Goal: Task Accomplishment & Management: Manage account settings

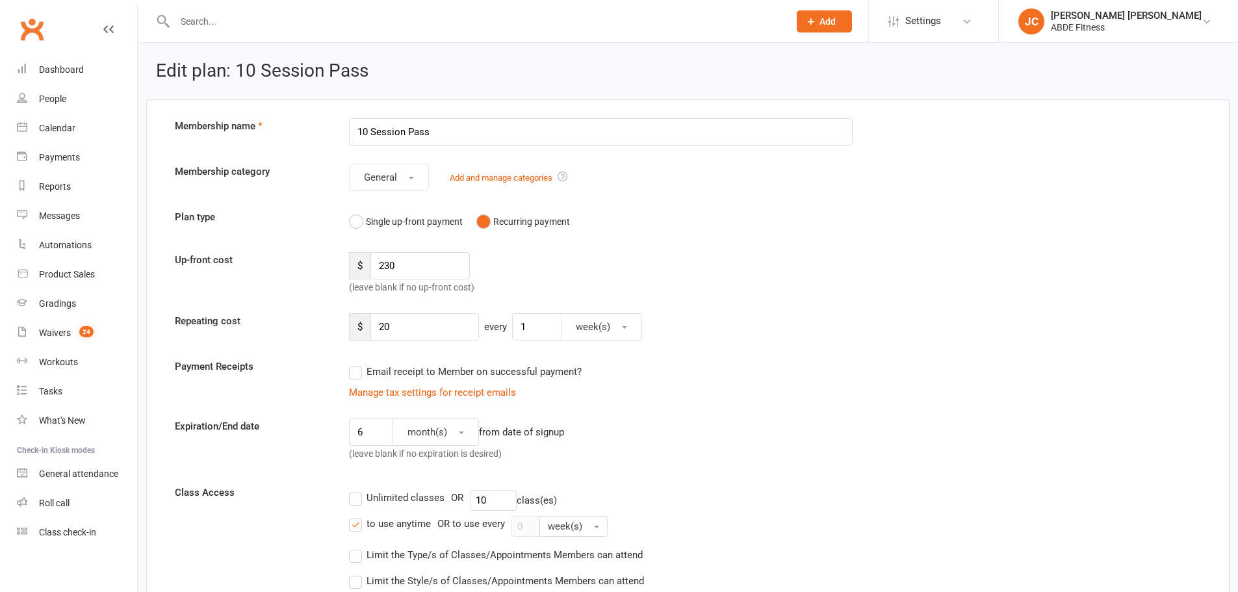
click at [45, 91] on link "People" at bounding box center [77, 98] width 120 height 29
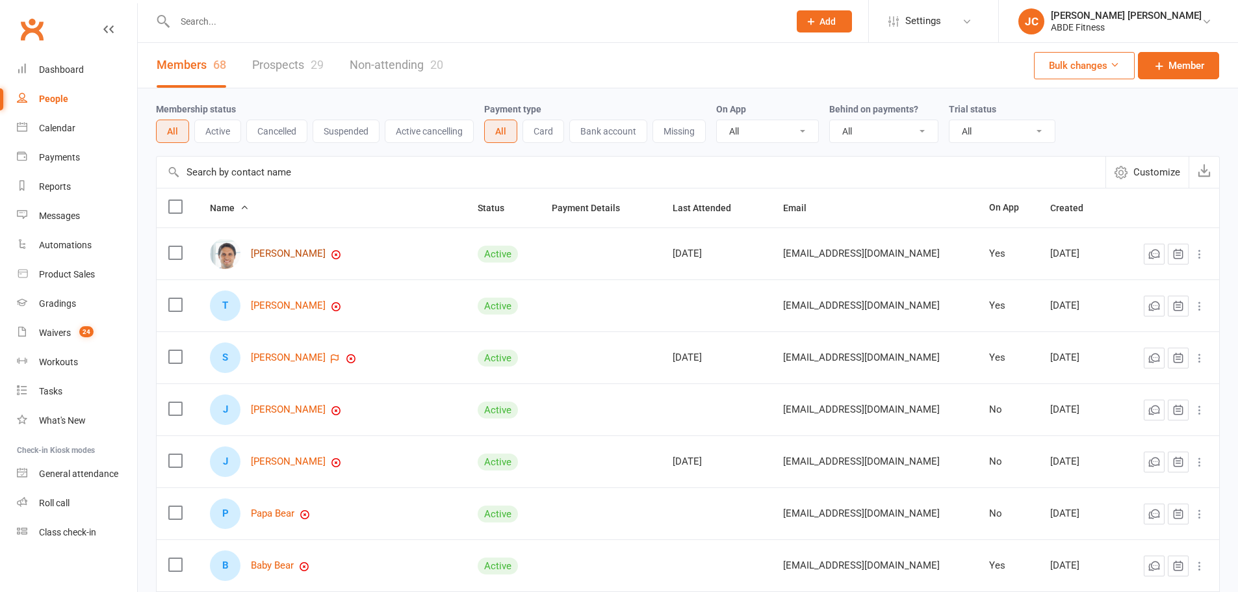
click at [288, 251] on link "Scott Andrews" at bounding box center [288, 253] width 75 height 11
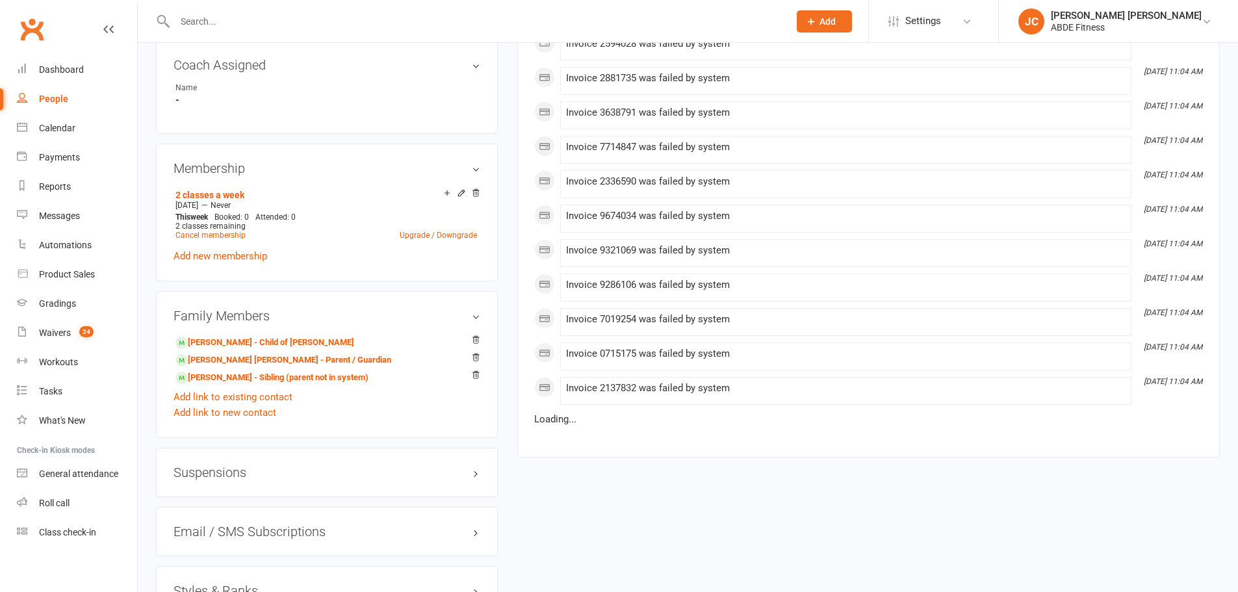
scroll to position [866, 0]
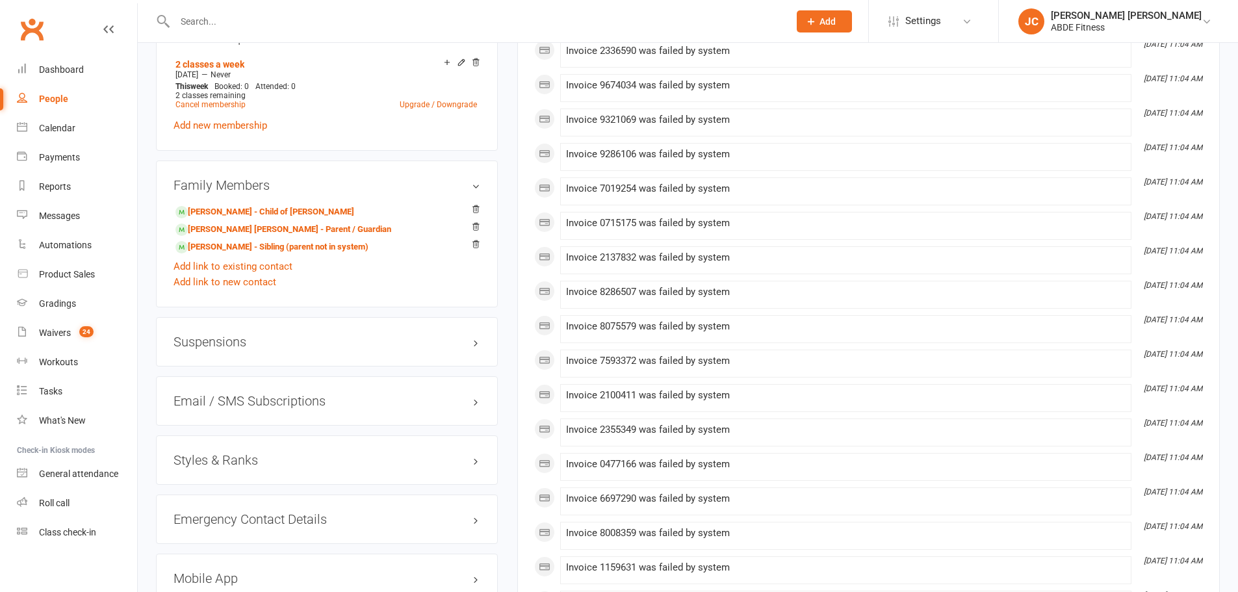
click at [283, 348] on div "Suspensions" at bounding box center [327, 341] width 342 height 49
click at [251, 343] on h3 "Suspensions" at bounding box center [326, 342] width 307 height 14
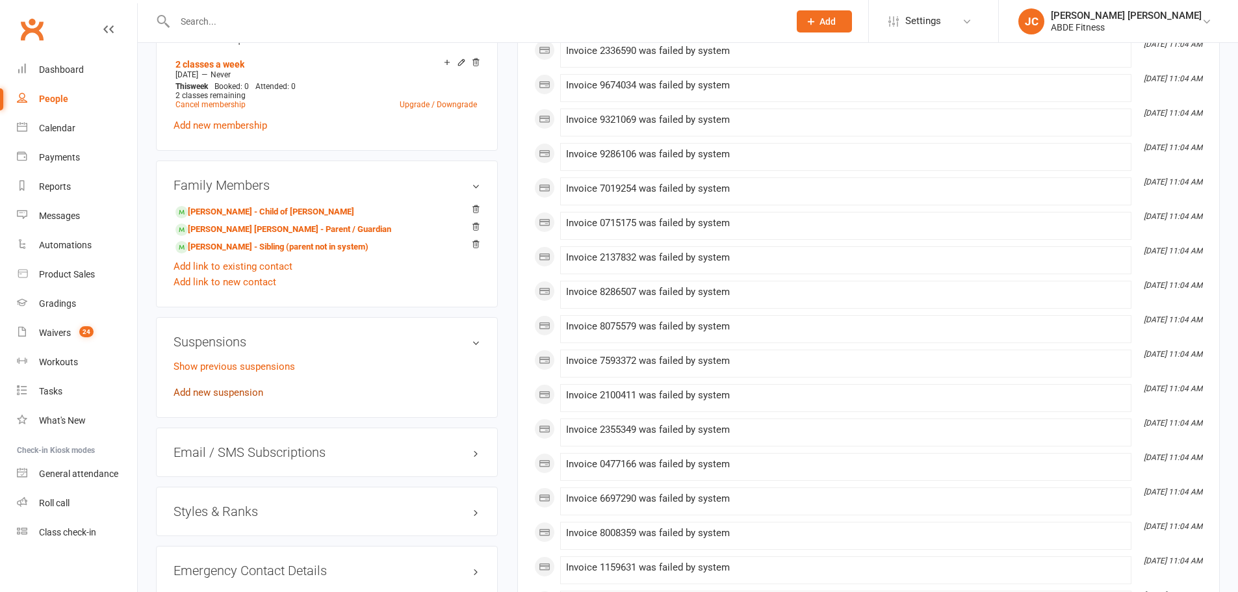
click at [240, 392] on link "Add new suspension" at bounding box center [218, 393] width 90 height 12
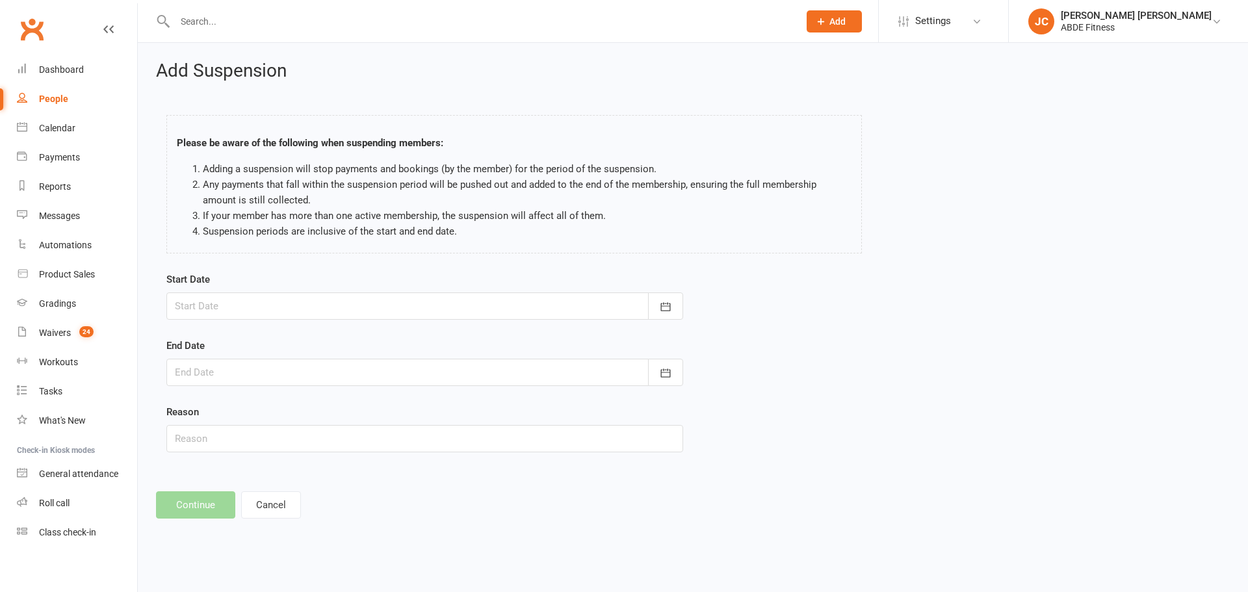
click at [316, 311] on div at bounding box center [424, 305] width 517 height 27
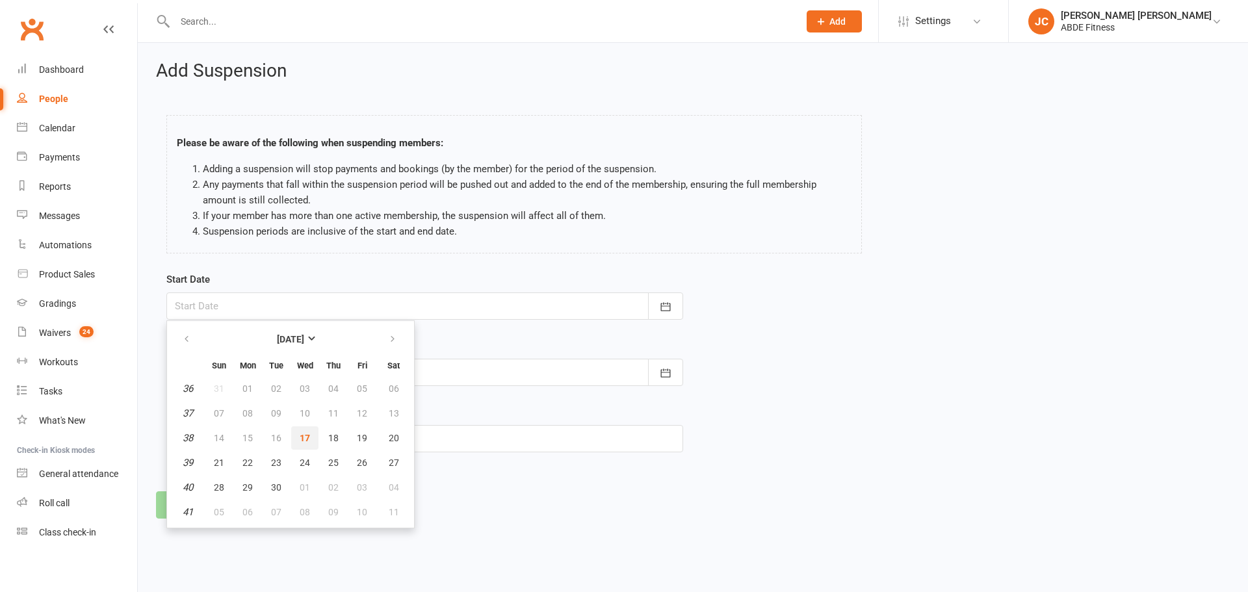
click at [310, 438] on button "17" at bounding box center [304, 437] width 27 height 23
type input "17 Sep 2025"
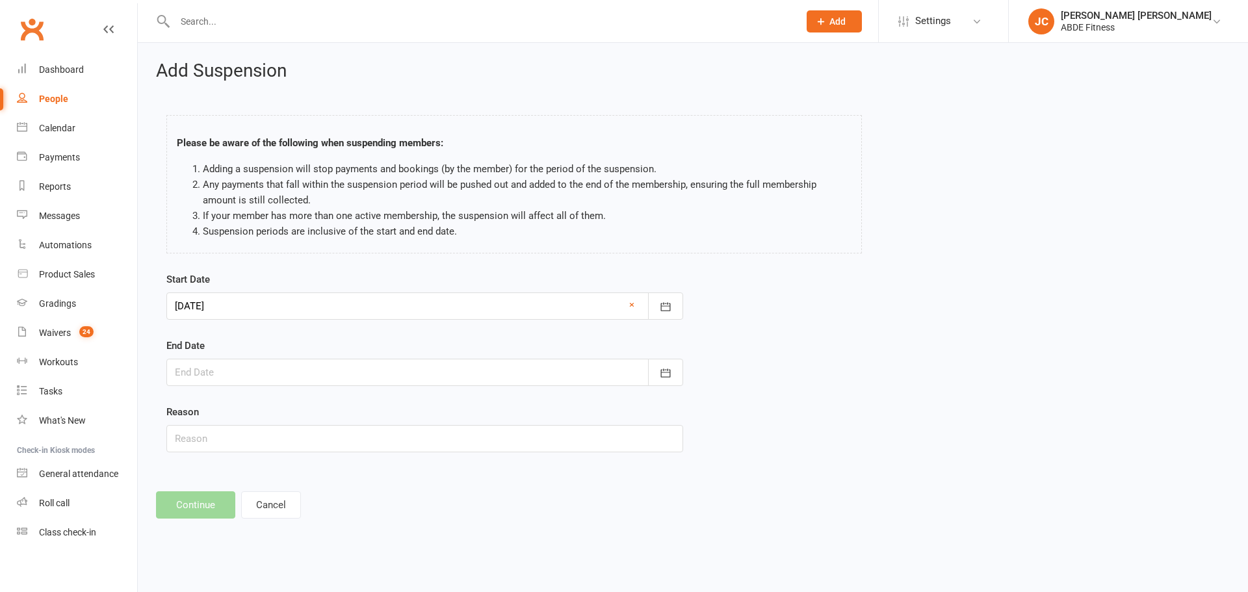
click at [383, 381] on div at bounding box center [424, 372] width 517 height 27
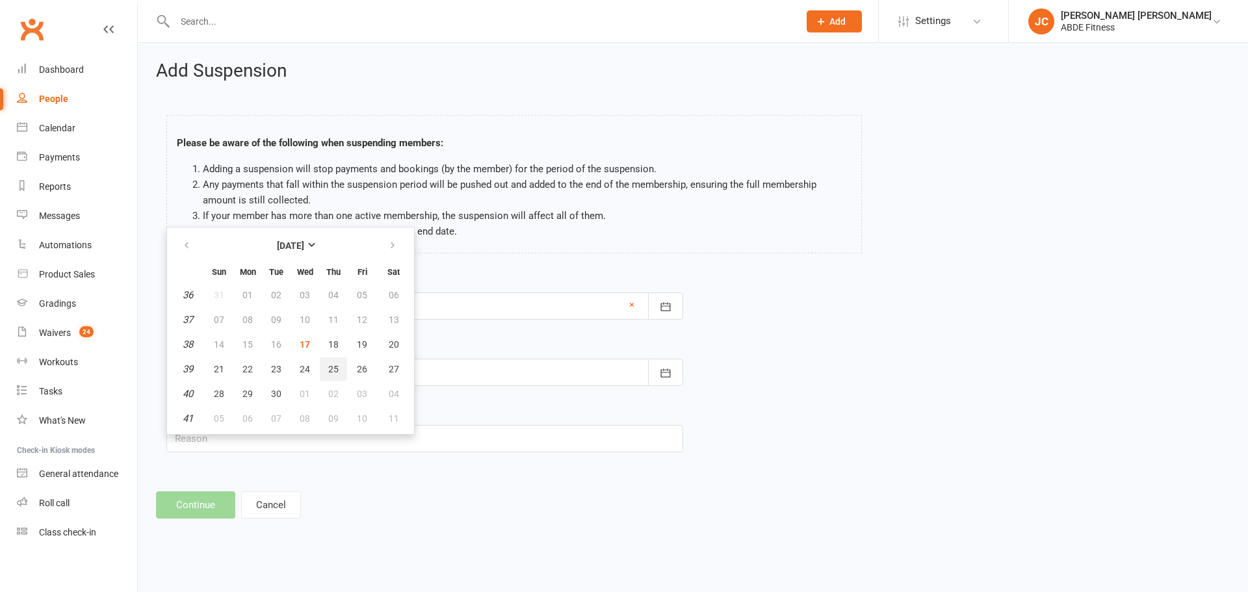
click at [334, 374] on span "25" at bounding box center [333, 369] width 10 height 10
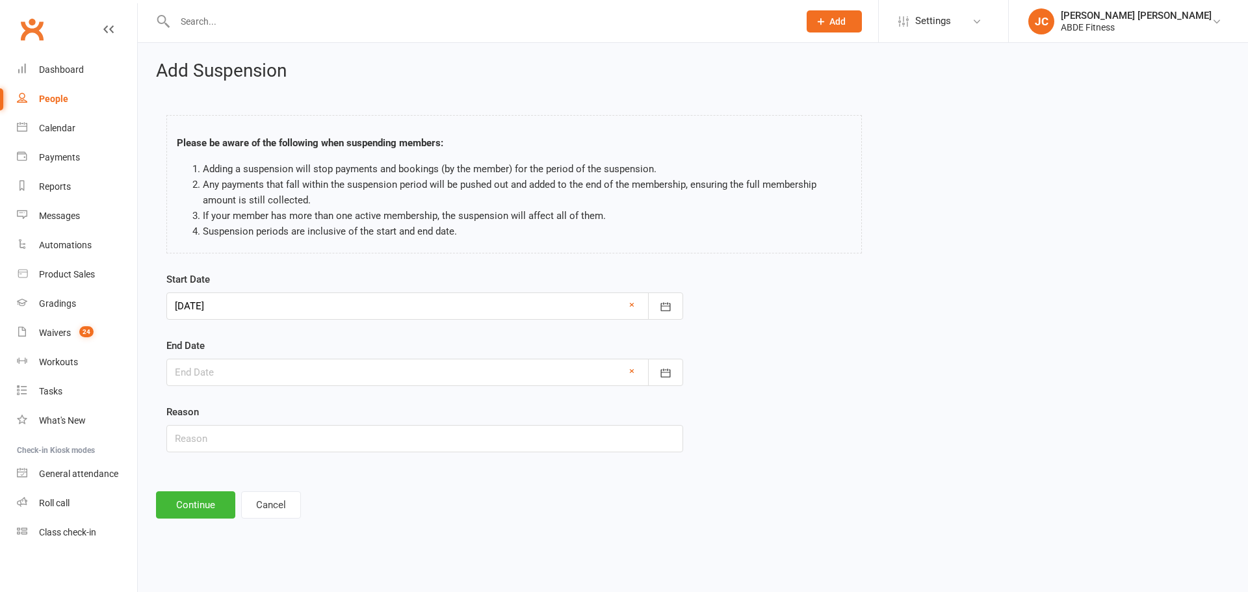
type input "25 Sep 2025"
click at [205, 509] on button "Continue" at bounding box center [195, 504] width 79 height 27
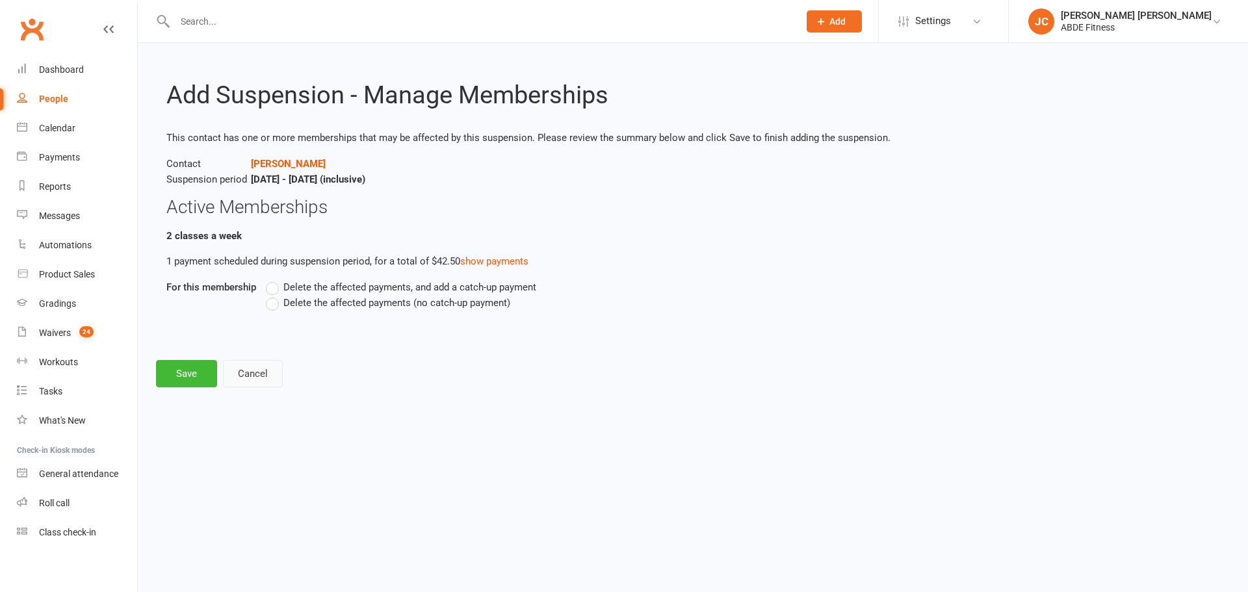
click at [265, 373] on button "Cancel" at bounding box center [253, 373] width 60 height 27
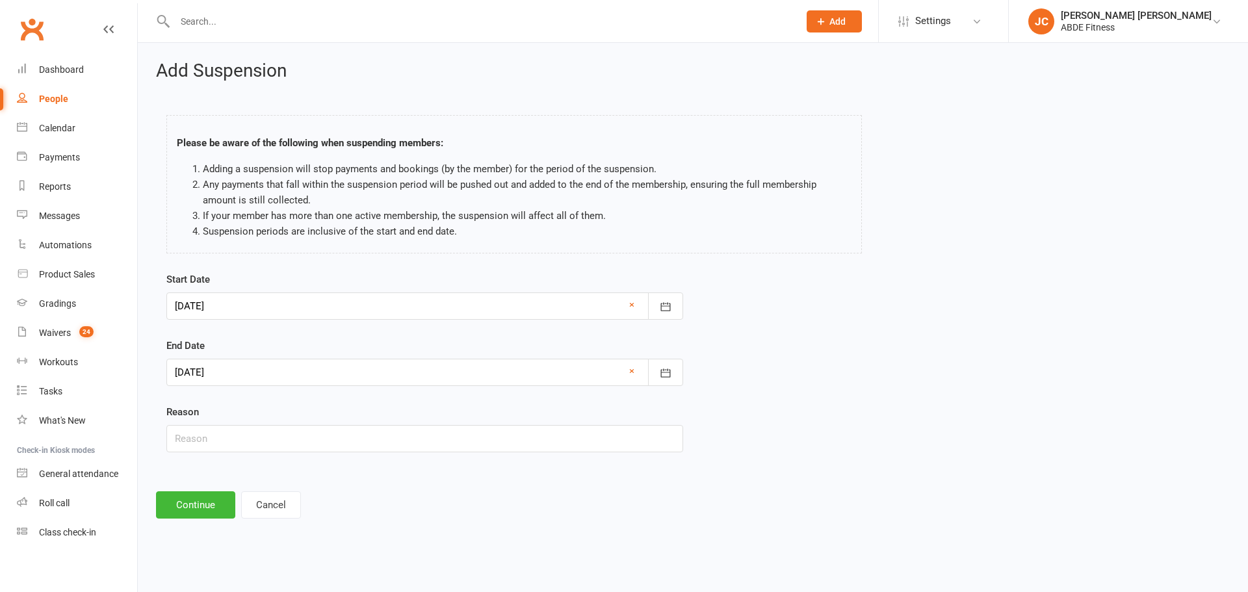
click at [951, 23] on span "Settings" at bounding box center [933, 20] width 36 height 29
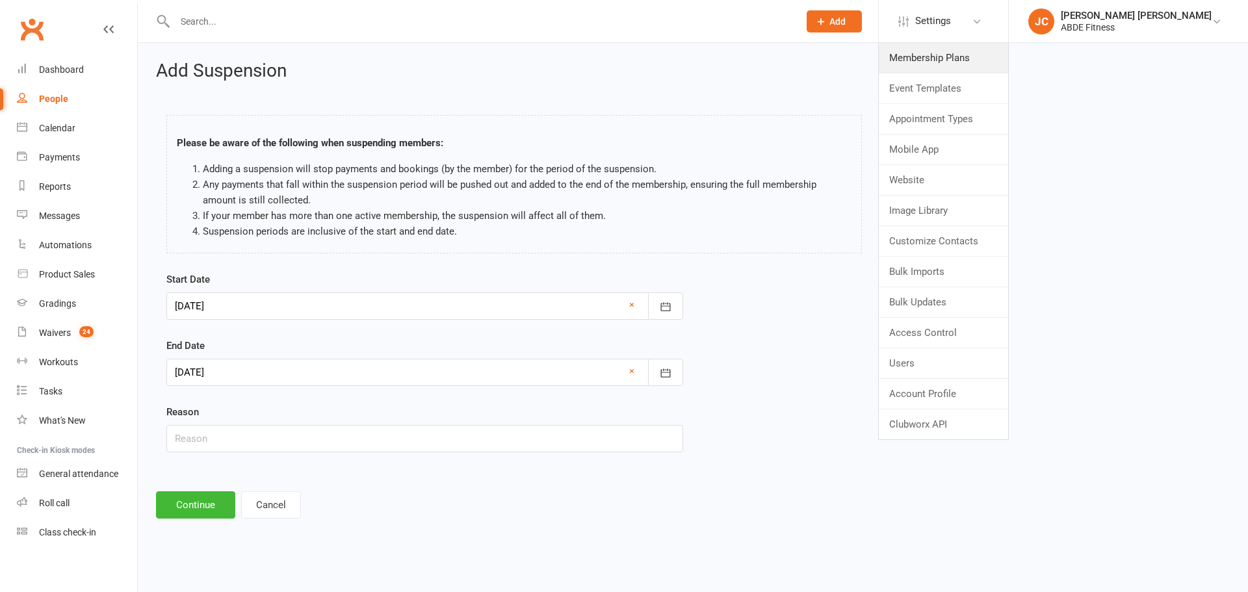
click at [968, 53] on link "Membership Plans" at bounding box center [942, 58] width 129 height 30
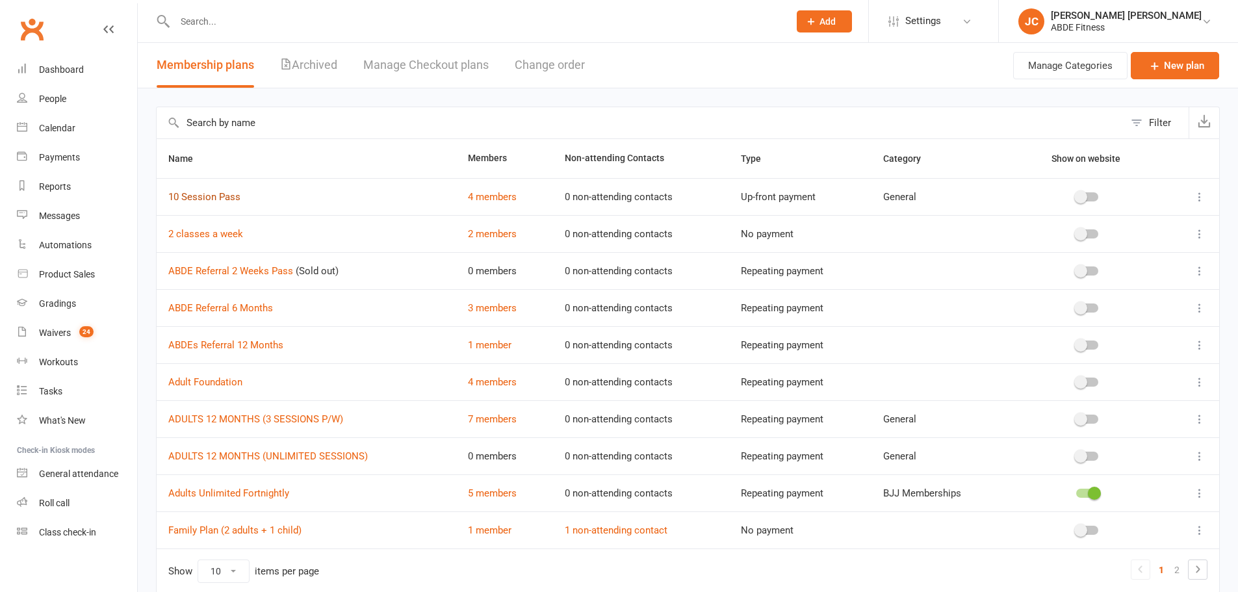
click at [224, 195] on link "10 Session Pass" at bounding box center [204, 197] width 72 height 12
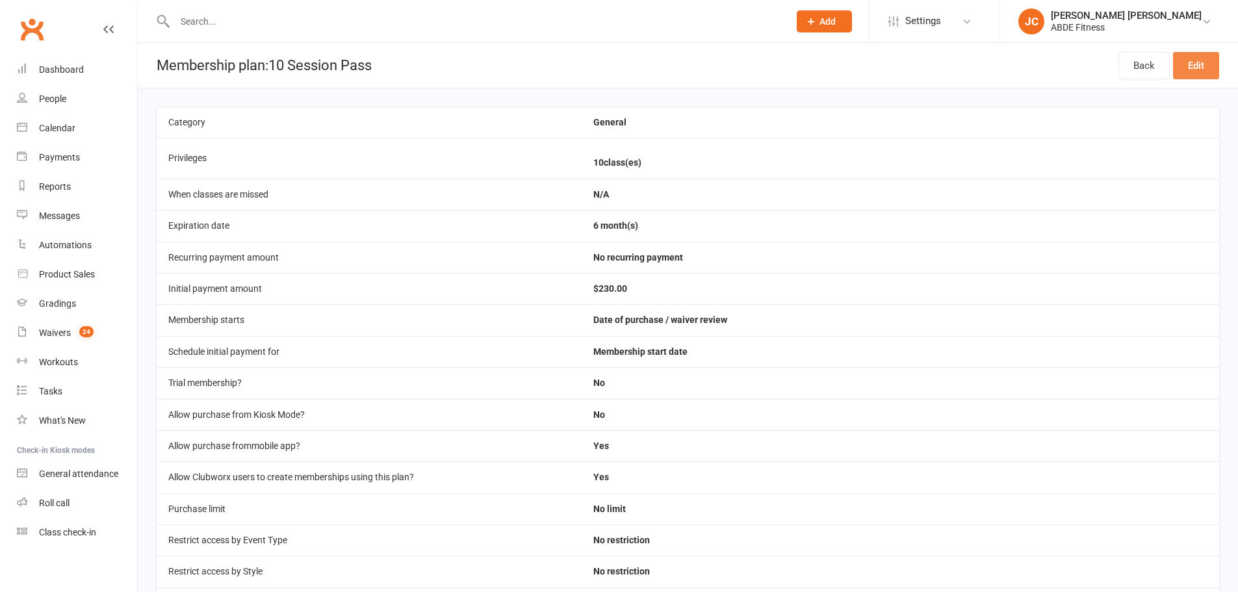
click at [1190, 66] on link "Edit" at bounding box center [1196, 65] width 46 height 27
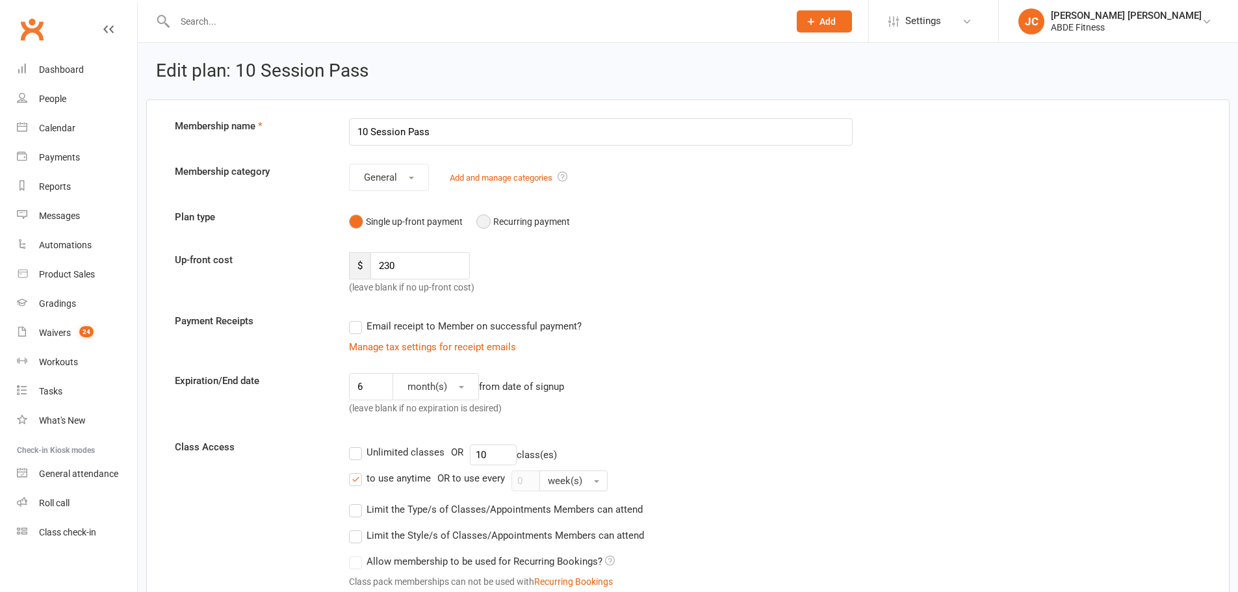
click at [485, 224] on button "Recurring payment" at bounding box center [523, 221] width 94 height 25
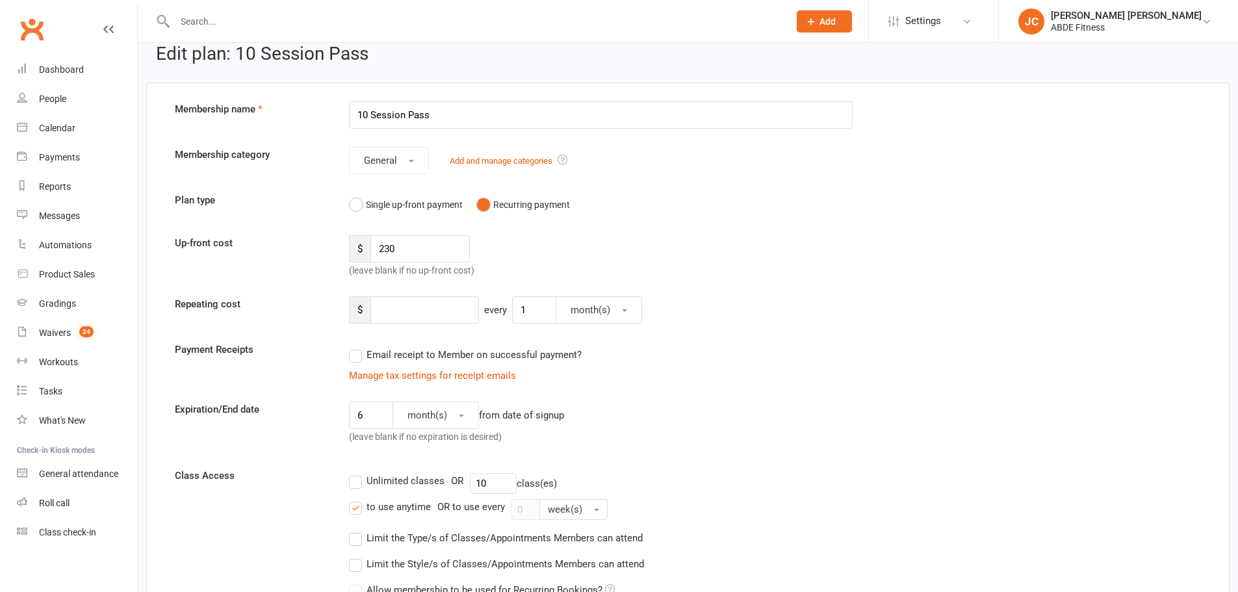
scroll to position [21, 0]
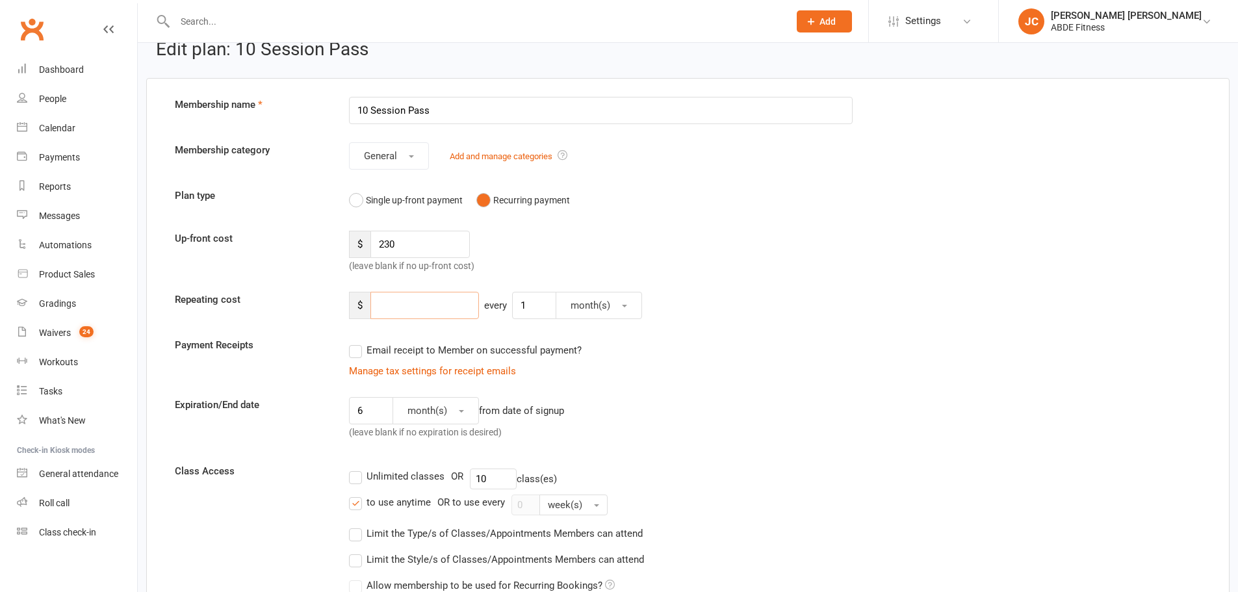
drag, startPoint x: 429, startPoint y: 294, endPoint x: 429, endPoint y: 301, distance: 6.5
click at [429, 295] on input "number" at bounding box center [424, 305] width 109 height 27
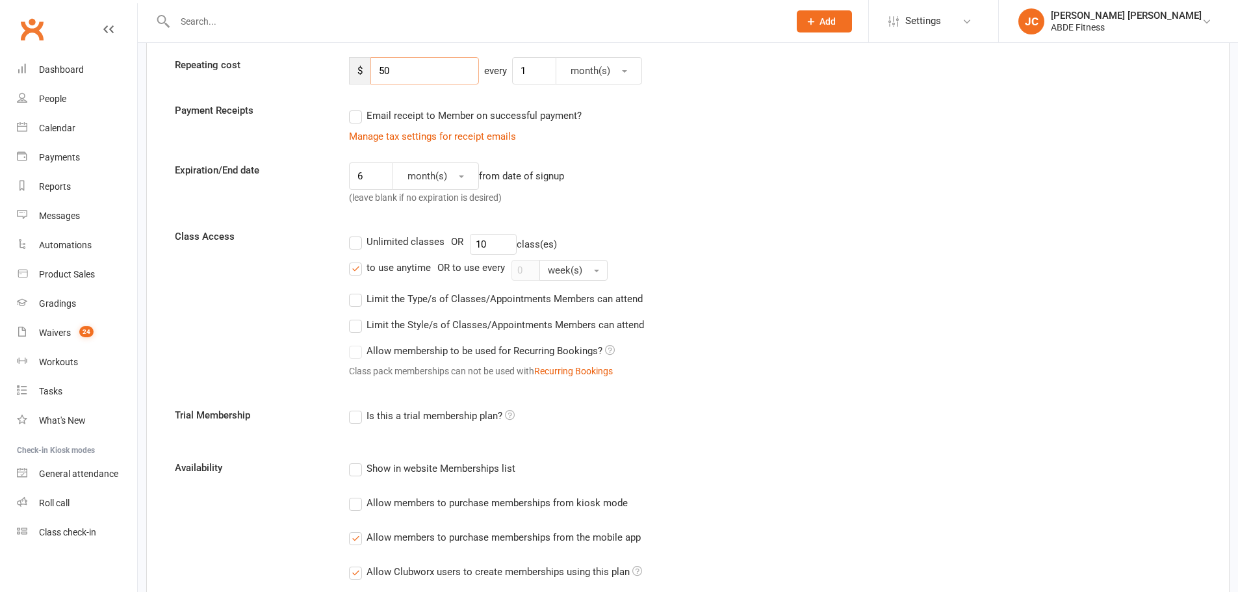
scroll to position [151, 0]
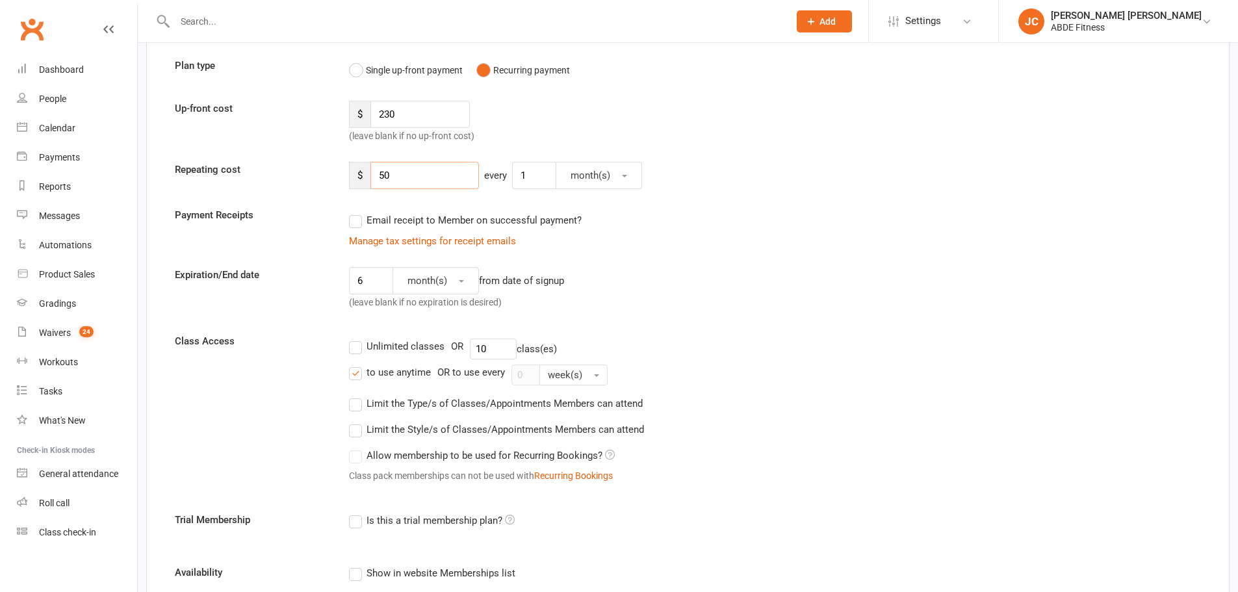
type input "50"
click at [602, 185] on button "month(s)" at bounding box center [599, 175] width 86 height 27
click at [591, 229] on span "week(s)" at bounding box center [584, 233] width 34 height 12
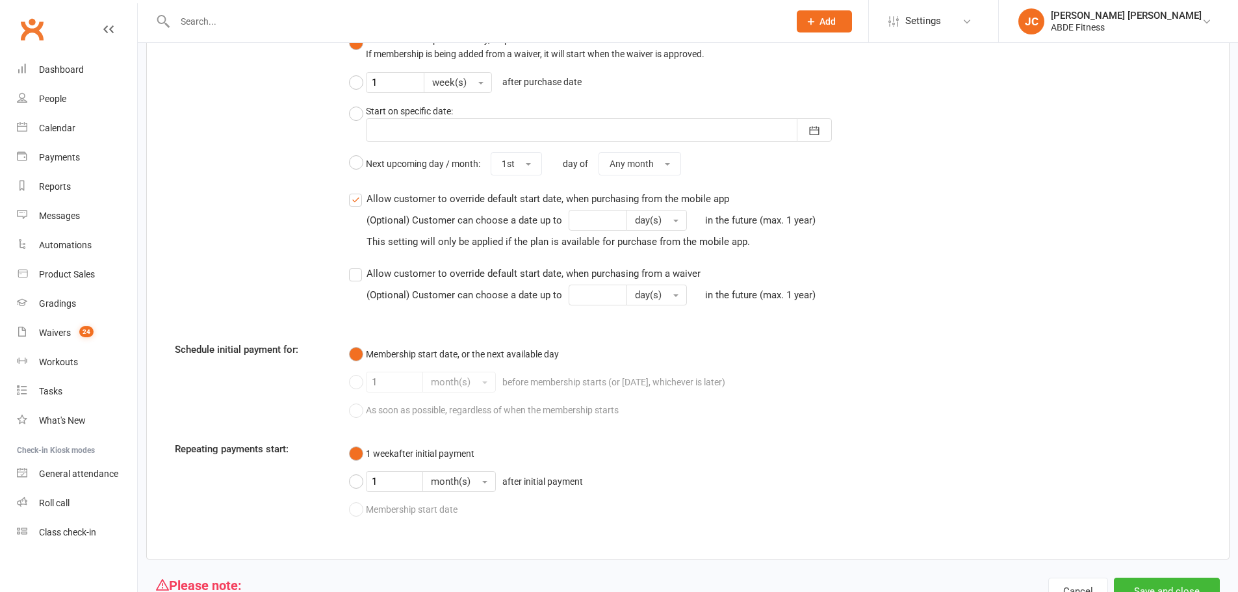
scroll to position [1217, 0]
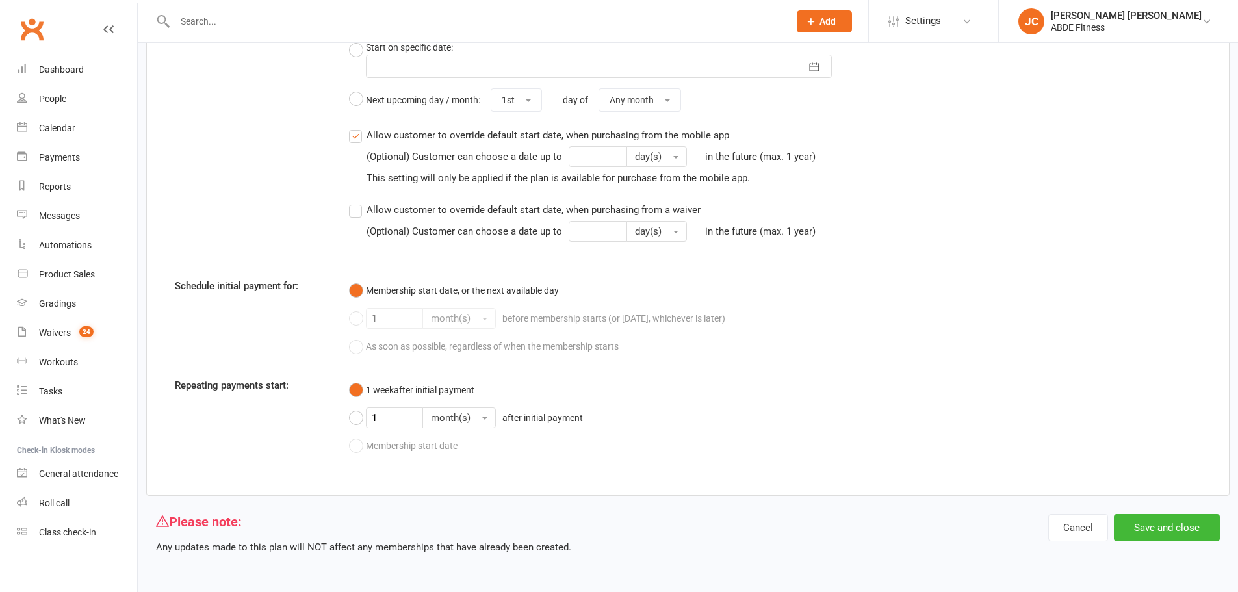
click at [362, 292] on button "Membership start date, or the next available day" at bounding box center [454, 290] width 210 height 25
click at [359, 316] on div "Membership start date, or the next available day 1 month(s) before membership s…" at bounding box center [601, 318] width 504 height 81
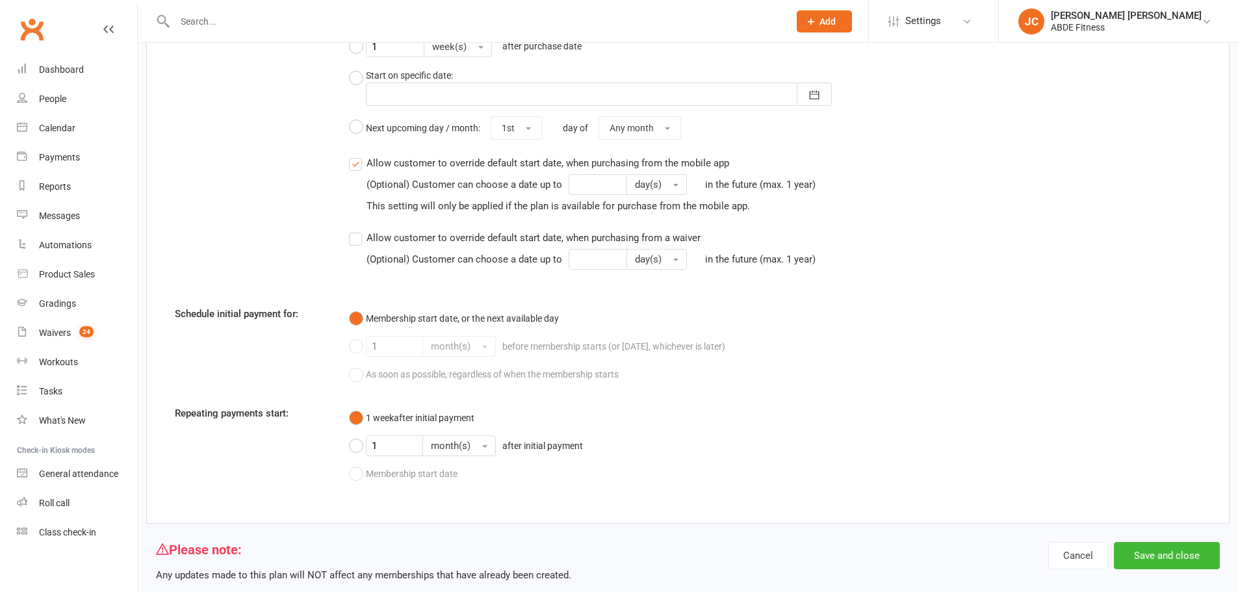
scroll to position [1173, 0]
click at [357, 460] on button "1 month(s) after initial payment" at bounding box center [469, 446] width 240 height 31
click at [354, 431] on button "1 week after initial payment" at bounding box center [411, 418] width 125 height 25
click at [350, 363] on div "Membership start date, or the next available day 1 month(s) before membership s…" at bounding box center [601, 347] width 504 height 81
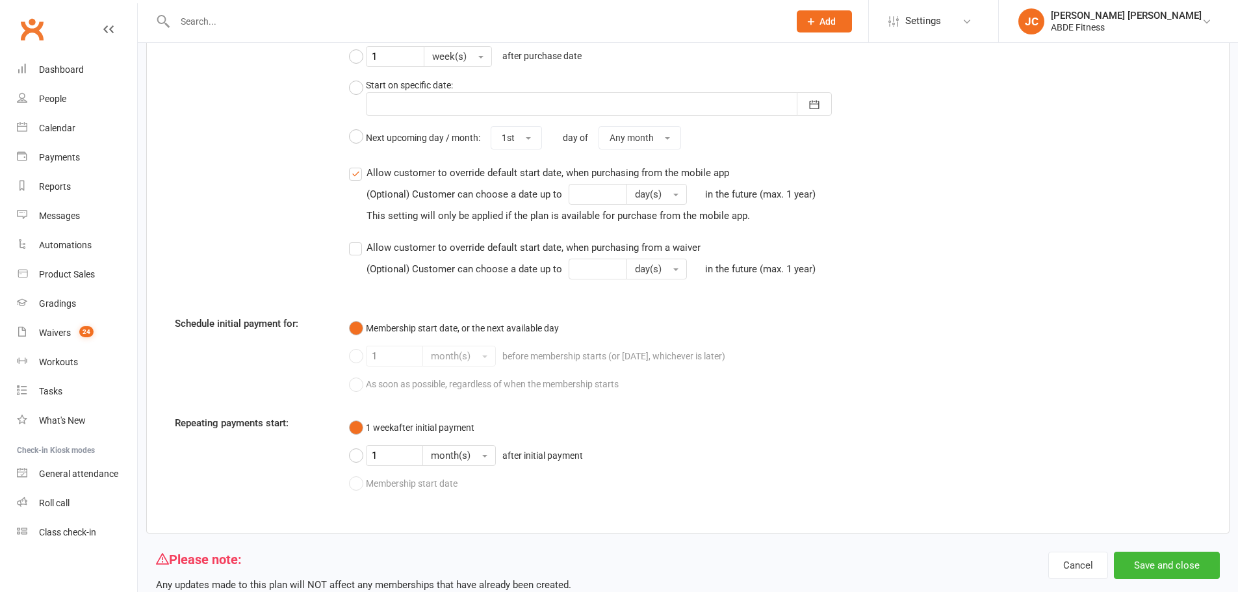
scroll to position [1217, 0]
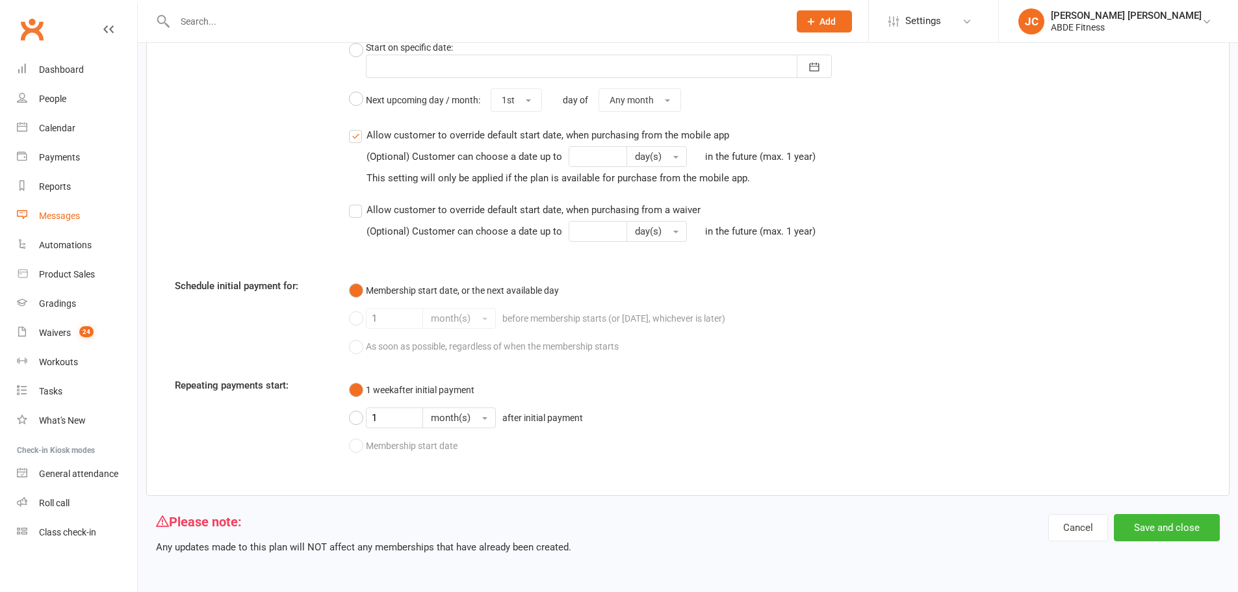
click at [71, 212] on div "Messages" at bounding box center [59, 216] width 41 height 10
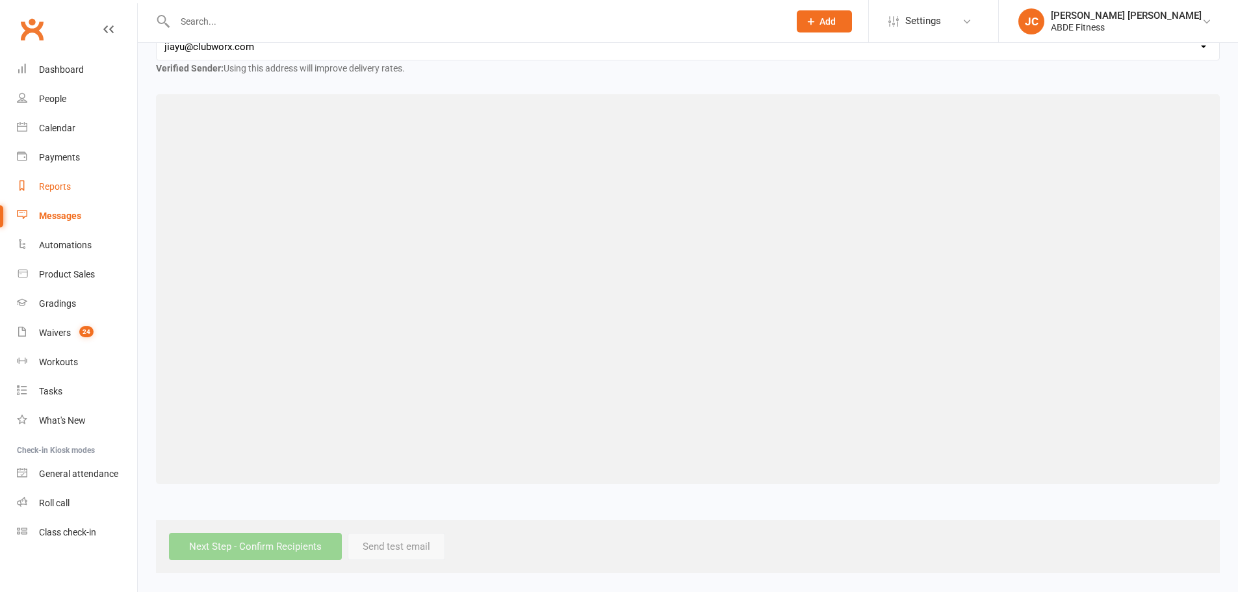
click at [62, 187] on div "Reports" at bounding box center [55, 186] width 32 height 10
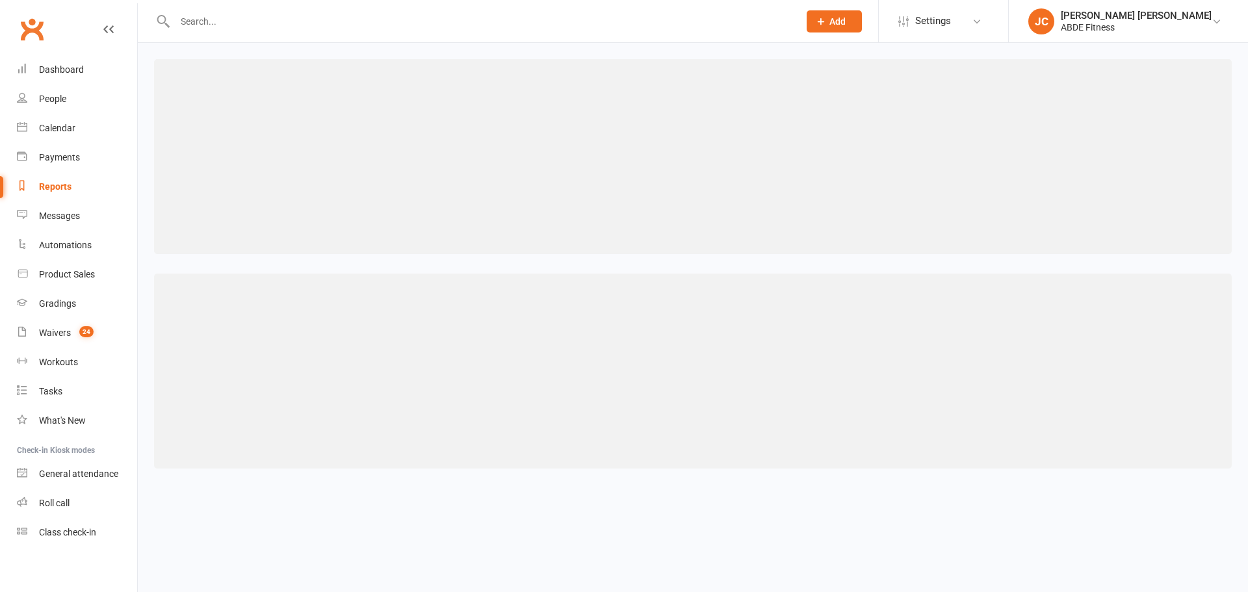
click at [62, 187] on div "Reports" at bounding box center [55, 186] width 32 height 10
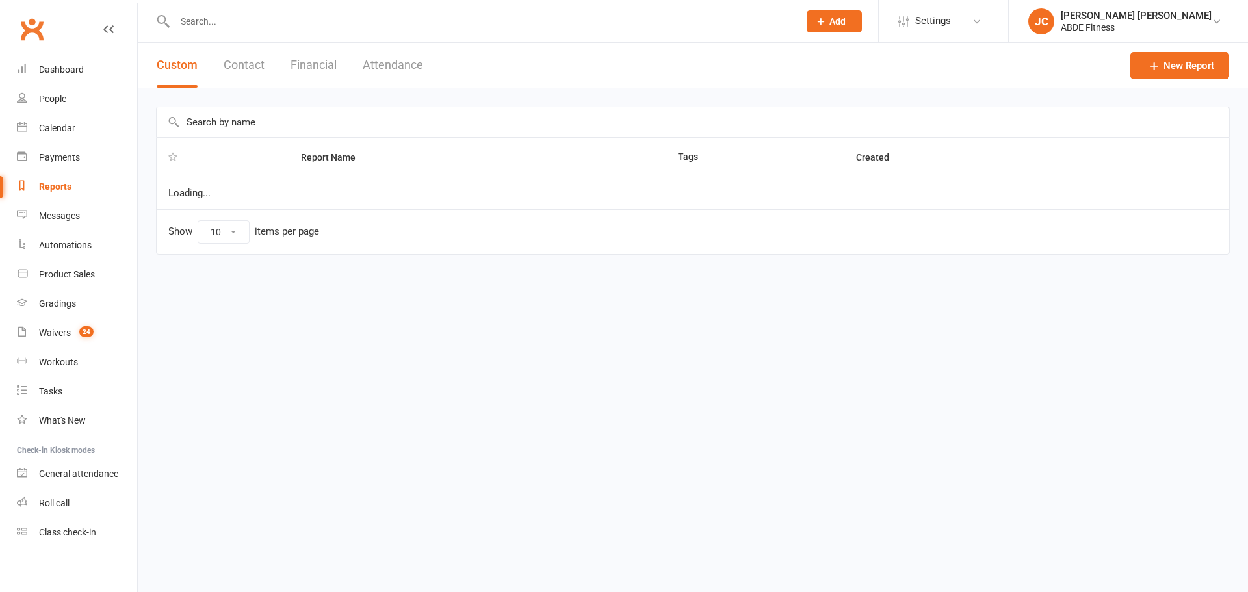
click at [238, 125] on input "text" at bounding box center [693, 122] width 1072 height 30
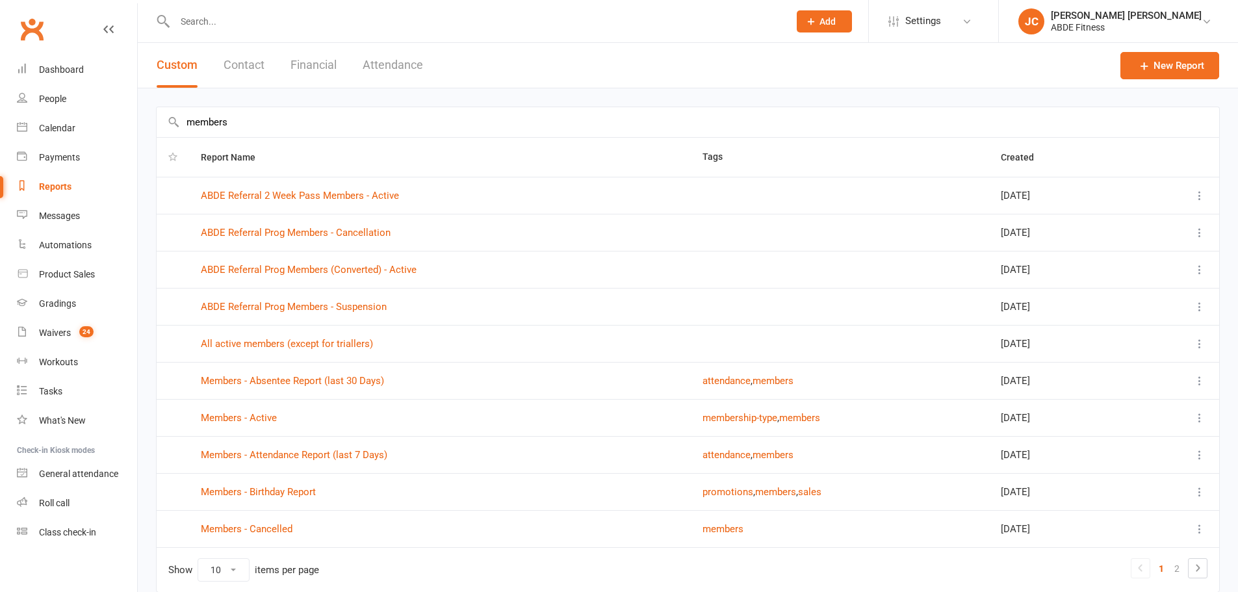
type input "members"
click at [366, 378] on link "Members - Absentee Report (last 30 Days)" at bounding box center [292, 381] width 183 height 12
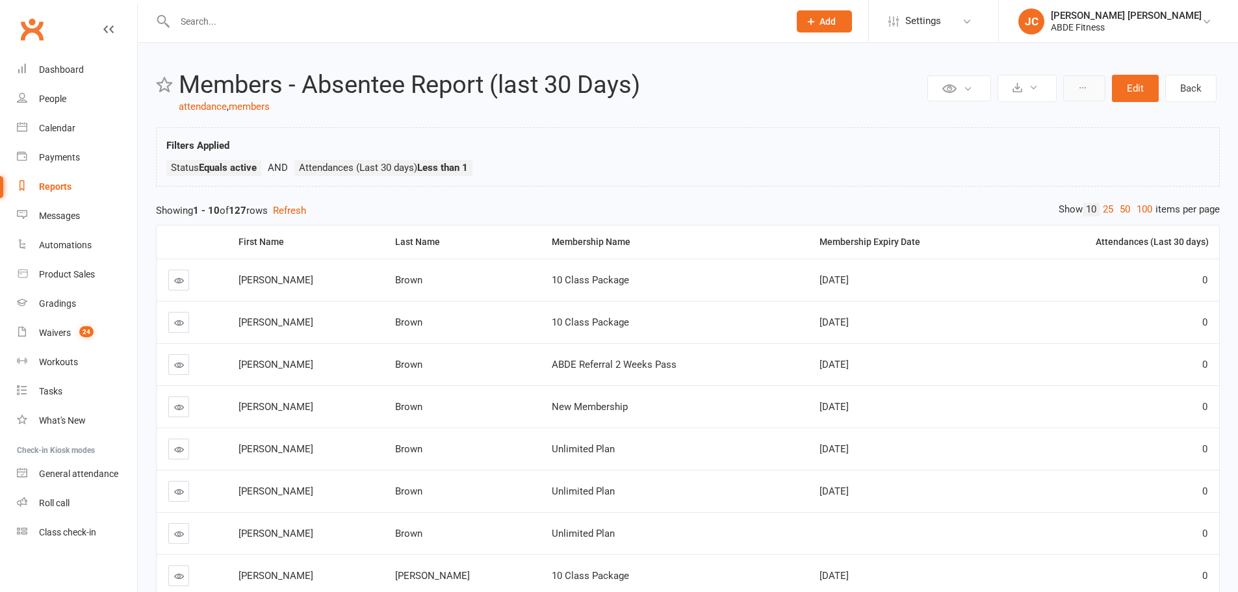
click at [1081, 90] on icon at bounding box center [1082, 87] width 9 height 9
click at [766, 164] on ul "Status Equals active Attendances (Last 30 days) Less than 1" at bounding box center [687, 171] width 1043 height 23
click at [54, 96] on div "People" at bounding box center [52, 99] width 27 height 10
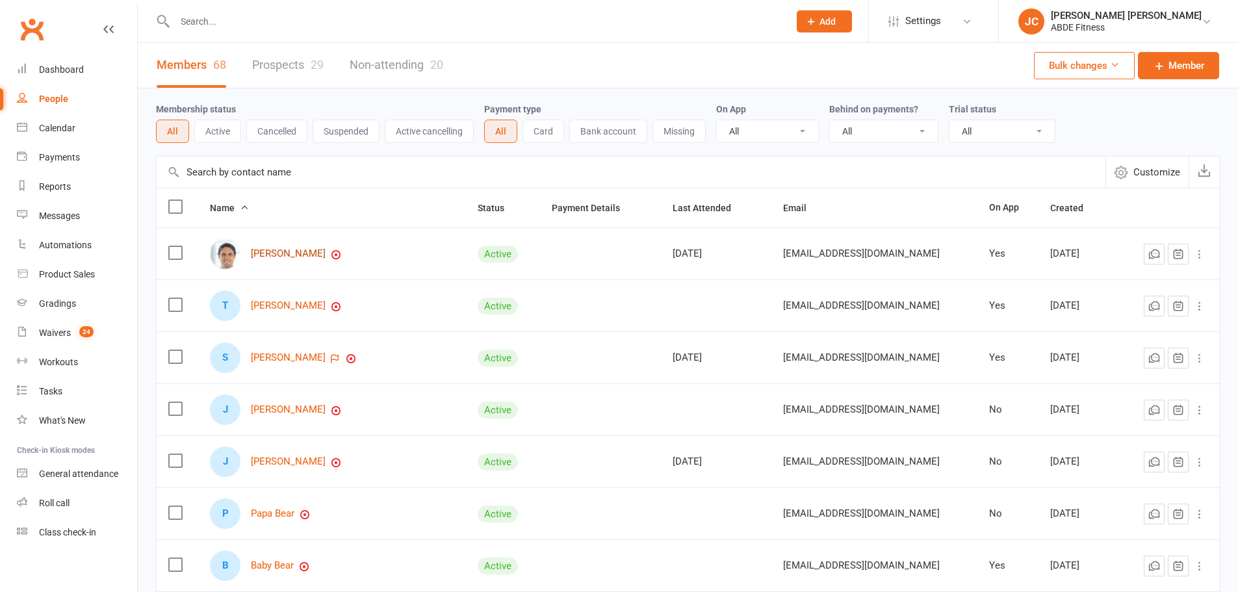
click at [285, 255] on link "[PERSON_NAME]" at bounding box center [288, 253] width 75 height 11
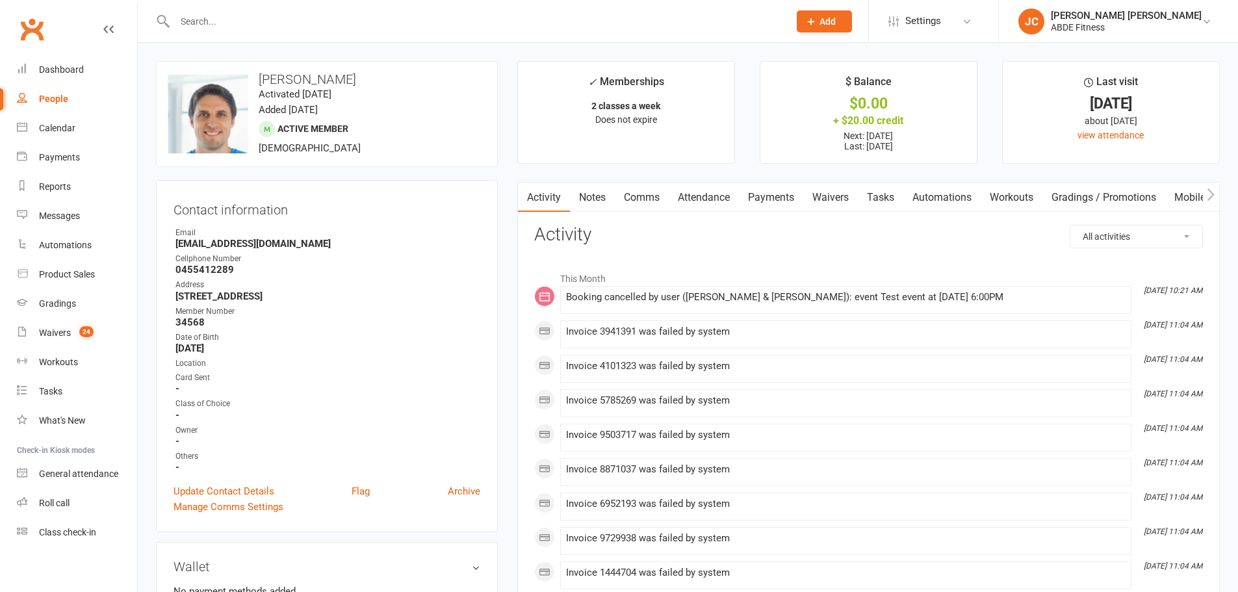
click at [713, 196] on link "Attendance" at bounding box center [704, 198] width 70 height 30
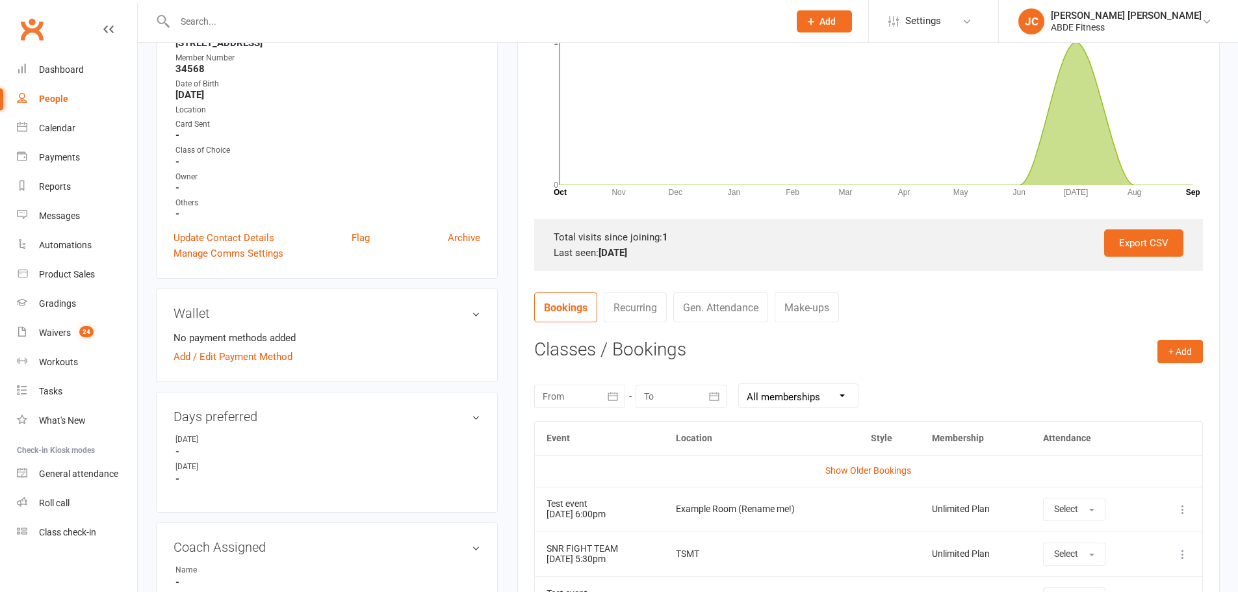
scroll to position [281, 0]
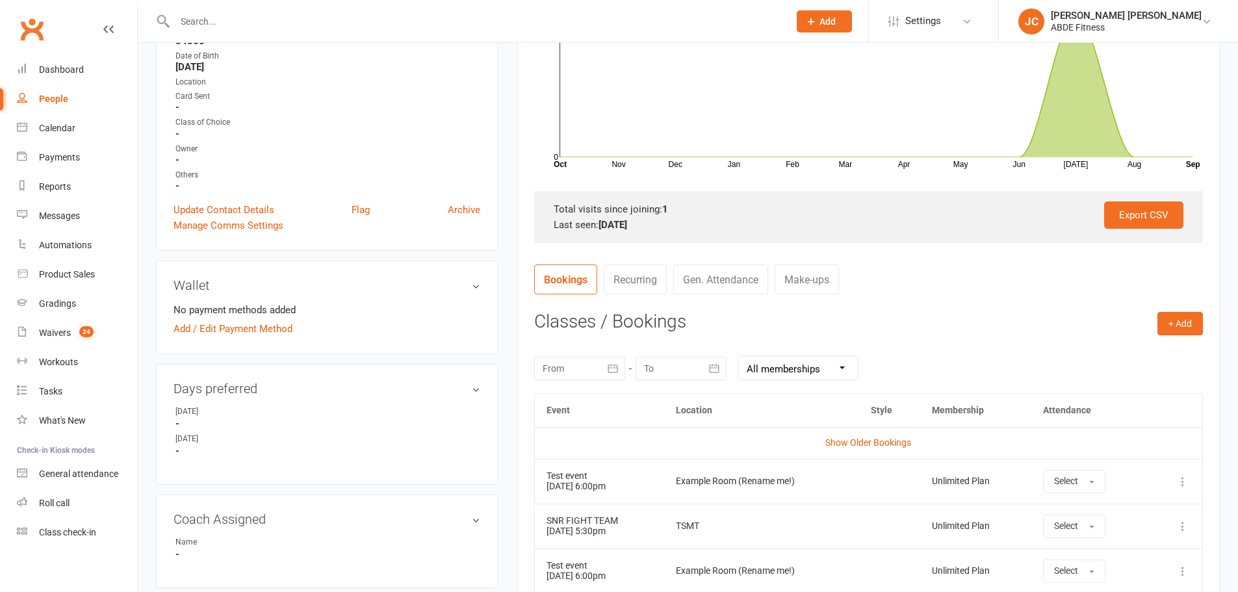
click at [642, 282] on link "Recurring" at bounding box center [635, 279] width 63 height 30
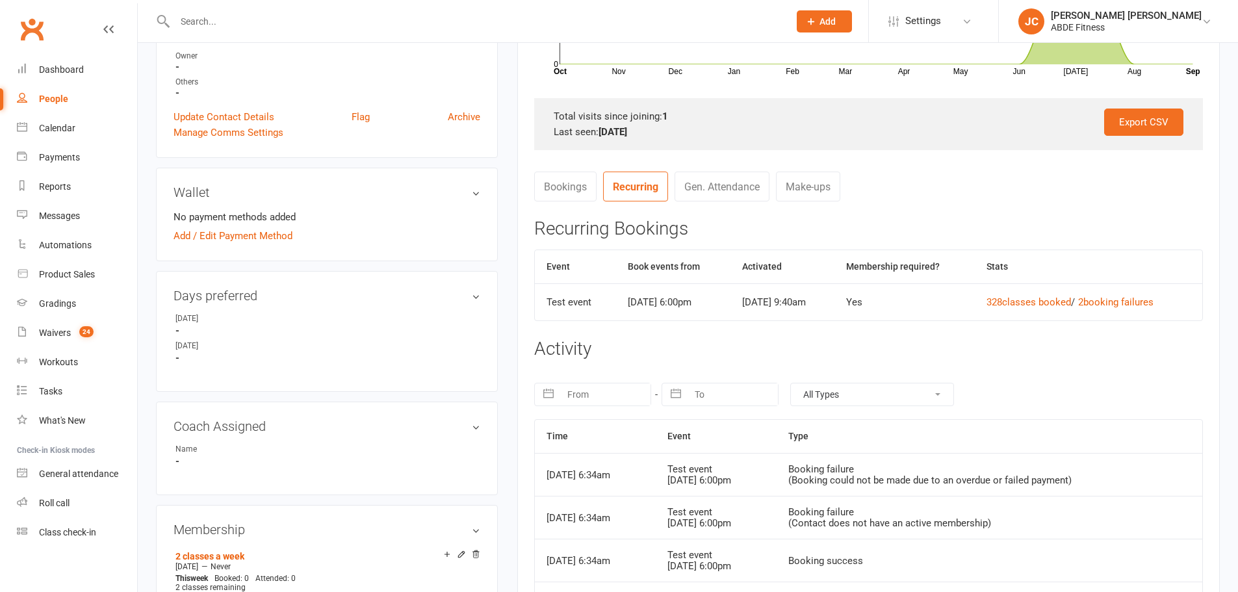
scroll to position [368, 0]
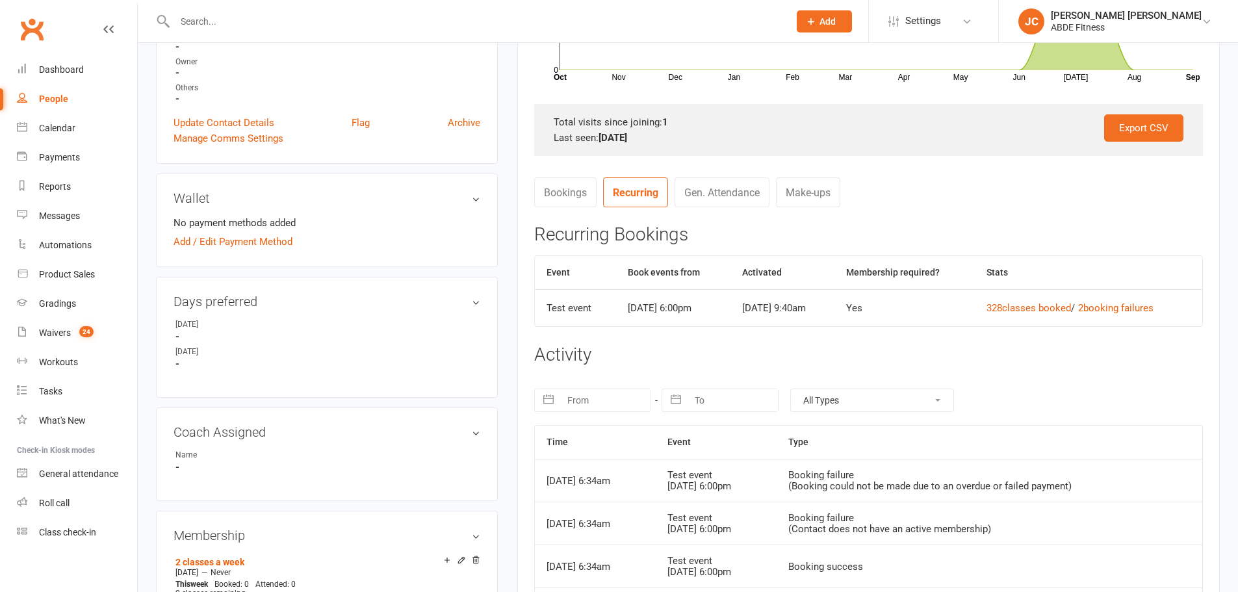
click at [941, 25] on span "Settings" at bounding box center [923, 20] width 36 height 29
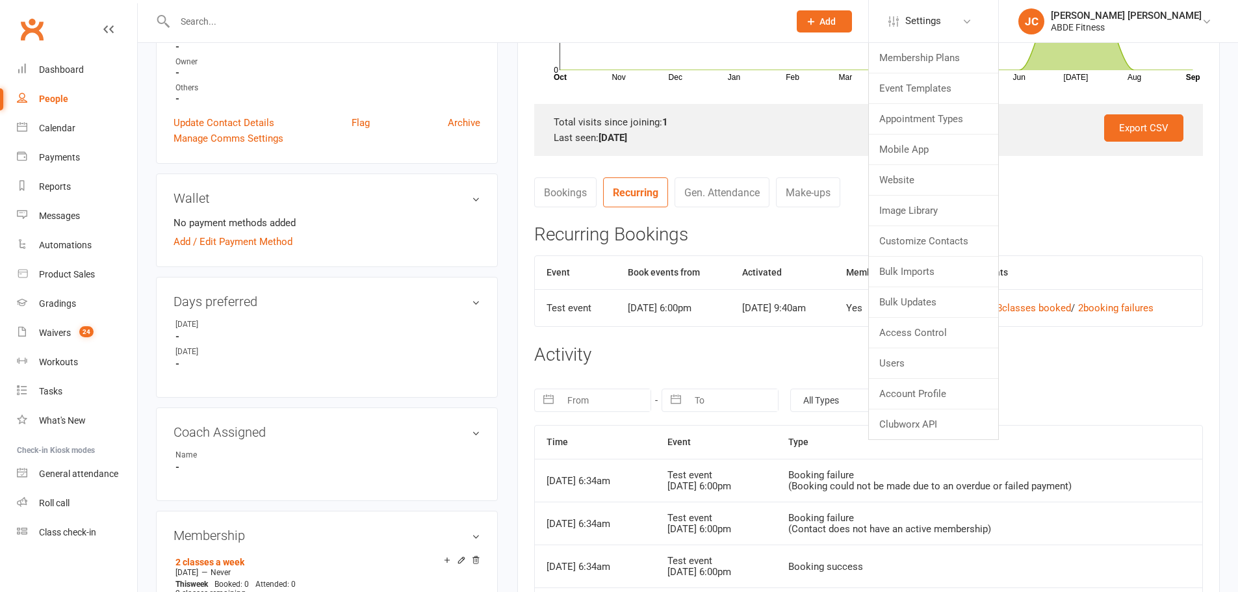
click at [67, 96] on div "People" at bounding box center [53, 99] width 29 height 10
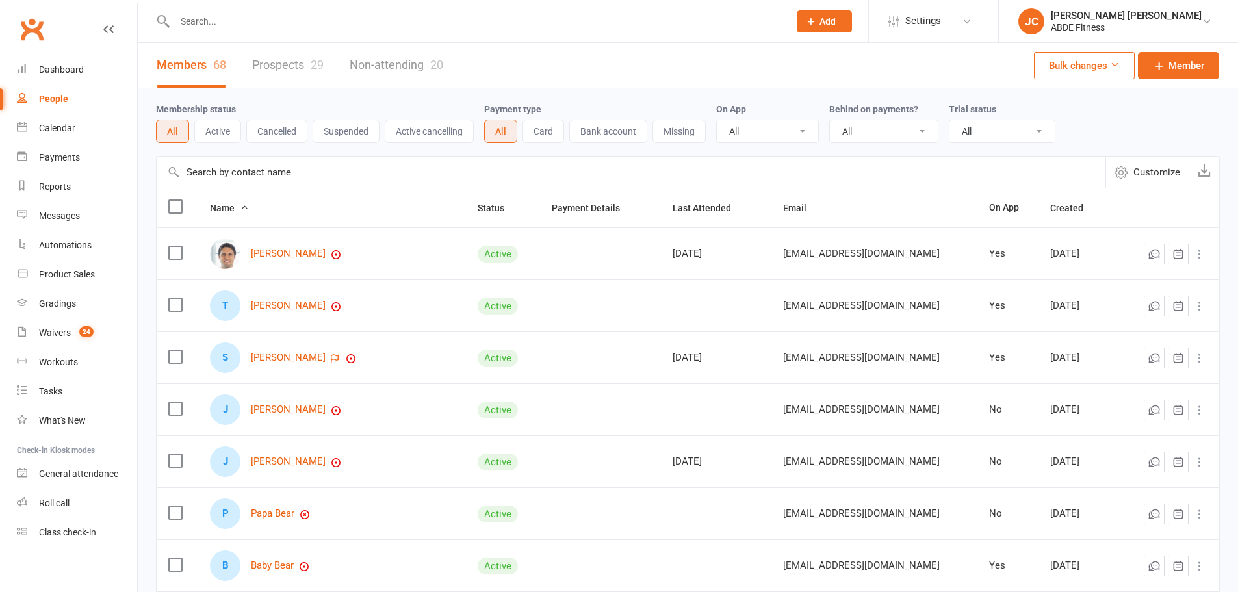
click at [1129, 21] on div "ABDE Fitness" at bounding box center [1126, 27] width 151 height 12
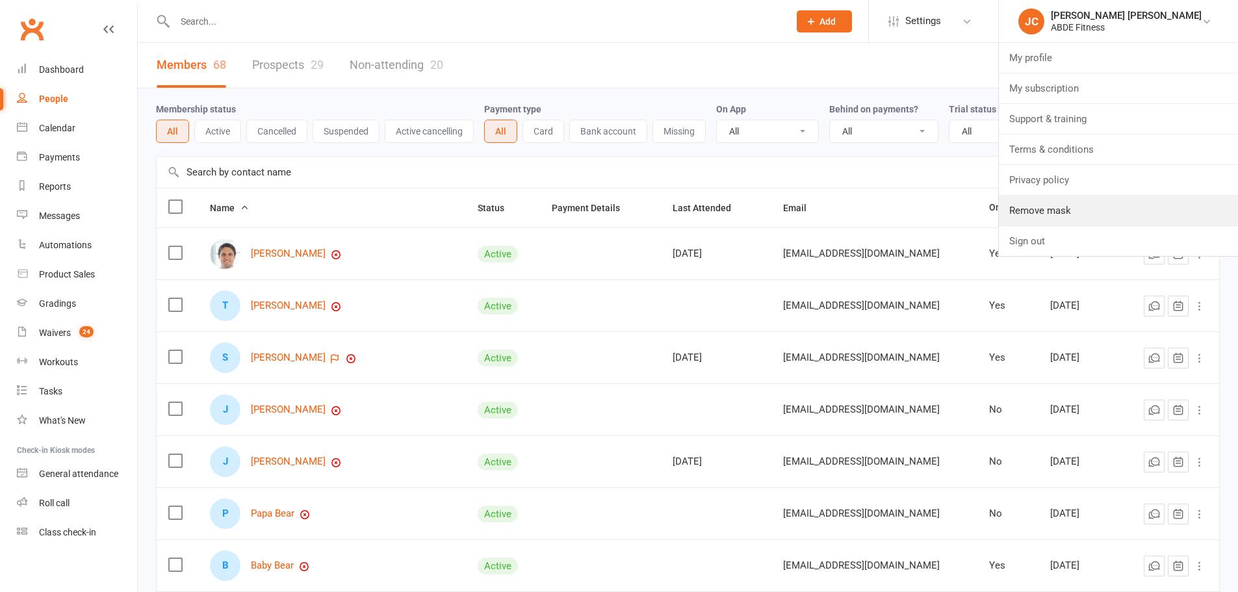
click at [1133, 212] on link "Remove mask" at bounding box center [1118, 211] width 239 height 30
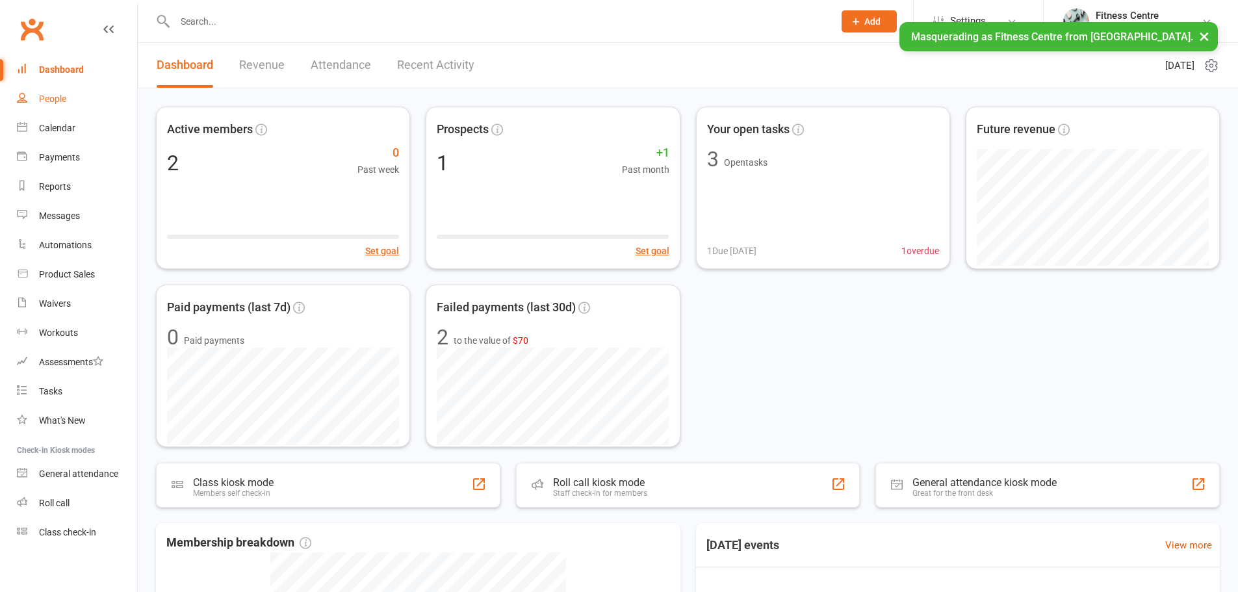
click at [49, 103] on div "People" at bounding box center [52, 99] width 27 height 10
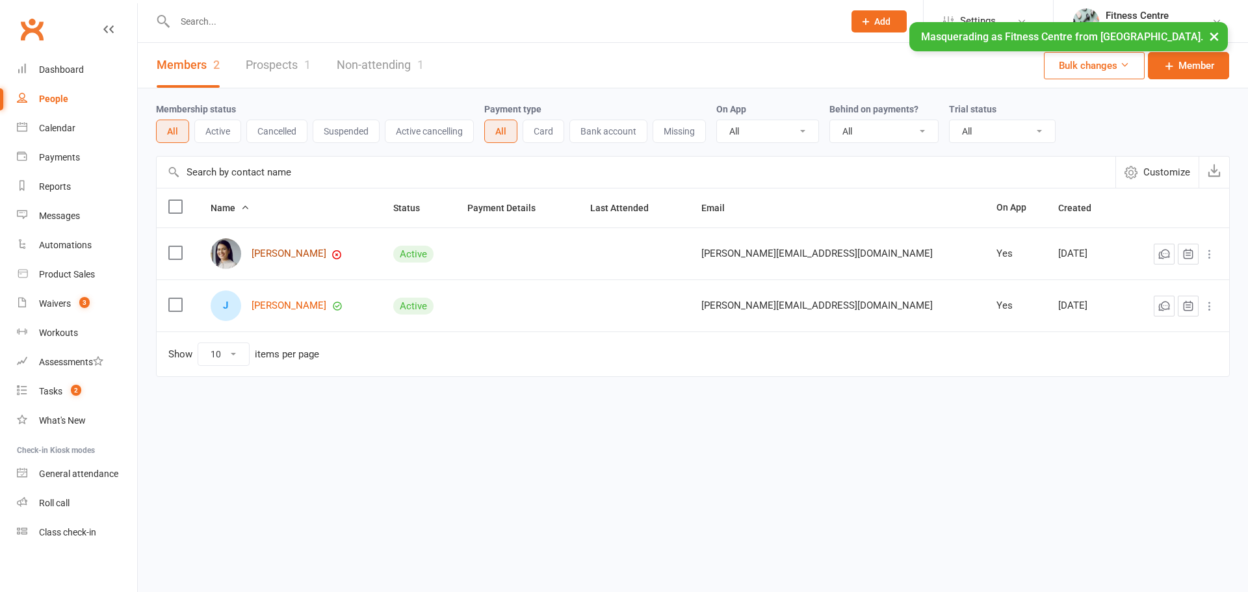
click at [280, 253] on link "Jamie Smith" at bounding box center [288, 253] width 75 height 11
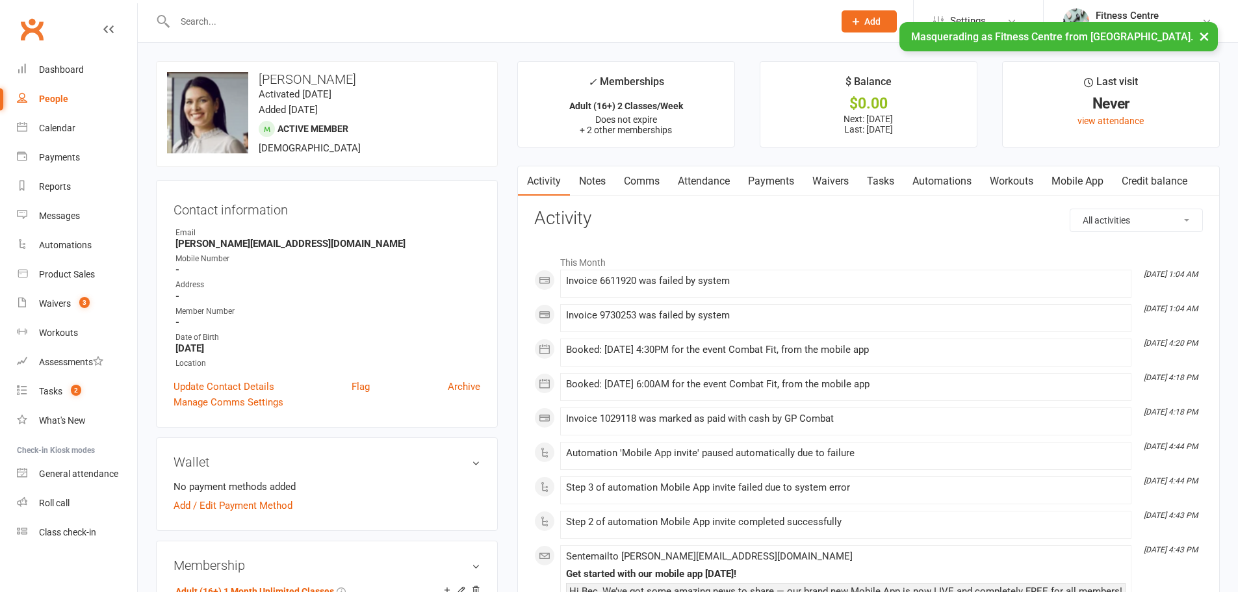
click at [968, 14] on span "Settings" at bounding box center [968, 20] width 36 height 29
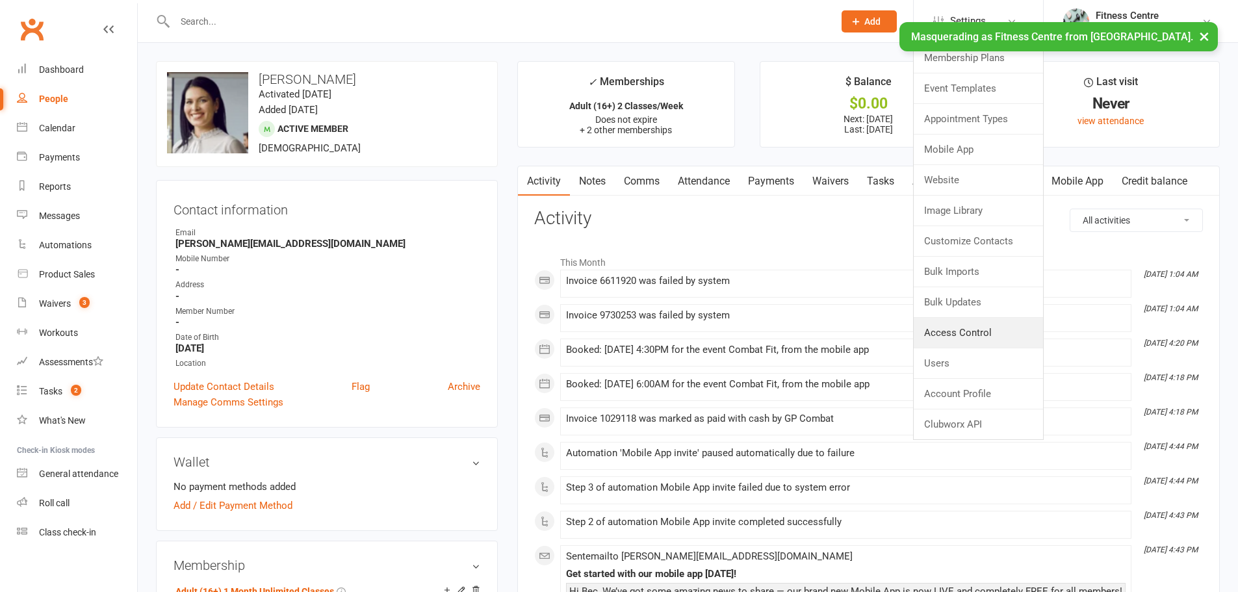
click at [953, 331] on link "Access Control" at bounding box center [978, 333] width 129 height 30
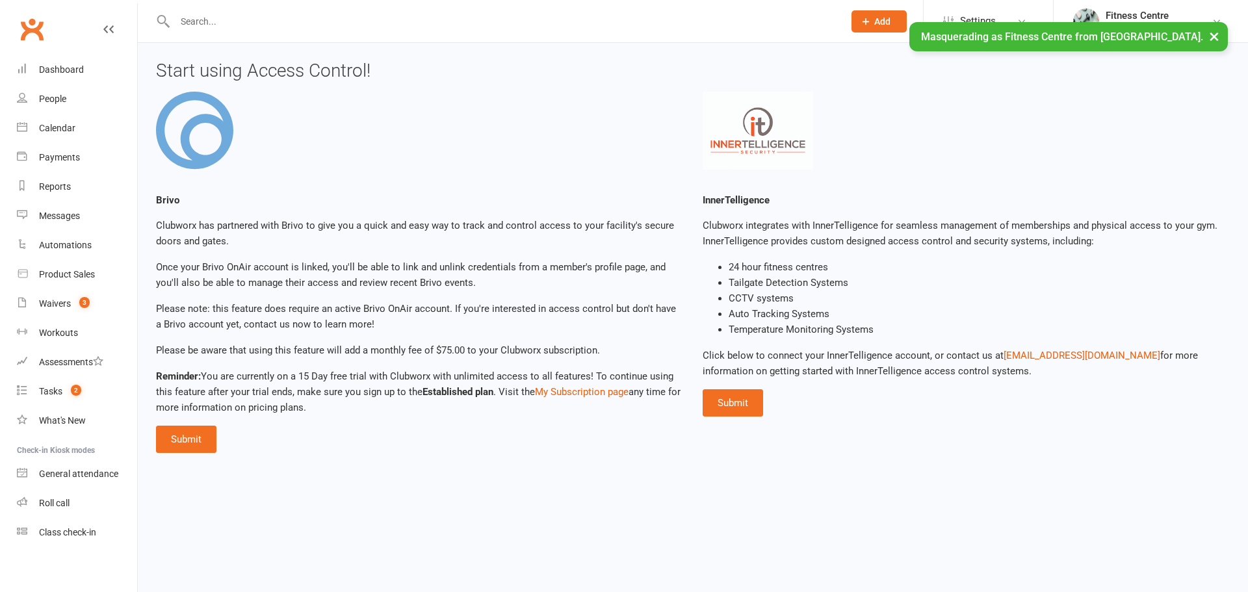
click at [1114, 15] on div "Fitness Centre" at bounding box center [1136, 16] width 63 height 12
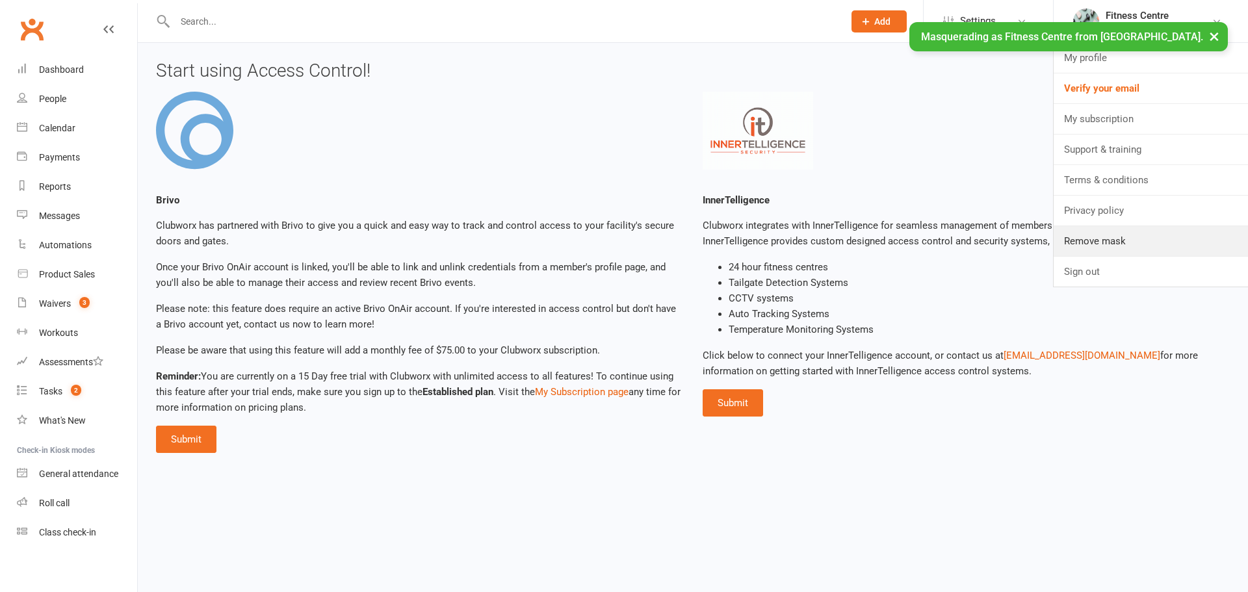
click at [1086, 247] on link "Remove mask" at bounding box center [1150, 241] width 194 height 30
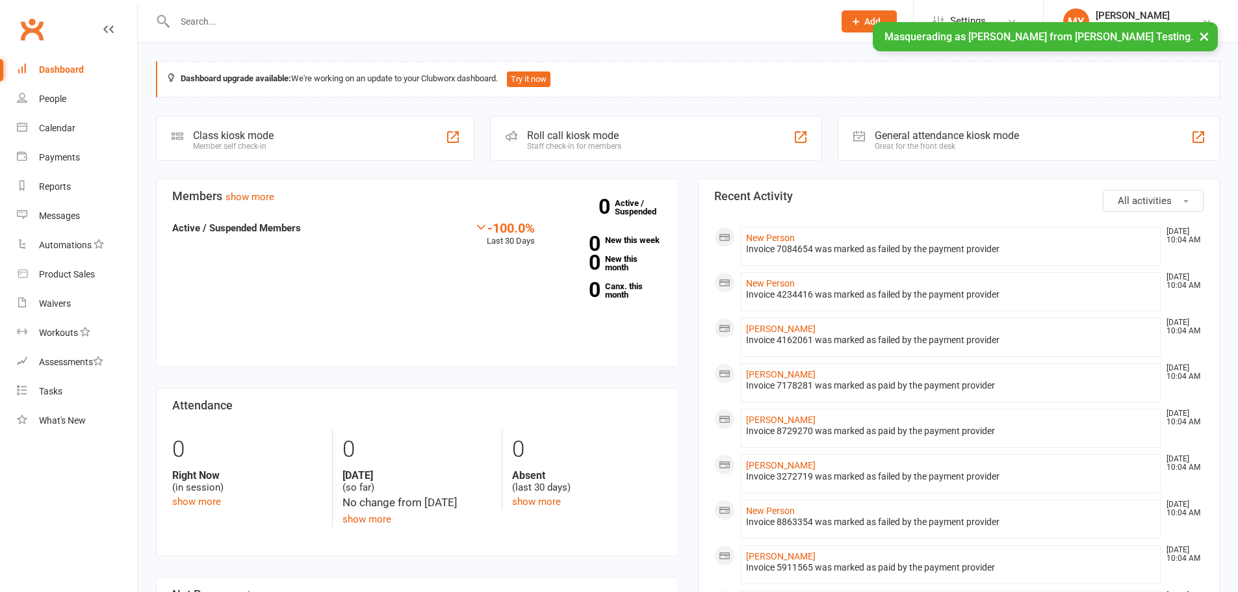
click at [57, 97] on div "People" at bounding box center [52, 99] width 27 height 10
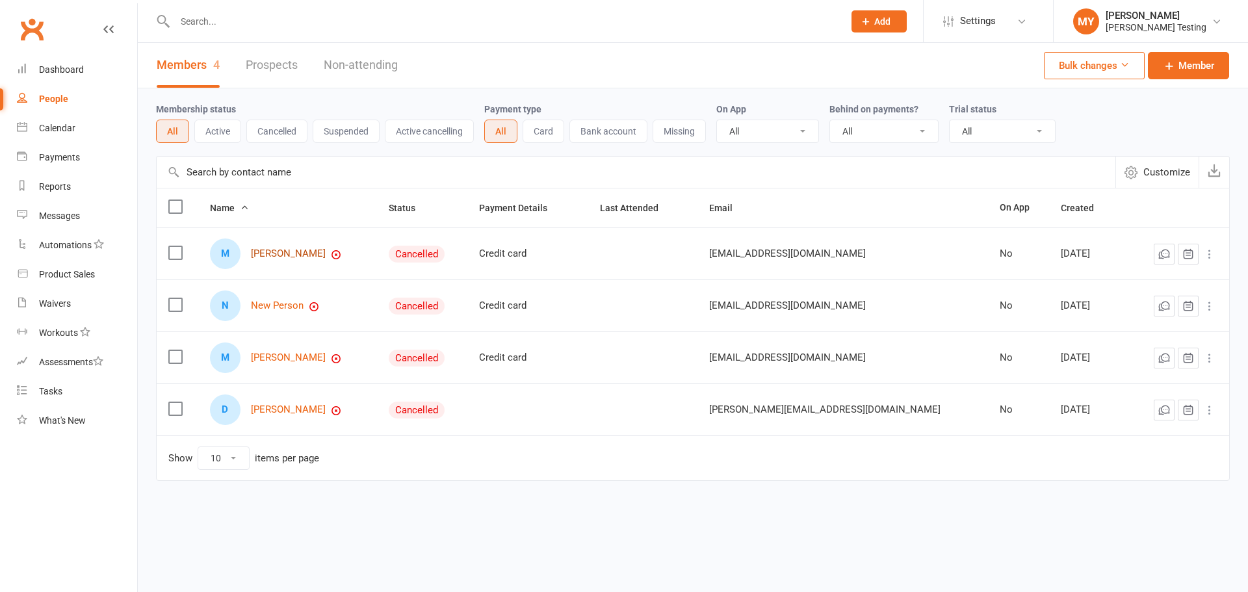
click at [262, 252] on link "Mary Nac" at bounding box center [288, 253] width 75 height 11
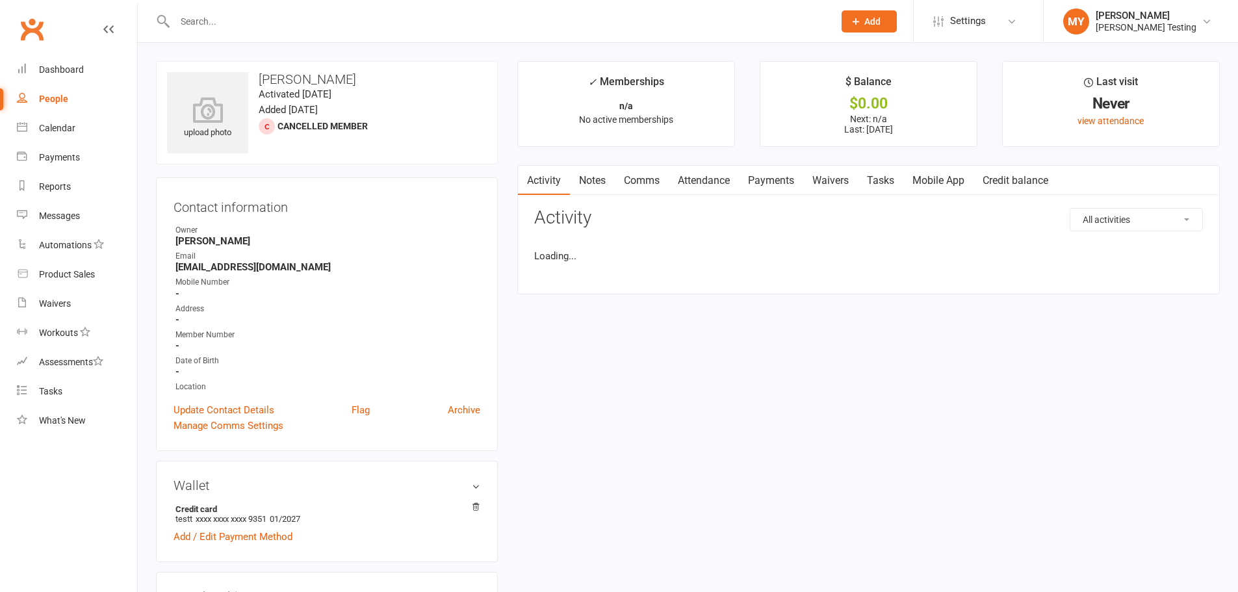
click at [954, 20] on span "Settings" at bounding box center [968, 20] width 36 height 29
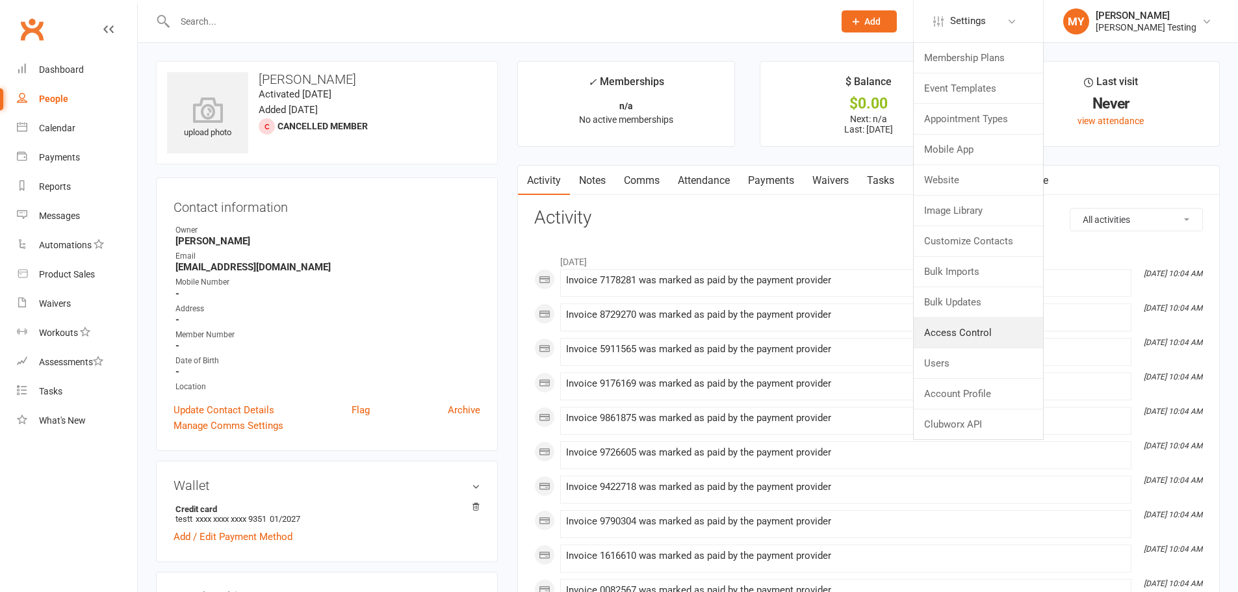
click at [967, 331] on link "Access Control" at bounding box center [978, 333] width 129 height 30
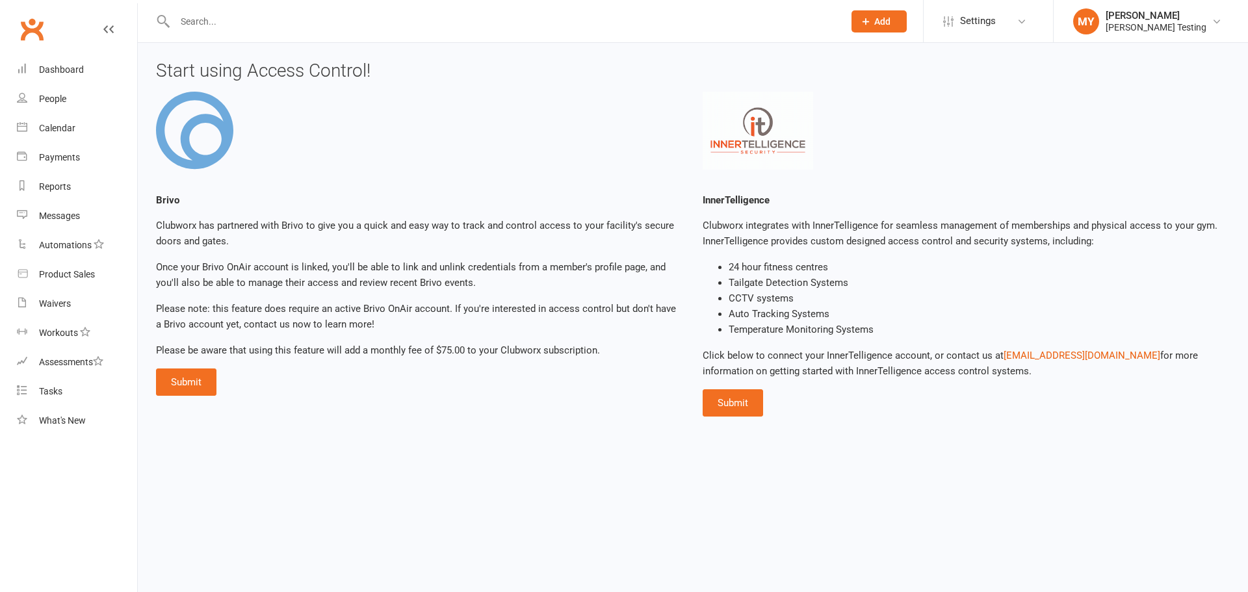
click at [1126, 16] on div "Melina Yung" at bounding box center [1155, 16] width 101 height 12
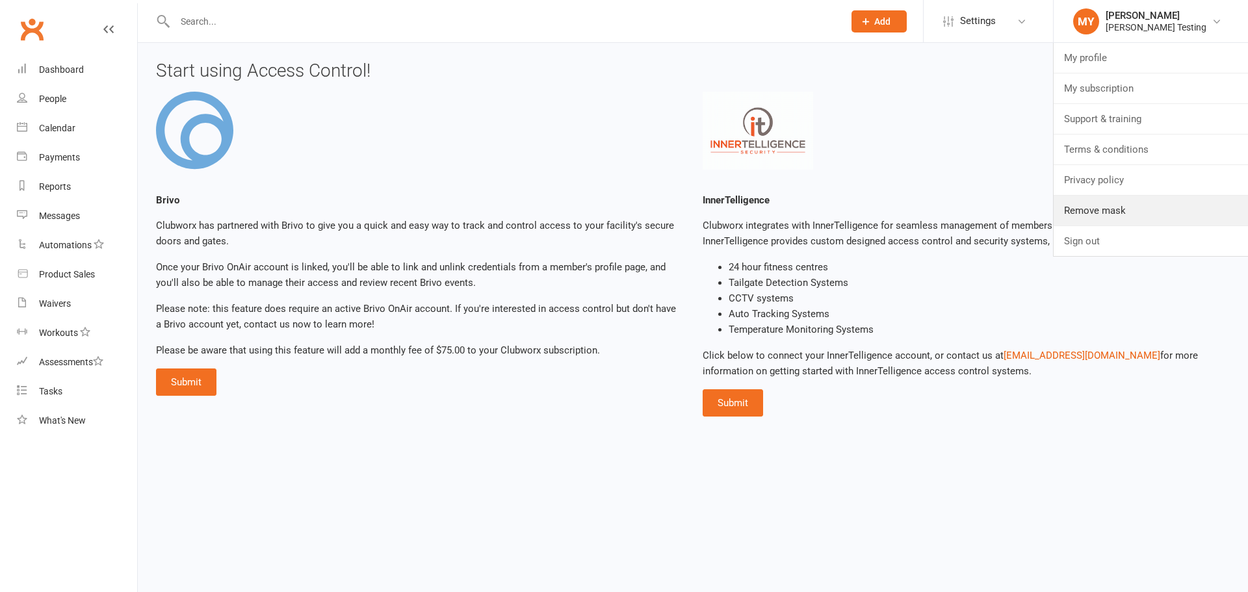
click at [1130, 214] on link "Remove mask" at bounding box center [1150, 211] width 194 height 30
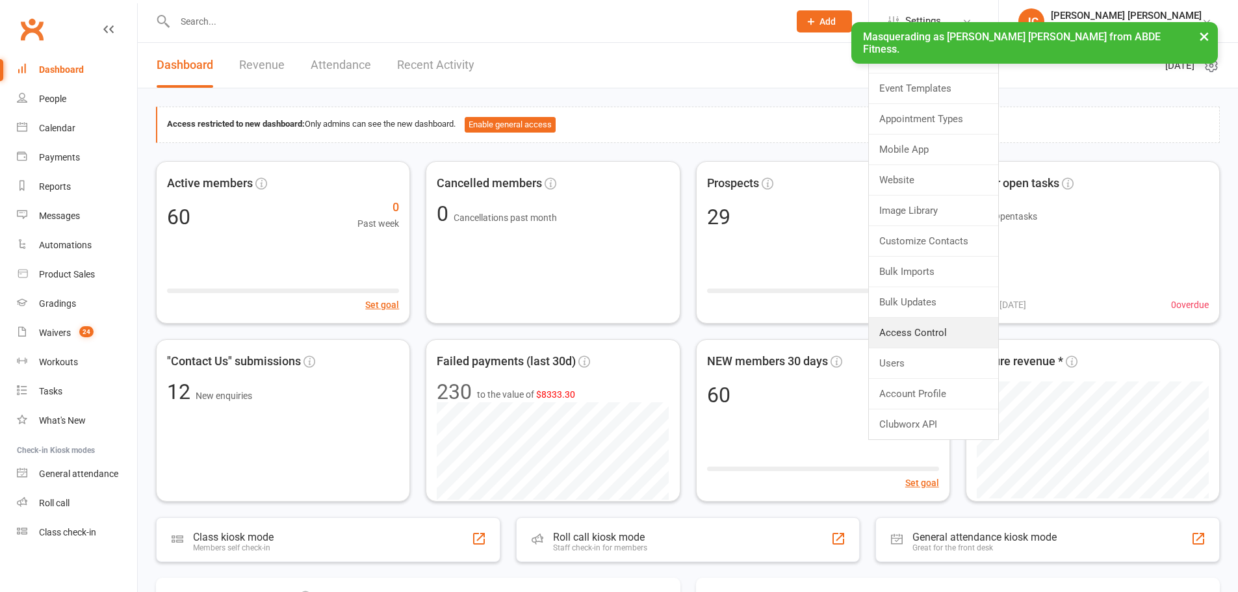
click at [940, 326] on link "Access Control" at bounding box center [933, 333] width 129 height 30
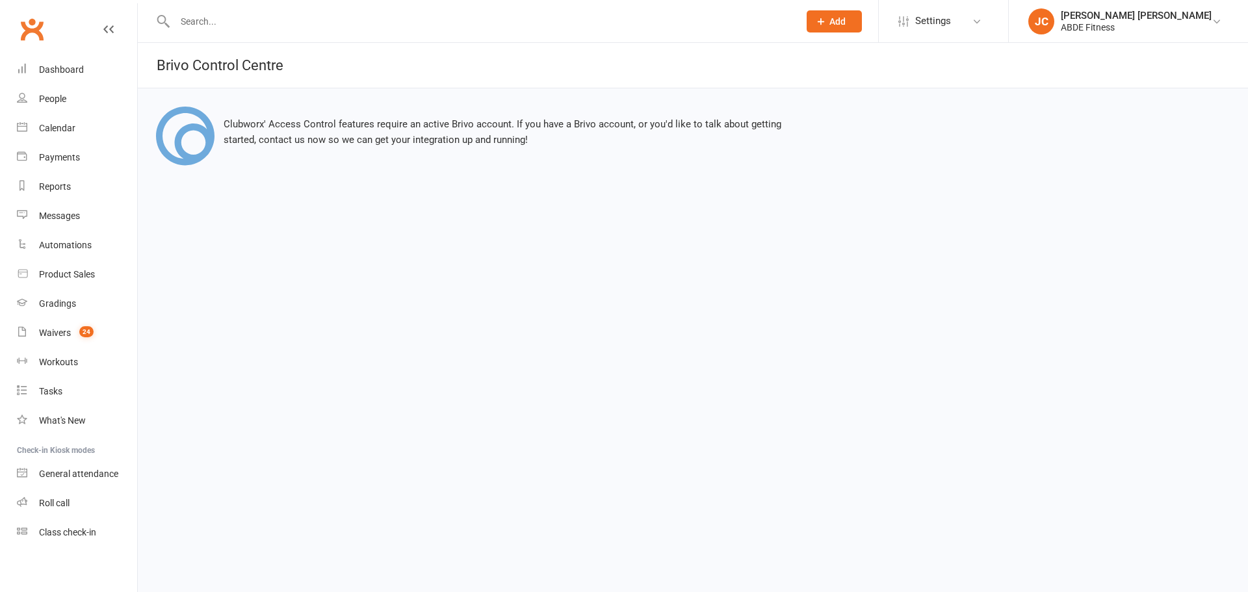
click at [1129, 15] on div "Jia Yu Chan" at bounding box center [1135, 16] width 151 height 12
click at [1158, 222] on link "Remove mask" at bounding box center [1127, 211] width 239 height 30
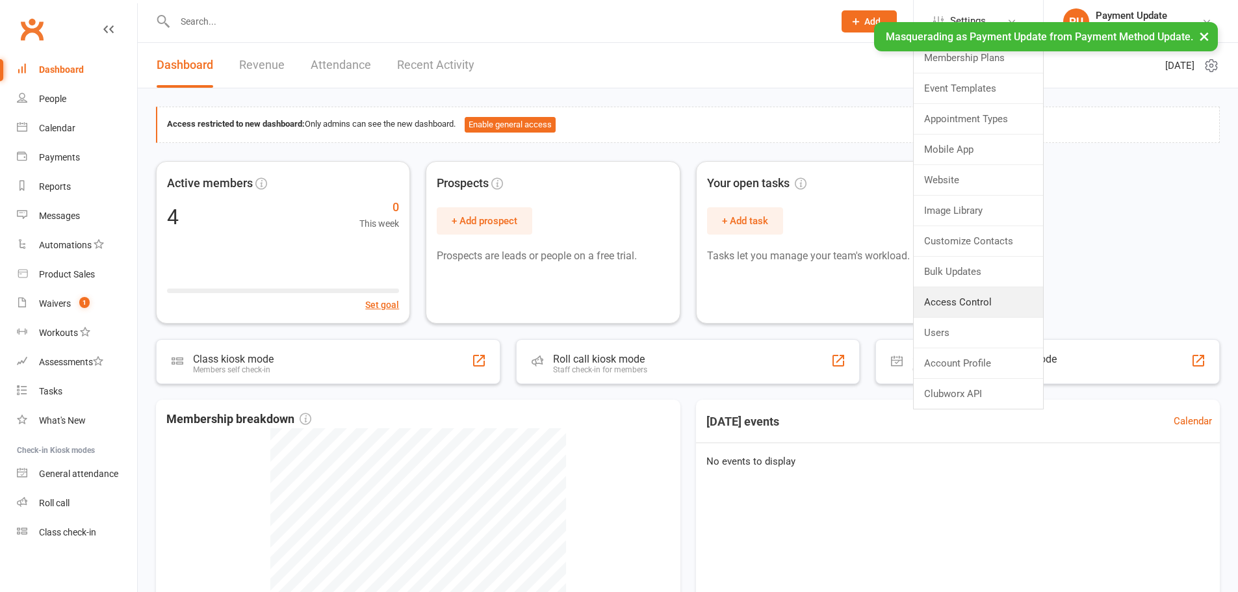
click at [968, 309] on link "Access Control" at bounding box center [978, 302] width 129 height 30
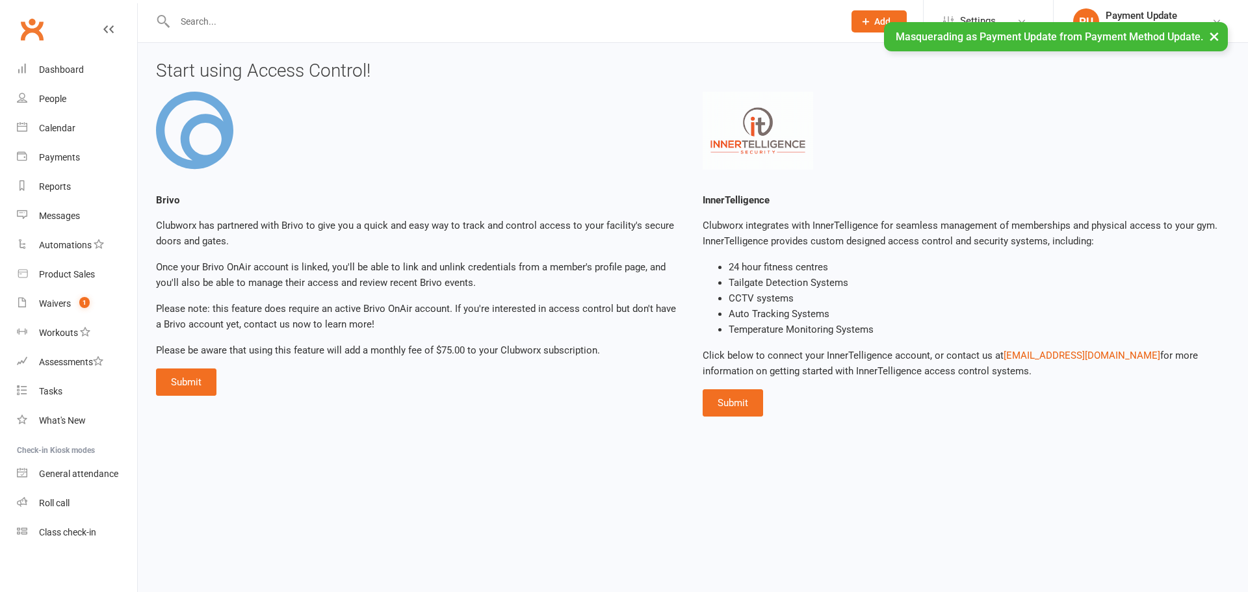
click at [1160, 13] on div "Payment Update" at bounding box center [1155, 16] width 101 height 12
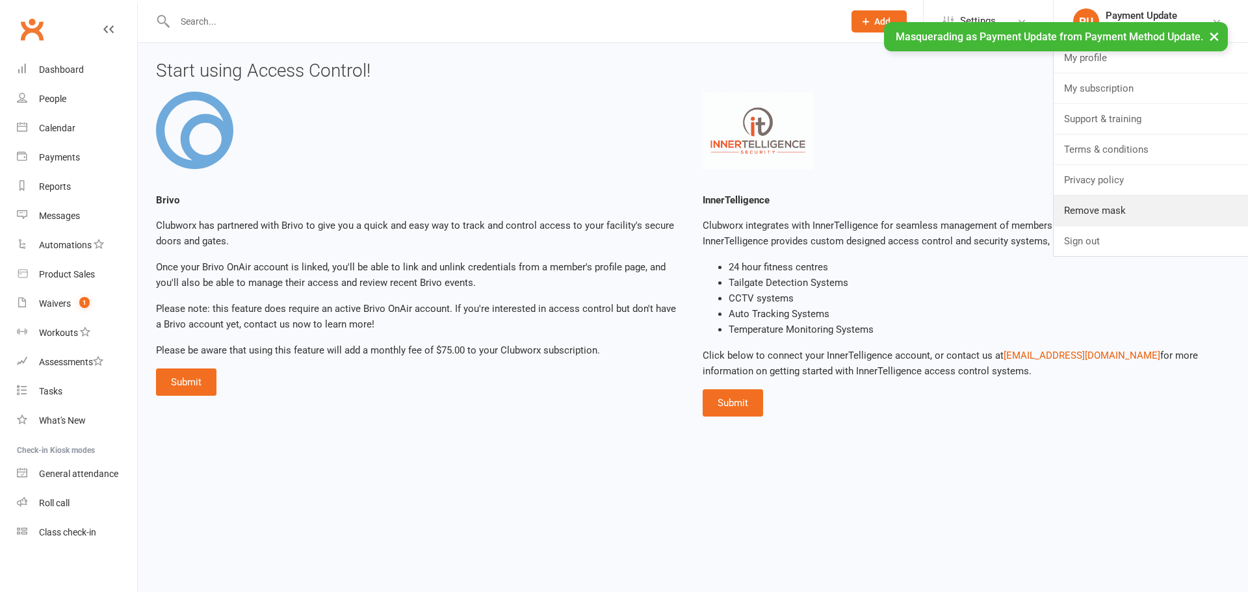
click at [1110, 213] on link "Remove mask" at bounding box center [1150, 211] width 194 height 30
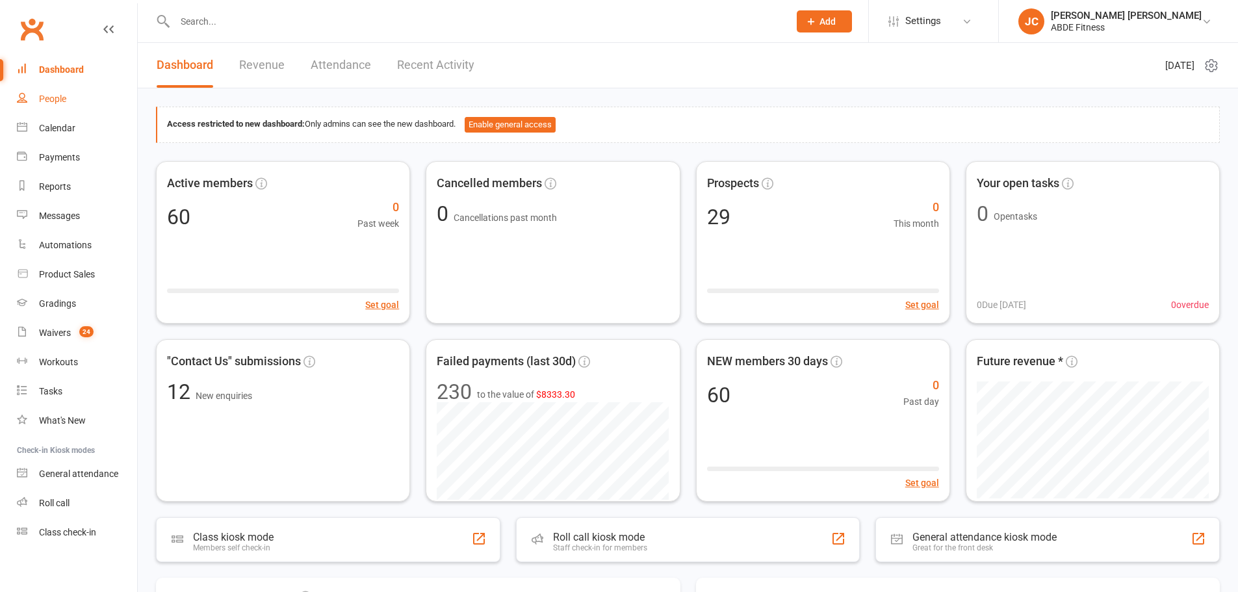
click at [63, 97] on div "People" at bounding box center [52, 99] width 27 height 10
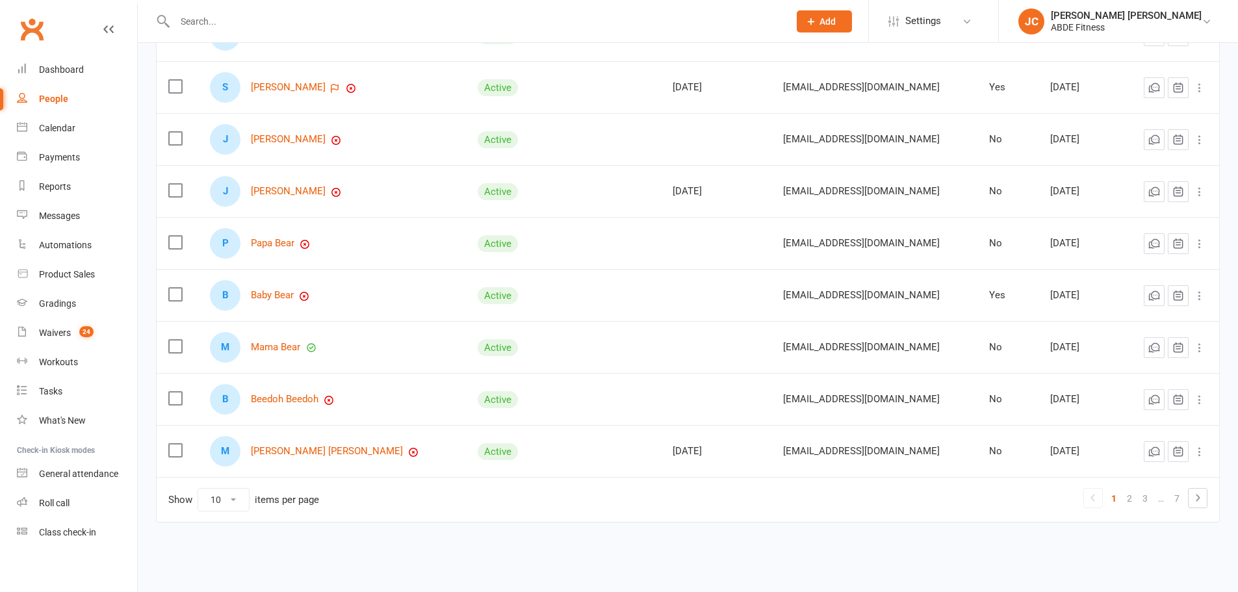
scroll to position [250, 0]
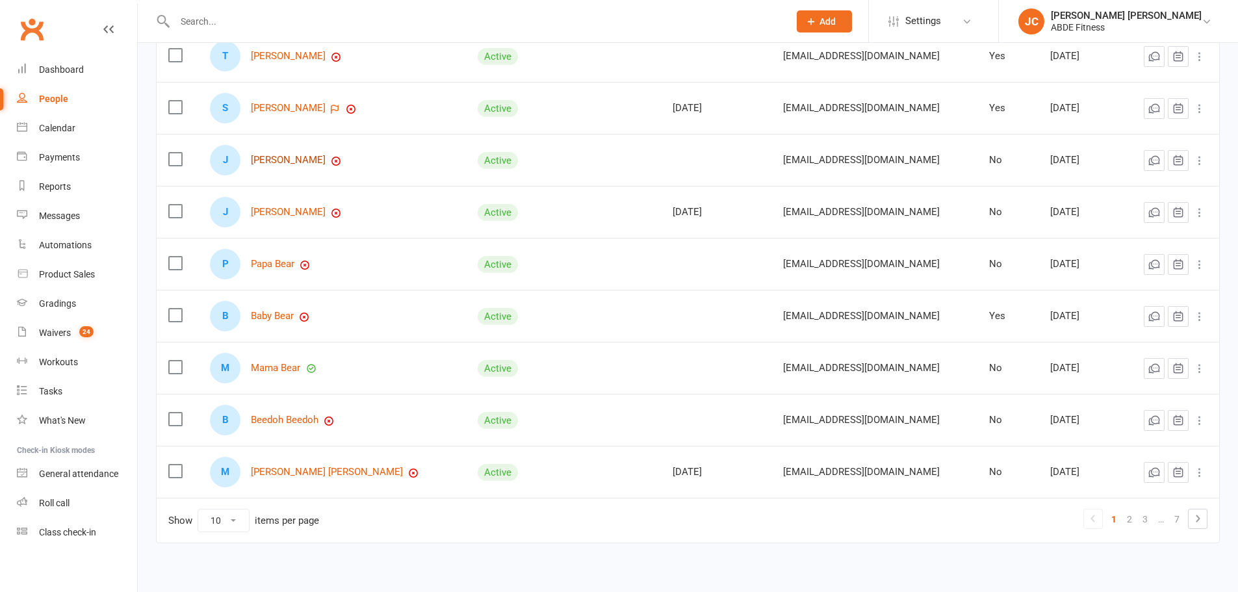
click at [300, 161] on link "[PERSON_NAME]" at bounding box center [288, 160] width 75 height 11
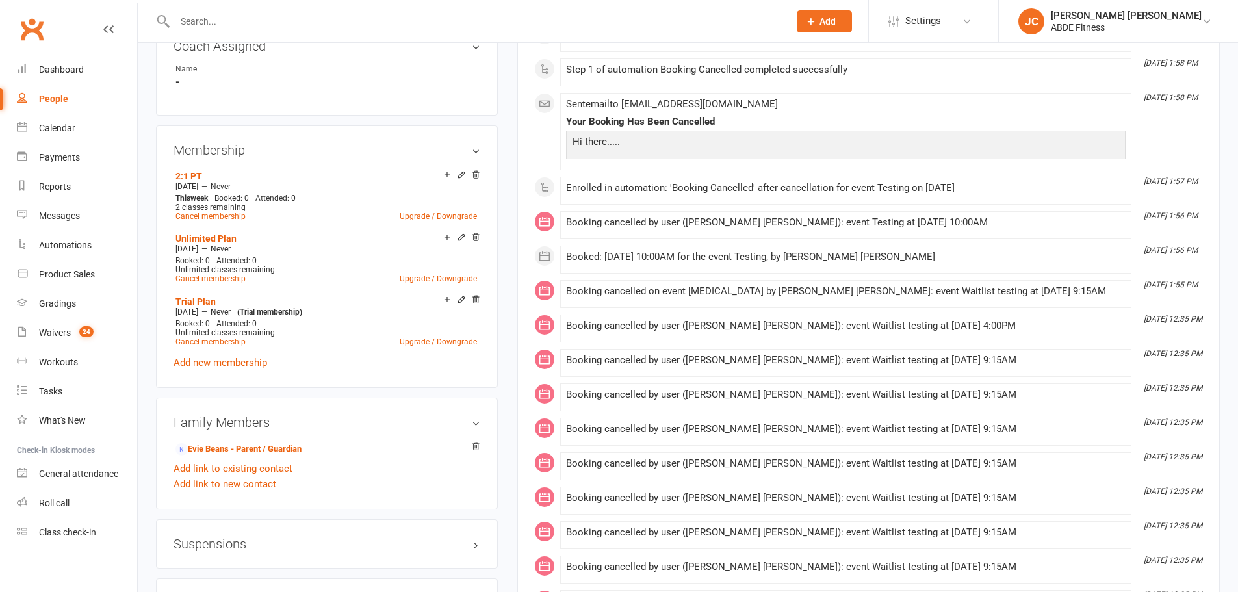
scroll to position [650, 0]
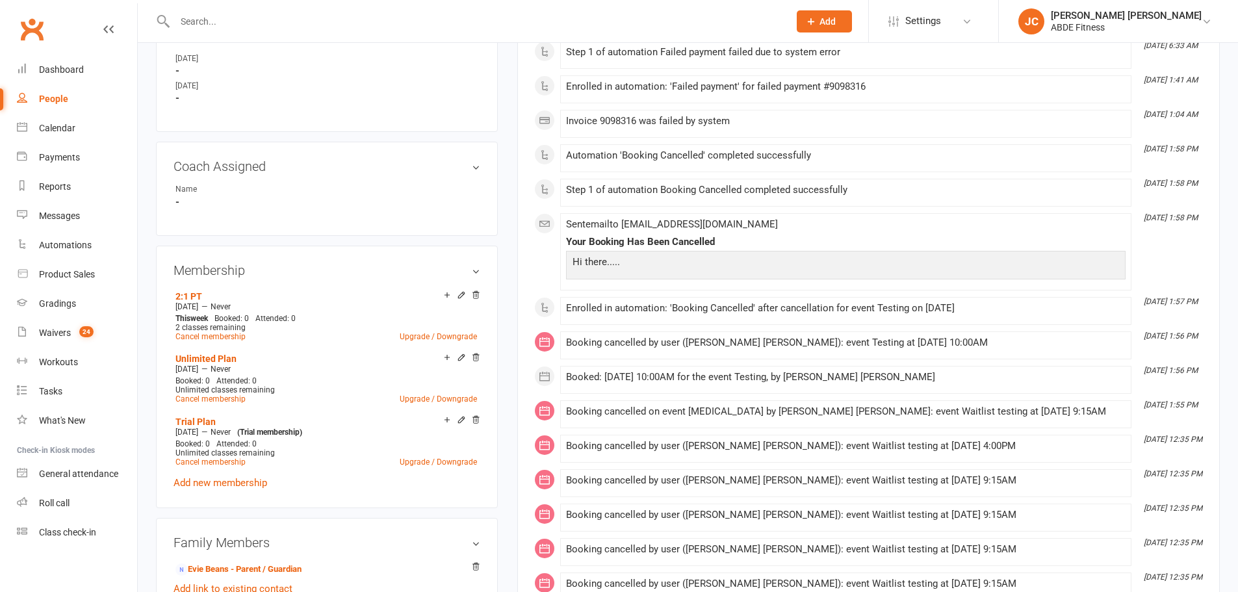
click at [477, 296] on icon at bounding box center [475, 294] width 9 height 9
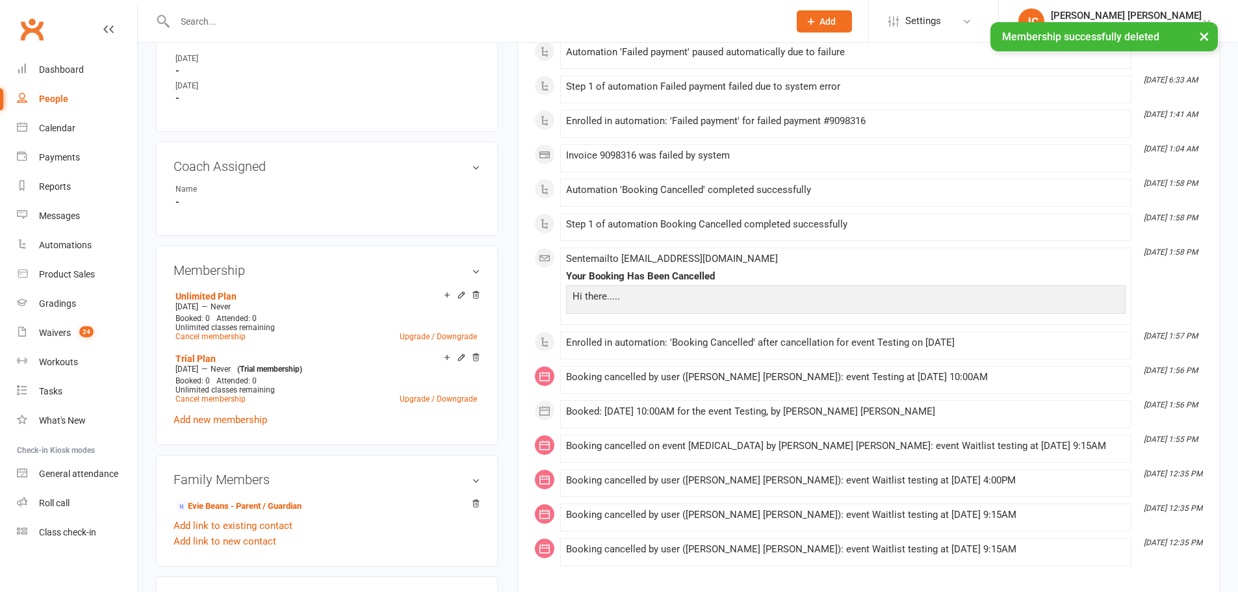
click at [475, 292] on icon at bounding box center [475, 294] width 6 height 7
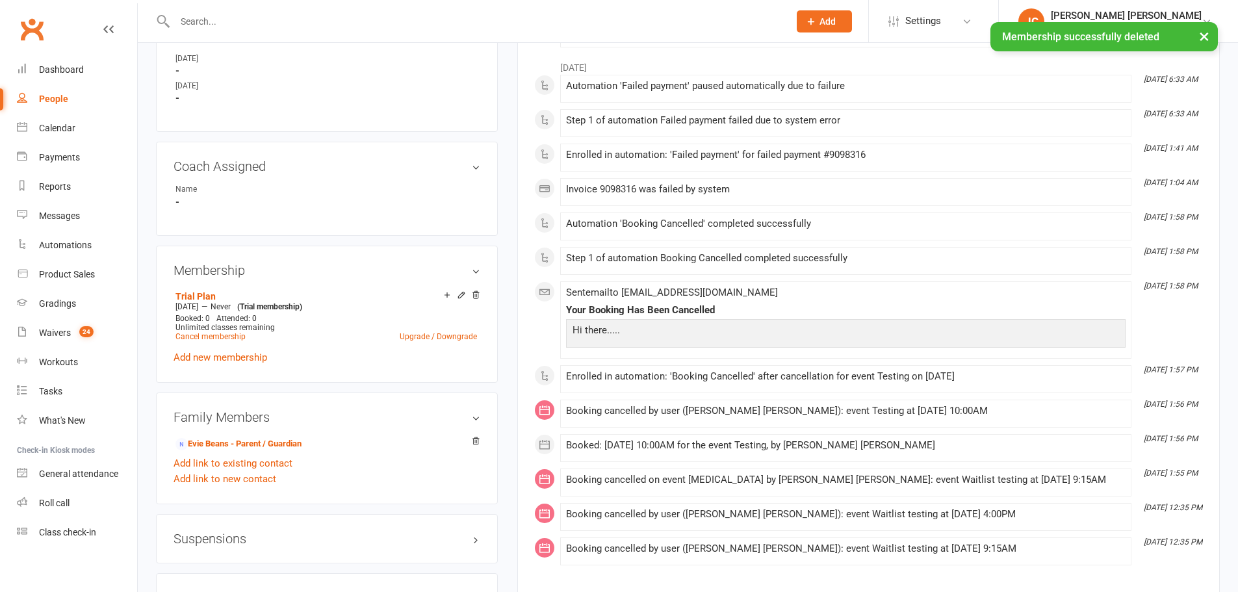
click at [473, 292] on icon at bounding box center [475, 294] width 6 height 7
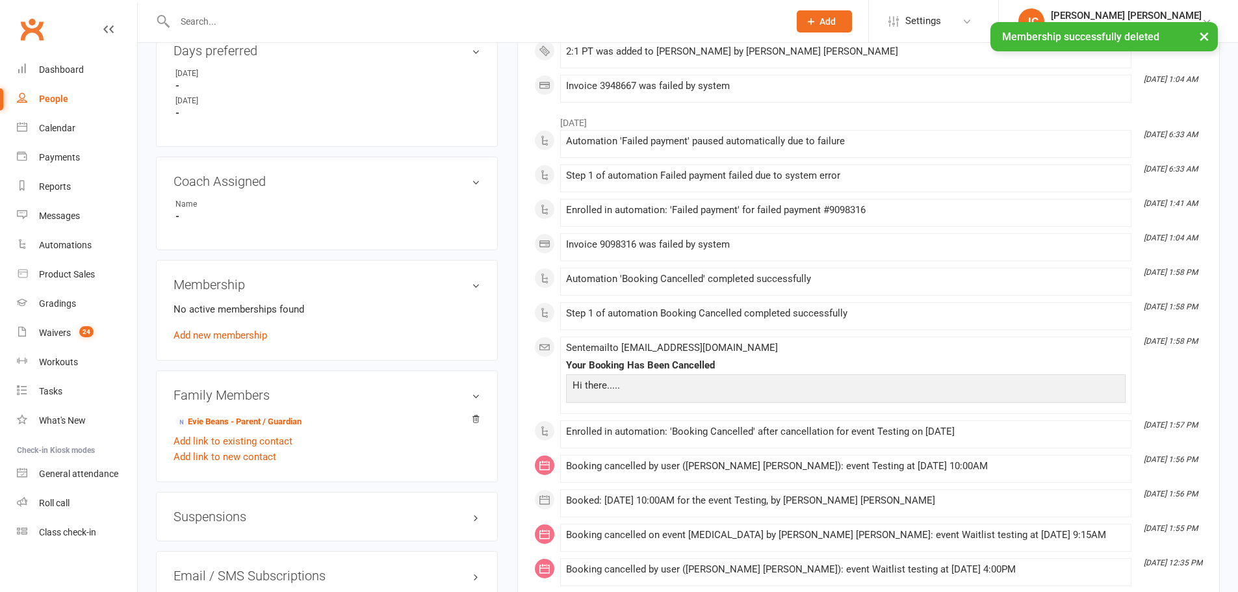
scroll to position [622, 0]
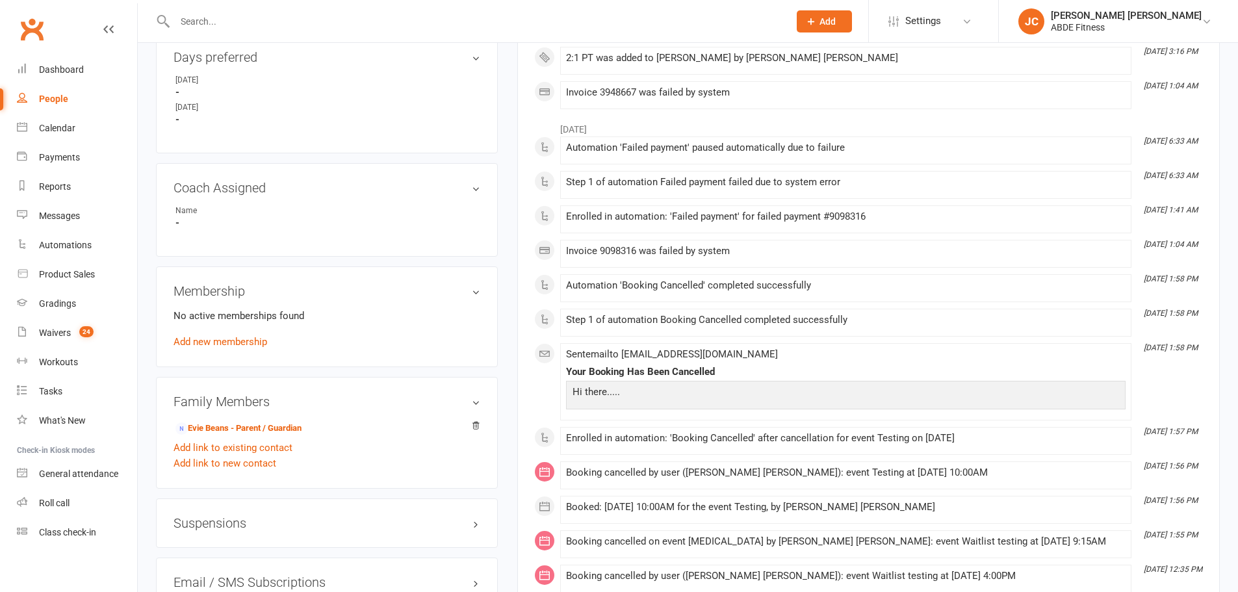
click at [227, 343] on link "Add new membership" at bounding box center [220, 342] width 94 height 12
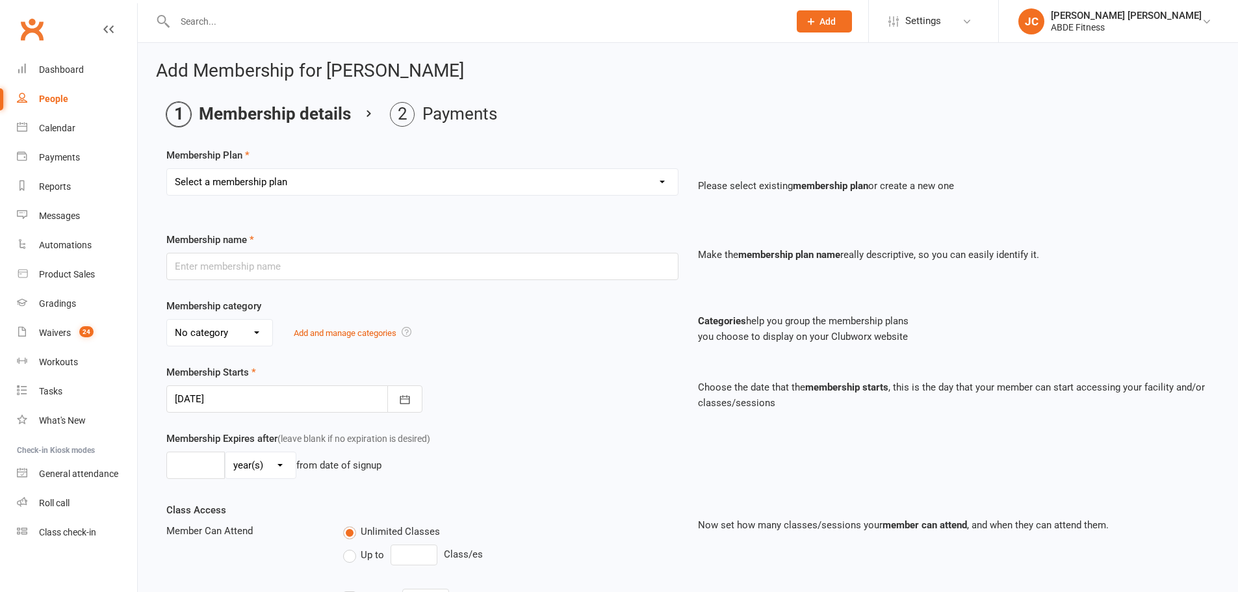
click at [284, 179] on select "Select a membership plan Create new Membership Plan ABDE Referral 2 Weeks Pass …" at bounding box center [422, 182] width 511 height 26
select select "4"
click at [167, 169] on select "Select a membership plan Create new Membership Plan ABDE Referral 2 Weeks Pass …" at bounding box center [422, 182] width 511 height 26
type input "Unlimited Plan"
type input "0"
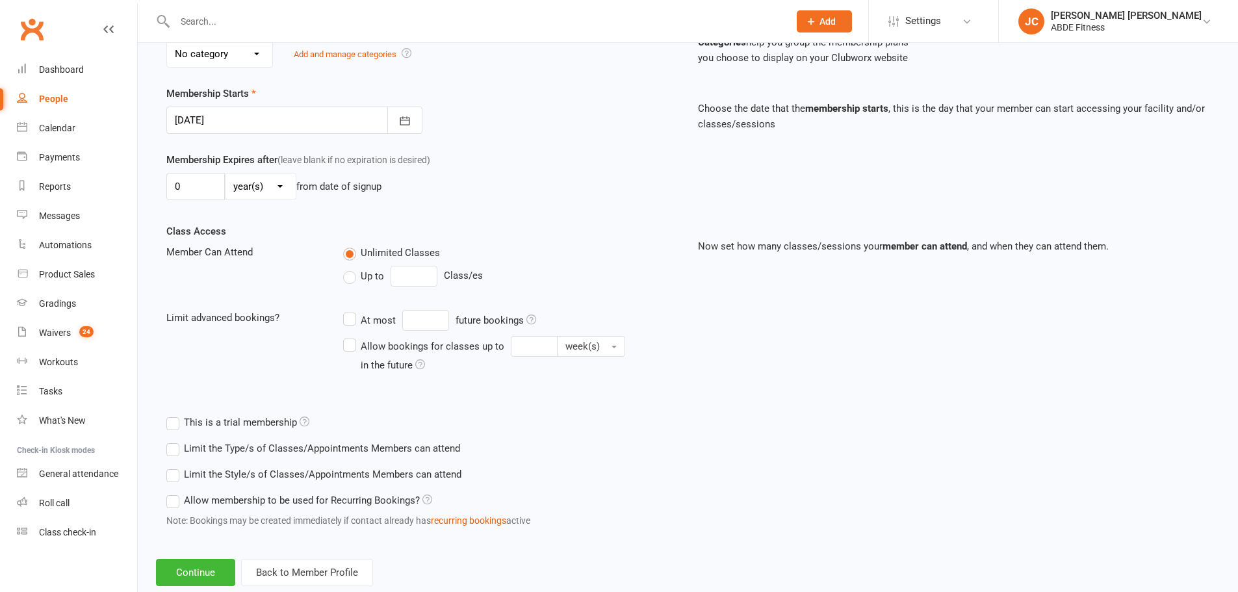
scroll to position [311, 0]
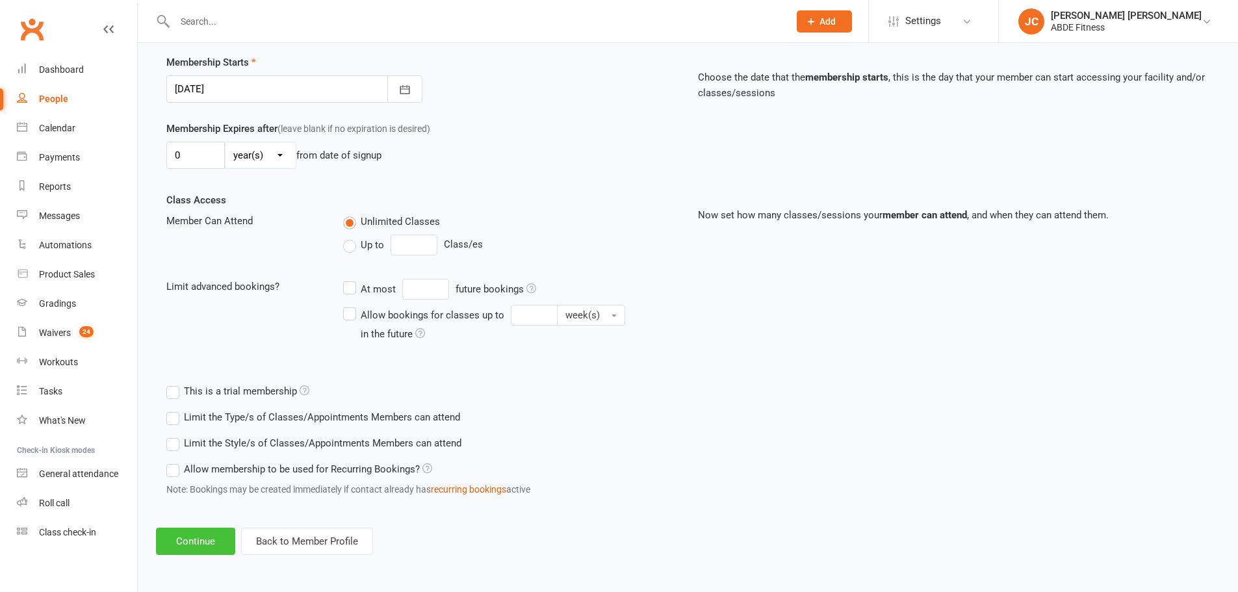
click at [194, 535] on button "Continue" at bounding box center [195, 541] width 79 height 27
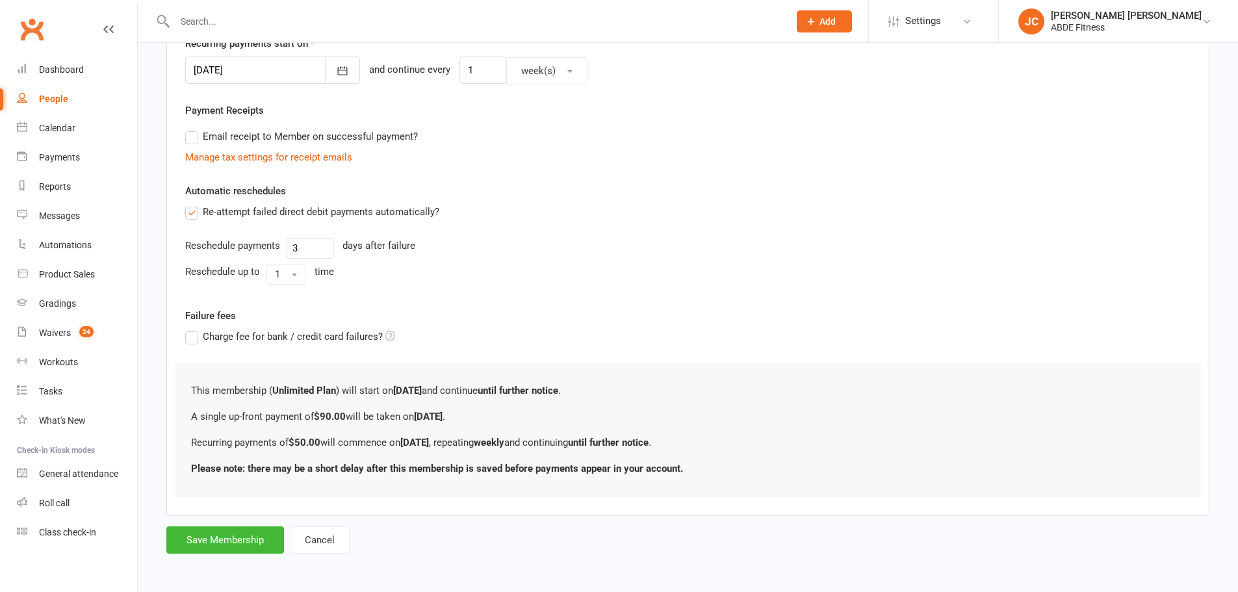
scroll to position [327, 0]
click at [251, 541] on button "Save Membership" at bounding box center [225, 538] width 118 height 27
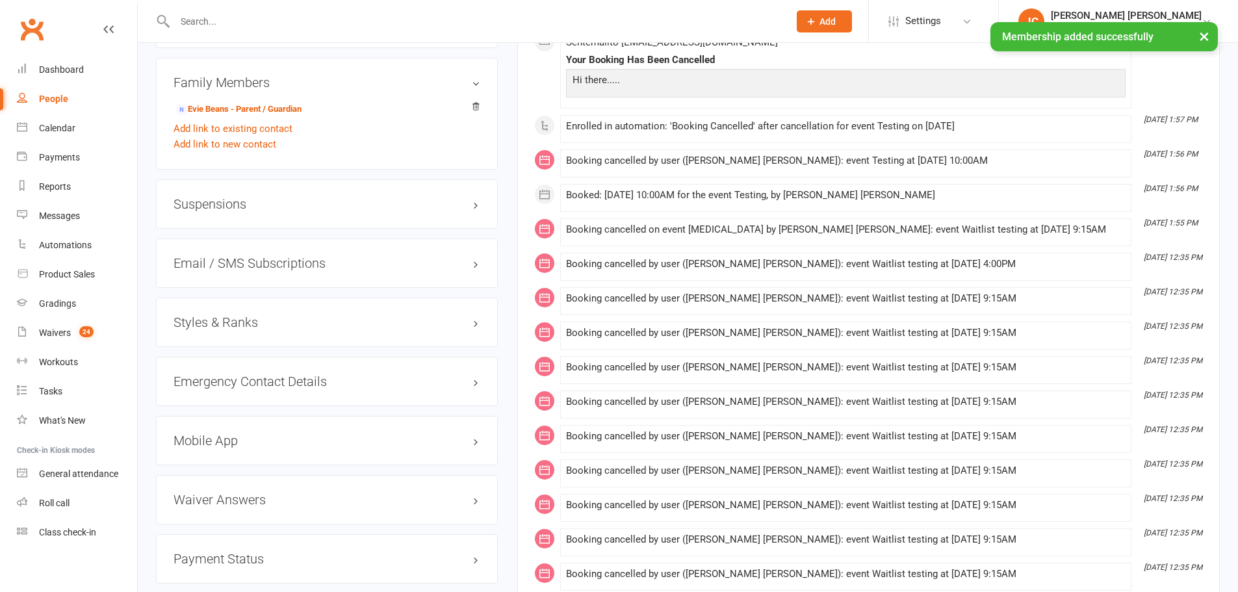
scroll to position [1018, 0]
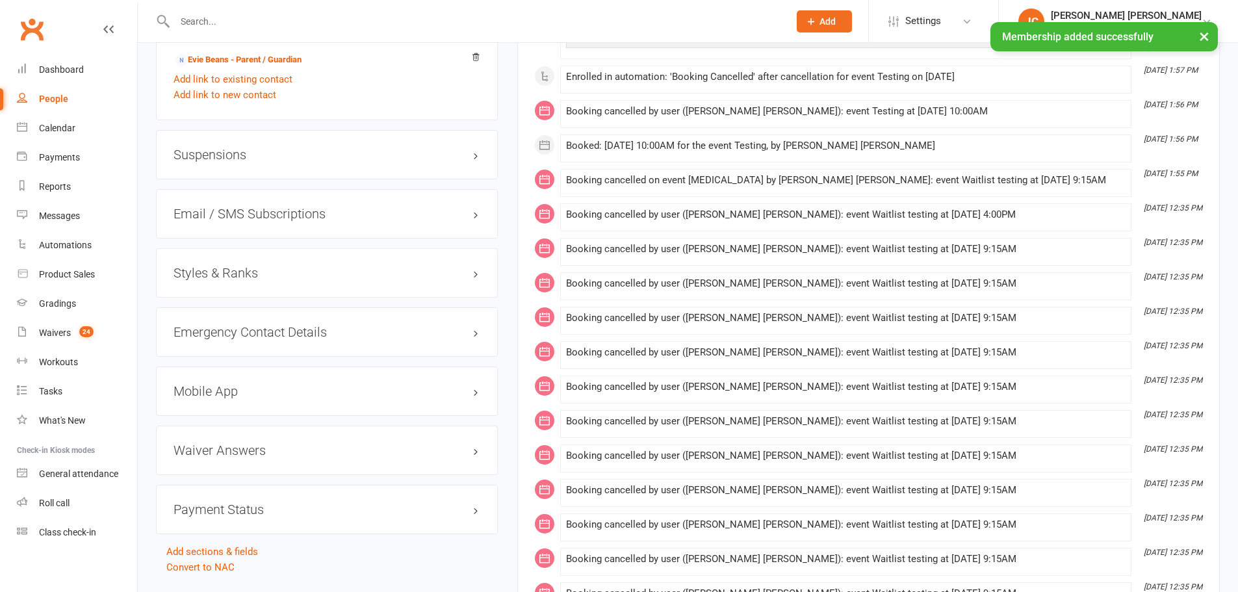
click at [275, 279] on div "Styles & Ranks" at bounding box center [327, 272] width 342 height 49
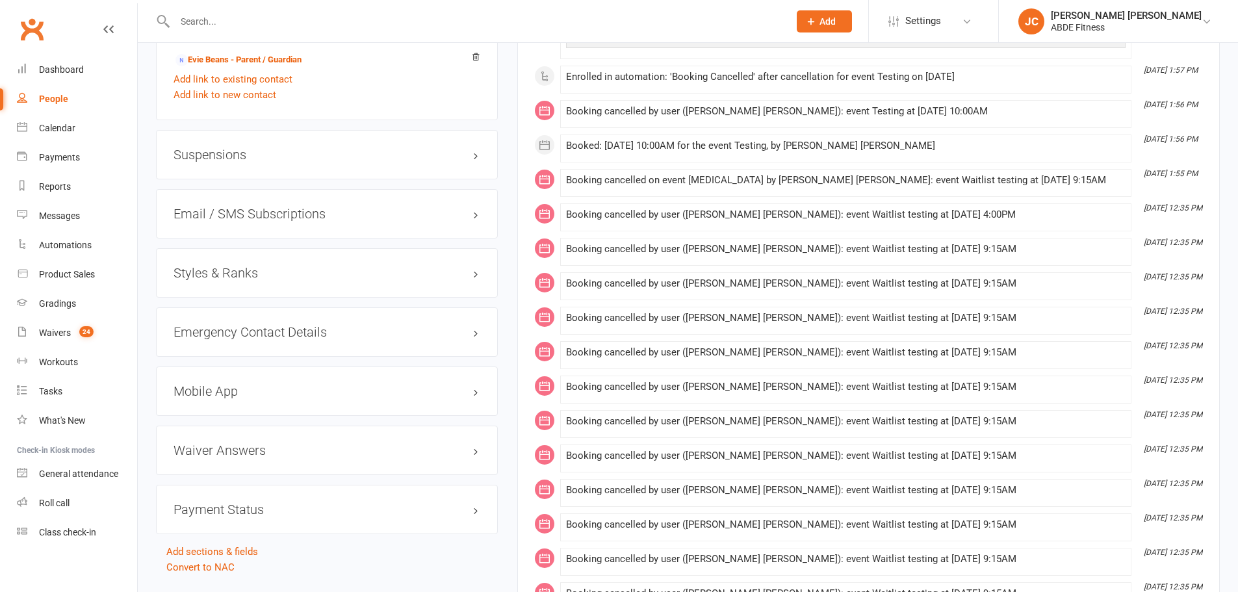
click at [241, 276] on h3 "Styles & Ranks" at bounding box center [326, 273] width 307 height 14
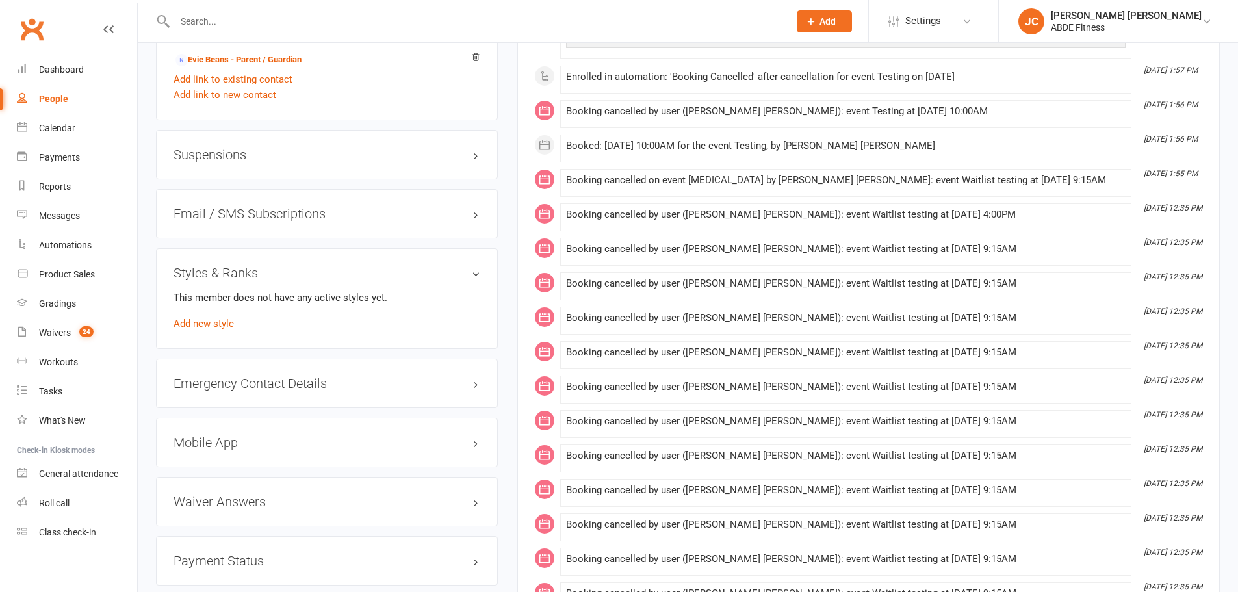
click at [225, 321] on link "Add new style" at bounding box center [203, 324] width 60 height 12
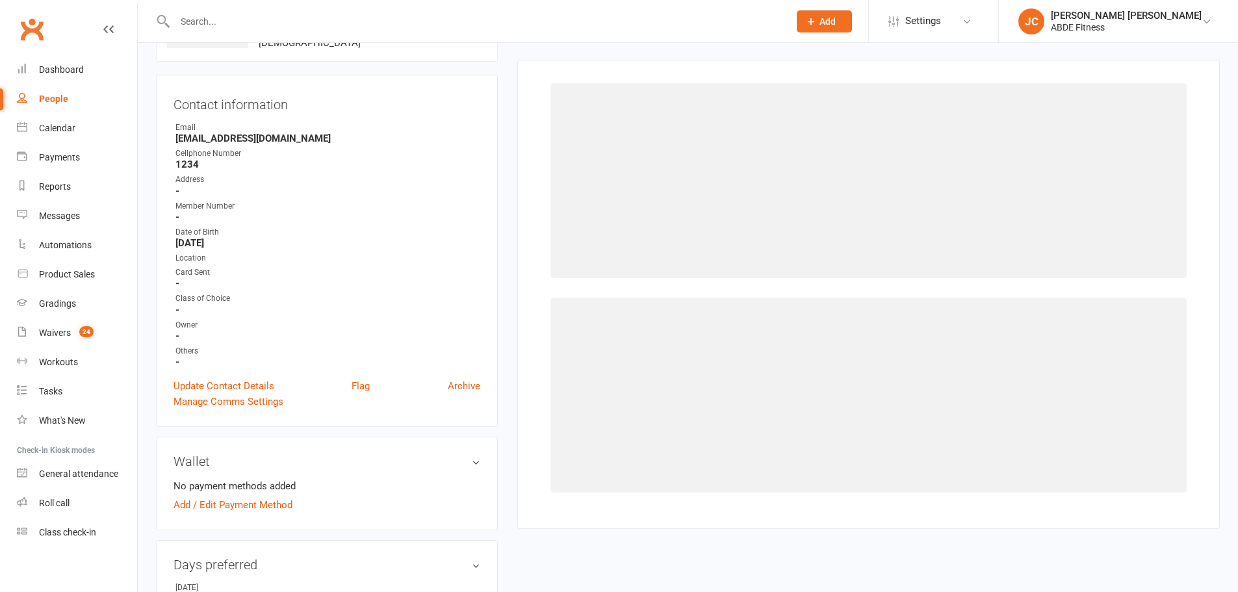
scroll to position [100, 0]
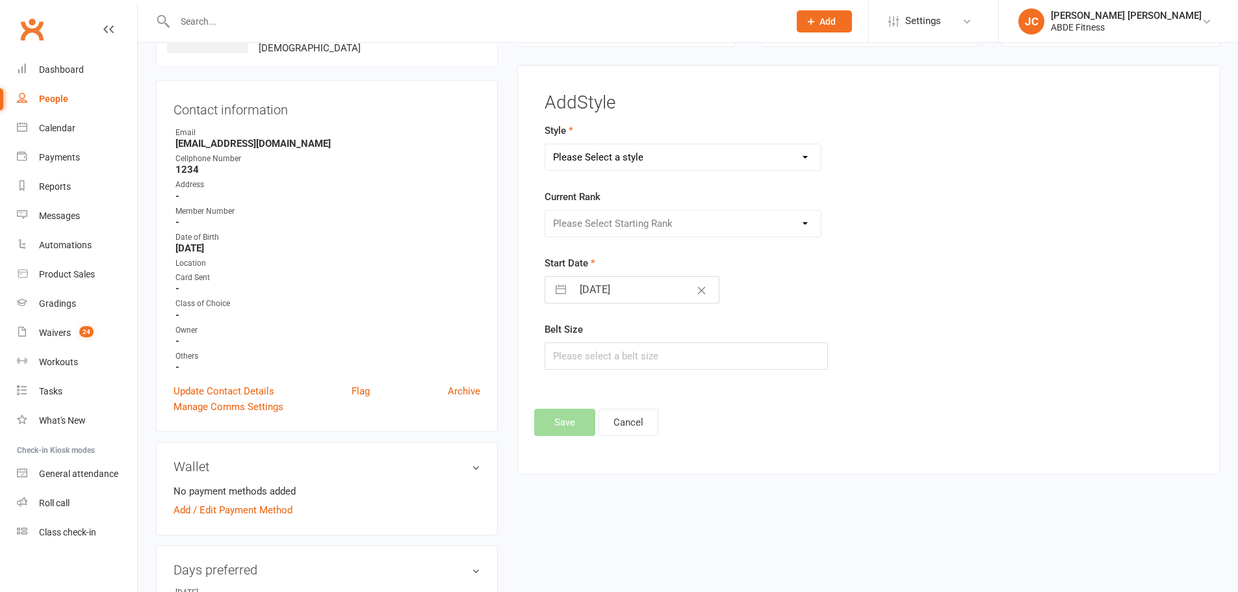
click at [682, 154] on select "Please Select a style Adults BJJ Kids BJJ Taekwondo" at bounding box center [683, 157] width 276 height 26
click at [621, 156] on select "Please Select a style Adults BJJ Kids BJJ Taekwondo" at bounding box center [683, 157] width 276 height 26
select select "273"
click at [545, 144] on select "Please Select a style Adults BJJ Kids BJJ Taekwondo" at bounding box center [683, 157] width 276 height 26
click at [624, 224] on select "Please Select Starting Rank White Belt White Belt - 1 Stripe White Belt - 2 Str…" at bounding box center [683, 224] width 276 height 26
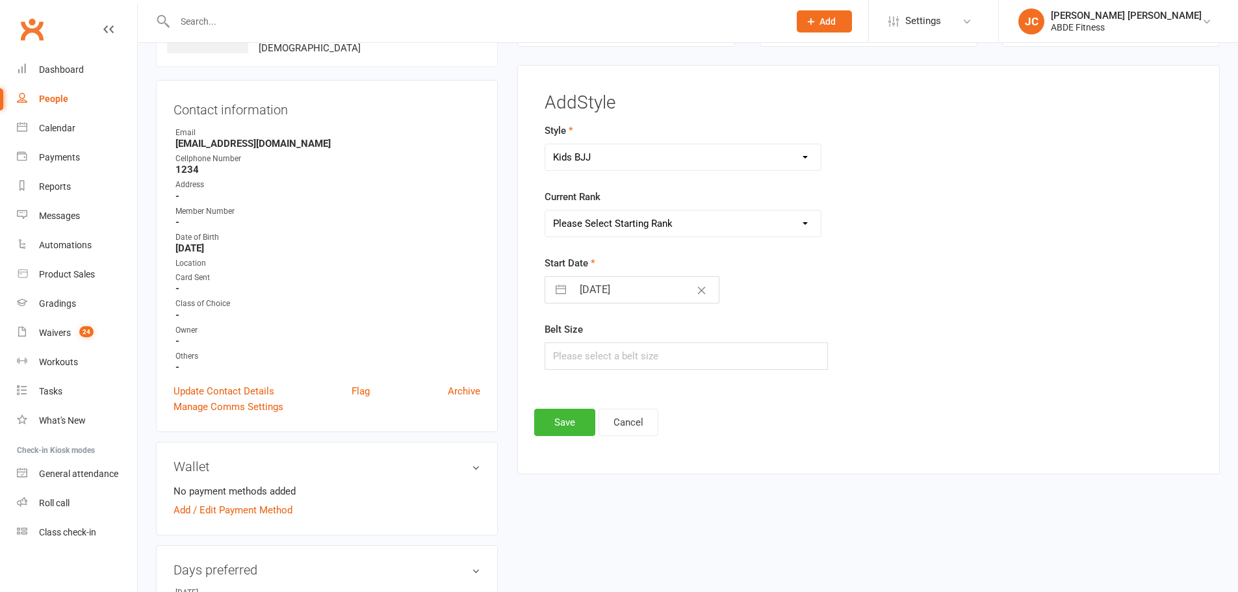
click at [619, 227] on select "Please Select Starting Rank White Belt White Belt - 1 Stripe White Belt - 2 Str…" at bounding box center [683, 224] width 276 height 26
click at [628, 219] on select "Please Select Starting Rank White Belt White Belt - 1 Stripe White Belt - 2 Str…" at bounding box center [683, 224] width 276 height 26
select select "998"
click at [545, 211] on select "Please Select Starting Rank White Belt White Belt - 1 Stripe White Belt - 2 Str…" at bounding box center [683, 224] width 276 height 26
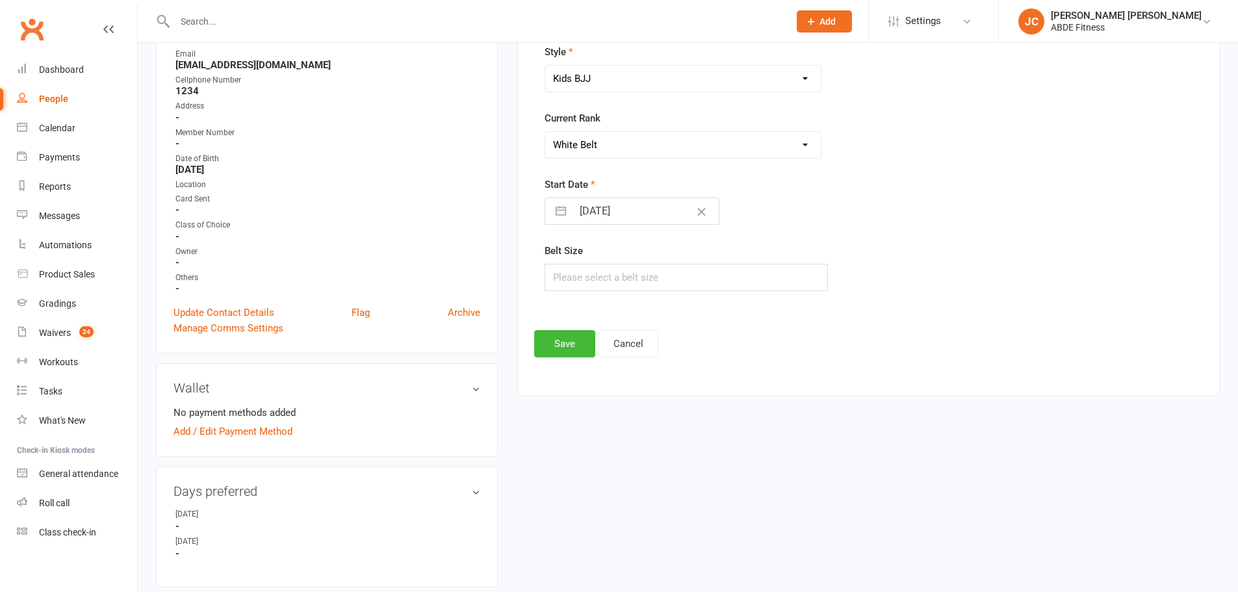
scroll to position [186, 0]
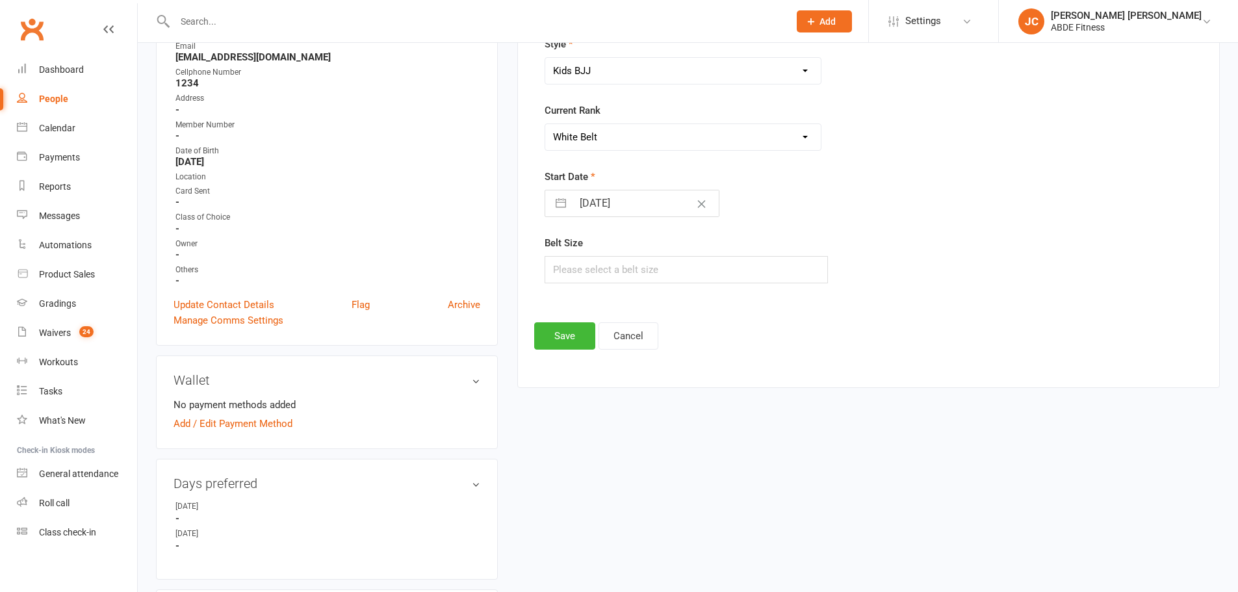
click at [567, 207] on button "button" at bounding box center [560, 203] width 23 height 26
select select "7"
select select "2025"
select select "8"
select select "2025"
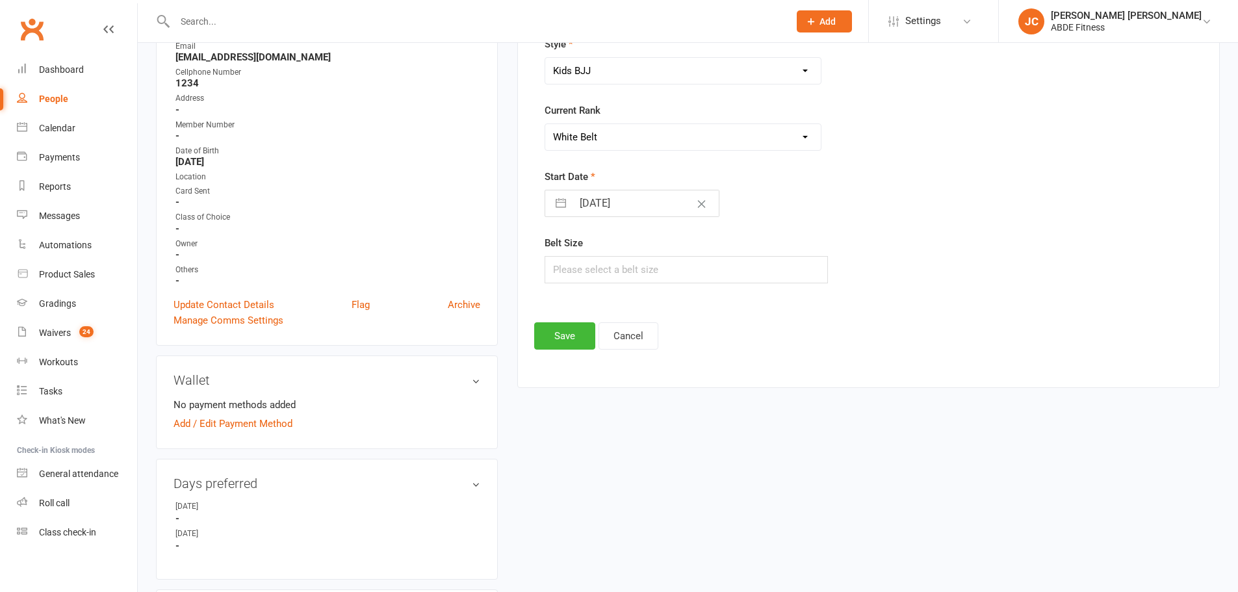
select select "9"
select select "2025"
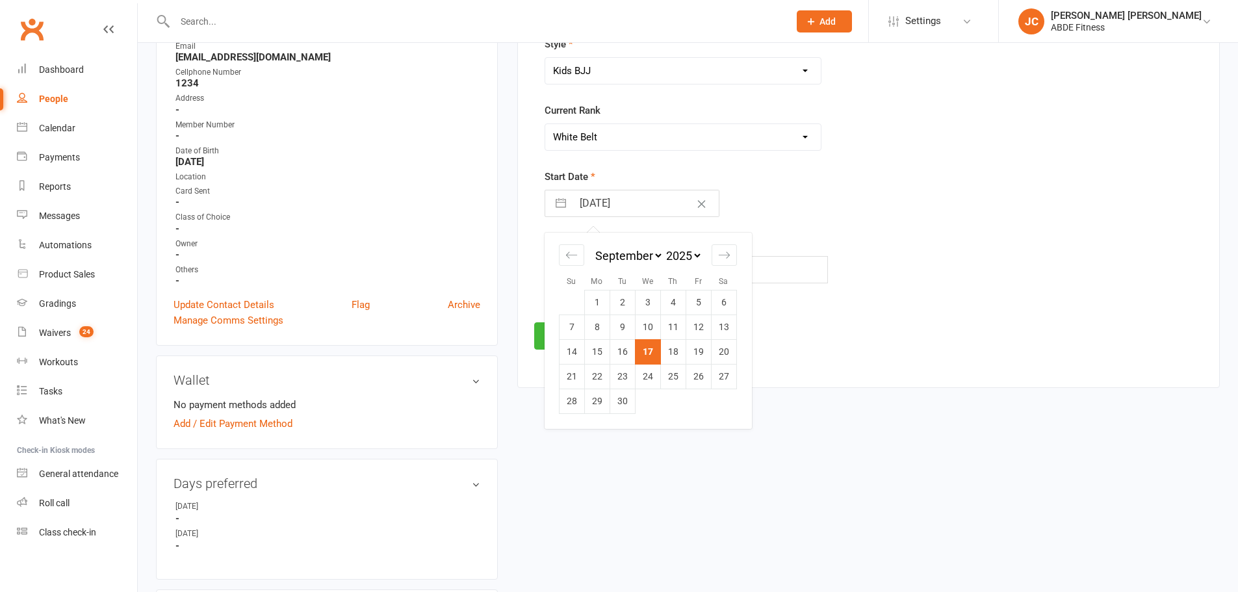
click at [596, 300] on td "1" at bounding box center [596, 302] width 25 height 25
type input "01 Sep 2025"
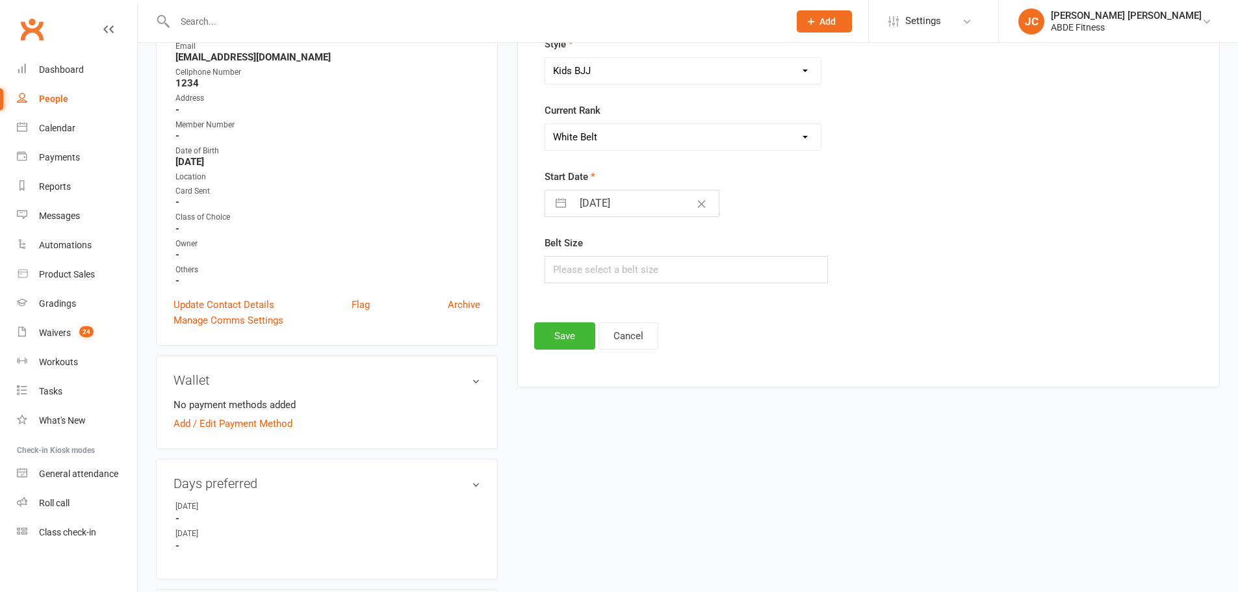
click at [557, 199] on button "button" at bounding box center [560, 203] width 23 height 26
select select "7"
select select "2025"
select select "8"
select select "2025"
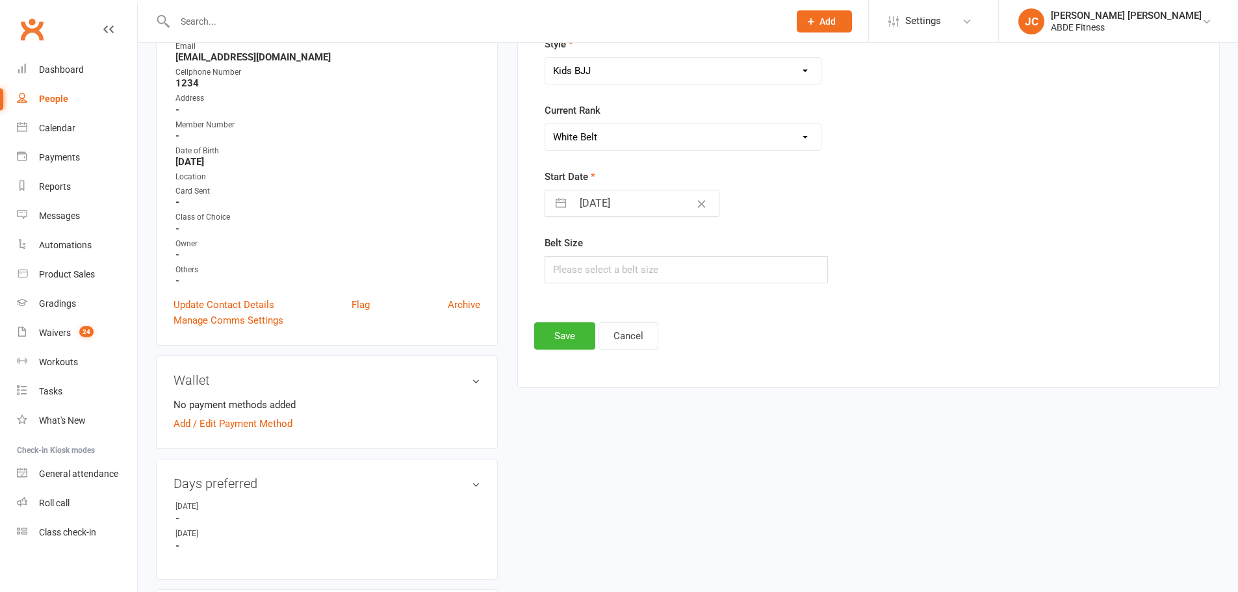
select select "9"
select select "2025"
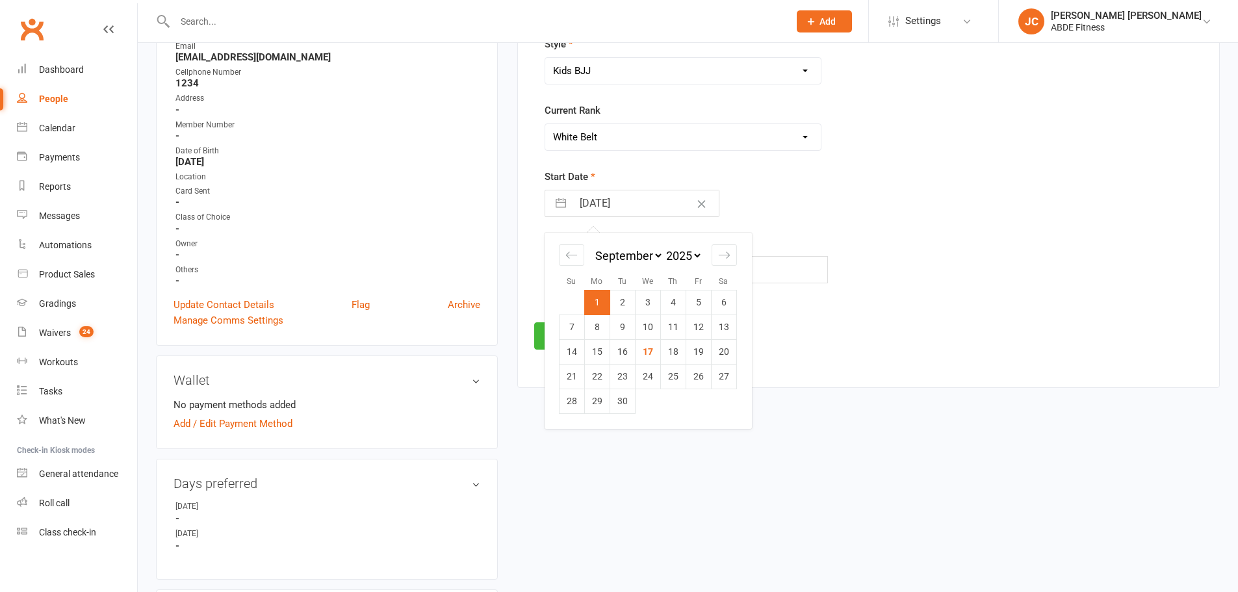
click at [565, 259] on icon "Move backward to switch to the previous month." at bounding box center [571, 255] width 12 height 12
select select "6"
select select "2025"
click at [565, 259] on icon "Move backward to switch to the previous month." at bounding box center [571, 255] width 12 height 12
select select "5"
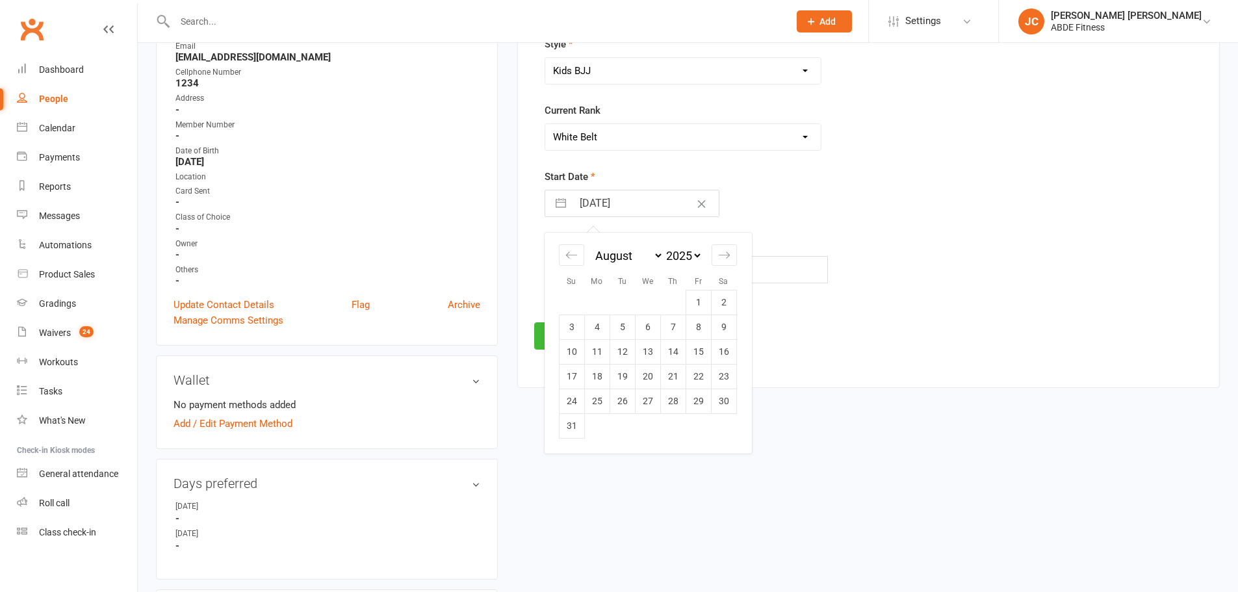
select select "2025"
click at [622, 294] on td "1" at bounding box center [621, 302] width 25 height 25
type input "01 Jul 2025"
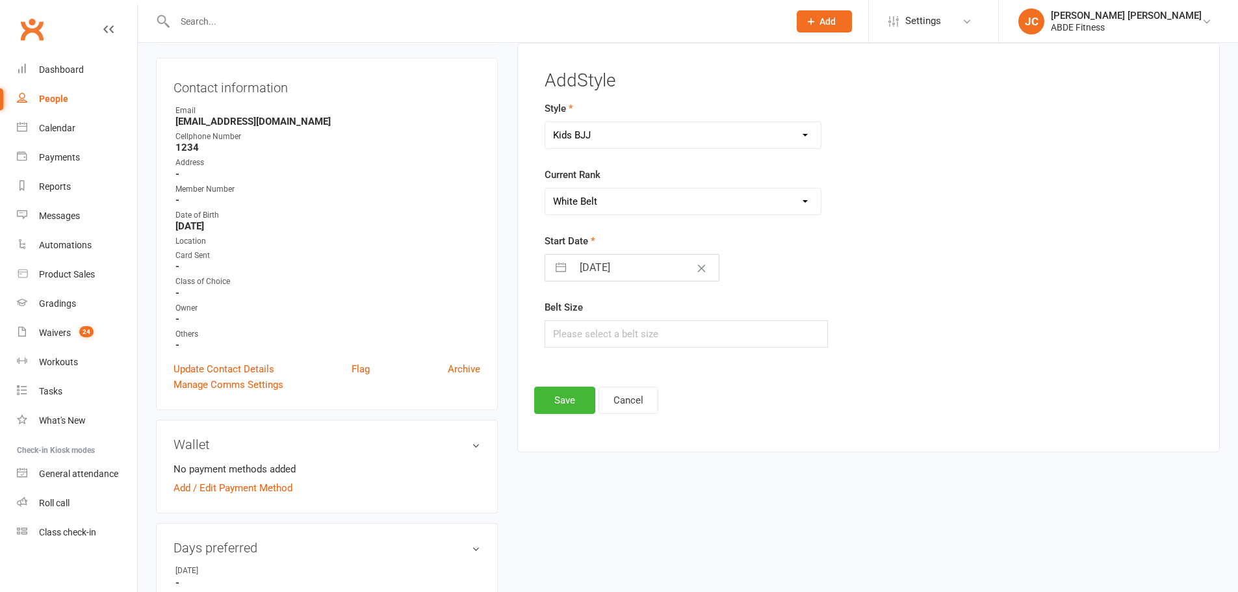
scroll to position [122, 0]
click at [569, 402] on button "Save" at bounding box center [564, 400] width 61 height 27
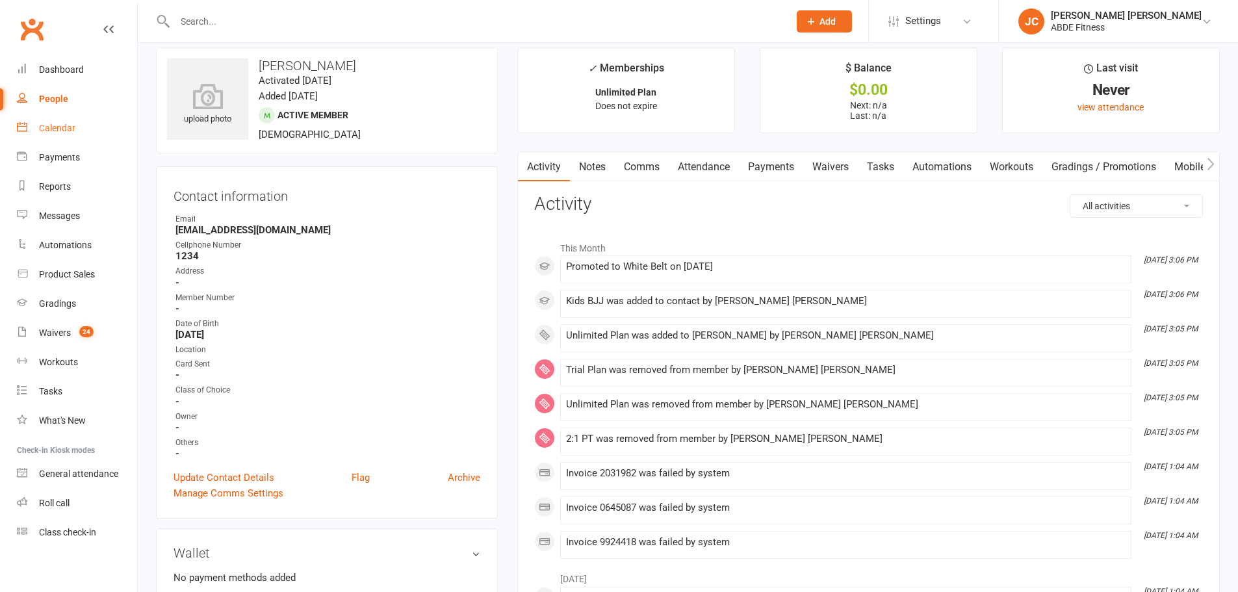
scroll to position [0, 0]
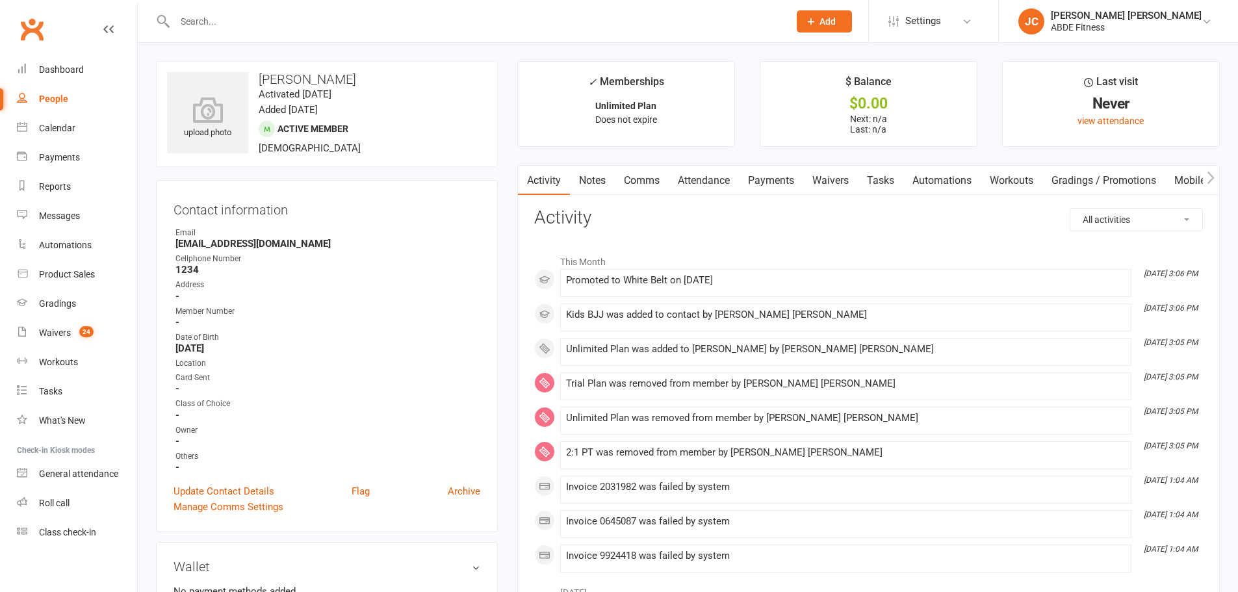
click at [55, 95] on div "People" at bounding box center [53, 99] width 29 height 10
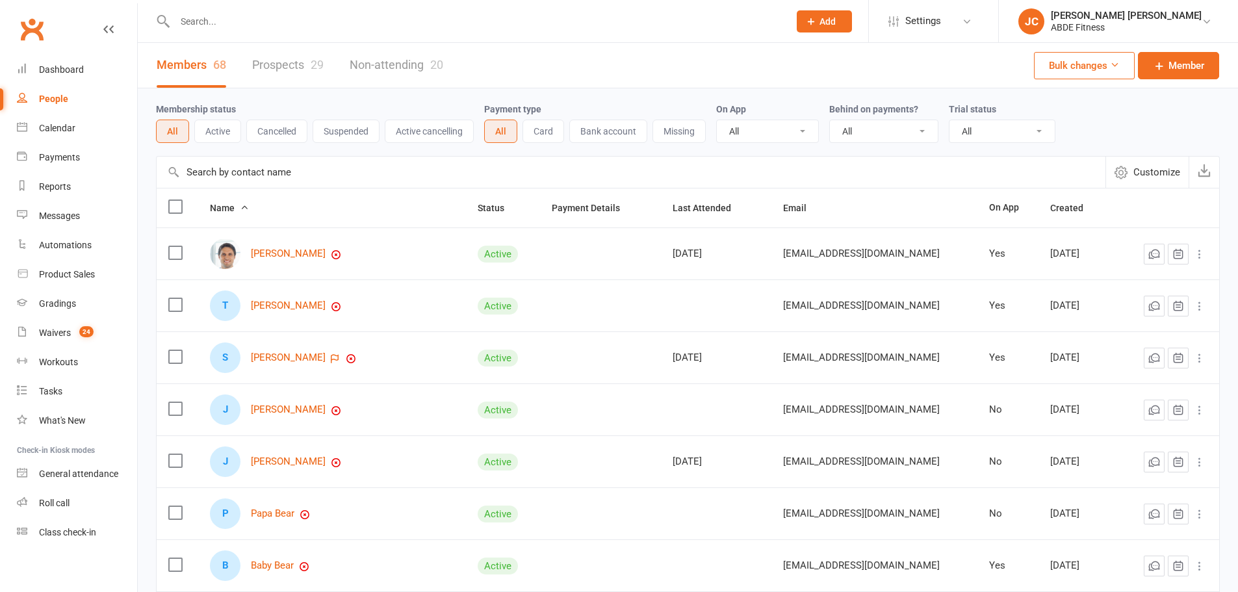
click at [300, 174] on input "text" at bounding box center [631, 172] width 949 height 31
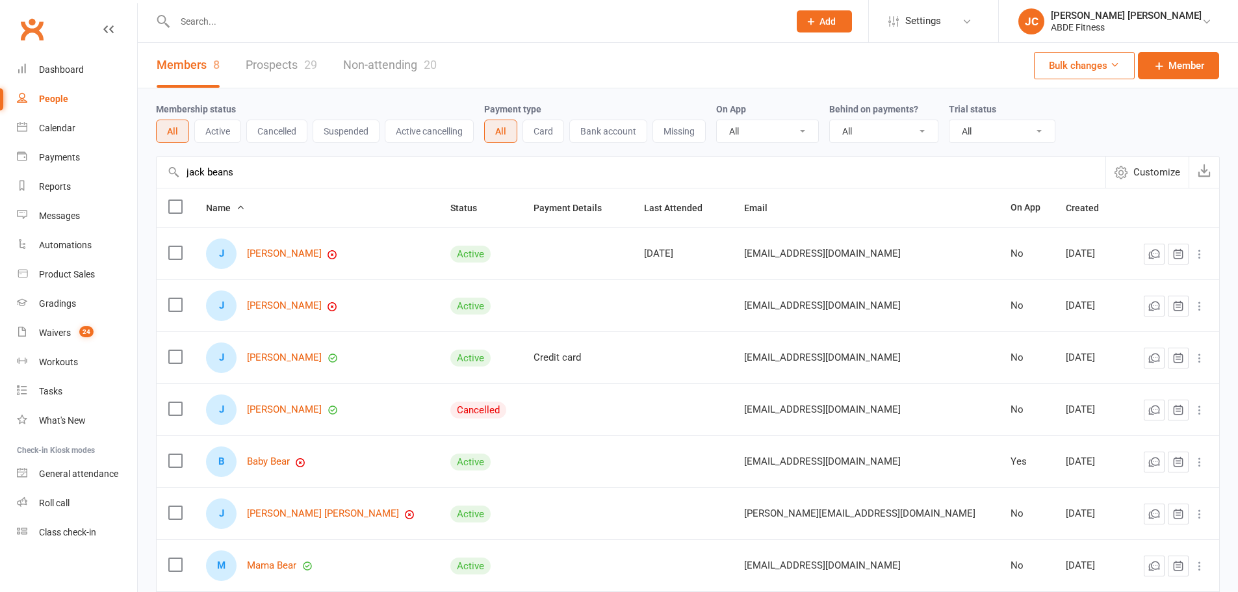
type input "jack beans"
click at [294, 249] on link "[PERSON_NAME]" at bounding box center [284, 253] width 75 height 11
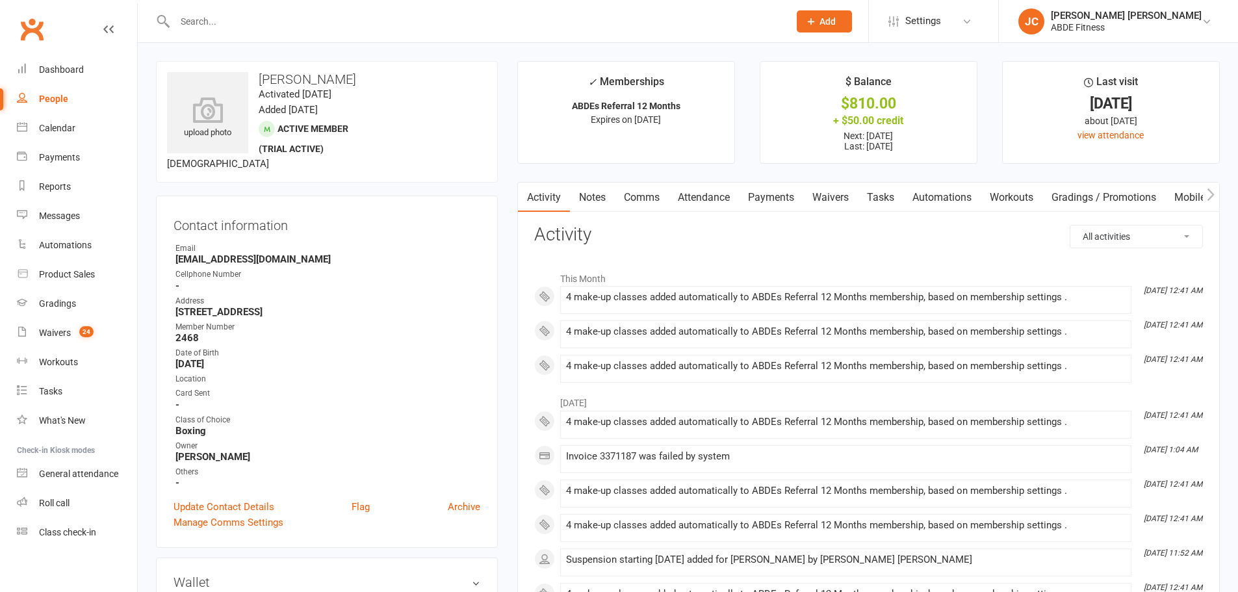
click at [459, 498] on div "Contact information Owner Email jb@example.com Cellphone Number - Address 123 t…" at bounding box center [327, 372] width 342 height 352
click at [459, 506] on link "Archive" at bounding box center [464, 507] width 32 height 16
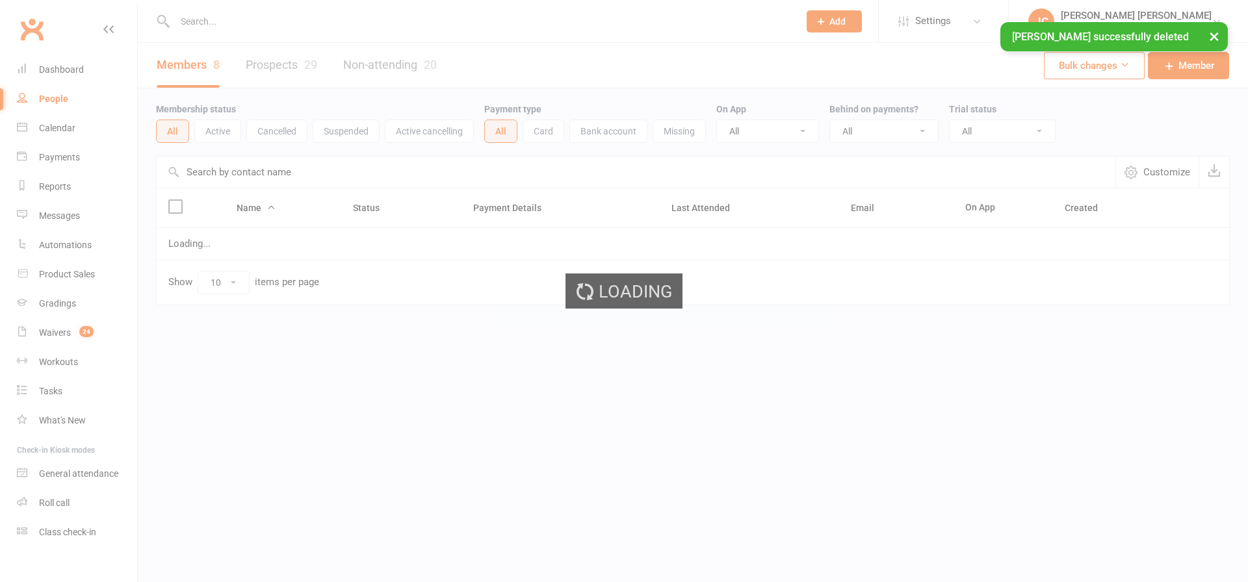
click at [58, 97] on div "Loading" at bounding box center [624, 291] width 1248 height 582
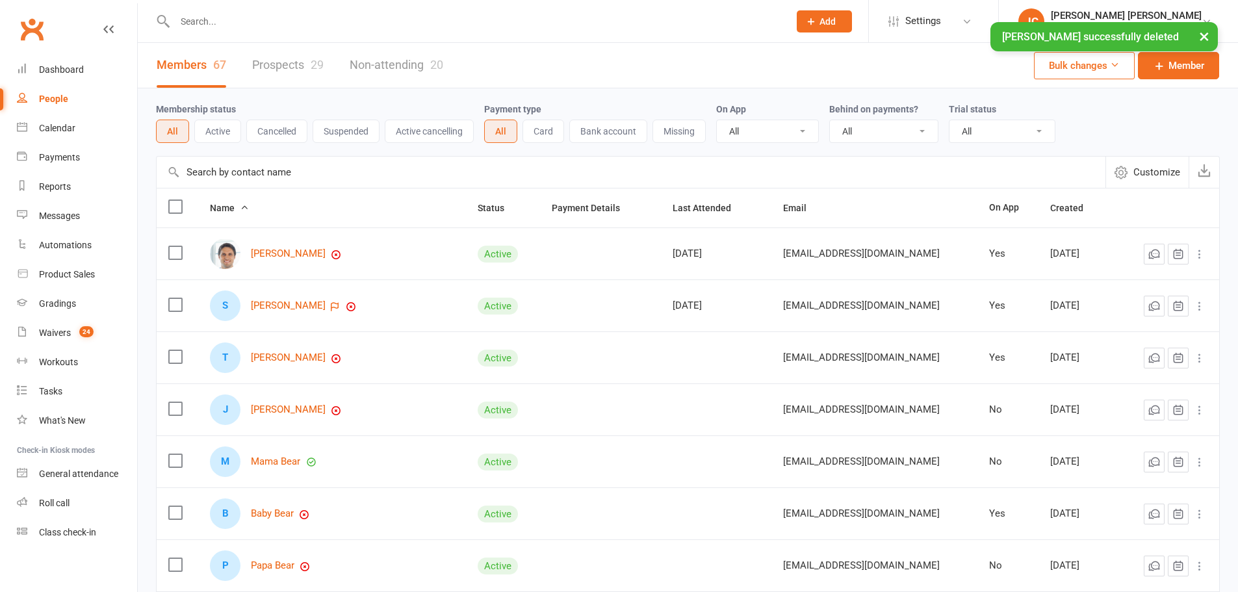
click at [64, 101] on div "People" at bounding box center [53, 99] width 29 height 10
click at [255, 164] on input "text" at bounding box center [631, 172] width 949 height 31
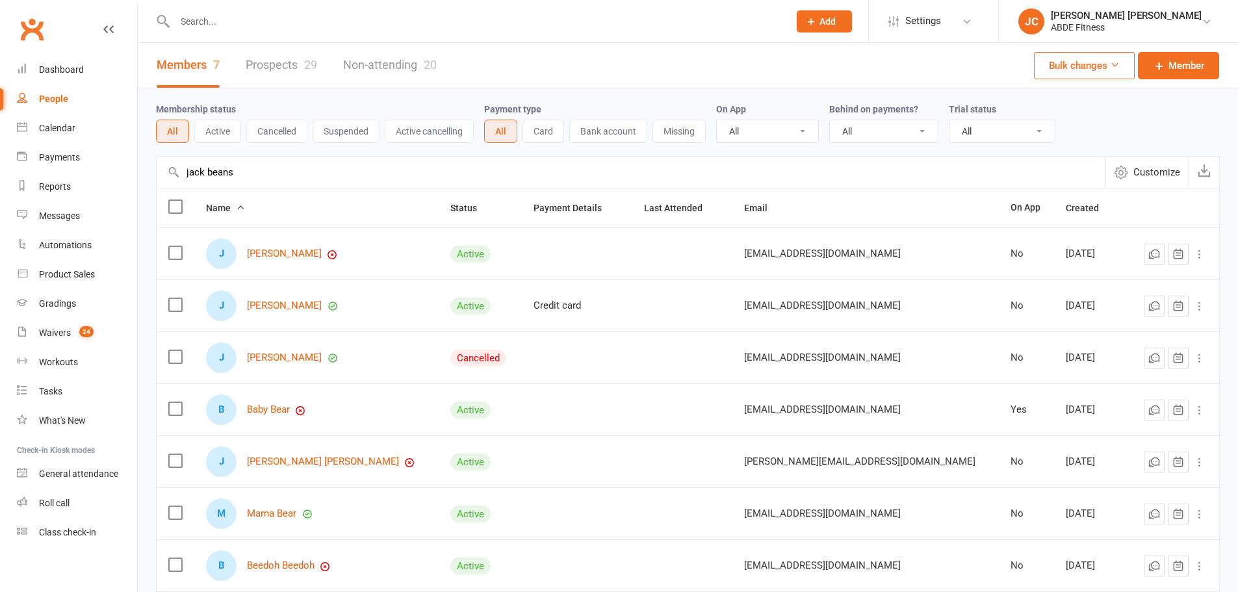
type input "jack beans"
click at [300, 254] on link "[PERSON_NAME]" at bounding box center [284, 253] width 75 height 11
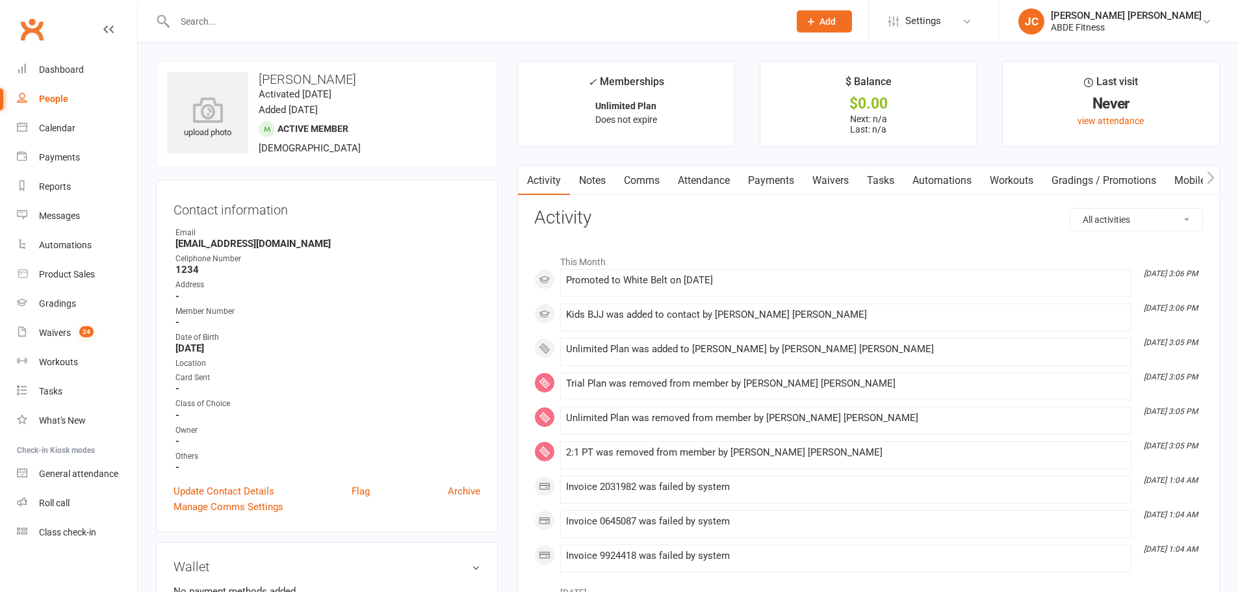
click at [774, 178] on link "Payments" at bounding box center [771, 181] width 64 height 30
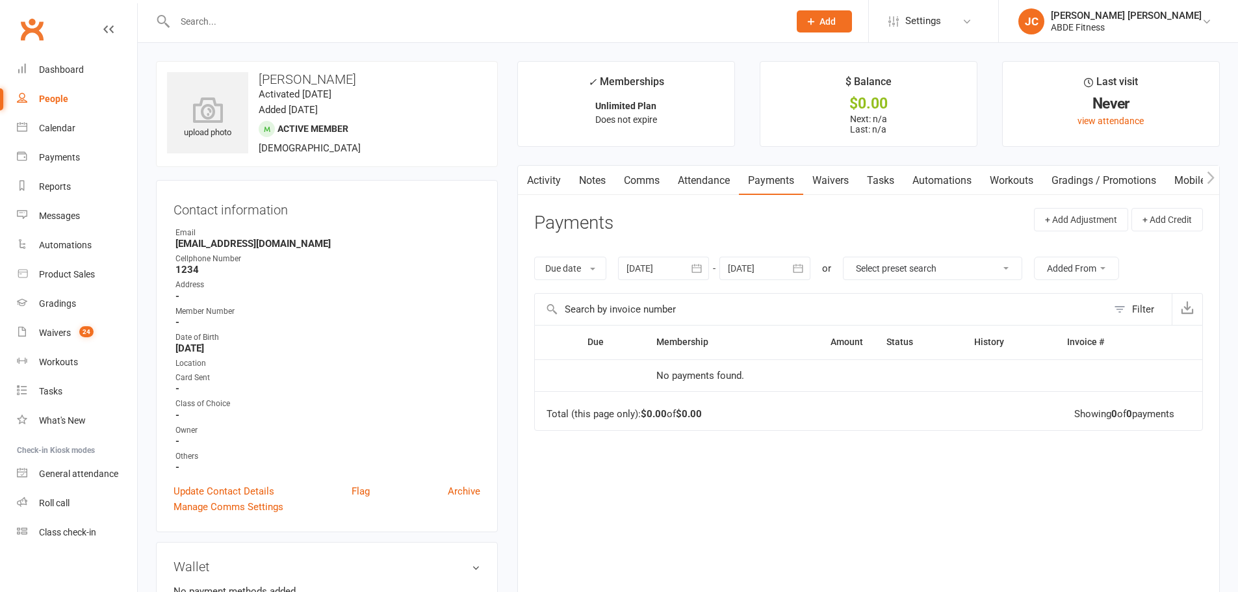
click at [700, 261] on button "button" at bounding box center [696, 268] width 23 height 23
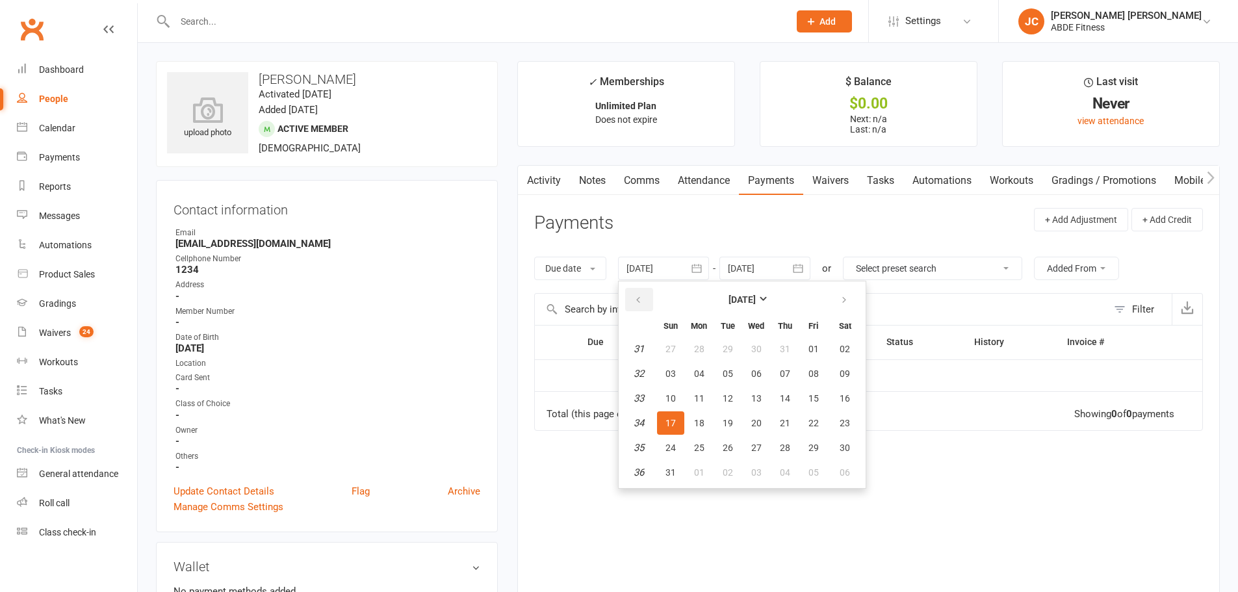
click at [649, 292] on button "button" at bounding box center [639, 299] width 28 height 23
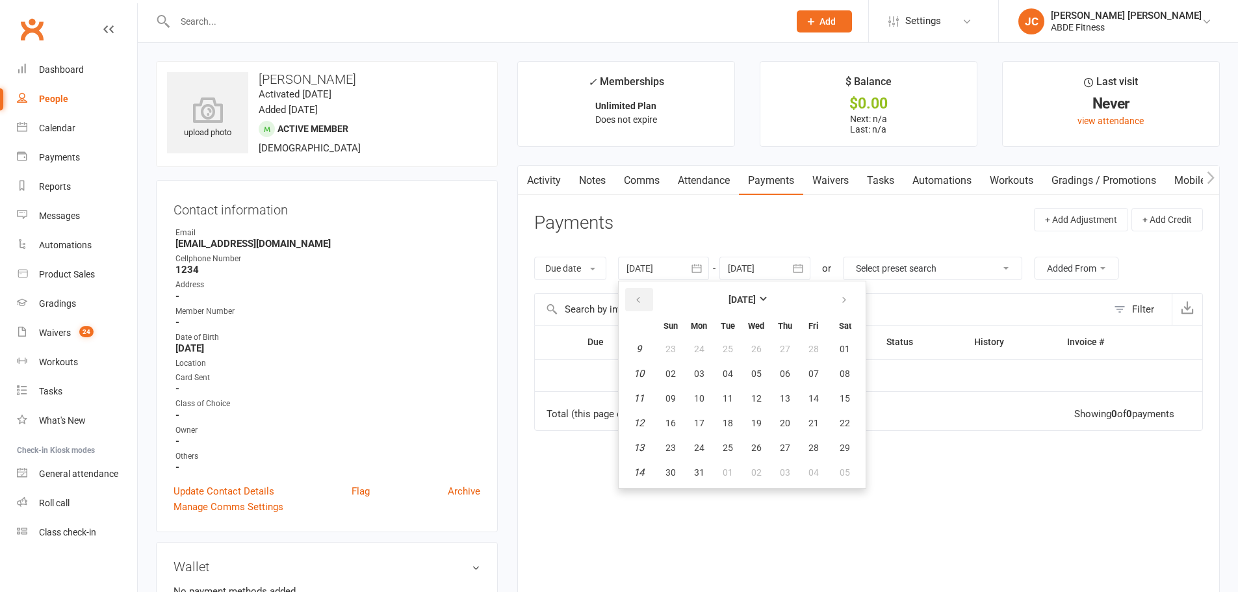
click at [649, 292] on button "button" at bounding box center [639, 299] width 28 height 23
click at [849, 353] on span "01" at bounding box center [844, 349] width 10 height 10
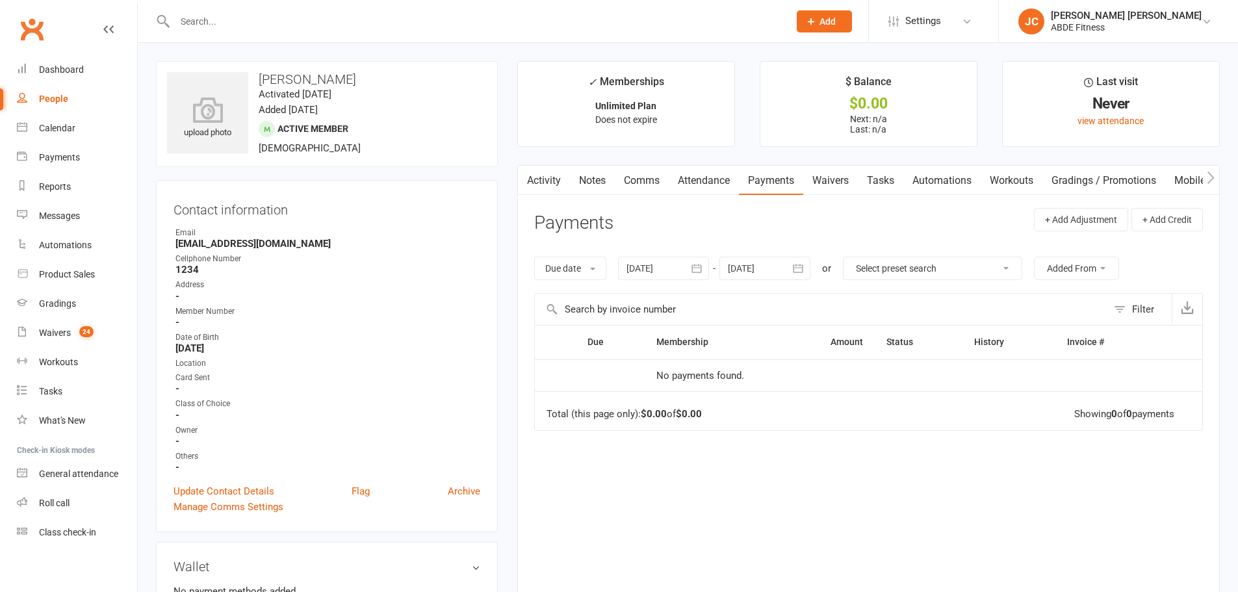
click at [700, 267] on icon "button" at bounding box center [696, 268] width 13 height 13
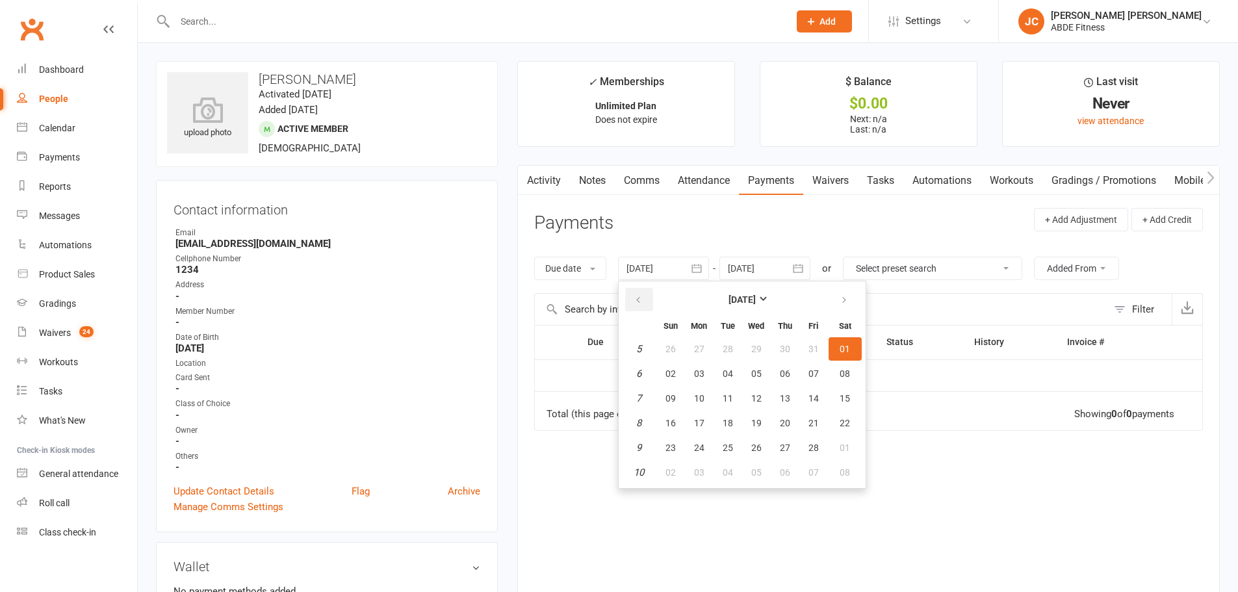
click at [646, 292] on button "button" at bounding box center [639, 299] width 28 height 23
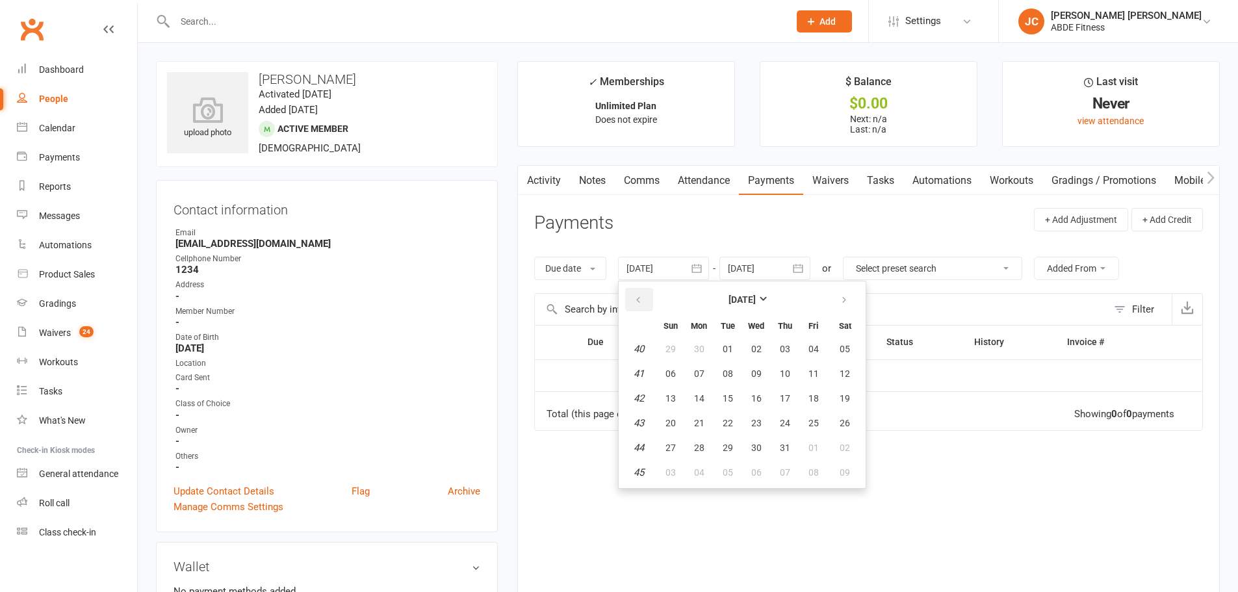
click at [646, 292] on button "button" at bounding box center [639, 299] width 28 height 23
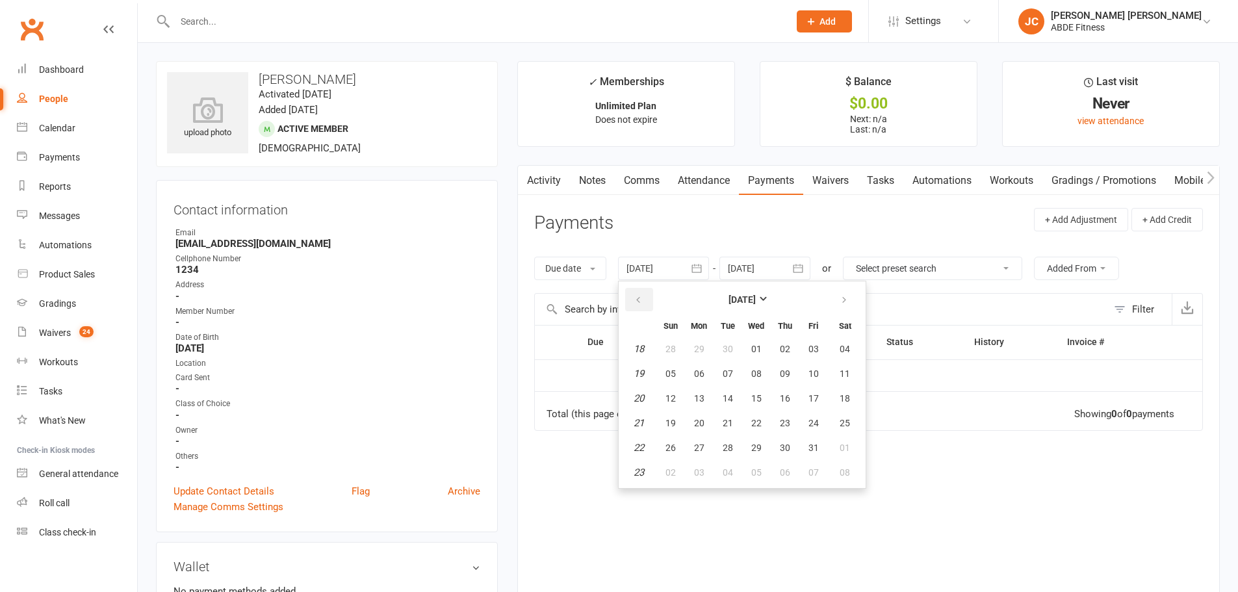
click at [646, 292] on button "button" at bounding box center [639, 299] width 28 height 23
click at [815, 346] on span "01" at bounding box center [813, 349] width 10 height 10
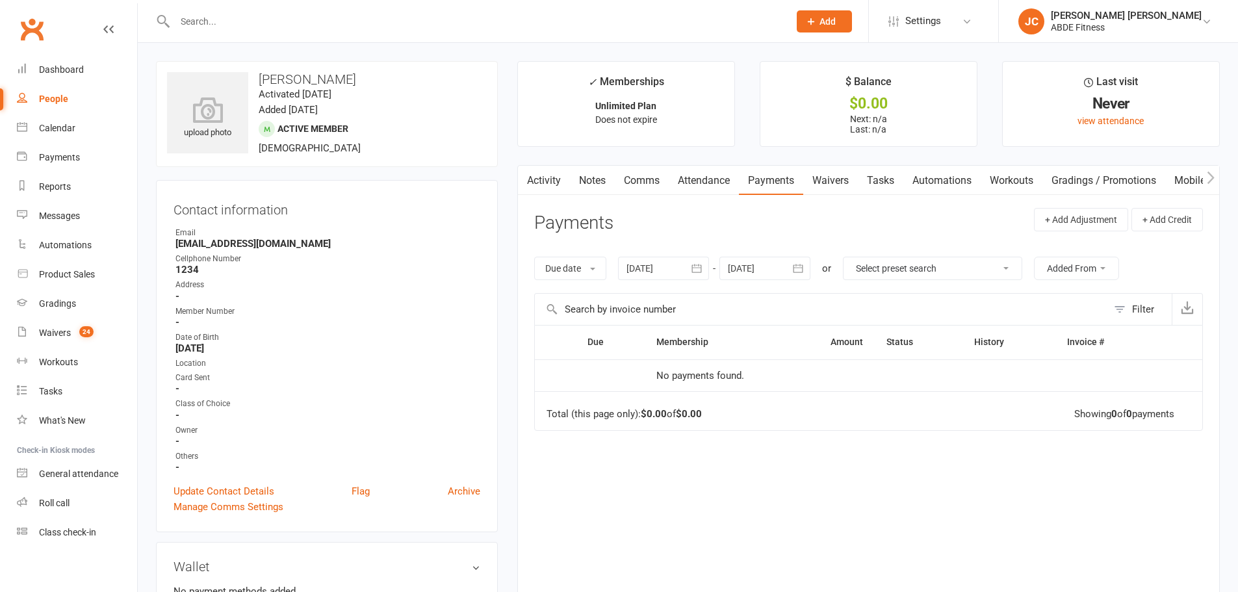
click at [706, 261] on button "button" at bounding box center [696, 268] width 23 height 23
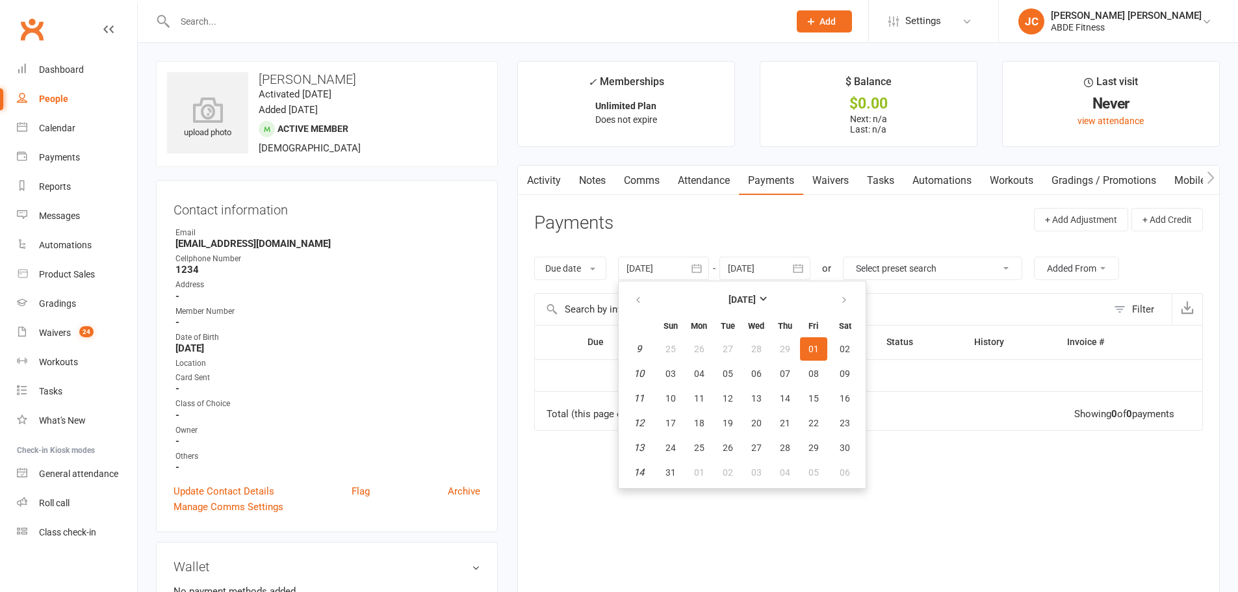
click at [622, 298] on ul "March 2024 Sun Mon Tue Wed Thu Fri Sat 9 25 26 27 28 29 01 02 10 03 04 05 06 07…" at bounding box center [742, 385] width 248 height 208
click at [637, 295] on icon "button" at bounding box center [638, 300] width 9 height 10
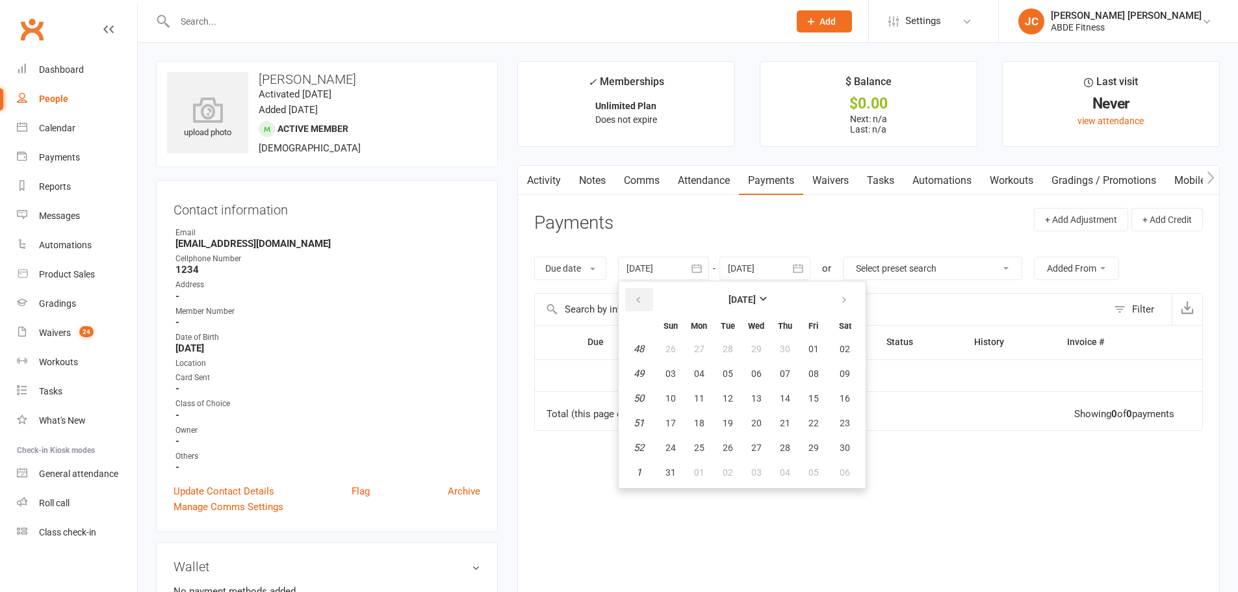
click at [637, 295] on icon "button" at bounding box center [638, 300] width 9 height 10
click at [855, 352] on button "01" at bounding box center [844, 348] width 33 height 23
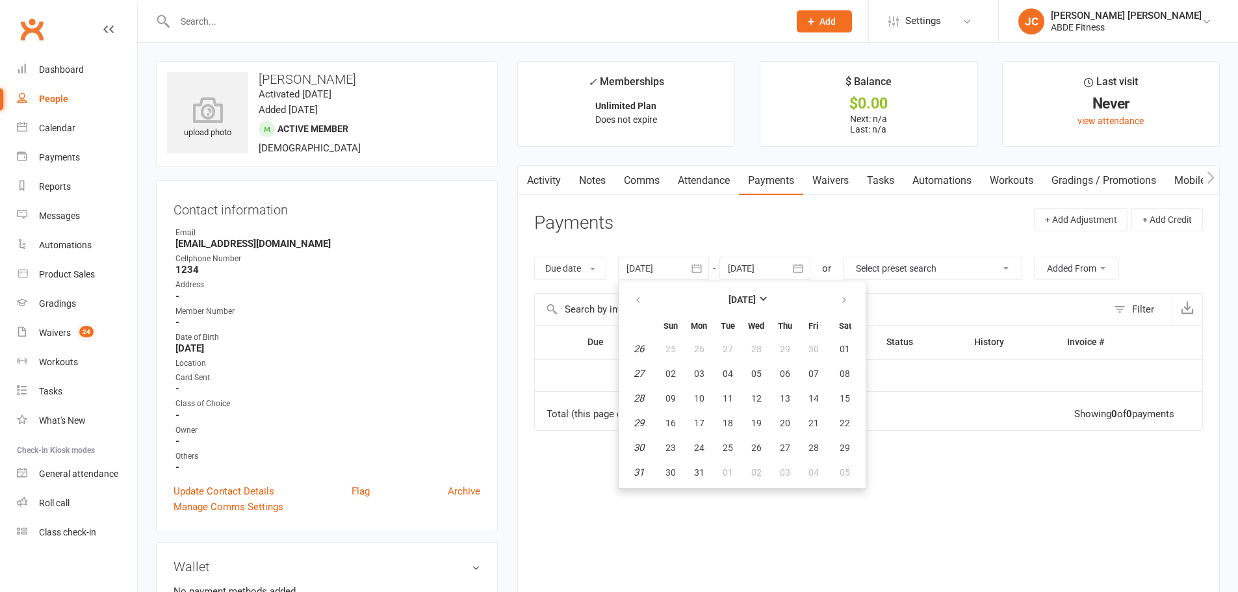
type input "01 Jul 2023"
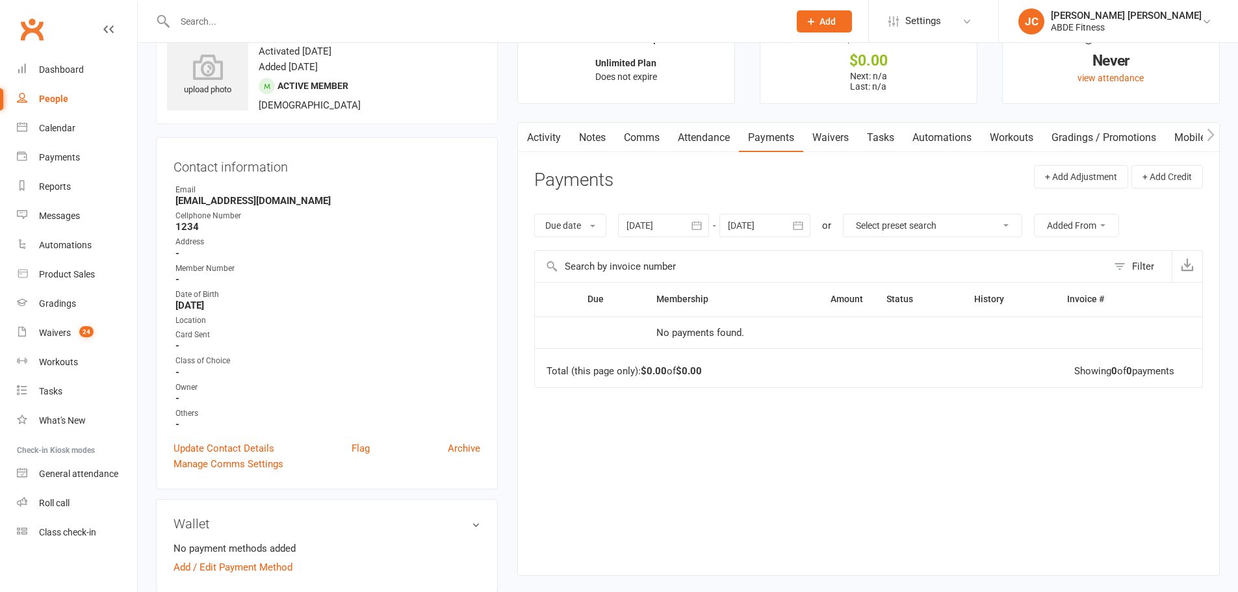
scroll to position [44, 0]
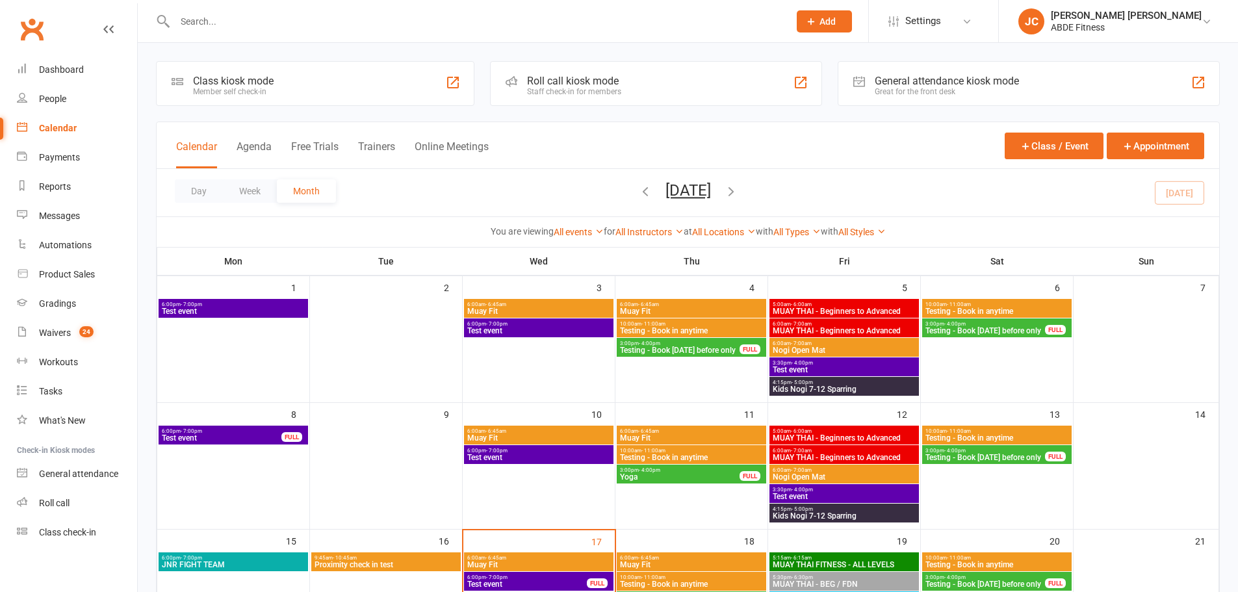
click at [638, 195] on icon "button" at bounding box center [645, 191] width 14 height 14
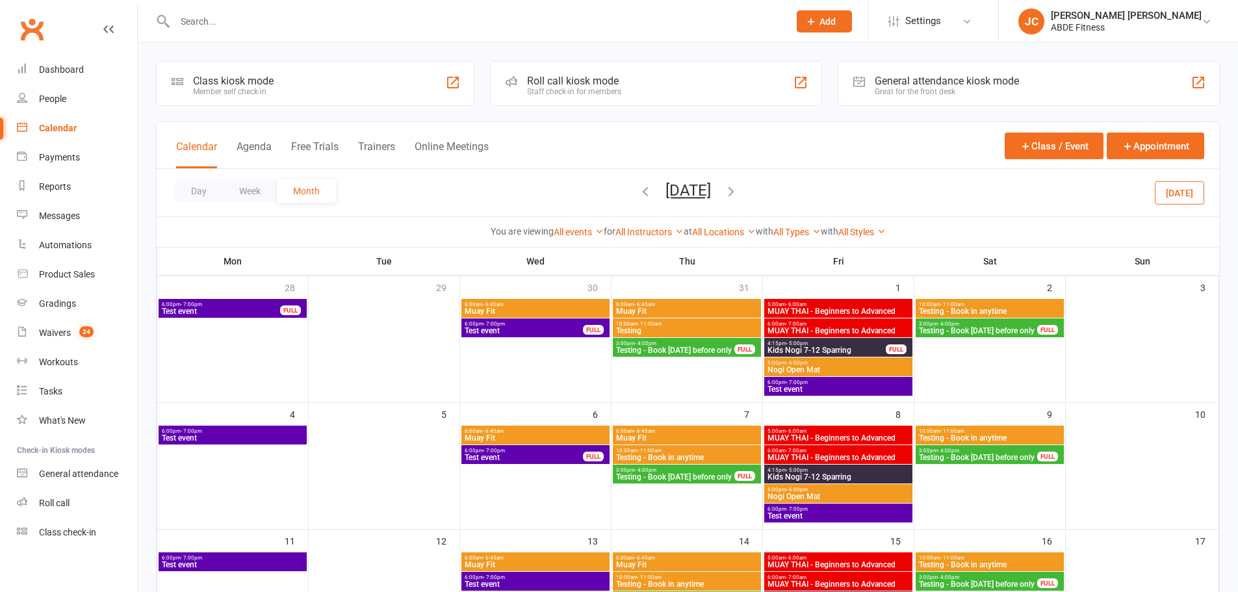
click at [638, 190] on icon "button" at bounding box center [645, 191] width 14 height 14
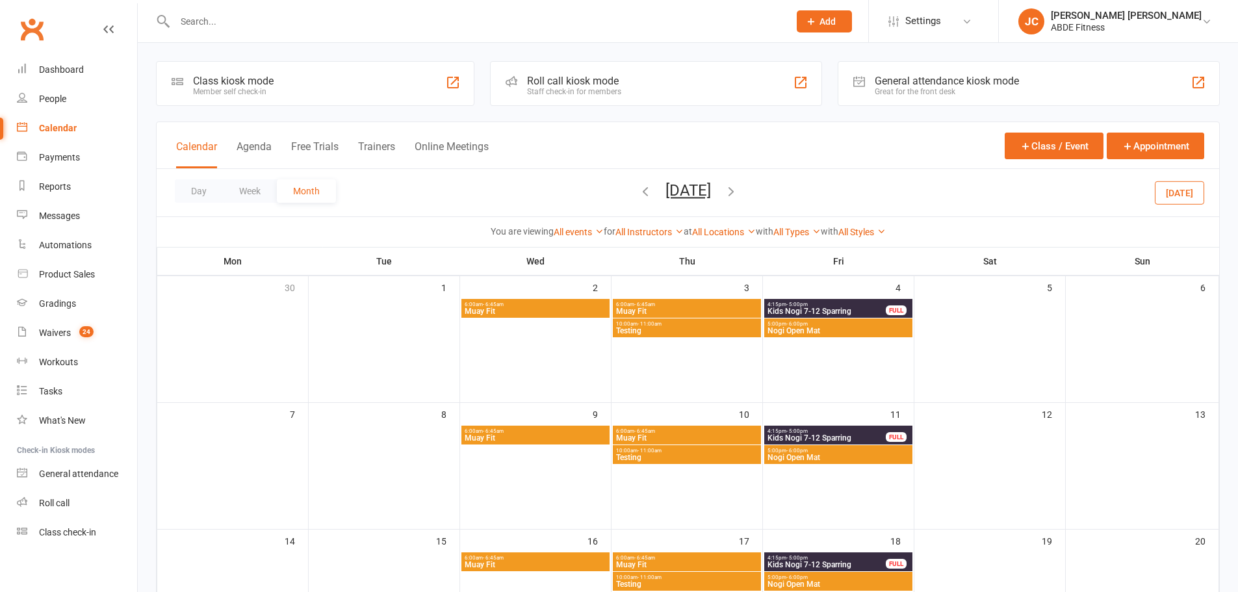
click at [374, 303] on div at bounding box center [384, 318] width 148 height 39
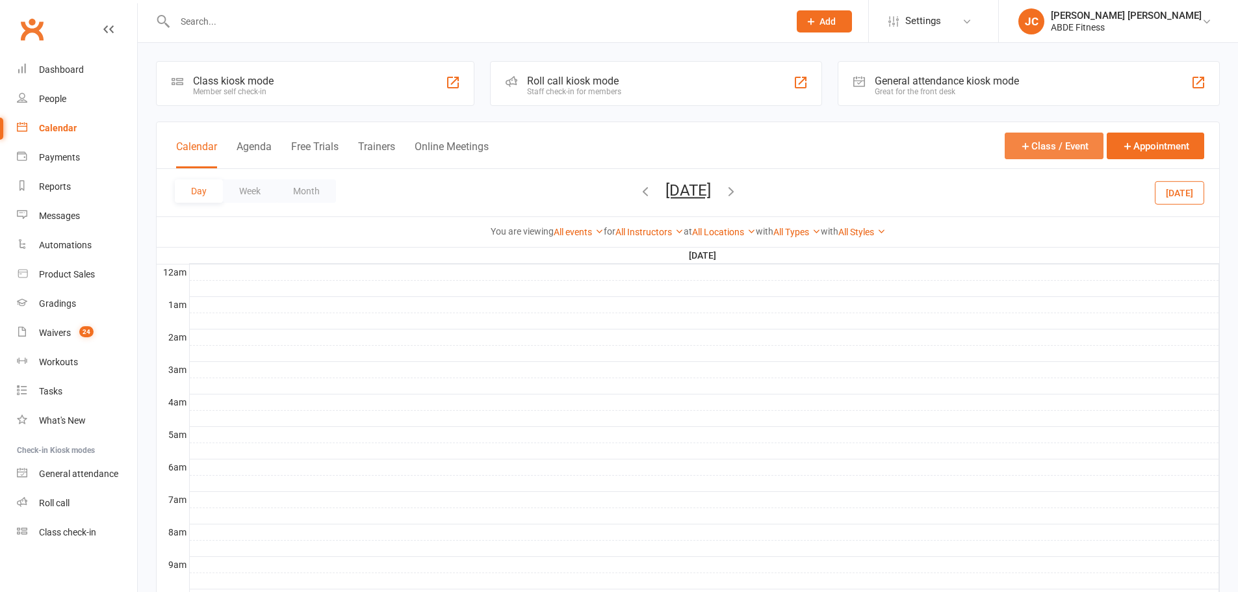
click at [1047, 140] on button "Class / Event" at bounding box center [1054, 146] width 99 height 27
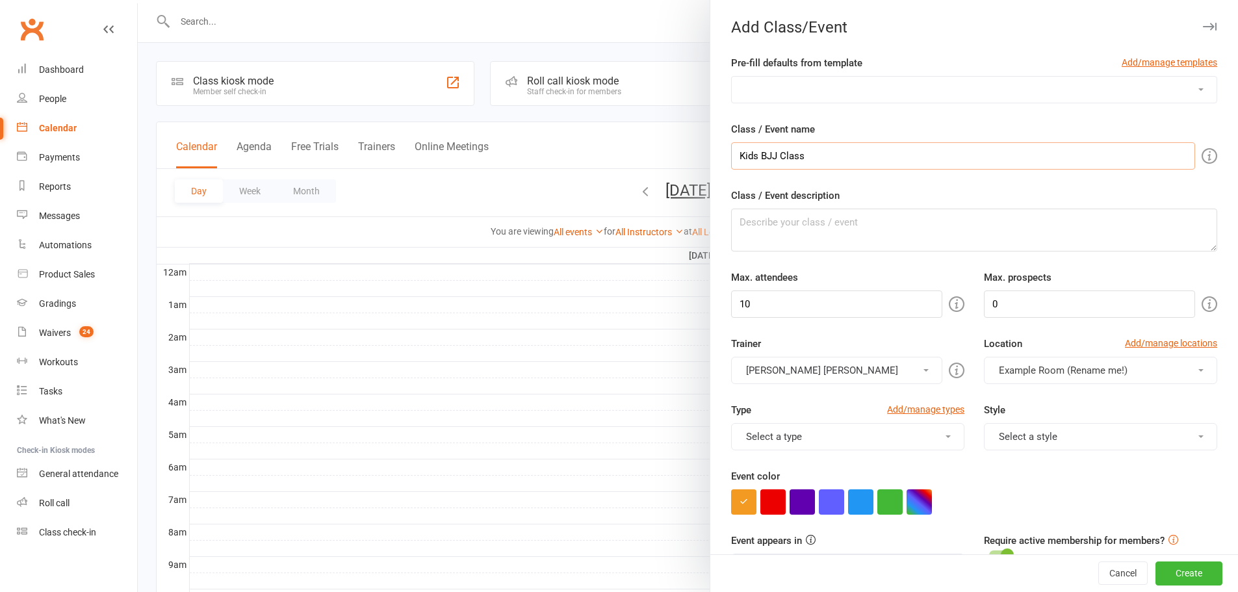
type input "Kids BJJ Class"
click at [1035, 435] on button "Select a style" at bounding box center [1100, 436] width 233 height 27
click at [1008, 489] on link "Kids BJJ" at bounding box center [1097, 494] width 226 height 26
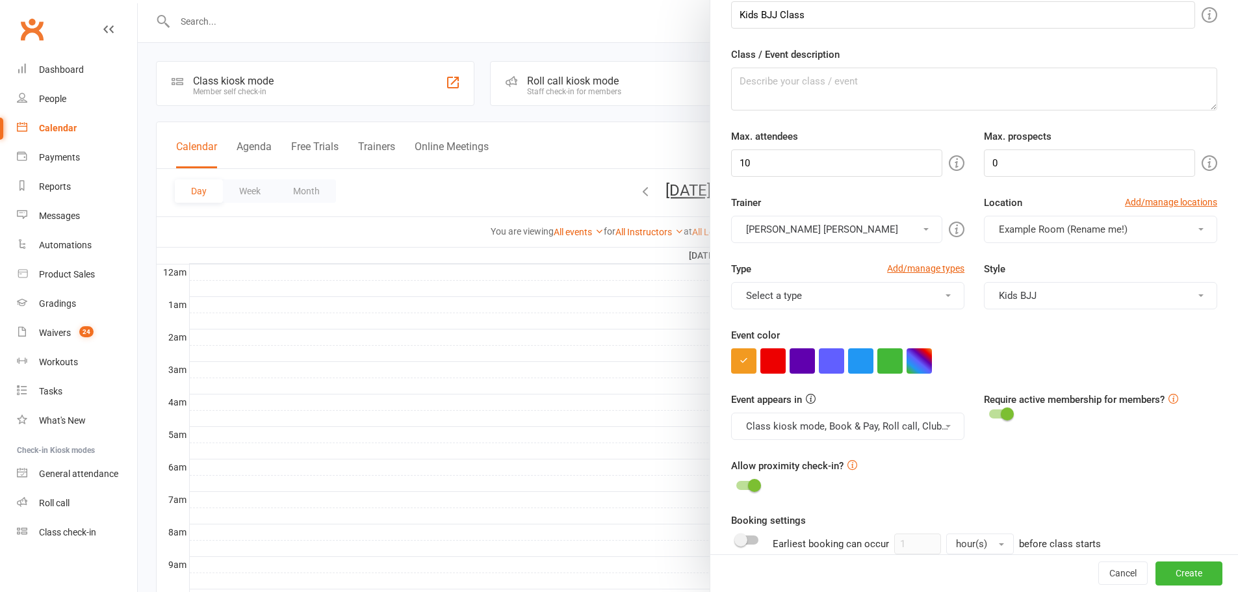
scroll to position [151, 0]
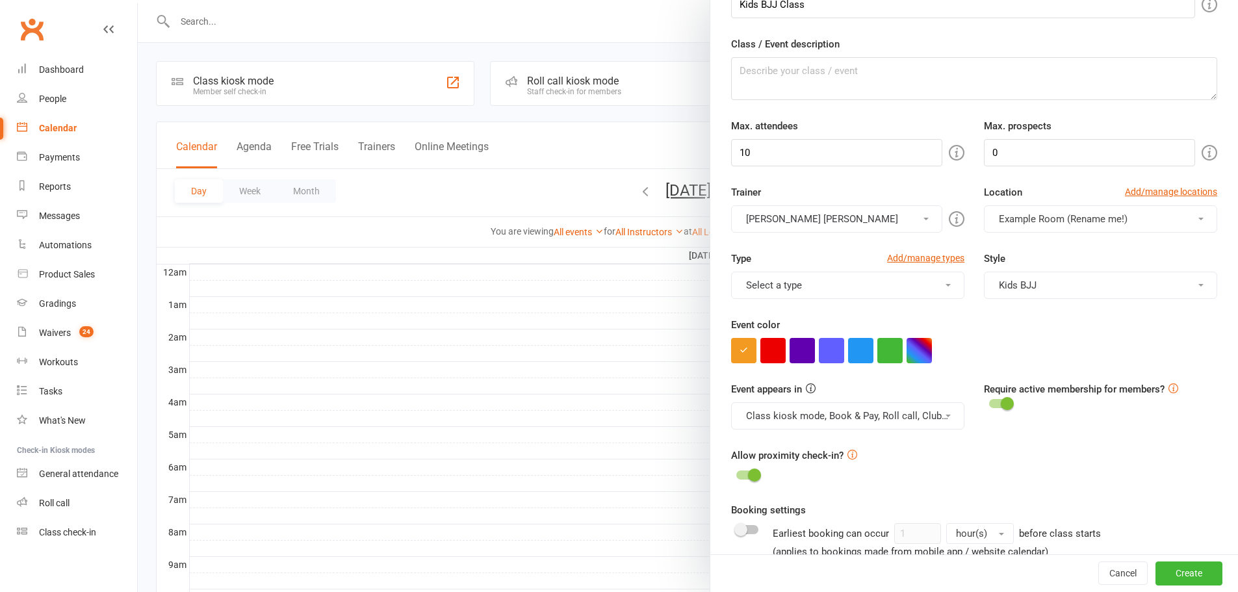
click at [787, 283] on button "Select a type" at bounding box center [847, 285] width 233 height 27
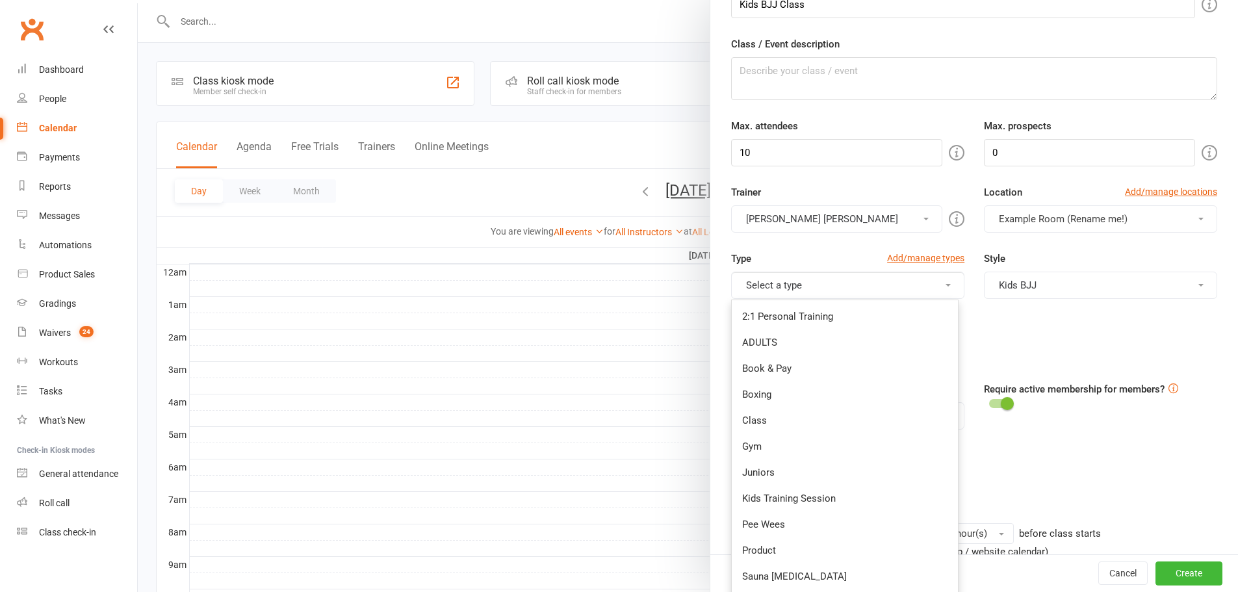
click at [1121, 298] on button "Kids BJJ" at bounding box center [1100, 285] width 233 height 27
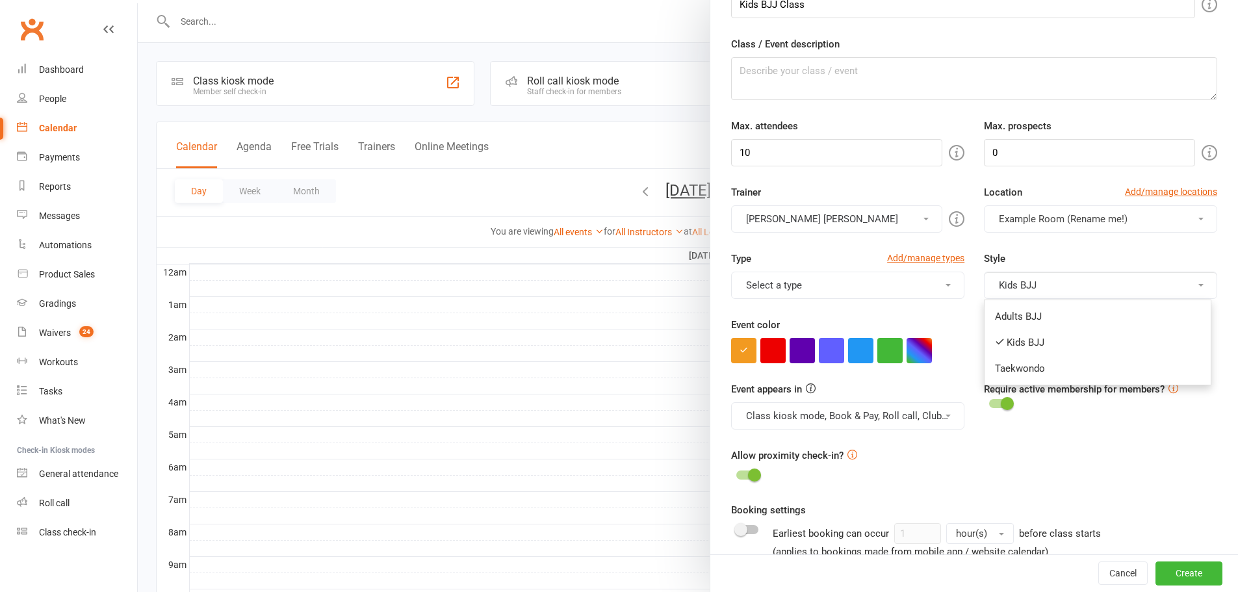
click at [902, 414] on button "Class kiosk mode, Book & Pay, Roll call, Clubworx website calendar and Mobile a…" at bounding box center [847, 415] width 233 height 27
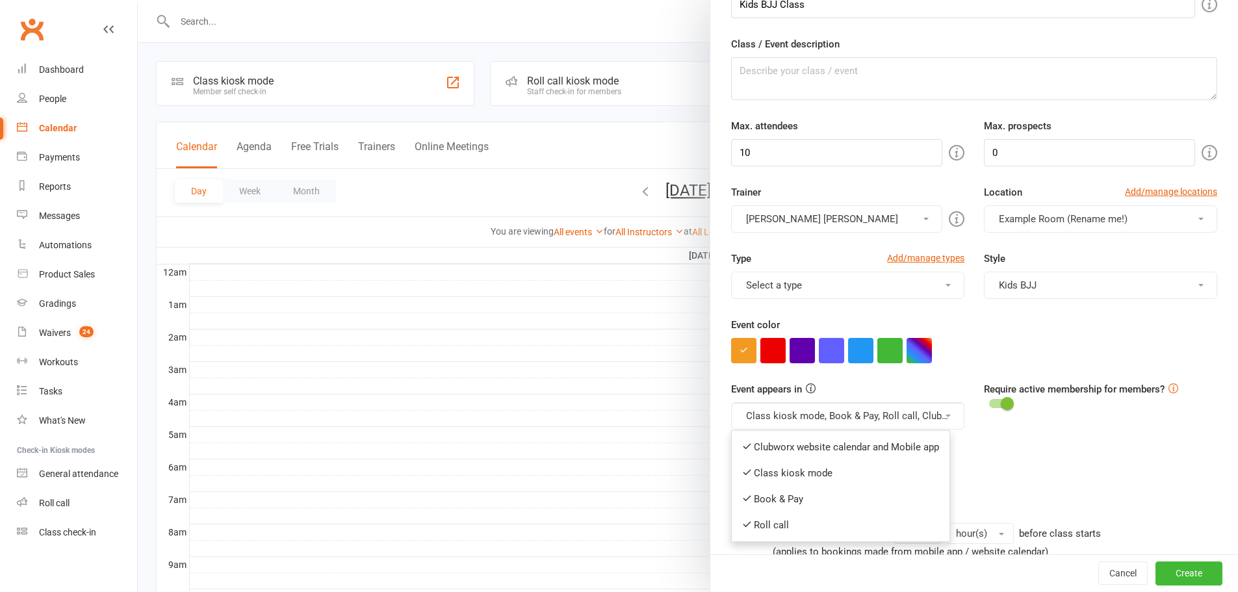
click at [1059, 345] on div at bounding box center [974, 350] width 486 height 25
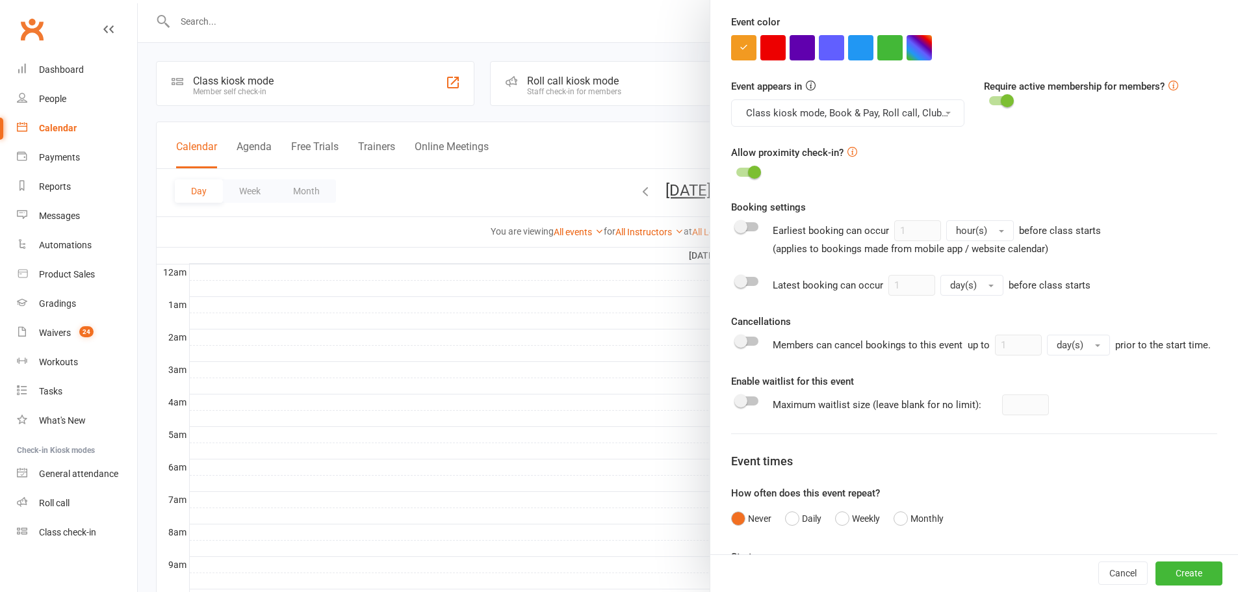
scroll to position [533, 0]
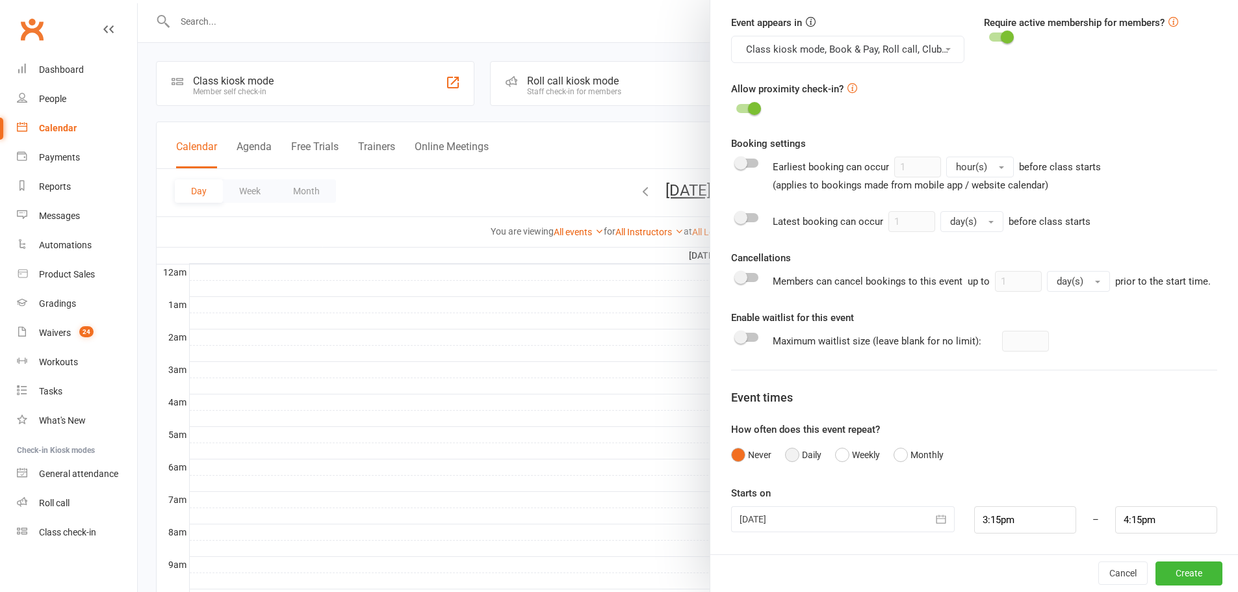
click at [789, 457] on button "Daily" at bounding box center [803, 454] width 36 height 25
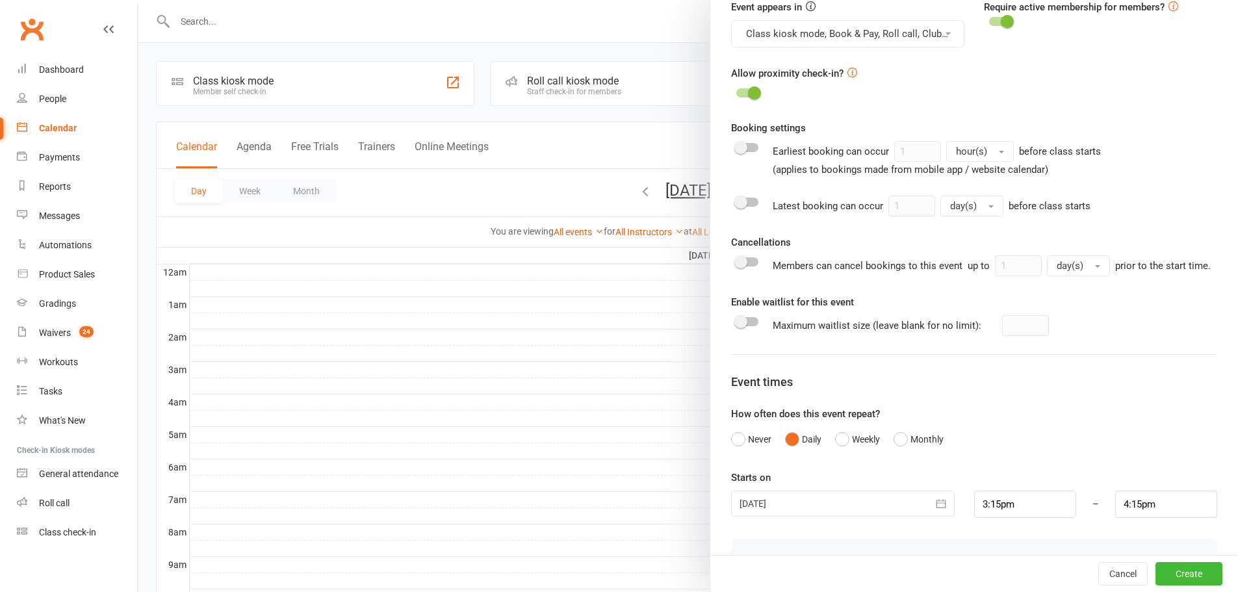
click at [934, 510] on icon "button" at bounding box center [940, 503] width 13 height 13
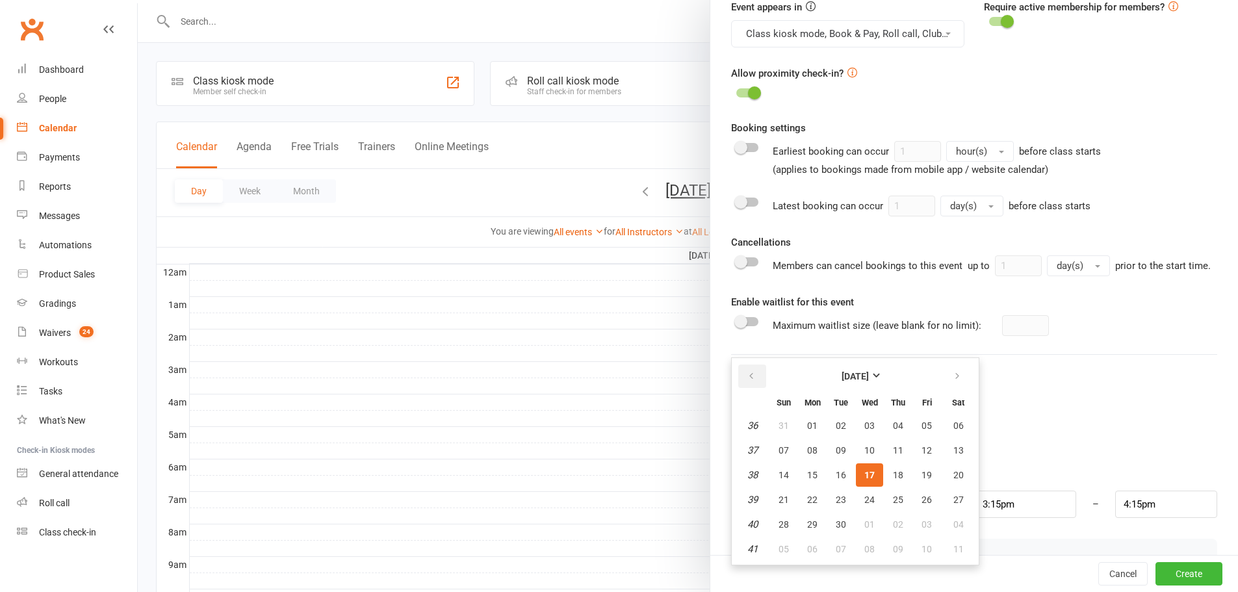
click at [747, 381] on icon "button" at bounding box center [751, 376] width 9 height 10
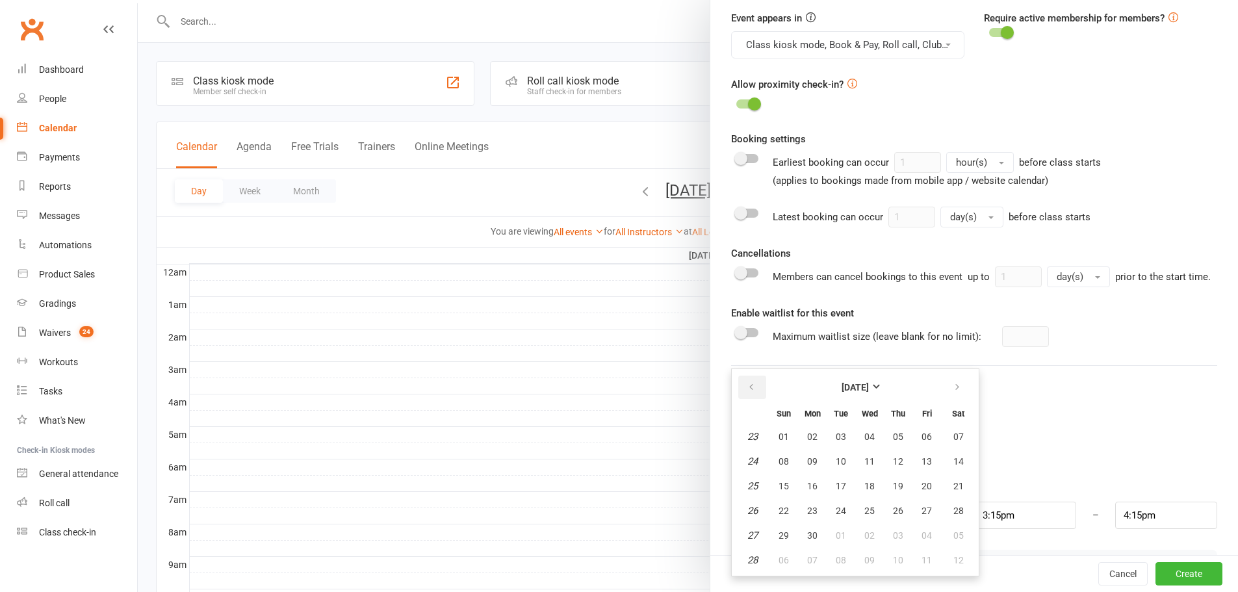
scroll to position [512, 0]
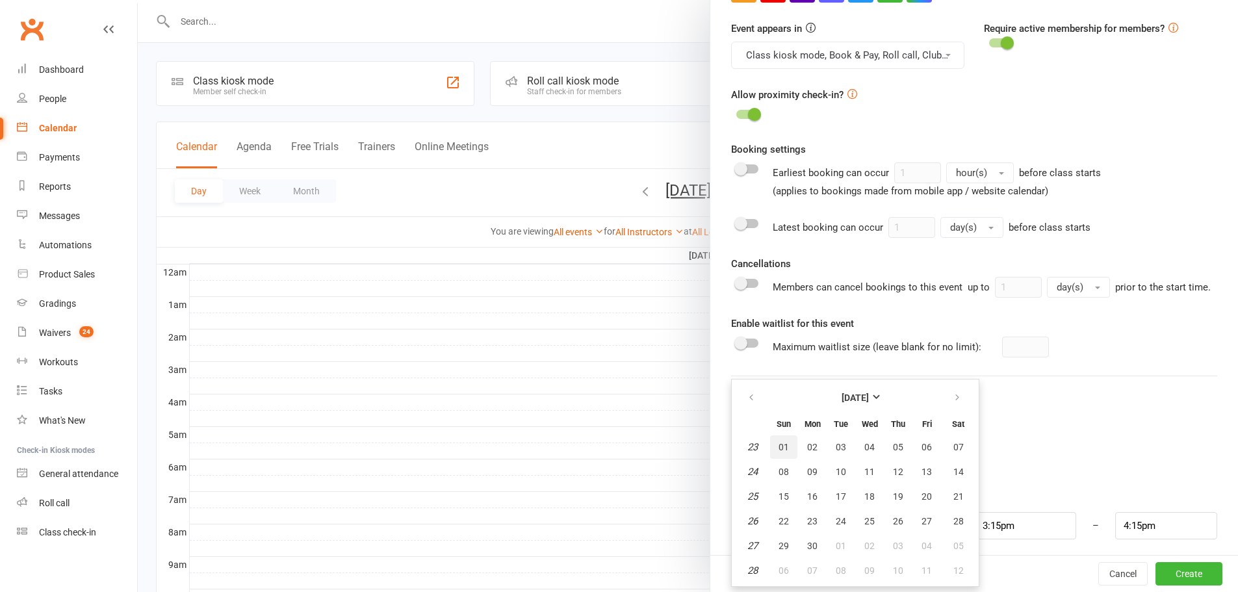
click at [781, 452] on span "01" at bounding box center [783, 447] width 10 height 10
type input "[DATE]"
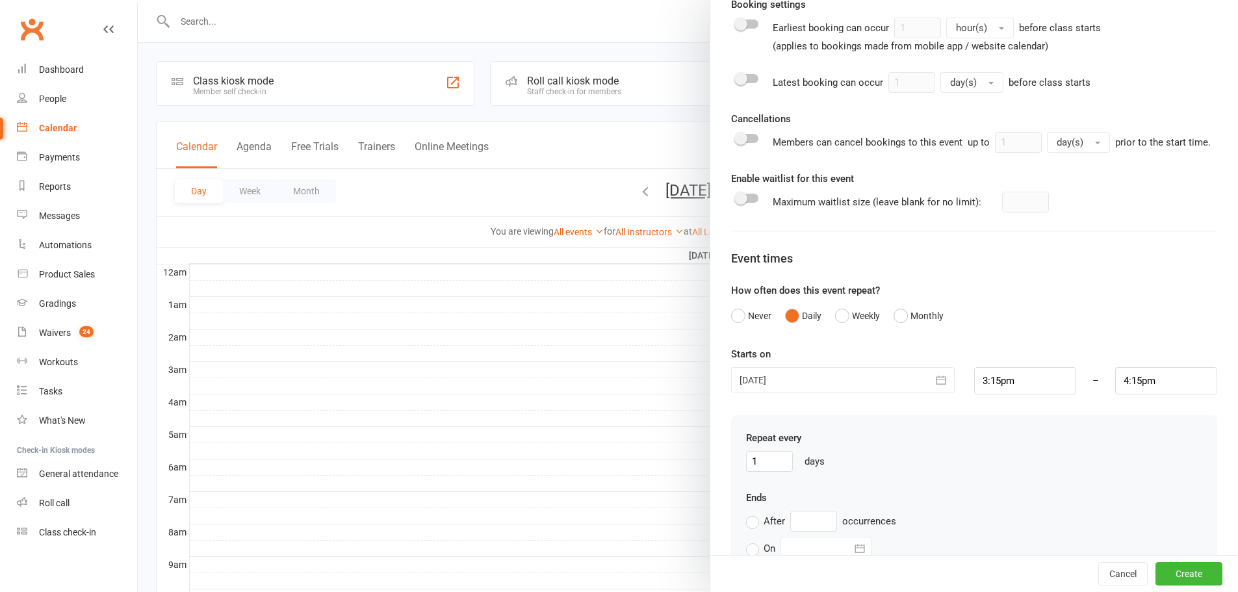
scroll to position [663, 0]
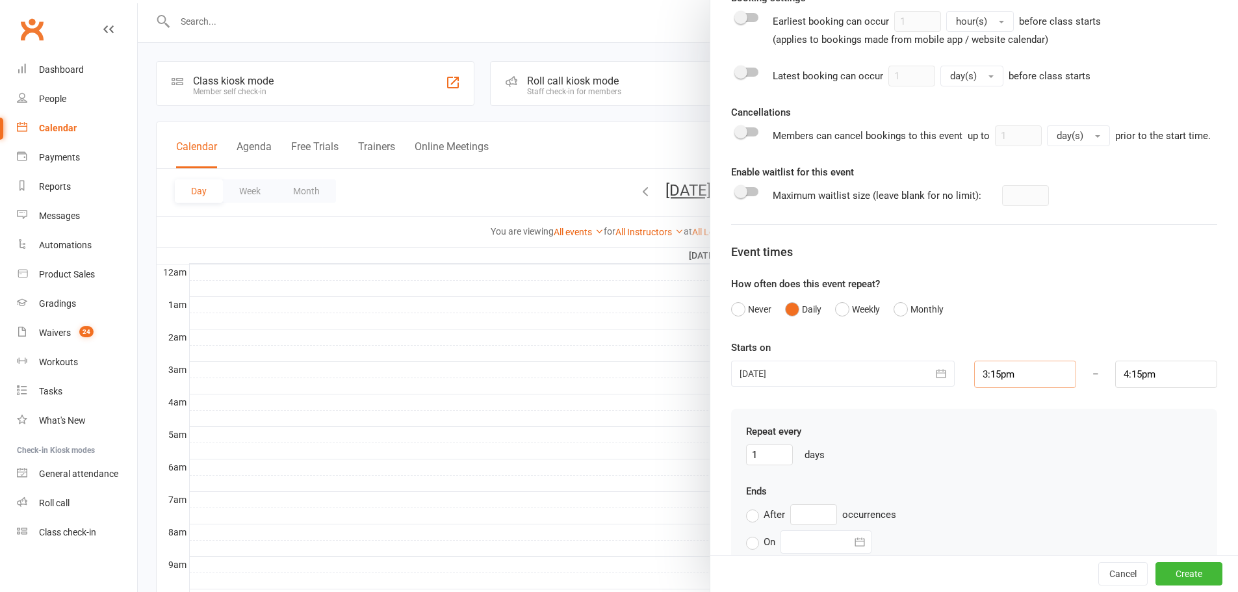
click at [995, 388] on input "3:15pm" at bounding box center [1025, 374] width 102 height 27
type input "3:00pm"
type input "4:00pm"
click at [996, 408] on li "3:00pm" at bounding box center [1006, 398] width 62 height 19
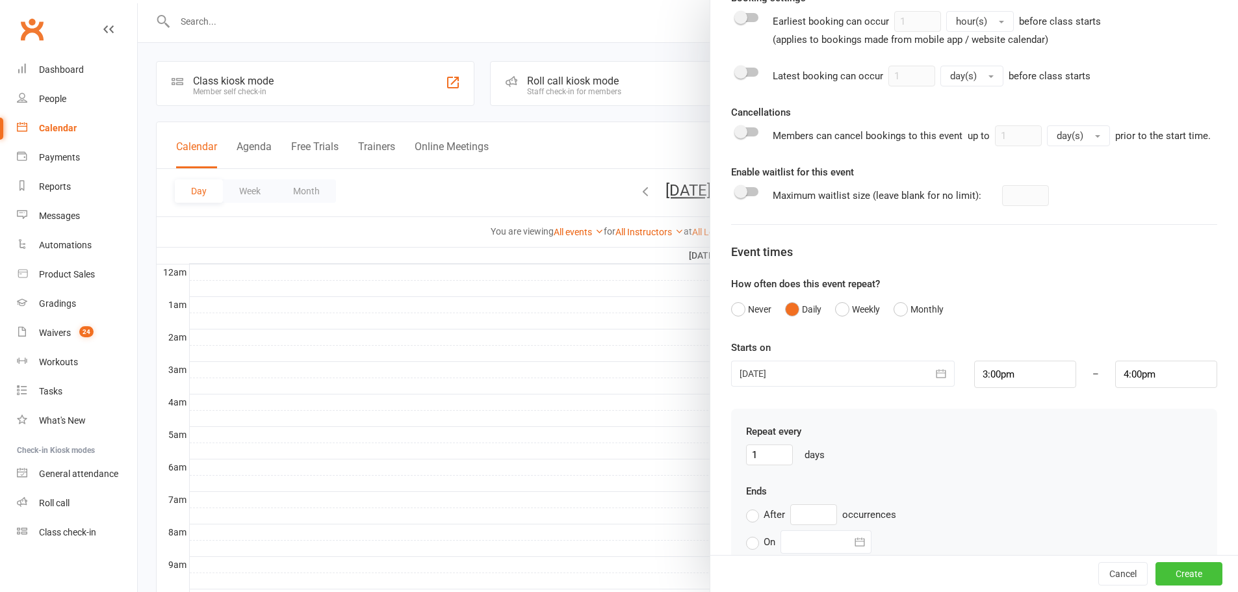
click at [1163, 570] on button "Create" at bounding box center [1188, 573] width 67 height 23
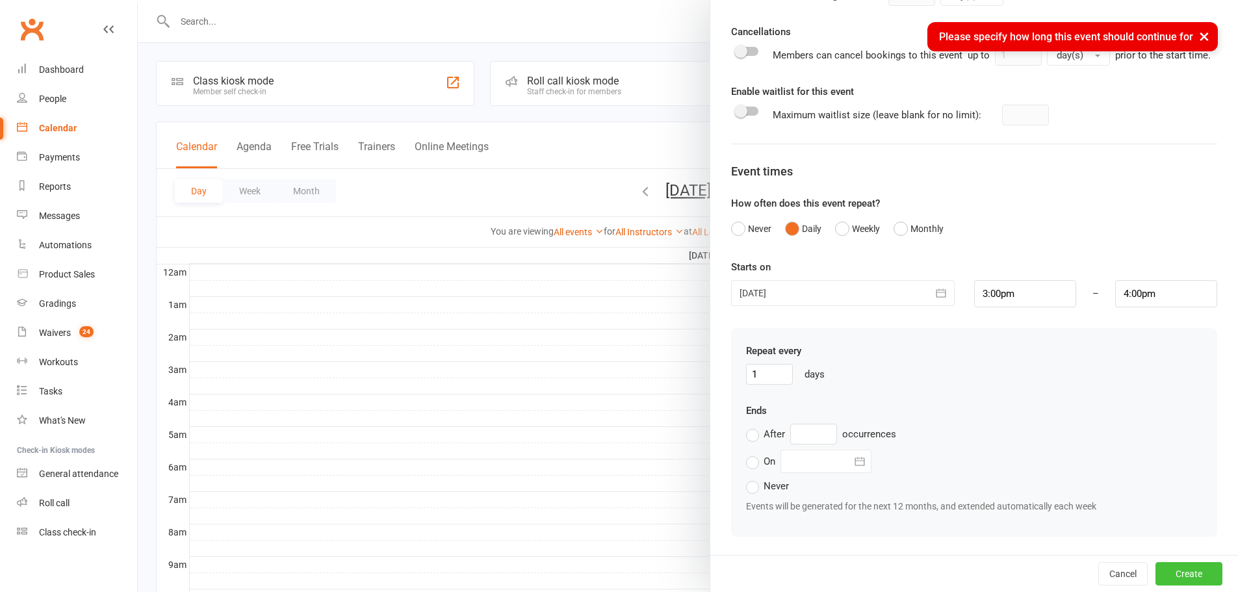
scroll to position [760, 0]
click at [746, 487] on label "Never" at bounding box center [767, 486] width 43 height 16
click at [746, 478] on input "Never" at bounding box center [750, 478] width 8 height 0
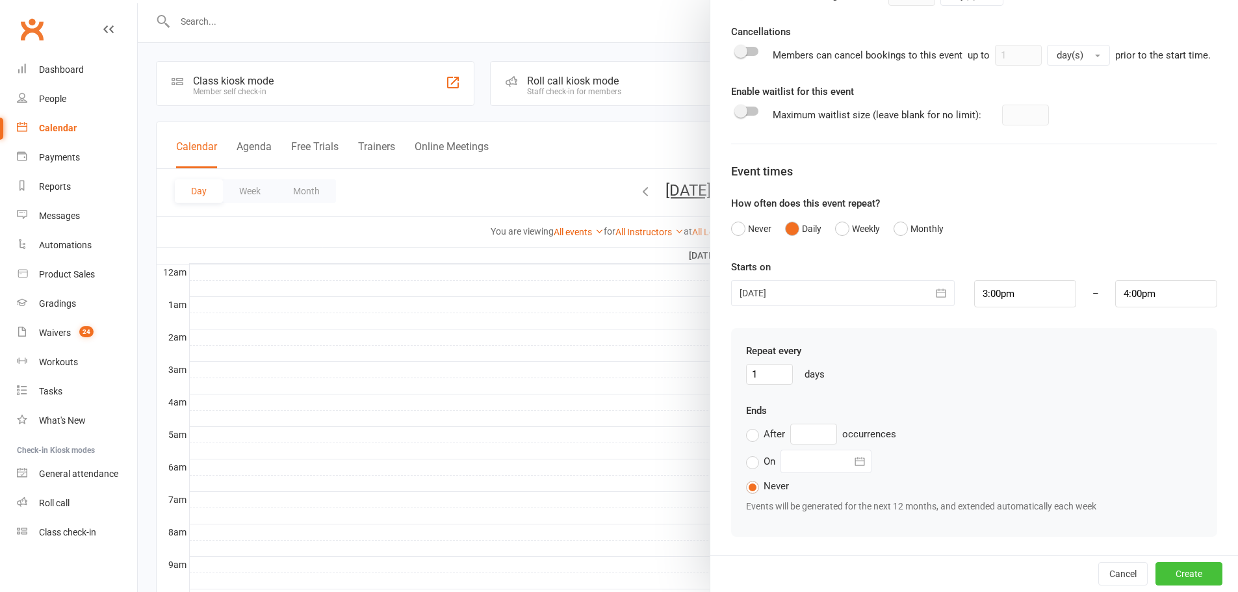
click at [1192, 567] on button "Create" at bounding box center [1188, 573] width 67 height 23
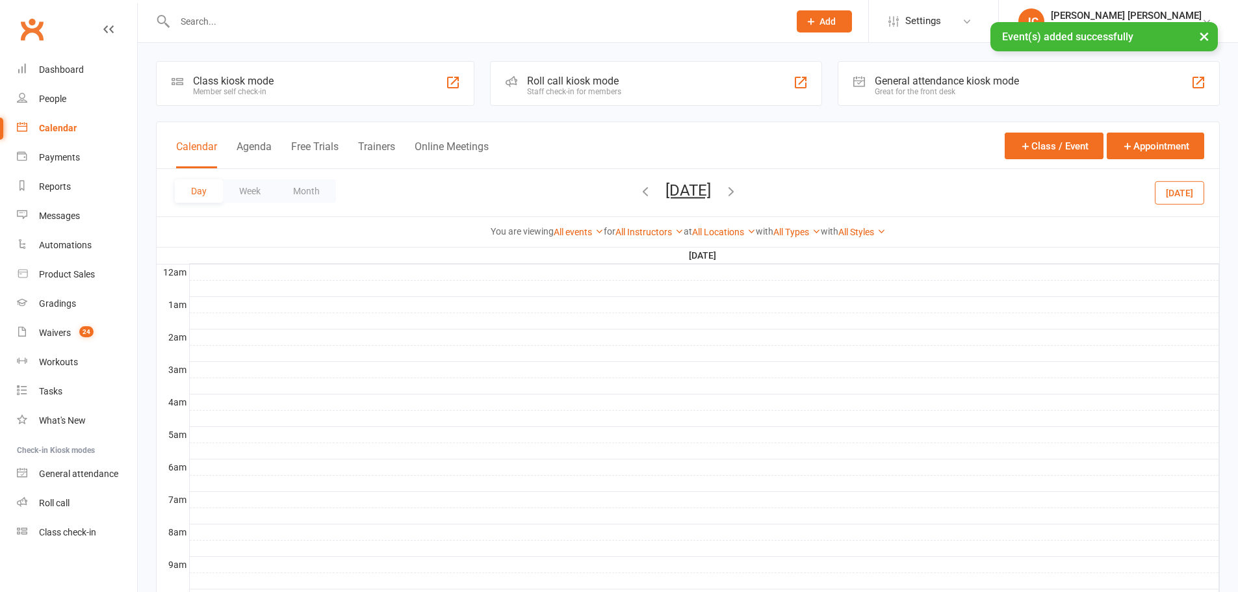
click at [71, 124] on div "Calendar" at bounding box center [58, 128] width 38 height 10
click at [68, 129] on div "Calendar" at bounding box center [58, 124] width 38 height 10
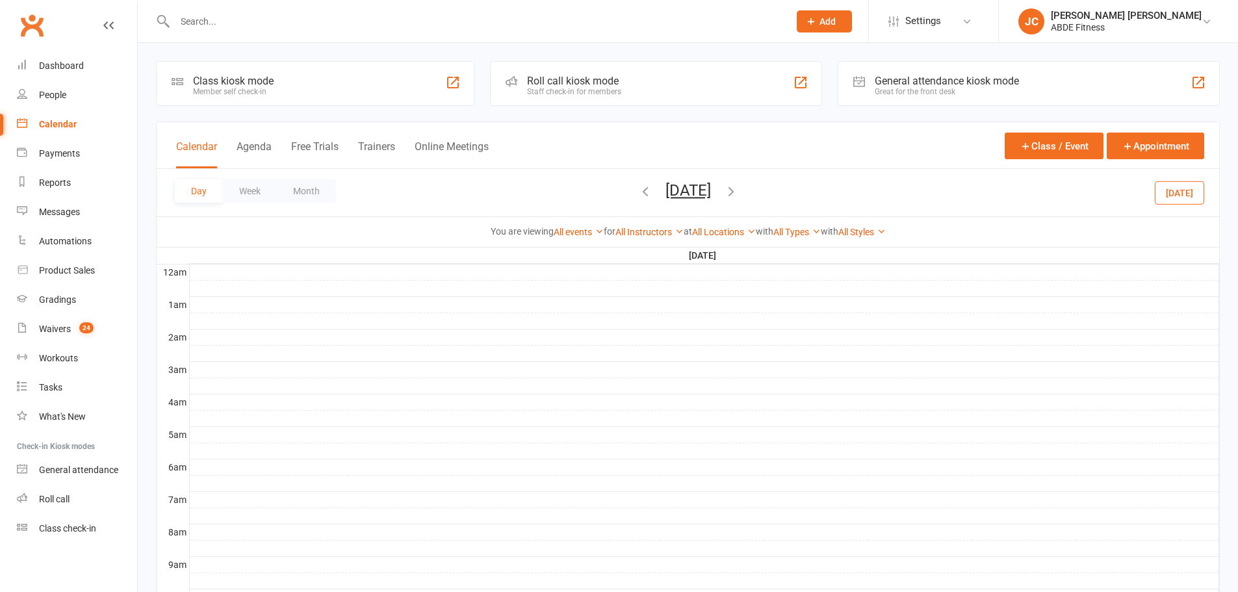
click at [62, 123] on div "Calendar" at bounding box center [58, 124] width 38 height 10
click at [303, 187] on button "Month" at bounding box center [306, 190] width 59 height 23
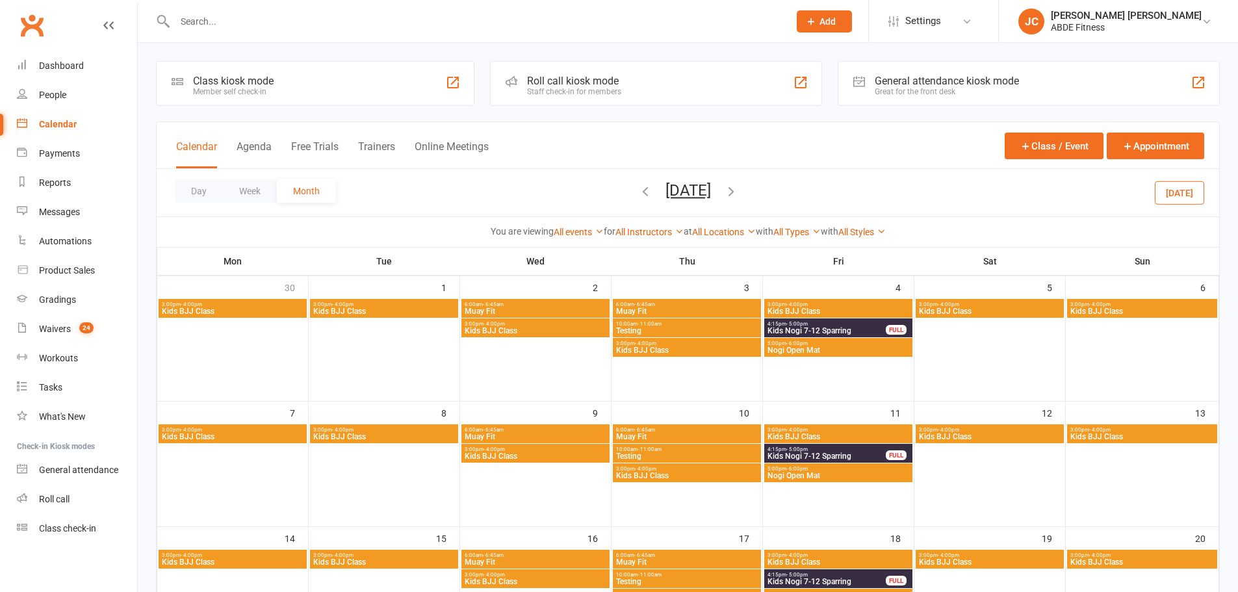
click at [399, 308] on span "Kids BJJ Class" at bounding box center [384, 311] width 143 height 8
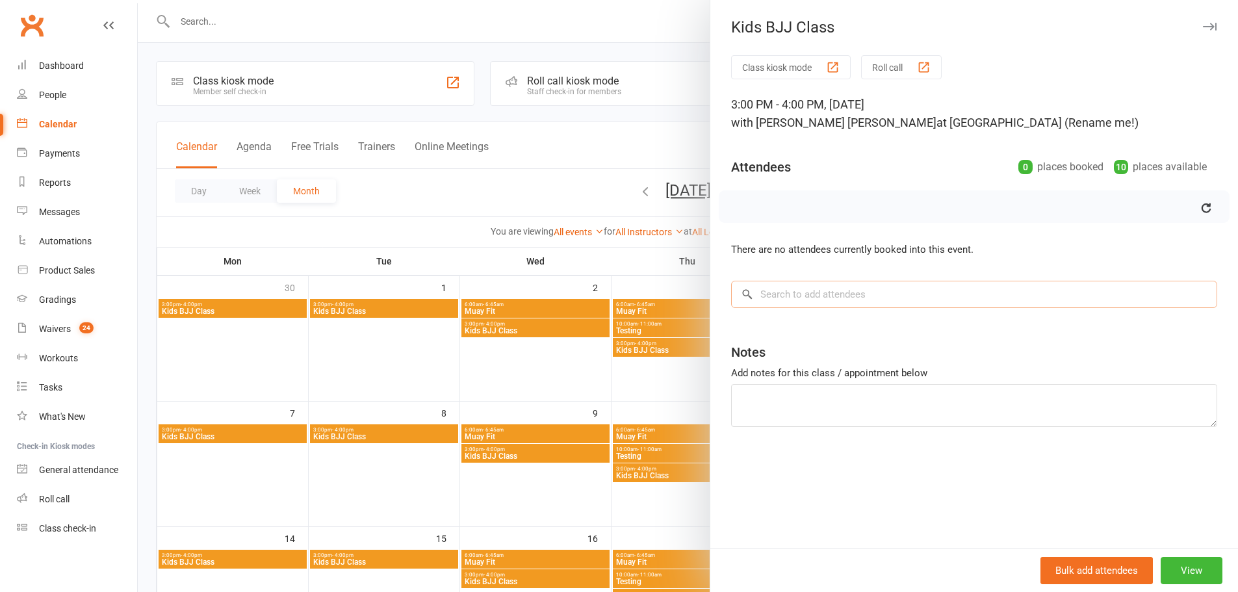
click at [815, 300] on input "search" at bounding box center [974, 294] width 486 height 27
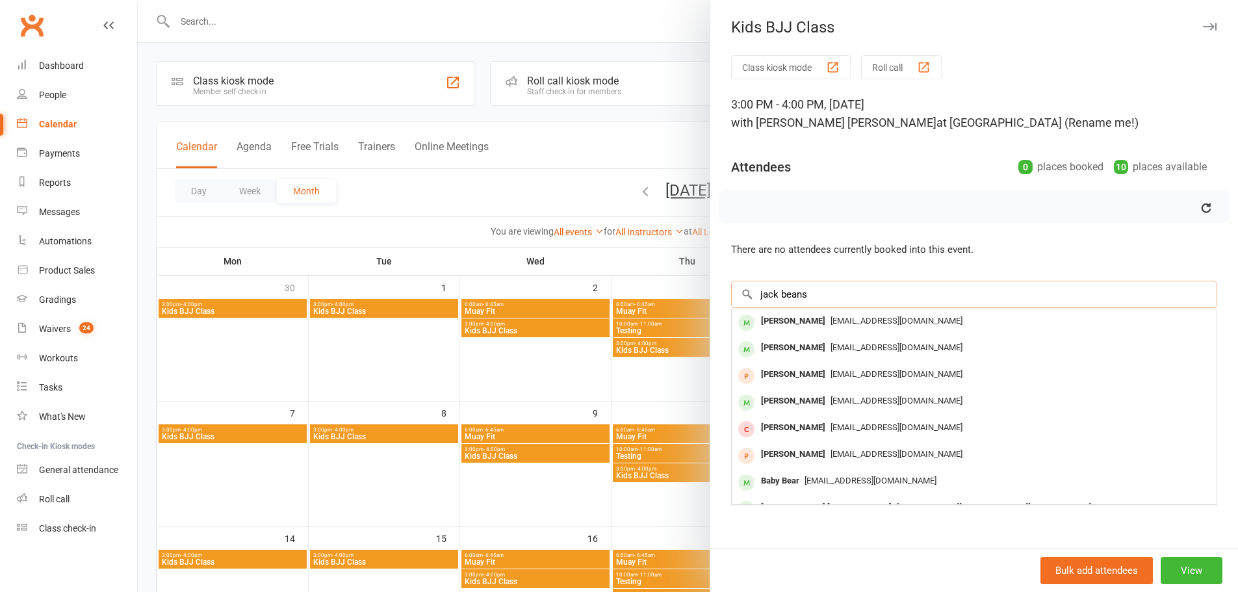
type input "jack beans"
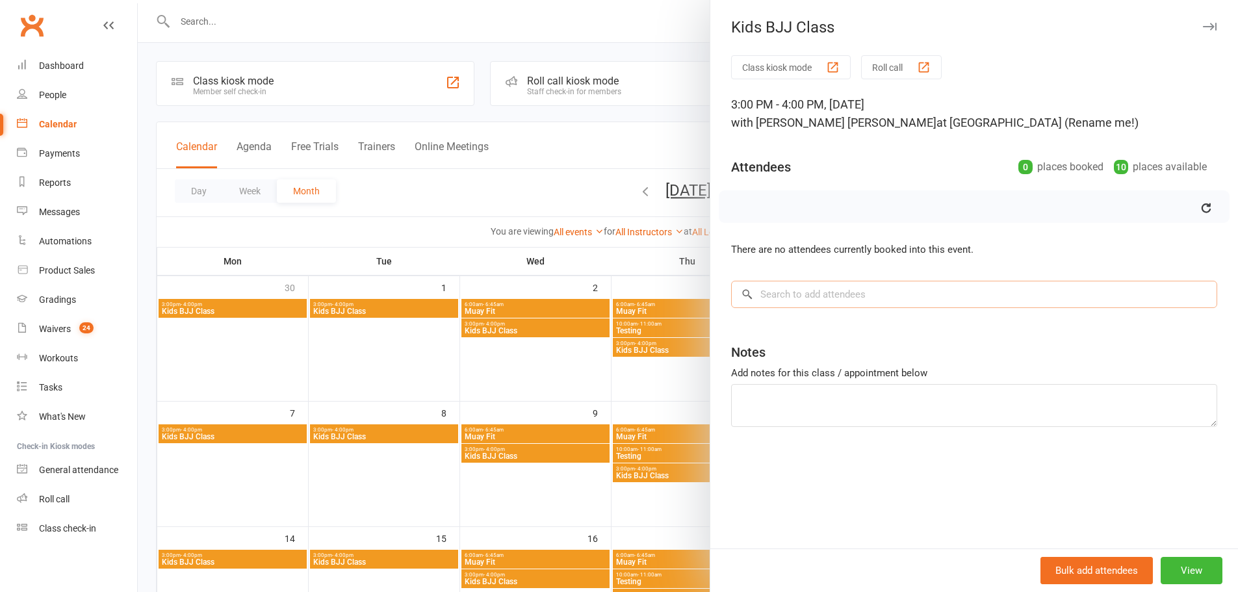
click at [793, 288] on input "search" at bounding box center [974, 294] width 486 height 27
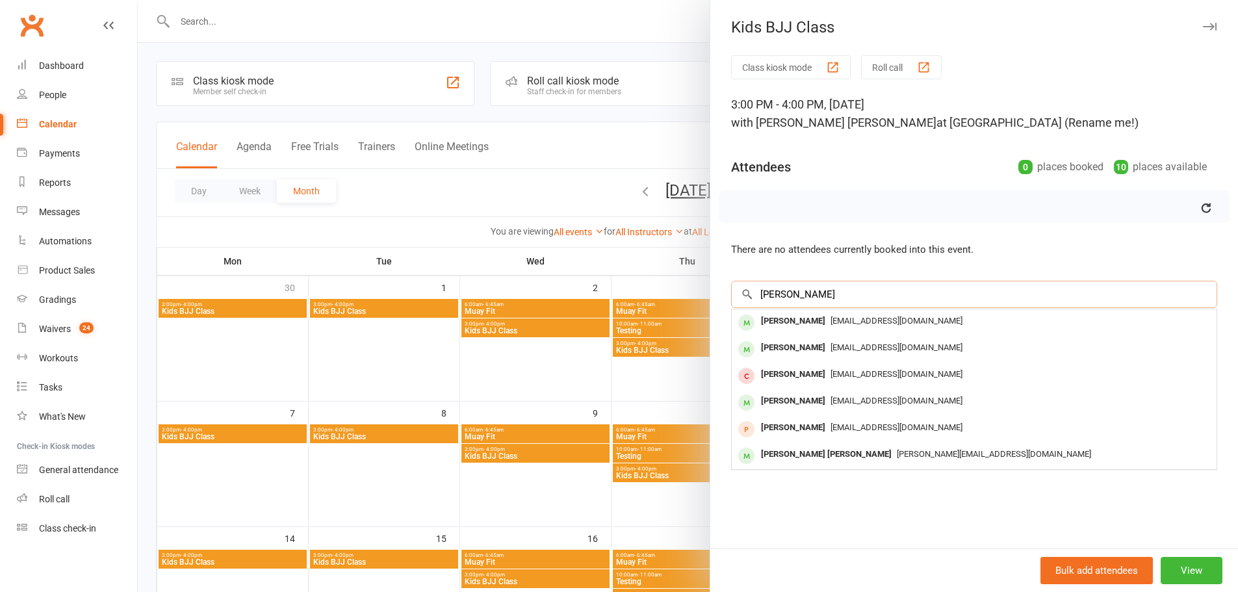
type input "jack b"
click at [793, 344] on div "Jacky Jack" at bounding box center [793, 348] width 75 height 19
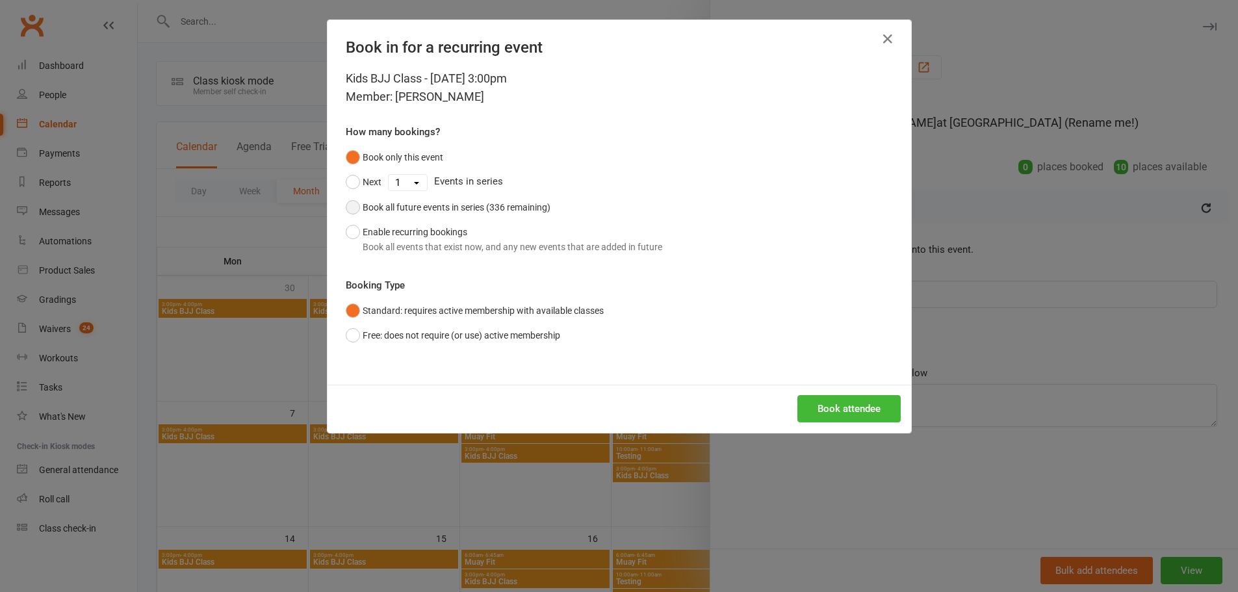
click at [352, 211] on button "Book all future events in series (336 remaining)" at bounding box center [448, 207] width 205 height 25
click at [832, 404] on button "Book attendee" at bounding box center [848, 408] width 103 height 27
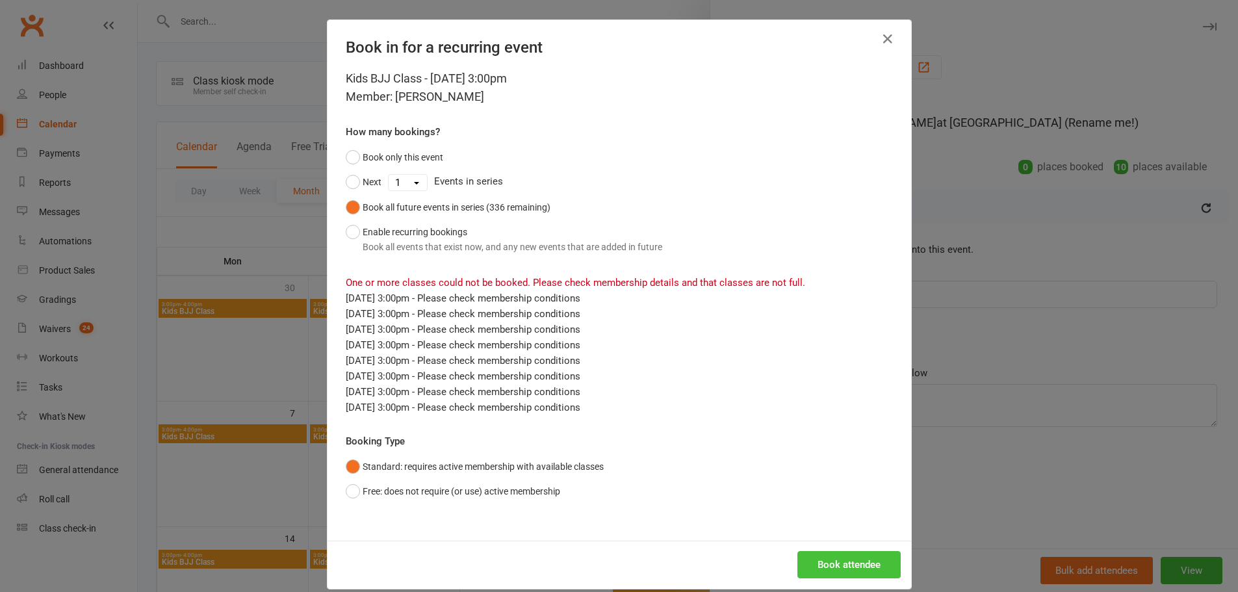
click at [834, 563] on button "Book attendee" at bounding box center [848, 564] width 103 height 27
click at [347, 179] on button "Next" at bounding box center [364, 182] width 36 height 25
click at [405, 179] on select "1 2 3 4 5 6 7 8 9 10 11 12 13 14 15 16 17 18 19 20 21 22 23 24 25 26 27 28 29 3…" at bounding box center [408, 183] width 38 height 16
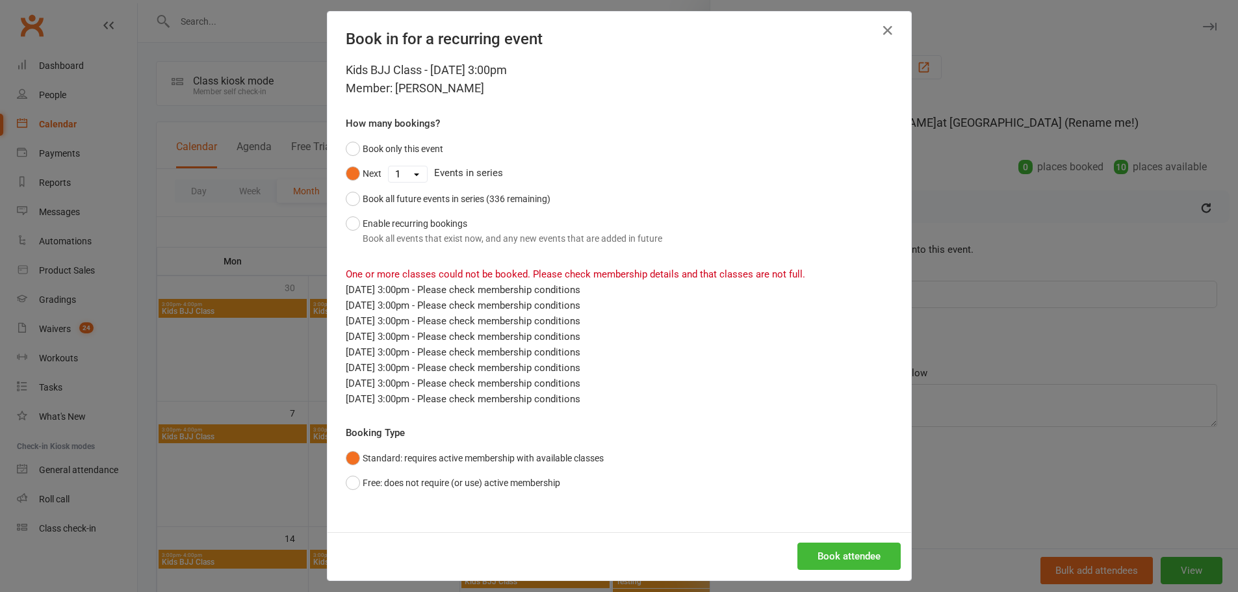
scroll to position [17, 0]
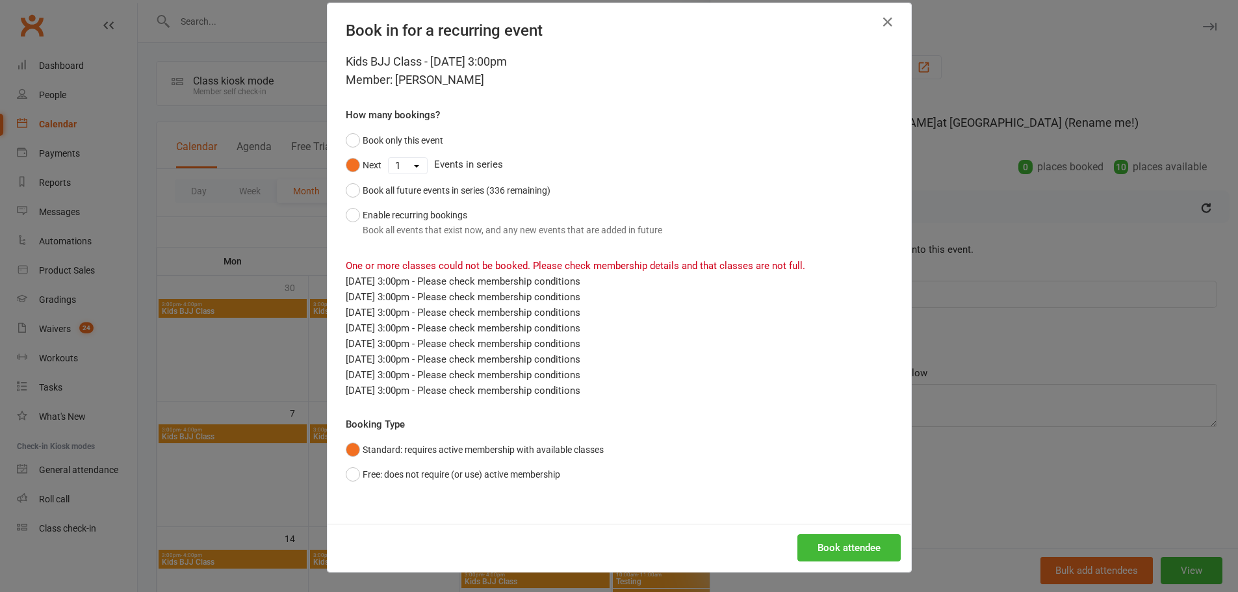
click at [405, 168] on select "1 2 3 4 5 6 7 8 9 10 11 12 13 14 15 16 17 18 19 20 21 22 23 24 25 26 27 28 29 3…" at bounding box center [408, 166] width 38 height 16
select select "19"
click at [389, 158] on select "1 2 3 4 5 6 7 8 9 10 11 12 13 14 15 16 17 18 19 20 21 22 23 24 25 26 27 28 29 3…" at bounding box center [408, 166] width 38 height 16
click at [840, 543] on button "Book attendee" at bounding box center [848, 547] width 103 height 27
click at [415, 165] on select "1 2 3 4 5 6 7 8 9 10 11 12 13 14 15 16 17 18 19 20 21 22 23 24 25 26 27 28 29 3…" at bounding box center [408, 166] width 38 height 16
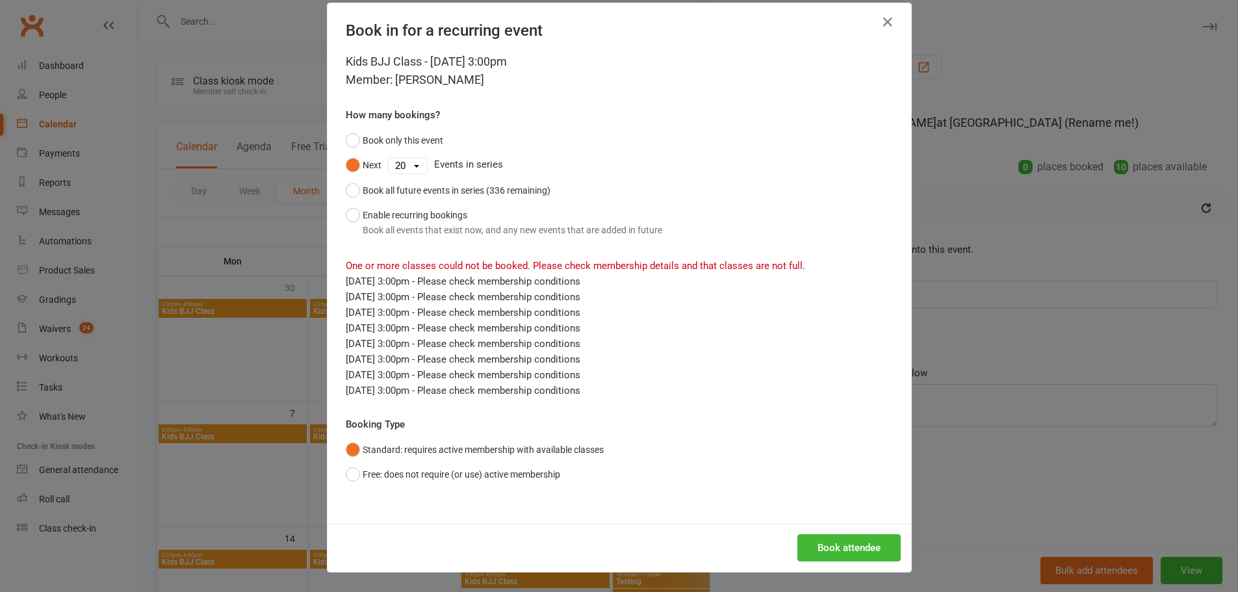
click at [402, 170] on select "1 2 3 4 5 6 7 8 9 10 11 12 13 14 15 16 17 18 19 20 21 22 23 24 25 26 27 28 29 3…" at bounding box center [408, 166] width 38 height 16
click at [885, 19] on icon "button" at bounding box center [888, 22] width 16 height 16
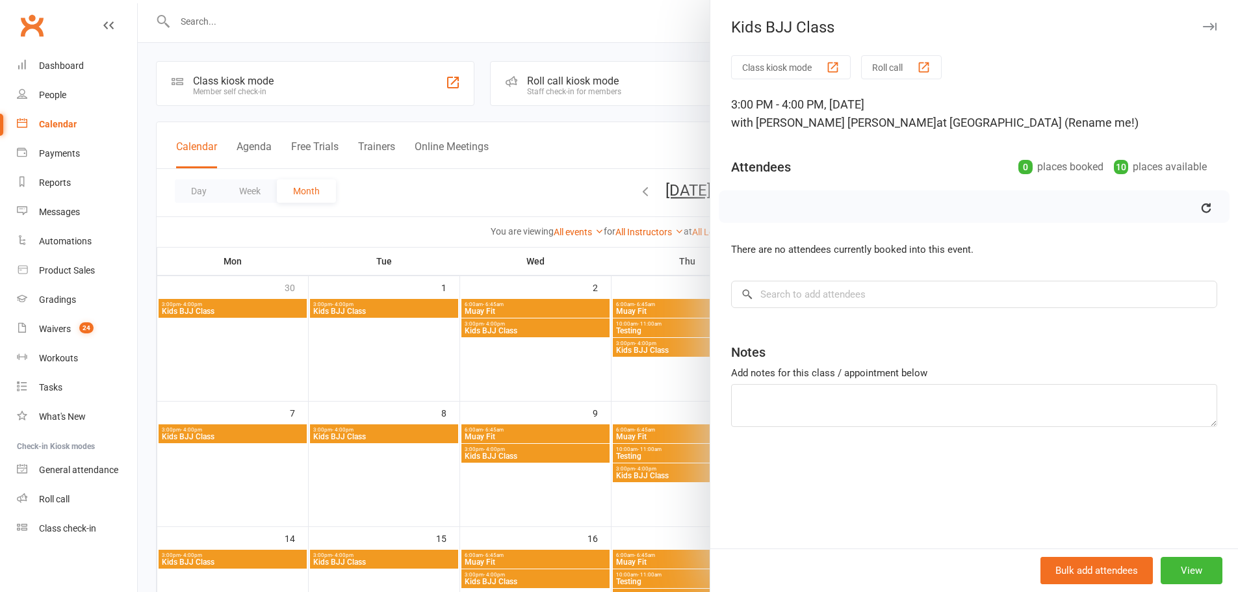
click at [1201, 22] on button "button" at bounding box center [1209, 27] width 16 height 16
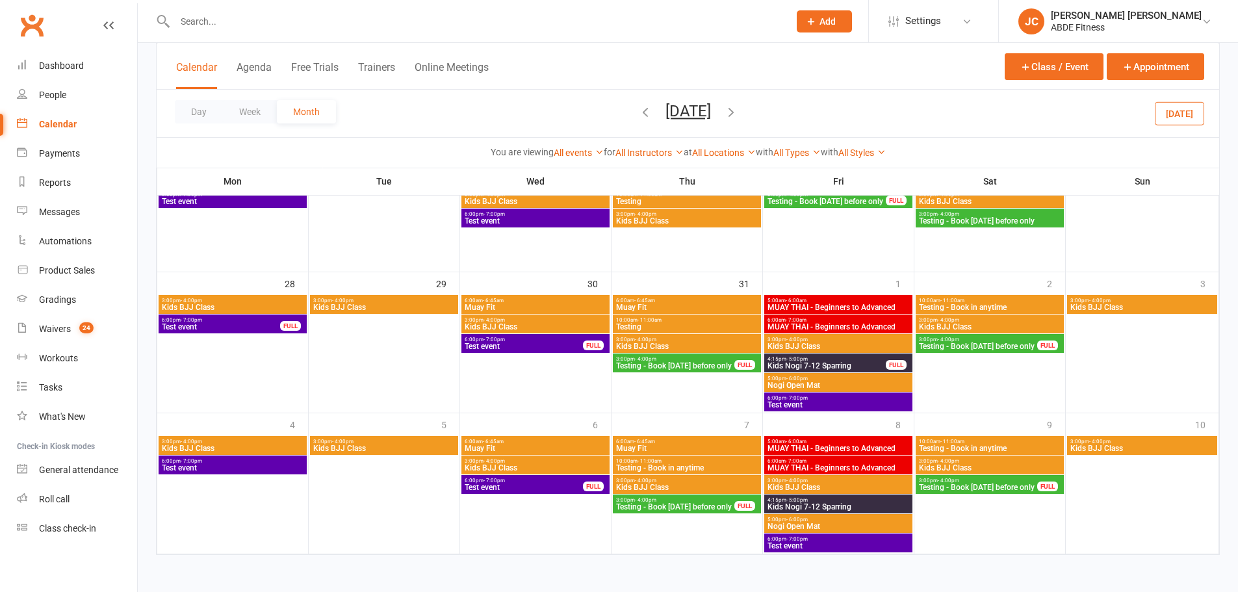
click at [738, 109] on icon "button" at bounding box center [731, 112] width 14 height 14
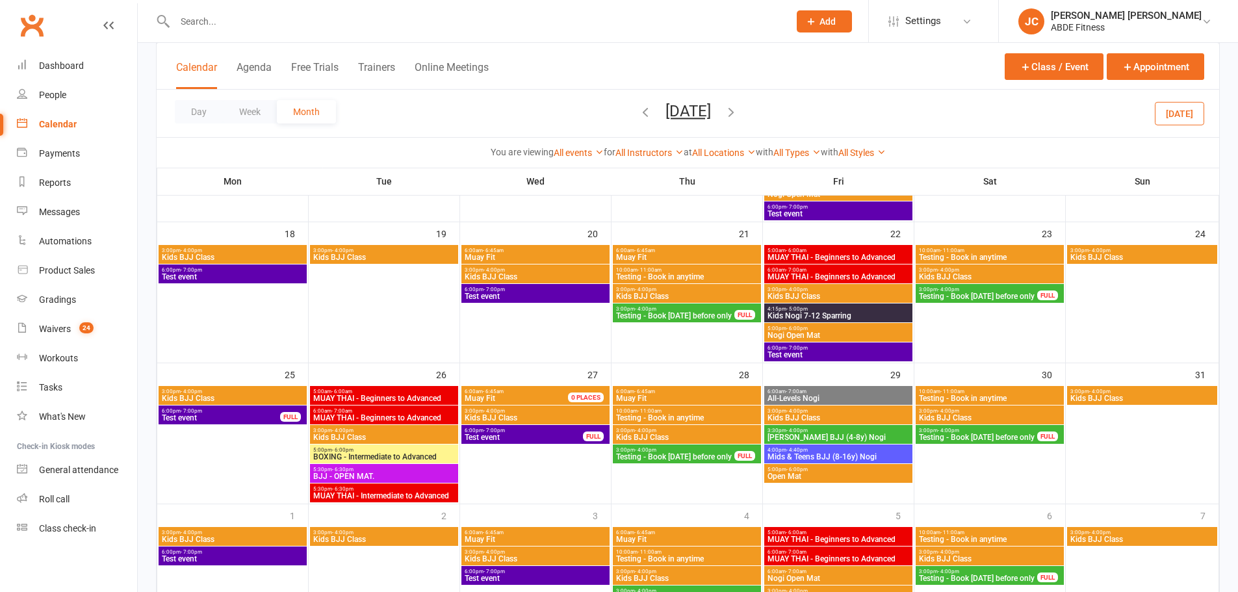
scroll to position [493, 0]
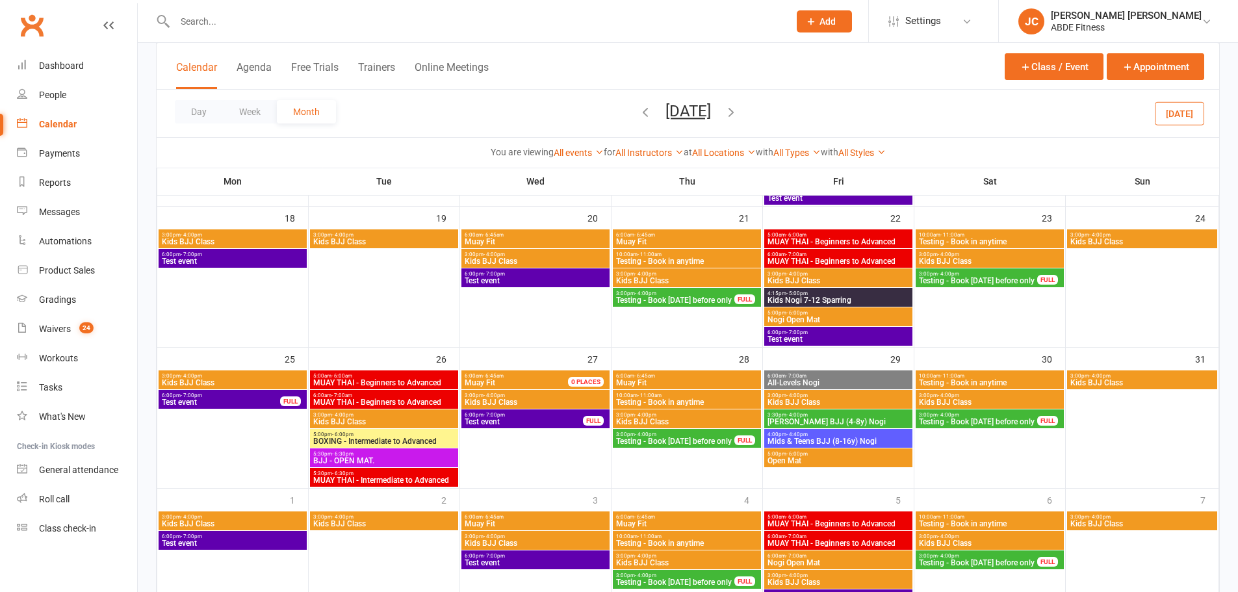
click at [354, 238] on span "Kids BJJ Class" at bounding box center [384, 242] width 143 height 8
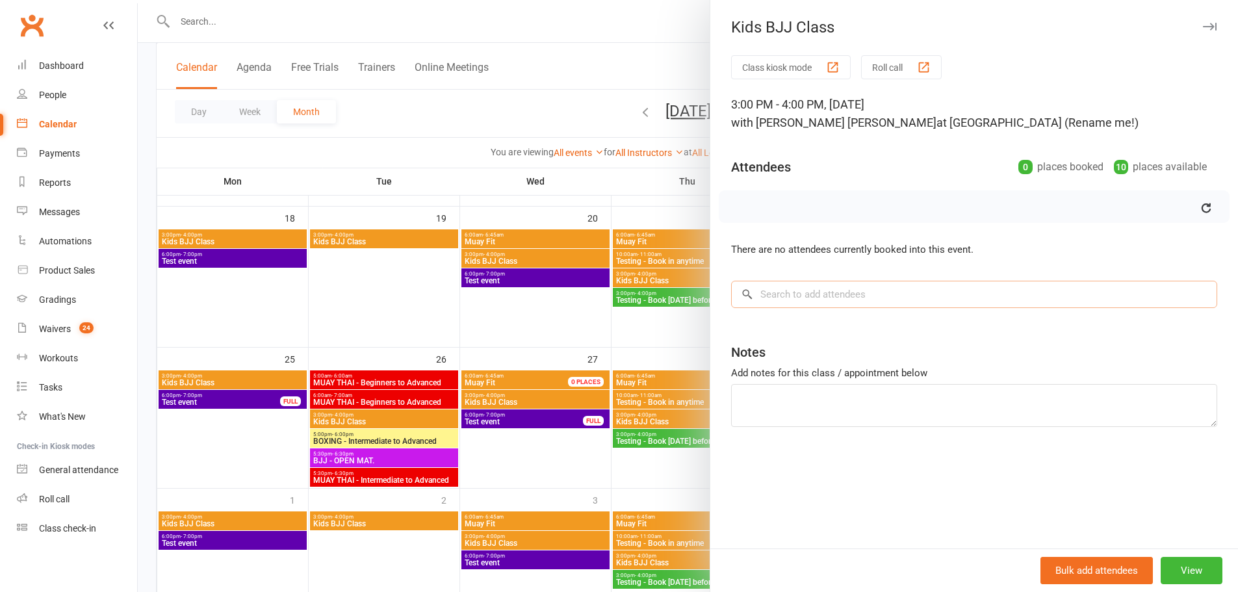
click at [795, 299] on input "search" at bounding box center [974, 294] width 486 height 27
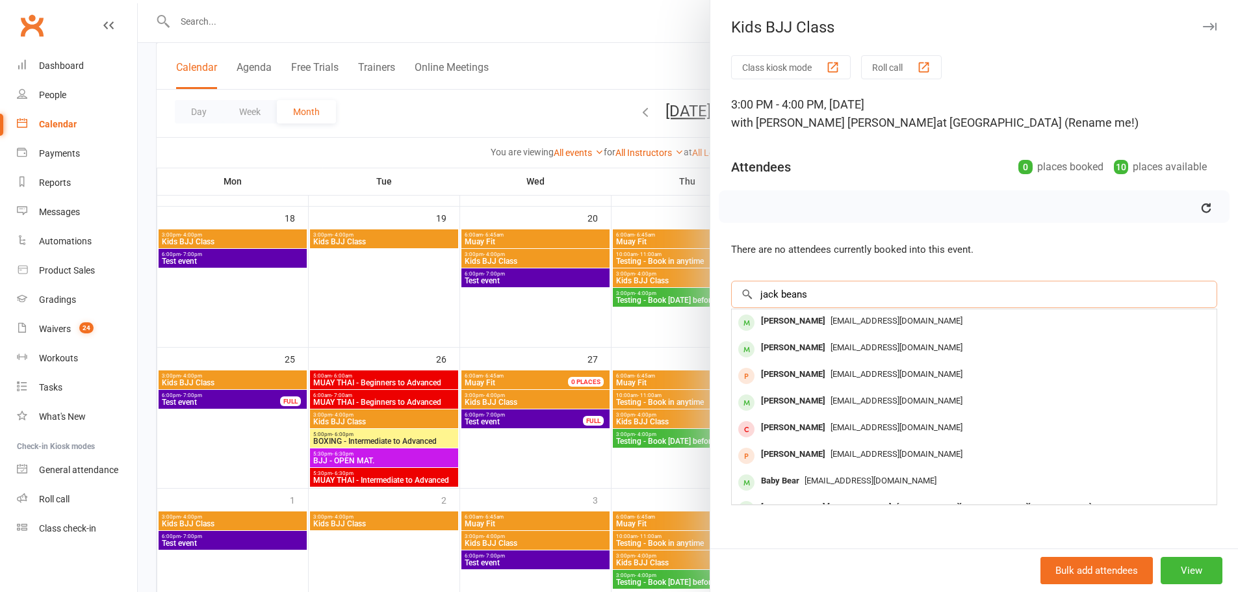
type input "jack beans"
click at [824, 355] on div "[EMAIL_ADDRESS][DOMAIN_NAME]" at bounding box center [974, 348] width 474 height 19
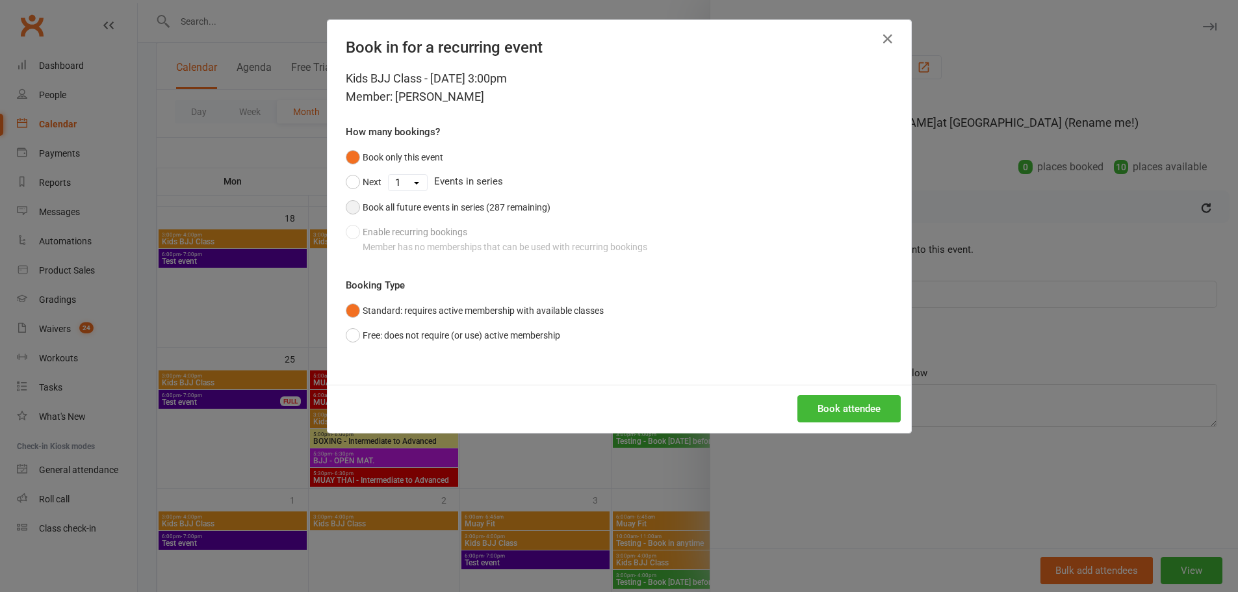
click at [415, 204] on div "Book all future events in series (287 remaining)" at bounding box center [457, 207] width 188 height 14
click at [883, 36] on icon "button" at bounding box center [888, 39] width 16 height 16
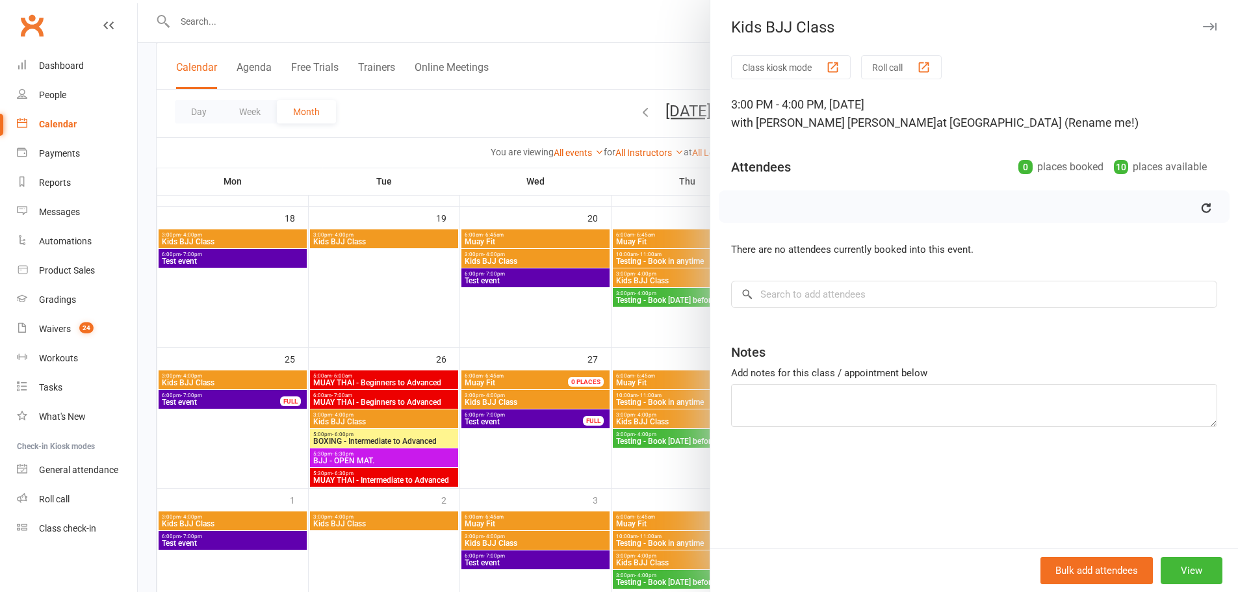
click at [652, 68] on div at bounding box center [688, 296] width 1100 height 592
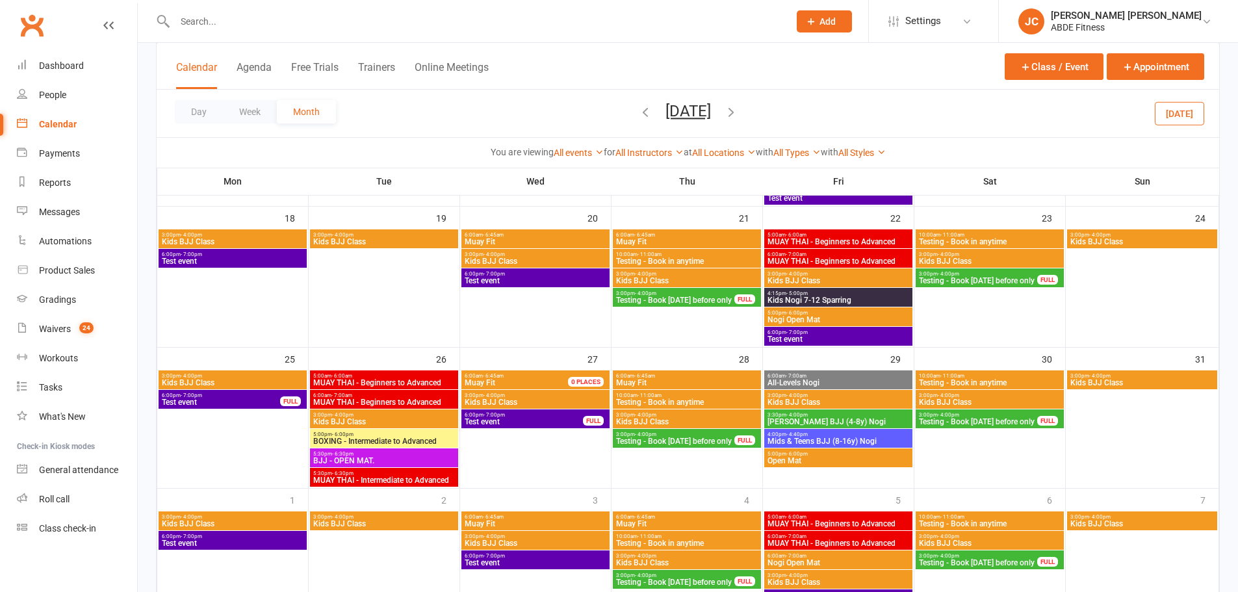
scroll to position [0, 0]
click at [350, 236] on span "- 4:00pm" at bounding box center [342, 235] width 21 height 6
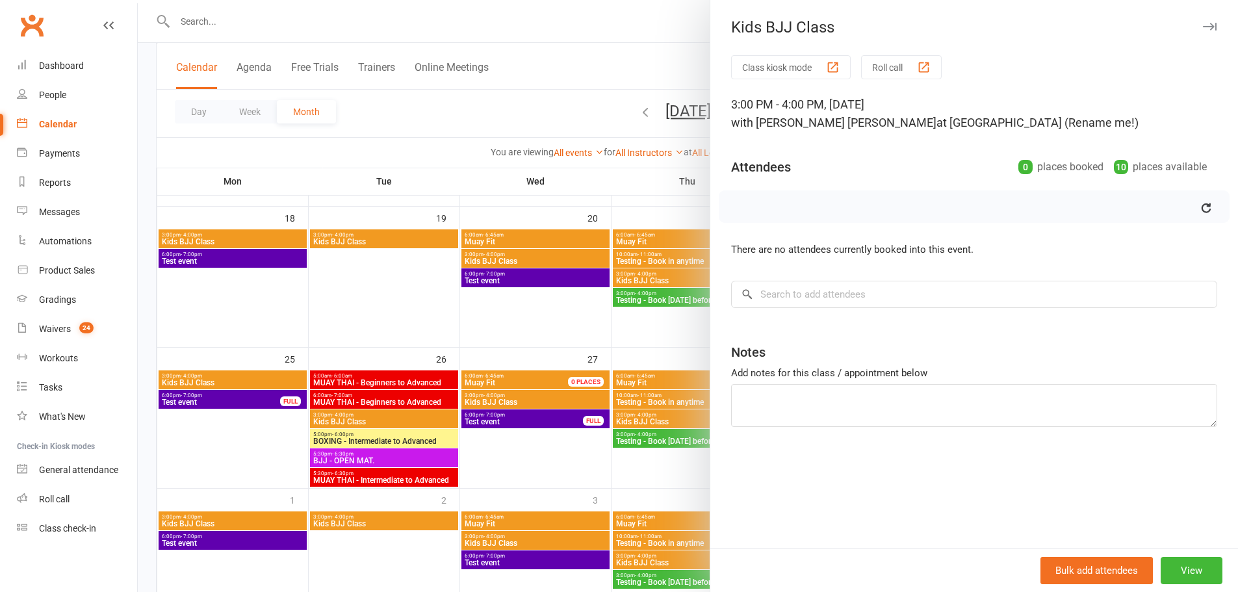
click at [867, 269] on div "Class kiosk mode Roll call 3:00 PM - 4:00 PM, Tuesday, August, 19, 2025 with Ji…" at bounding box center [974, 301] width 528 height 493
click at [858, 285] on input "search" at bounding box center [974, 294] width 486 height 27
type input "little"
click at [804, 327] on div "[EMAIL_ADDRESS][DOMAIN_NAME]" at bounding box center [974, 321] width 474 height 19
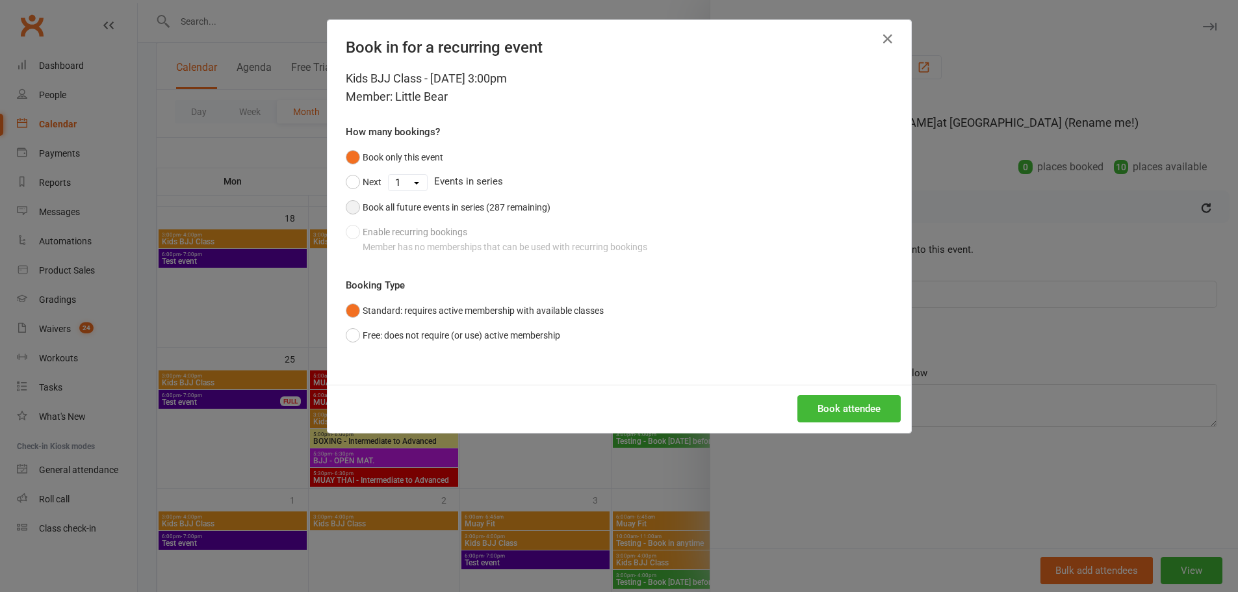
scroll to position [471, 0]
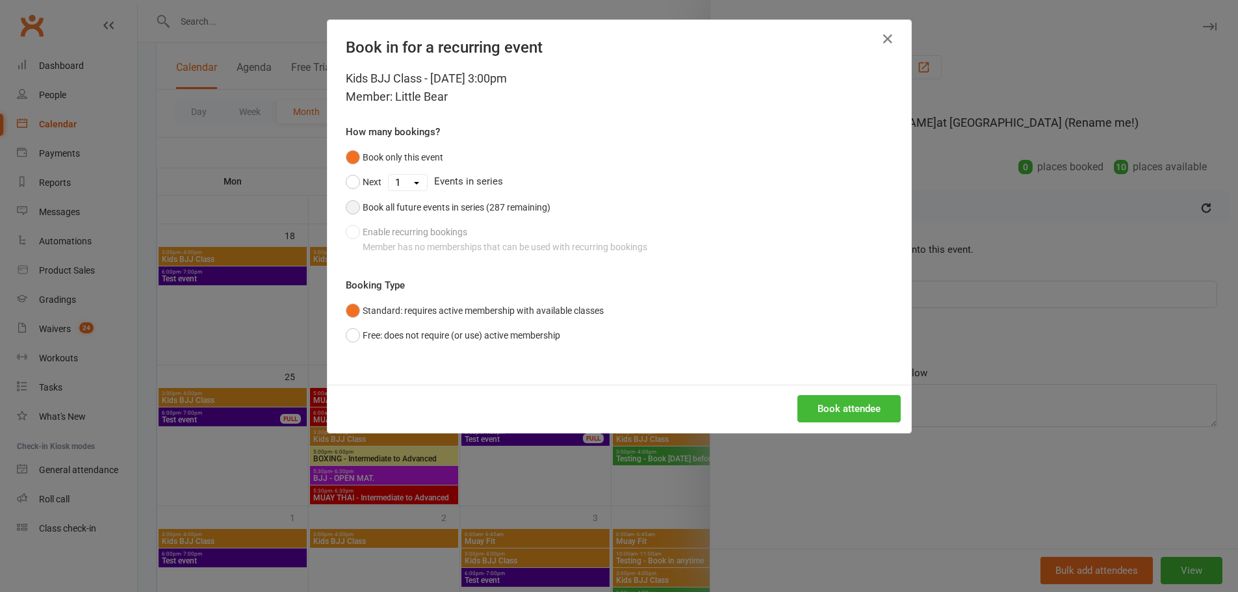
click at [363, 210] on div "Book all future events in series (287 remaining)" at bounding box center [457, 207] width 188 height 14
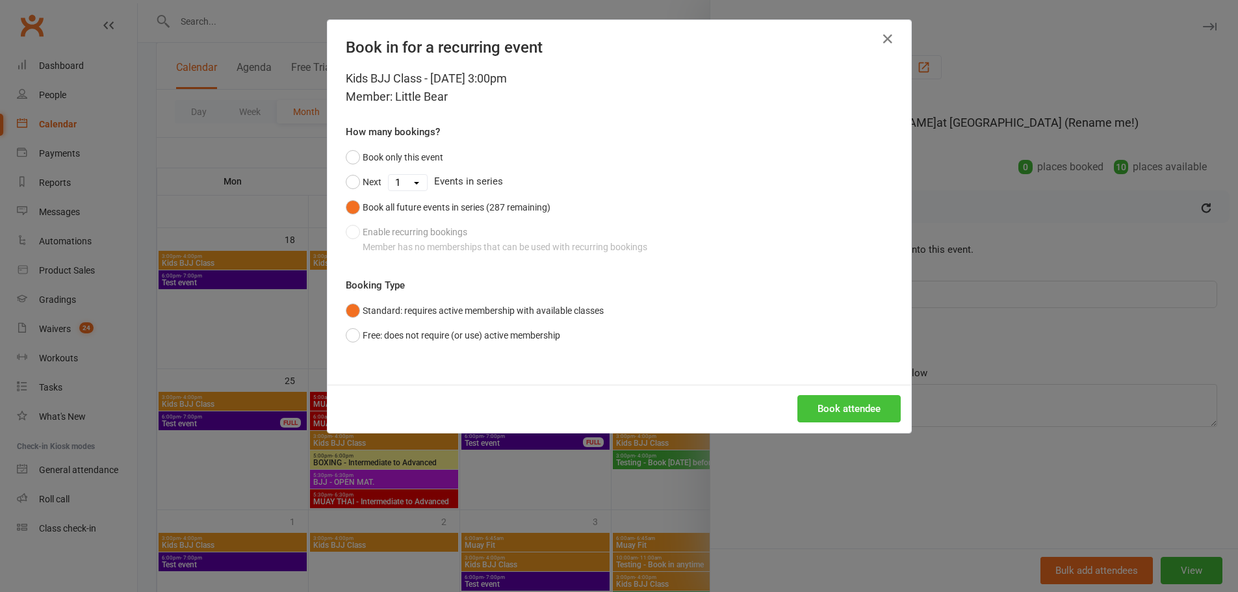
click at [838, 415] on button "Book attendee" at bounding box center [848, 408] width 103 height 27
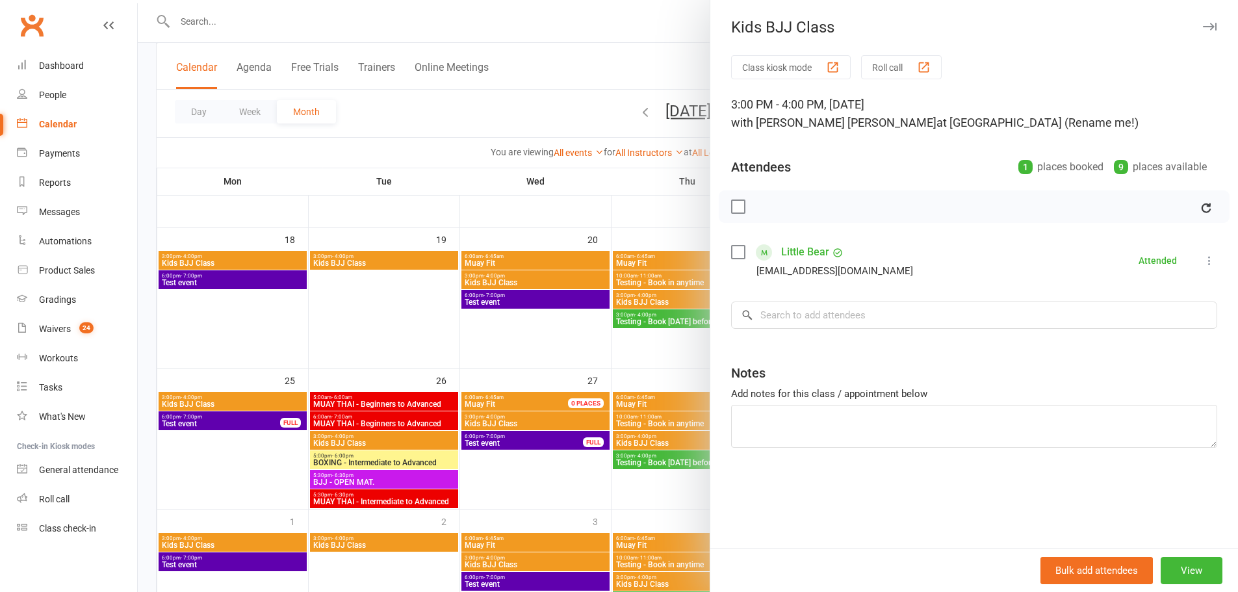
click at [585, 90] on div at bounding box center [688, 296] width 1100 height 592
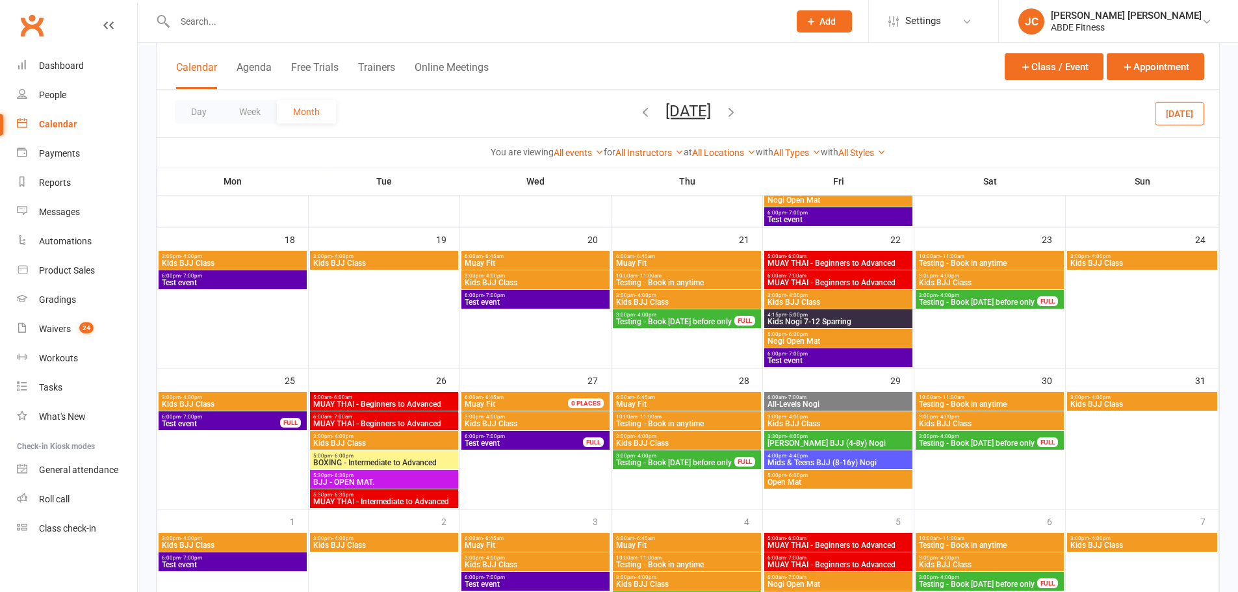
click at [738, 109] on icon "button" at bounding box center [731, 112] width 14 height 14
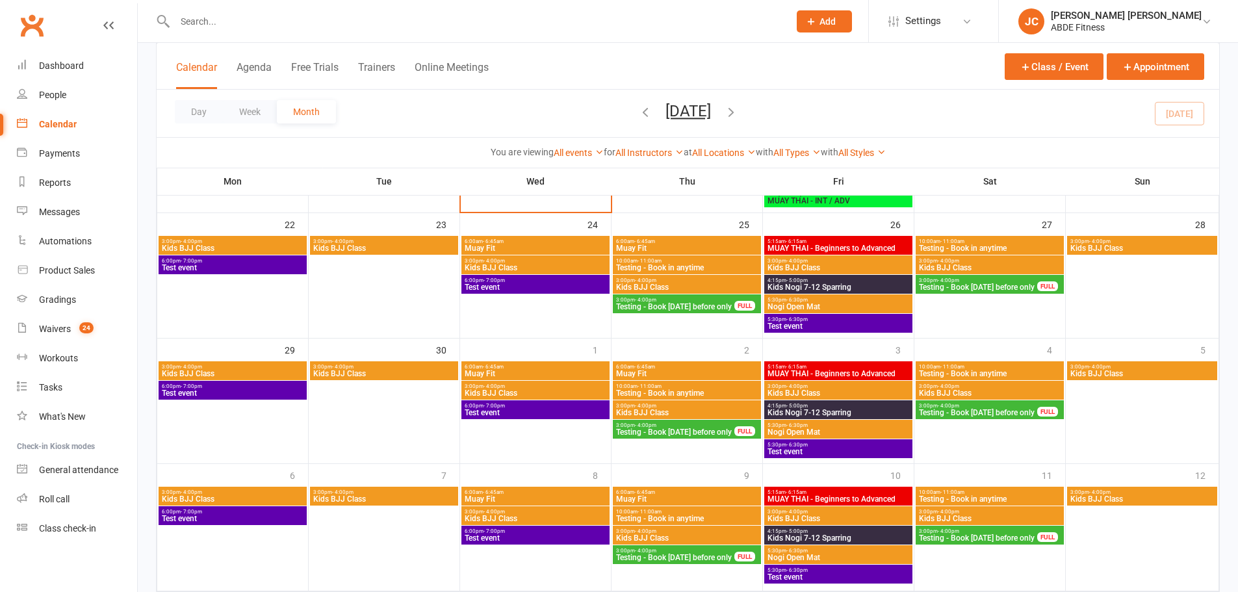
click at [389, 246] on span "Kids BJJ Class" at bounding box center [384, 248] width 143 height 8
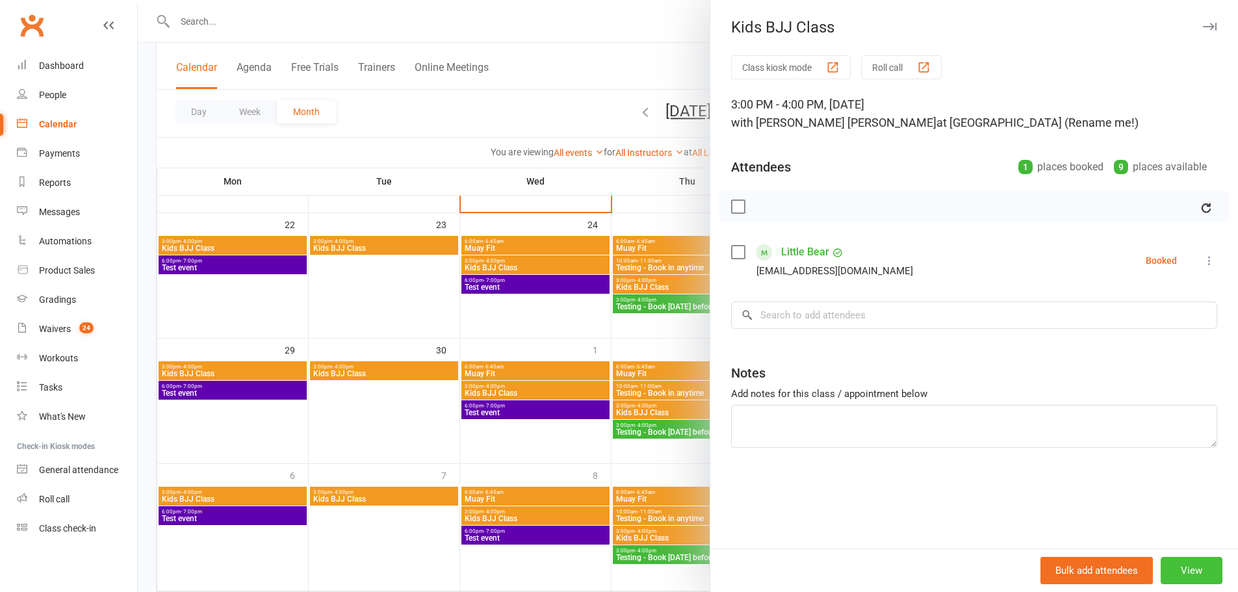
click at [1180, 561] on button "View" at bounding box center [1191, 570] width 62 height 27
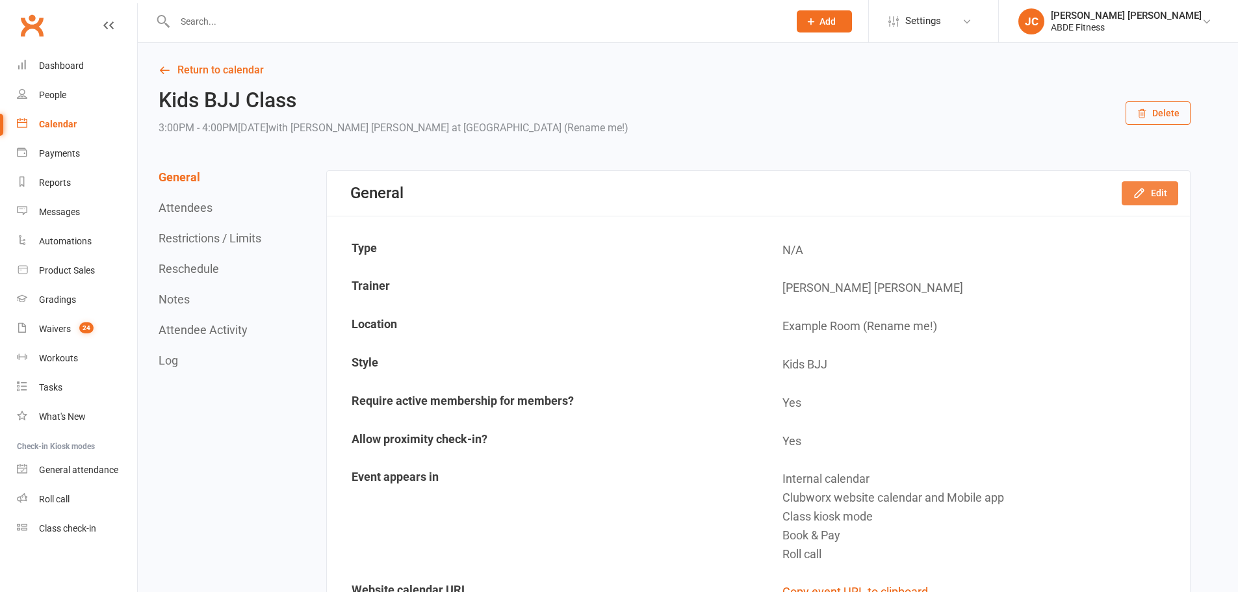
click at [1157, 194] on button "Edit" at bounding box center [1149, 192] width 57 height 23
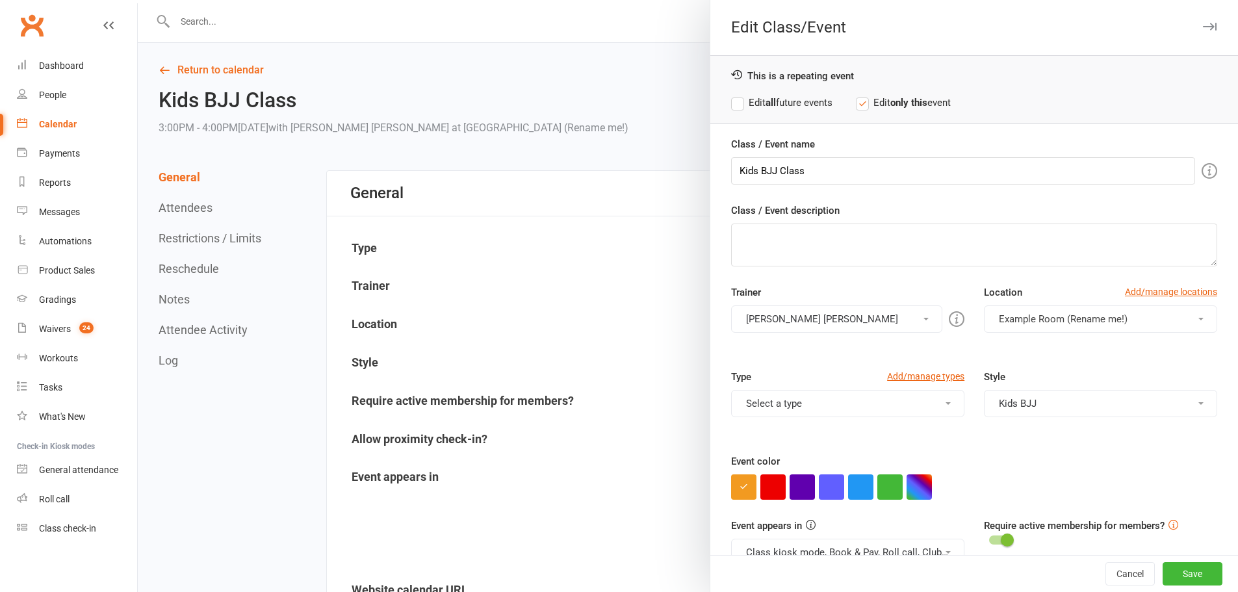
click at [758, 97] on label "Edit all future events" at bounding box center [781, 103] width 101 height 16
click at [1040, 400] on button "Kids BJJ" at bounding box center [1100, 403] width 233 height 27
click at [1033, 490] on link "Taekwondo" at bounding box center [1097, 487] width 226 height 26
click at [1170, 569] on button "Save" at bounding box center [1192, 573] width 60 height 23
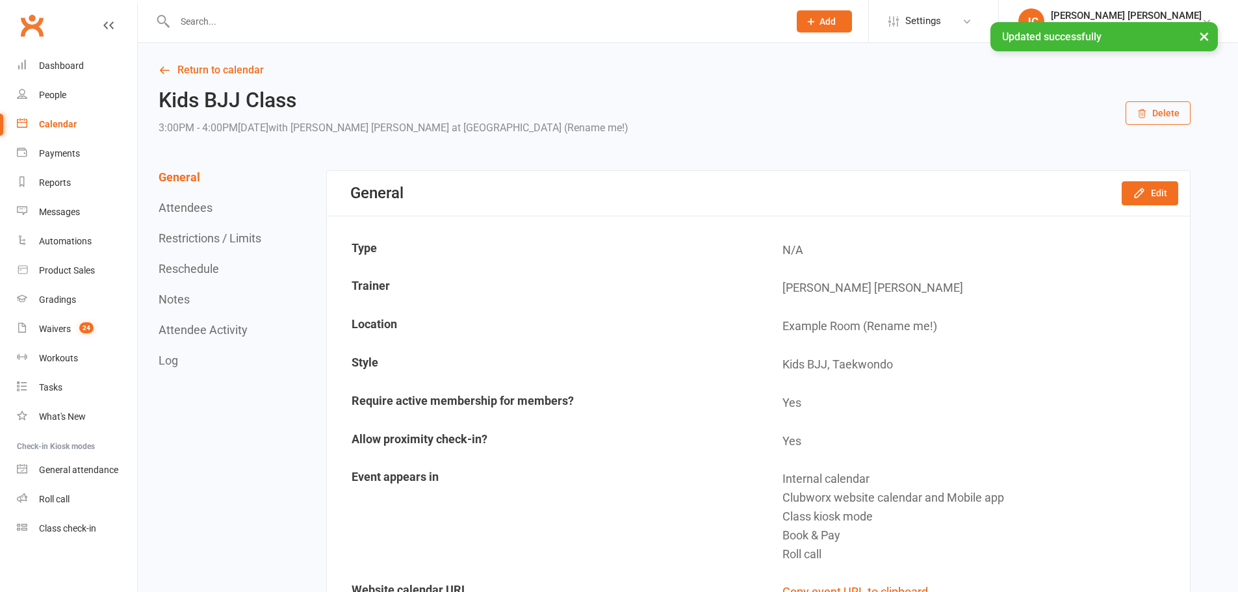
click at [75, 119] on link "Calendar" at bounding box center [77, 124] width 120 height 29
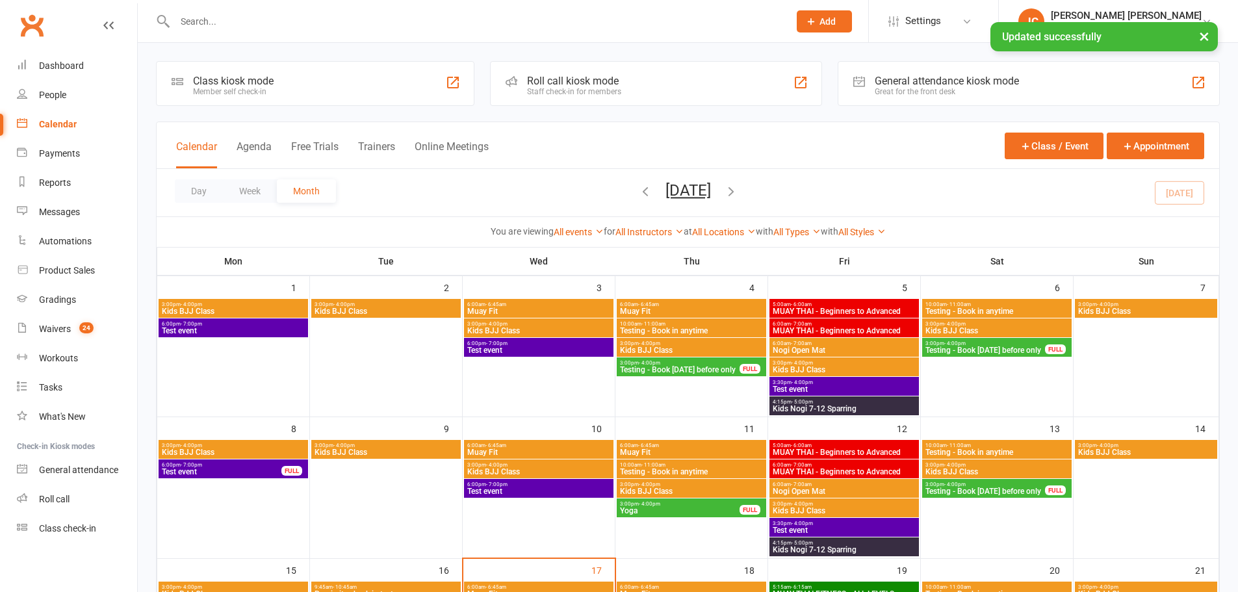
click at [411, 310] on span "Kids BJJ Class" at bounding box center [386, 311] width 144 height 8
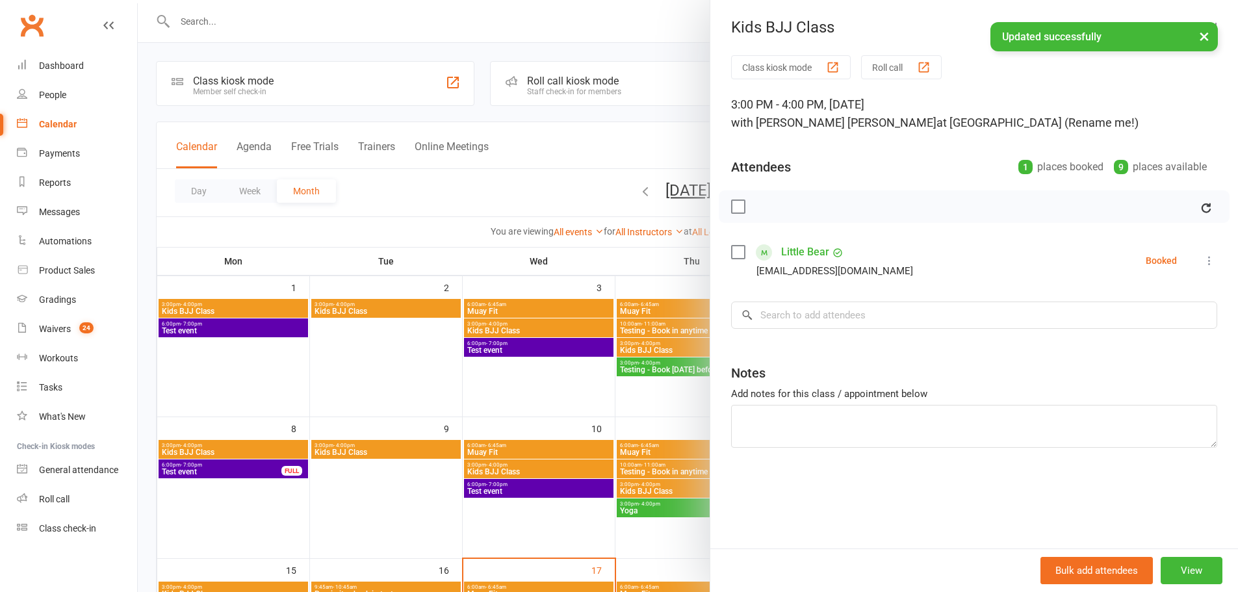
click at [845, 250] on div "Little Bear jiayu@clubworx.com" at bounding box center [824, 261] width 187 height 38
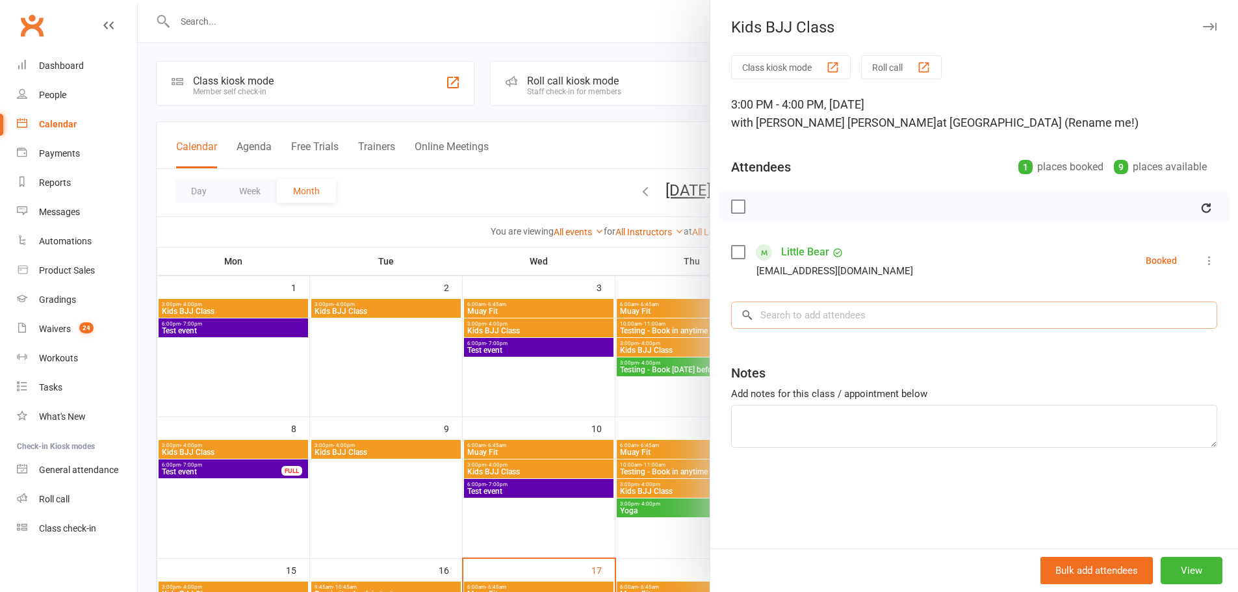
click at [793, 320] on input "search" at bounding box center [974, 314] width 486 height 27
click at [1203, 259] on icon at bounding box center [1209, 260] width 13 height 13
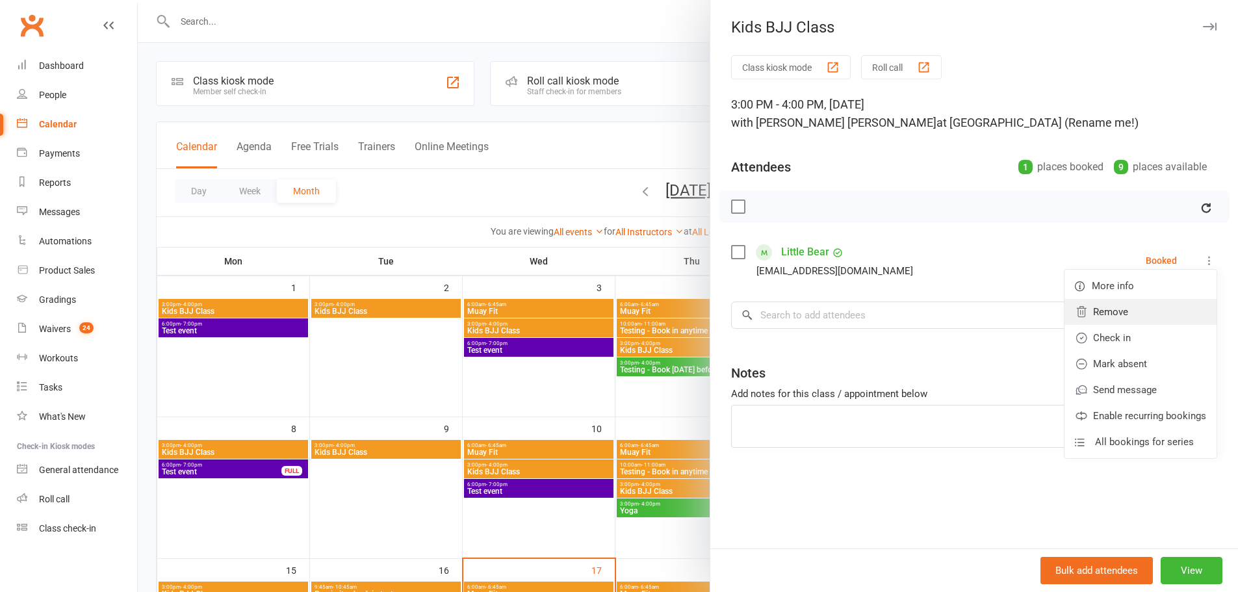
click at [1111, 307] on link "Remove" at bounding box center [1140, 312] width 152 height 26
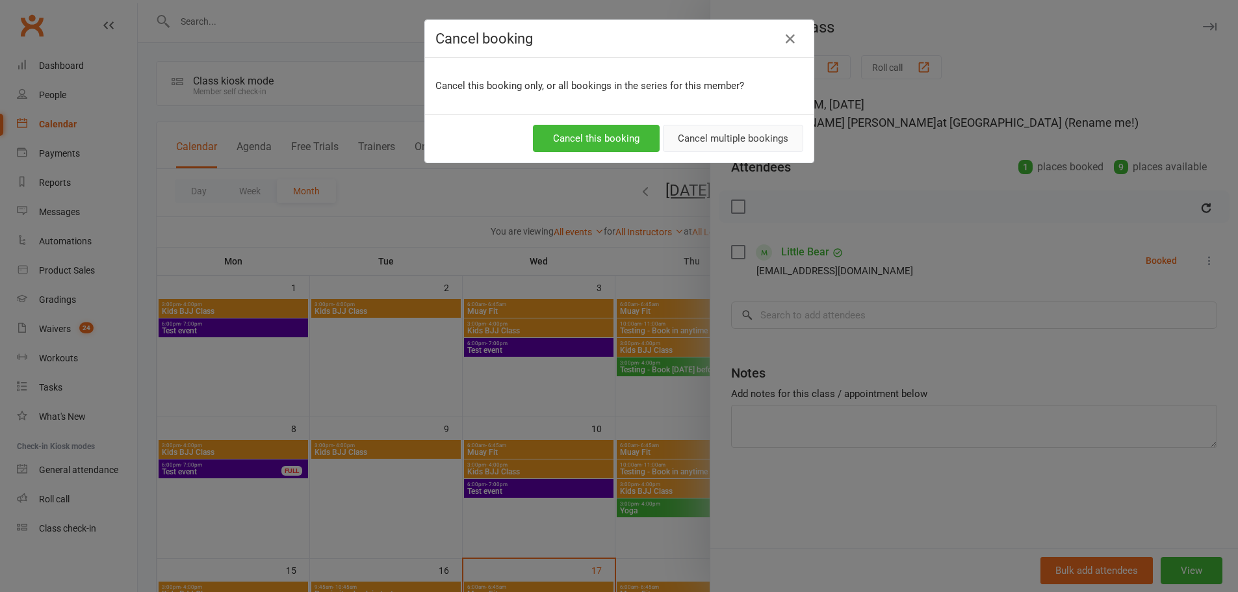
click at [732, 138] on button "Cancel multiple bookings" at bounding box center [733, 138] width 140 height 27
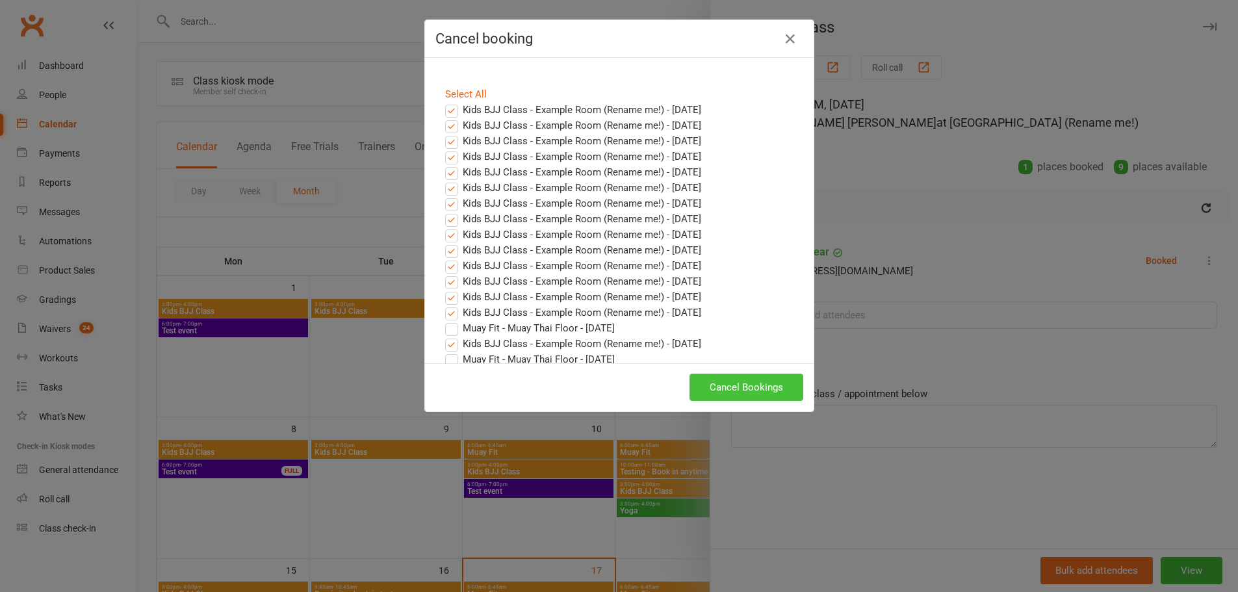
click at [754, 390] on button "Cancel Bookings" at bounding box center [746, 387] width 114 height 27
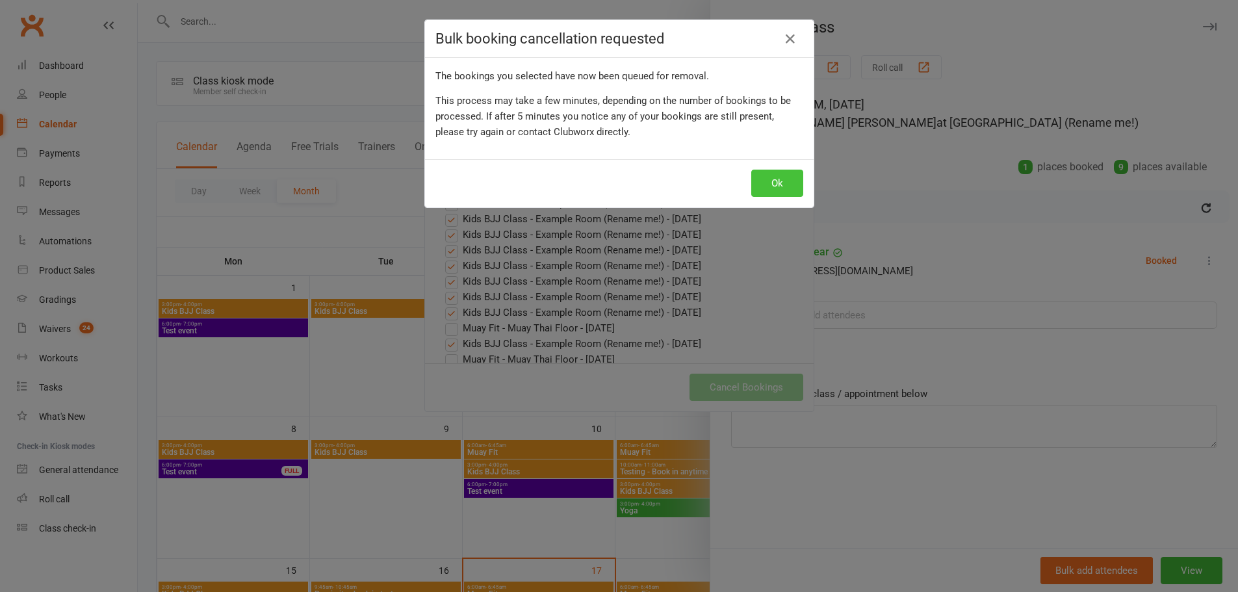
click at [772, 180] on button "Ok" at bounding box center [777, 183] width 52 height 27
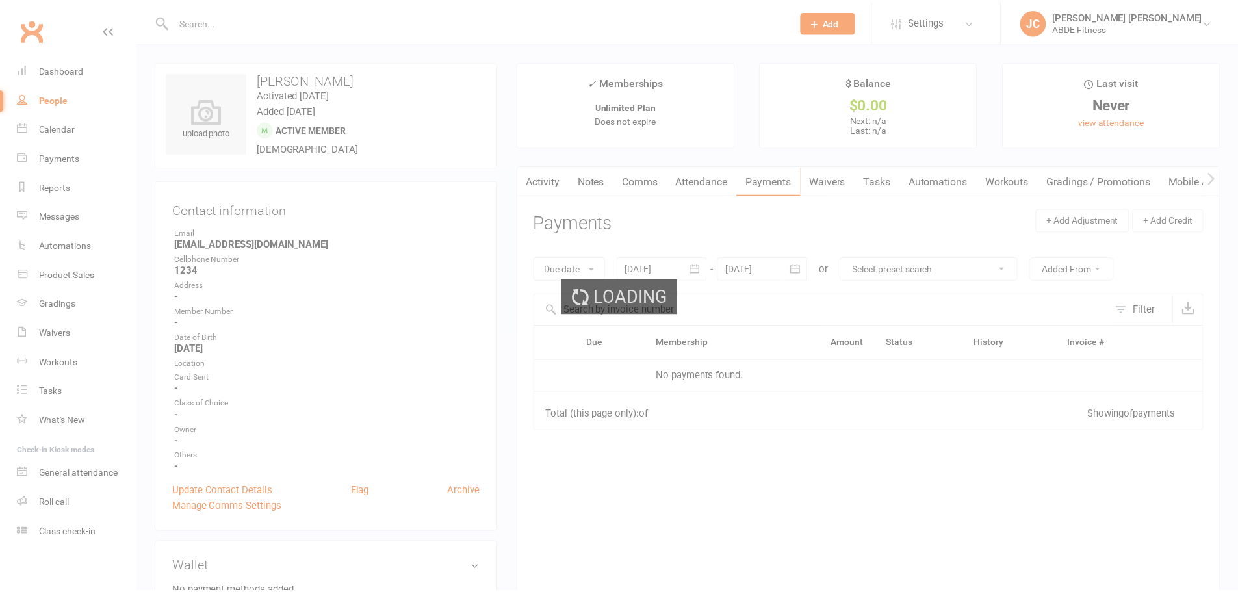
scroll to position [44, 0]
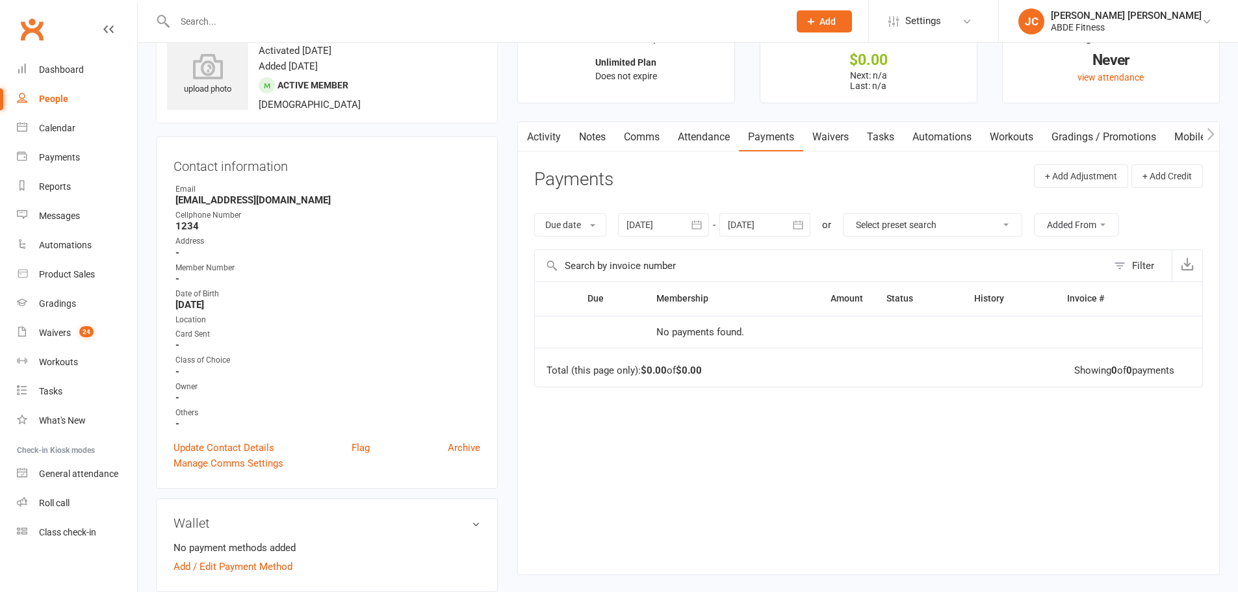
click at [702, 221] on icon "button" at bounding box center [696, 224] width 13 height 13
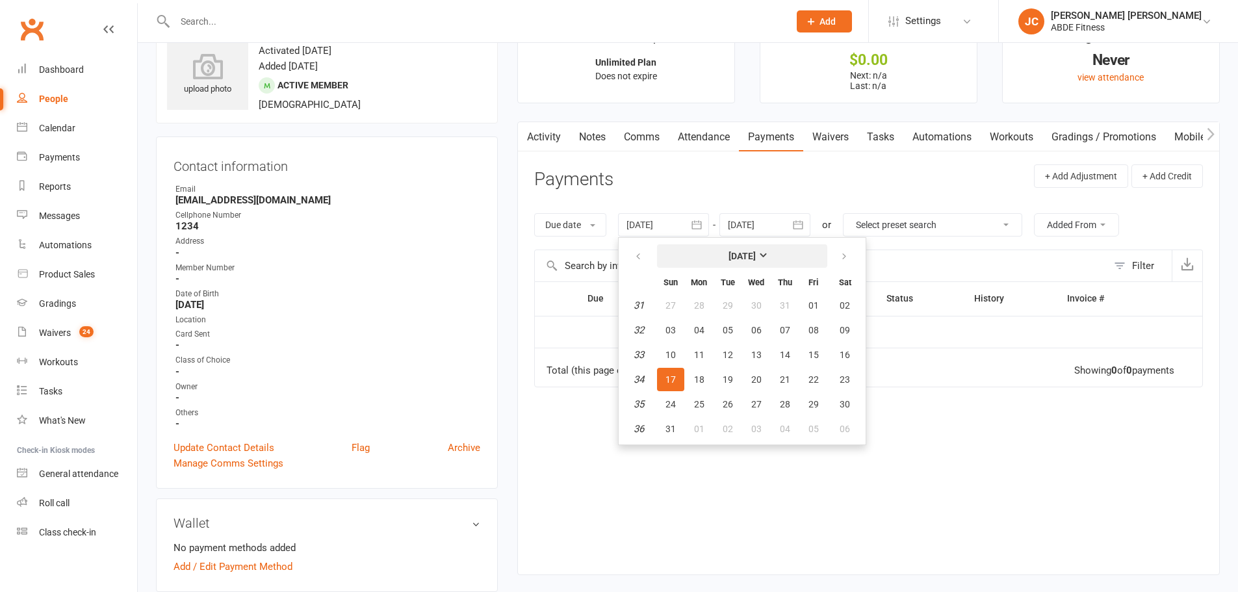
click at [754, 252] on strong "[DATE]" at bounding box center [741, 256] width 27 height 10
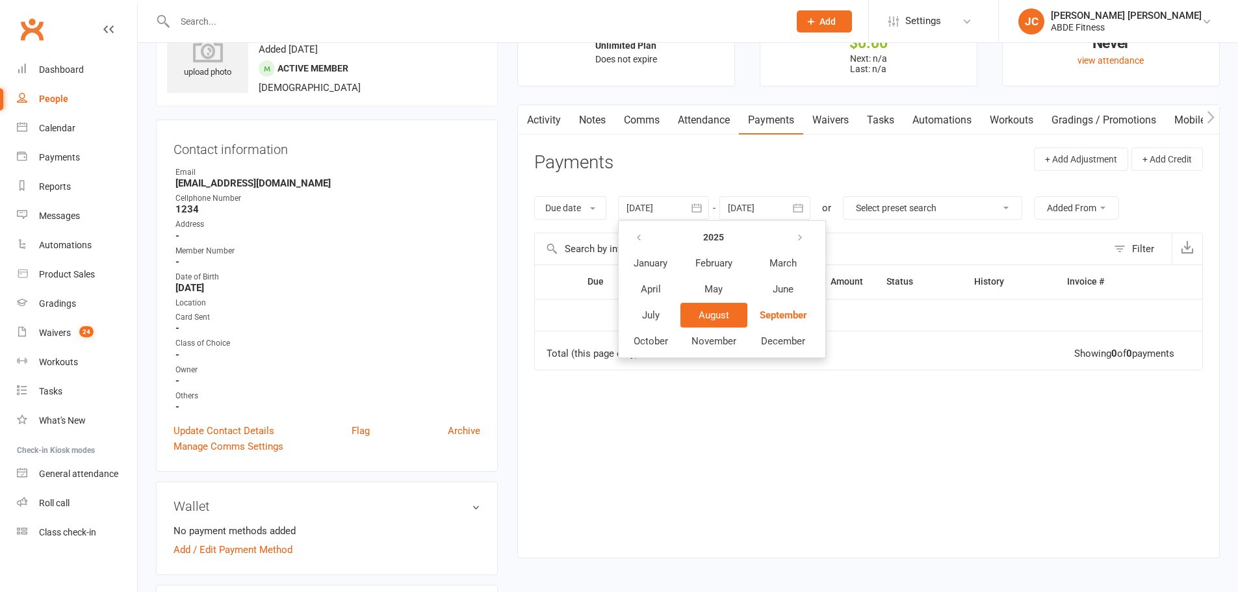
scroll to position [65, 0]
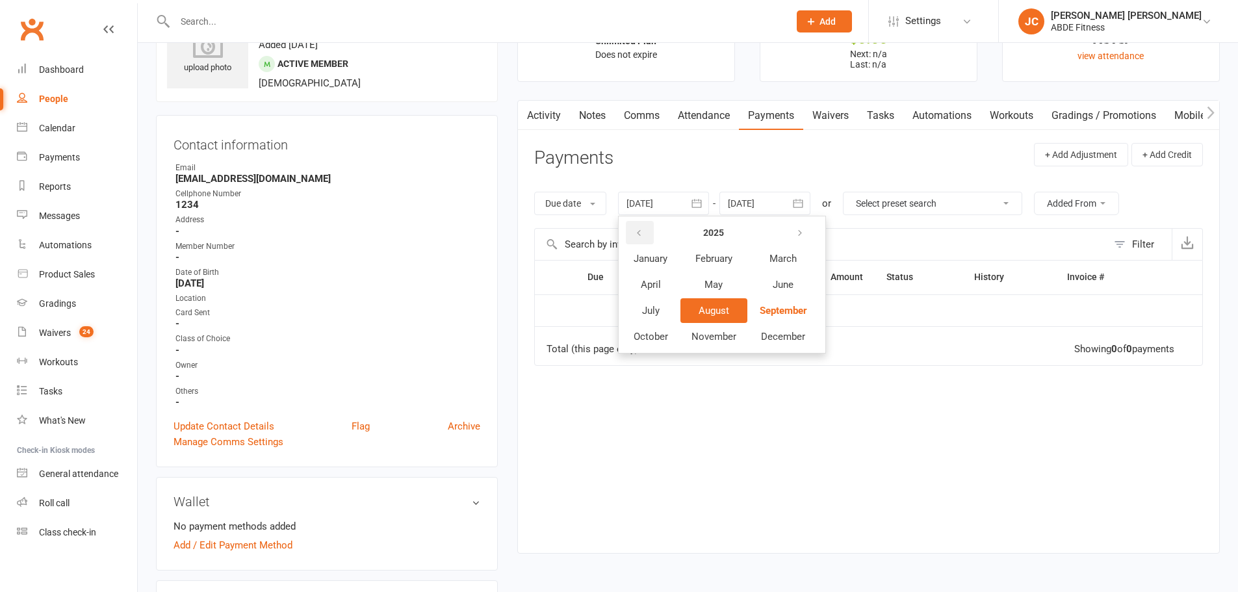
click at [645, 232] on button "button" at bounding box center [640, 232] width 28 height 23
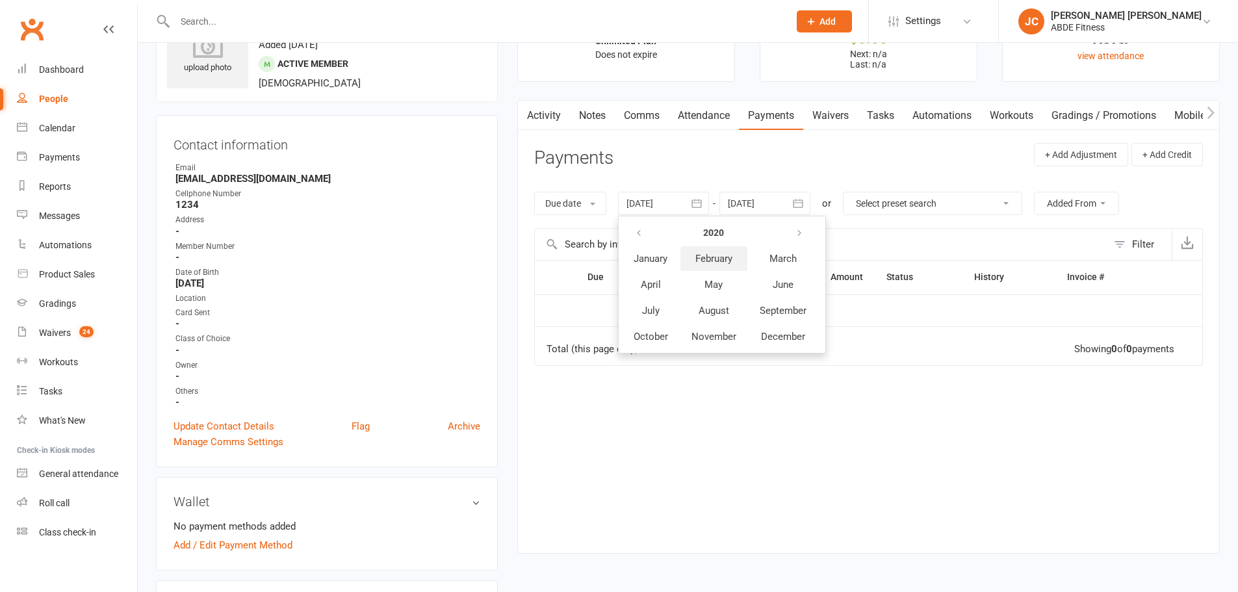
click at [726, 260] on span "February" at bounding box center [713, 259] width 37 height 12
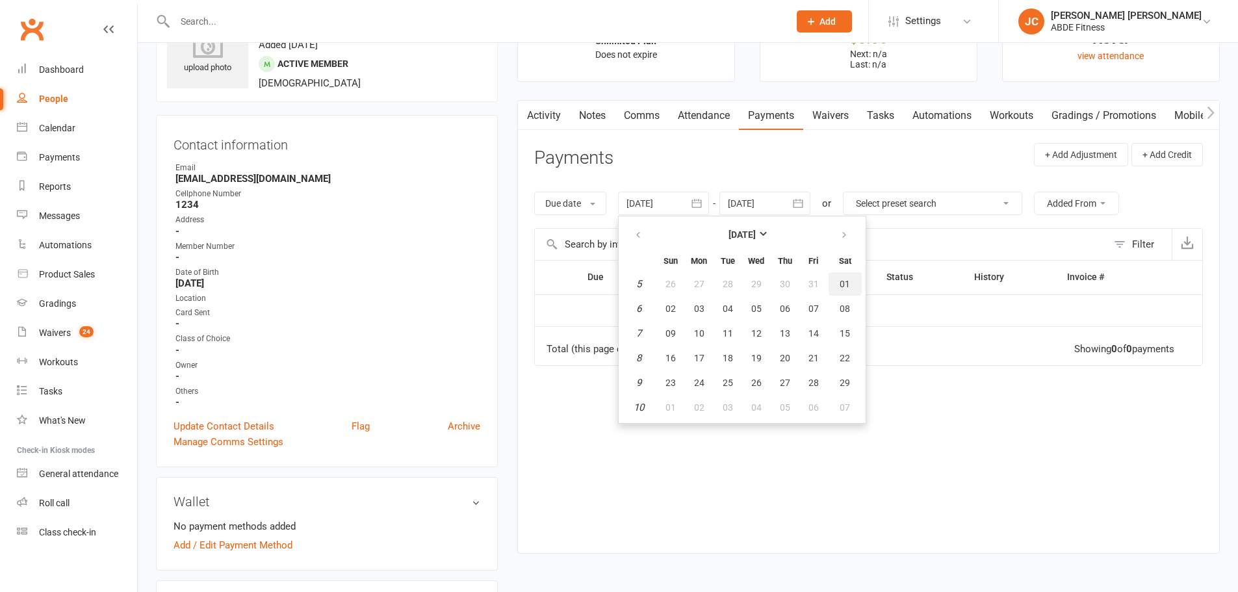
click at [847, 280] on span "01" at bounding box center [844, 284] width 10 height 10
type input "[DATE]"
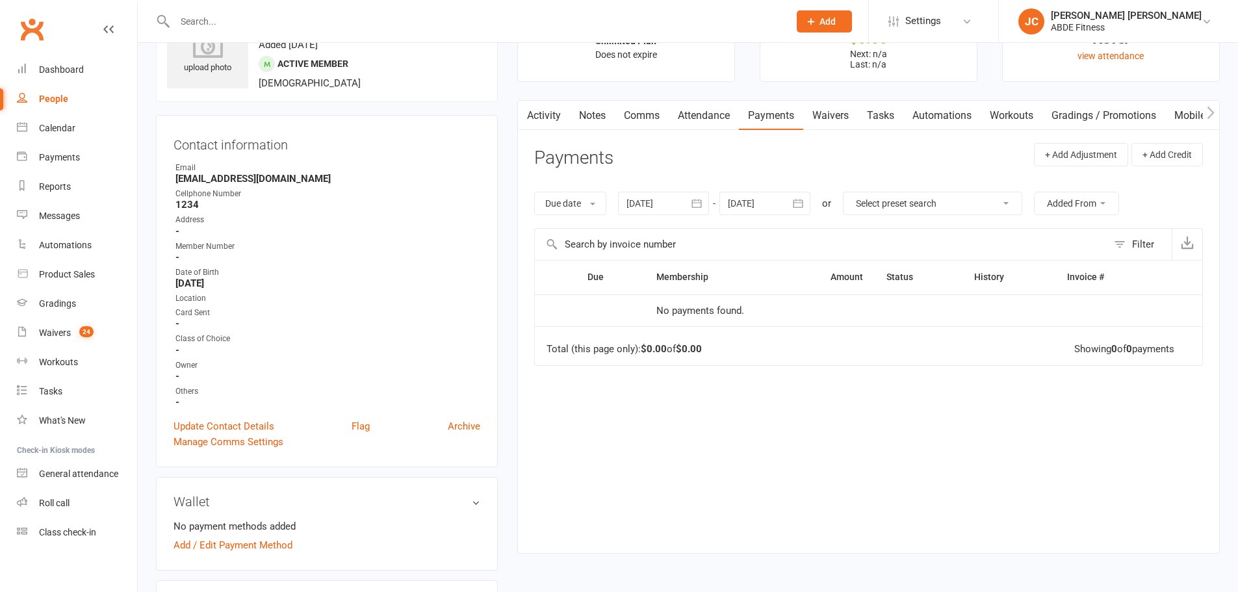
click at [74, 102] on link "People" at bounding box center [77, 98] width 120 height 29
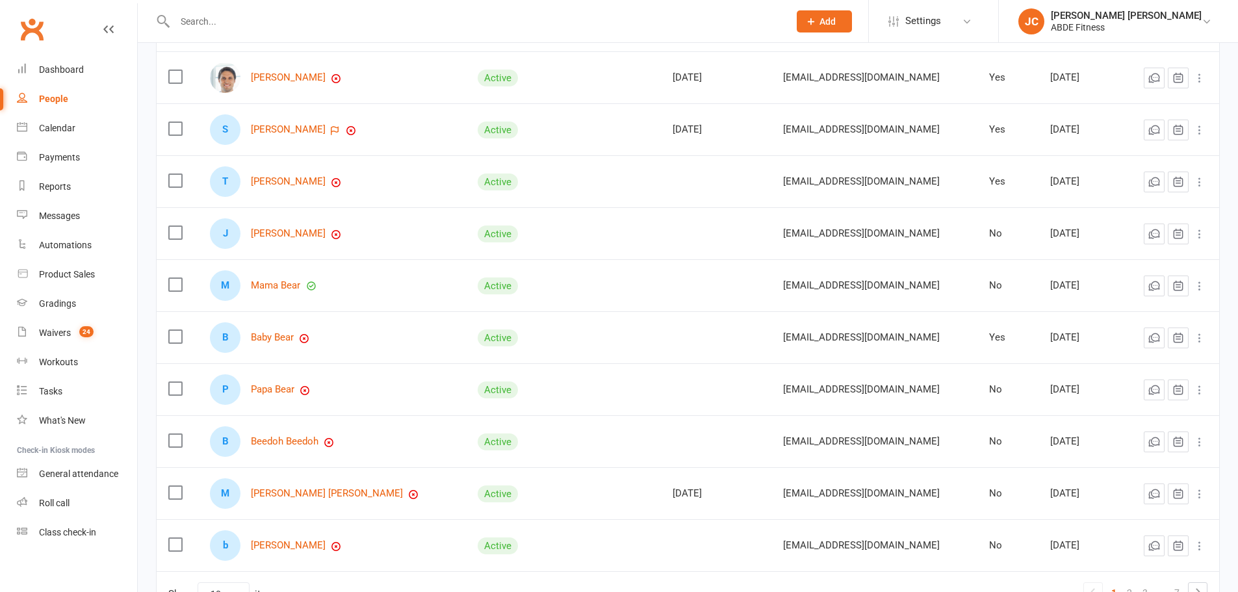
scroll to position [216, 0]
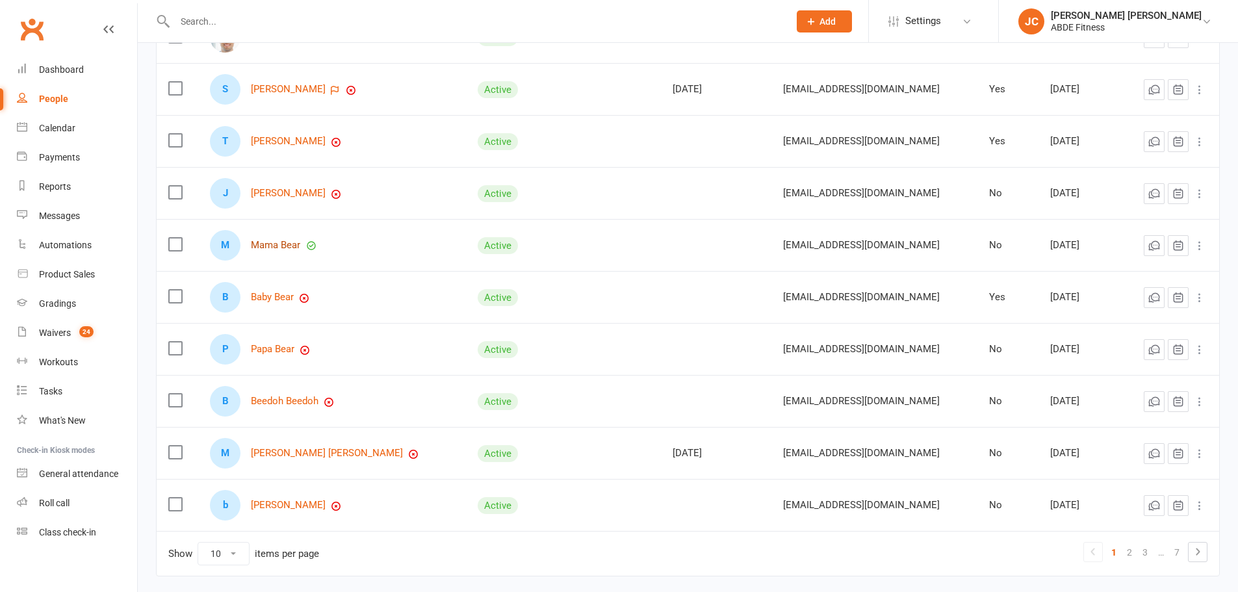
click at [291, 246] on link "Mama Bear" at bounding box center [275, 245] width 49 height 11
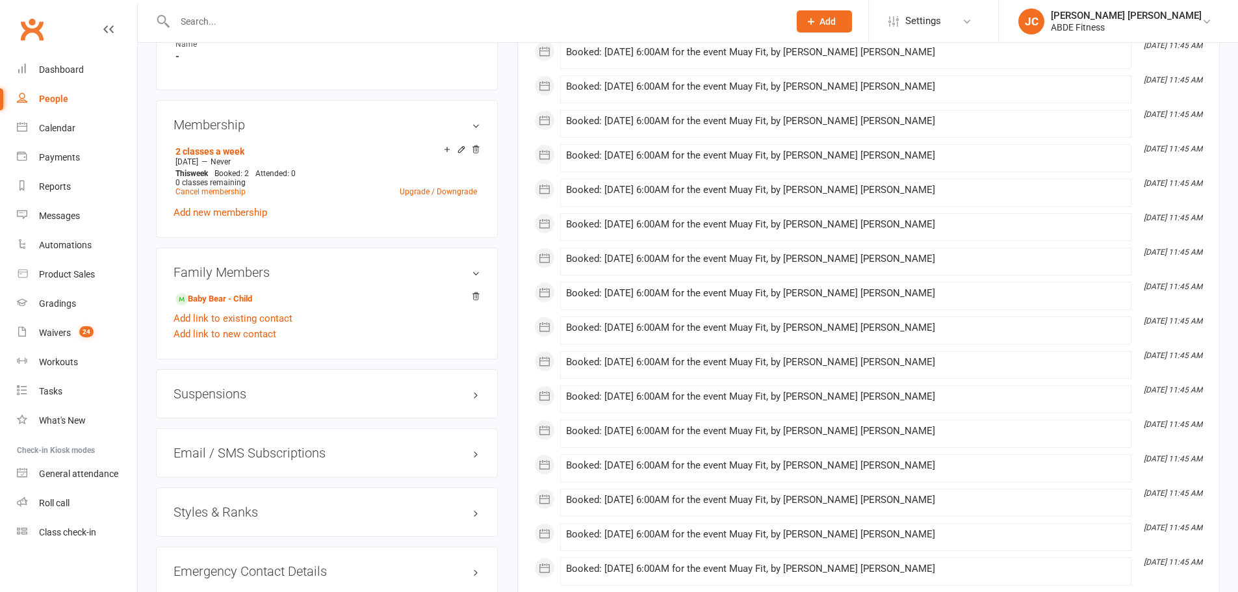
scroll to position [802, 0]
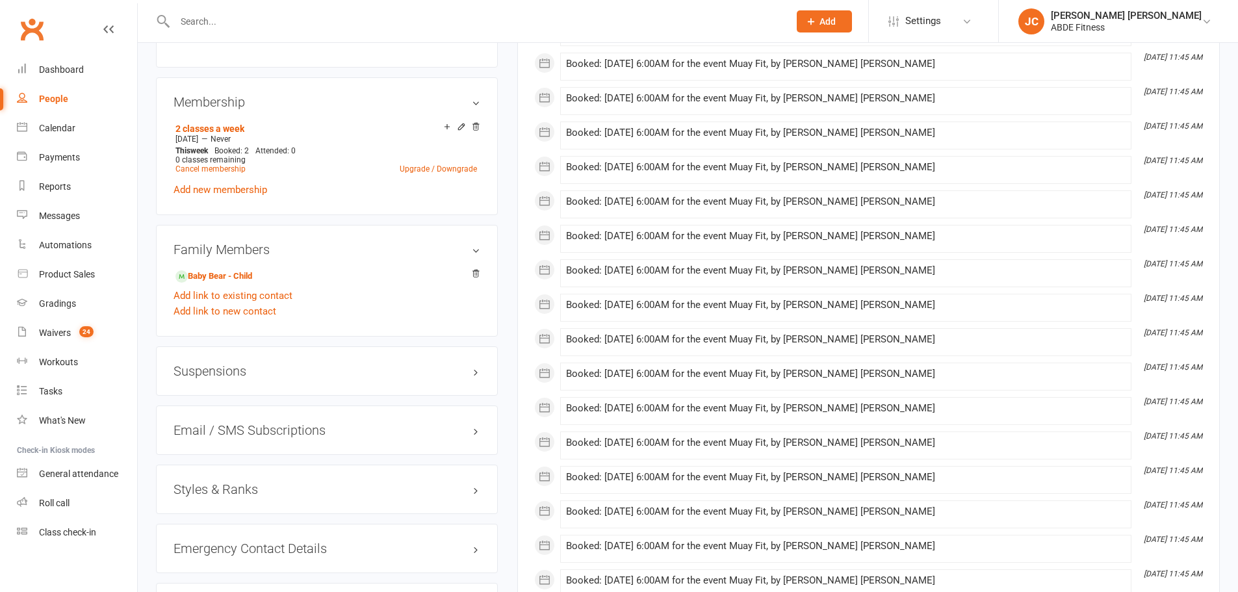
click at [472, 125] on icon at bounding box center [475, 126] width 9 height 9
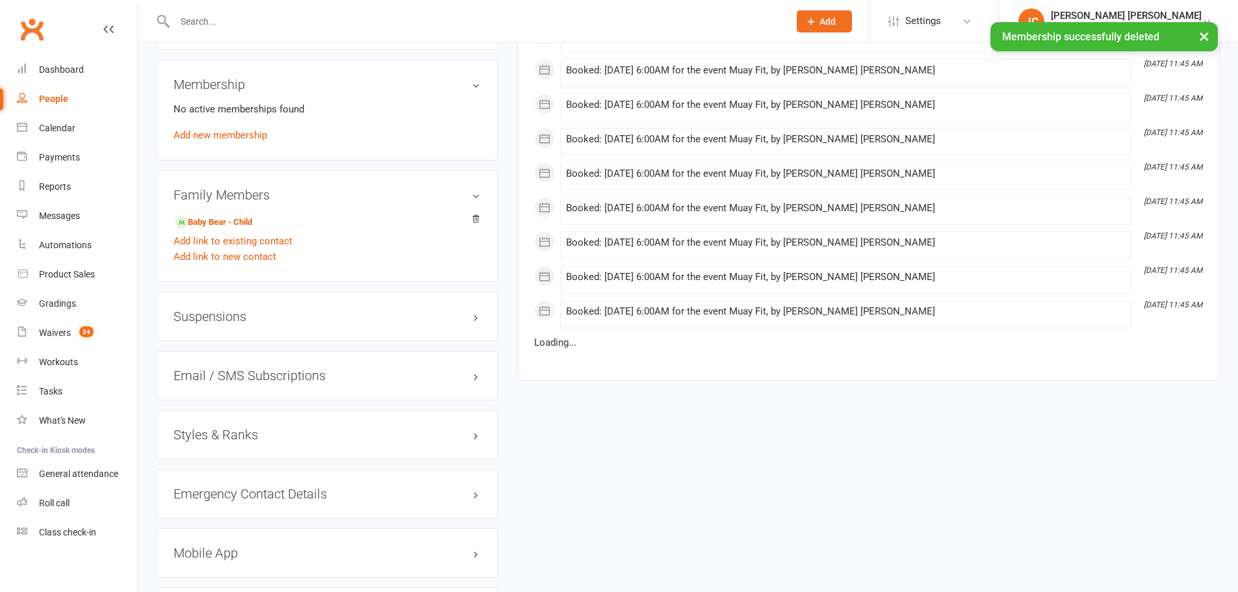
scroll to position [821, 0]
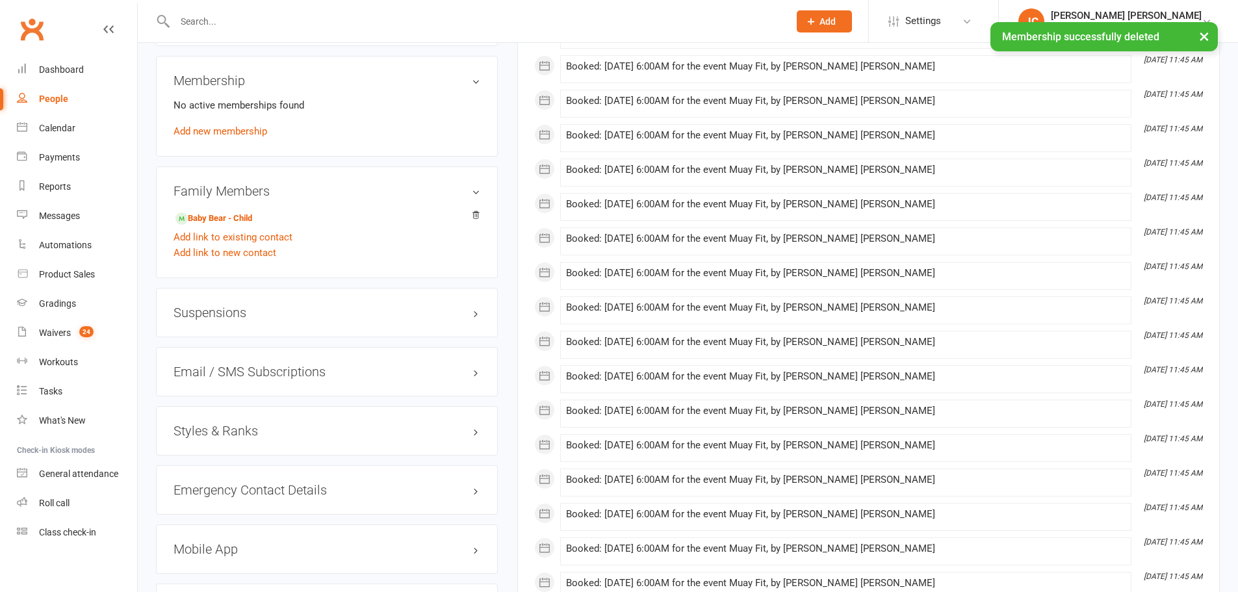
click at [258, 124] on div "No active memberships found Add new membership" at bounding box center [326, 118] width 307 height 42
click at [253, 129] on link "Add new membership" at bounding box center [220, 131] width 94 height 12
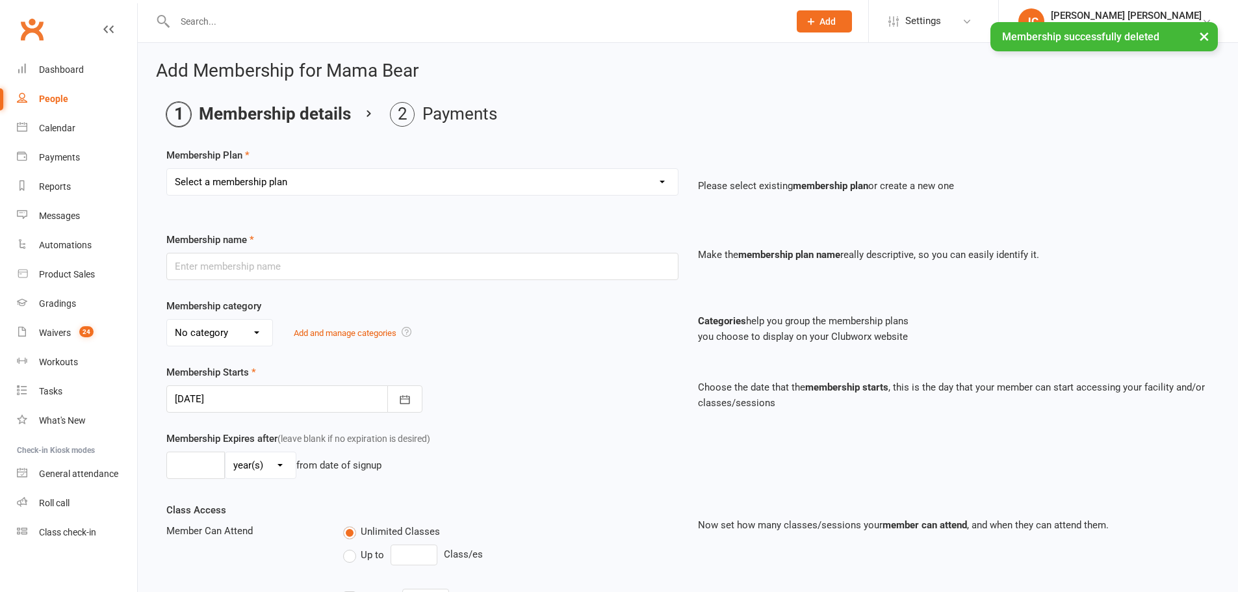
click at [365, 181] on select "Select a membership plan Create new Membership Plan ABDE Referral 2 Weeks Pass …" at bounding box center [422, 182] width 511 height 26
select select "4"
click at [167, 169] on select "Select a membership plan Create new Membership Plan ABDE Referral 2 Weeks Pass …" at bounding box center [422, 182] width 511 height 26
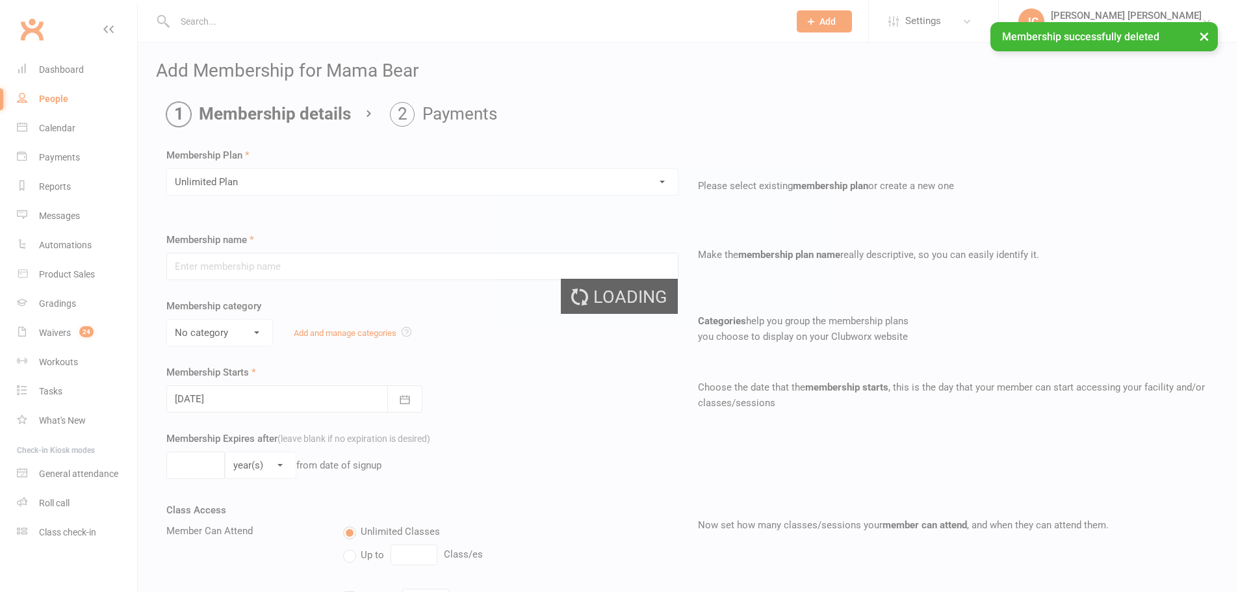
type input "Unlimited Plan"
type input "0"
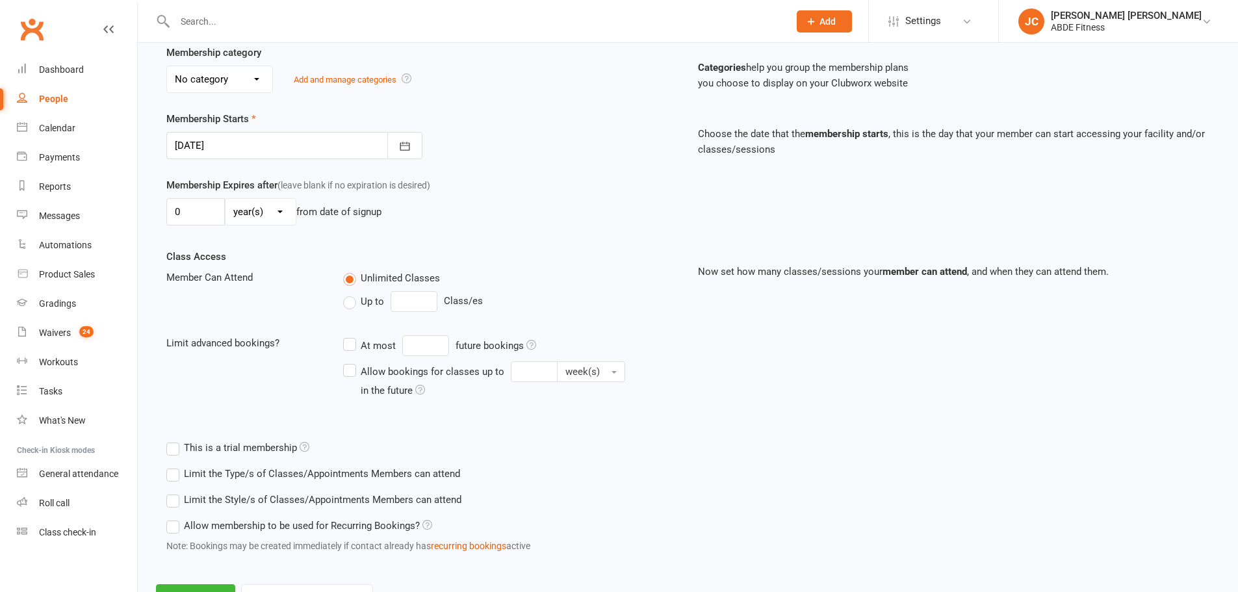
click at [267, 162] on div "Membership Starts 17 Sep 2025 September 2025 Sun Mon Tue Wed Thu Fri Sat 36 31 …" at bounding box center [688, 144] width 1062 height 66
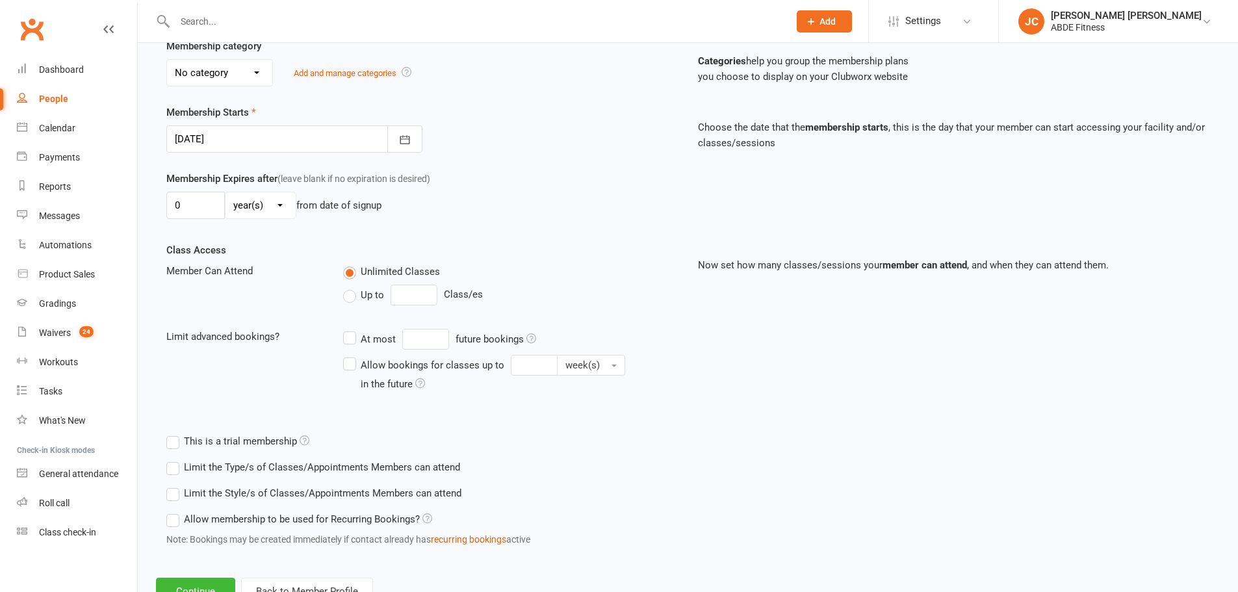
click at [223, 124] on div "Membership Starts 17 Sep 2025 September 2025 Sun Mon Tue Wed Thu Fri Sat 36 31 …" at bounding box center [422, 129] width 531 height 48
click at [231, 143] on div at bounding box center [294, 138] width 256 height 27
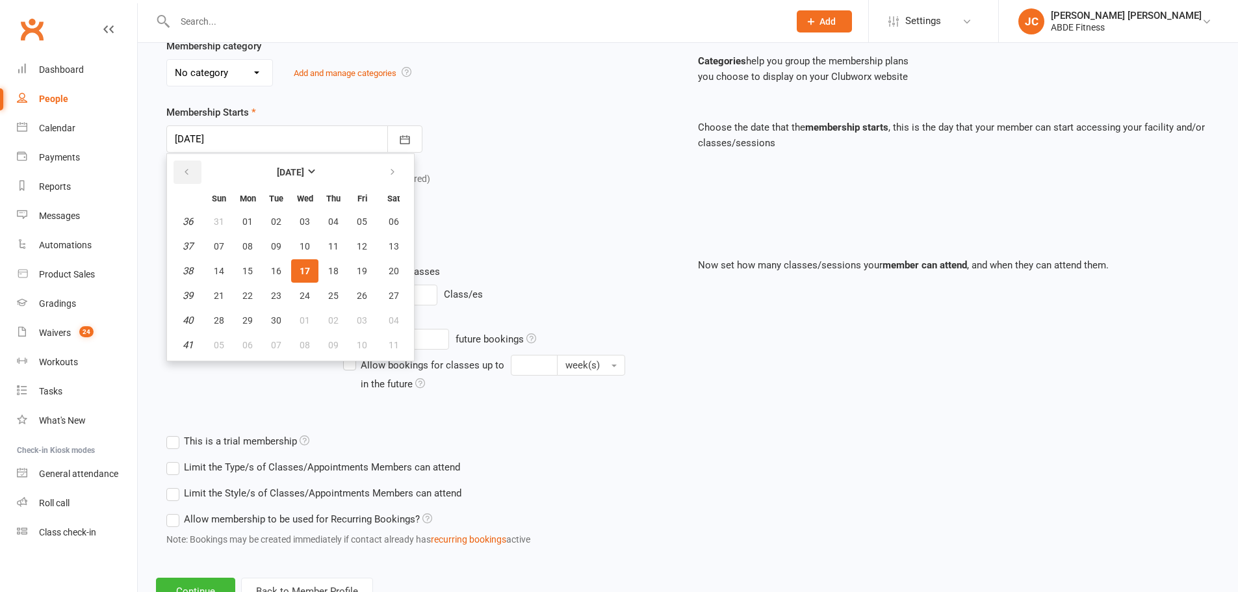
click at [195, 173] on button "button" at bounding box center [187, 171] width 28 height 23
click at [218, 219] on span "01" at bounding box center [219, 221] width 10 height 10
type input "01 Jun 2025"
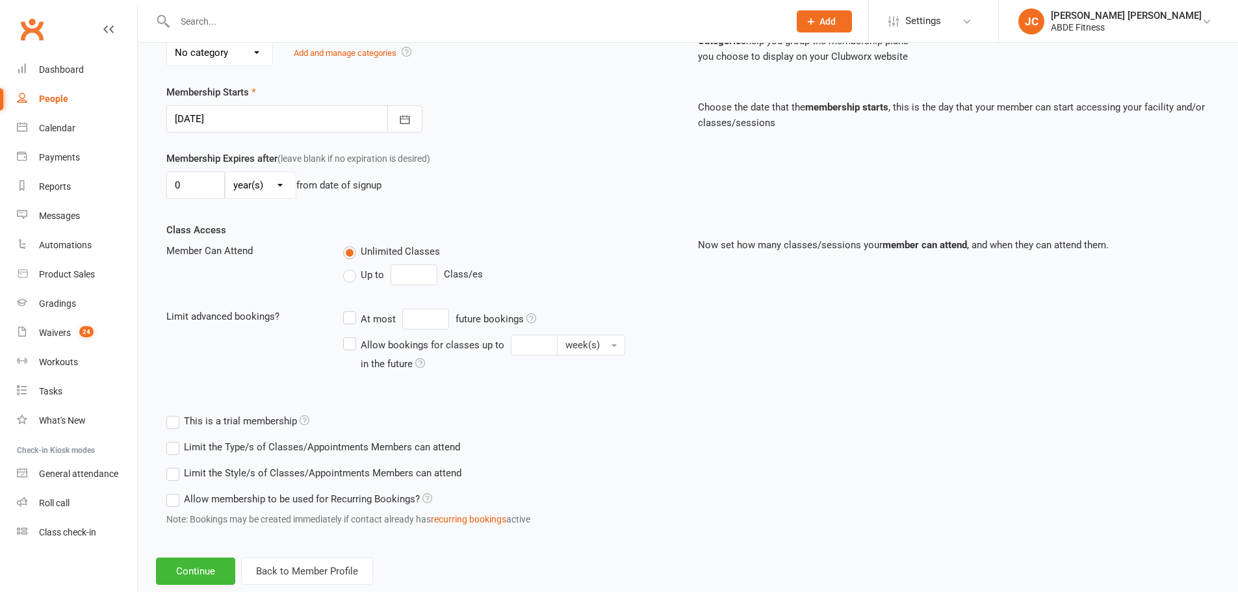
scroll to position [311, 0]
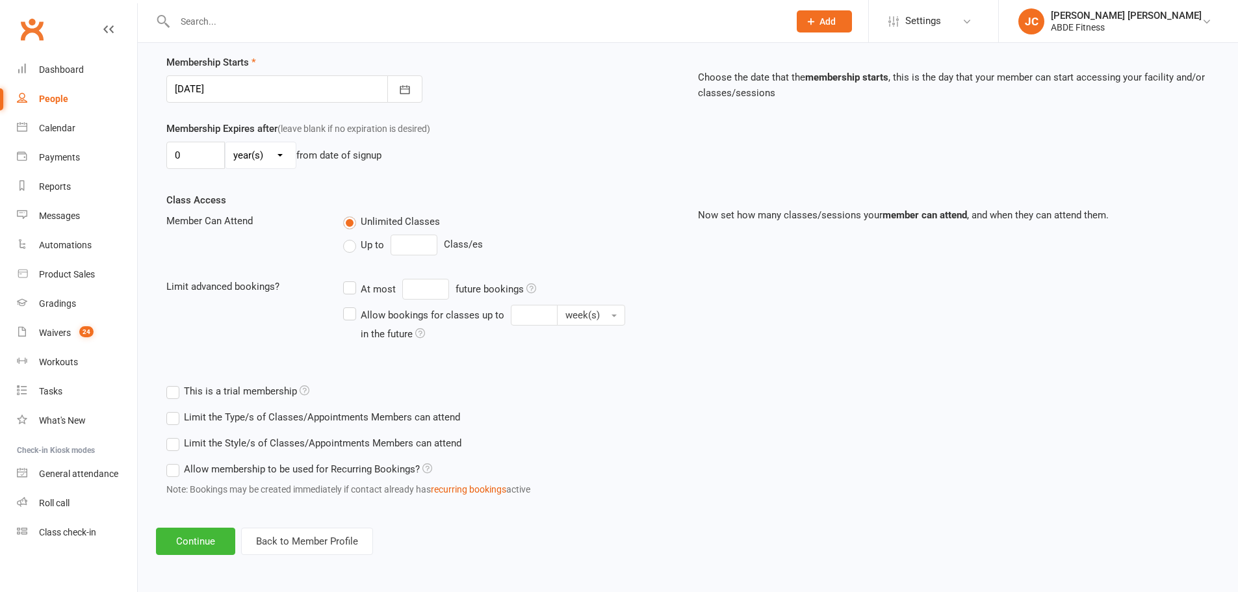
click at [203, 555] on div "Add Membership for Mama Bear Membership details Payments Membership Plan Select…" at bounding box center [688, 153] width 1100 height 840
click at [212, 544] on button "Continue" at bounding box center [195, 541] width 79 height 27
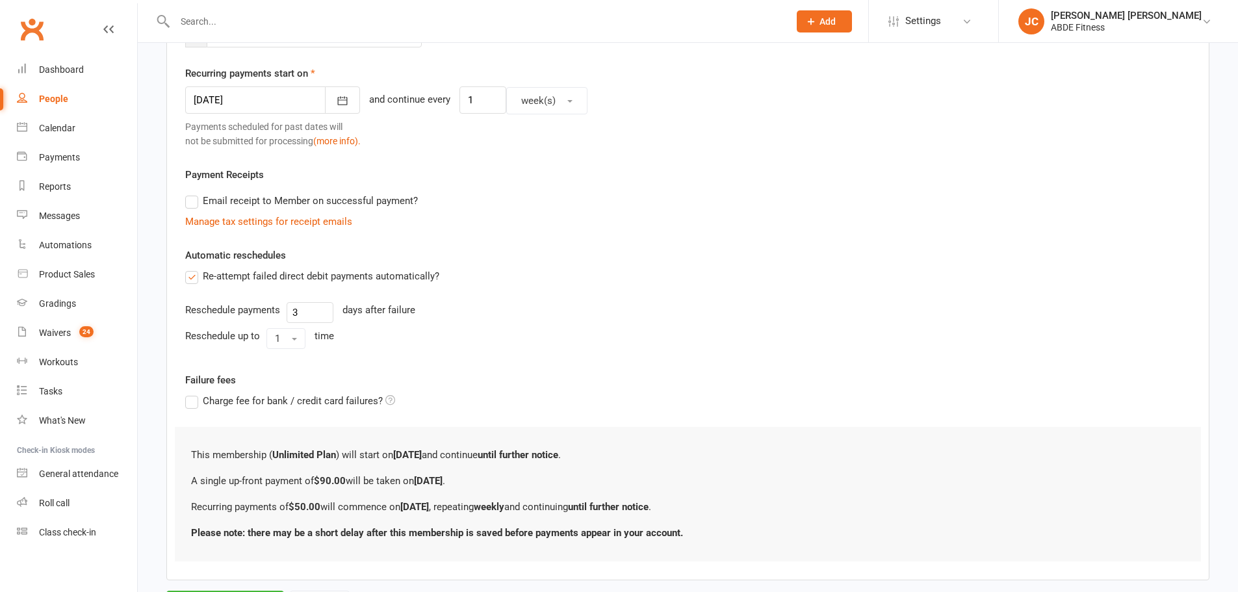
scroll to position [401, 0]
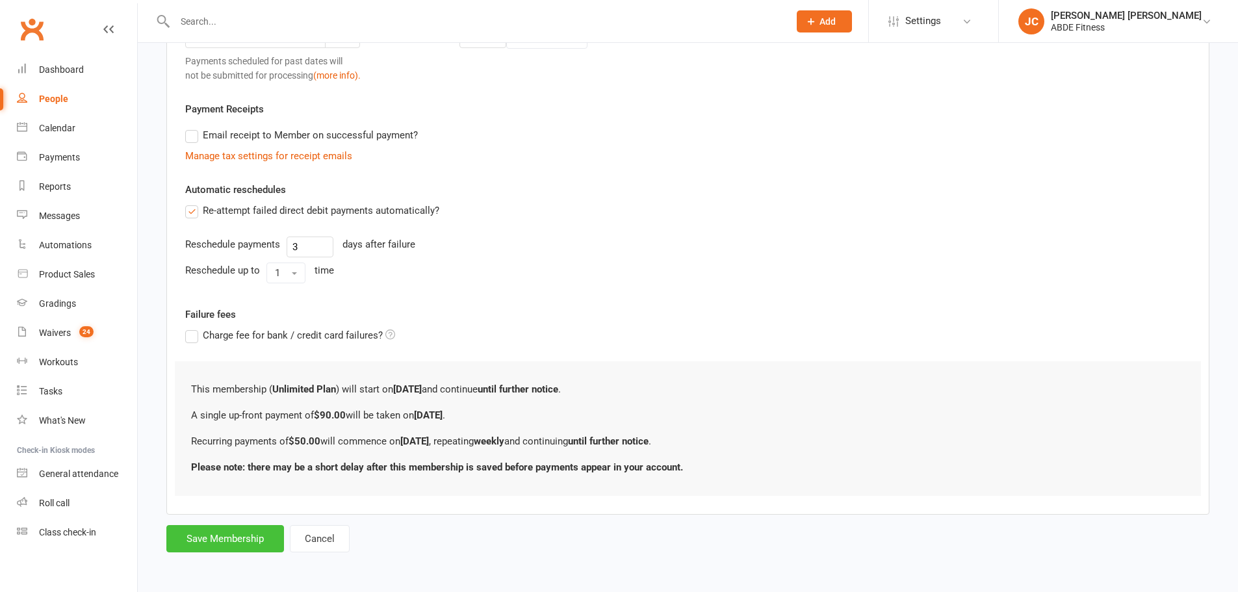
click at [225, 531] on button "Save Membership" at bounding box center [225, 538] width 118 height 27
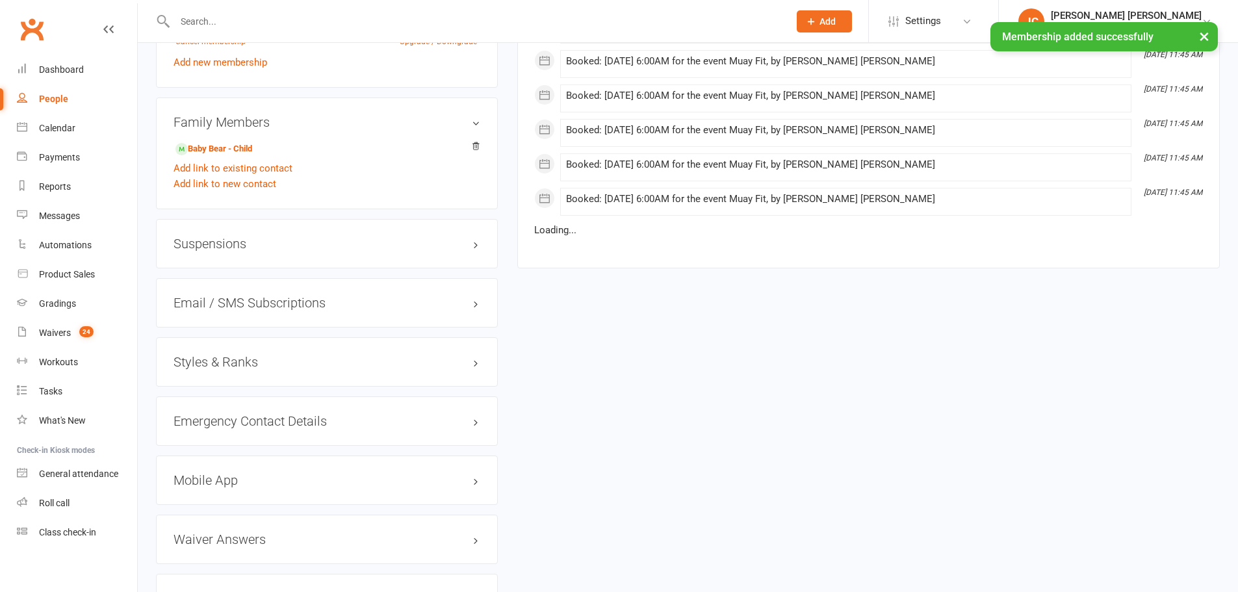
scroll to position [931, 0]
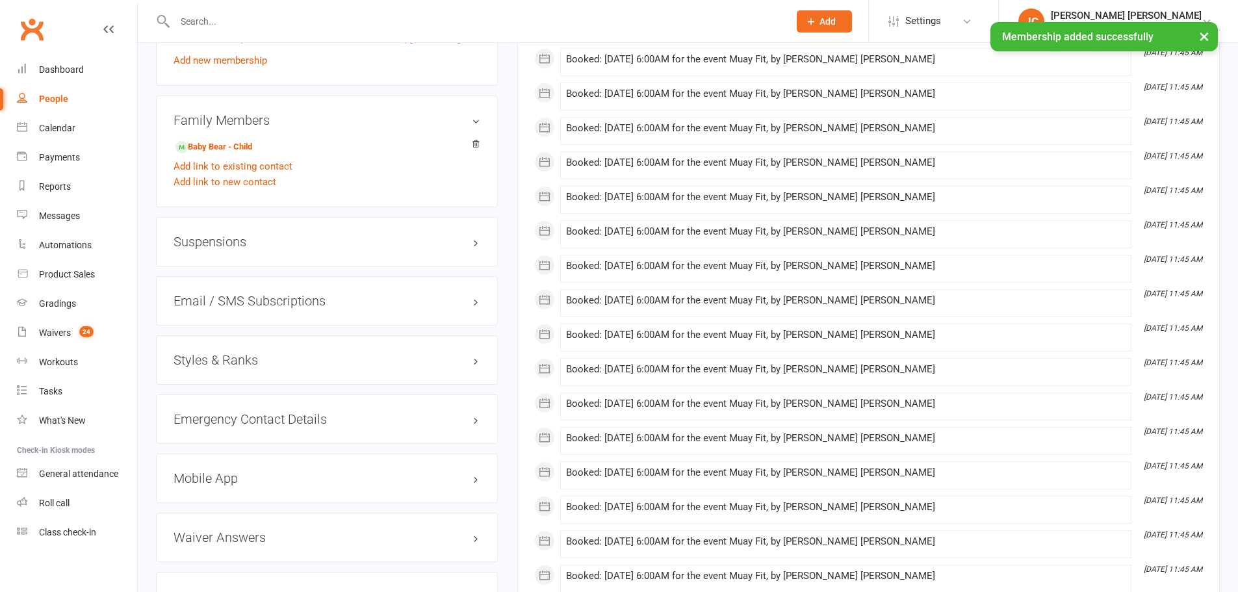
click at [251, 366] on div "Styles & Ranks" at bounding box center [327, 359] width 342 height 49
click at [287, 354] on h3 "Styles & Ranks" at bounding box center [326, 360] width 307 height 14
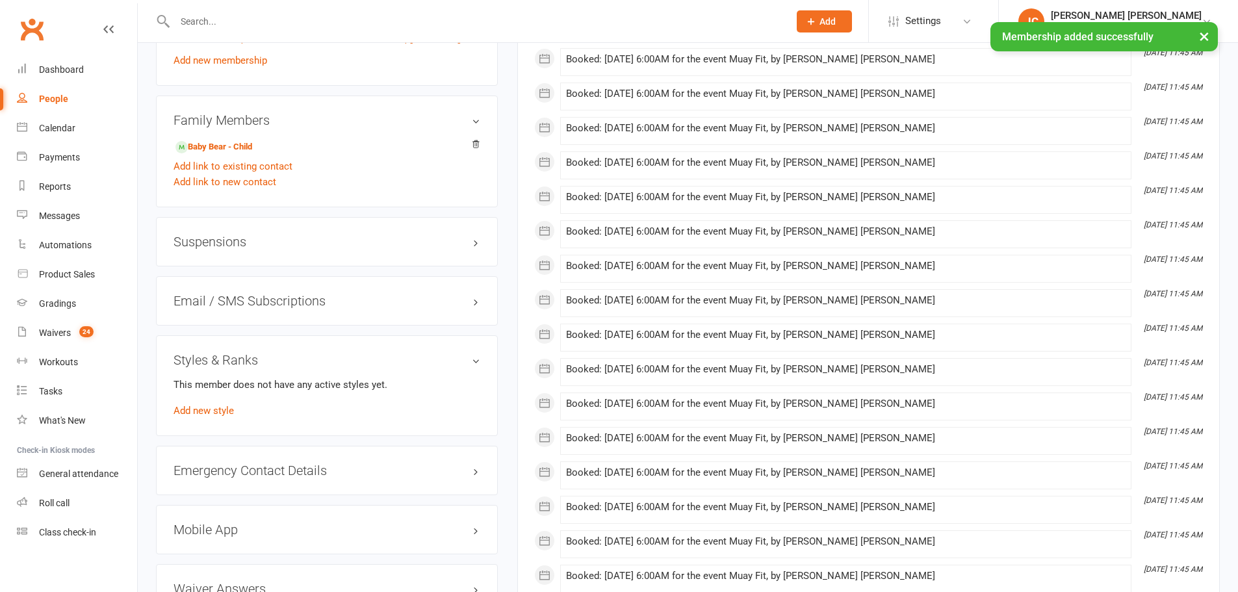
click at [216, 409] on link "Add new style" at bounding box center [203, 411] width 60 height 12
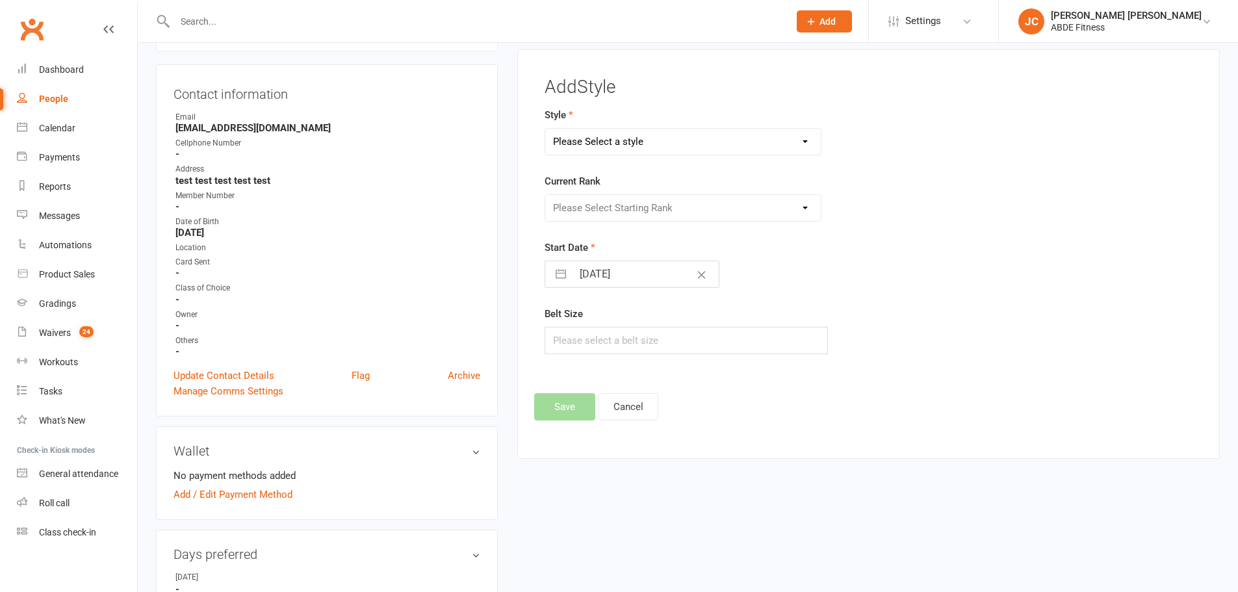
scroll to position [100, 0]
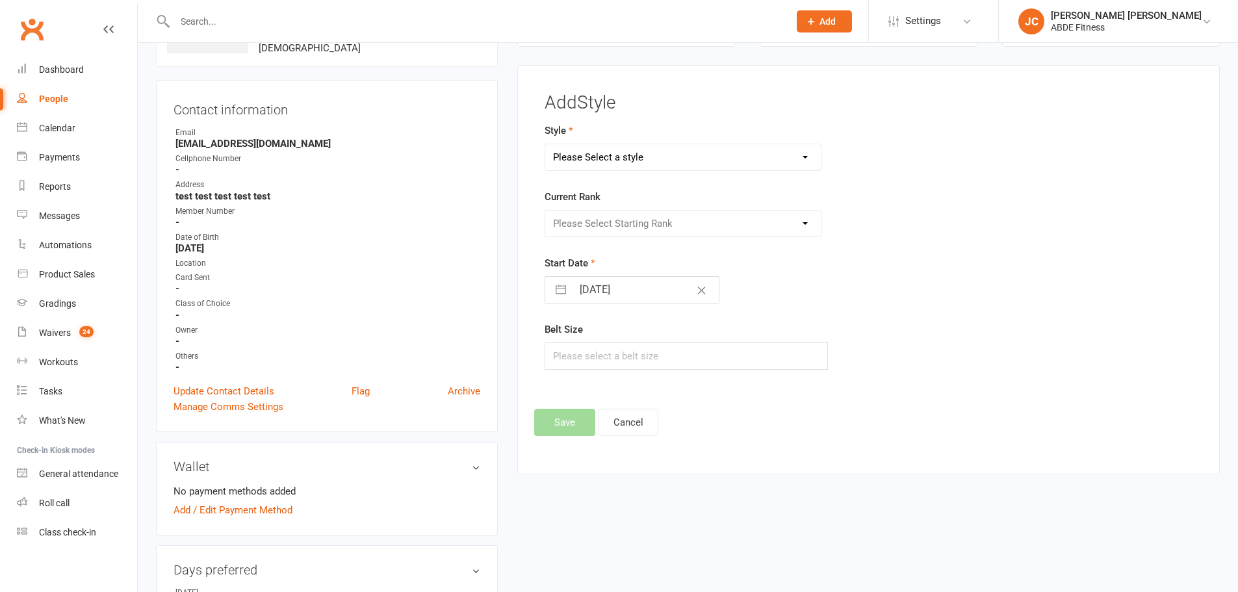
click at [669, 160] on select "Please Select a style Adults BJJ Kids BJJ Taekwondo" at bounding box center [683, 157] width 276 height 26
click at [545, 144] on select "Please Select a style Adults BJJ Kids BJJ Taekwondo" at bounding box center [683, 157] width 276 height 26
click at [617, 160] on select "Adults BJJ Kids BJJ Taekwondo" at bounding box center [683, 157] width 276 height 26
select select "273"
click at [545, 144] on select "Adults BJJ Kids BJJ Taekwondo" at bounding box center [683, 157] width 276 height 26
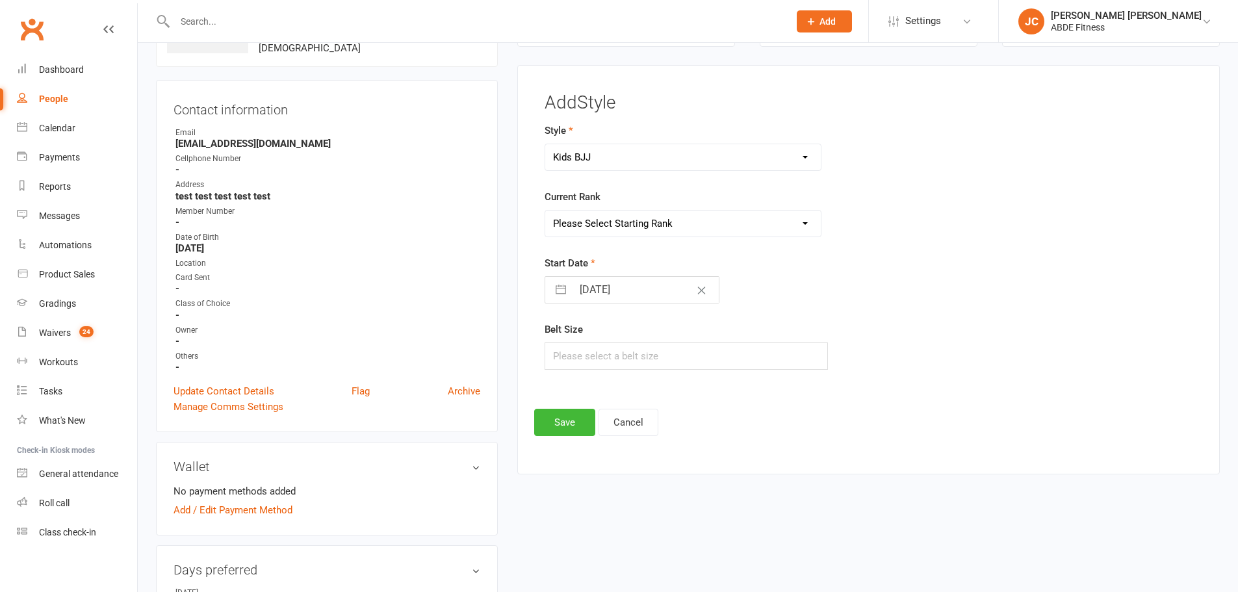
click at [600, 220] on select "Please Select Starting Rank White Belt White Belt - 1 Stripe White Belt - 2 Str…" at bounding box center [683, 224] width 276 height 26
select select "998"
click at [545, 211] on select "Please Select Starting Rank White Belt White Belt - 1 Stripe White Belt - 2 Str…" at bounding box center [683, 224] width 276 height 26
click at [628, 291] on input "17 Sep 2025" at bounding box center [645, 290] width 146 height 26
select select "7"
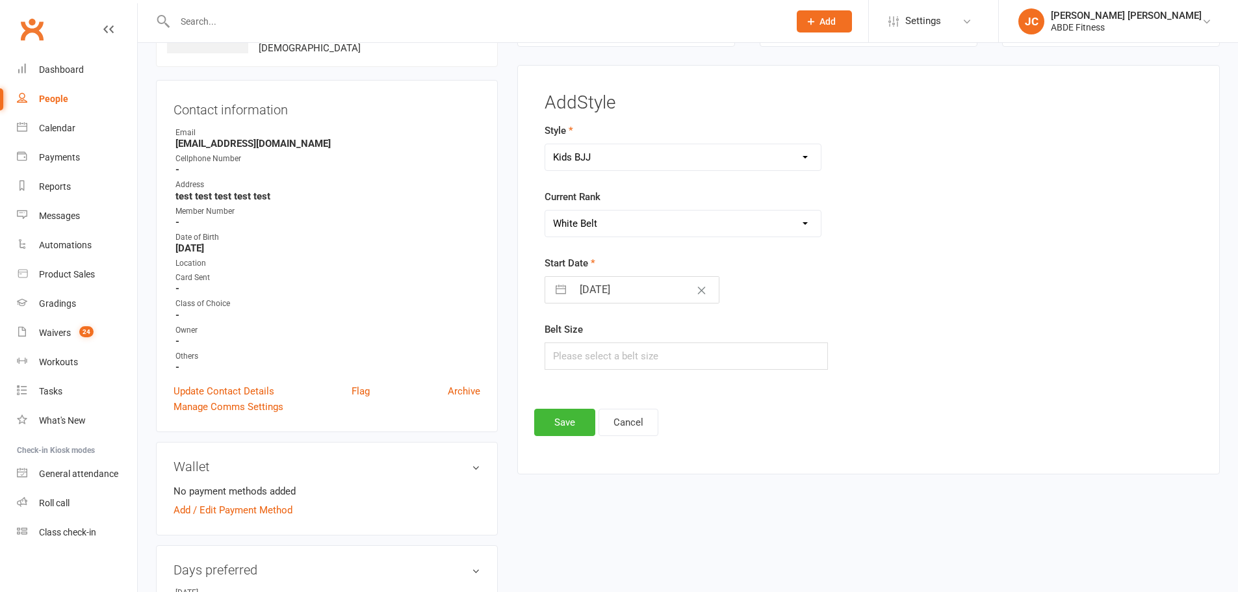
select select "2025"
select select "8"
select select "2025"
select select "9"
select select "2025"
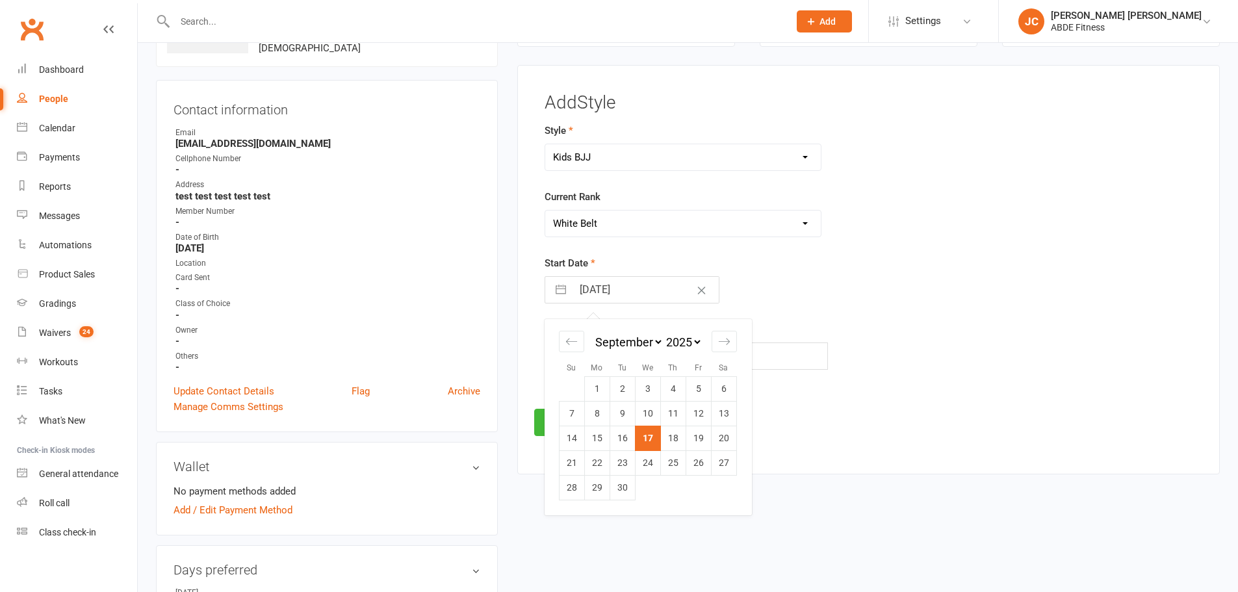
click at [570, 331] on div "Move backward to switch to the previous month." at bounding box center [571, 341] width 25 height 21
select select "5"
select select "2025"
select select "6"
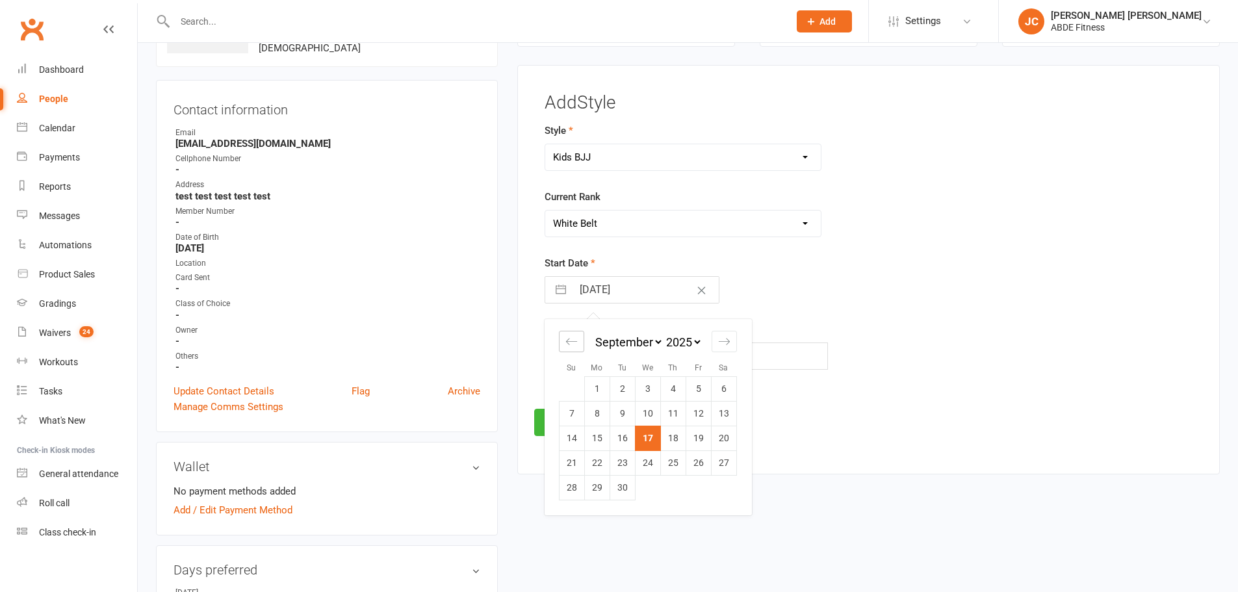
select select "2025"
click at [570, 331] on div "Move backward to switch to the previous month." at bounding box center [571, 341] width 25 height 21
select select "4"
select select "2025"
click at [570, 331] on div "Move backward to switch to the previous month." at bounding box center [571, 341] width 25 height 21
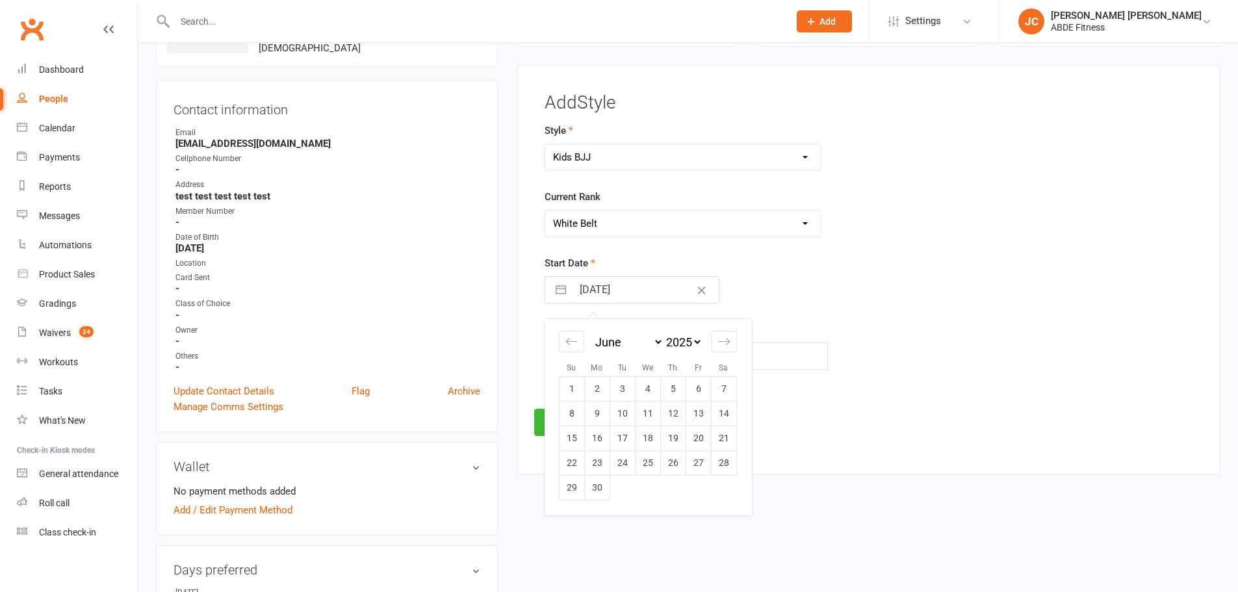
select select "3"
select select "2025"
click at [719, 345] on icon "Move forward to switch to the next month." at bounding box center [724, 341] width 12 height 12
select select "6"
select select "2025"
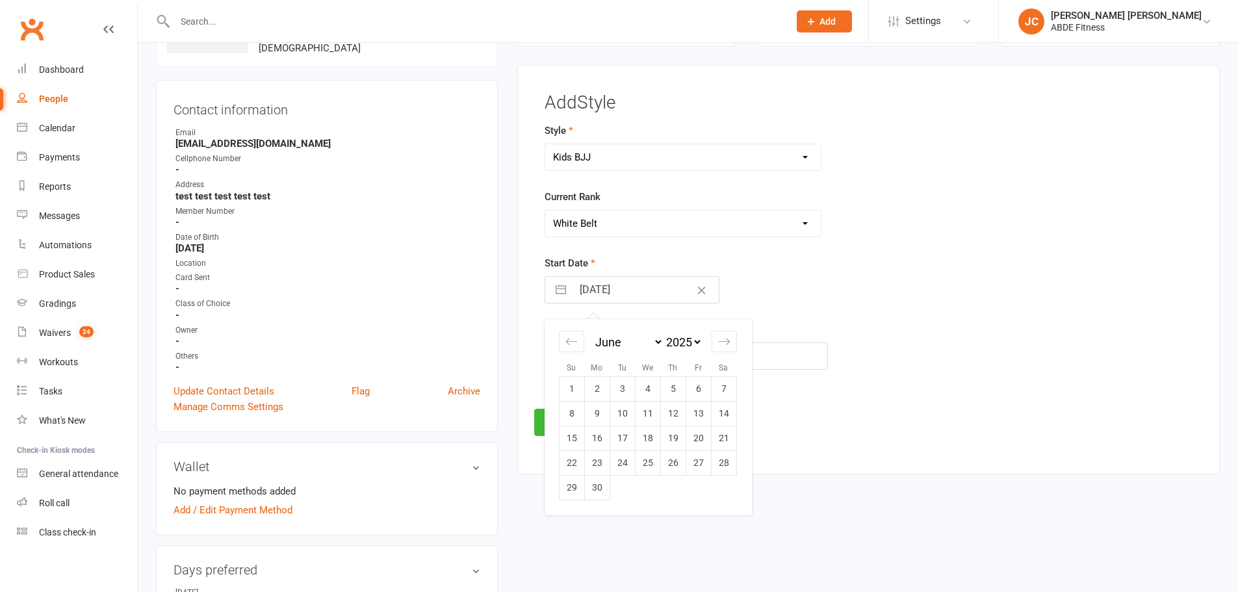
click at [580, 388] on td "1" at bounding box center [571, 389] width 25 height 25
type input "[DATE]"
click at [559, 428] on button "Save" at bounding box center [564, 422] width 61 height 27
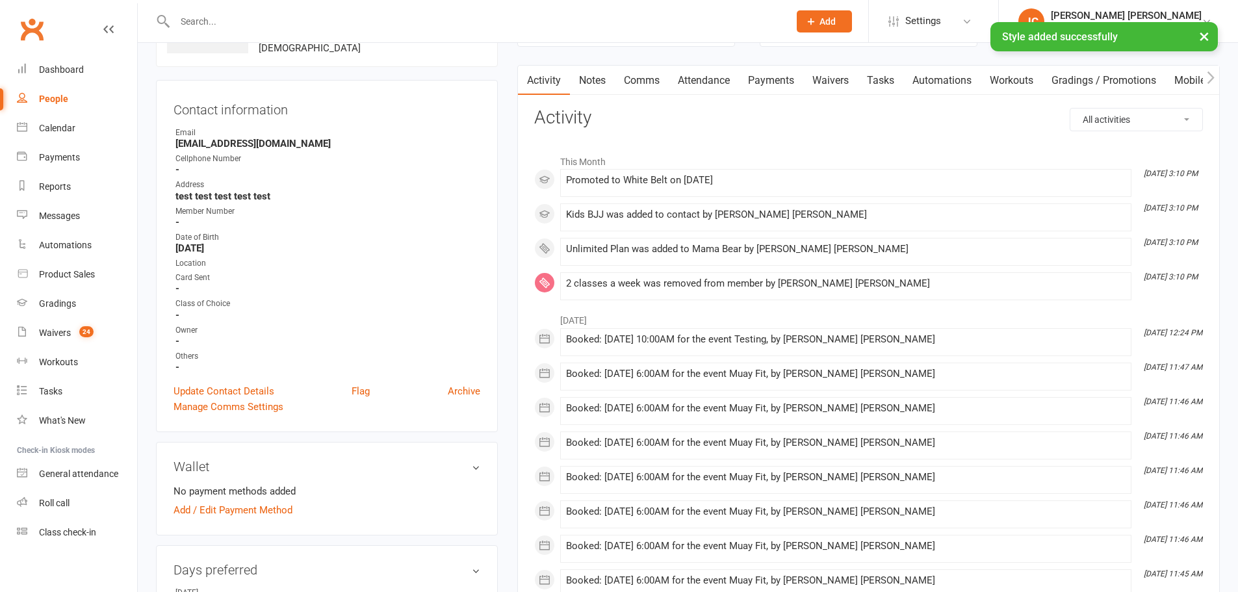
scroll to position [0, 0]
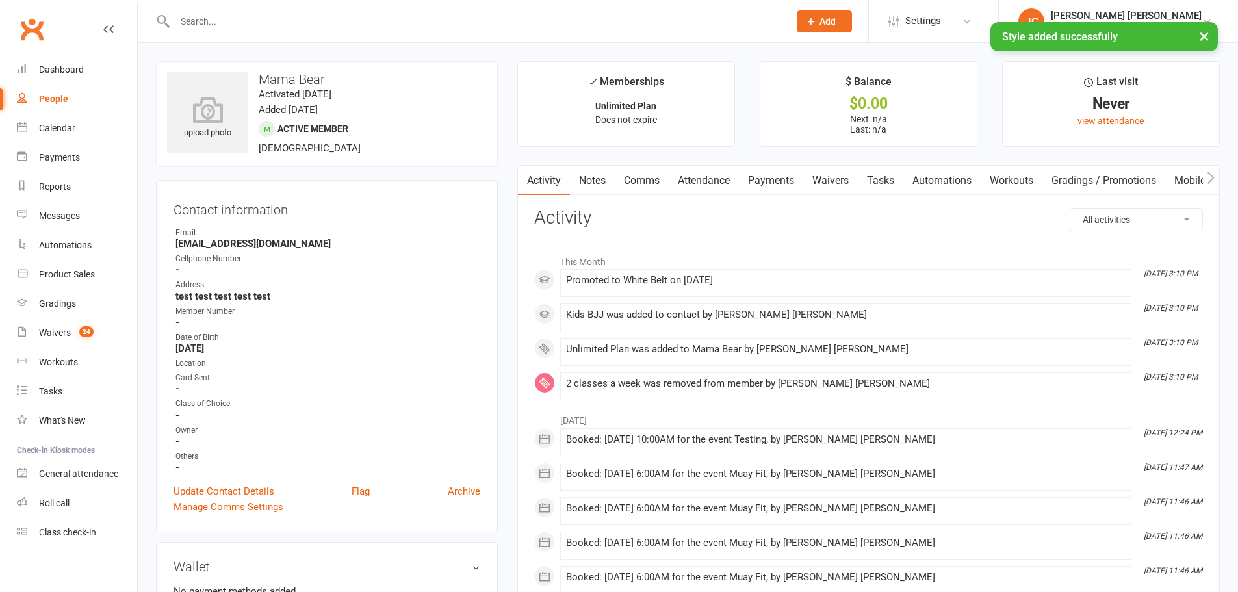
click at [251, 487] on link "Update Contact Details" at bounding box center [223, 491] width 101 height 16
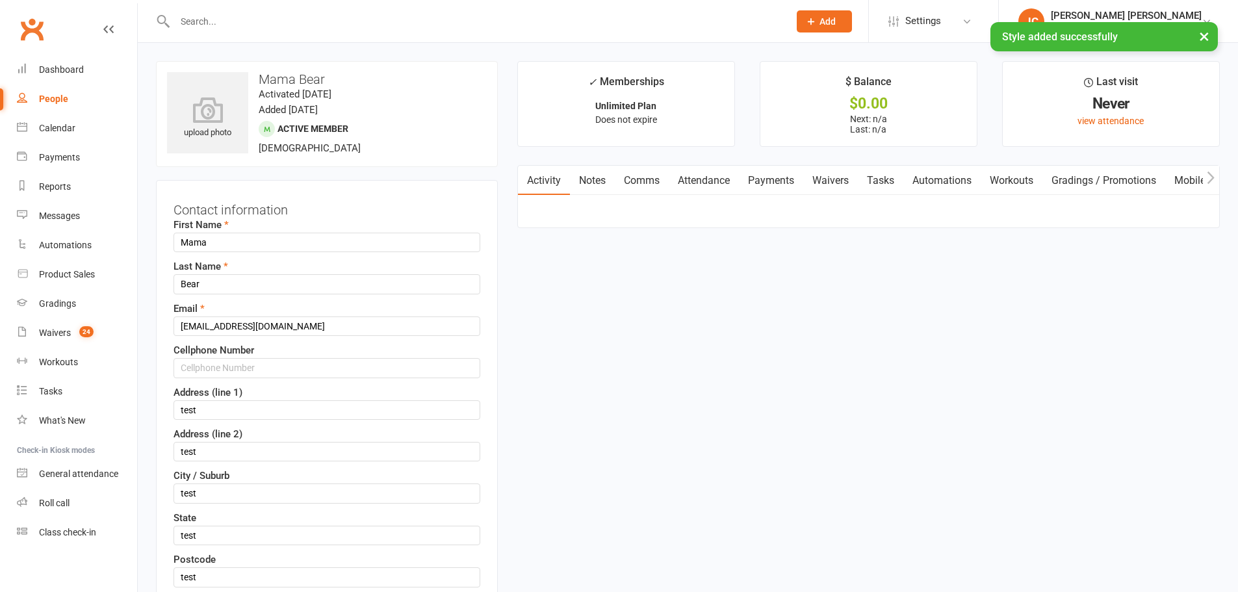
scroll to position [61, 0]
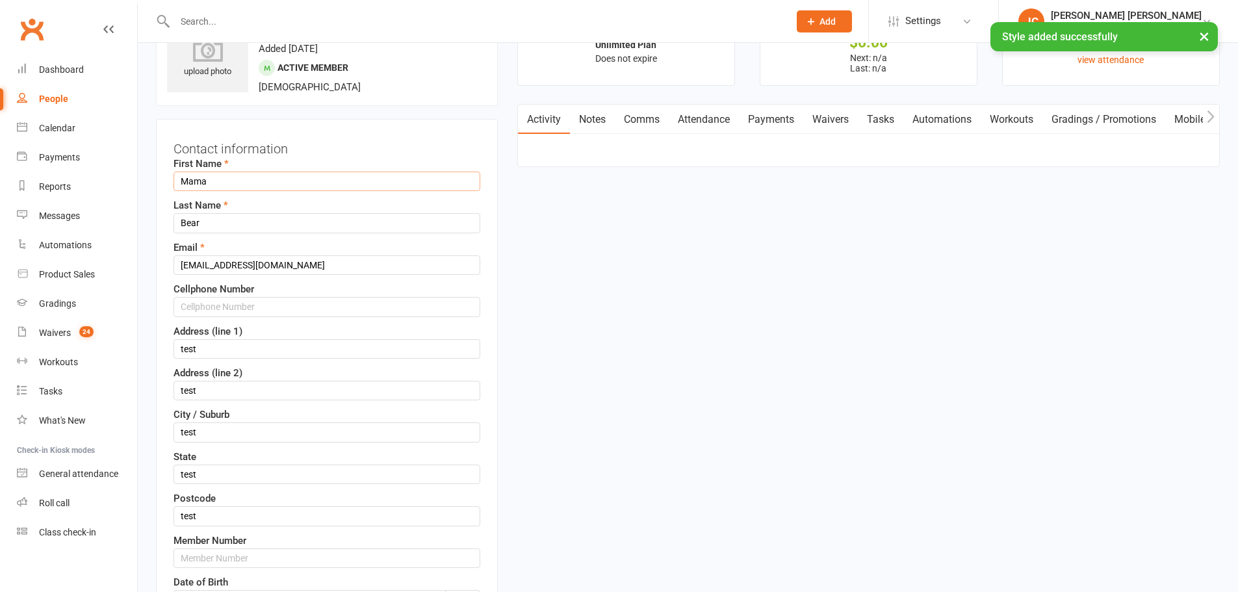
drag, startPoint x: 194, startPoint y: 179, endPoint x: 127, endPoint y: 175, distance: 67.0
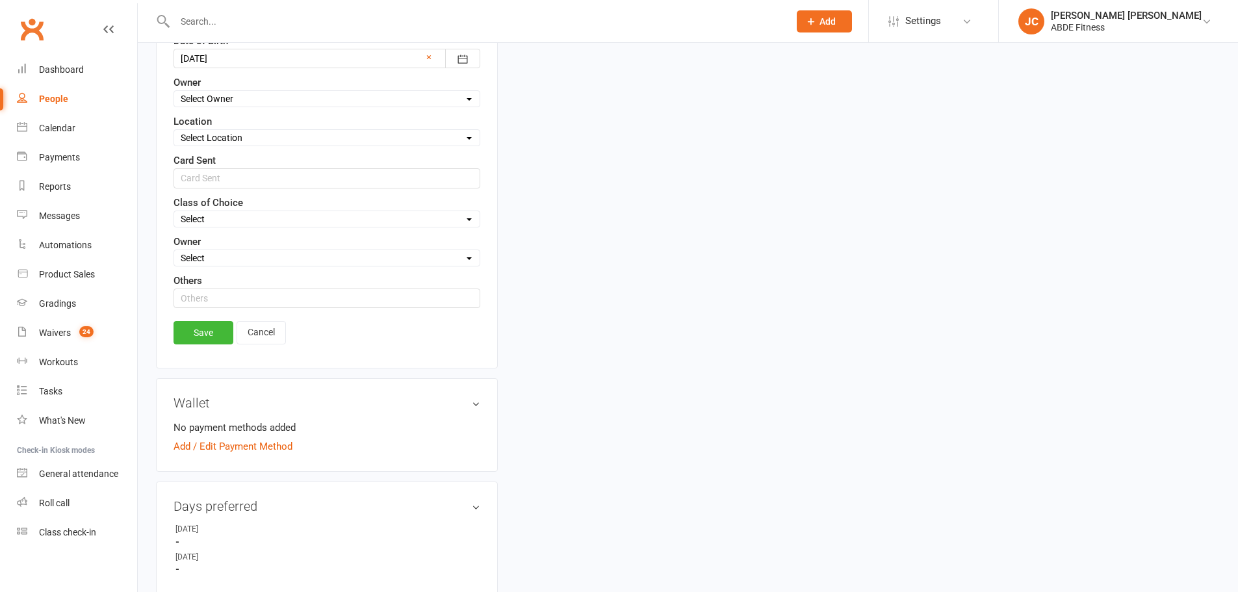
type input "Little"
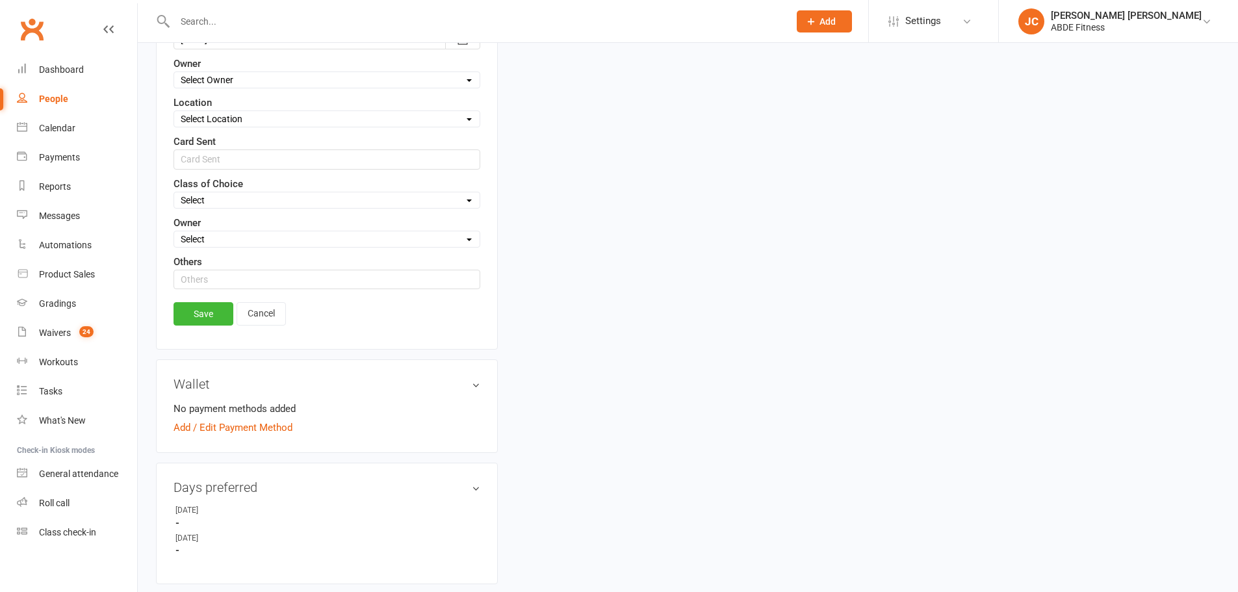
click at [199, 319] on link "Save" at bounding box center [203, 310] width 60 height 23
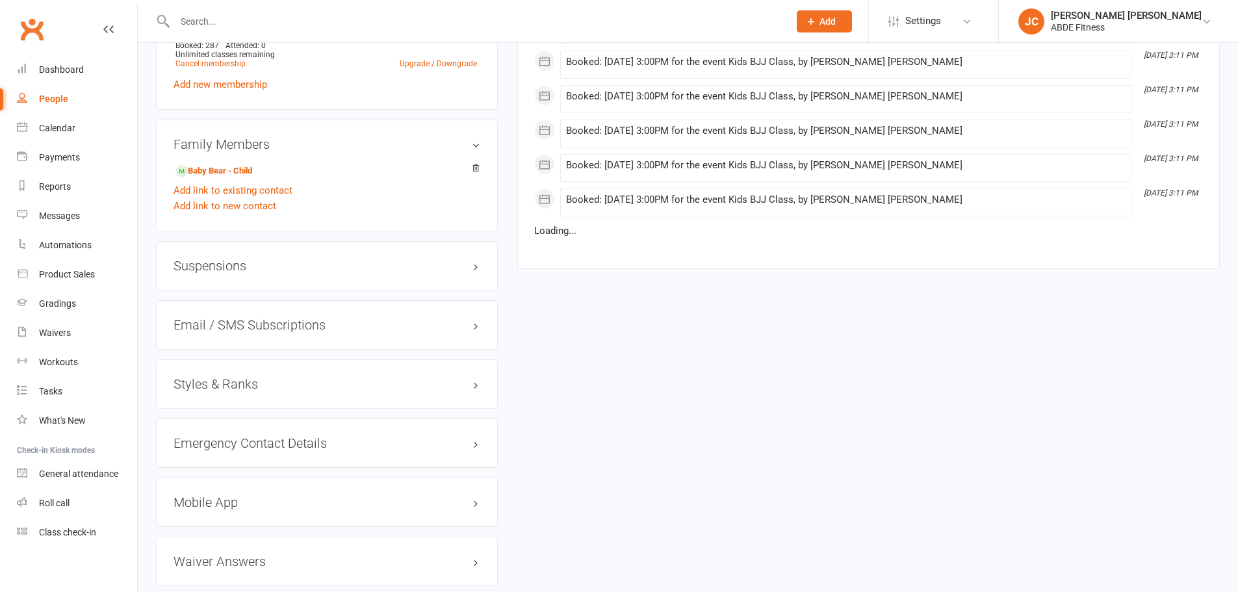
scroll to position [928, 0]
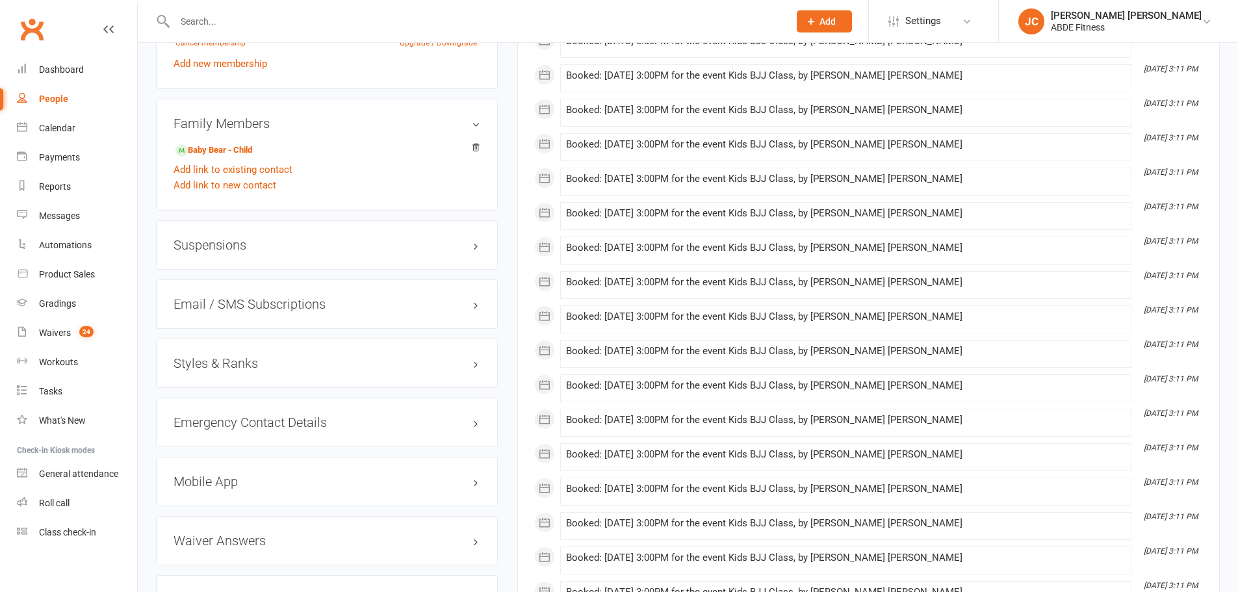
click at [240, 361] on h3 "Styles & Ranks" at bounding box center [326, 363] width 307 height 14
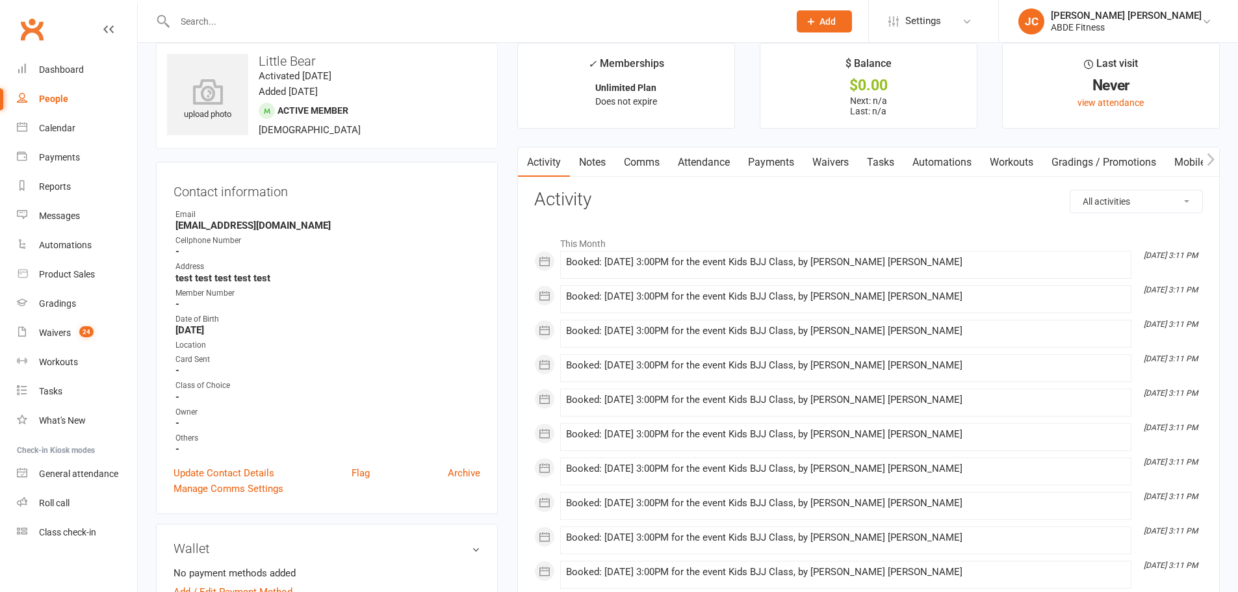
scroll to position [0, 0]
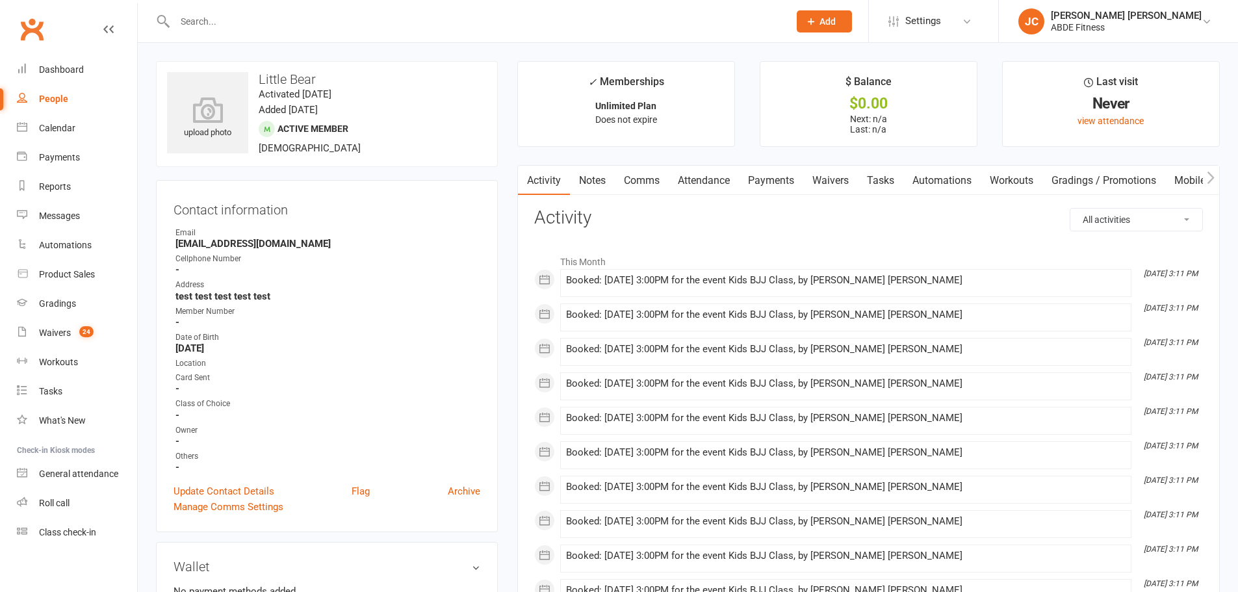
click at [710, 183] on link "Attendance" at bounding box center [704, 181] width 70 height 30
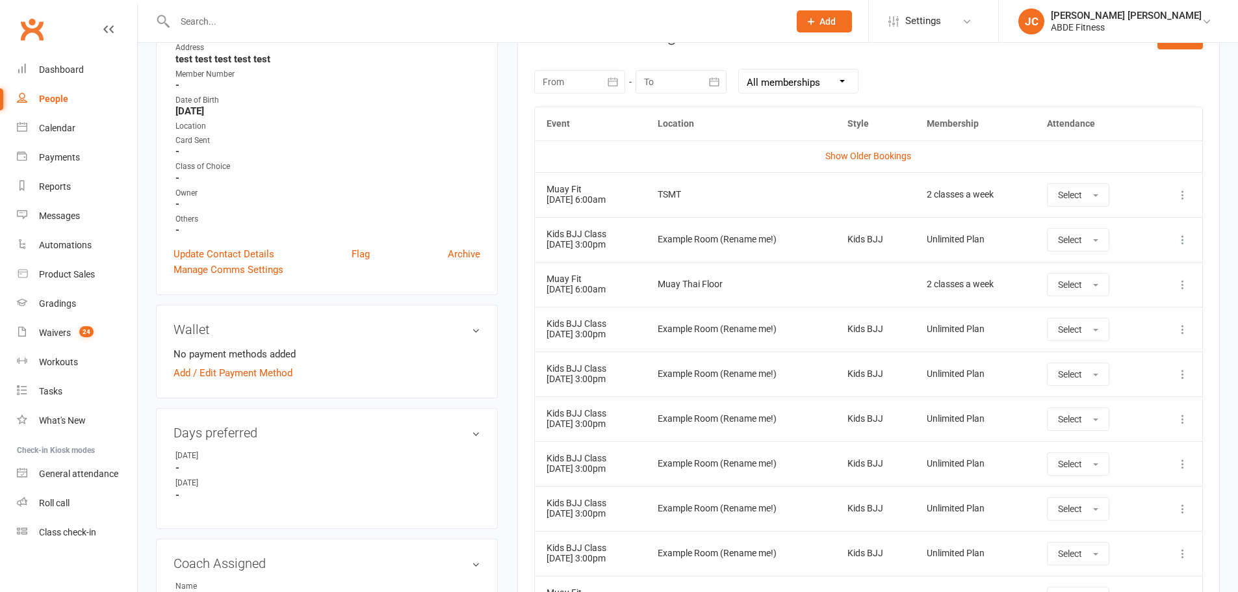
scroll to position [281, 0]
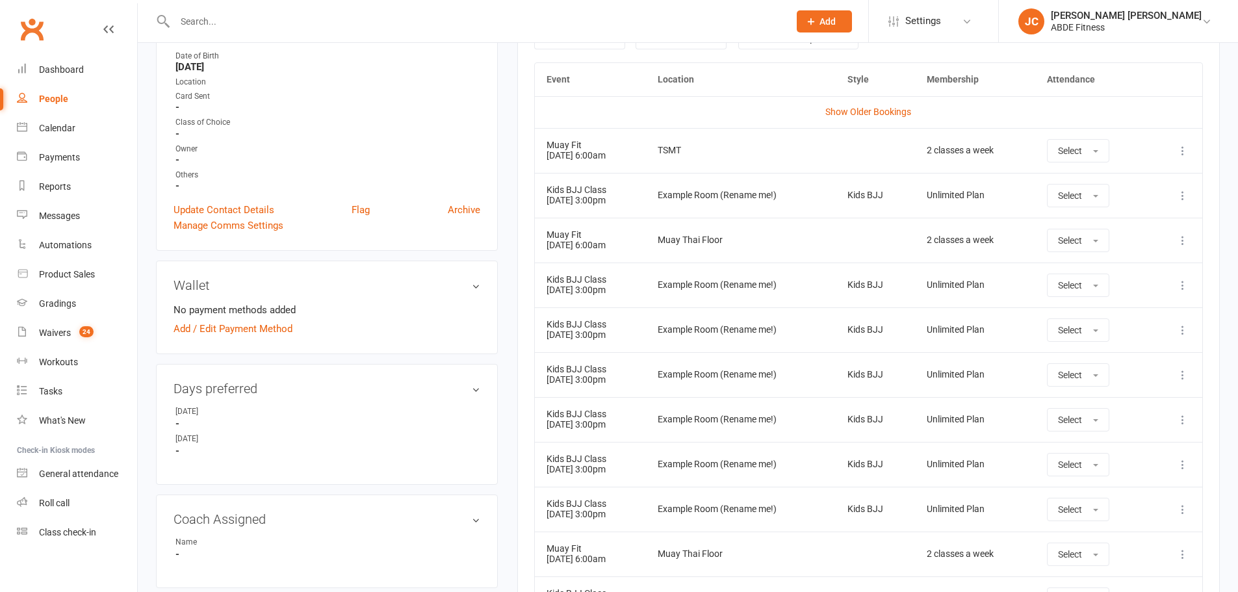
click at [1184, 154] on icon at bounding box center [1182, 150] width 13 height 13
click at [1109, 222] on link "Remove booking" at bounding box center [1125, 228] width 129 height 26
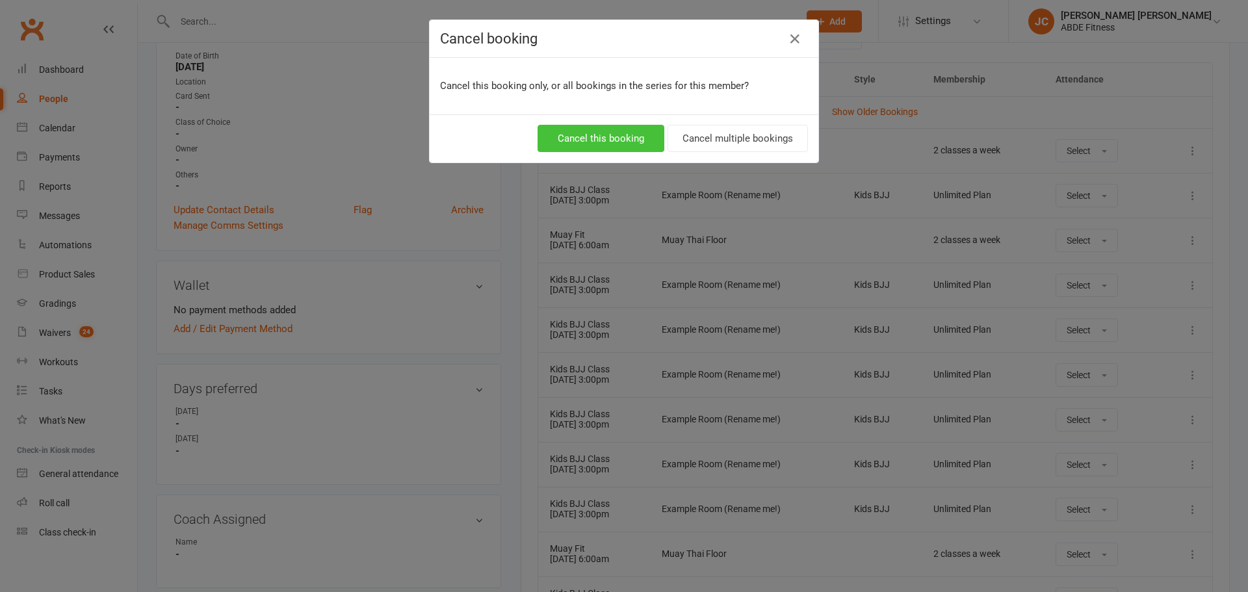
click at [634, 138] on button "Cancel this booking" at bounding box center [600, 138] width 127 height 27
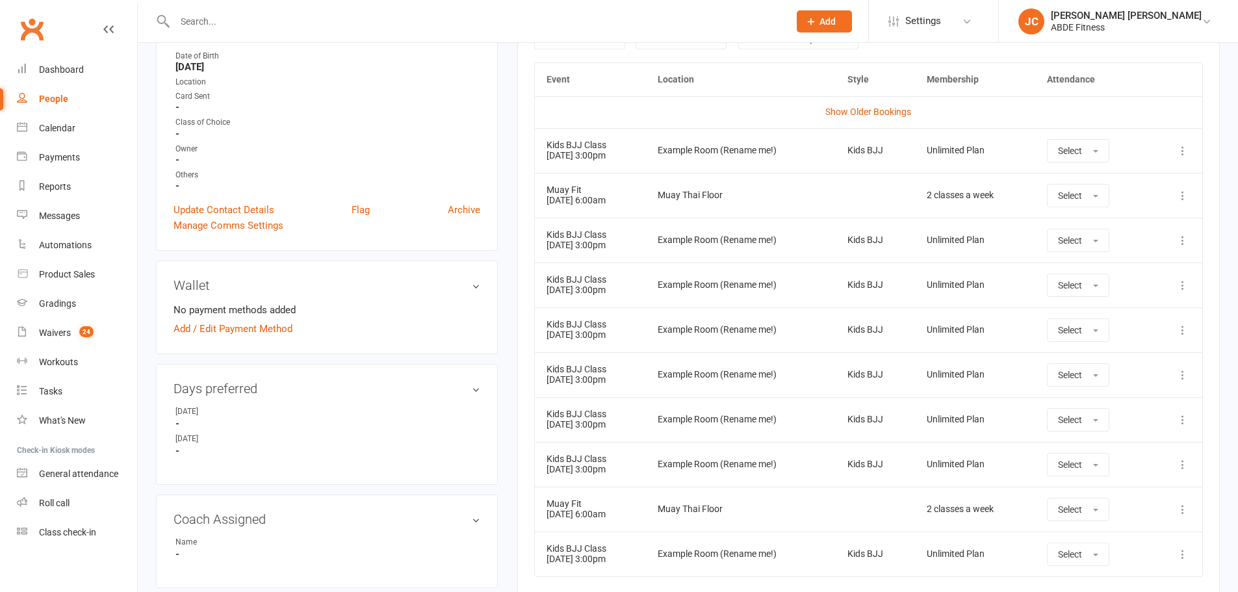
click at [1177, 194] on icon at bounding box center [1182, 195] width 13 height 13
click at [1096, 275] on link "Remove booking" at bounding box center [1125, 273] width 129 height 26
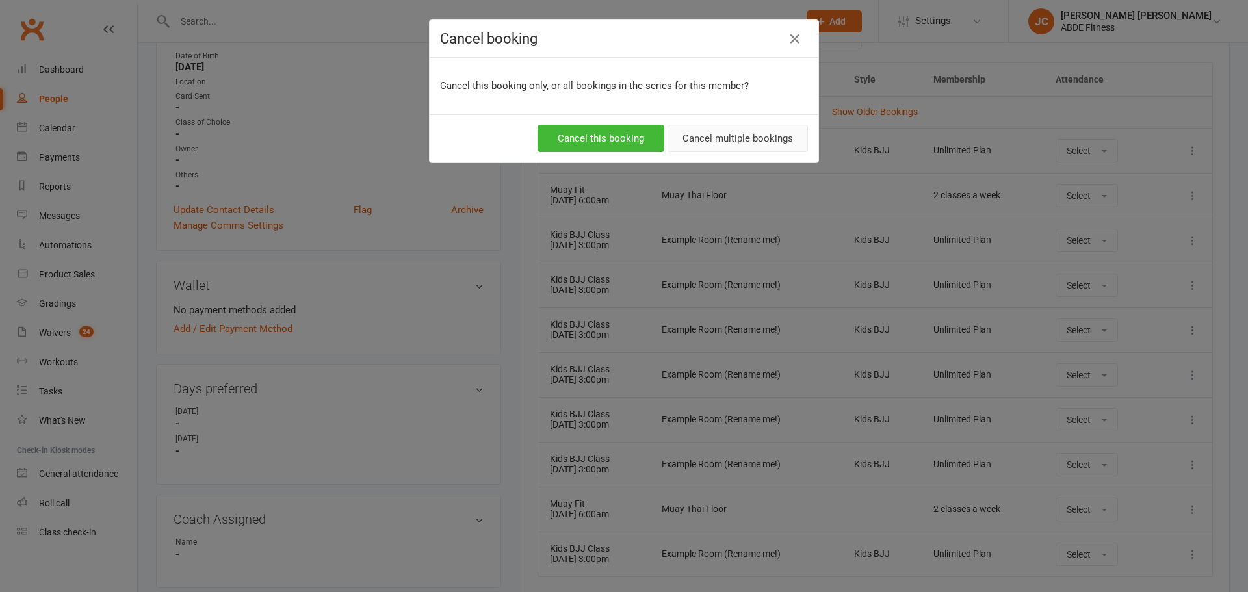
click at [704, 135] on button "Cancel multiple bookings" at bounding box center [737, 138] width 140 height 27
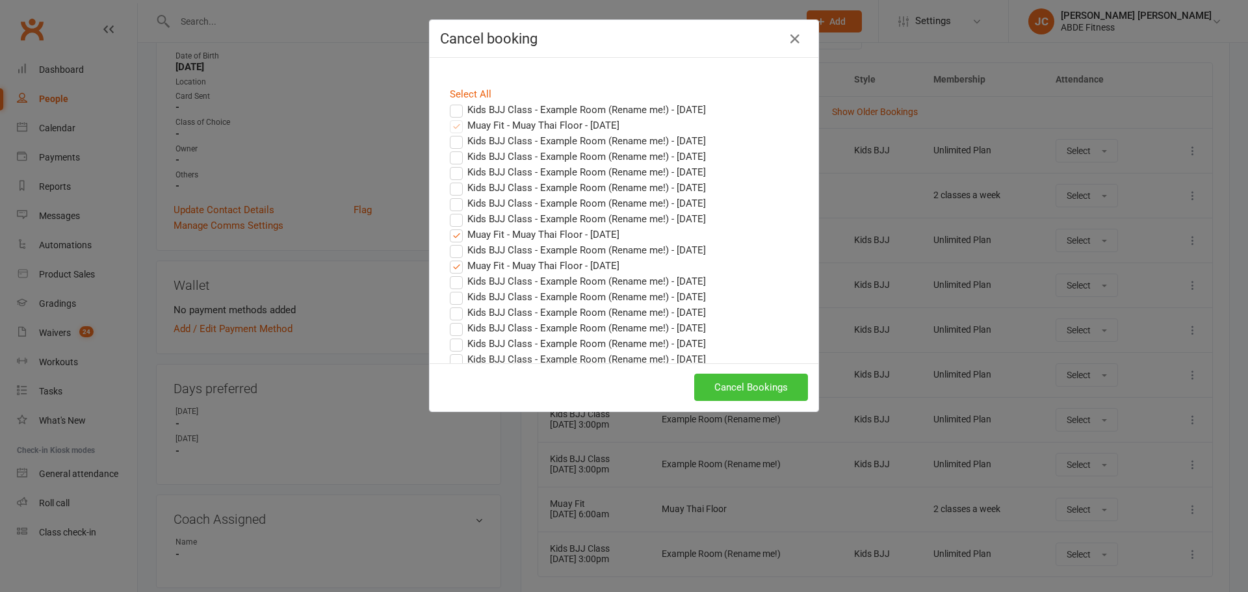
click at [722, 383] on button "Cancel Bookings" at bounding box center [751, 387] width 114 height 27
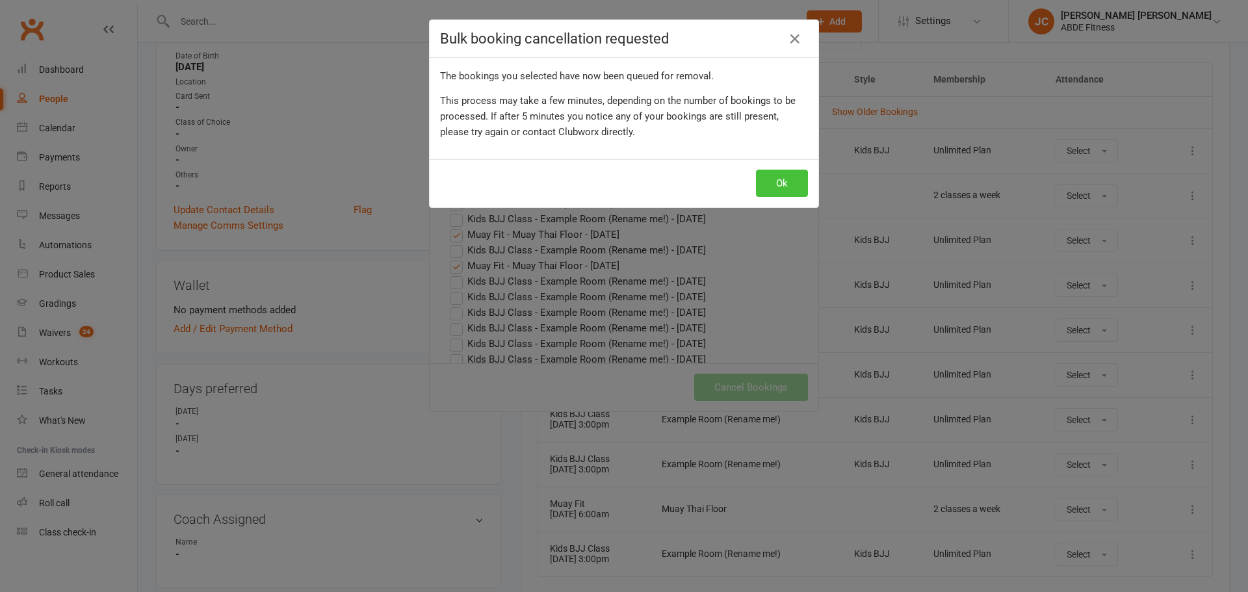
click at [778, 178] on button "Ok" at bounding box center [782, 183] width 52 height 27
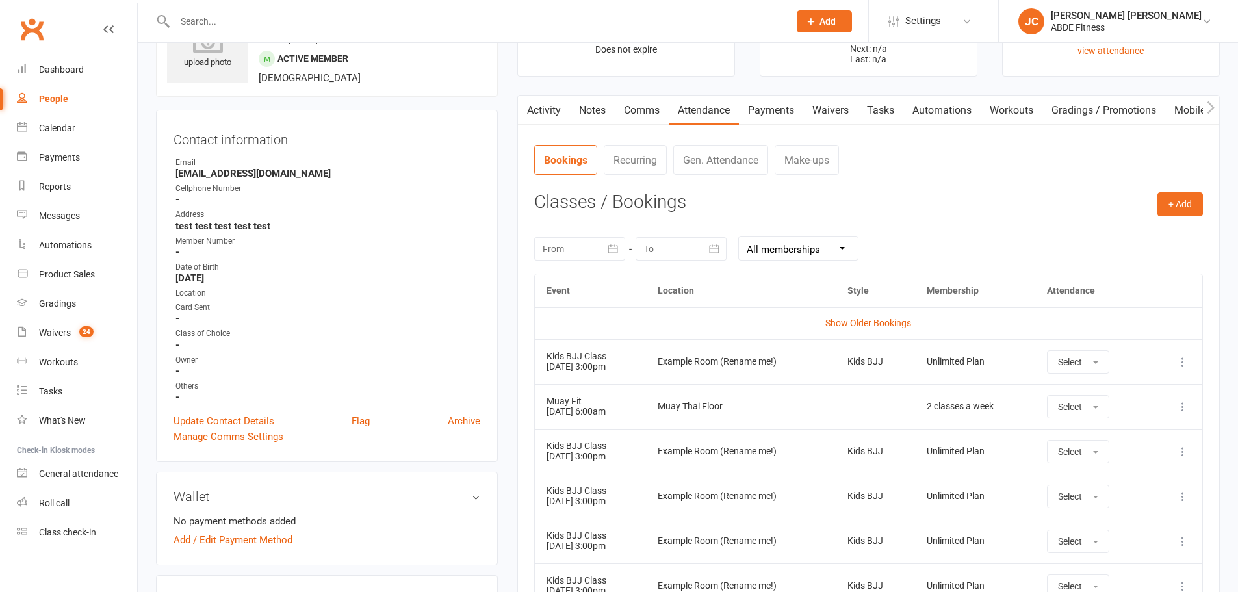
scroll to position [21, 0]
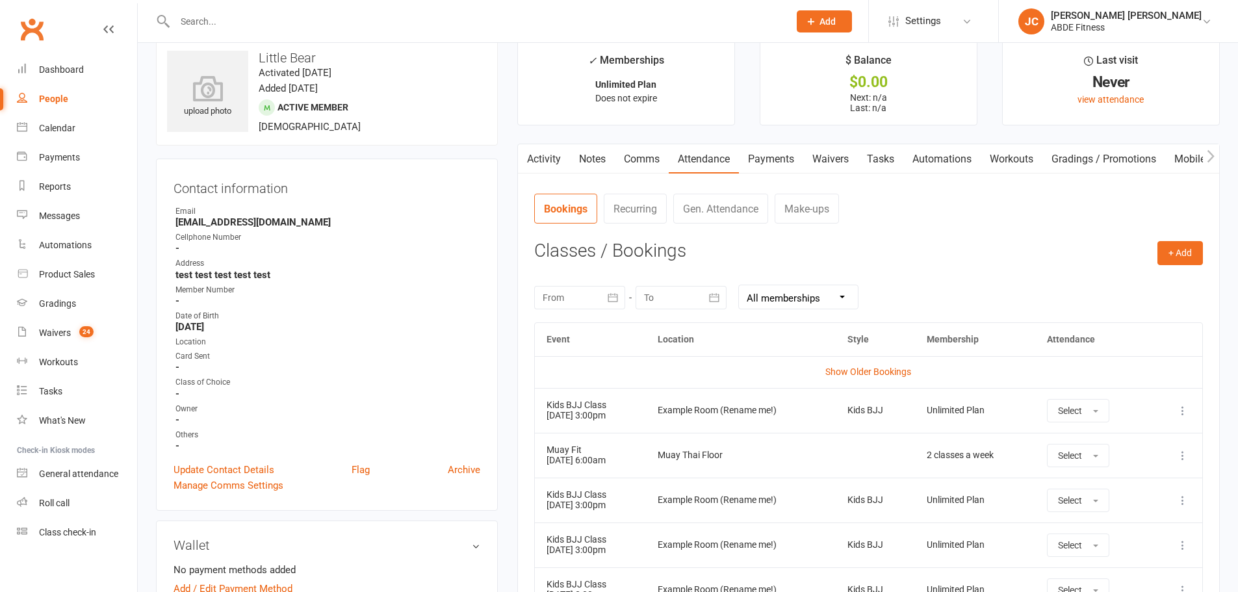
click at [643, 216] on link "Recurring" at bounding box center [635, 209] width 63 height 30
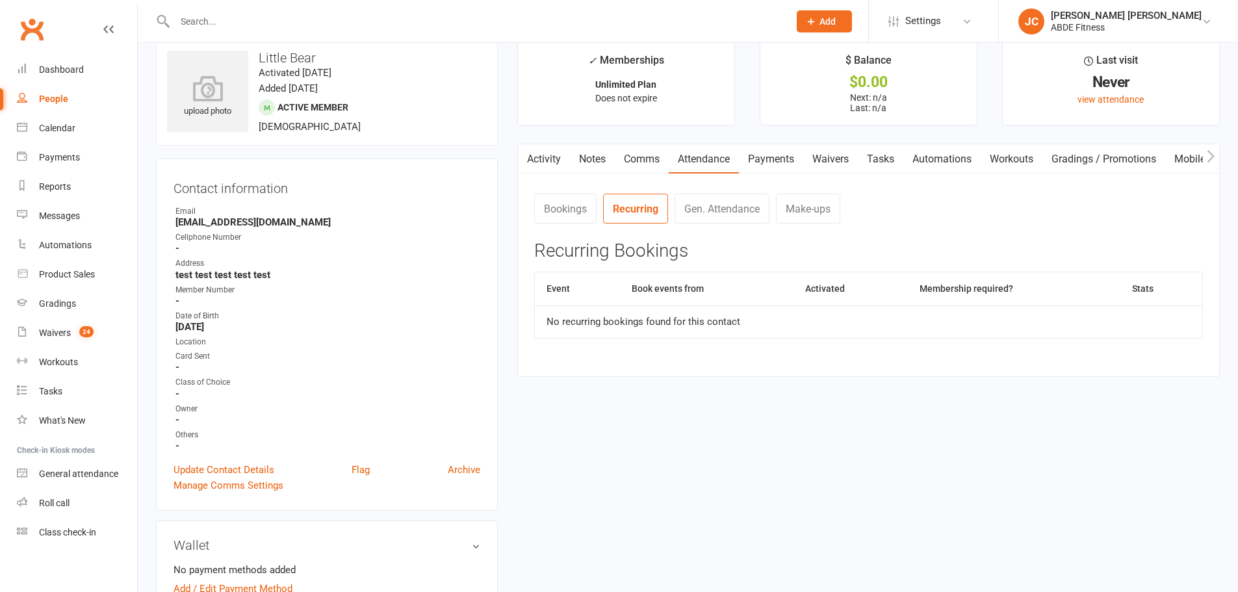
click at [551, 214] on link "Bookings" at bounding box center [565, 209] width 62 height 30
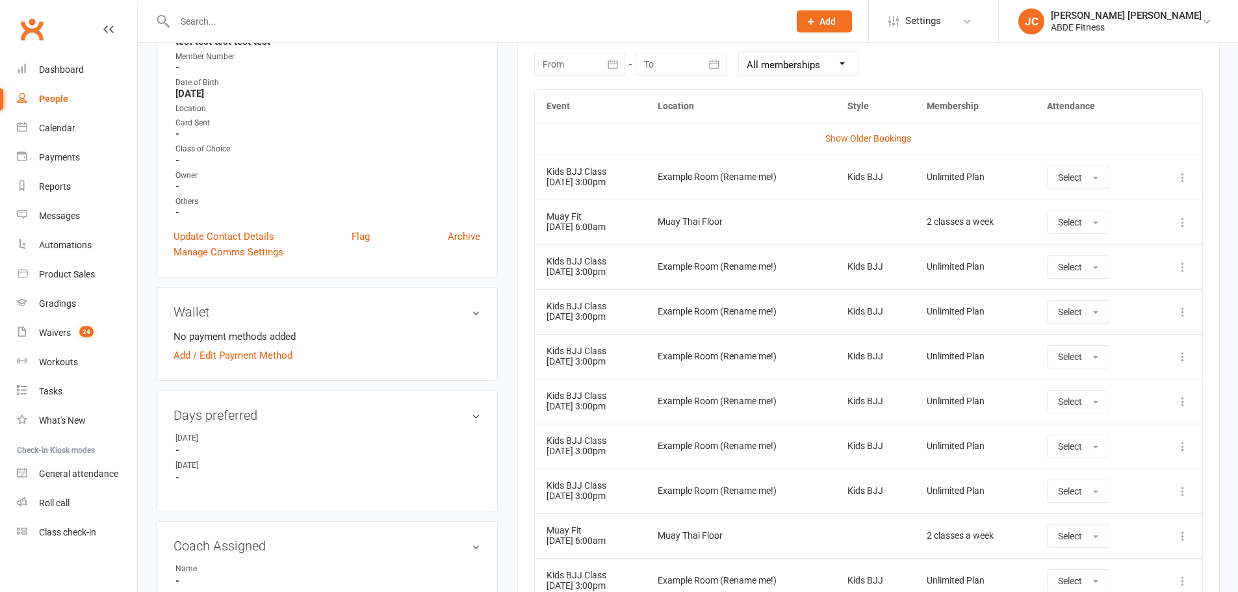
scroll to position [281, 0]
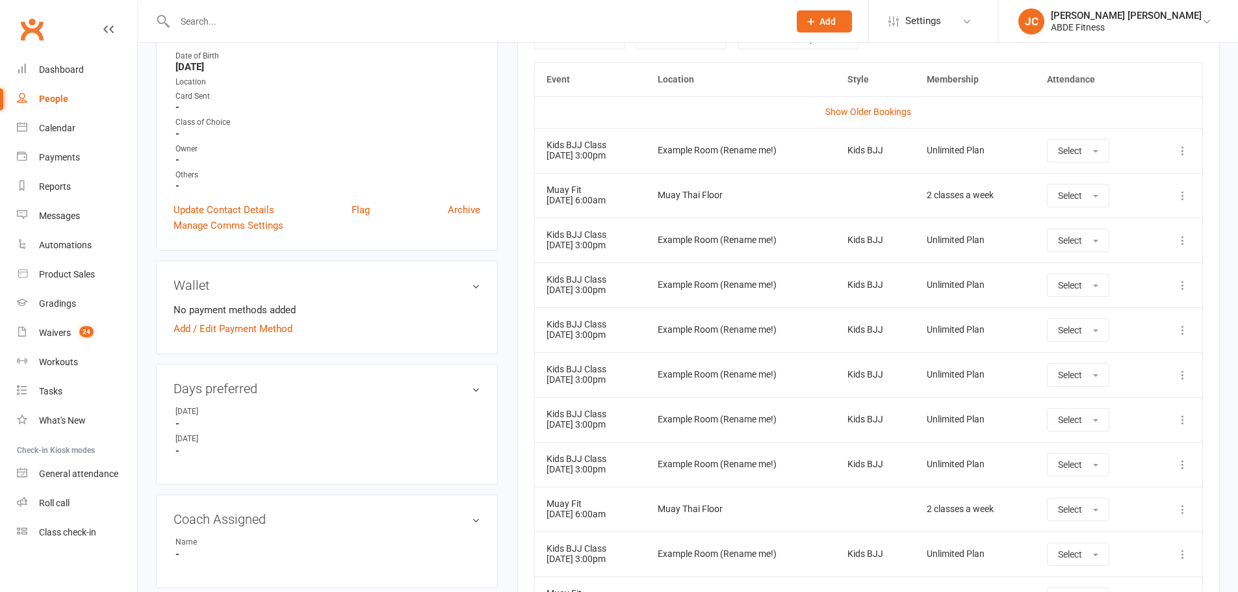
click at [1173, 196] on td "More info View event Remove booking" at bounding box center [1176, 195] width 52 height 45
click at [1183, 196] on icon at bounding box center [1182, 195] width 13 height 13
click at [1104, 265] on link "Remove booking" at bounding box center [1125, 273] width 129 height 26
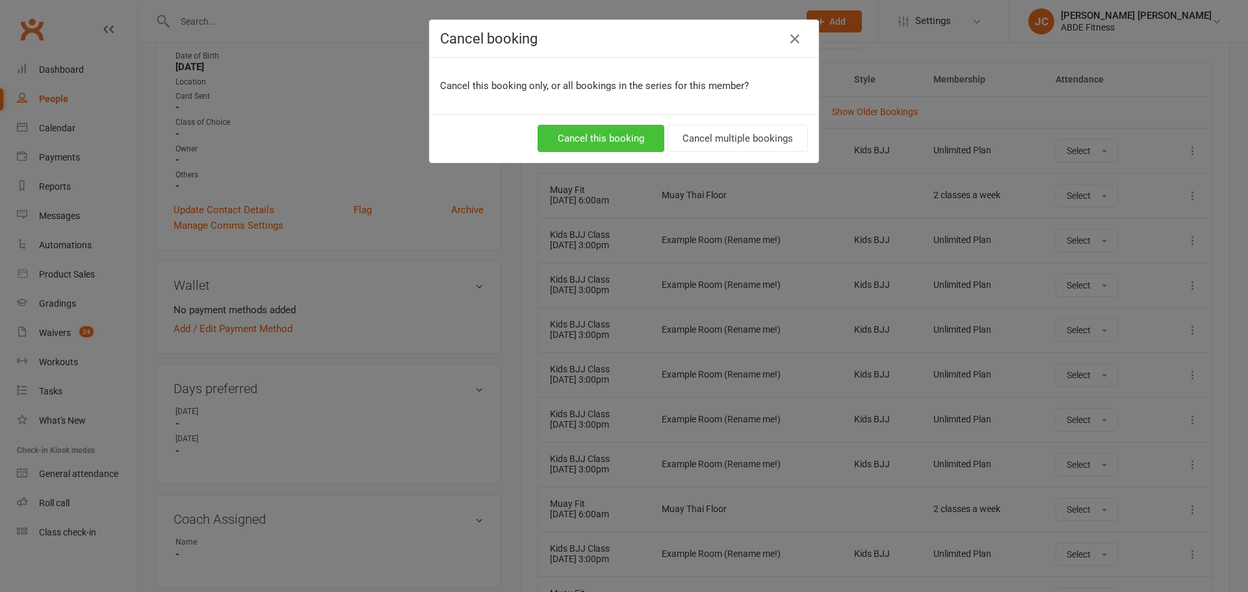
click at [613, 136] on button "Cancel this booking" at bounding box center [600, 138] width 127 height 27
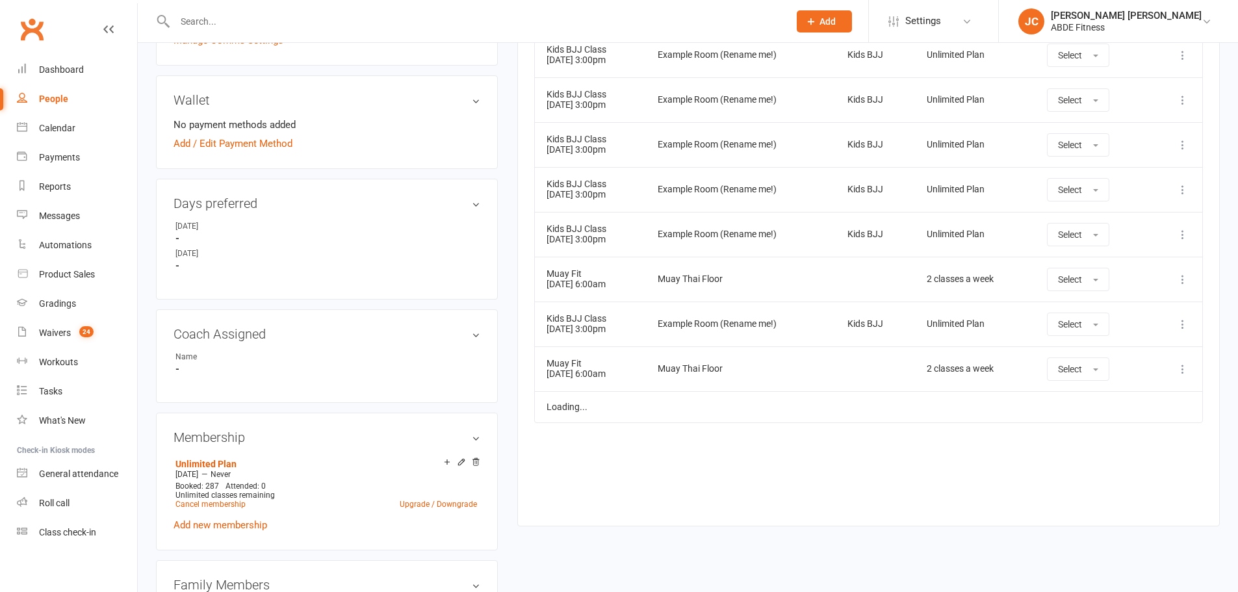
scroll to position [541, 0]
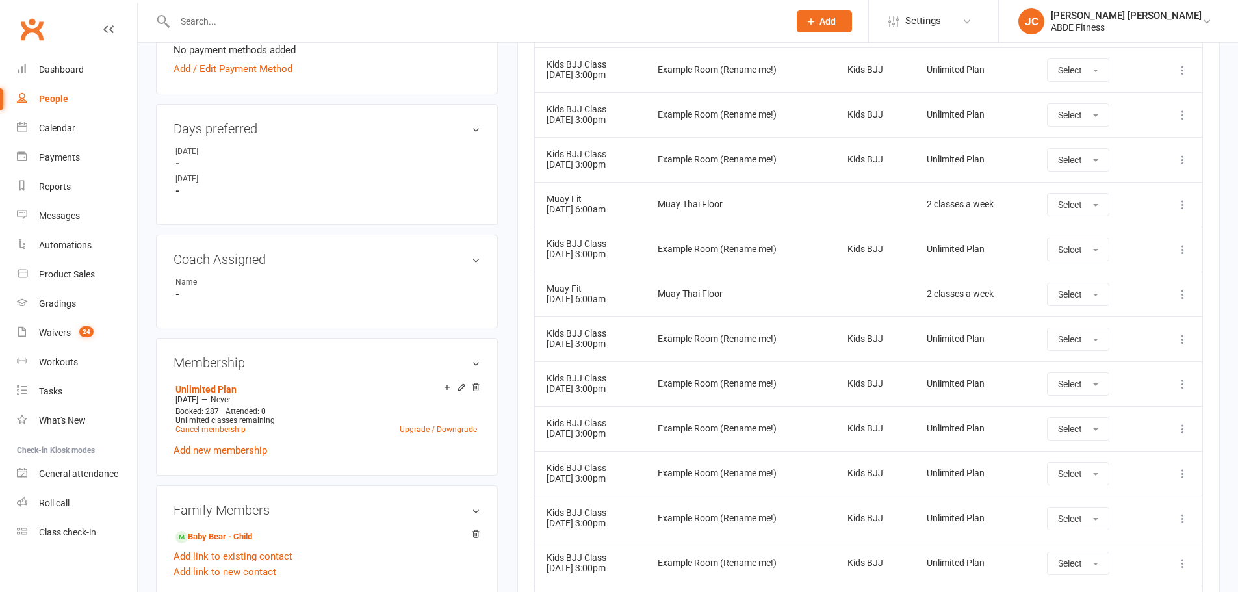
click at [1184, 294] on icon at bounding box center [1182, 294] width 13 height 13
click at [1092, 374] on link "Remove booking" at bounding box center [1125, 372] width 129 height 26
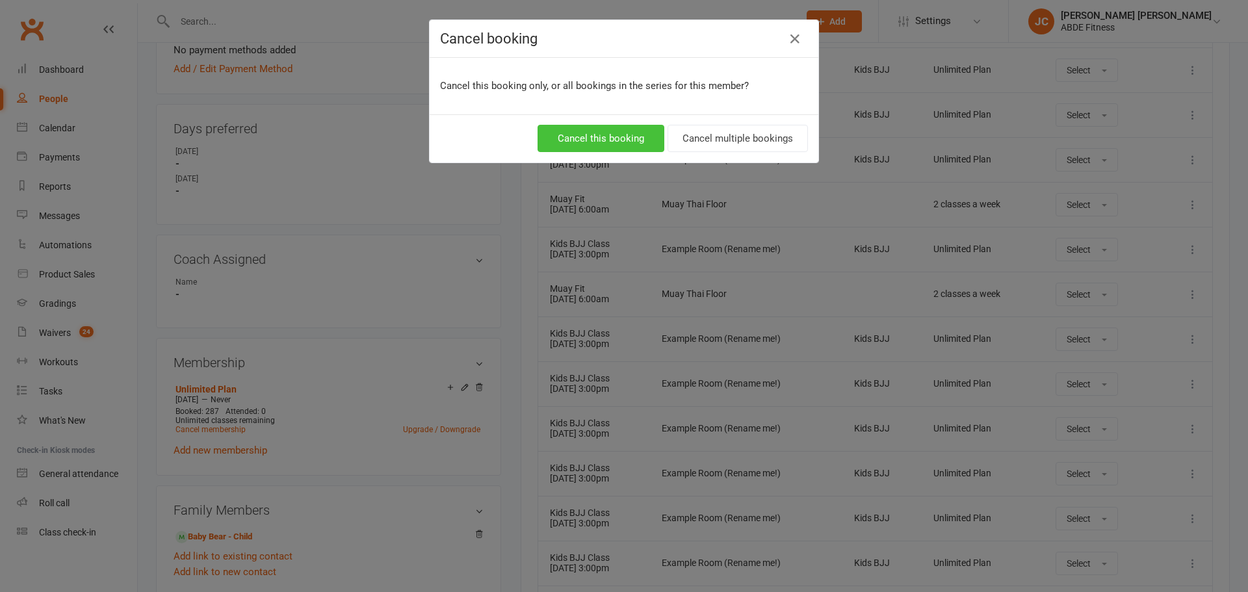
click at [596, 129] on button "Cancel this booking" at bounding box center [600, 138] width 127 height 27
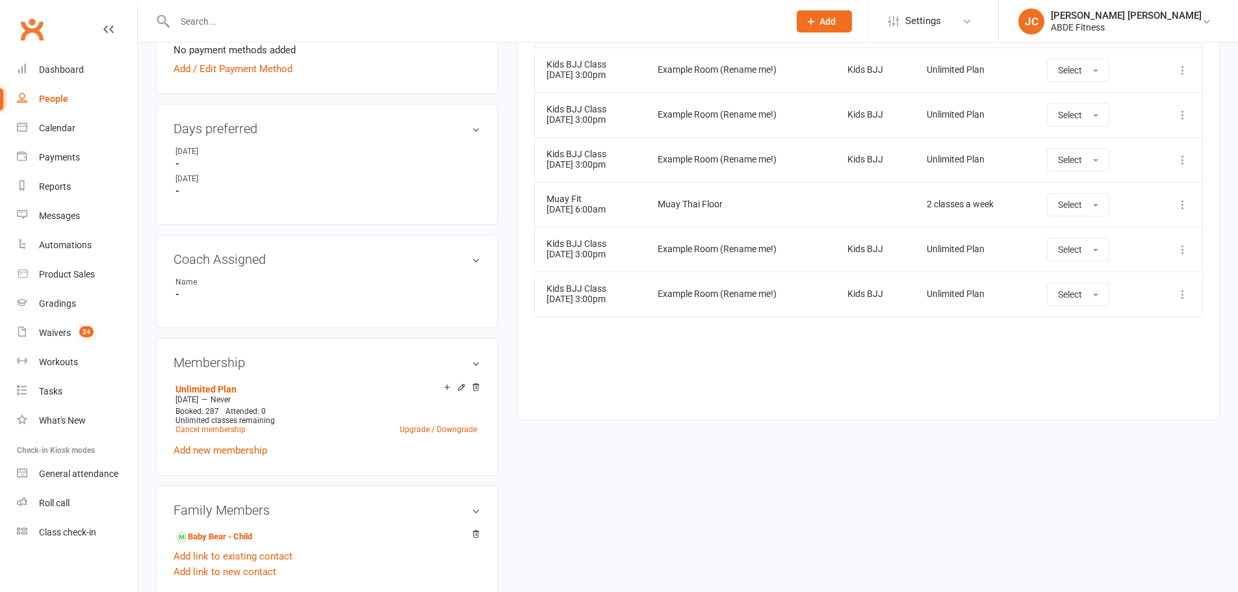
click at [1184, 203] on icon at bounding box center [1182, 204] width 13 height 13
click at [1101, 285] on link "Remove booking" at bounding box center [1125, 282] width 129 height 26
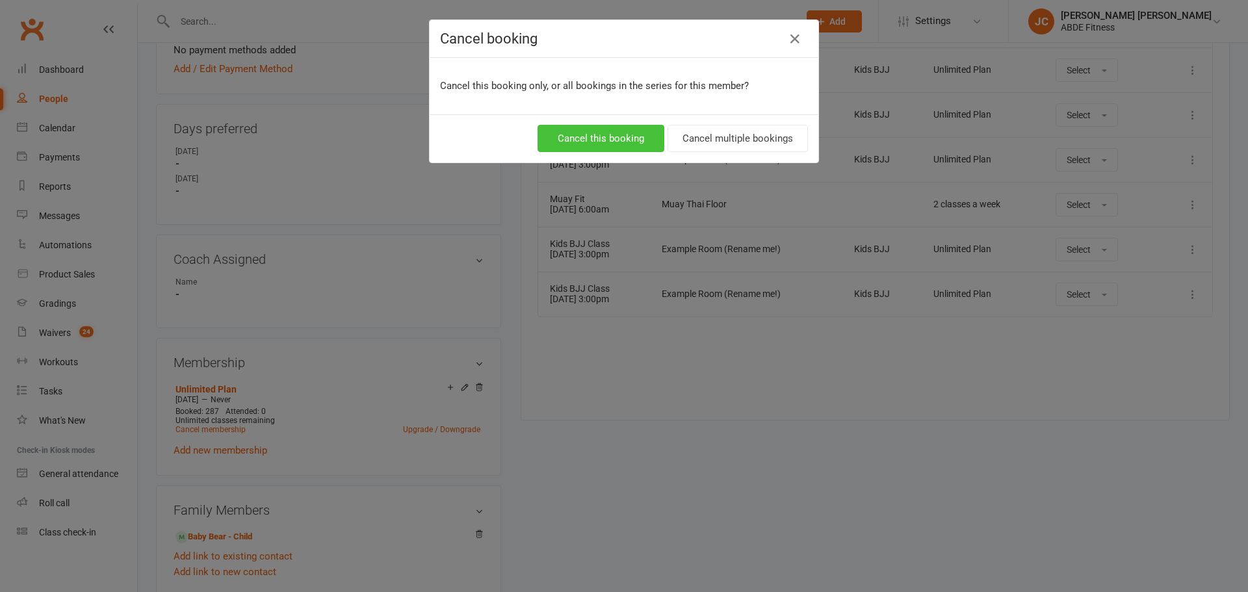
click at [622, 144] on button "Cancel this booking" at bounding box center [600, 138] width 127 height 27
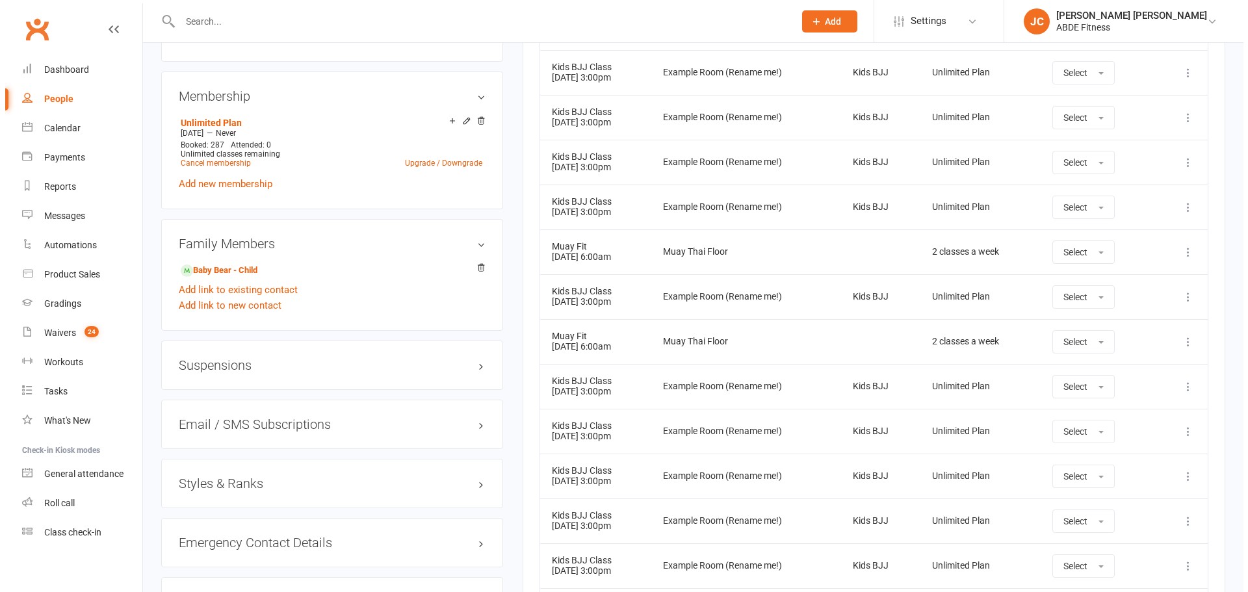
scroll to position [866, 0]
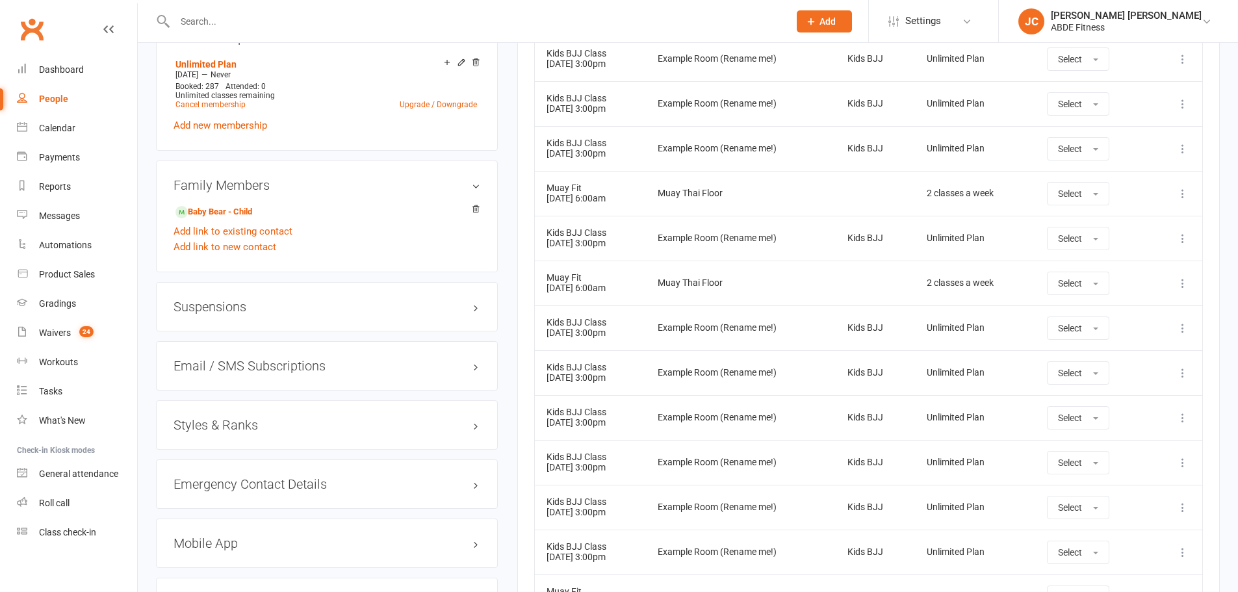
click at [1183, 193] on icon at bounding box center [1182, 193] width 13 height 13
click at [1098, 268] on link "Remove booking" at bounding box center [1125, 271] width 129 height 26
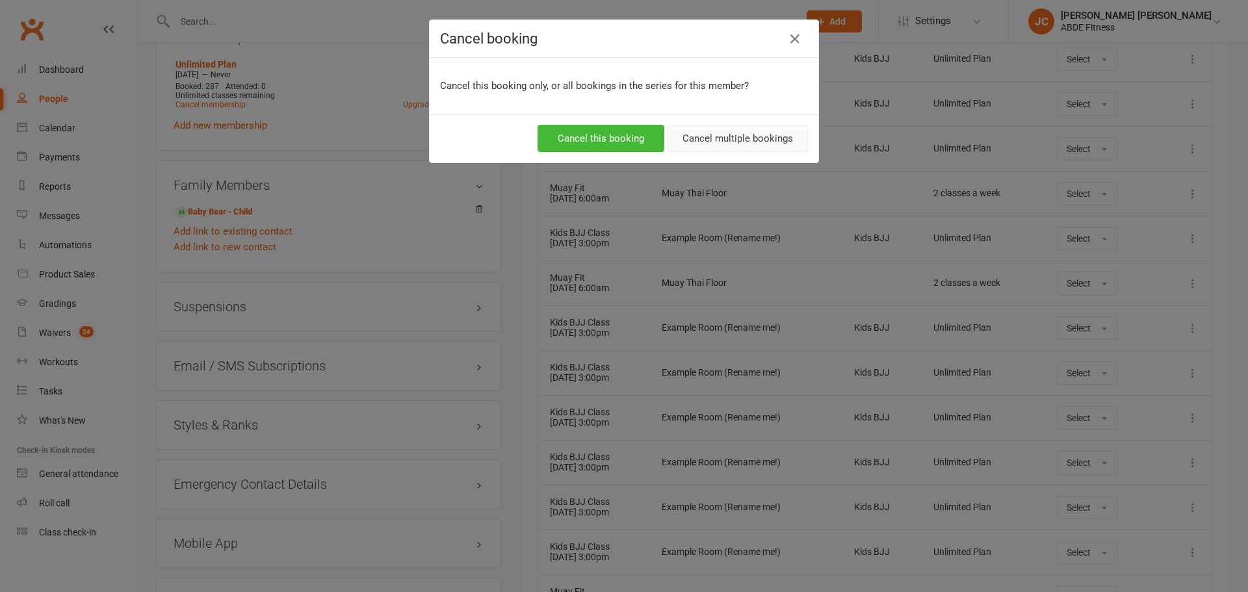
click at [711, 132] on button "Cancel multiple bookings" at bounding box center [737, 138] width 140 height 27
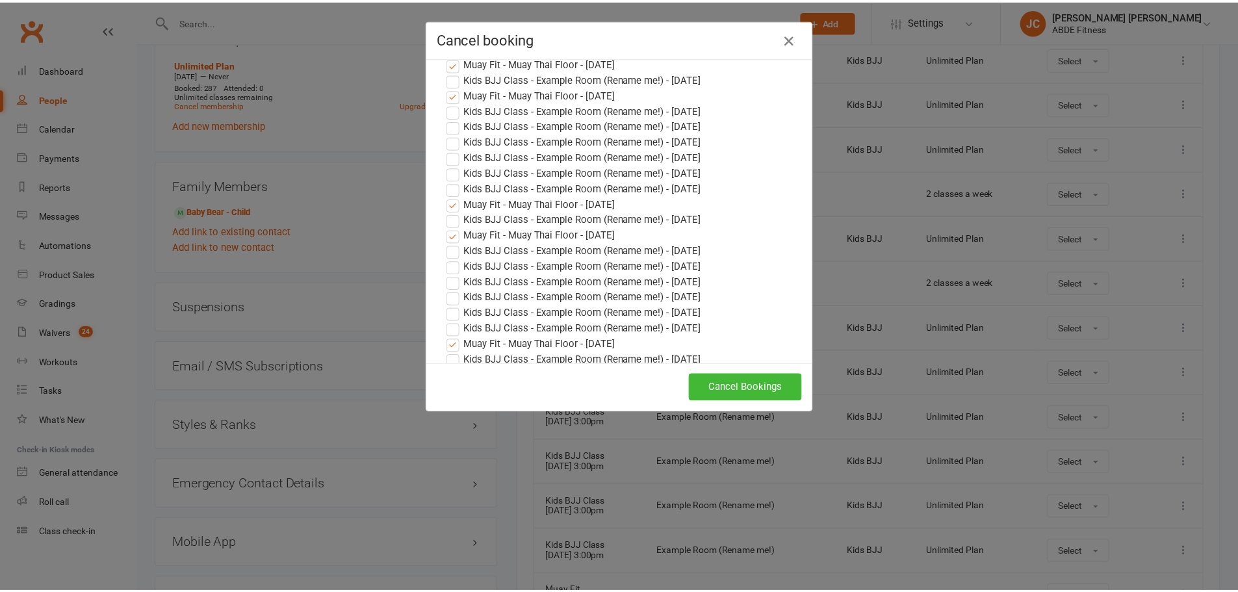
scroll to position [1343, 0]
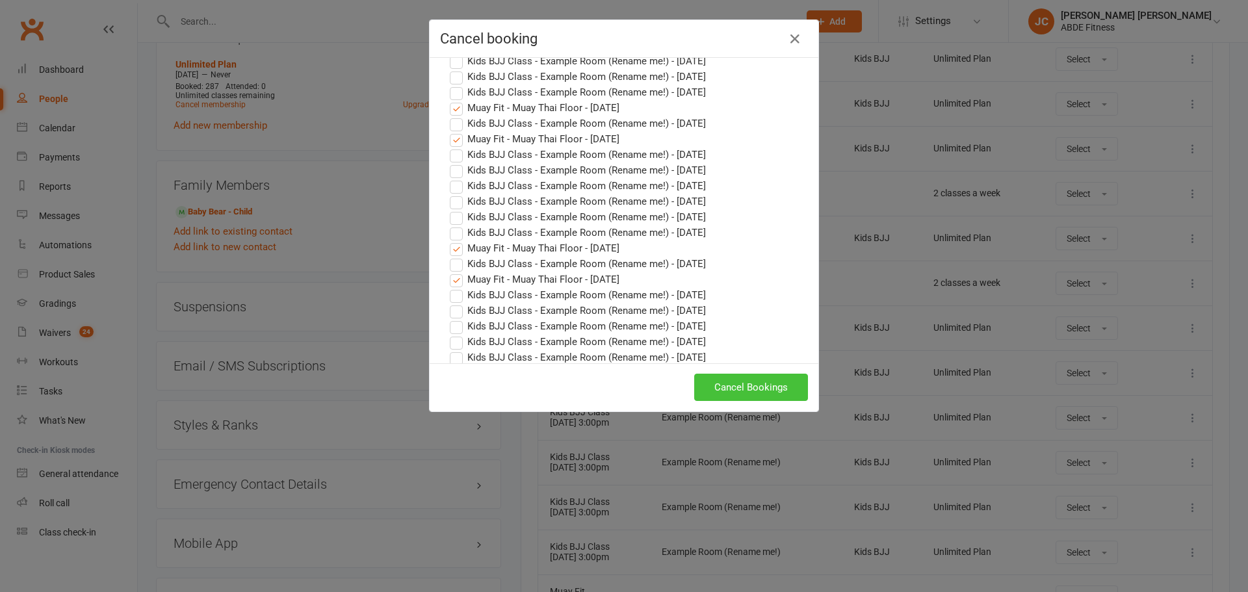
click at [750, 389] on button "Cancel Bookings" at bounding box center [751, 387] width 114 height 27
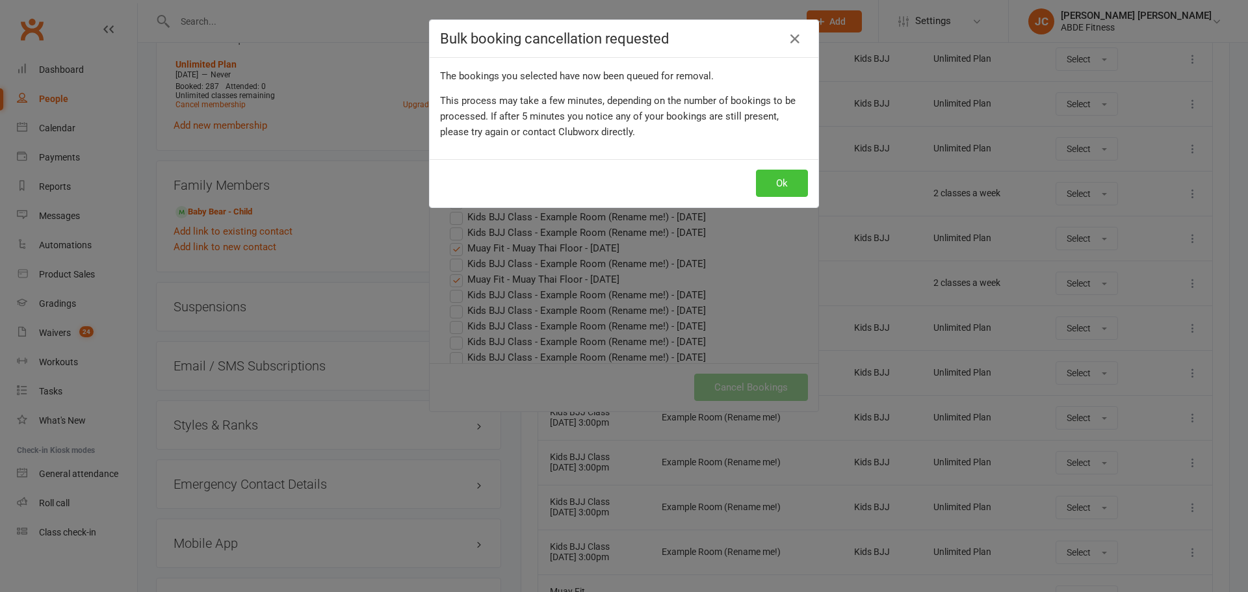
click at [784, 186] on button "Ok" at bounding box center [782, 183] width 52 height 27
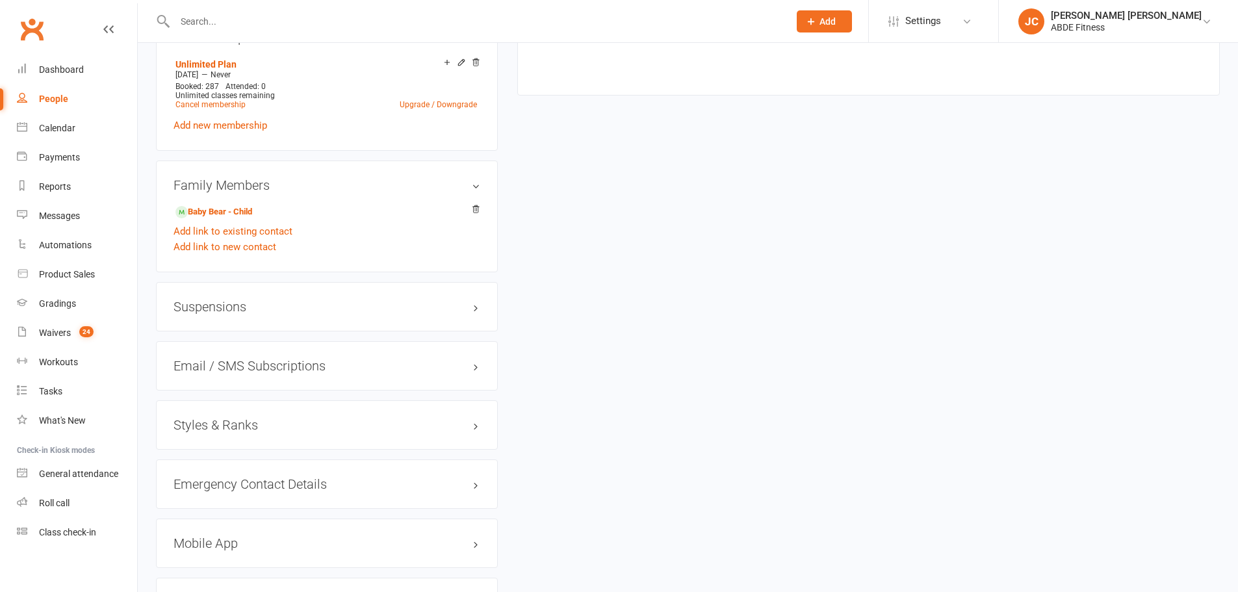
click at [229, 416] on div "Styles & Ranks" at bounding box center [327, 424] width 342 height 49
click at [264, 428] on h3 "Styles & Ranks" at bounding box center [326, 425] width 307 height 14
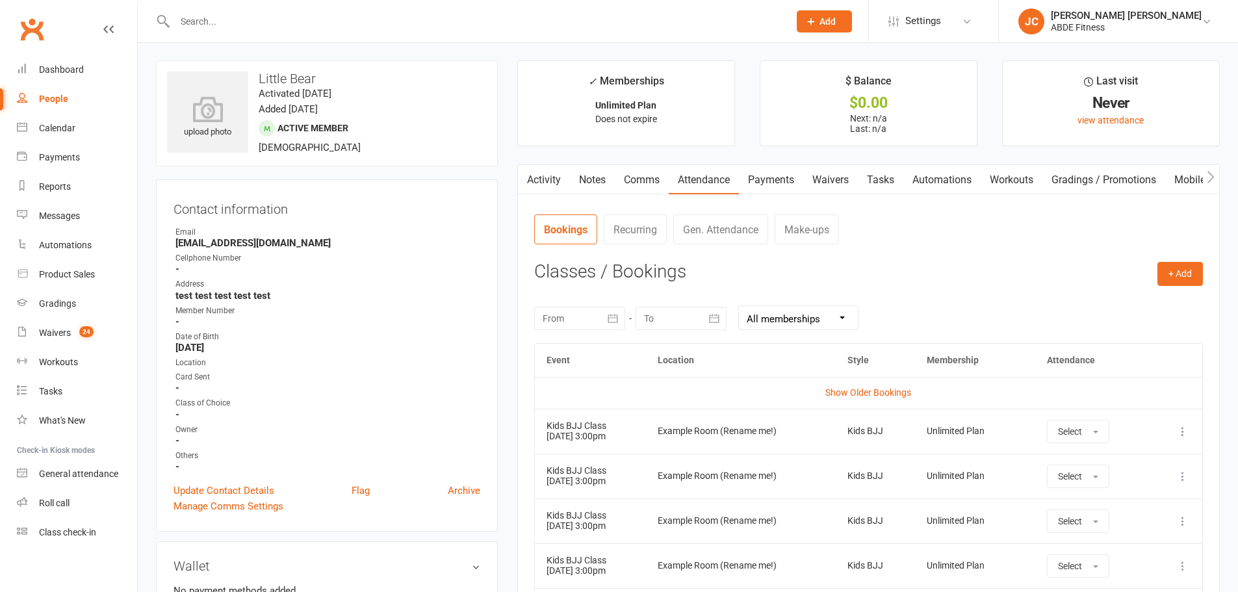
scroll to position [0, 0]
click at [619, 316] on icon "button" at bounding box center [612, 319] width 13 height 13
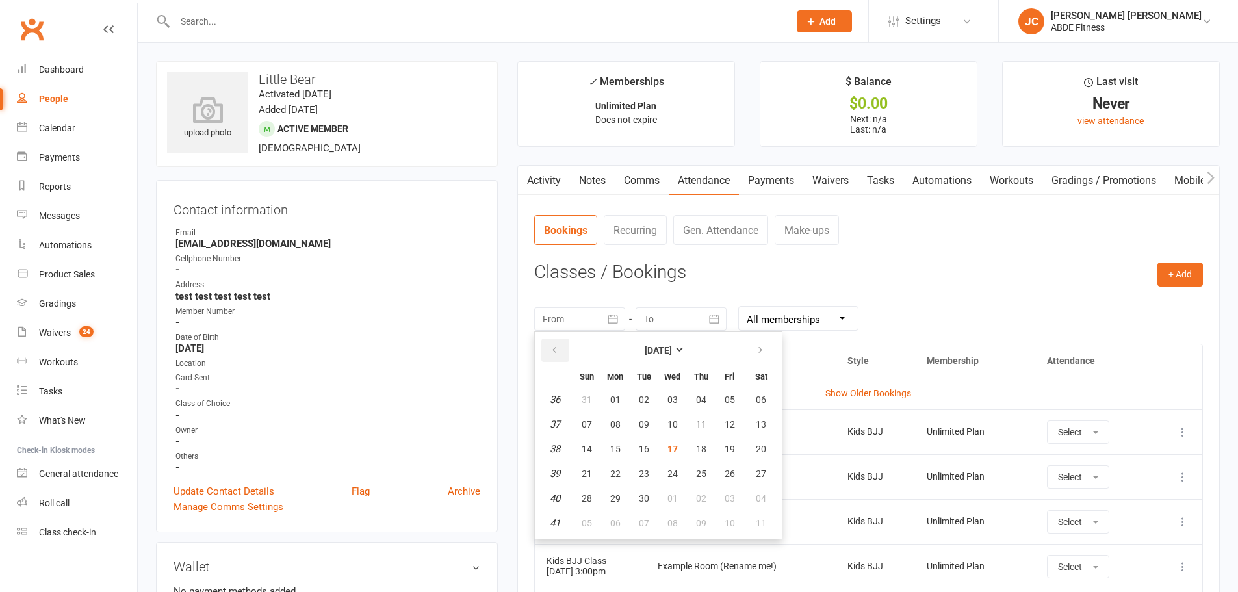
click at [560, 351] on button "button" at bounding box center [555, 350] width 28 height 23
click at [720, 392] on button "01" at bounding box center [729, 399] width 27 height 23
type input "[DATE]"
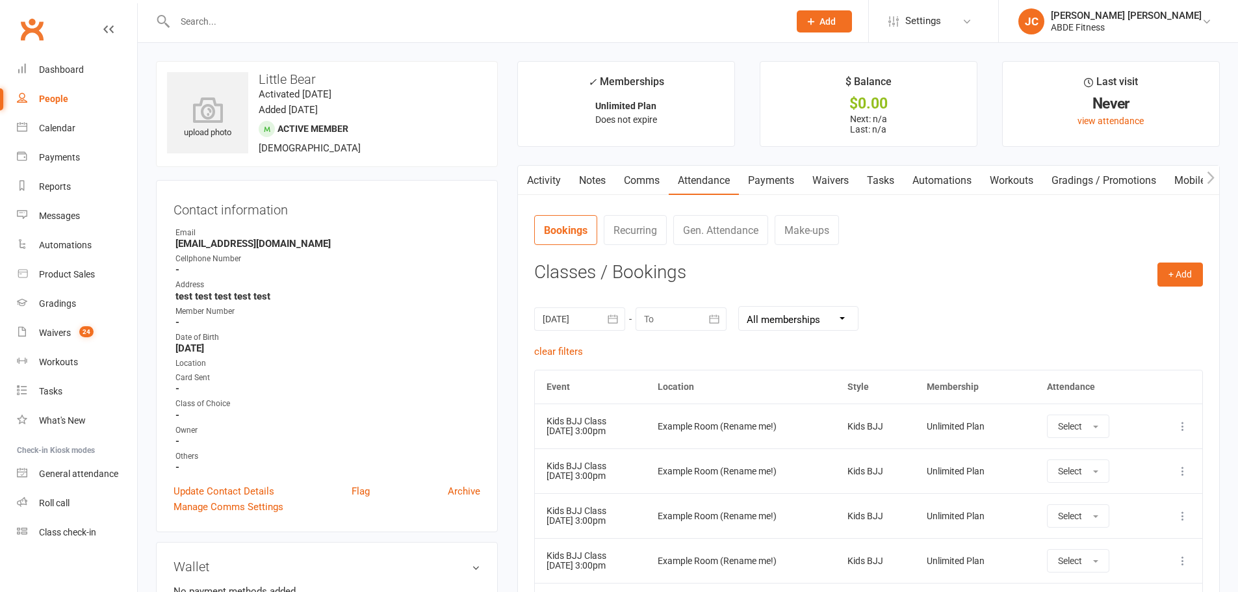
click at [708, 320] on icon "button" at bounding box center [714, 319] width 13 height 13
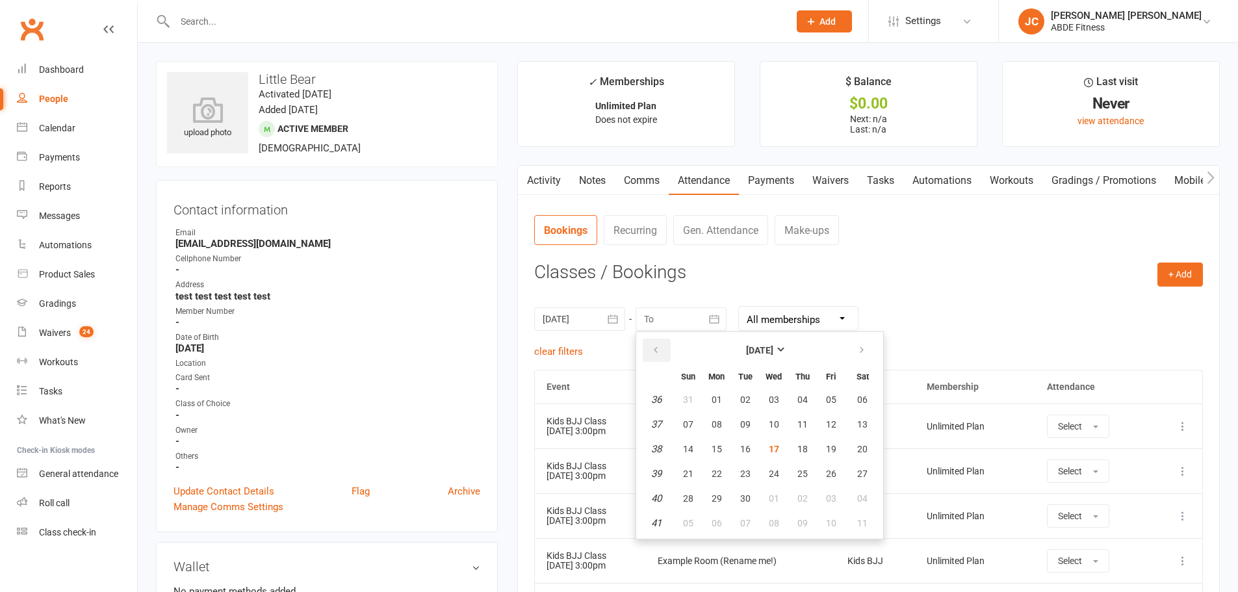
click at [658, 349] on icon "button" at bounding box center [655, 350] width 9 height 10
click at [693, 518] on button "31" at bounding box center [687, 522] width 27 height 23
type input "31 Aug 2025"
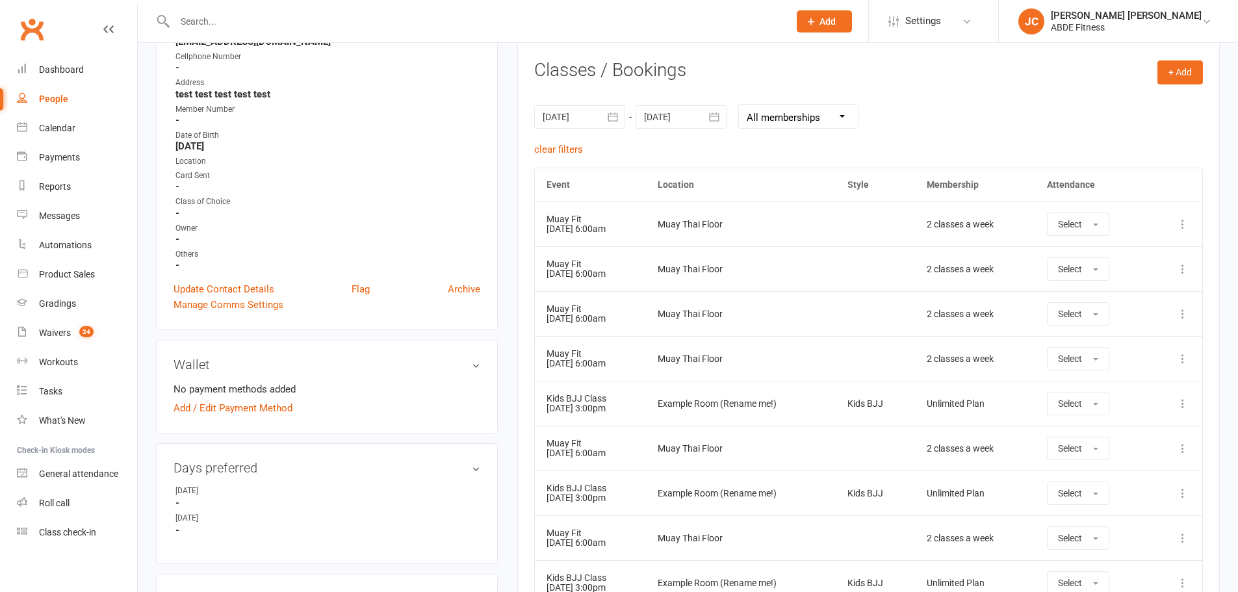
scroll to position [238, 0]
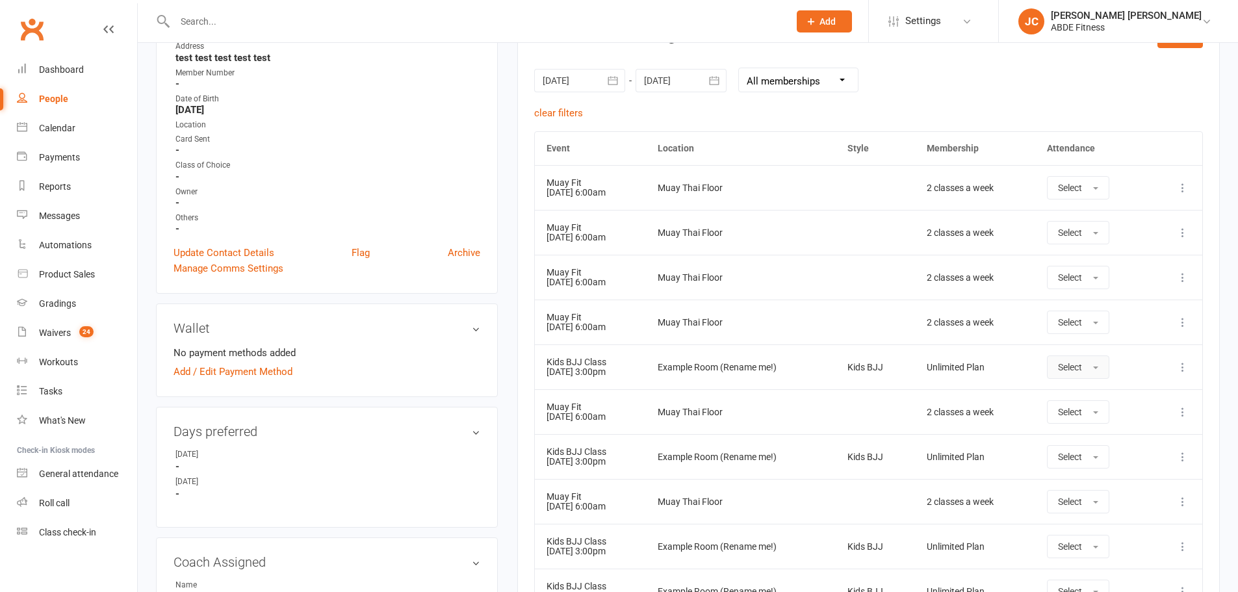
click at [1093, 367] on button "Select" at bounding box center [1078, 366] width 62 height 23
click at [1091, 396] on span "Attended" at bounding box center [1077, 396] width 39 height 12
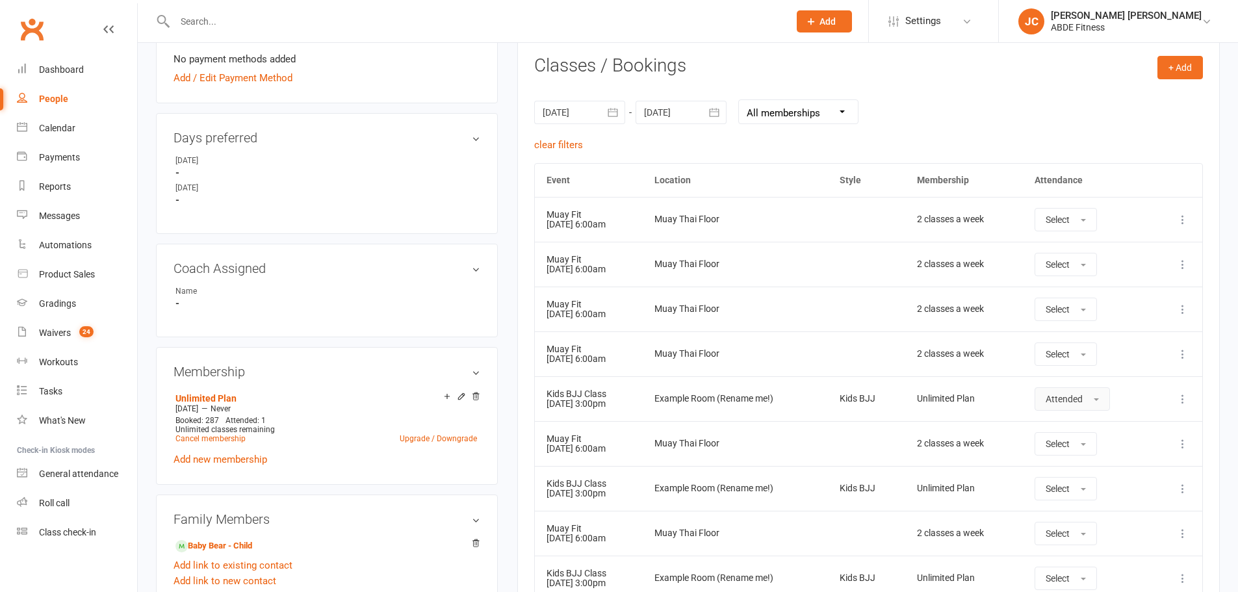
scroll to position [585, 0]
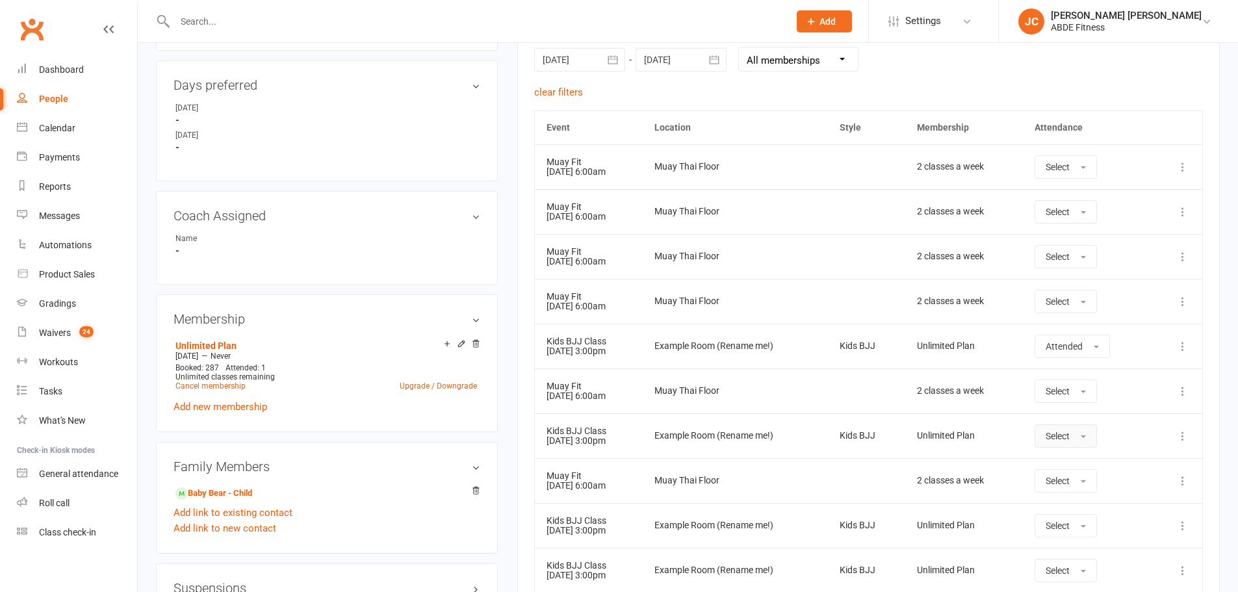
click at [1069, 432] on span "Select" at bounding box center [1057, 436] width 24 height 10
click at [1069, 463] on span "Attended" at bounding box center [1064, 465] width 39 height 12
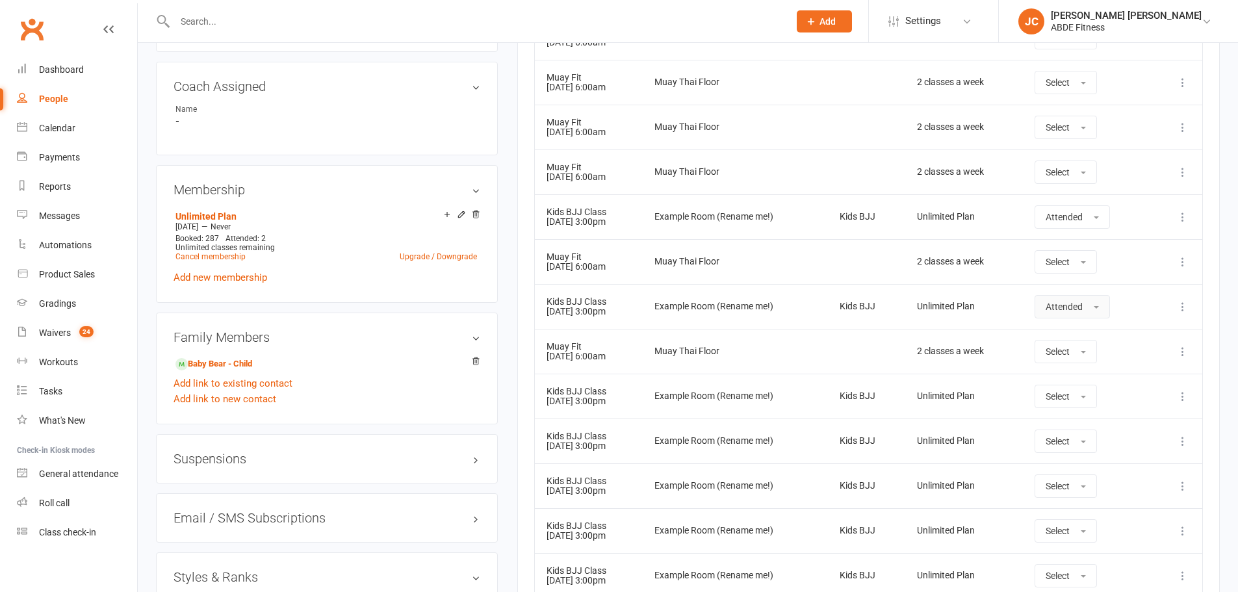
scroll to position [715, 0]
click at [1069, 394] on span "Select" at bounding box center [1057, 395] width 24 height 10
click at [1061, 420] on span "Attended" at bounding box center [1064, 425] width 39 height 12
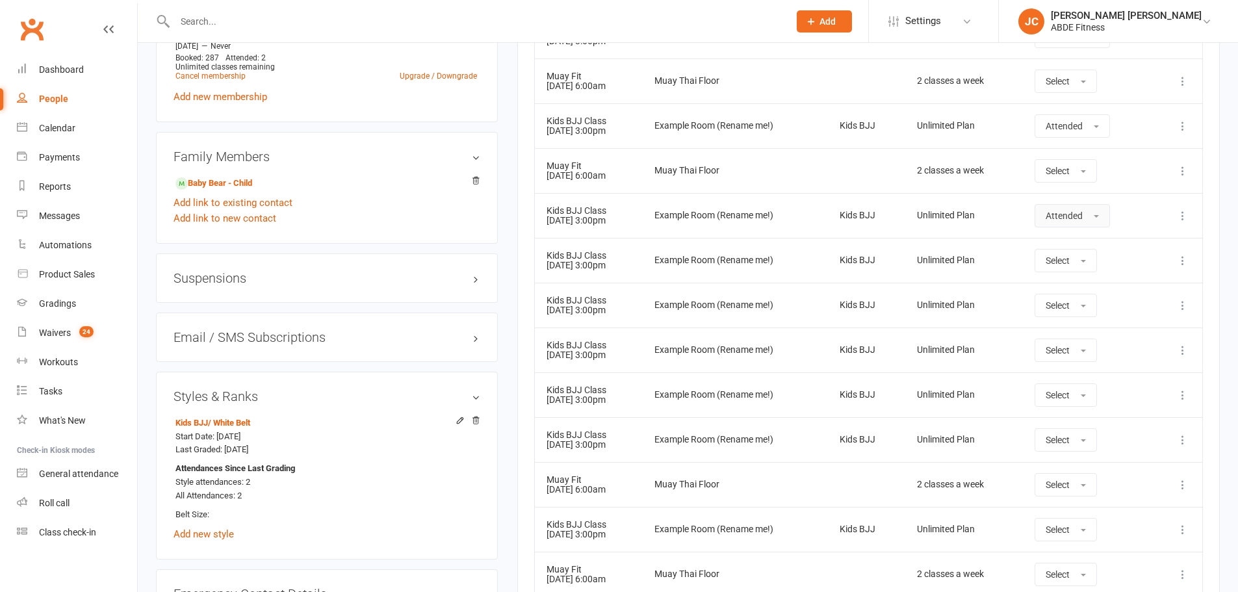
scroll to position [975, 0]
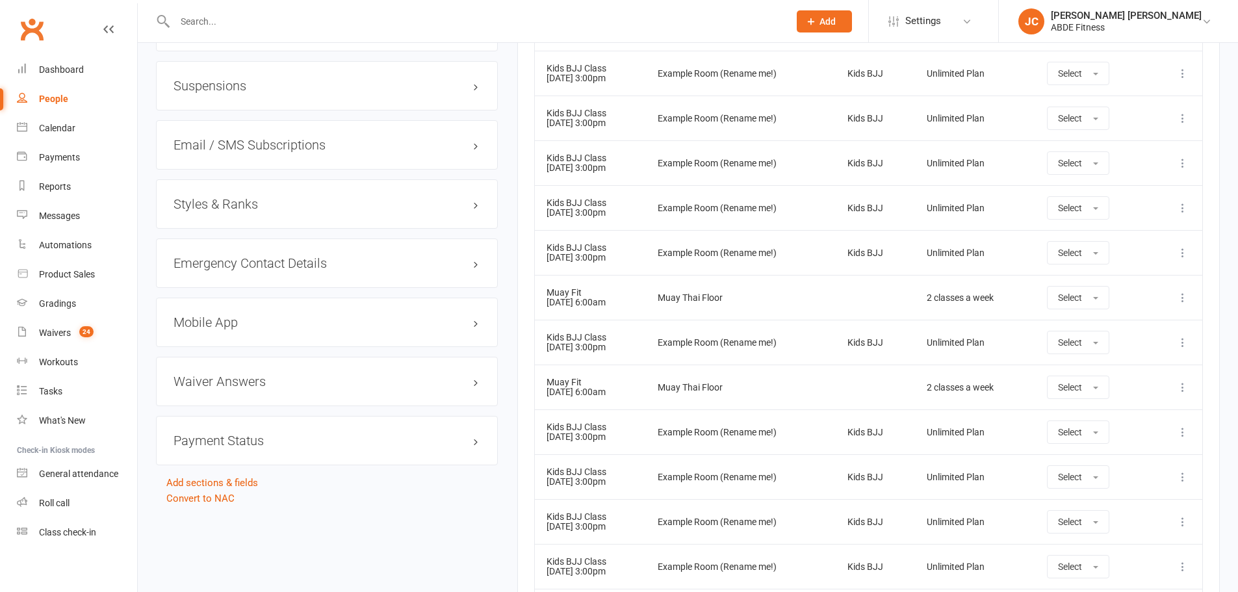
scroll to position [1105, 0]
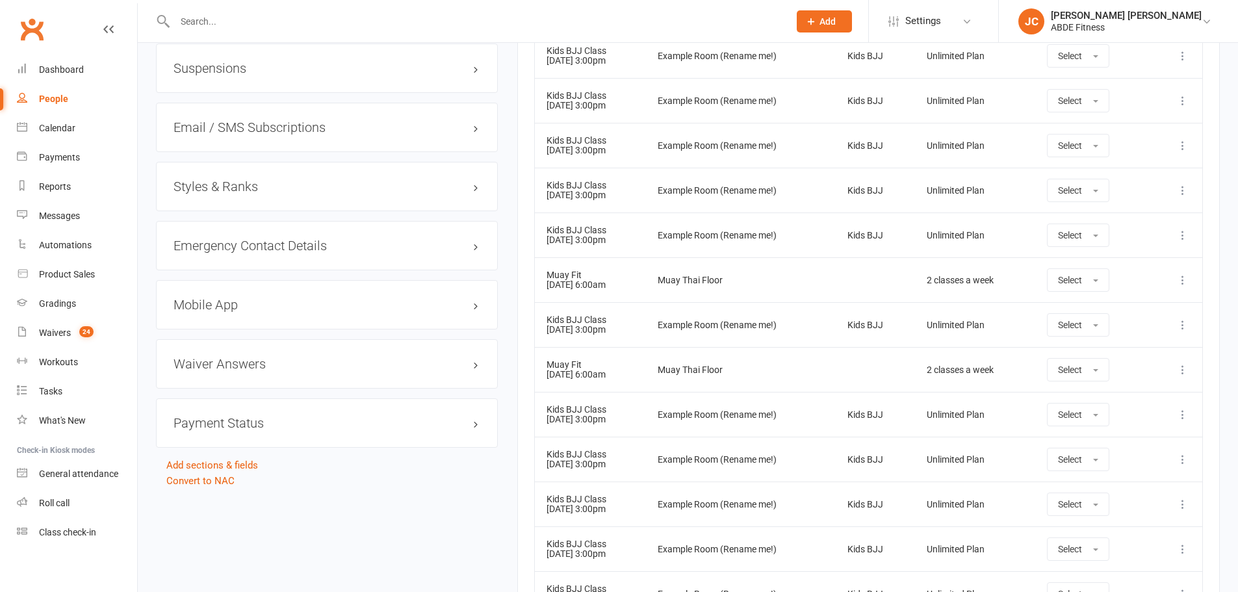
click at [267, 203] on div "Styles & Ranks" at bounding box center [327, 186] width 342 height 49
click at [281, 196] on div "Styles & Ranks" at bounding box center [327, 186] width 342 height 49
click at [240, 191] on h3 "Styles & Ranks" at bounding box center [326, 186] width 307 height 14
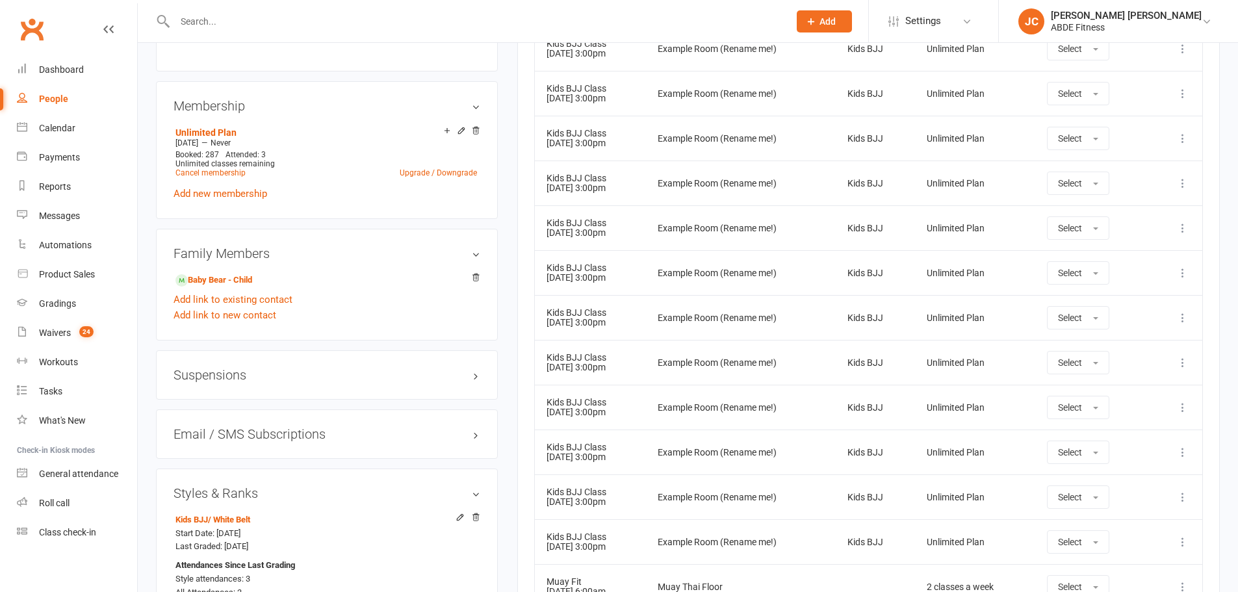
scroll to position [780, 0]
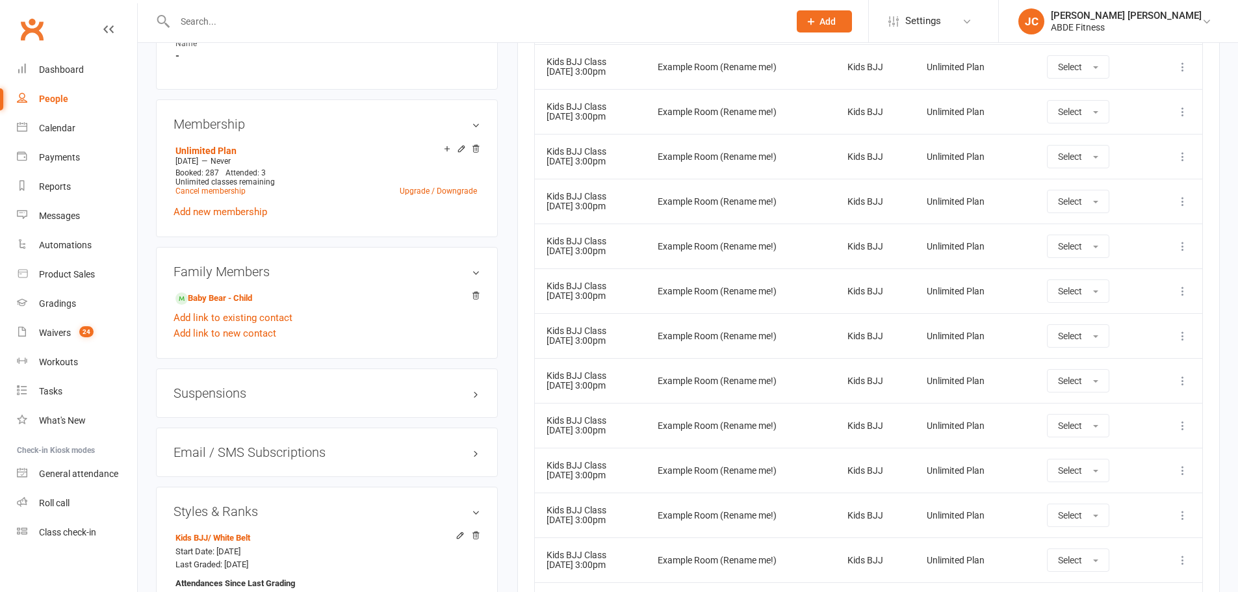
click at [474, 153] on icon at bounding box center [475, 149] width 6 height 7
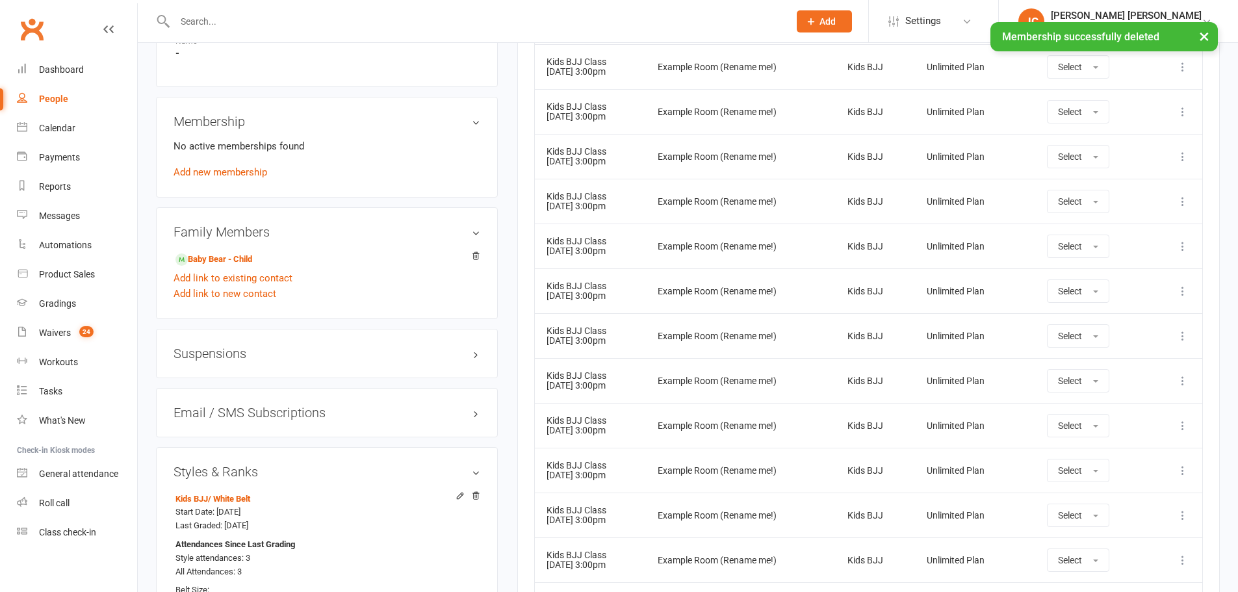
scroll to position [777, 0]
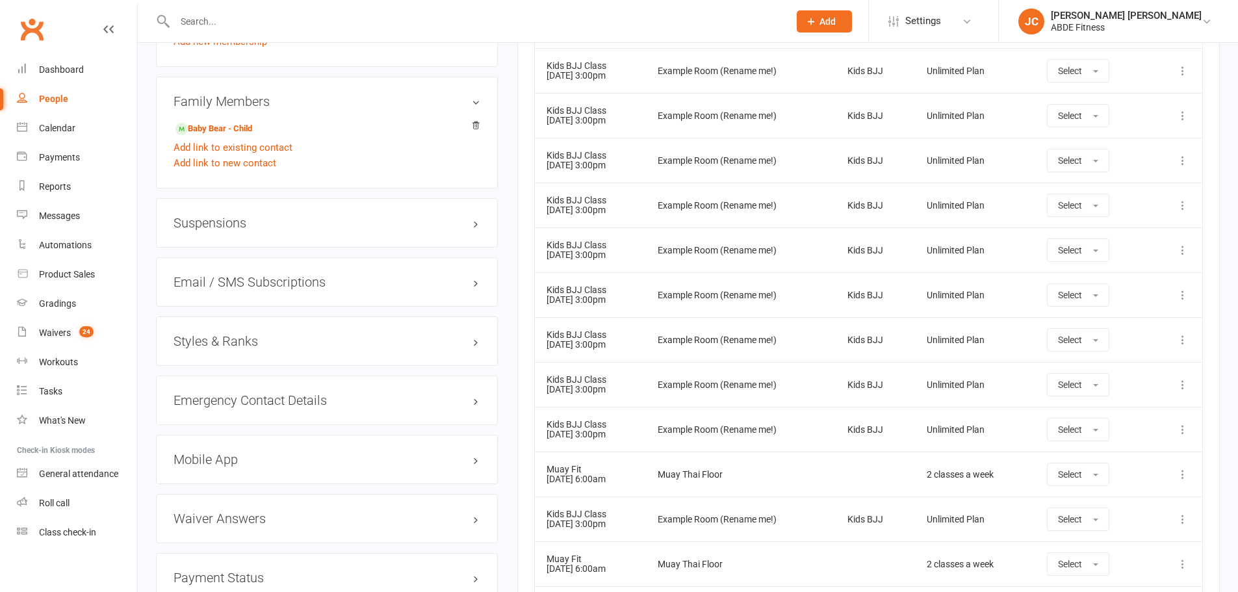
scroll to position [931, 0]
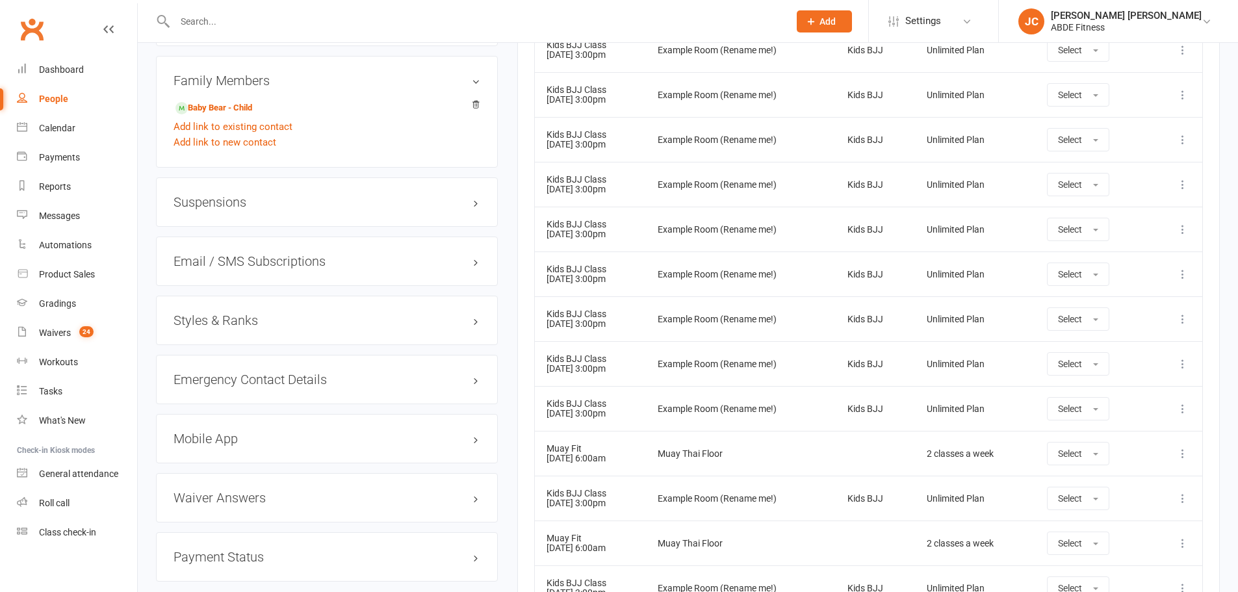
click at [302, 321] on h3 "Styles & Ranks" at bounding box center [326, 320] width 307 height 14
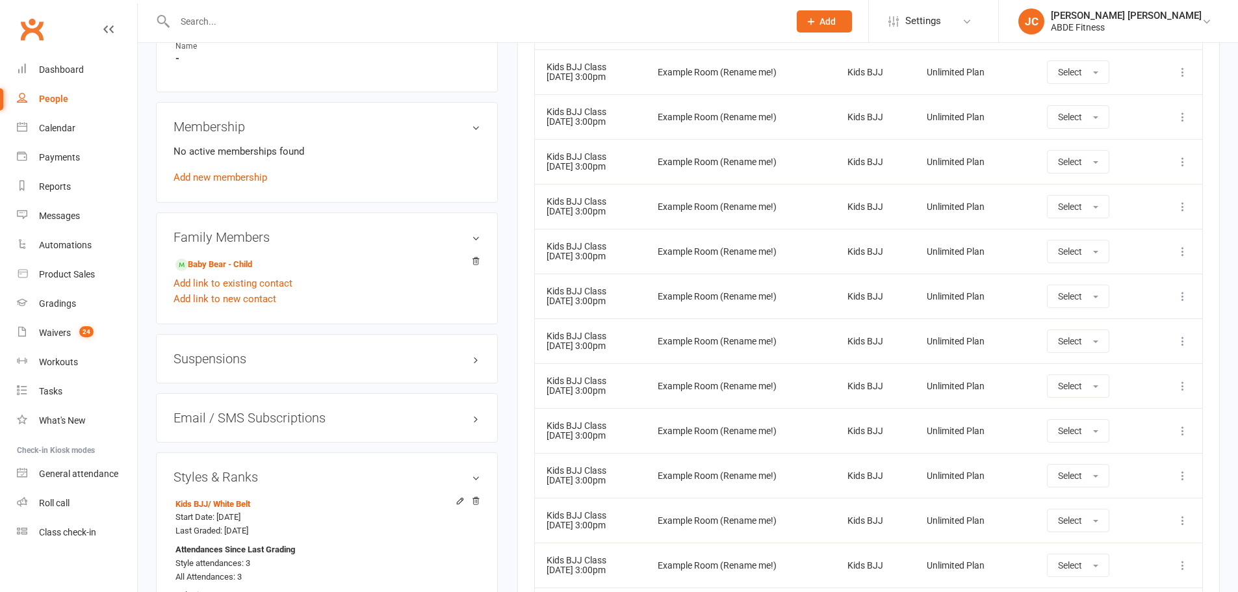
scroll to position [715, 0]
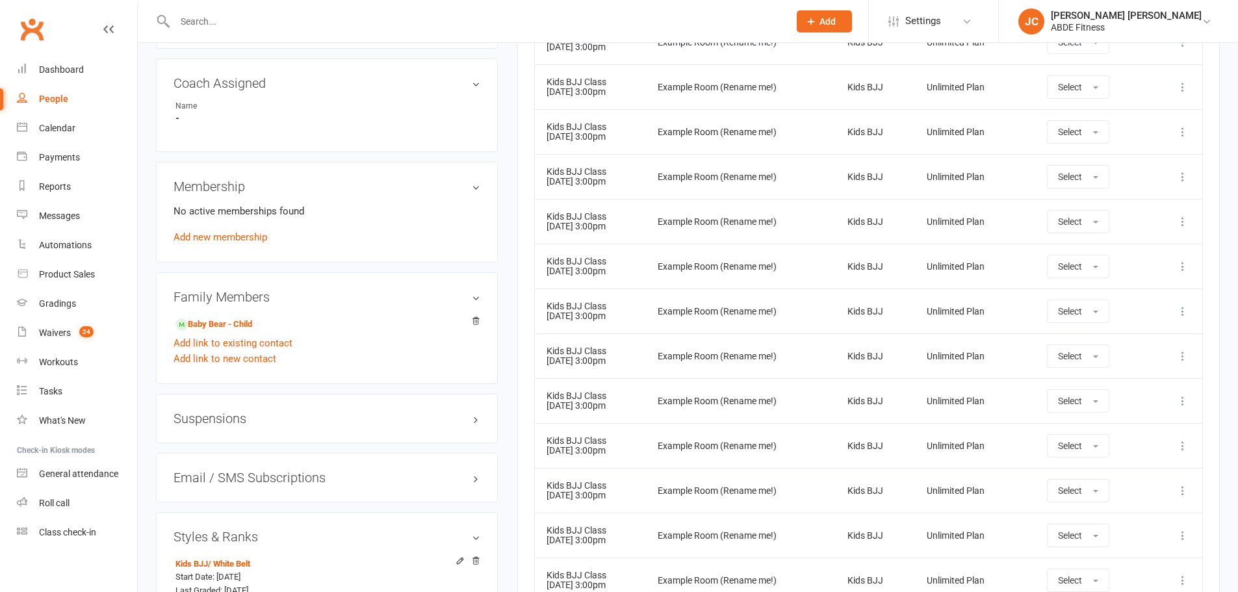
click at [247, 236] on link "Add new membership" at bounding box center [220, 237] width 94 height 12
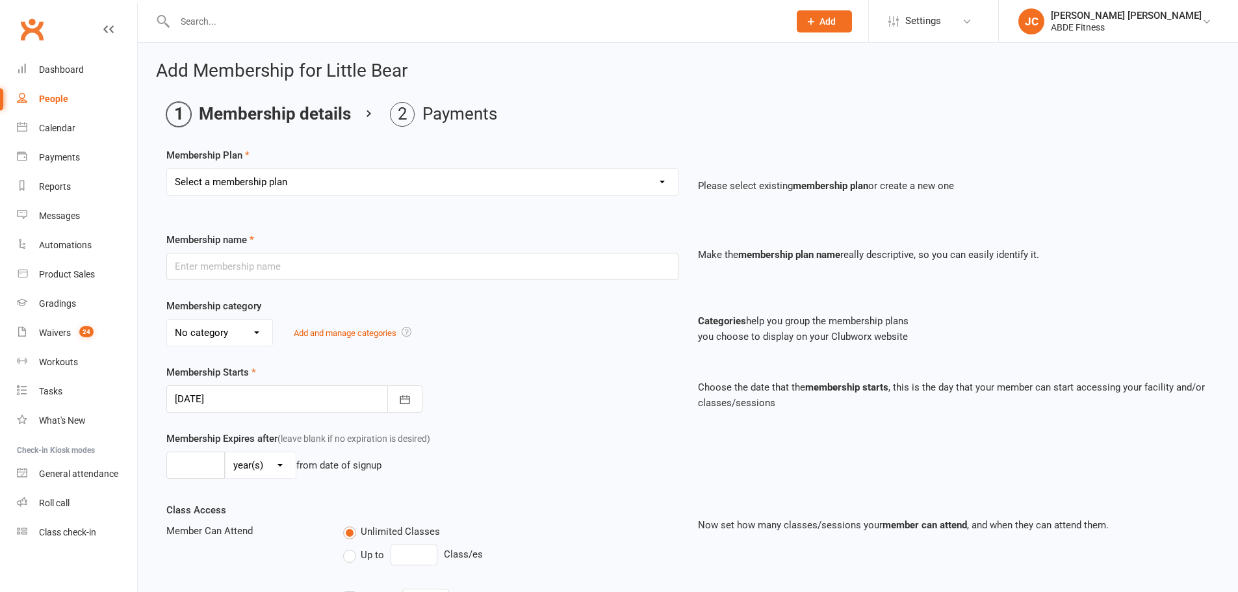
drag, startPoint x: 264, startPoint y: 150, endPoint x: 267, endPoint y: 179, distance: 28.7
click at [267, 179] on select "Select a membership plan Create new Membership Plan ABDE Referral 2 Weeks Pass …" at bounding box center [422, 182] width 511 height 26
select select "4"
click at [167, 169] on select "Select a membership plan Create new Membership Plan ABDE Referral 2 Weeks Pass …" at bounding box center [422, 182] width 511 height 26
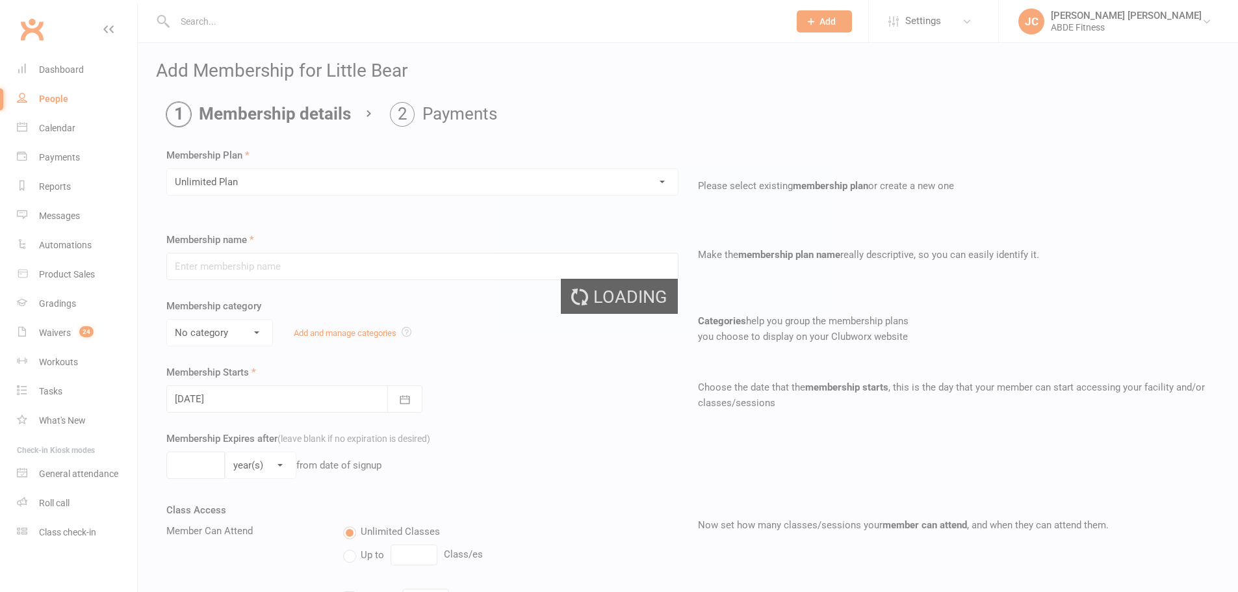
type input "Unlimited Plan"
type input "0"
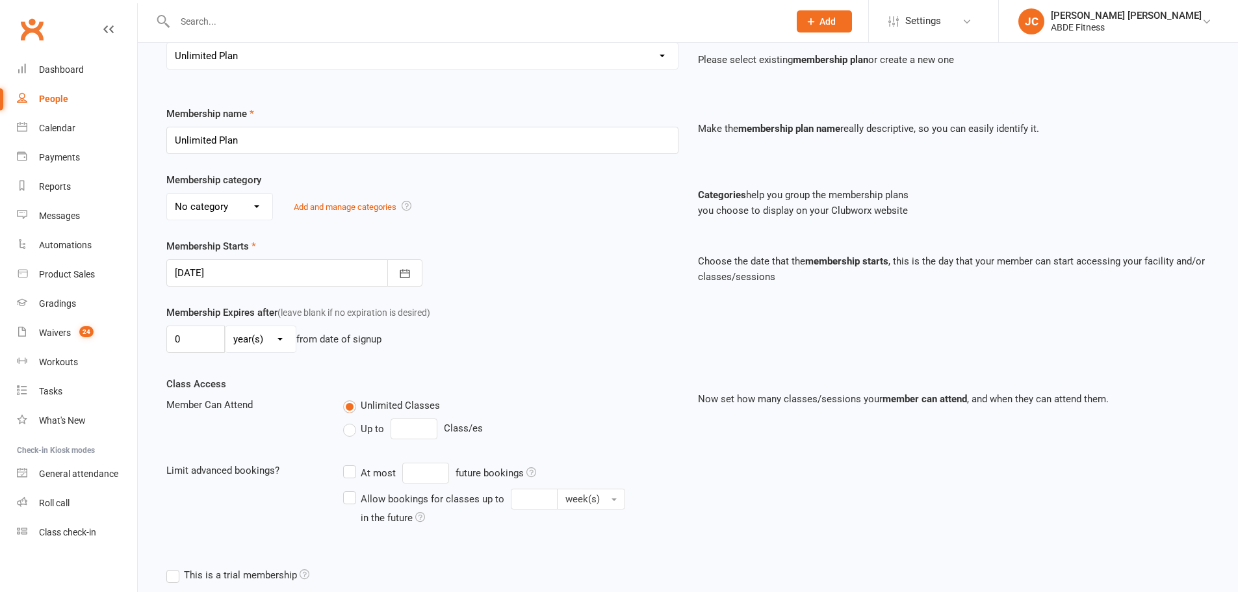
scroll to position [94, 0]
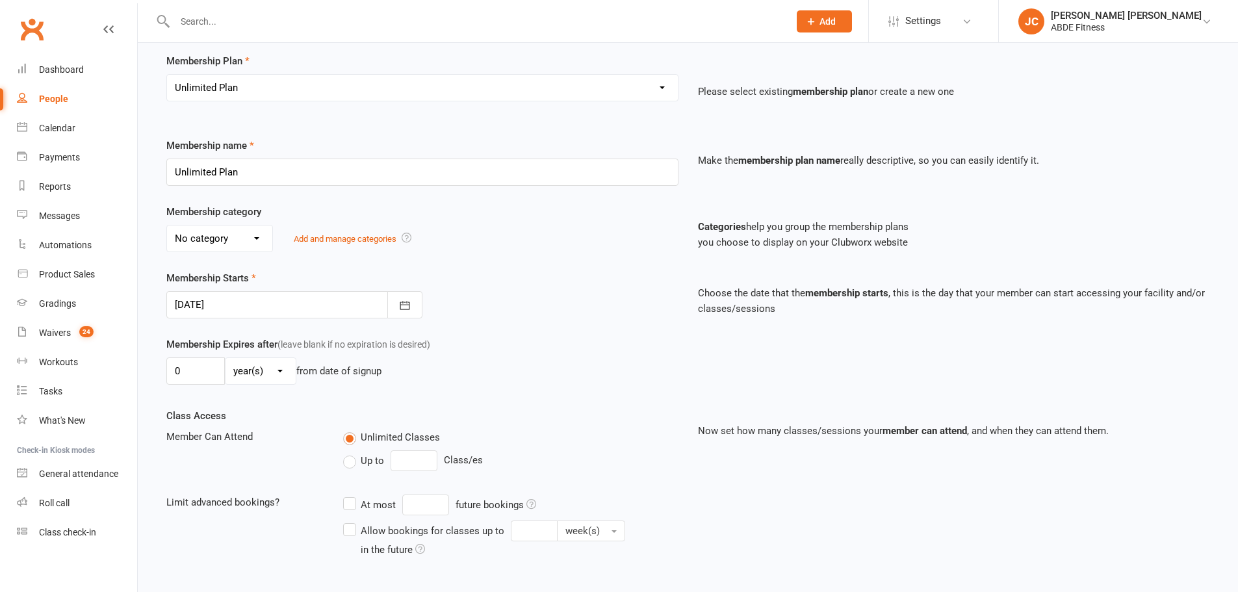
click at [274, 308] on div at bounding box center [294, 304] width 256 height 27
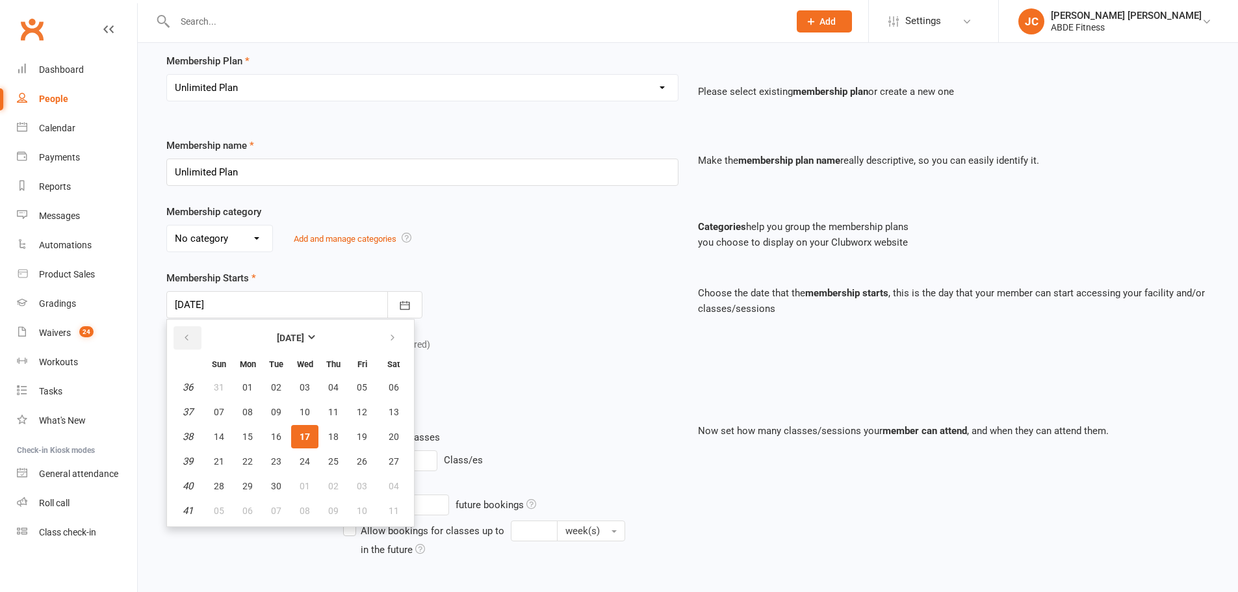
click at [185, 337] on button "button" at bounding box center [187, 337] width 28 height 23
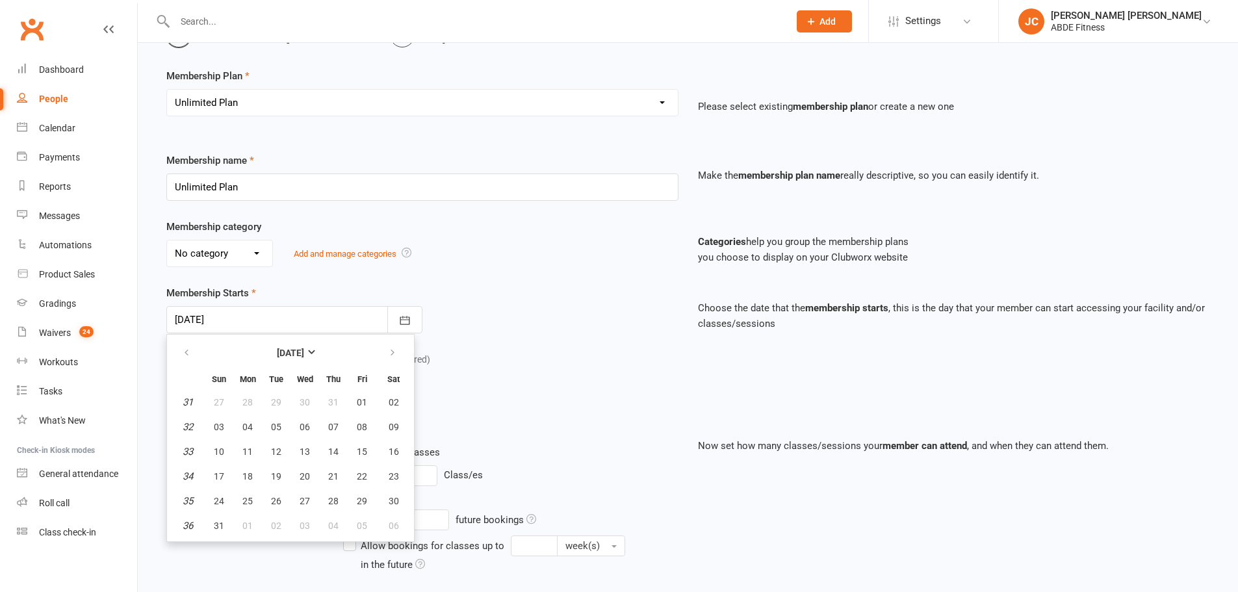
scroll to position [72, 0]
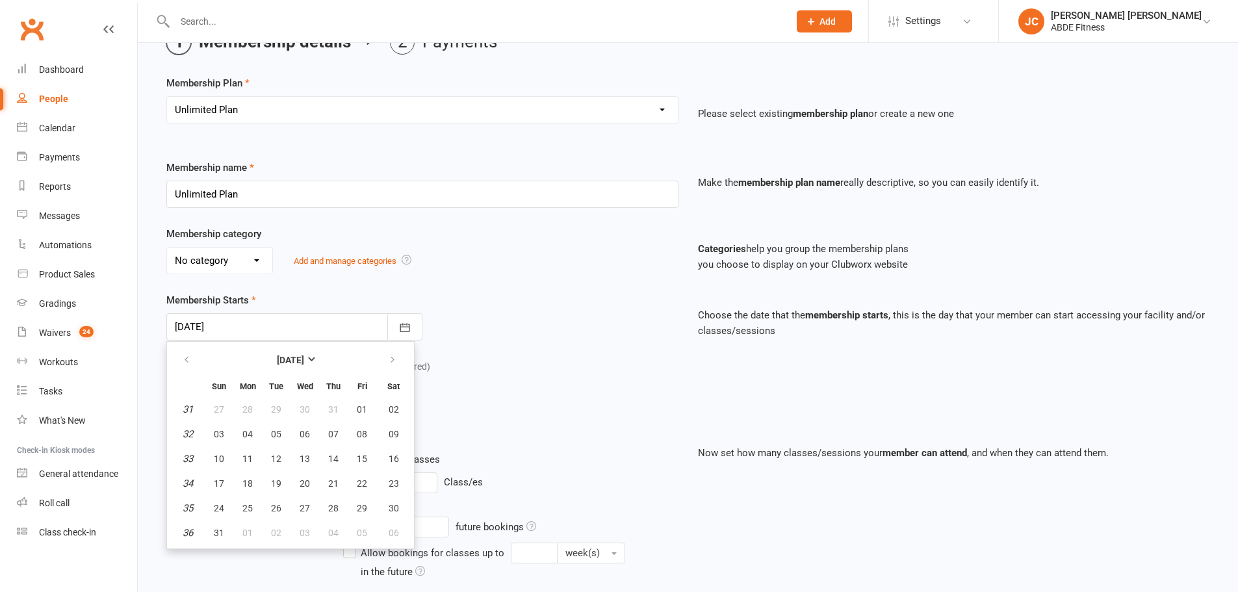
click at [185, 337] on div at bounding box center [294, 326] width 256 height 27
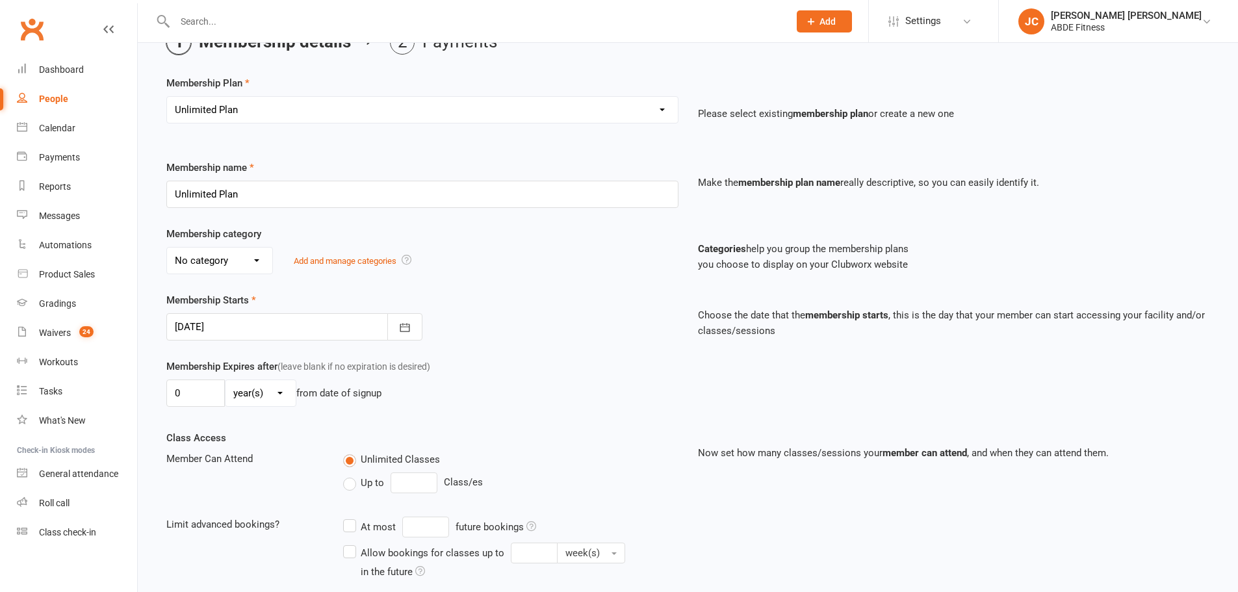
click at [246, 333] on div at bounding box center [294, 326] width 256 height 27
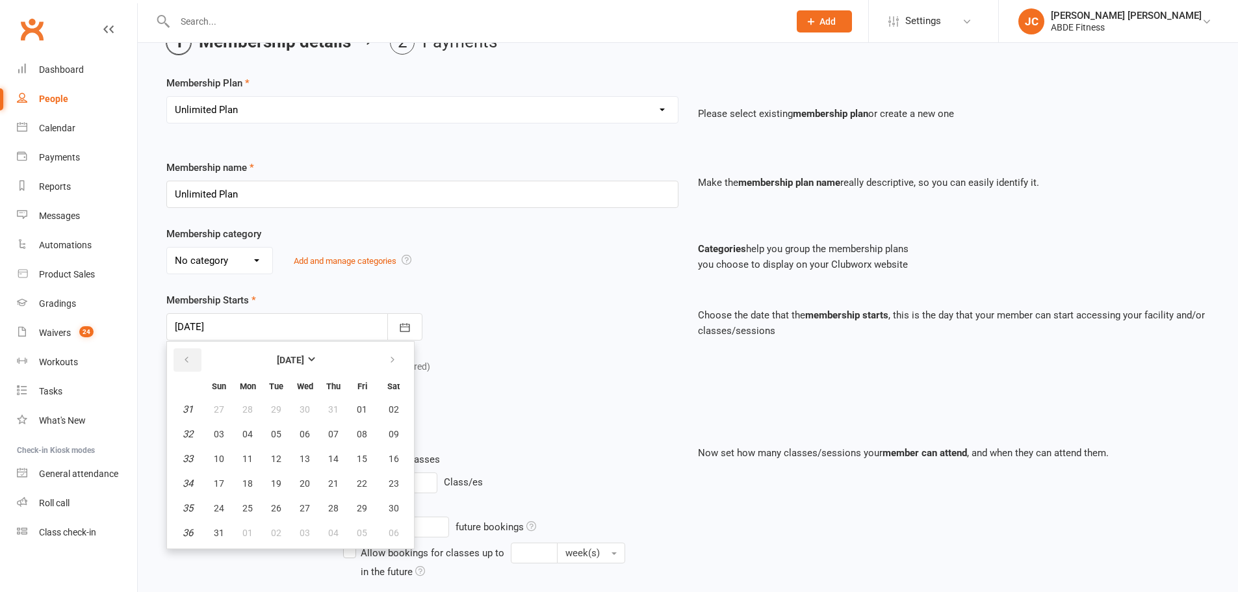
click at [196, 360] on button "button" at bounding box center [187, 359] width 28 height 23
drag, startPoint x: 395, startPoint y: 361, endPoint x: 385, endPoint y: 375, distance: 17.2
click at [394, 361] on icon "button" at bounding box center [392, 360] width 9 height 10
click at [363, 407] on span "01" at bounding box center [362, 409] width 10 height 10
type input "01 Aug 2025"
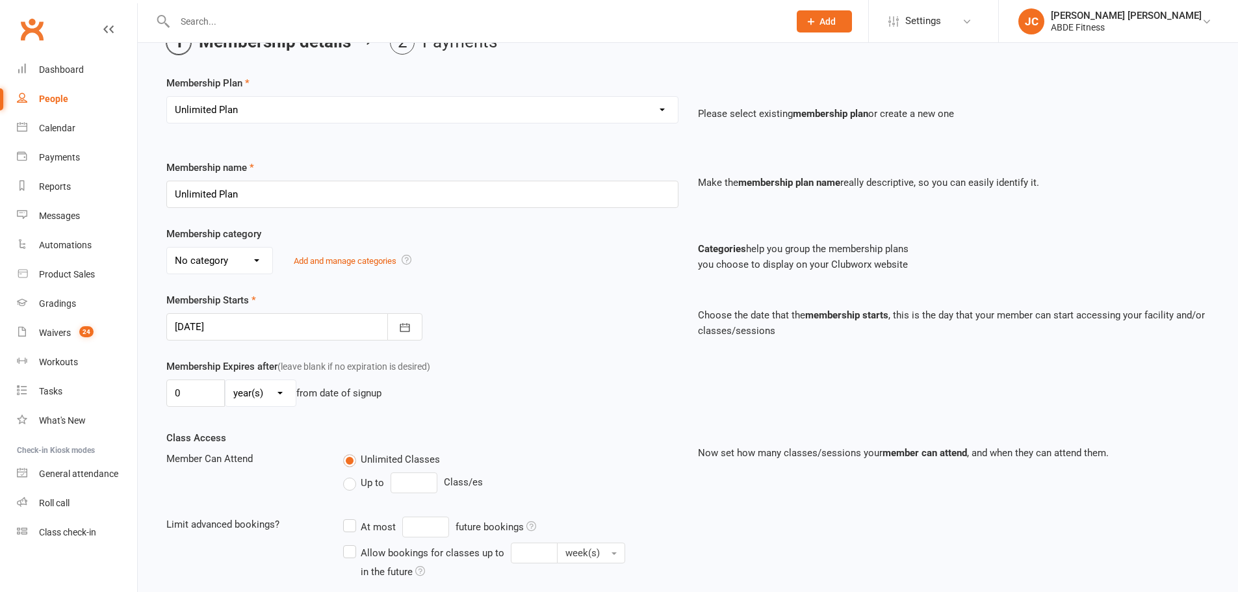
scroll to position [311, 0]
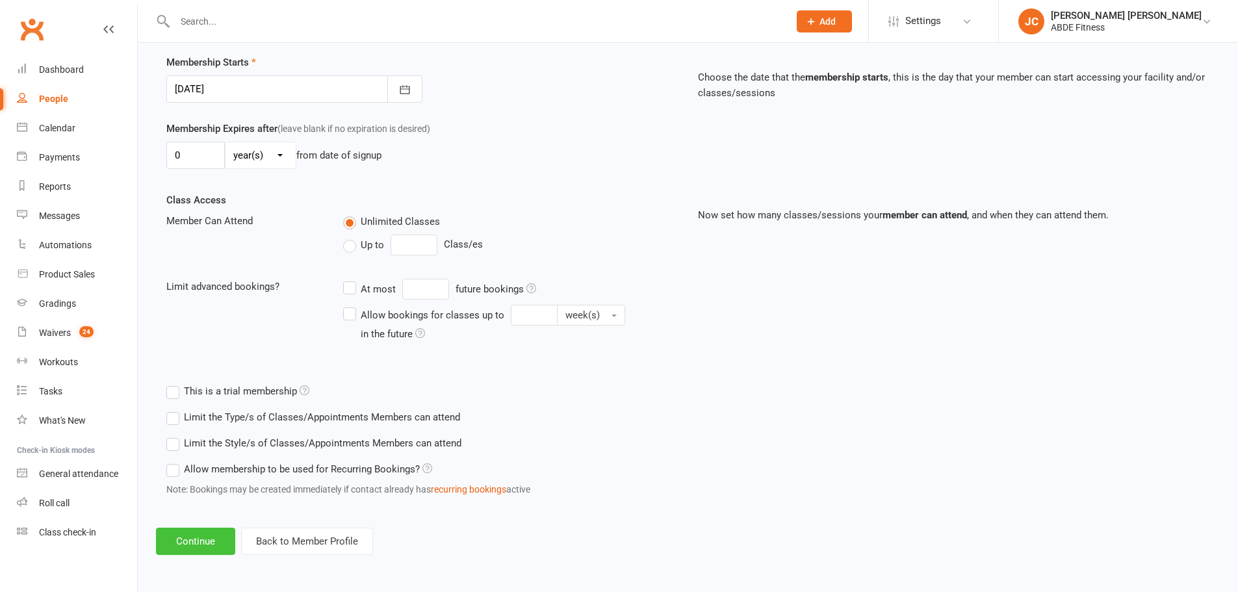
click at [222, 543] on button "Continue" at bounding box center [195, 541] width 79 height 27
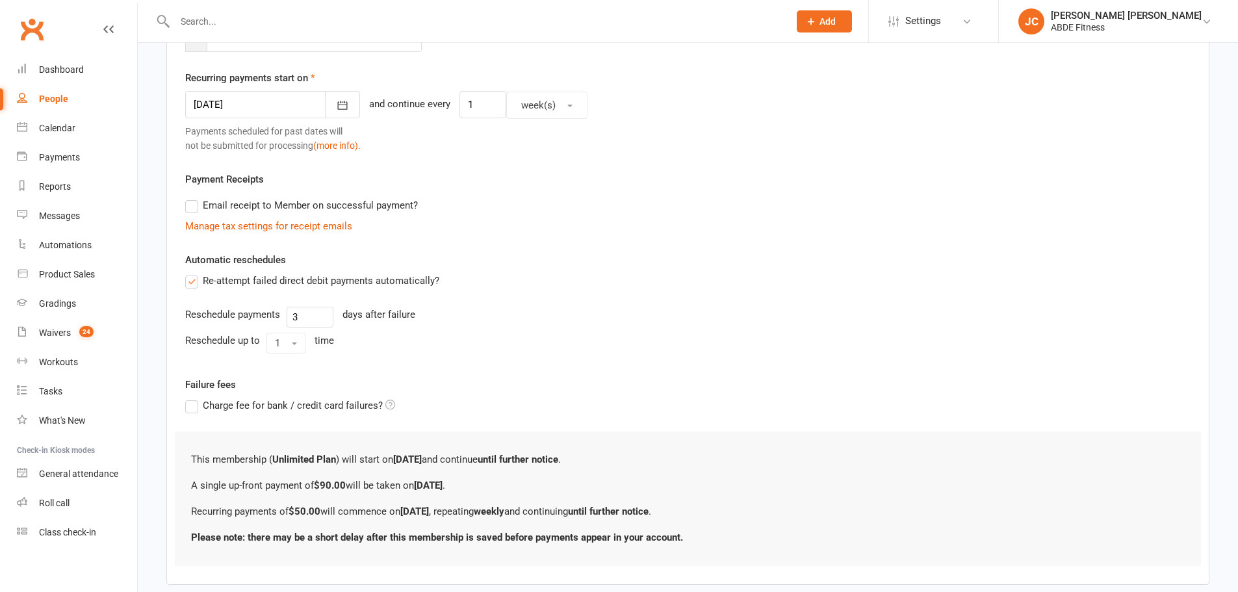
scroll to position [401, 0]
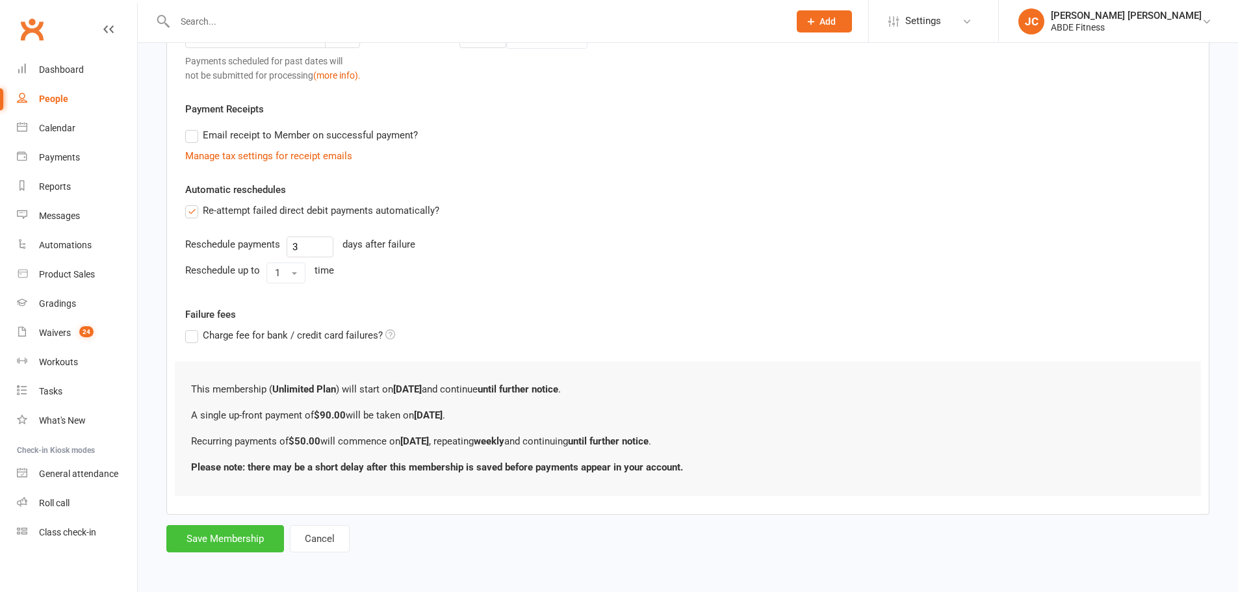
click at [240, 537] on button "Save Membership" at bounding box center [225, 538] width 118 height 27
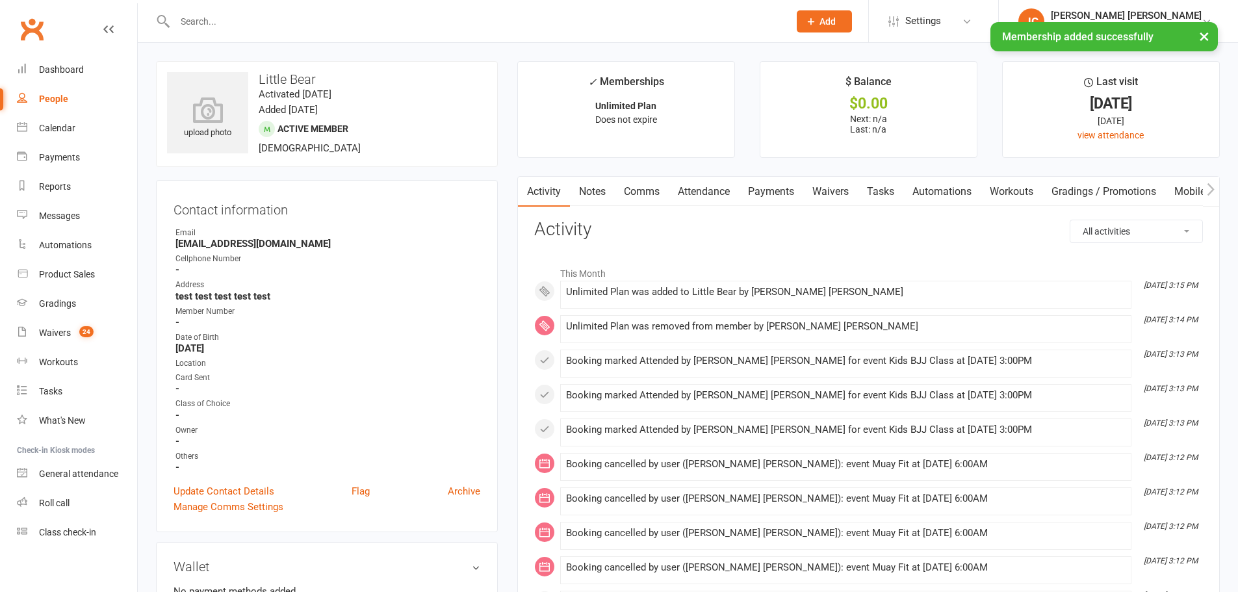
click at [688, 183] on link "Attendance" at bounding box center [704, 192] width 70 height 30
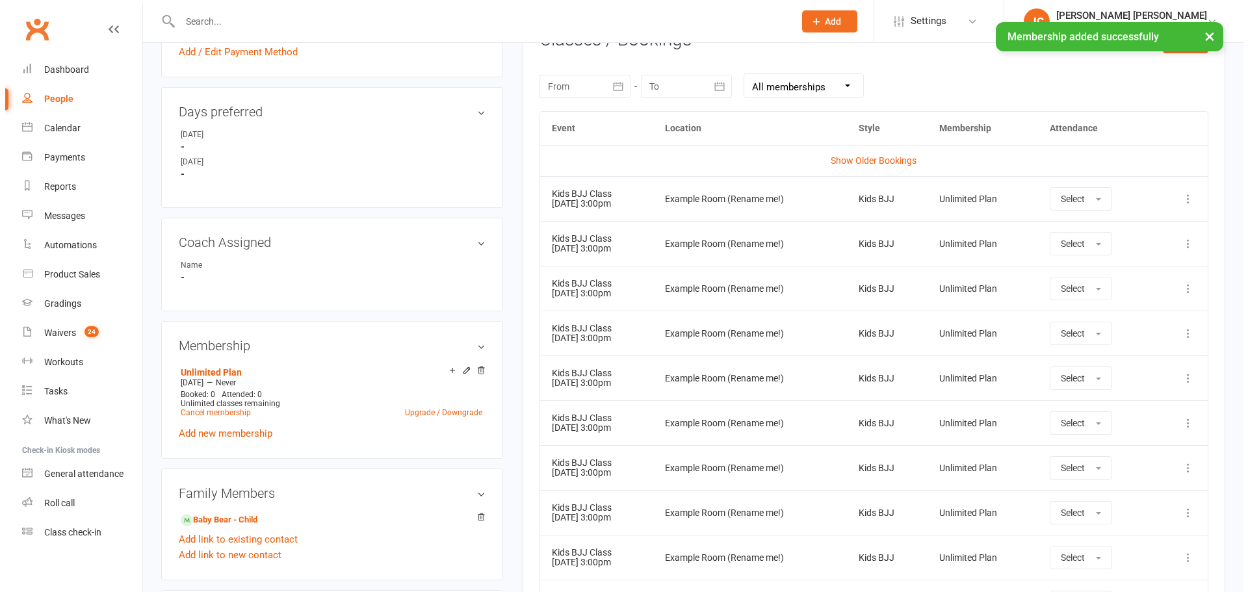
scroll to position [563, 0]
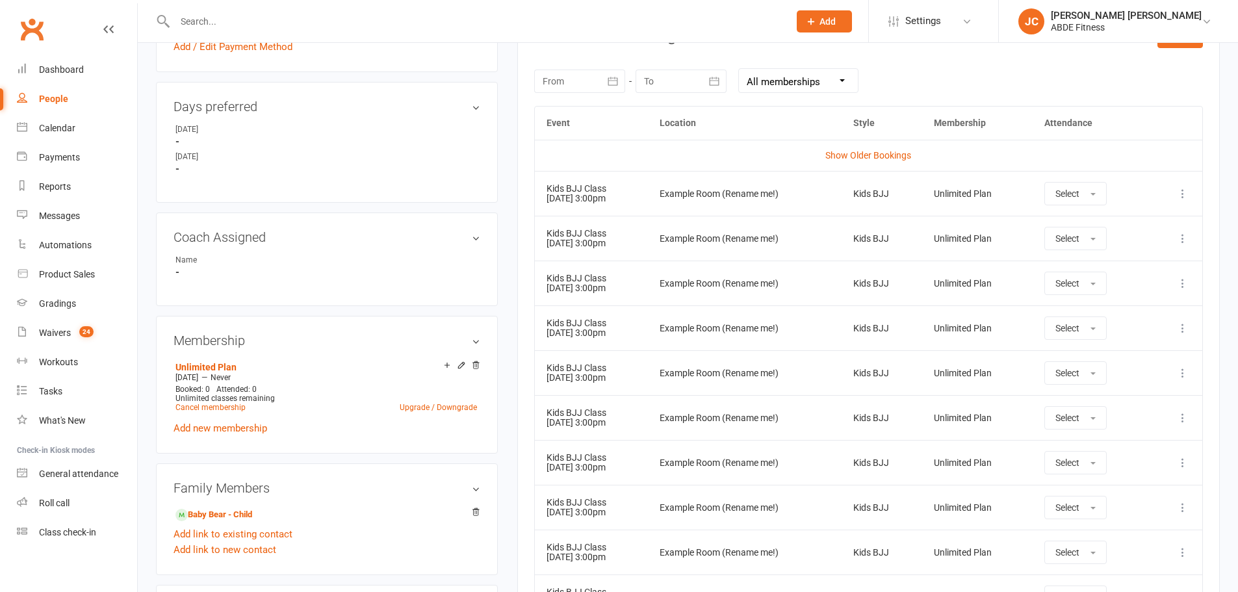
click at [1184, 193] on icon at bounding box center [1182, 193] width 13 height 13
click at [1107, 267] on link "Remove booking" at bounding box center [1125, 271] width 129 height 26
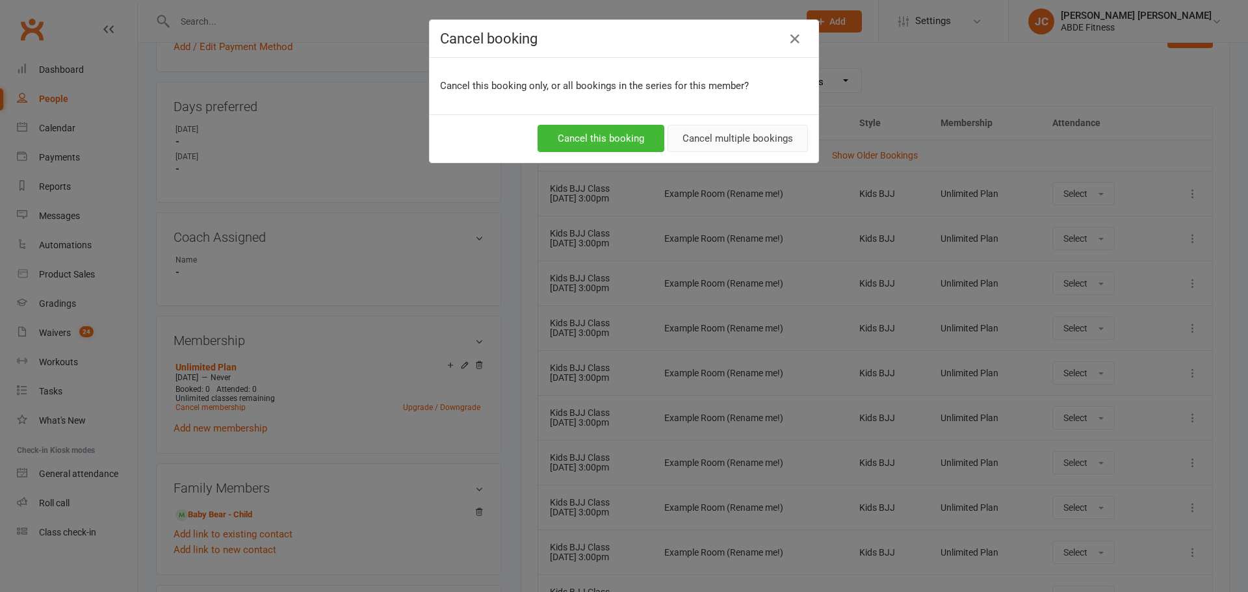
click at [754, 134] on button "Cancel multiple bookings" at bounding box center [737, 138] width 140 height 27
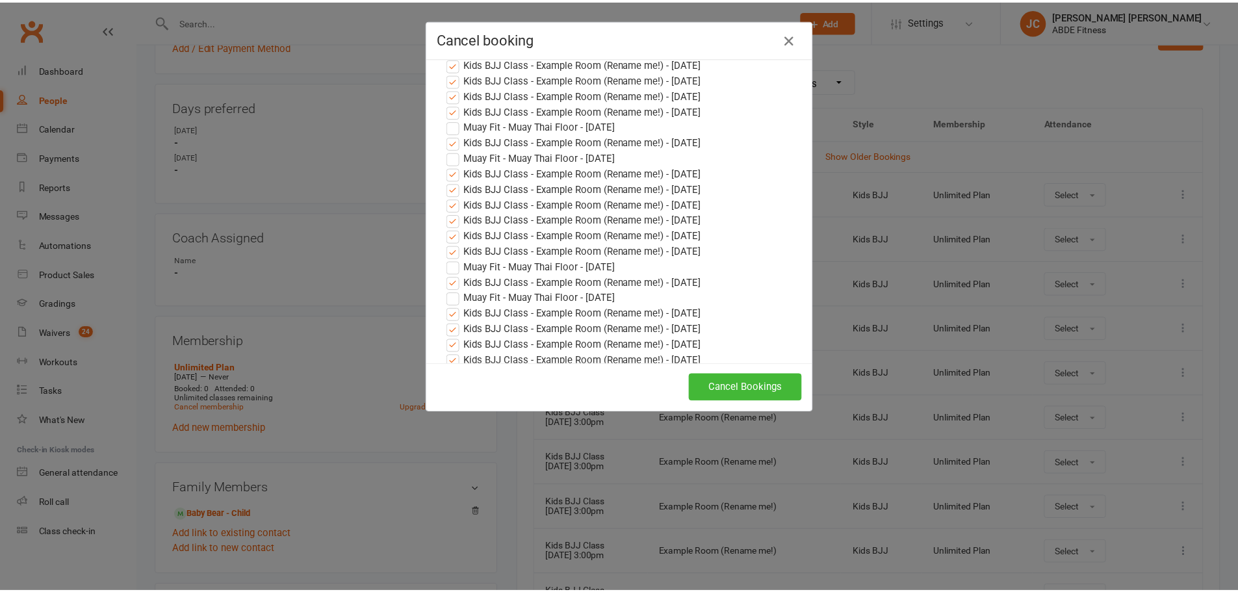
scroll to position [346, 0]
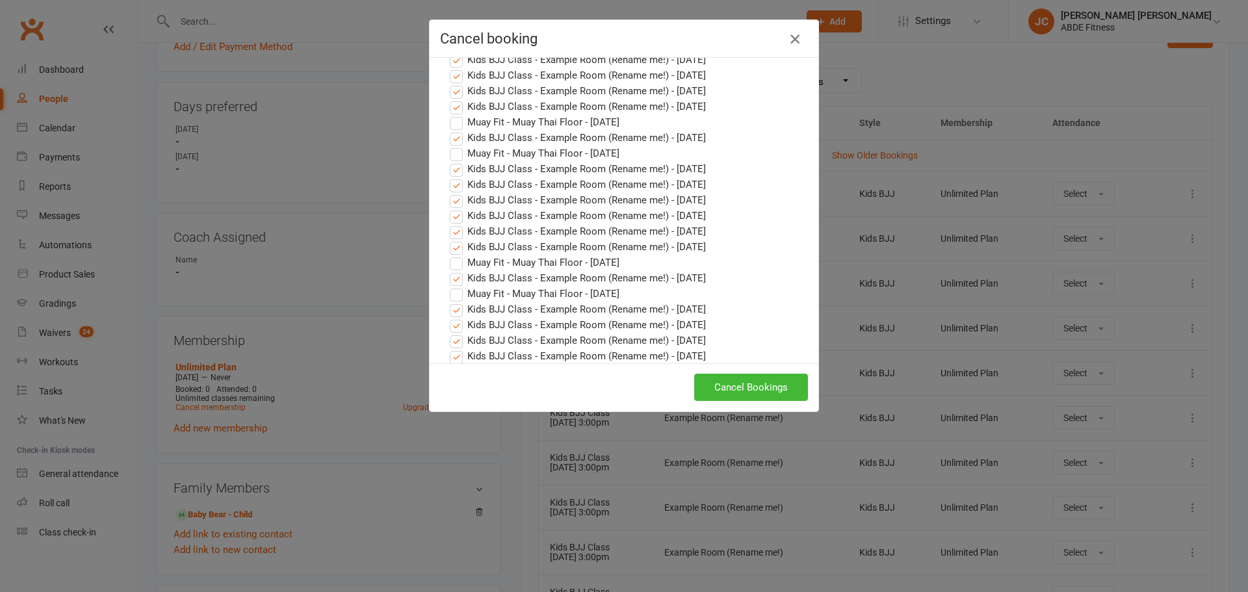
click at [795, 40] on icon "button" at bounding box center [795, 39] width 16 height 16
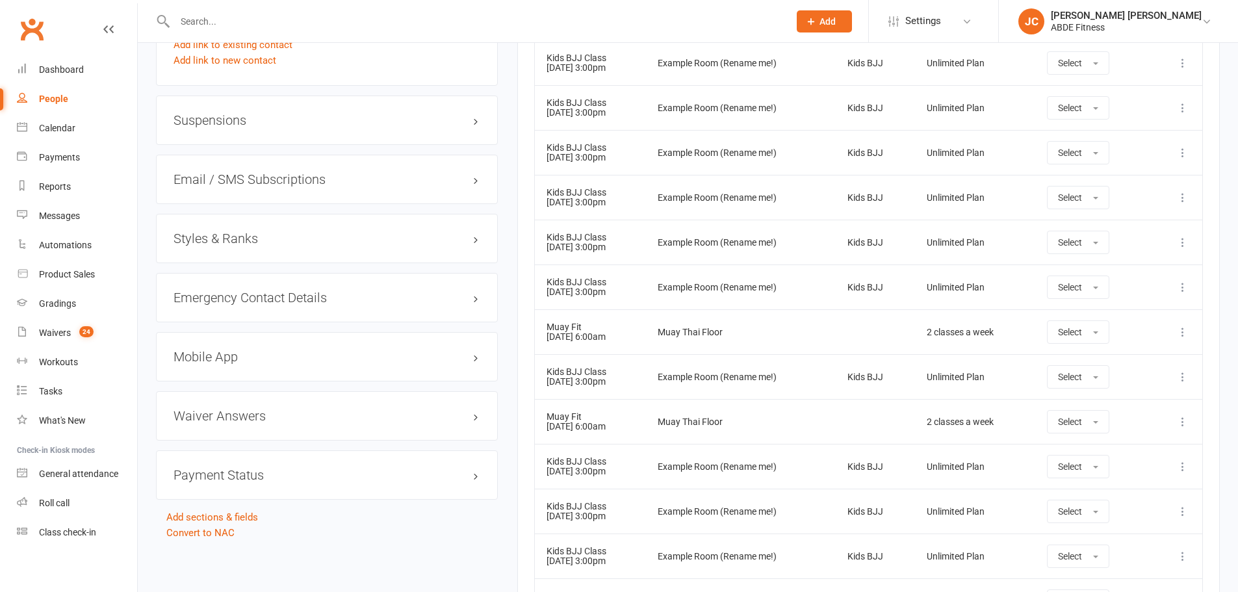
scroll to position [1088, 0]
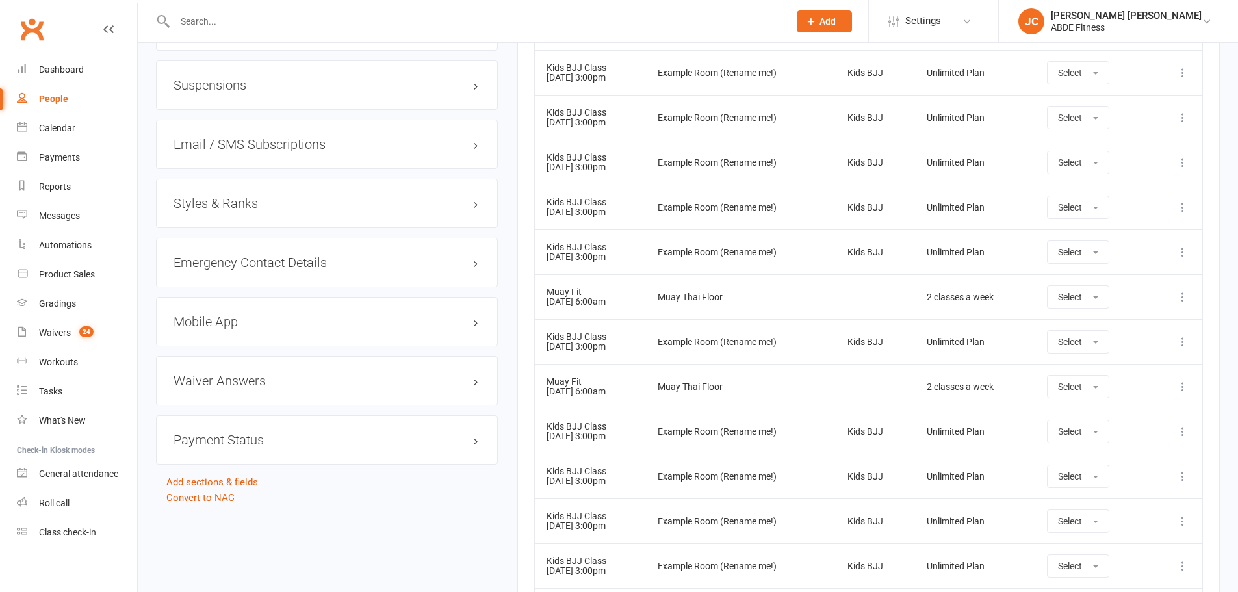
click at [264, 199] on h3 "Styles & Ranks" at bounding box center [326, 203] width 307 height 14
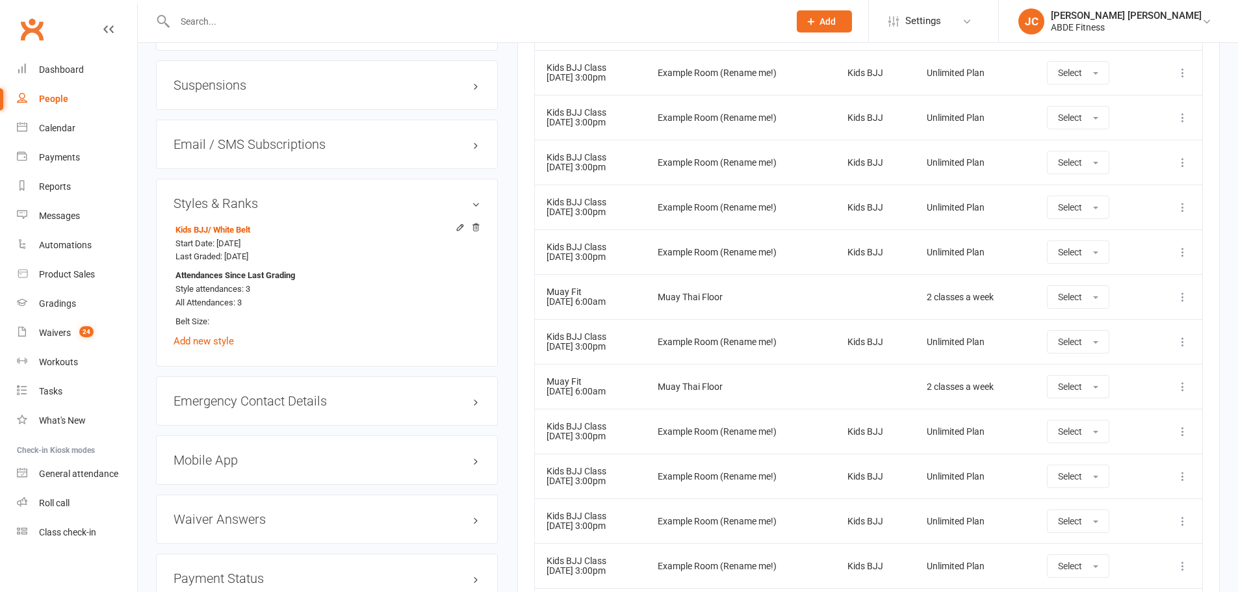
click at [456, 225] on icon at bounding box center [459, 227] width 9 height 9
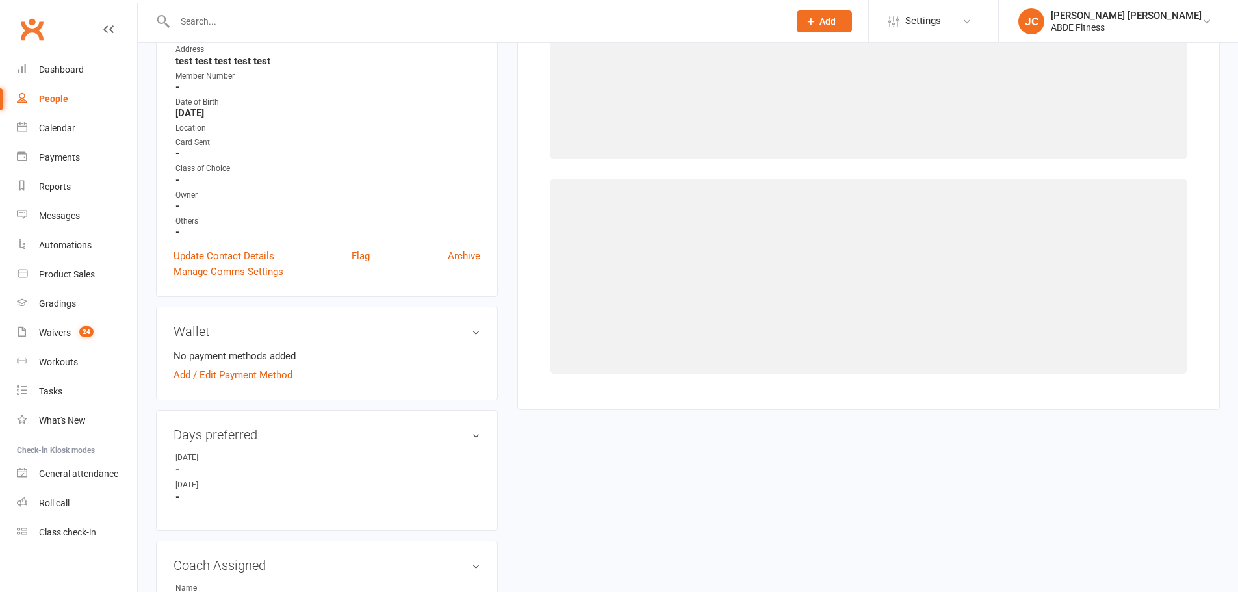
select select "273"
select select "998"
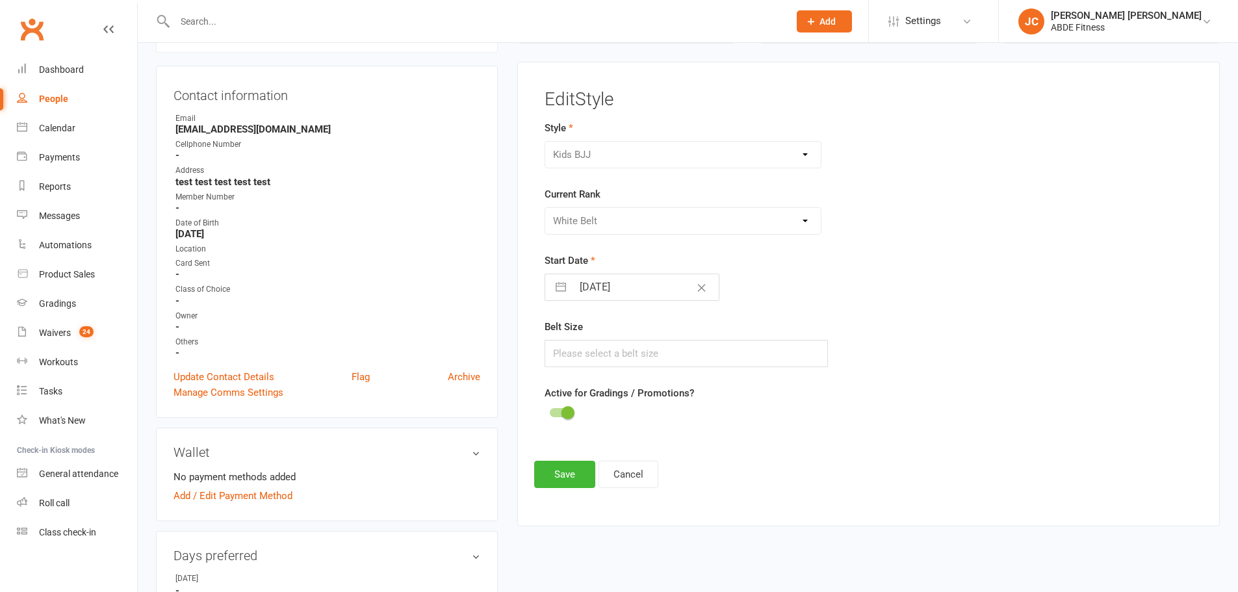
scroll to position [111, 0]
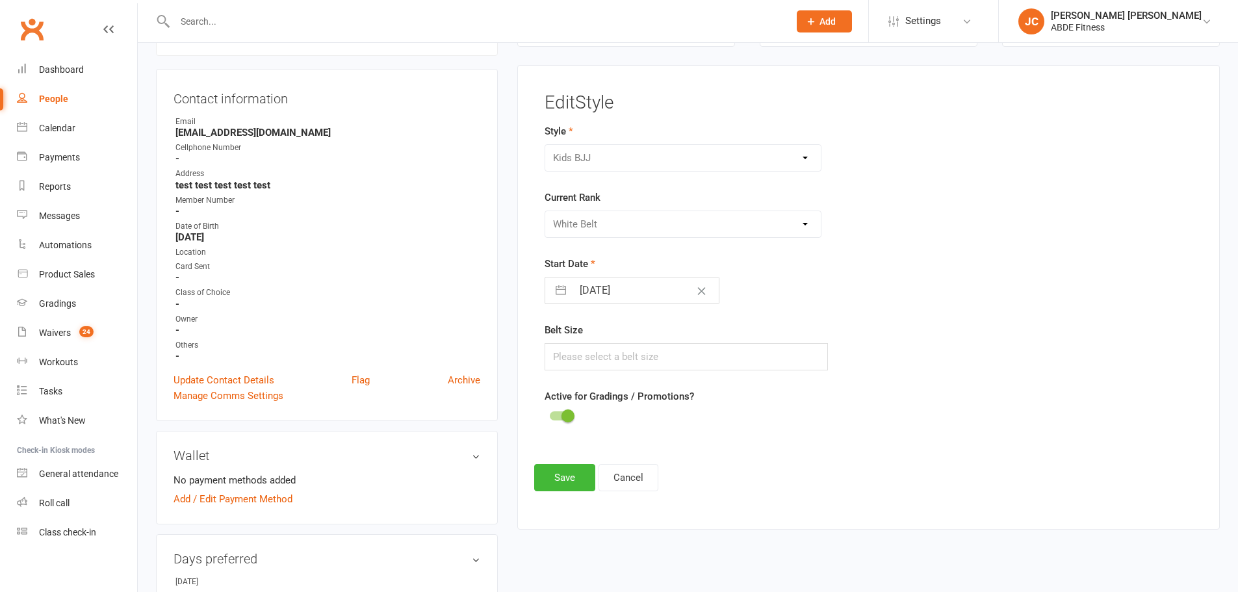
click at [567, 414] on span at bounding box center [567, 415] width 13 height 13
click at [550, 414] on input "checkbox" at bounding box center [550, 414] width 0 height 0
click at [561, 473] on button "Save" at bounding box center [564, 477] width 61 height 27
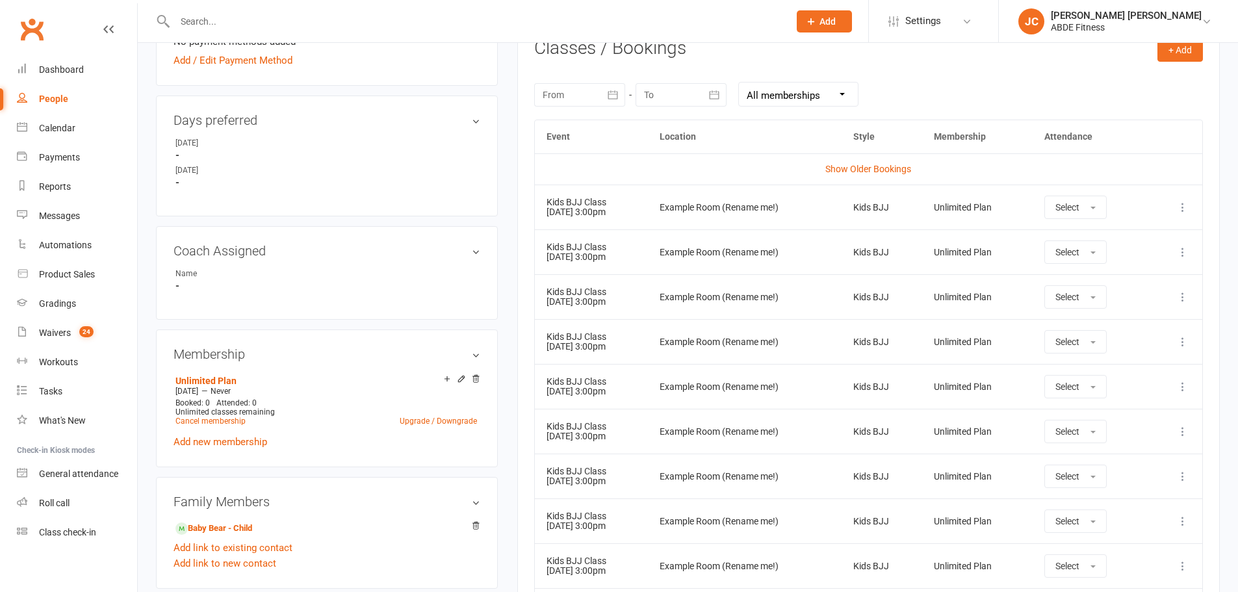
scroll to position [587, 0]
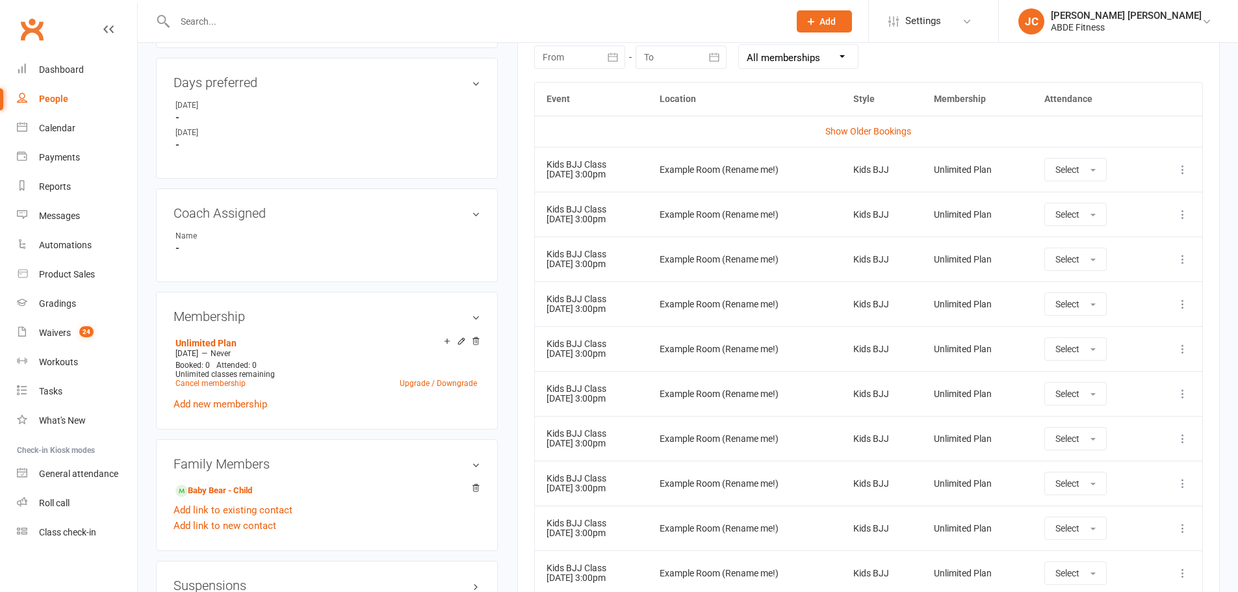
click at [477, 339] on icon at bounding box center [475, 341] width 9 height 9
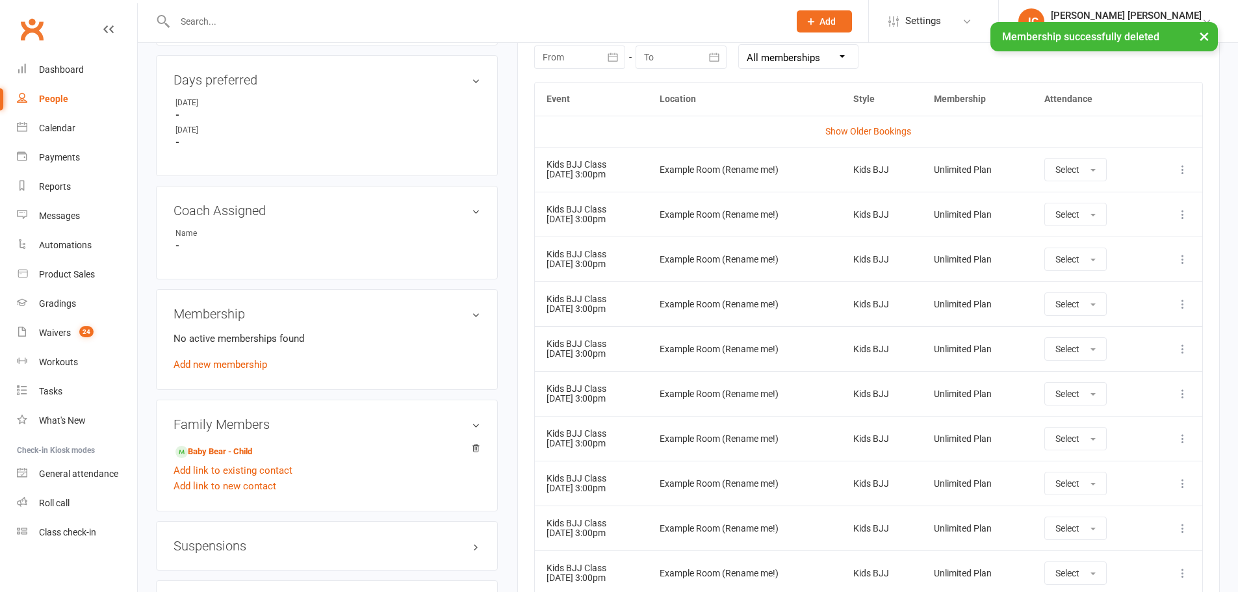
scroll to position [585, 0]
click at [229, 371] on link "Add new membership" at bounding box center [220, 367] width 94 height 12
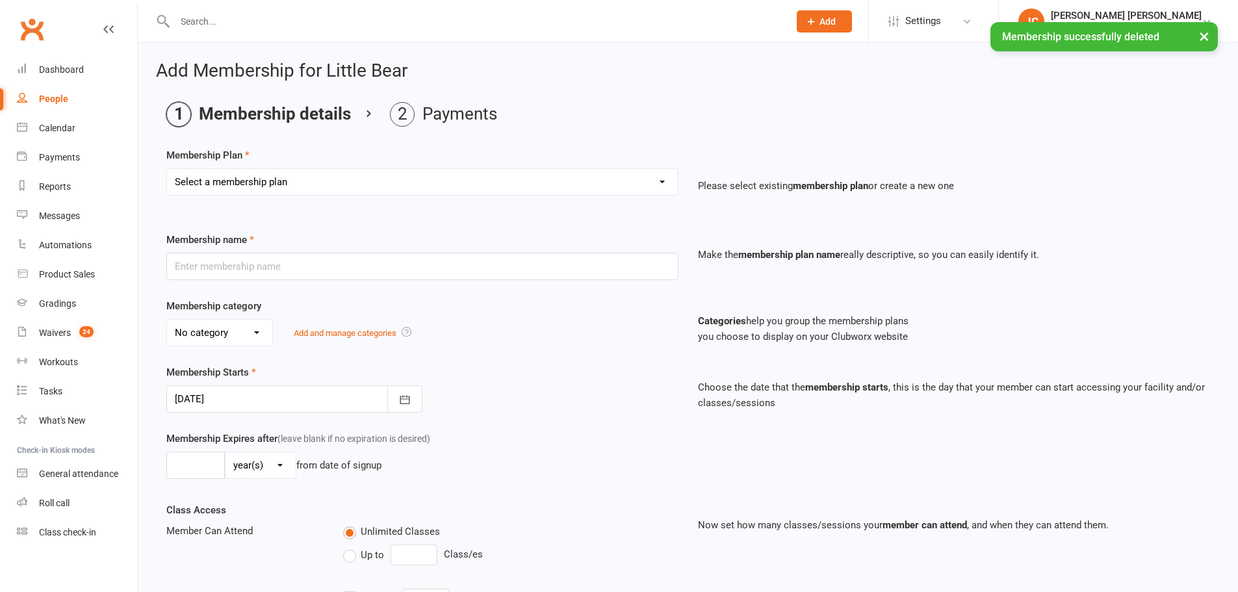
click at [266, 184] on select "Select a membership plan Create new Membership Plan ABDE Referral 2 Weeks Pass …" at bounding box center [422, 182] width 511 height 26
select select "2"
click at [167, 169] on select "Select a membership plan Create new Membership Plan ABDE Referral 2 Weeks Pass …" at bounding box center [422, 182] width 511 height 26
type input "ABDE Referral 6 Months"
type input "6"
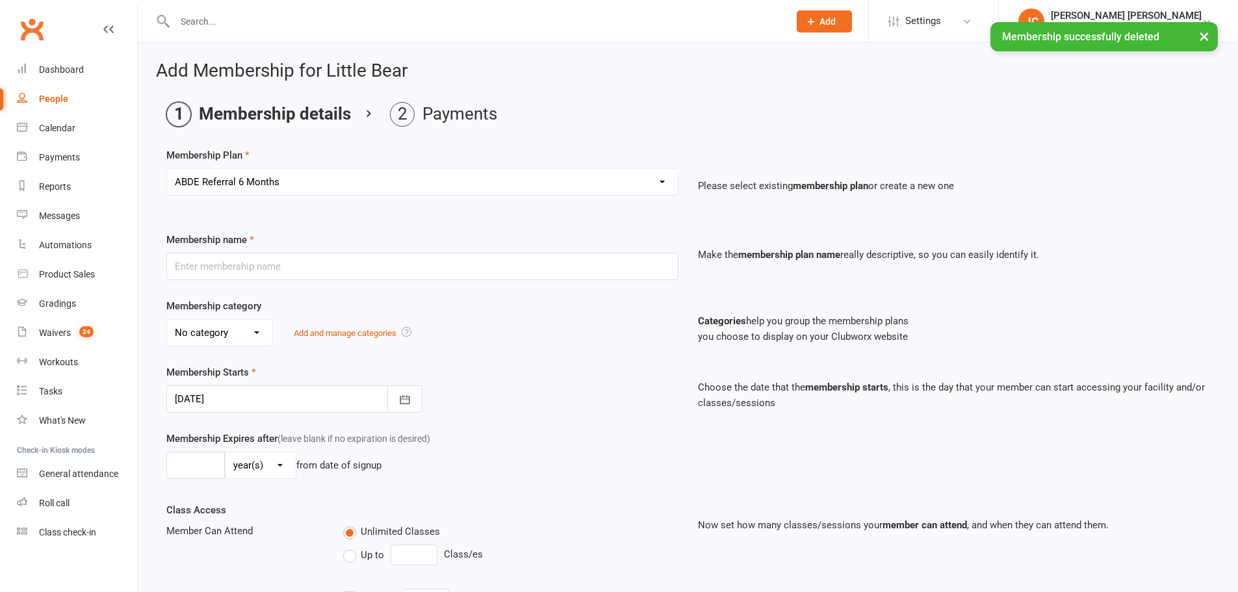
select select "2"
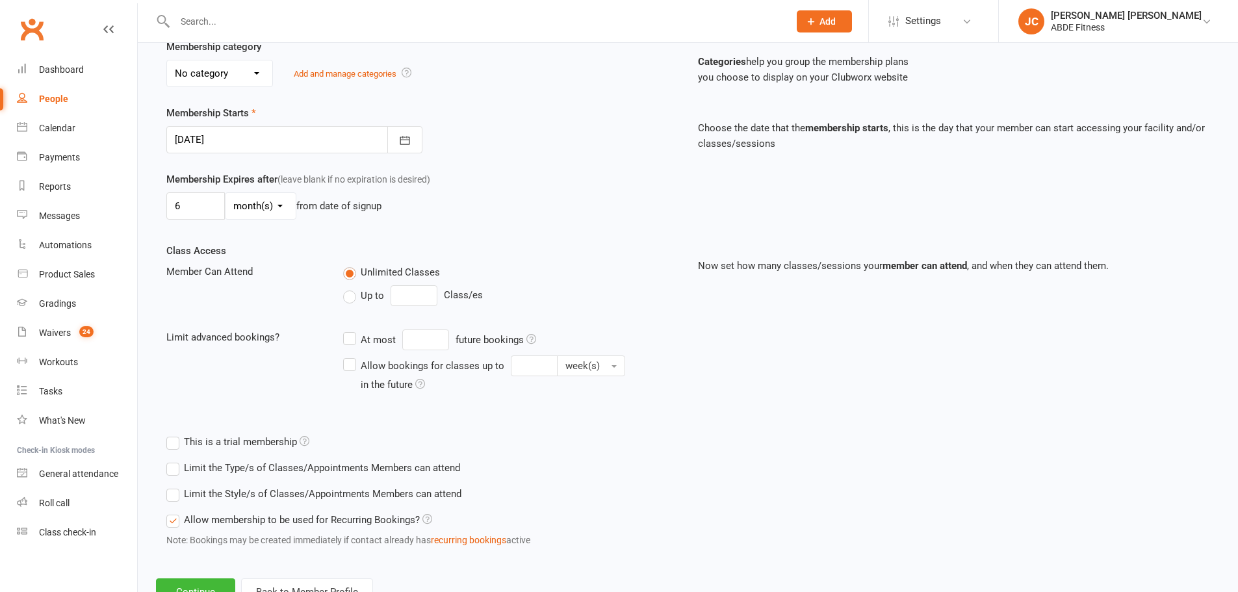
click at [403, 180] on span "(leave blank if no expiration is desired)" at bounding box center [353, 179] width 153 height 10
click at [408, 129] on button "button" at bounding box center [404, 138] width 35 height 27
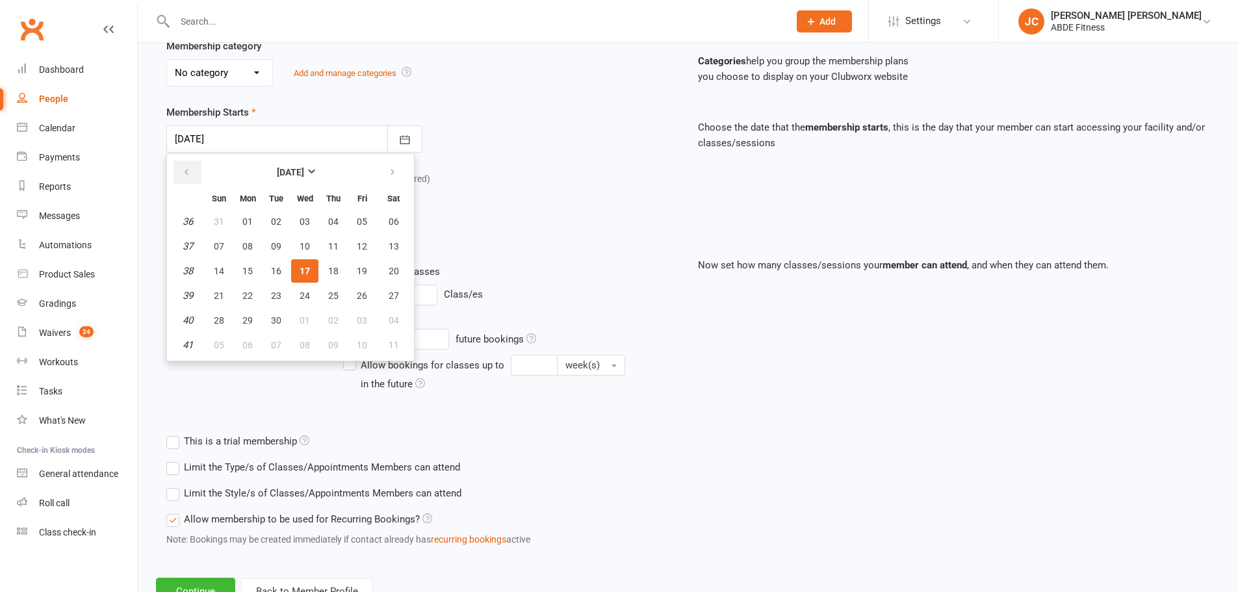
click at [197, 171] on button "button" at bounding box center [187, 171] width 28 height 23
click at [361, 218] on span "01" at bounding box center [362, 221] width 10 height 10
type input "[DATE]"
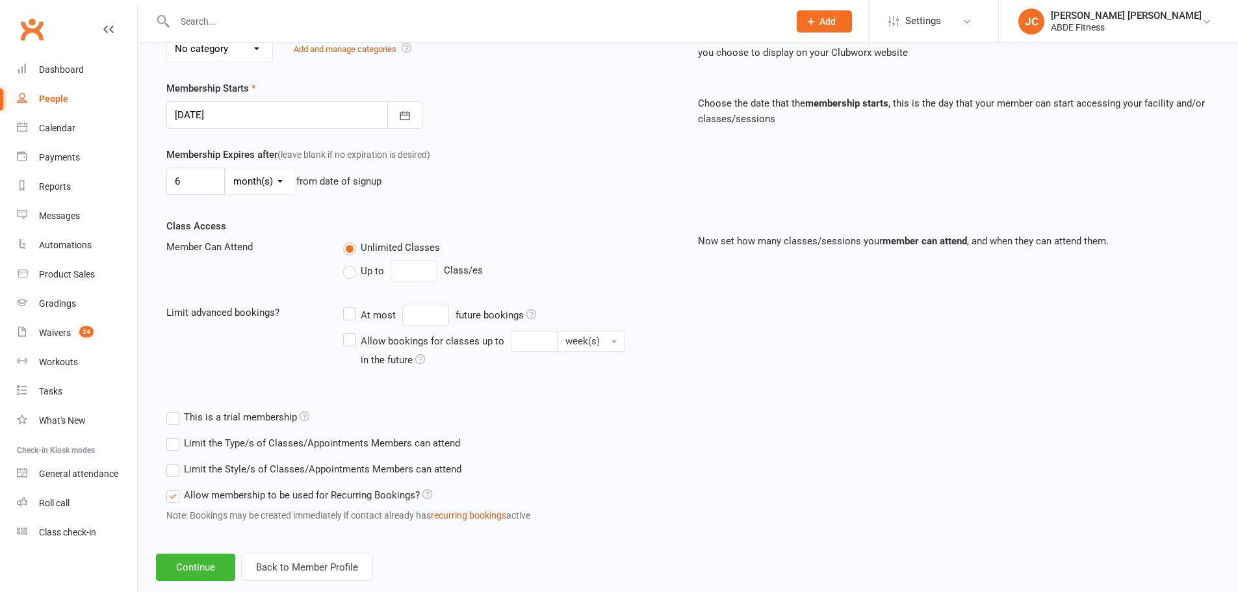
scroll to position [311, 0]
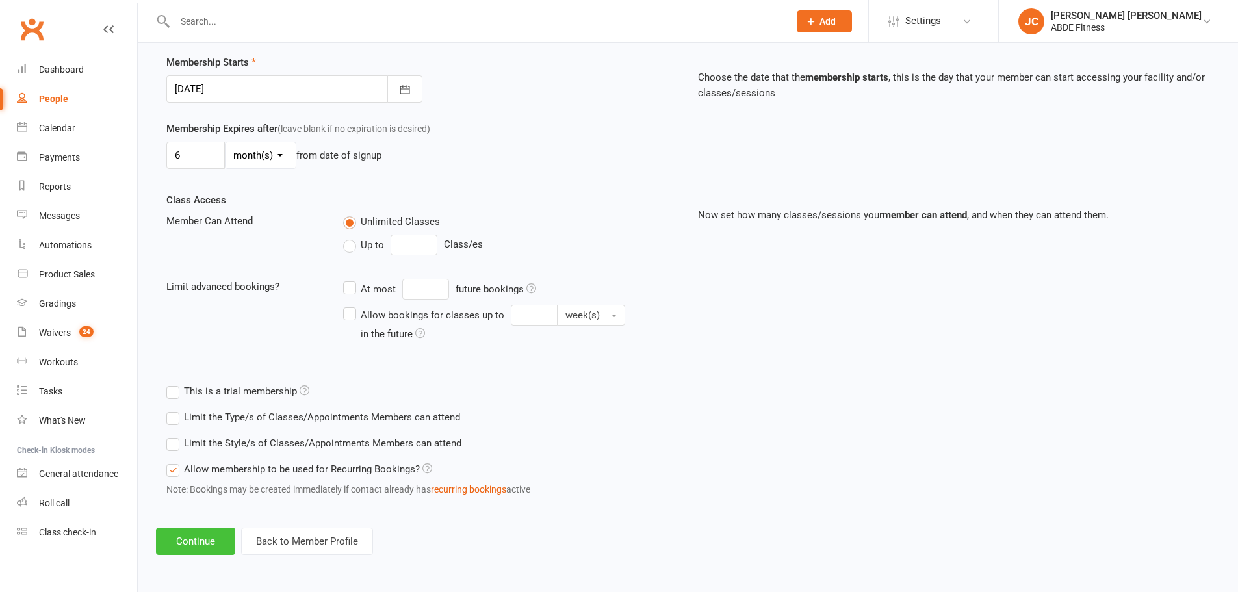
click at [196, 540] on button "Continue" at bounding box center [195, 541] width 79 height 27
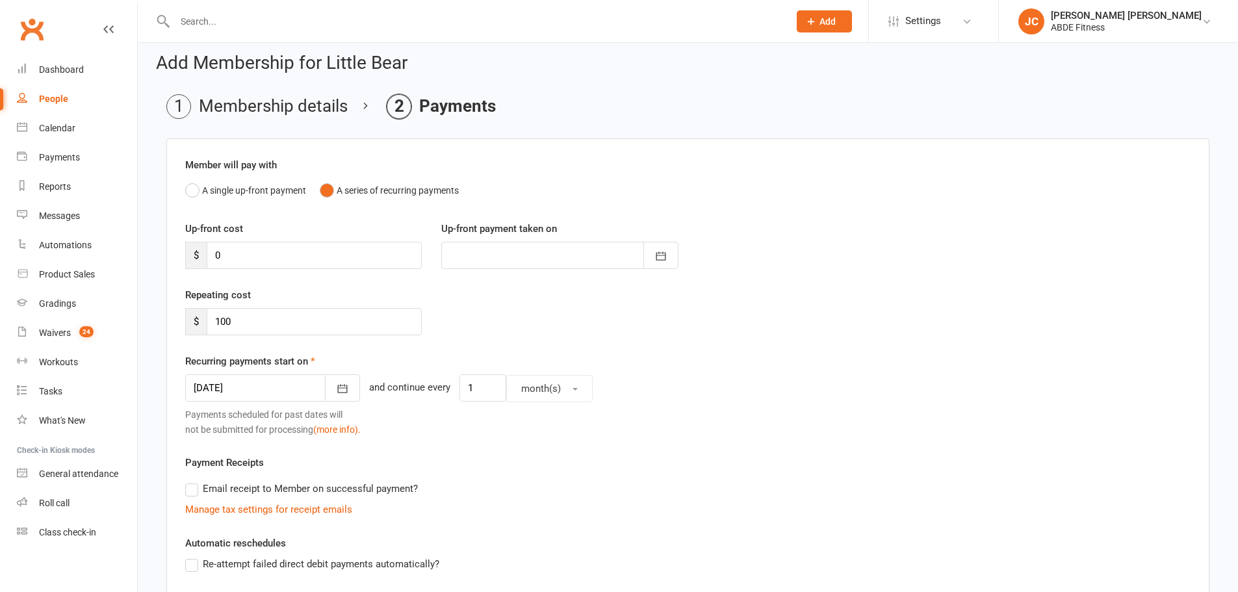
scroll to position [0, 0]
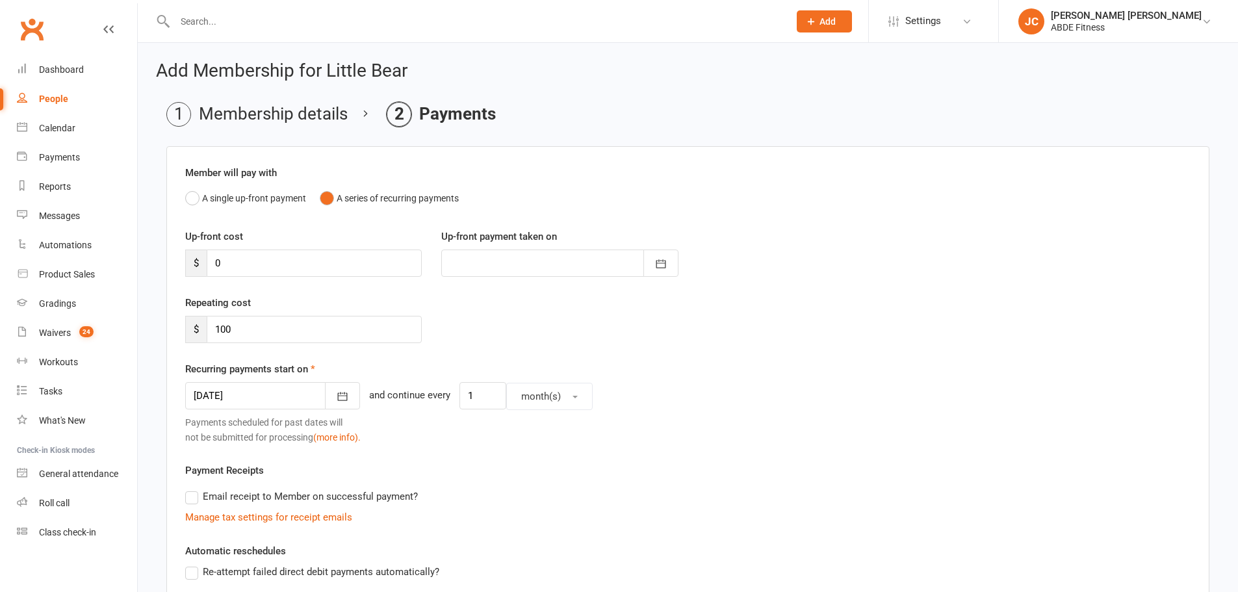
click at [259, 118] on li "Membership details" at bounding box center [256, 114] width 181 height 25
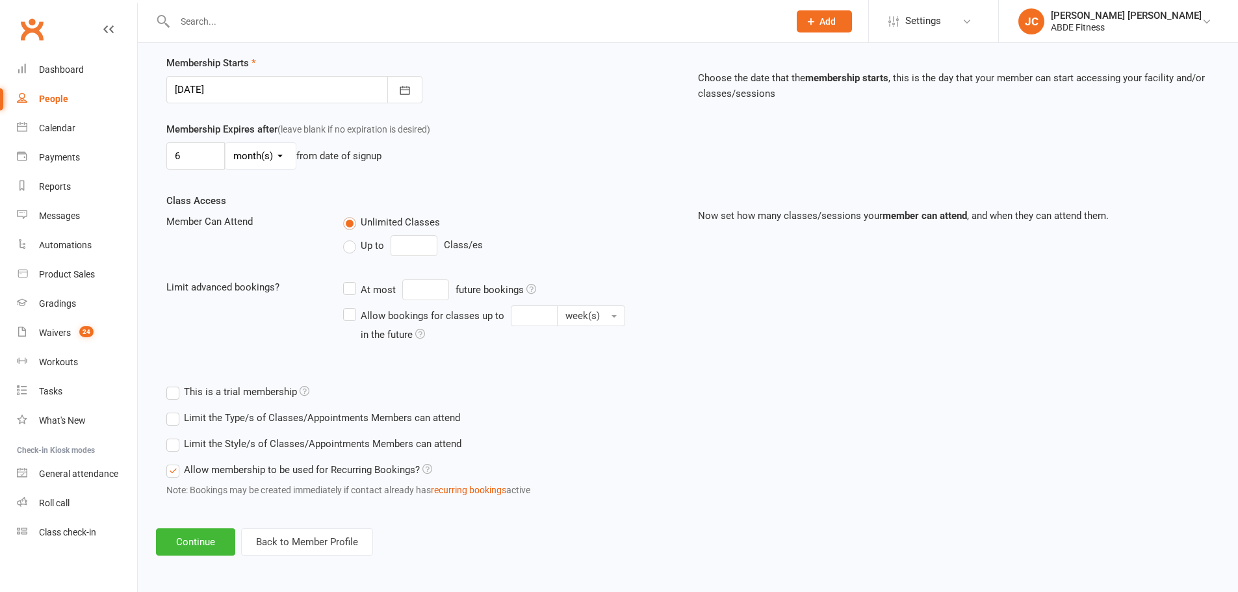
scroll to position [311, 0]
click at [194, 535] on button "Continue" at bounding box center [195, 541] width 79 height 27
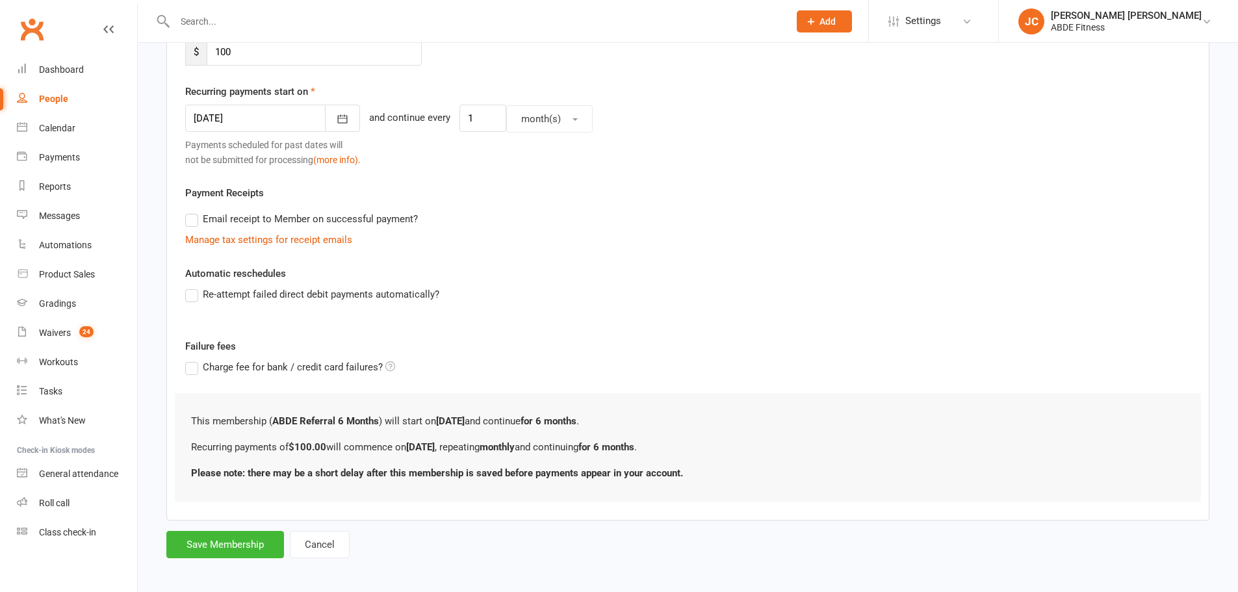
scroll to position [283, 0]
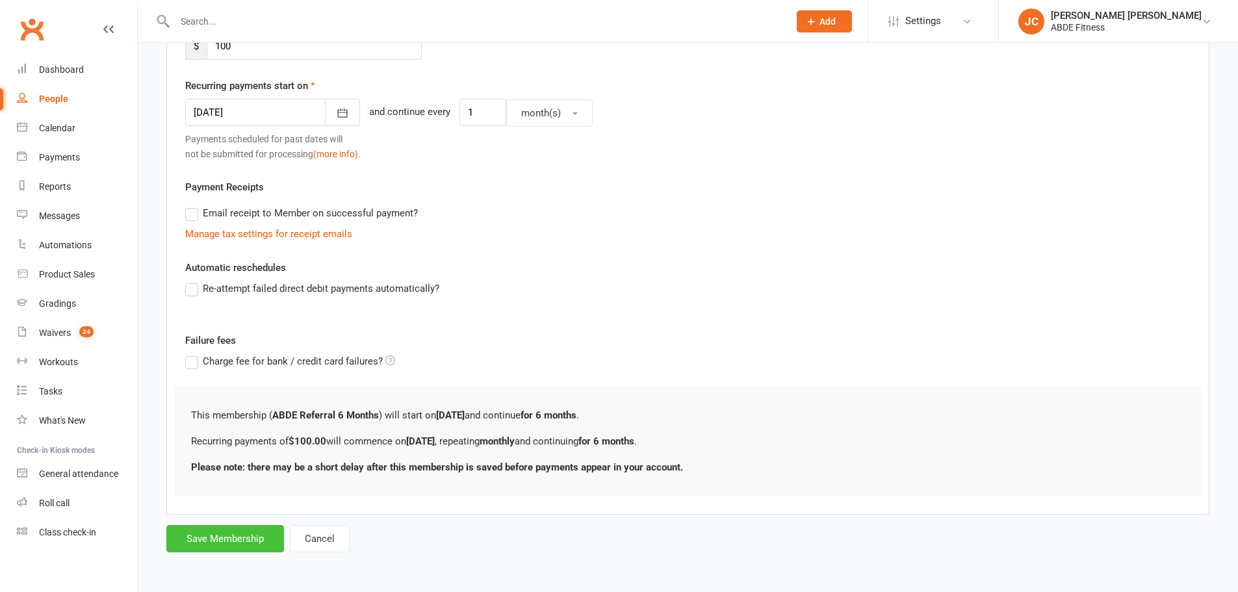
click at [224, 528] on button "Save Membership" at bounding box center [225, 538] width 118 height 27
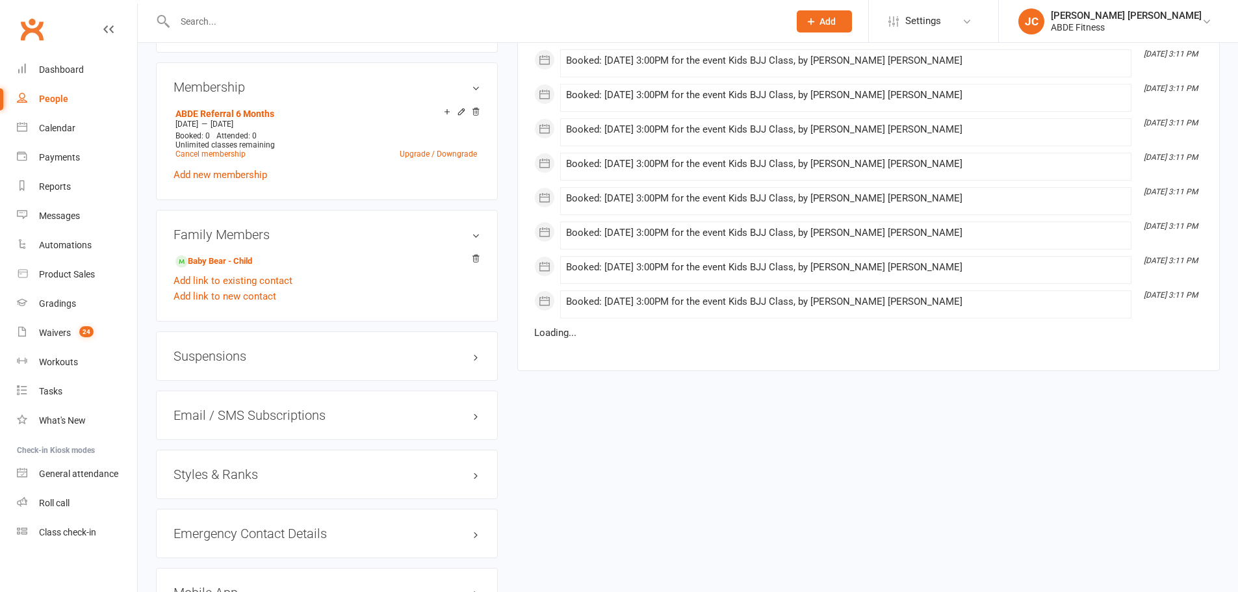
scroll to position [866, 0]
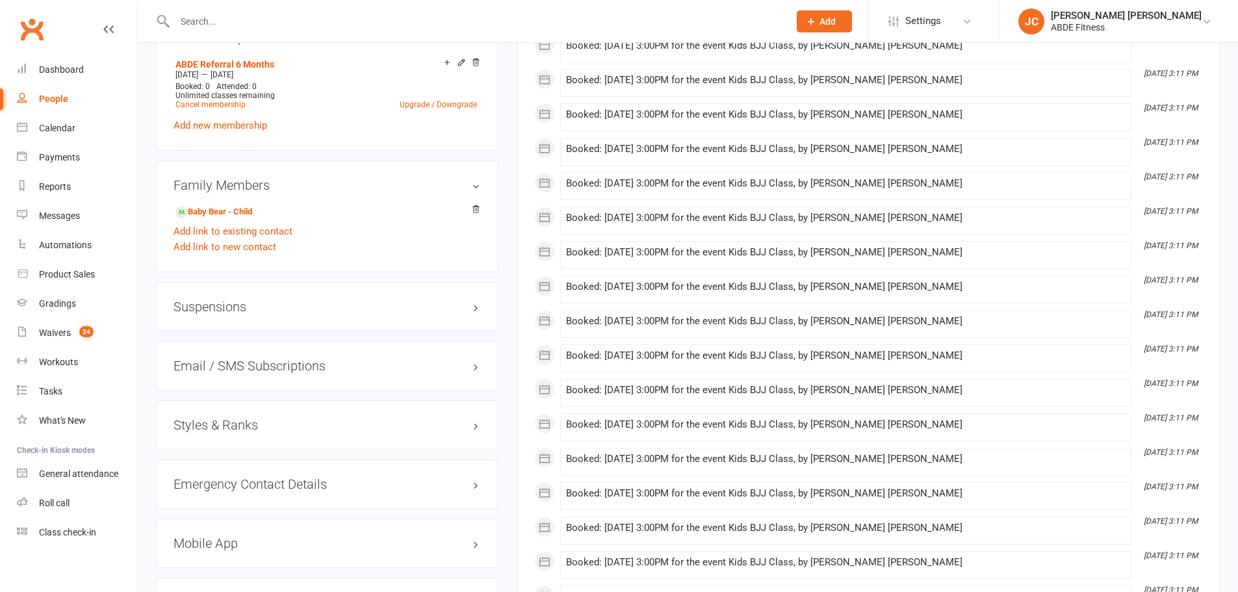
click at [235, 442] on div "Styles & Ranks" at bounding box center [327, 424] width 342 height 49
click at [277, 428] on h3 "Styles & Ranks" at bounding box center [326, 425] width 307 height 14
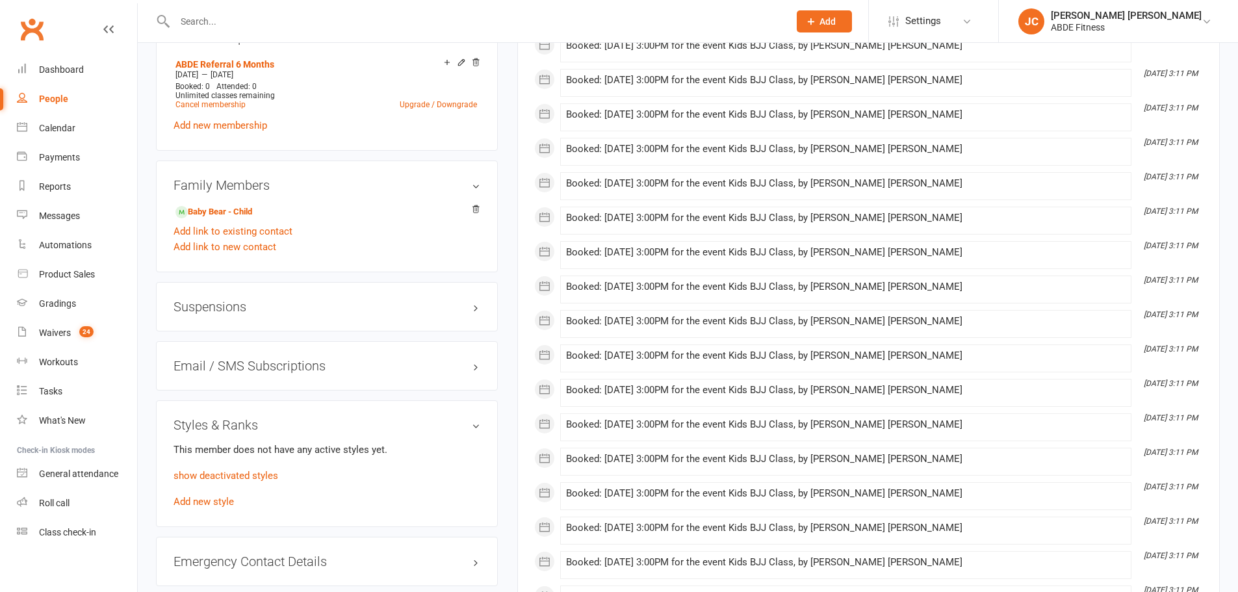
click at [196, 498] on link "Add new style" at bounding box center [203, 502] width 60 height 12
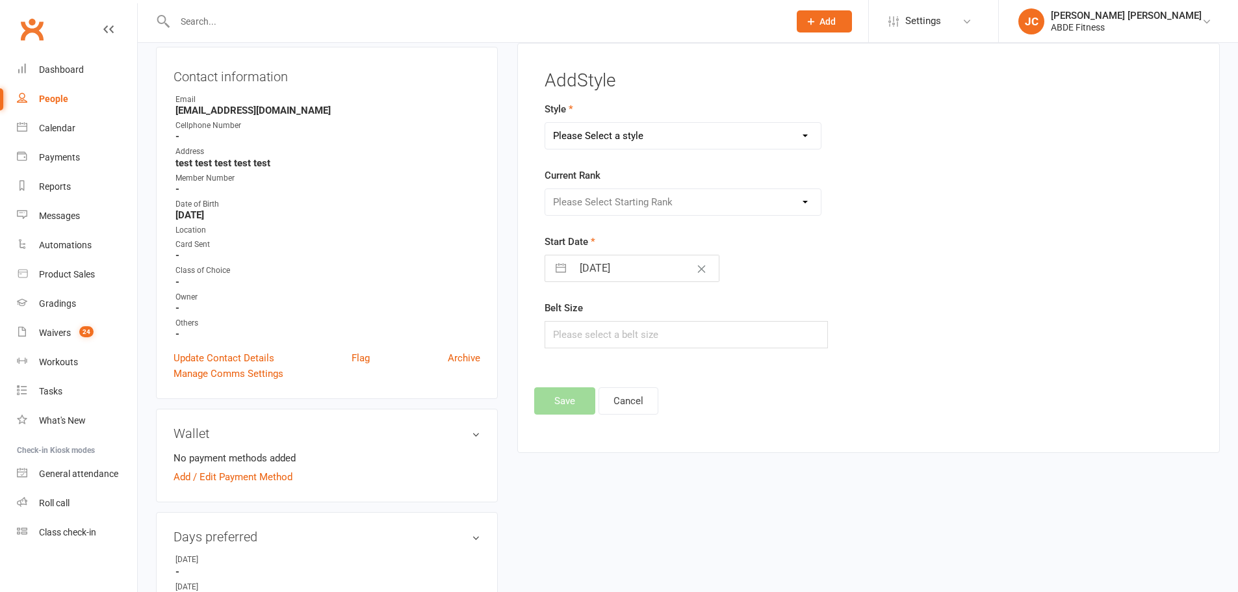
scroll to position [111, 0]
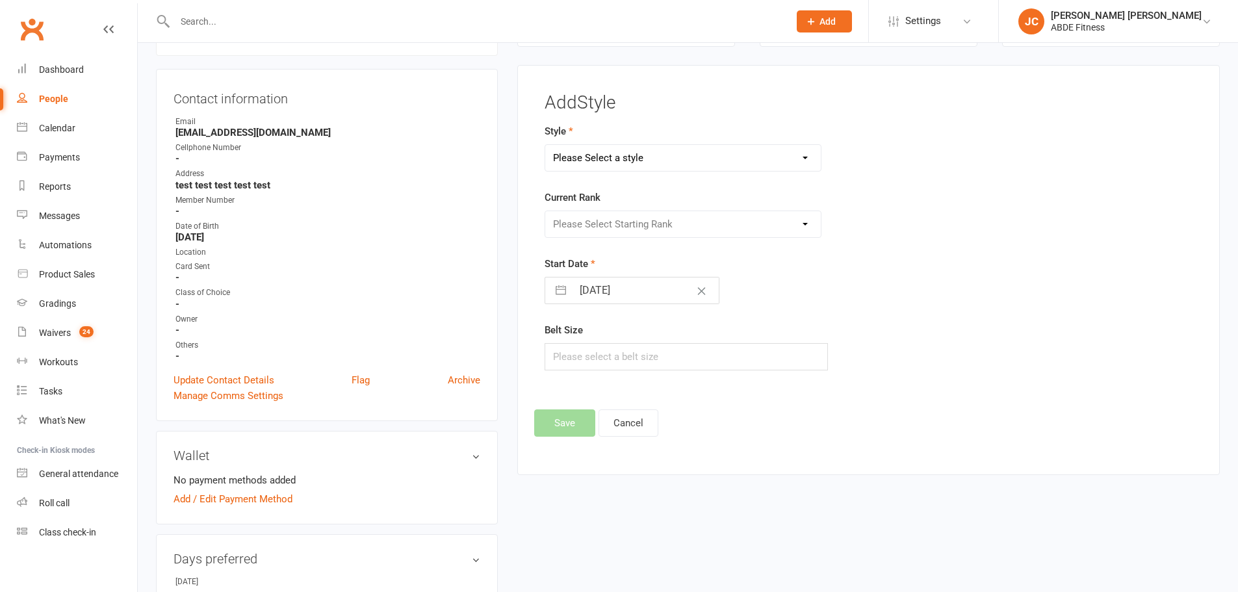
click at [647, 158] on select "Please Select a style Adults BJJ Kids BJJ Taekwondo" at bounding box center [683, 158] width 276 height 26
select select "260"
click at [545, 145] on select "Please Select a style Adults BJJ Kids BJJ Taekwondo" at bounding box center [683, 158] width 276 height 26
click at [556, 285] on button "button" at bounding box center [560, 290] width 23 height 26
select select "7"
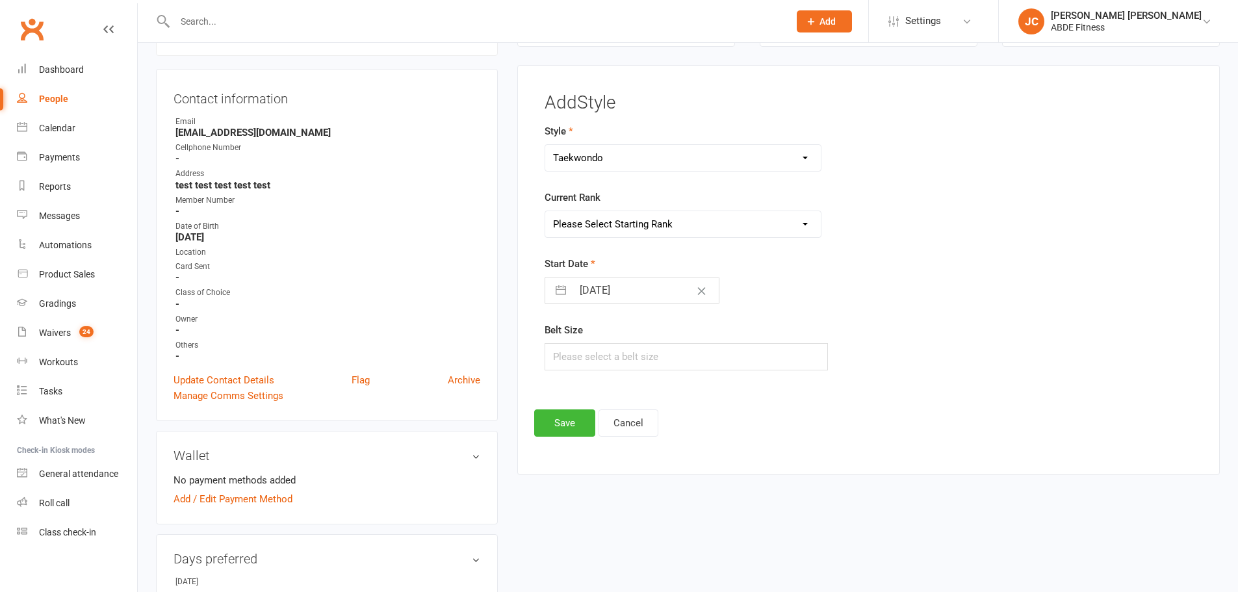
select select "2025"
select select "8"
select select "2025"
select select "9"
select select "2025"
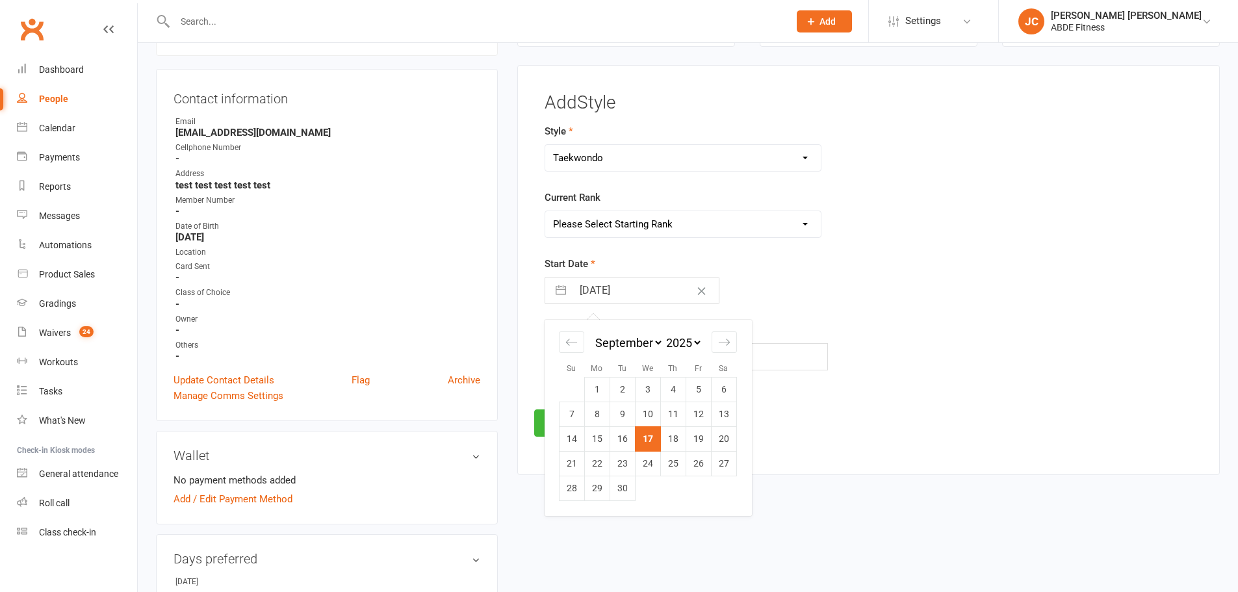
click at [567, 337] on icon "Move backward to switch to the previous month." at bounding box center [571, 342] width 12 height 12
select select "6"
select select "2025"
click at [567, 337] on icon "Move backward to switch to the previous month." at bounding box center [571, 342] width 12 height 12
select select "5"
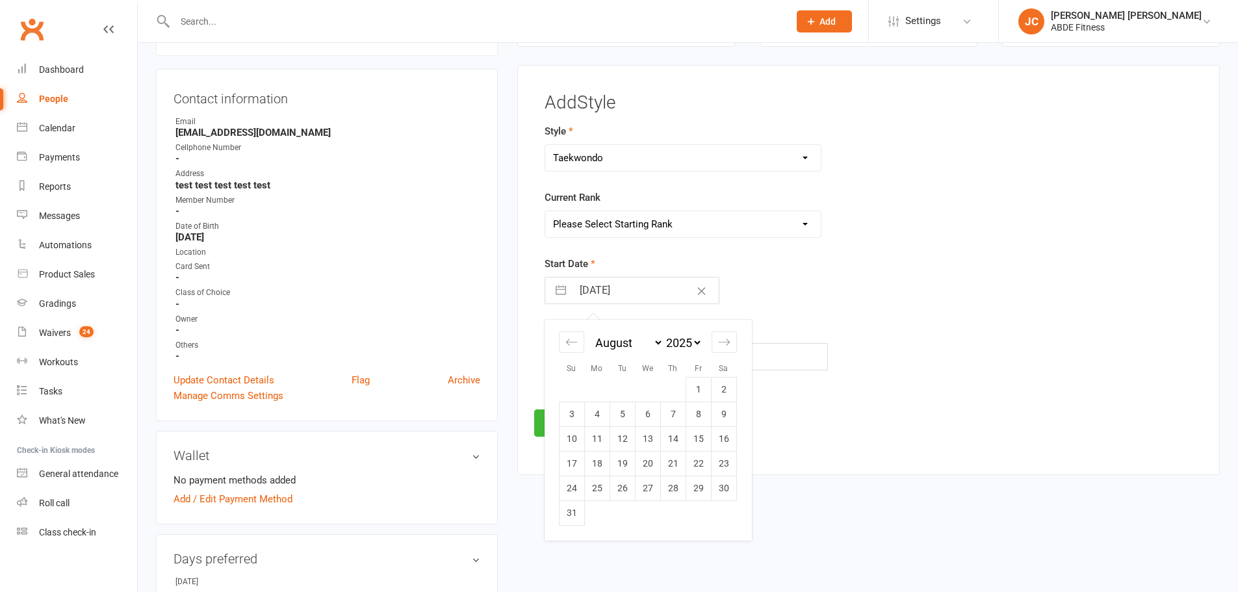
select select "2025"
click at [724, 346] on icon "Move forward to switch to the next month." at bounding box center [724, 342] width 12 height 12
select select "8"
select select "2025"
drag, startPoint x: 693, startPoint y: 384, endPoint x: 702, endPoint y: 383, distance: 9.1
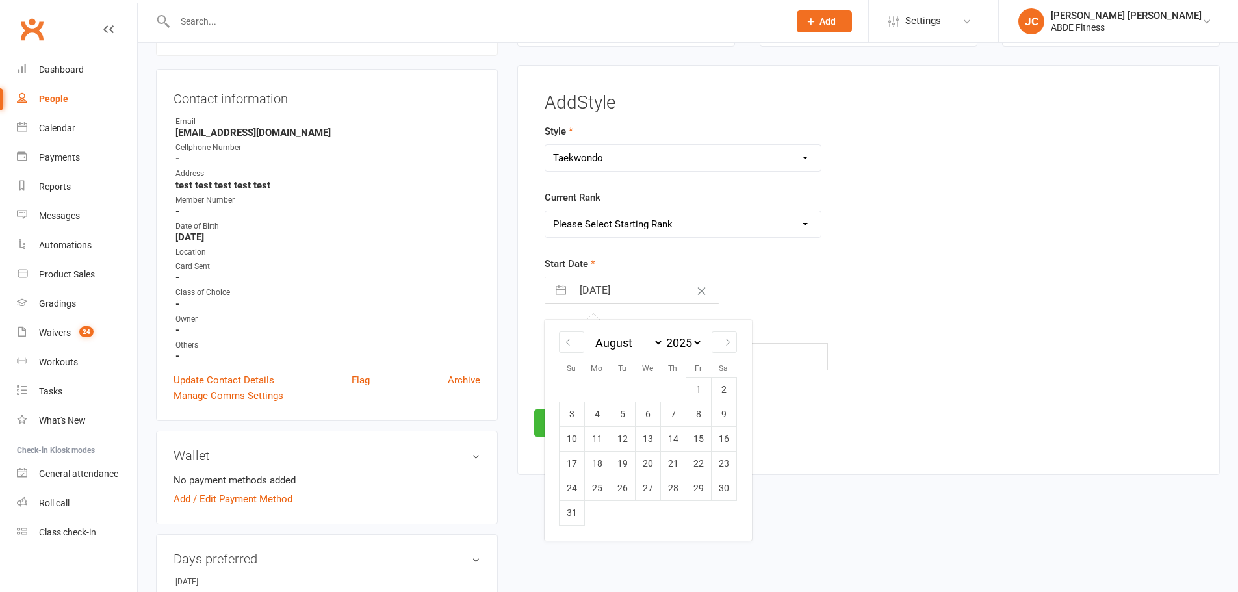
click at [693, 384] on td "1" at bounding box center [697, 389] width 25 height 25
type input "[DATE]"
click at [587, 419] on button "Save" at bounding box center [564, 422] width 61 height 27
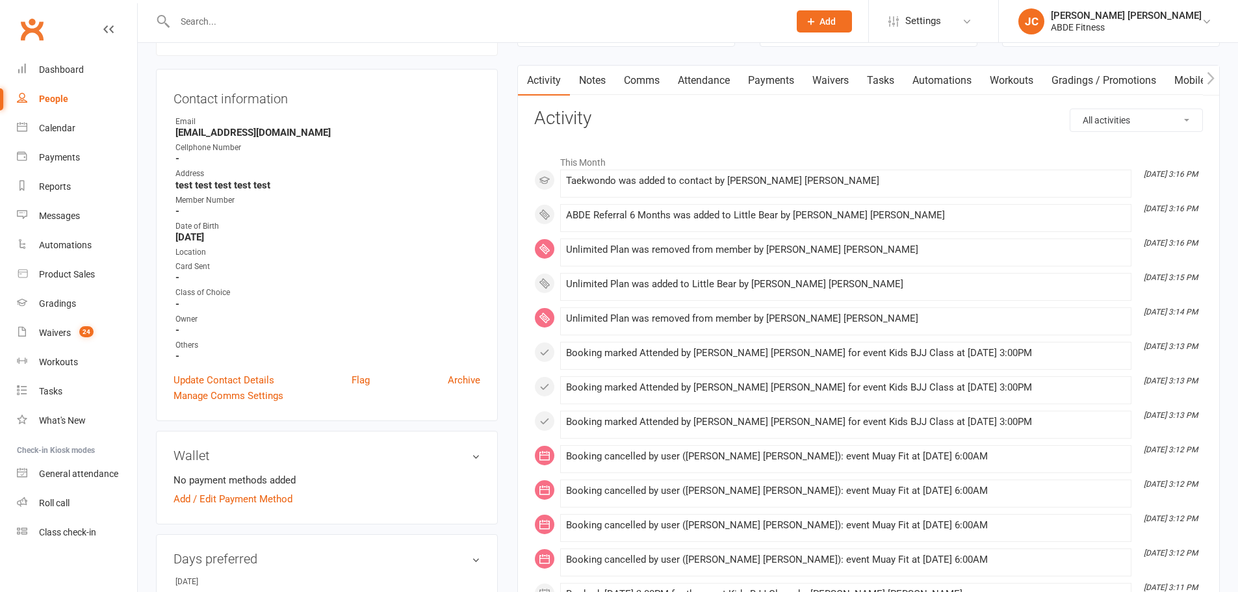
click at [719, 78] on link "Attendance" at bounding box center [704, 81] width 70 height 30
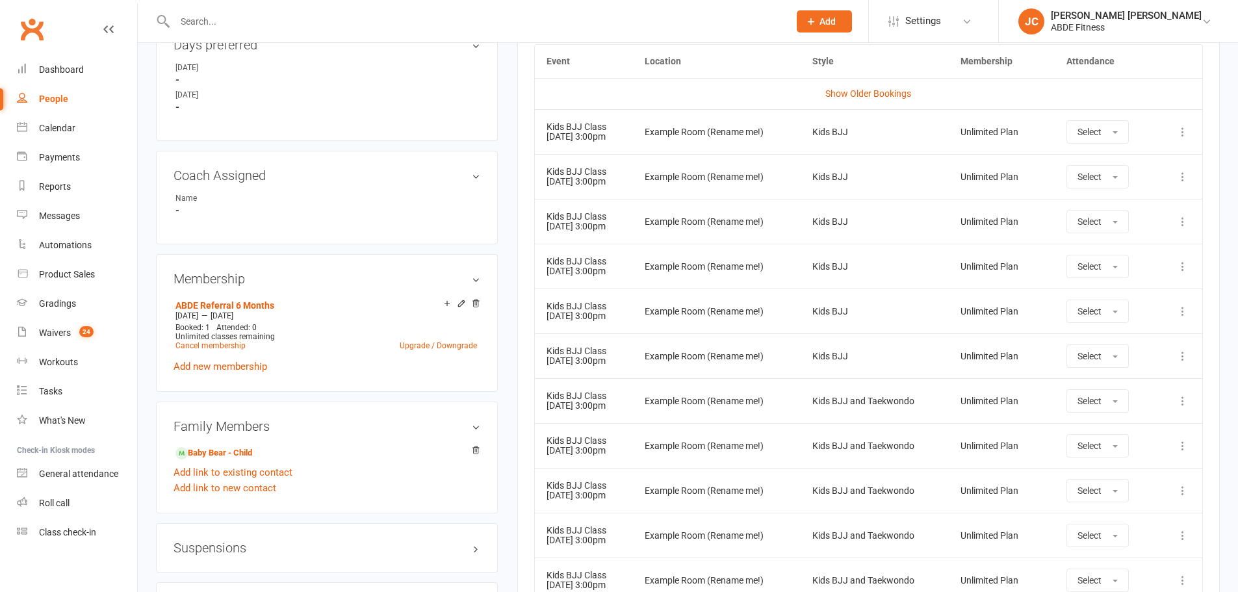
scroll to position [587, 0]
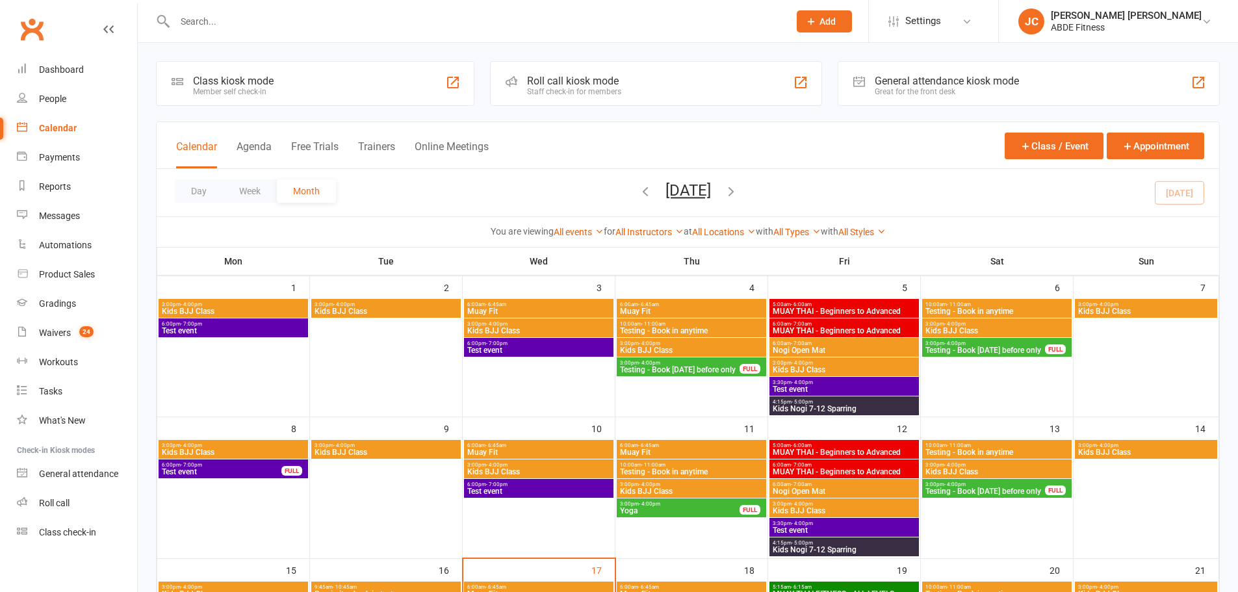
click at [414, 306] on span "3:00pm - 4:00pm" at bounding box center [386, 304] width 144 height 6
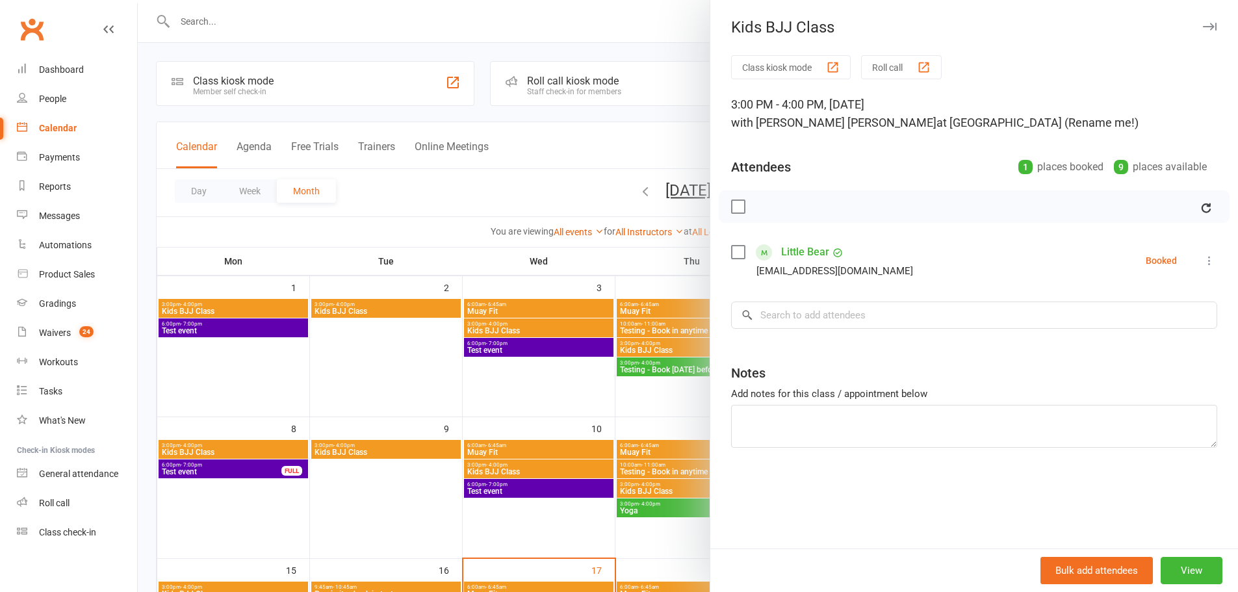
click at [1203, 257] on icon at bounding box center [1209, 260] width 13 height 13
click at [1105, 318] on link "Remove" at bounding box center [1140, 312] width 152 height 26
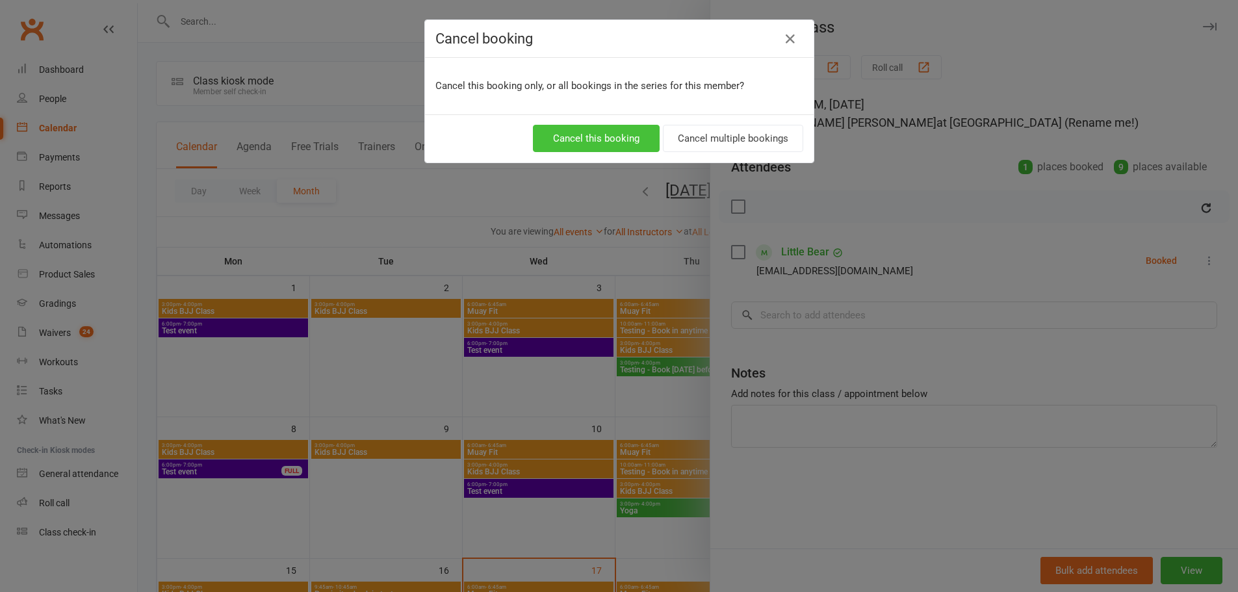
click at [622, 144] on button "Cancel this booking" at bounding box center [596, 138] width 127 height 27
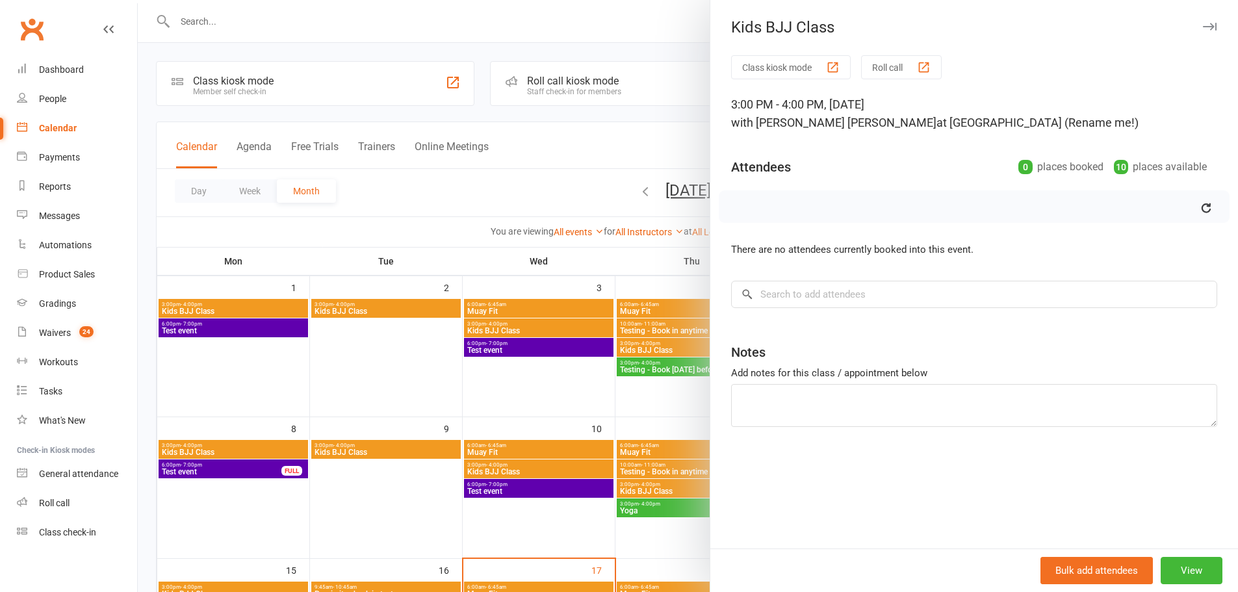
click at [494, 330] on div at bounding box center [688, 296] width 1100 height 592
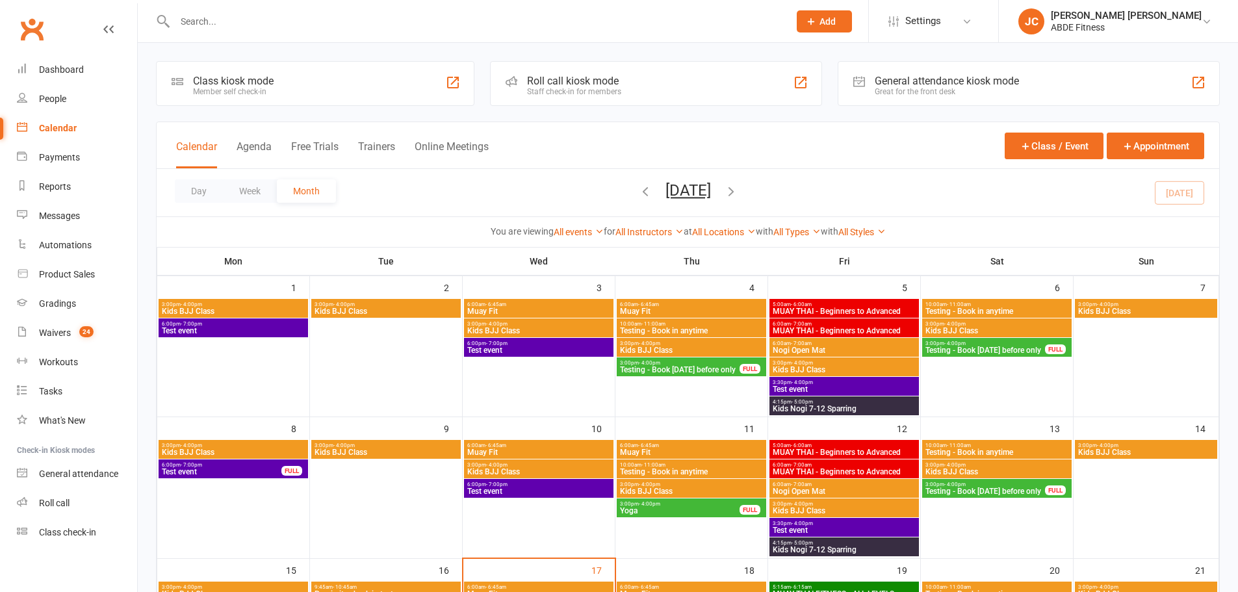
click at [505, 328] on span "Kids BJJ Class" at bounding box center [539, 331] width 144 height 8
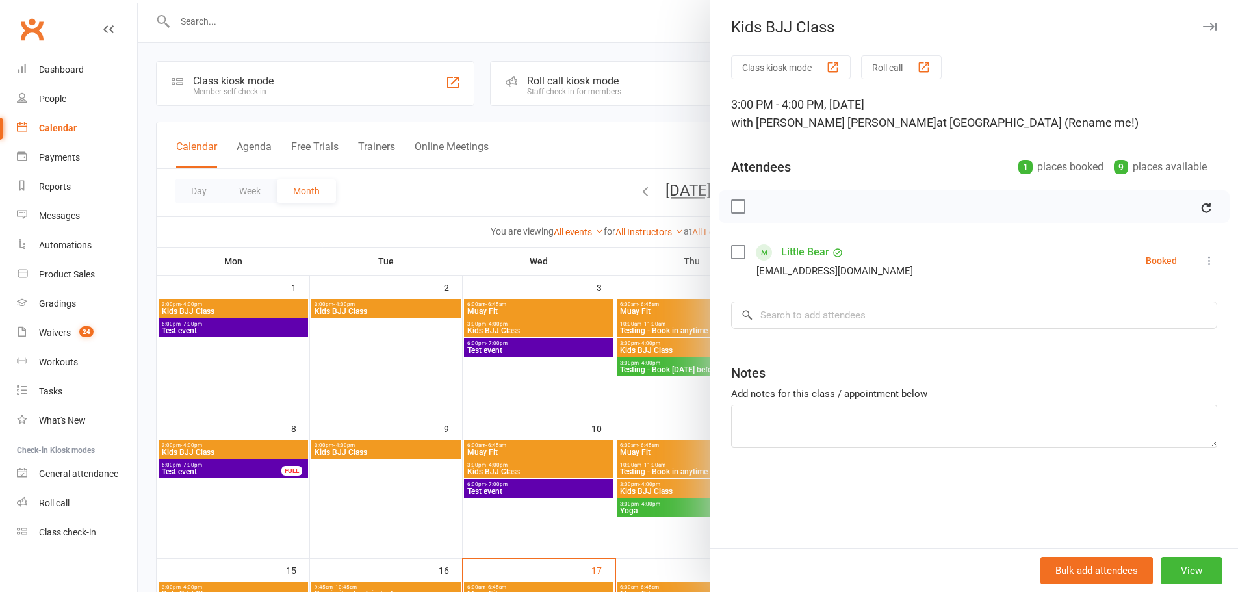
click at [1203, 262] on icon at bounding box center [1209, 260] width 13 height 13
click at [1120, 322] on link "Remove" at bounding box center [1140, 312] width 152 height 26
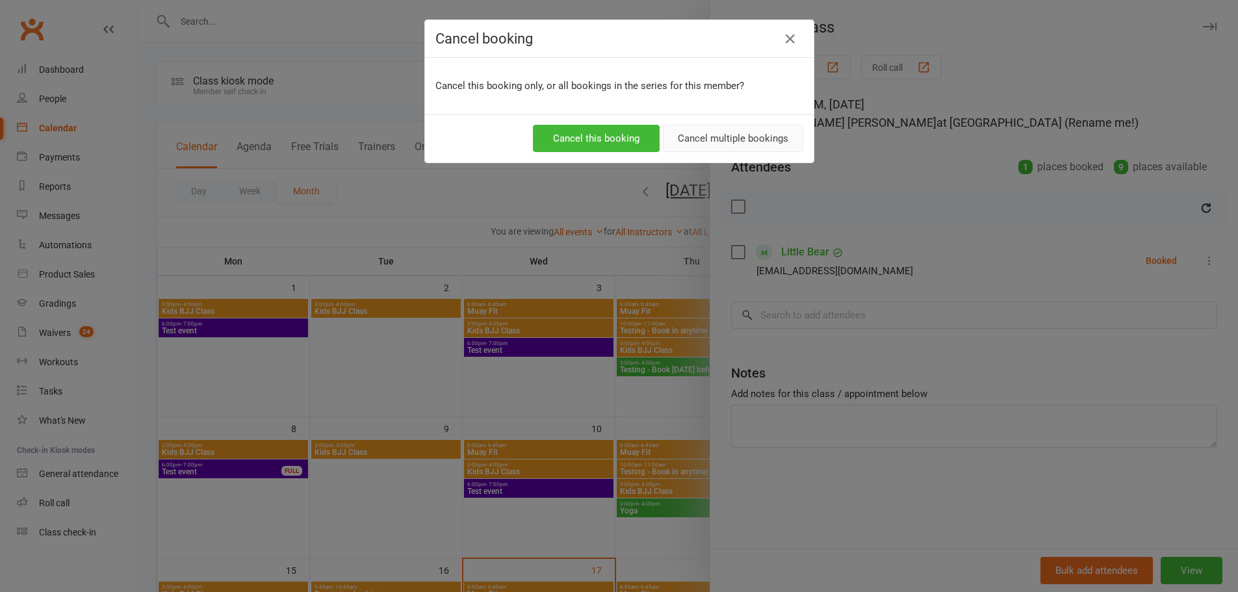
click at [711, 136] on button "Cancel multiple bookings" at bounding box center [733, 138] width 140 height 27
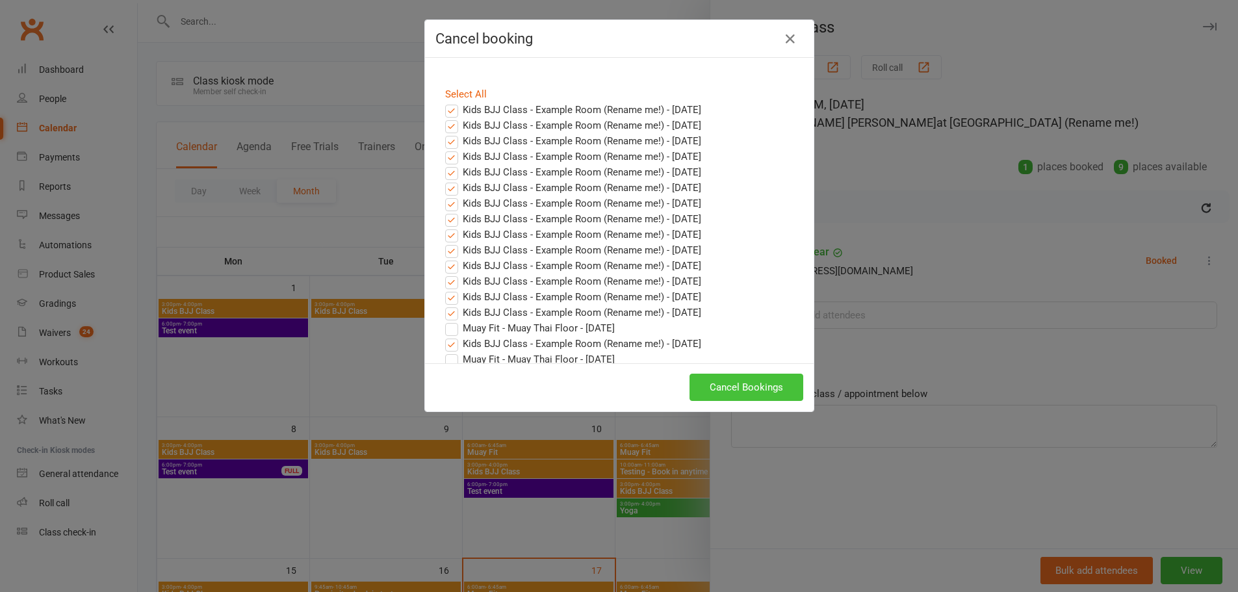
click at [745, 381] on button "Cancel Bookings" at bounding box center [746, 387] width 114 height 27
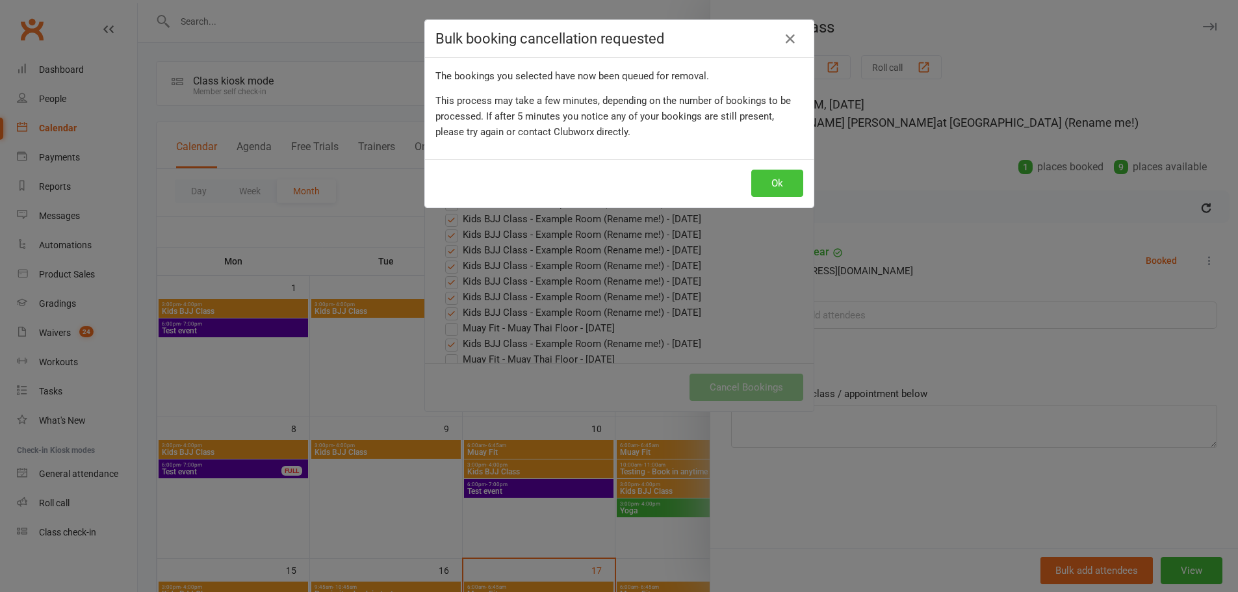
click at [762, 187] on button "Ok" at bounding box center [777, 183] width 52 height 27
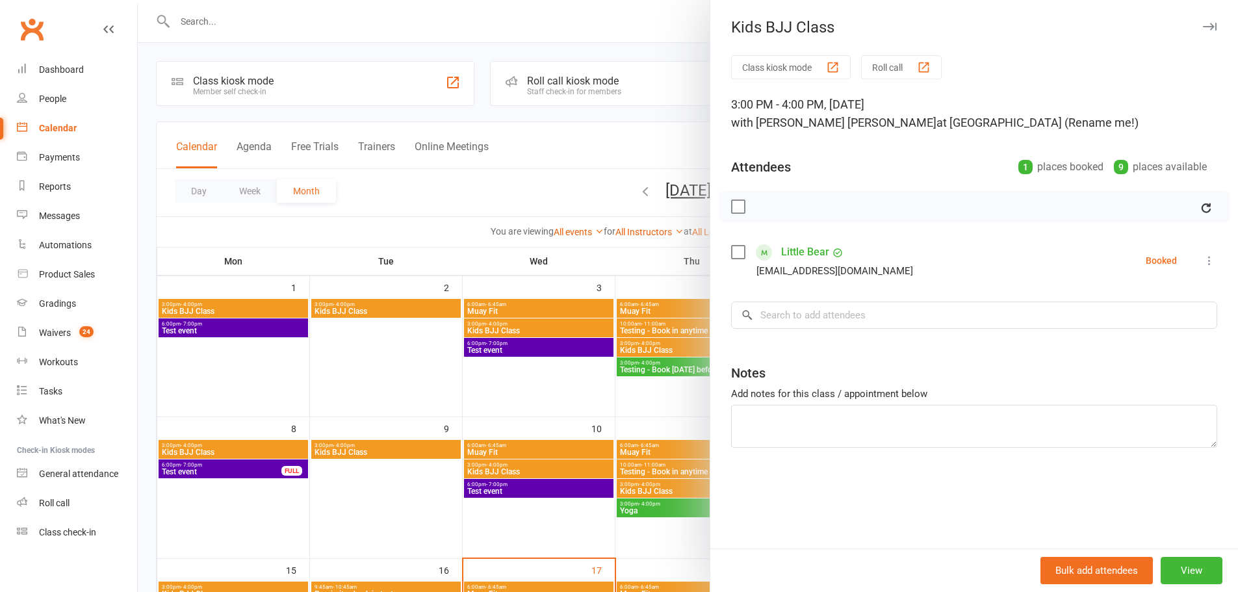
click at [413, 307] on div at bounding box center [688, 296] width 1100 height 592
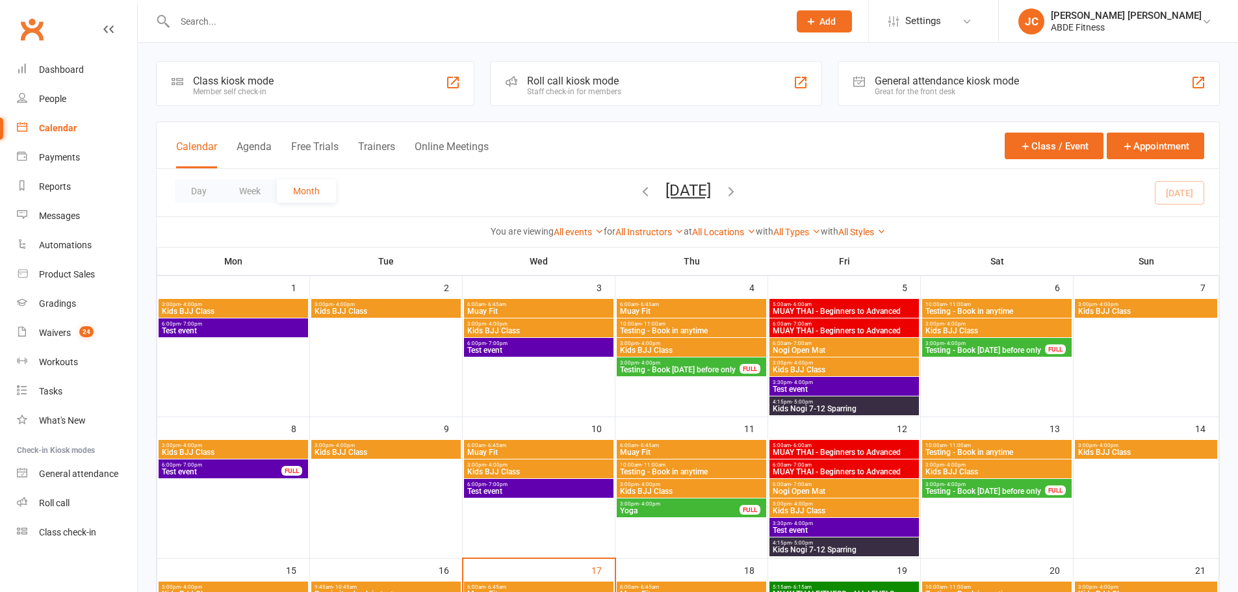
click at [406, 307] on span "3:00pm - 4:00pm" at bounding box center [386, 304] width 144 height 6
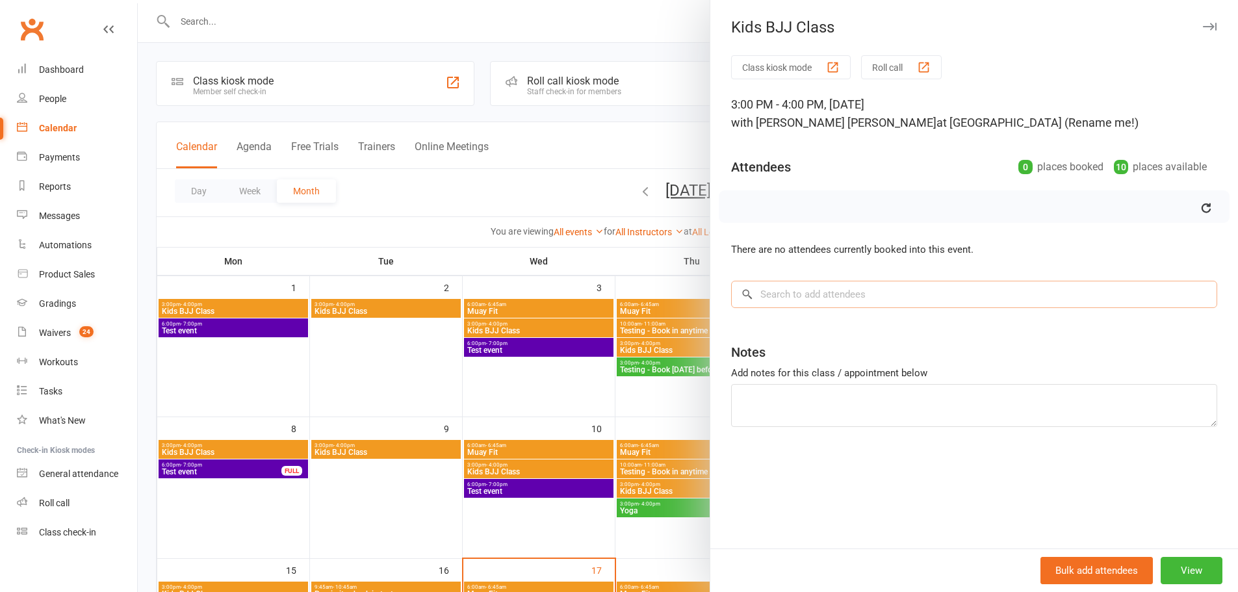
click at [762, 294] on input "search" at bounding box center [974, 294] width 486 height 27
type input "little"
click at [790, 324] on div "Little Bear" at bounding box center [780, 321] width 48 height 19
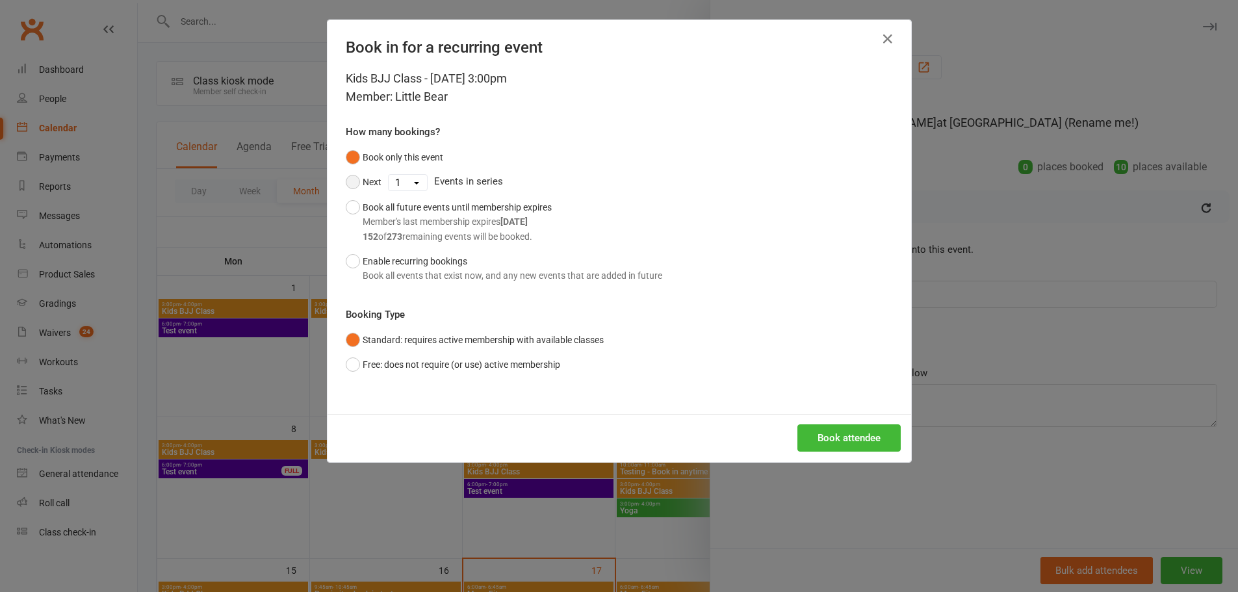
click at [354, 186] on button "Next" at bounding box center [364, 182] width 36 height 25
click at [408, 190] on div "1 2 3 4 5 6 7 8 9 10 11 12 13 14 15 16 17 18 19 20 21 22 23 24 25 26 27 28 29 3…" at bounding box center [408, 182] width 40 height 17
click at [405, 185] on select "1 2 3 4 5 6 7 8 9 10 11 12 13 14 15 16 17 18 19 20 21 22 23 24 25 26 27 28 29 3…" at bounding box center [408, 183] width 38 height 16
select select "2"
click at [389, 175] on select "1 2 3 4 5 6 7 8 9 10 11 12 13 14 15 16 17 18 19 20 21 22 23 24 25 26 27 28 29 3…" at bounding box center [408, 183] width 38 height 16
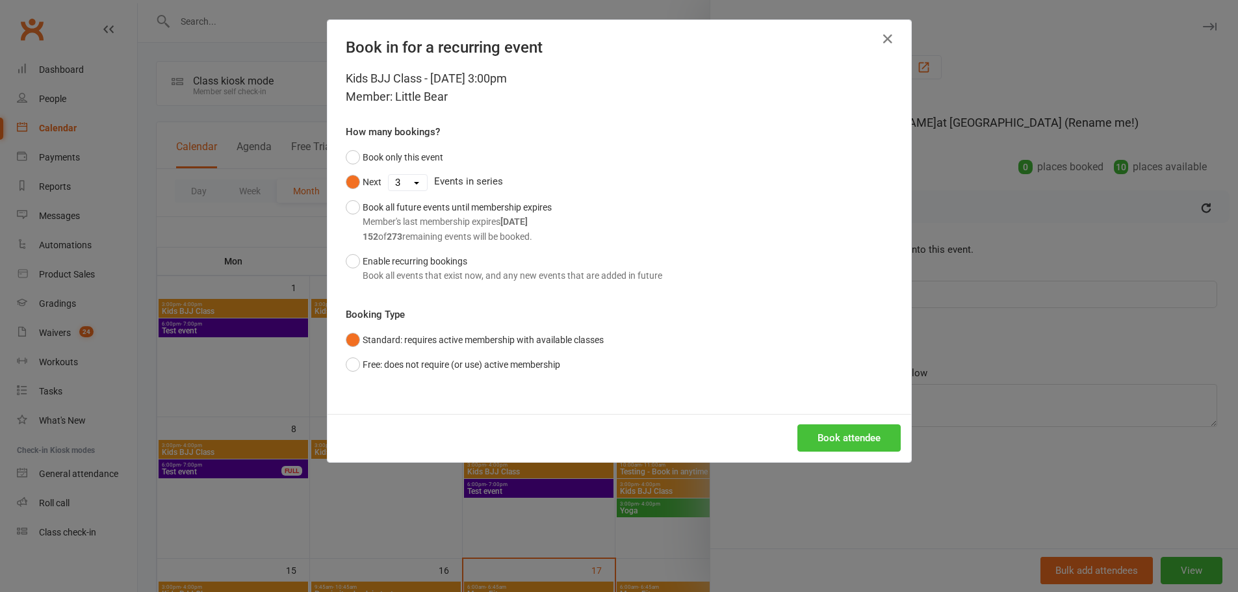
click at [824, 431] on button "Book attendee" at bounding box center [848, 437] width 103 height 27
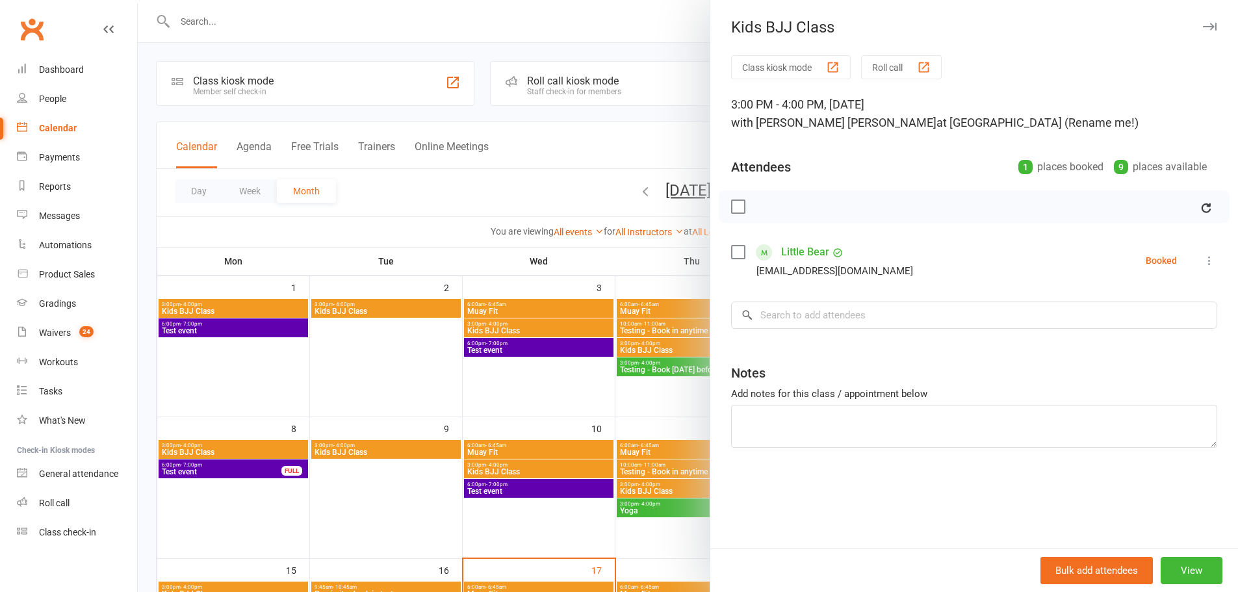
click at [543, 231] on div at bounding box center [688, 296] width 1100 height 592
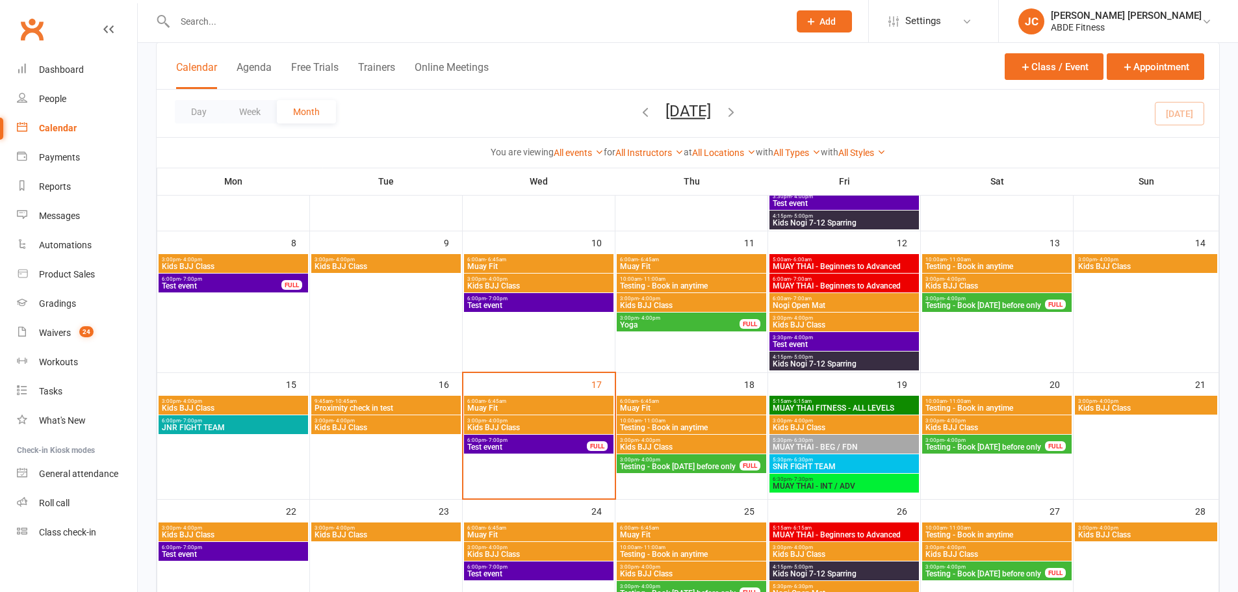
scroll to position [260, 0]
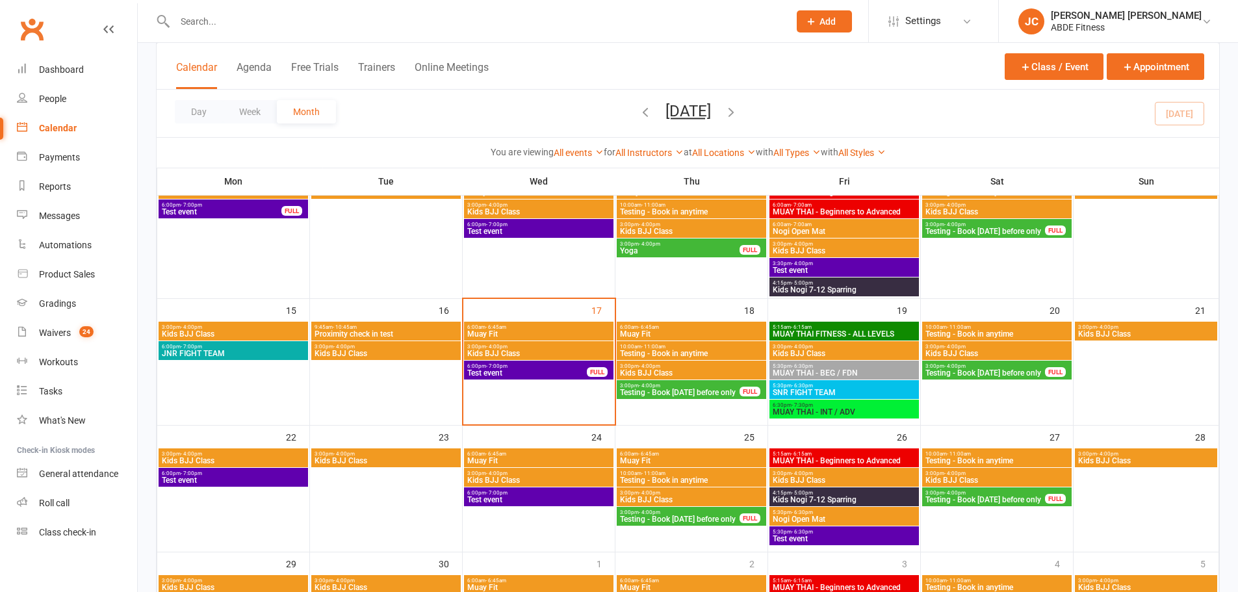
click at [536, 330] on span "Muay Fit" at bounding box center [539, 334] width 144 height 8
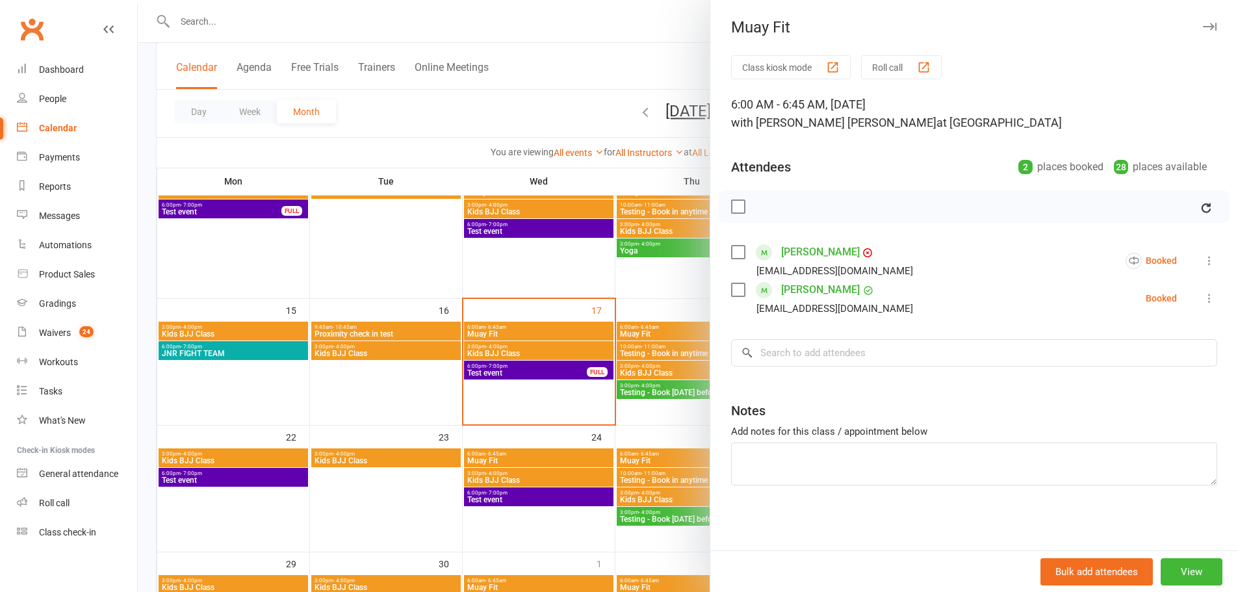
click at [520, 292] on div at bounding box center [688, 296] width 1100 height 592
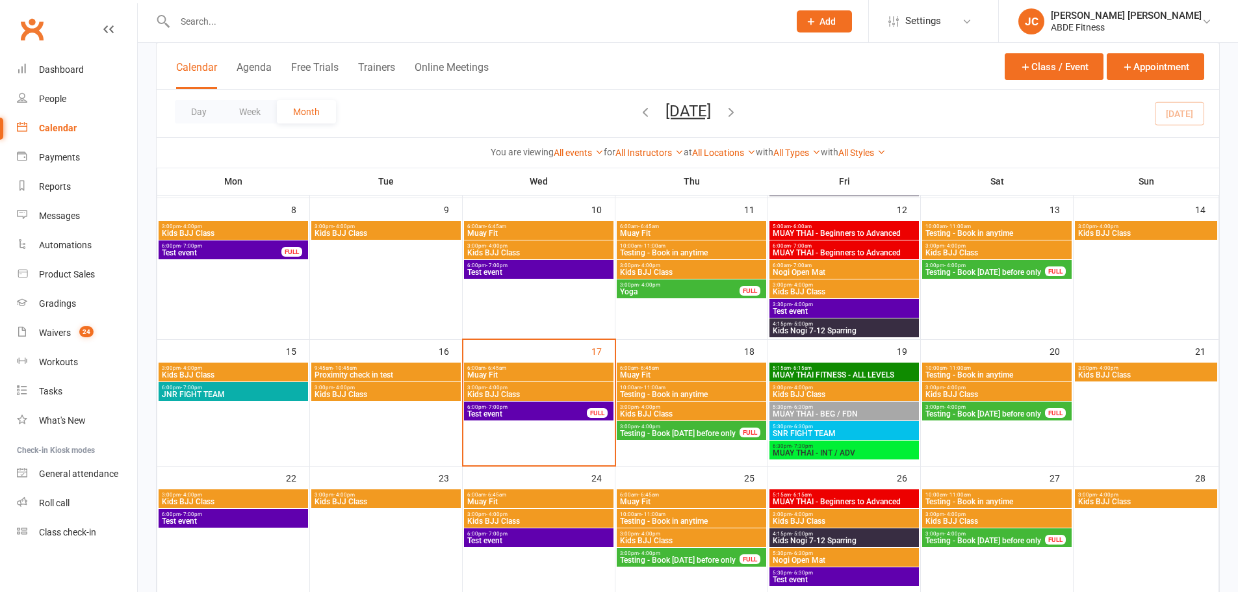
scroll to position [195, 0]
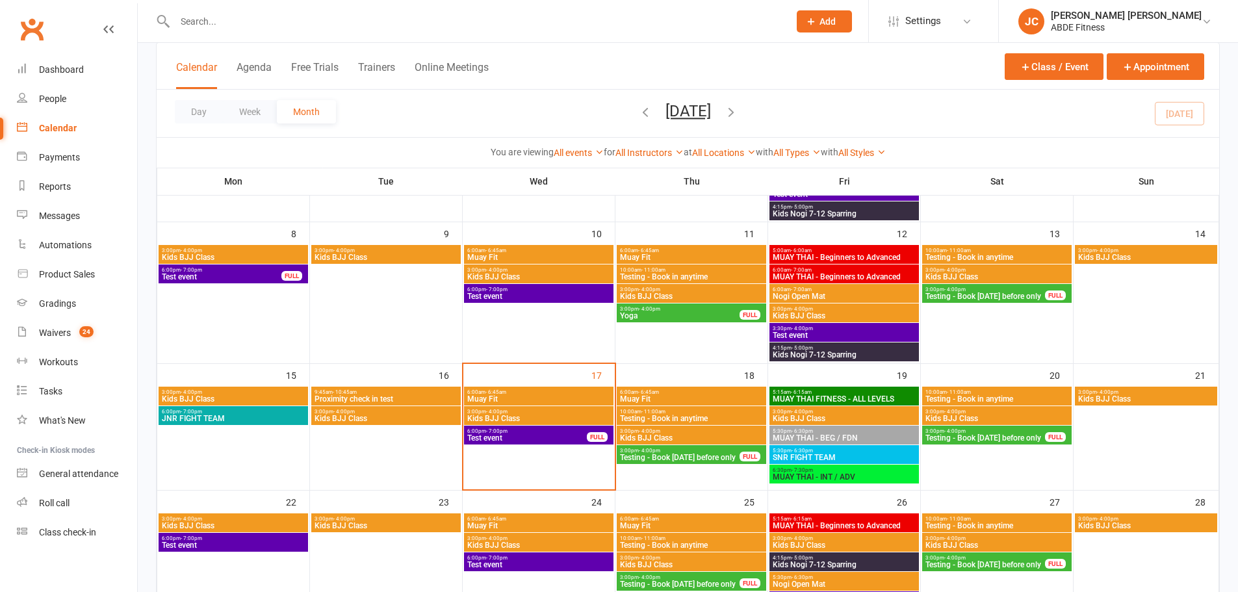
click at [506, 411] on span "- 4:00pm" at bounding box center [496, 412] width 21 height 6
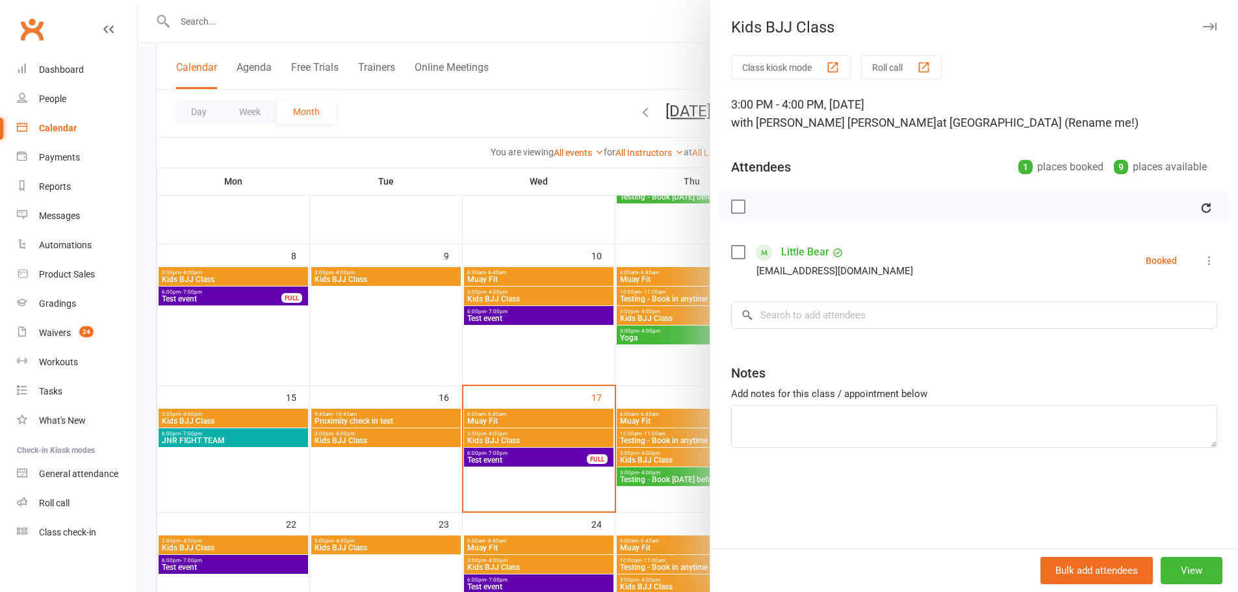
scroll to position [151, 0]
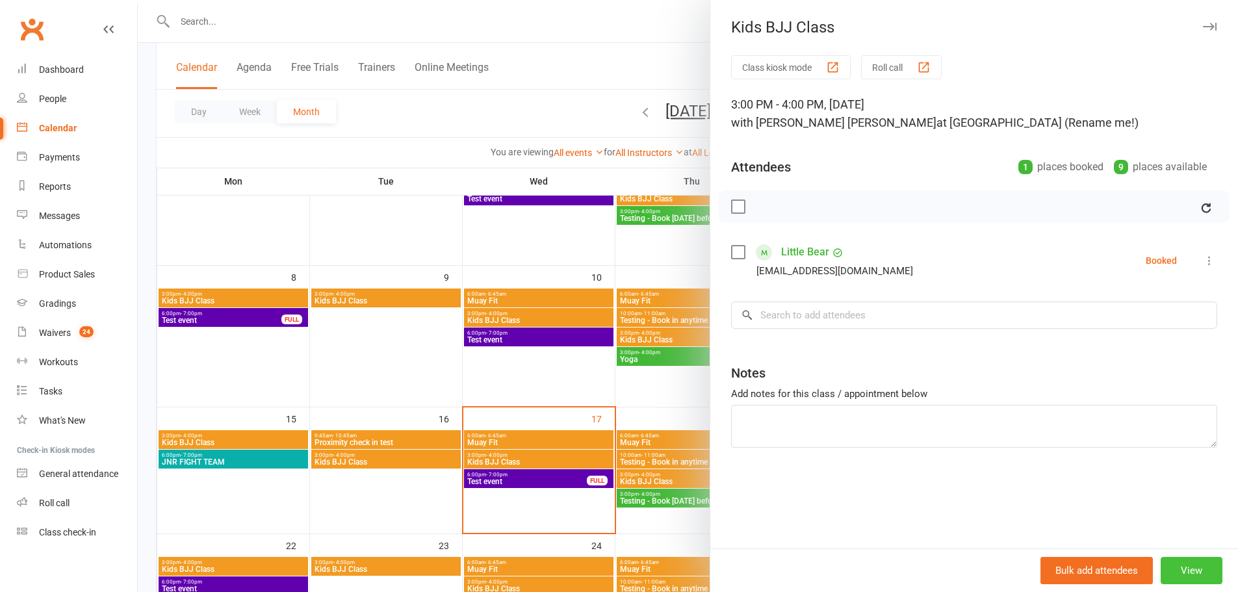
click at [1188, 567] on button "View" at bounding box center [1191, 570] width 62 height 27
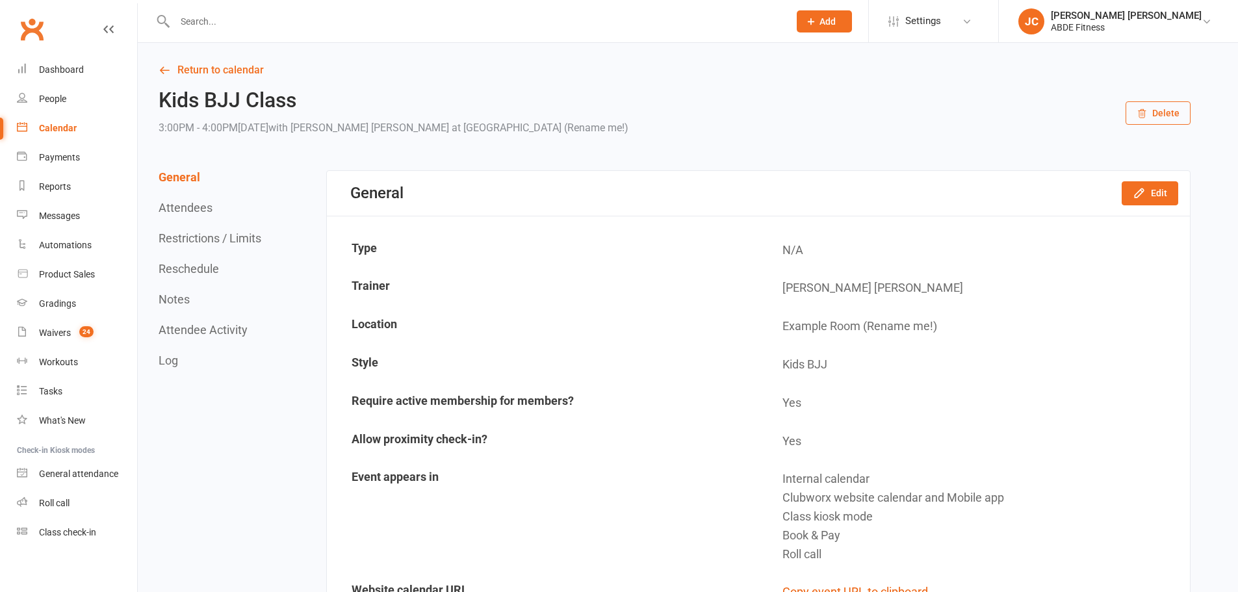
click at [60, 119] on link "Calendar" at bounding box center [77, 128] width 120 height 29
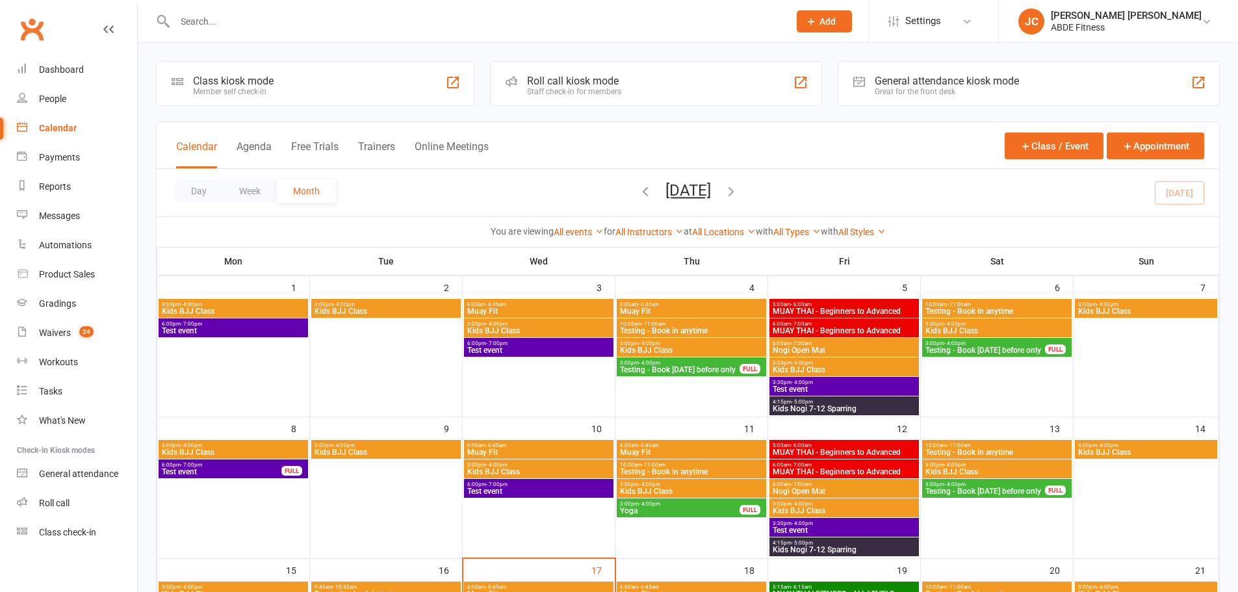
click at [345, 306] on span "- 4:00pm" at bounding box center [343, 304] width 21 height 6
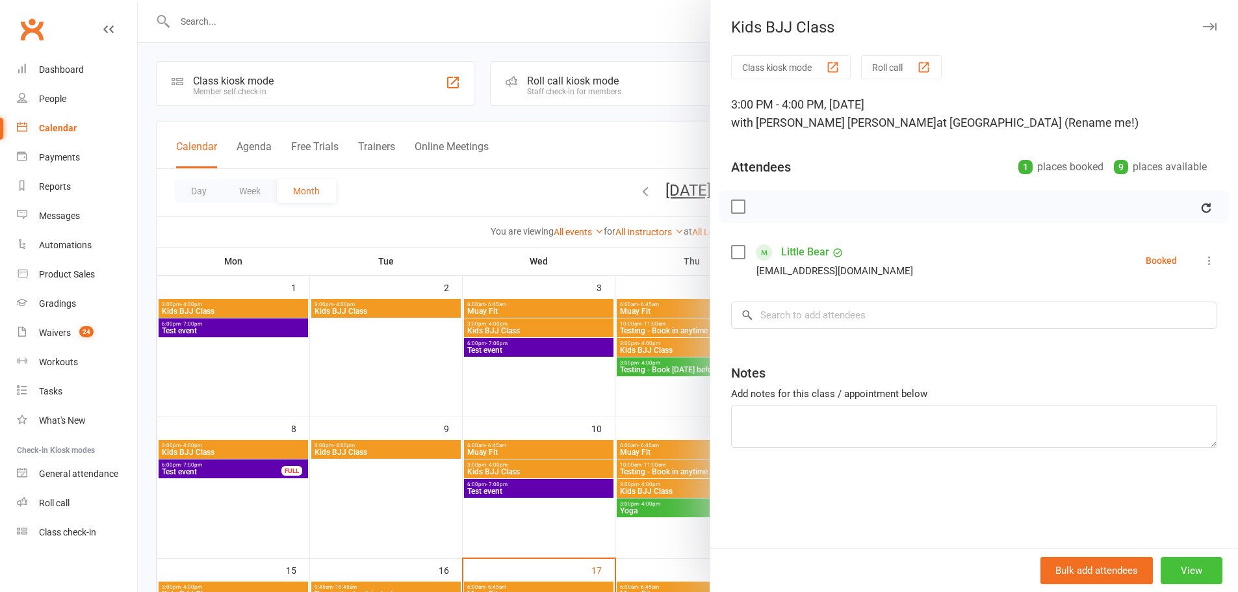
click at [1163, 561] on button "View" at bounding box center [1191, 570] width 62 height 27
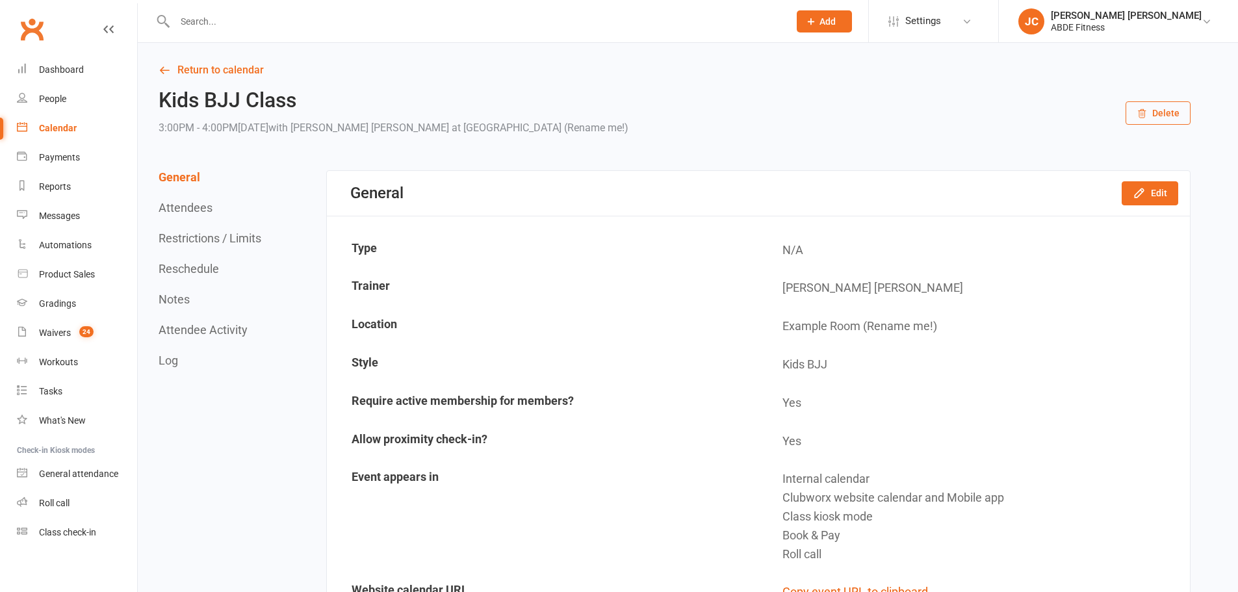
click at [70, 128] on div "Calendar" at bounding box center [58, 128] width 38 height 10
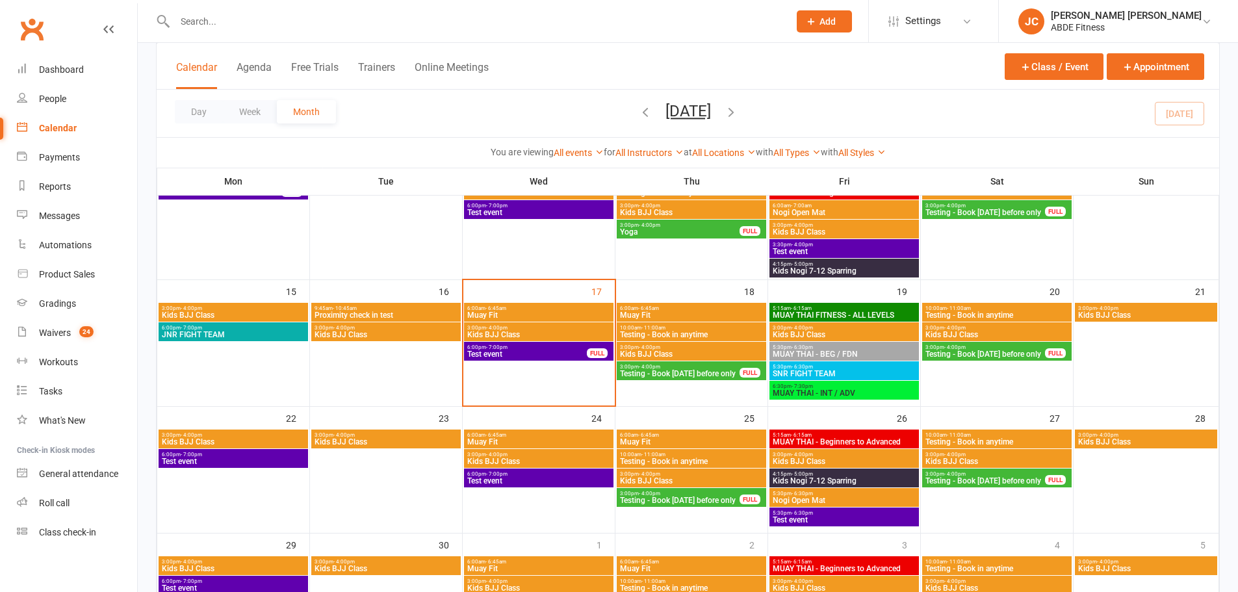
scroll to position [303, 0]
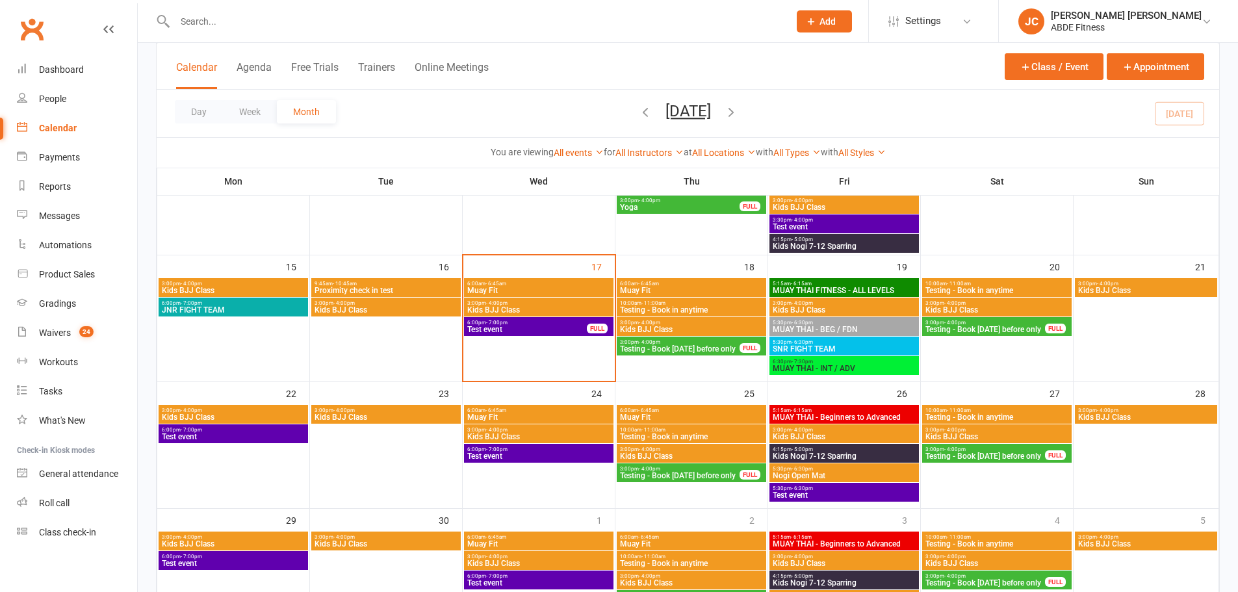
click at [396, 411] on span "3:00pm - 4:00pm" at bounding box center [386, 410] width 144 height 6
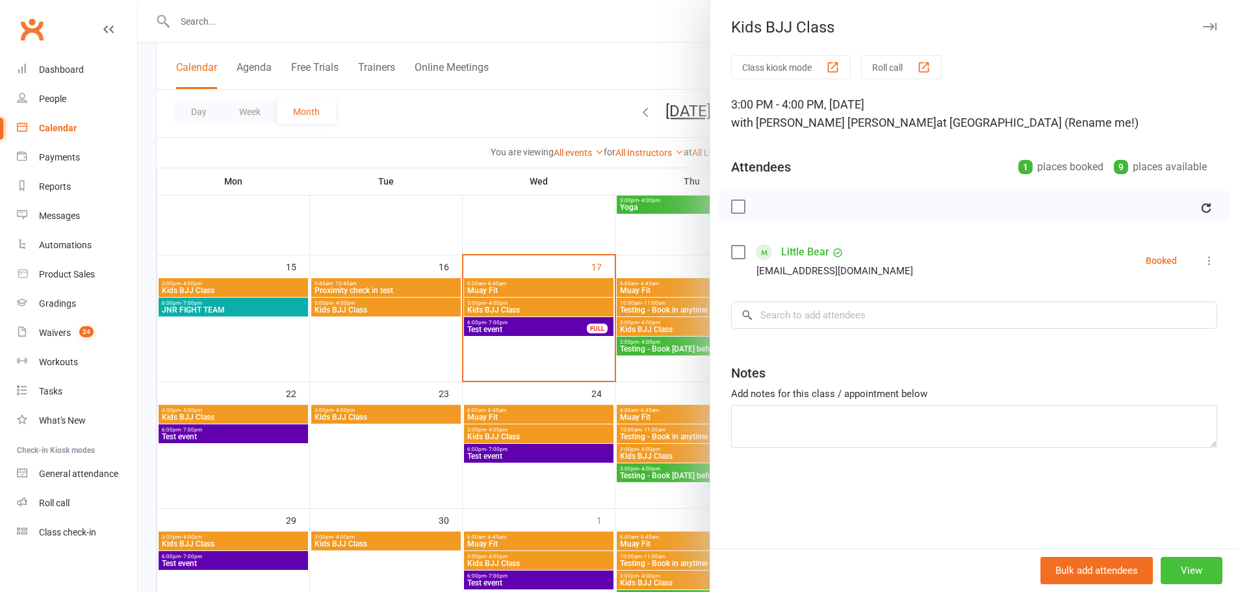
click at [1186, 573] on button "View" at bounding box center [1191, 570] width 62 height 27
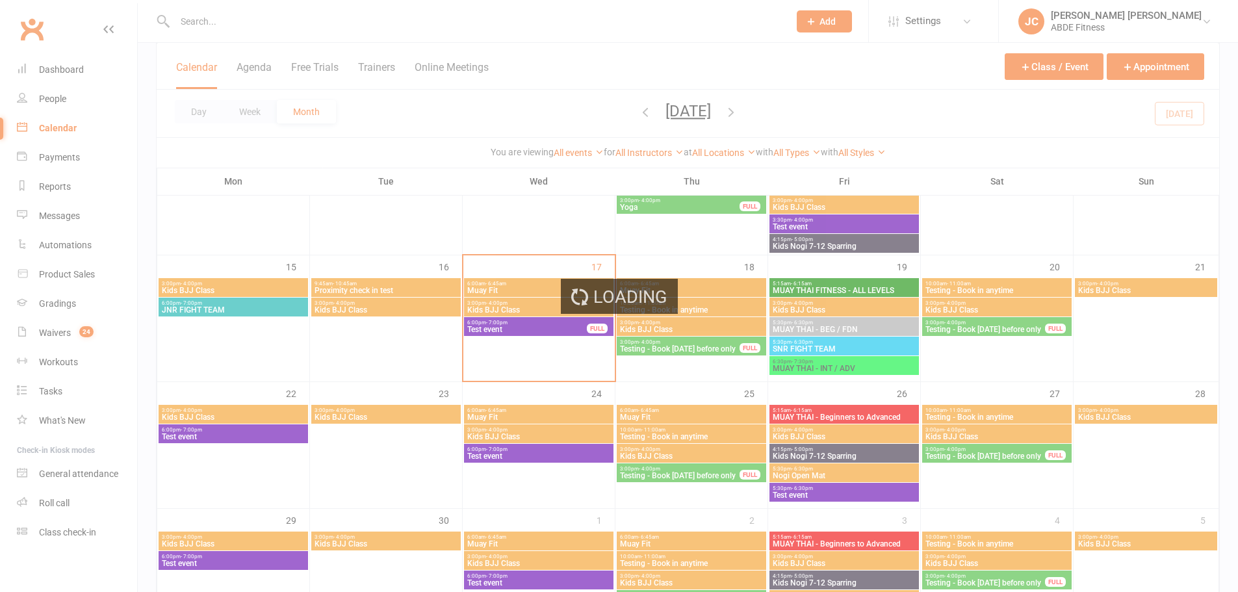
scroll to position [325, 0]
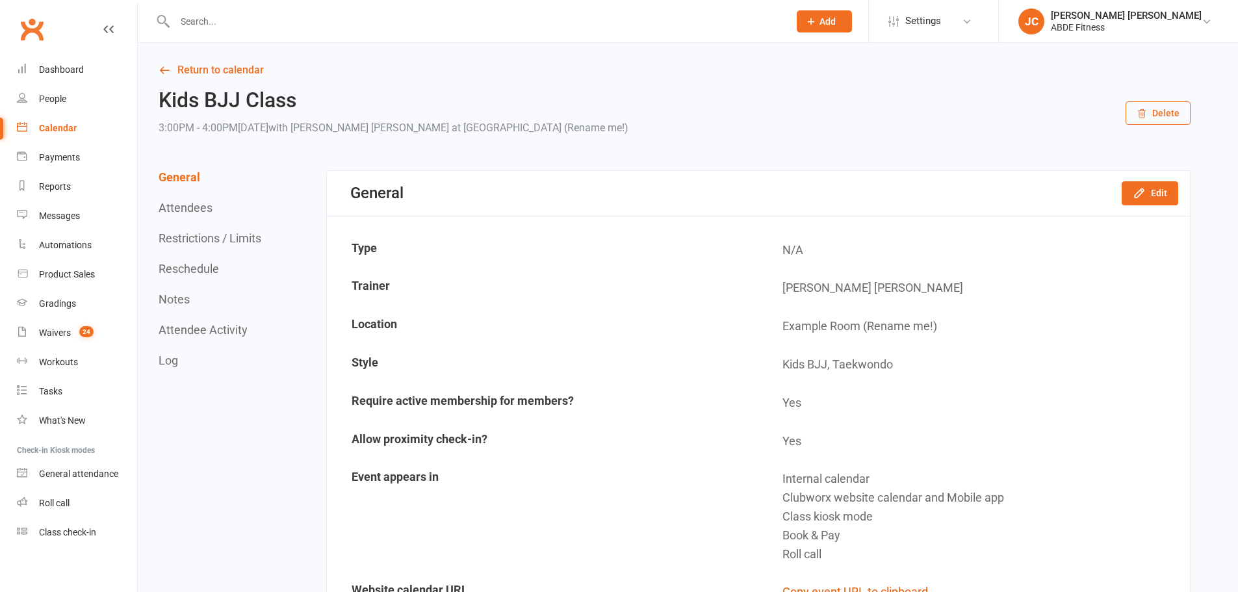
click at [79, 130] on link "Calendar" at bounding box center [77, 128] width 120 height 29
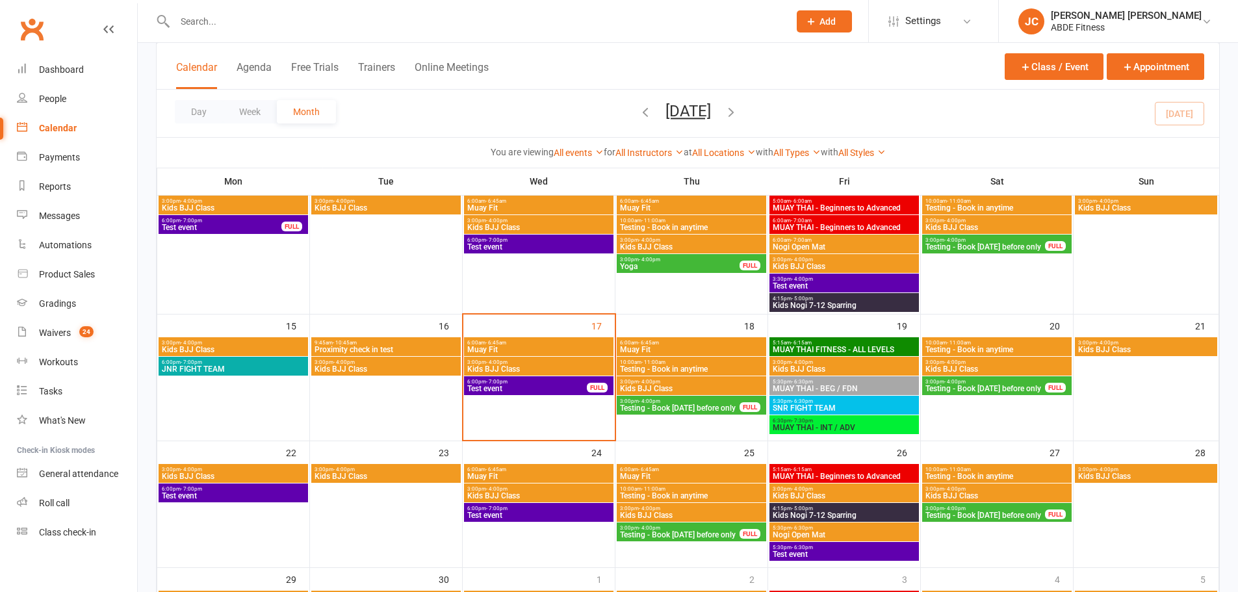
scroll to position [303, 0]
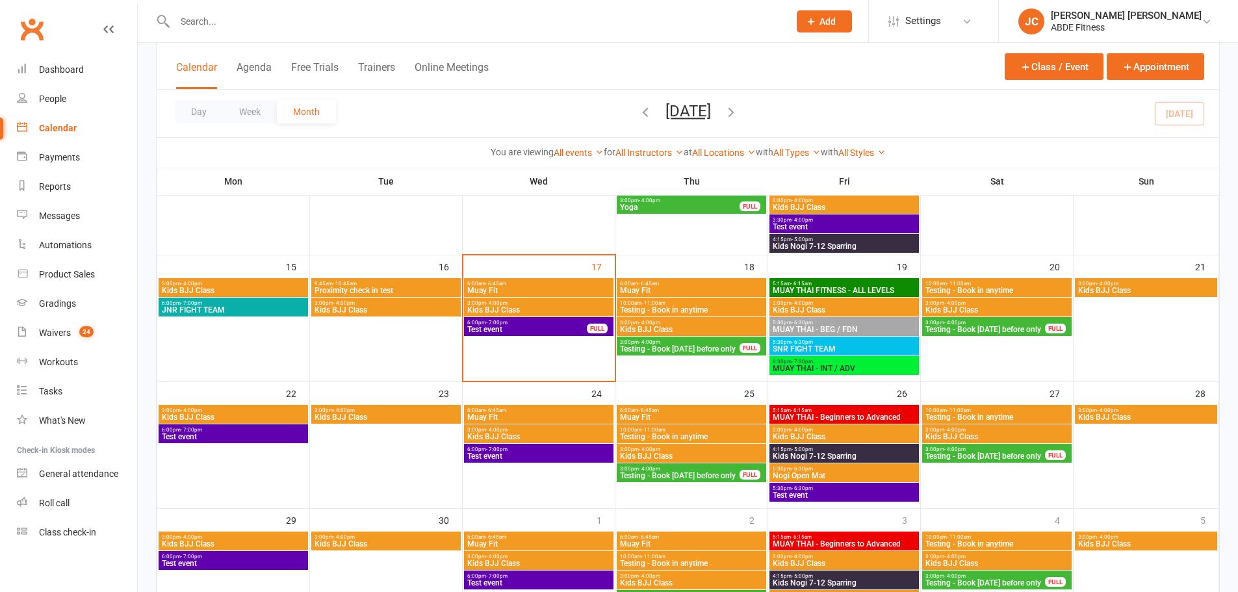
click at [493, 355] on div at bounding box center [539, 326] width 149 height 97
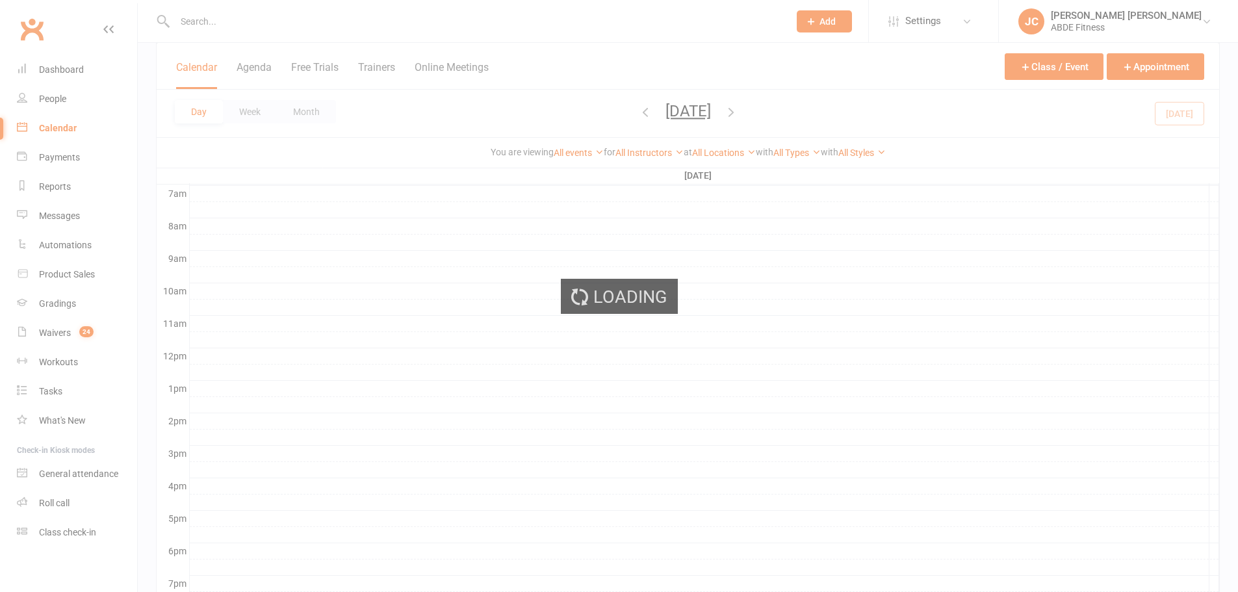
scroll to position [305, 0]
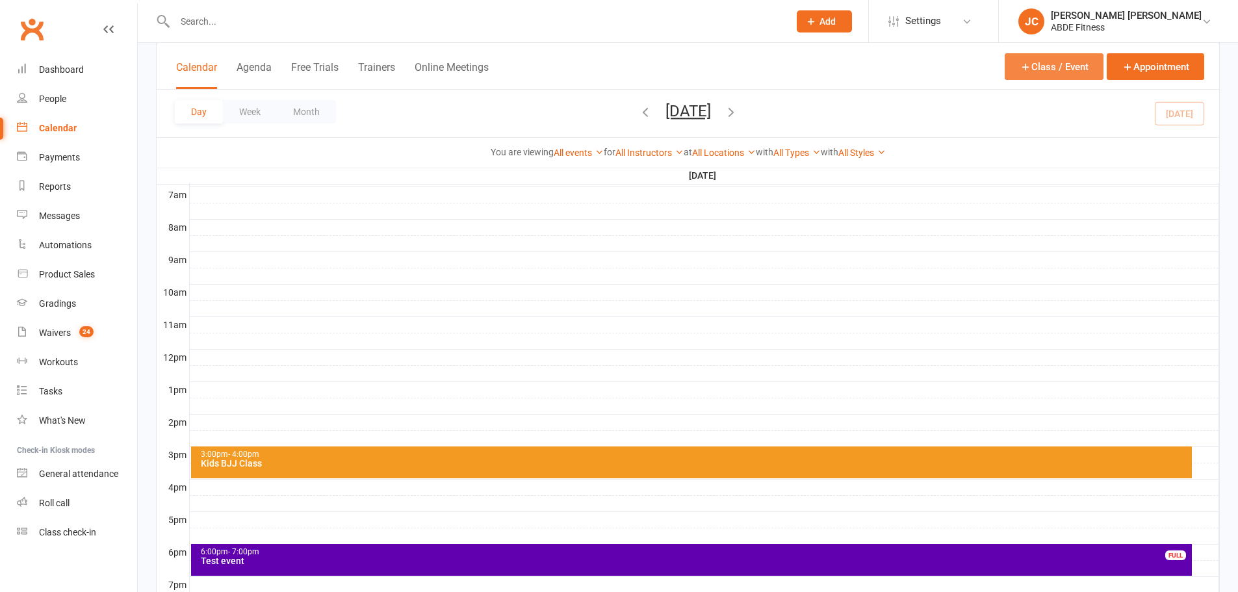
click at [1038, 64] on button "Class / Event" at bounding box center [1054, 66] width 99 height 27
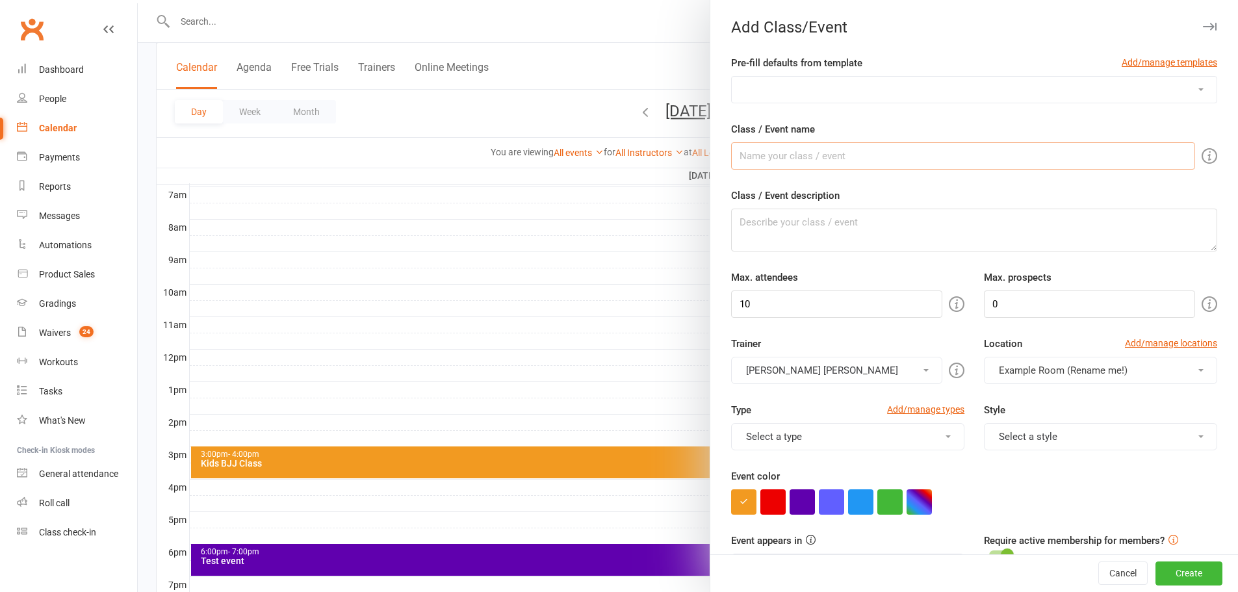
click at [801, 154] on input "Class / Event name" at bounding box center [963, 155] width 464 height 27
type input "Test event 2"
click at [1057, 444] on button "Select a style" at bounding box center [1100, 436] width 233 height 27
click at [1014, 498] on link "Kids BJJ" at bounding box center [1097, 494] width 226 height 26
drag, startPoint x: 1063, startPoint y: 442, endPoint x: 1045, endPoint y: 456, distance: 22.6
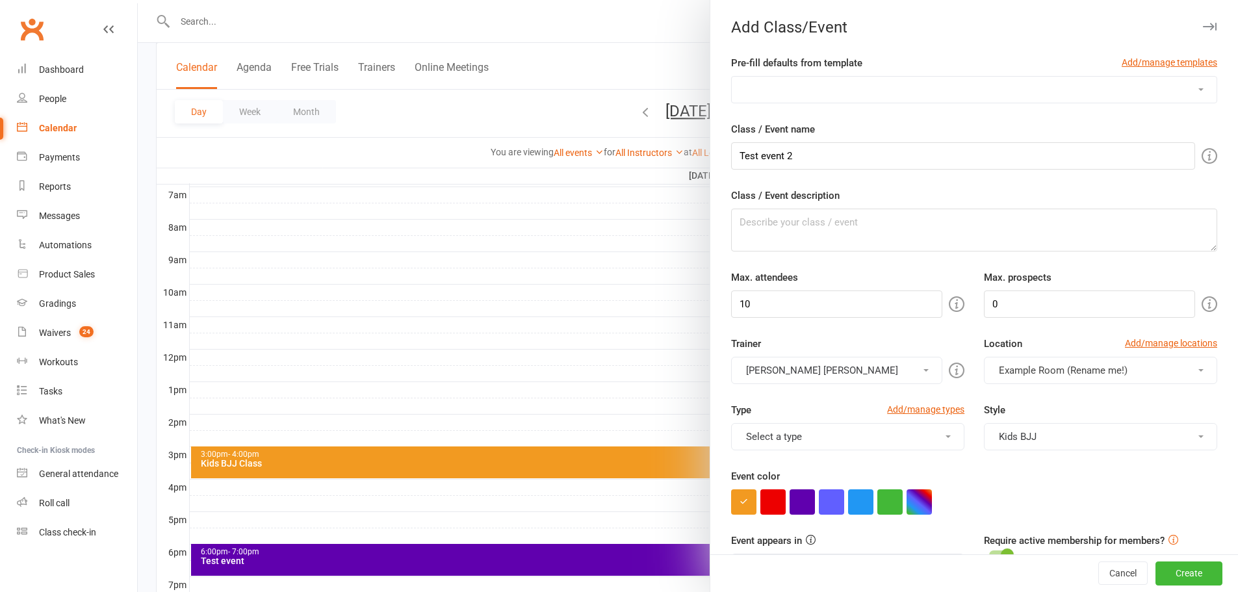
click at [1062, 442] on button "Kids BJJ" at bounding box center [1100, 436] width 233 height 27
click at [1016, 524] on link "Taekwondo" at bounding box center [1097, 520] width 226 height 26
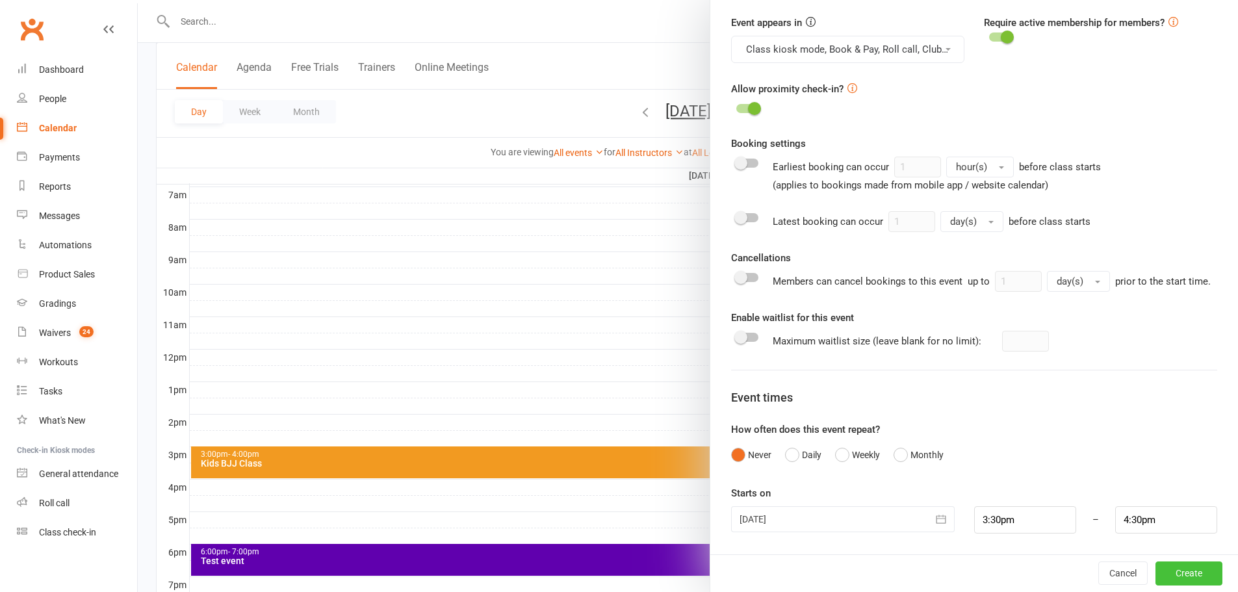
scroll to position [326, 0]
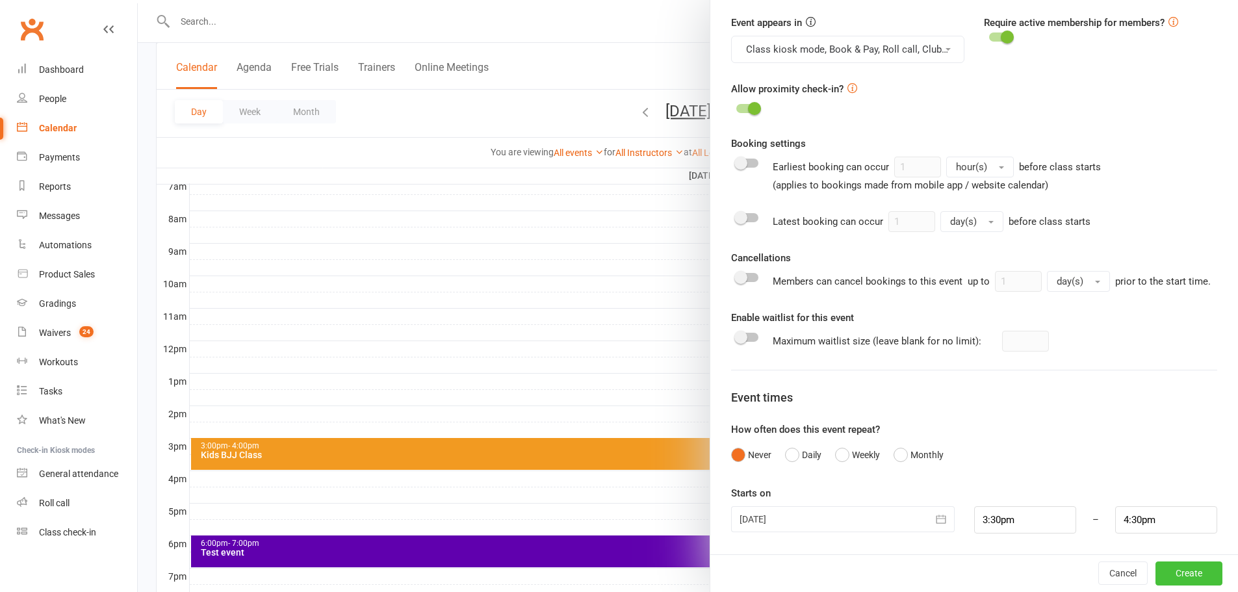
click at [1158, 574] on button "Create" at bounding box center [1188, 572] width 67 height 23
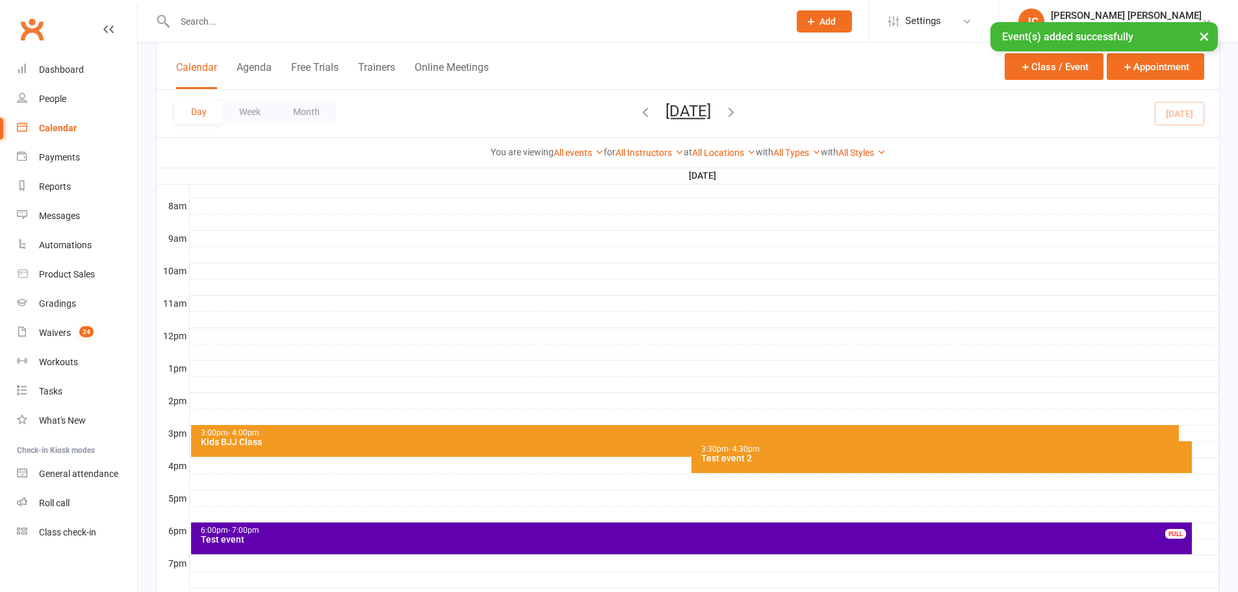
click at [746, 460] on div "Test event 2" at bounding box center [944, 458] width 489 height 9
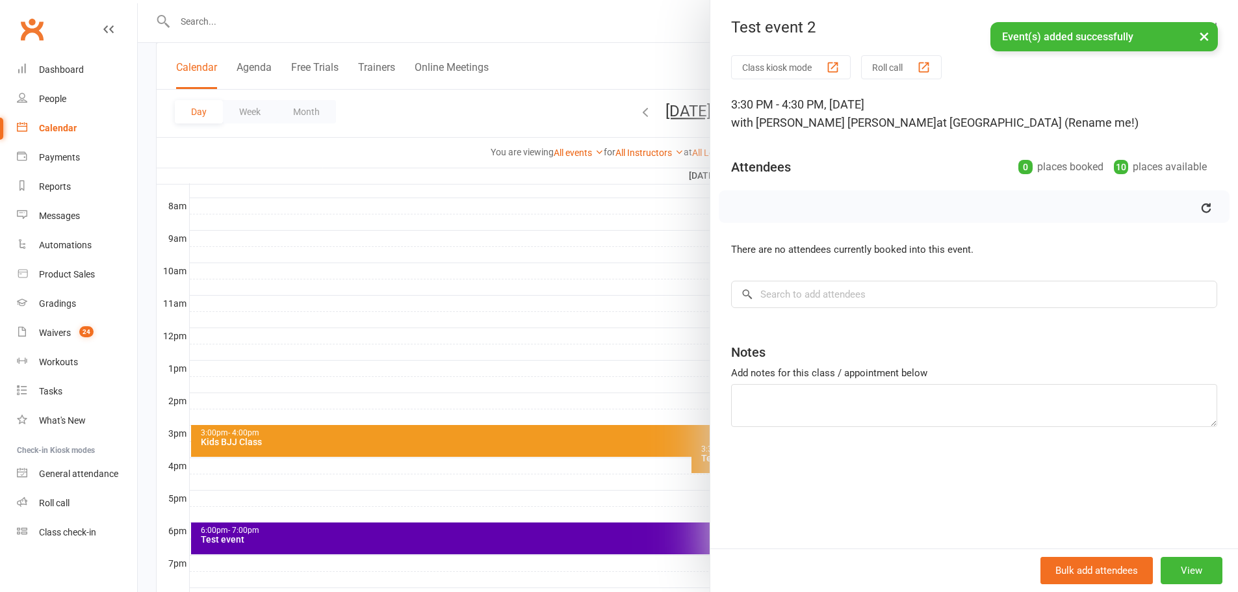
click at [838, 278] on div "Class kiosk mode Roll call 3:30 PM - 4:30 PM, Wednesday, September, 17, 2025 wi…" at bounding box center [974, 301] width 528 height 493
click at [834, 290] on input "search" at bounding box center [974, 294] width 486 height 27
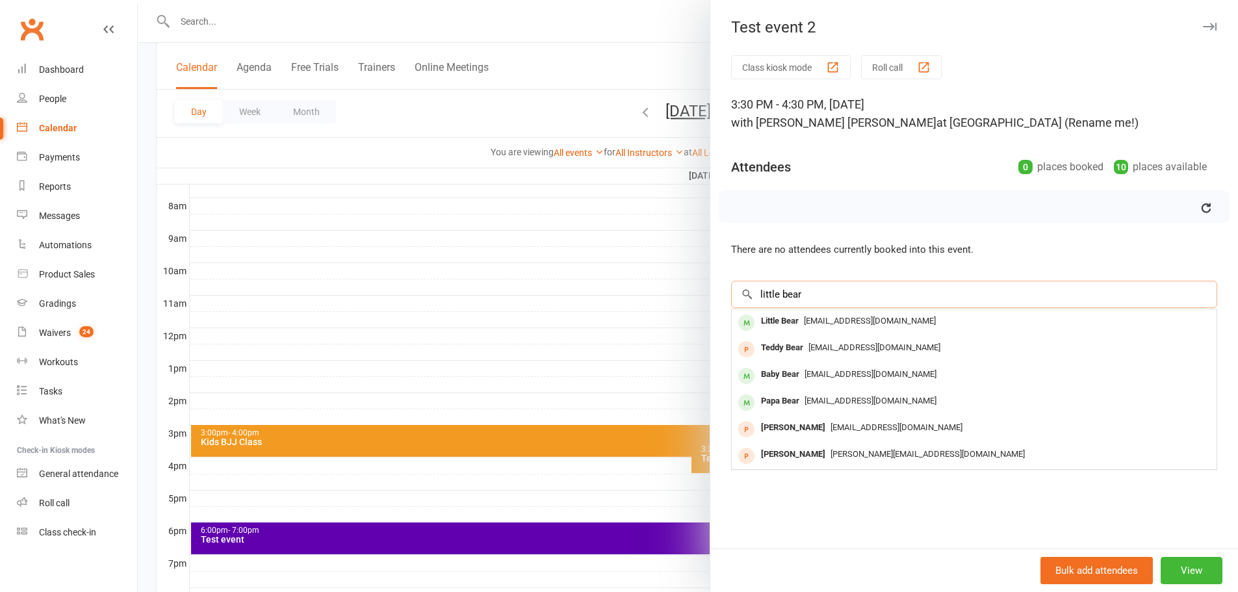
type input "little bear"
click at [804, 324] on span "jiayu@clubworx.com" at bounding box center [870, 321] width 132 height 10
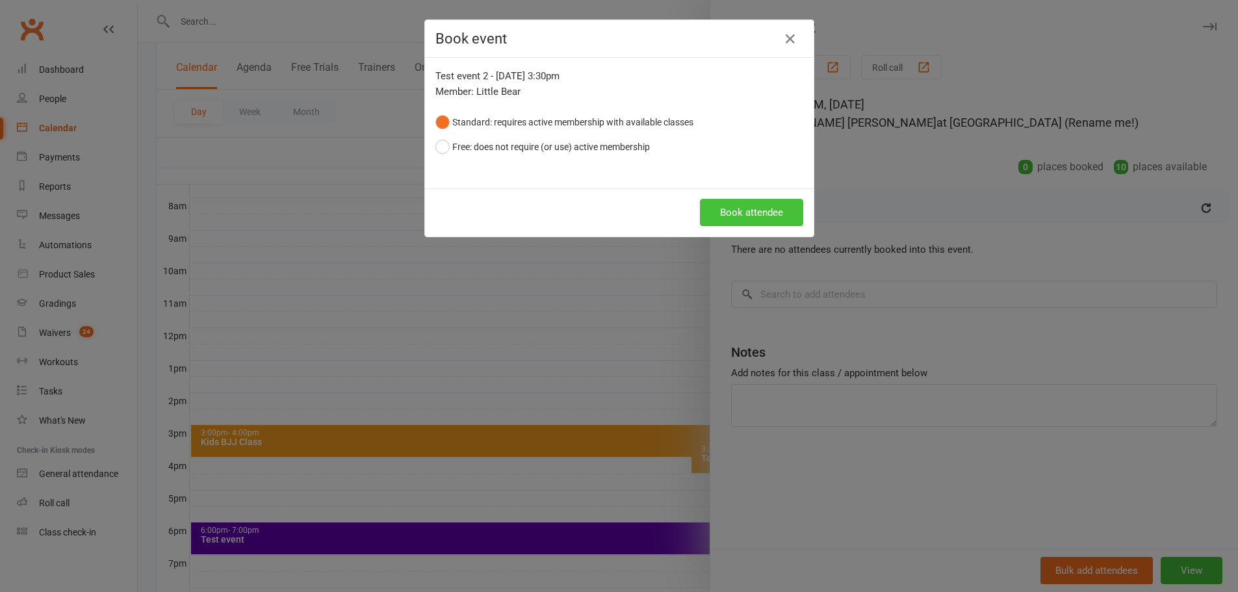
click at [759, 207] on button "Book attendee" at bounding box center [751, 212] width 103 height 27
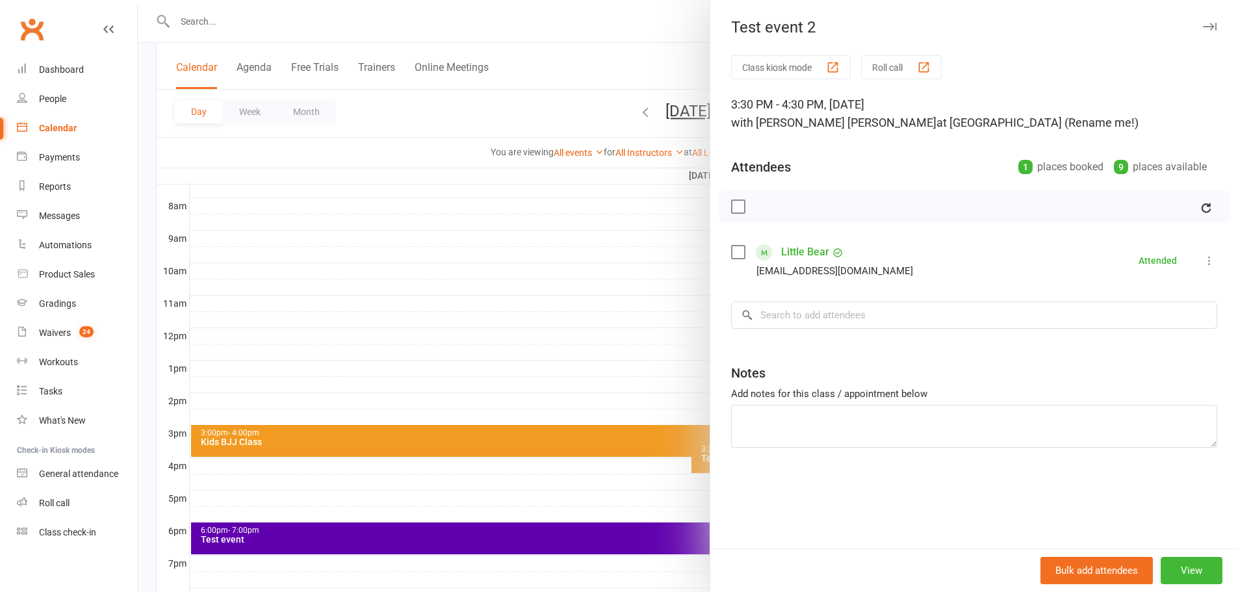
click at [58, 124] on div "Calendar" at bounding box center [58, 128] width 38 height 10
click at [79, 124] on link "Calendar" at bounding box center [77, 128] width 120 height 29
click at [1201, 20] on button "button" at bounding box center [1209, 27] width 16 height 16
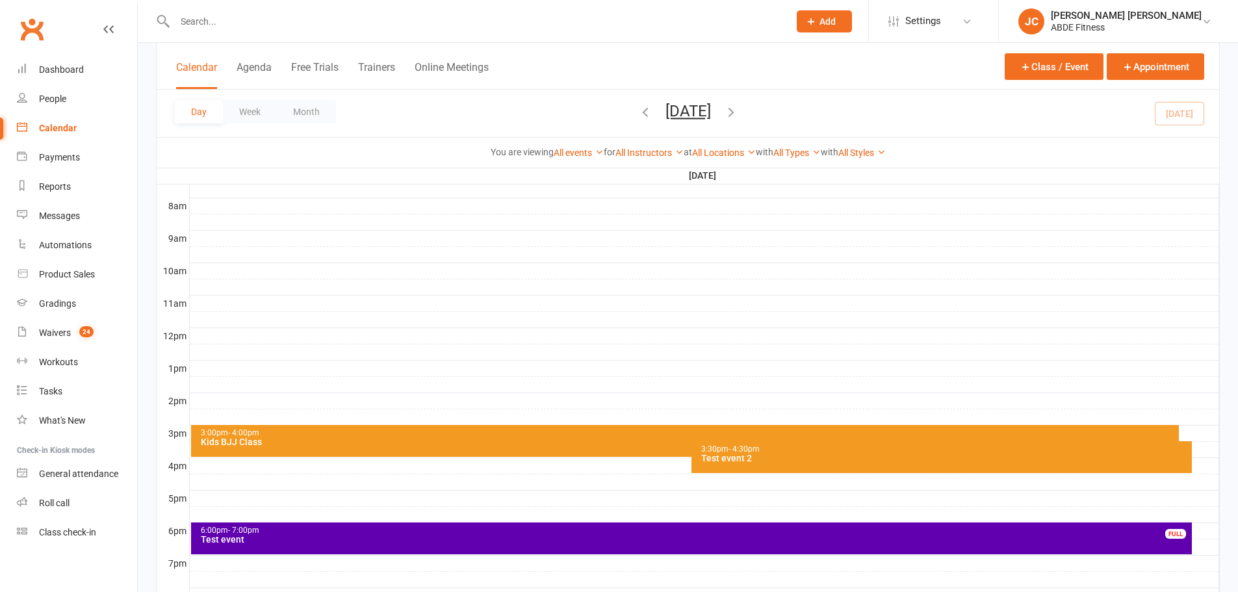
click at [303, 116] on button "Month" at bounding box center [306, 111] width 59 height 23
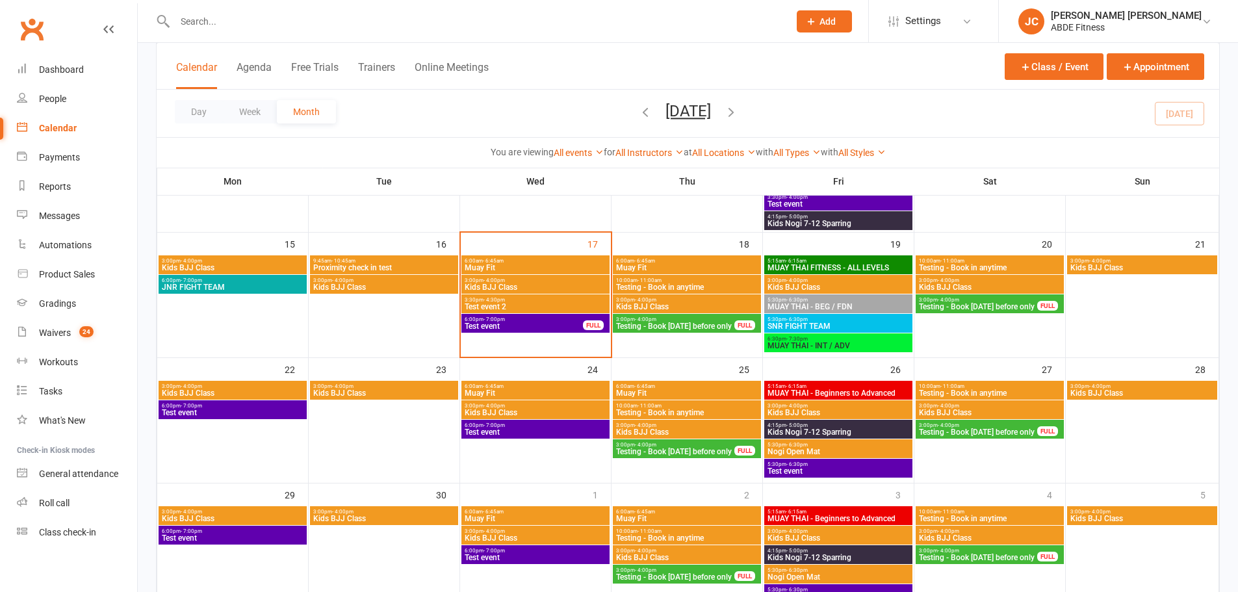
scroll to position [305, 0]
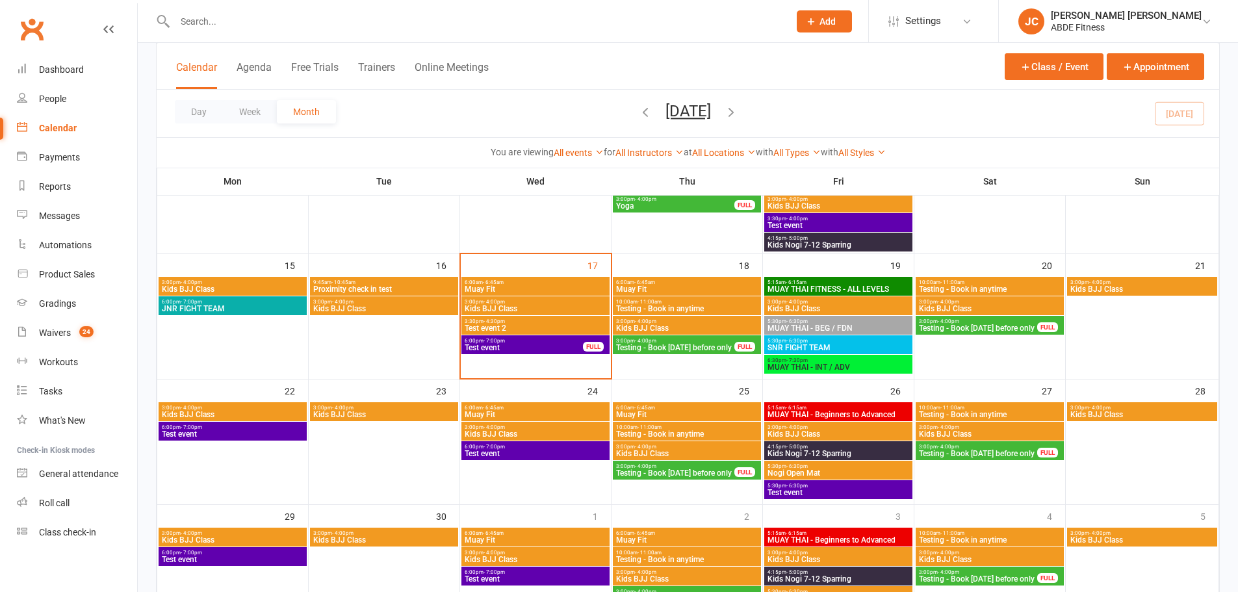
click at [419, 302] on span "3:00pm - 4:00pm" at bounding box center [384, 302] width 143 height 6
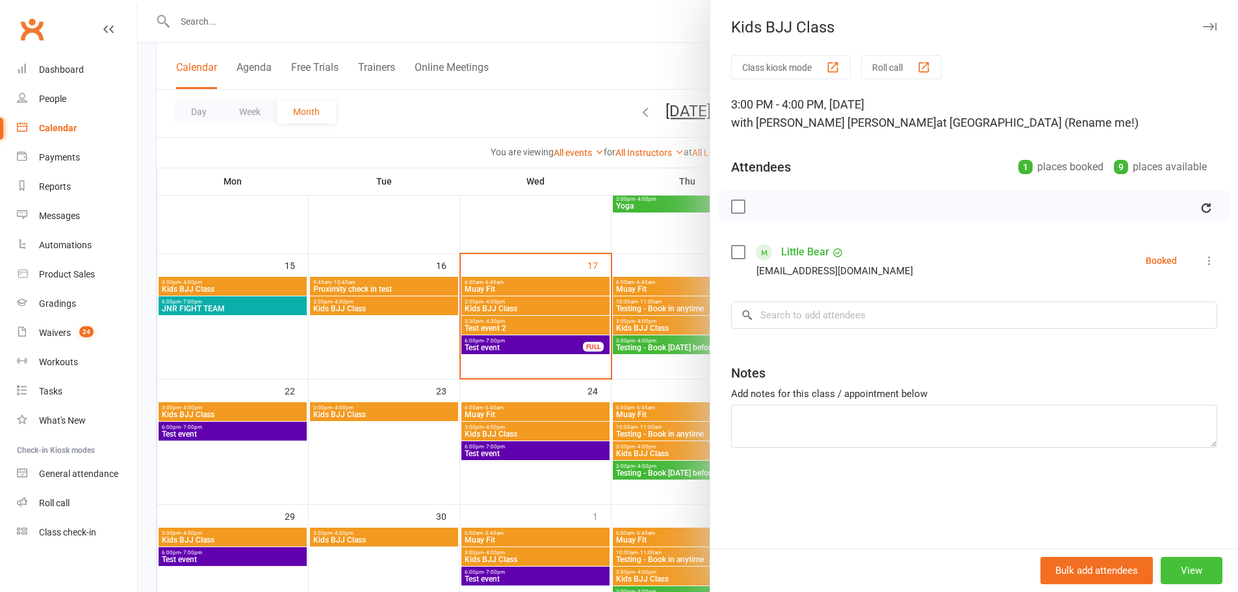
click at [1186, 574] on button "View" at bounding box center [1191, 570] width 62 height 27
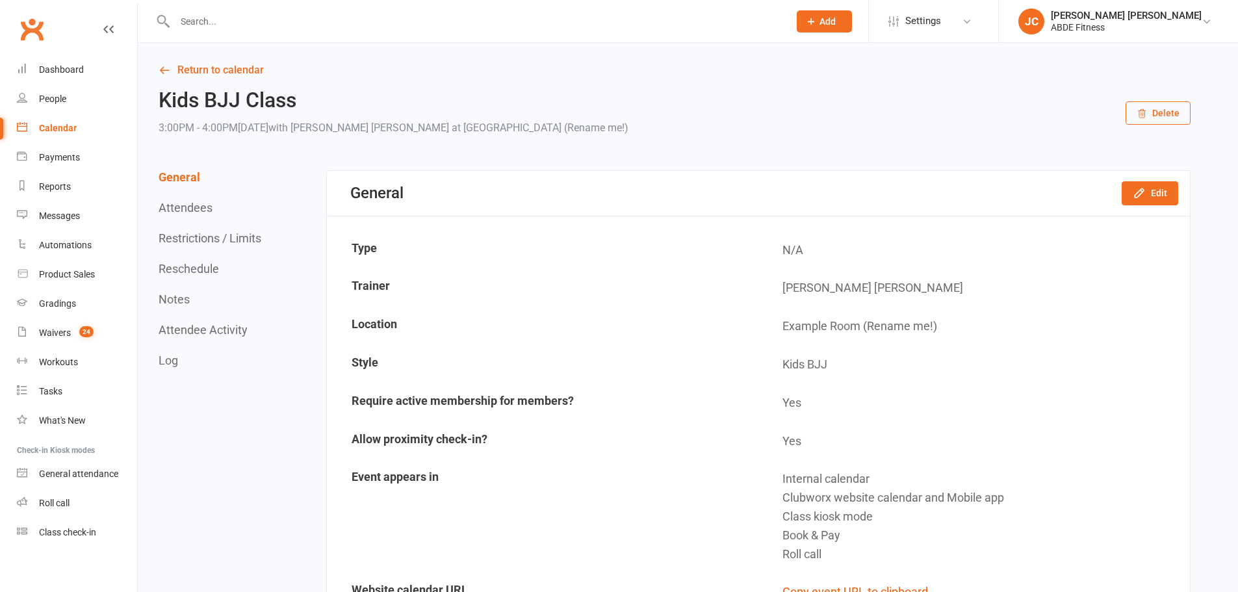
click at [1149, 112] on button "Delete" at bounding box center [1157, 112] width 65 height 23
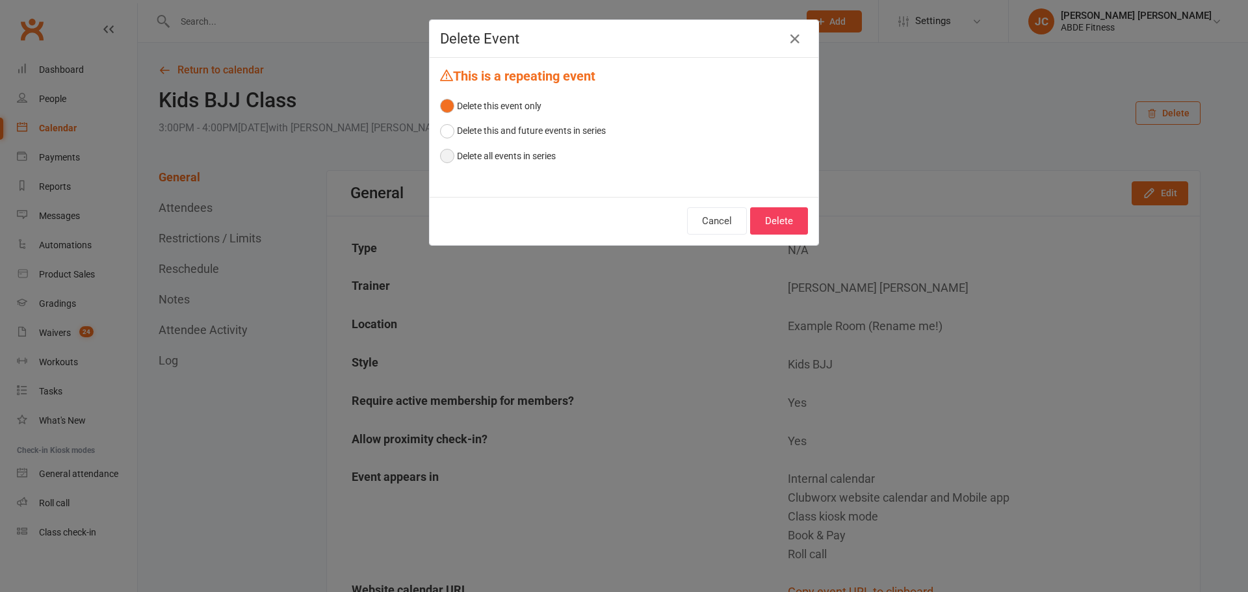
click at [493, 153] on button "Delete all events in series" at bounding box center [498, 156] width 116 height 25
click at [784, 221] on button "Delete" at bounding box center [779, 220] width 58 height 27
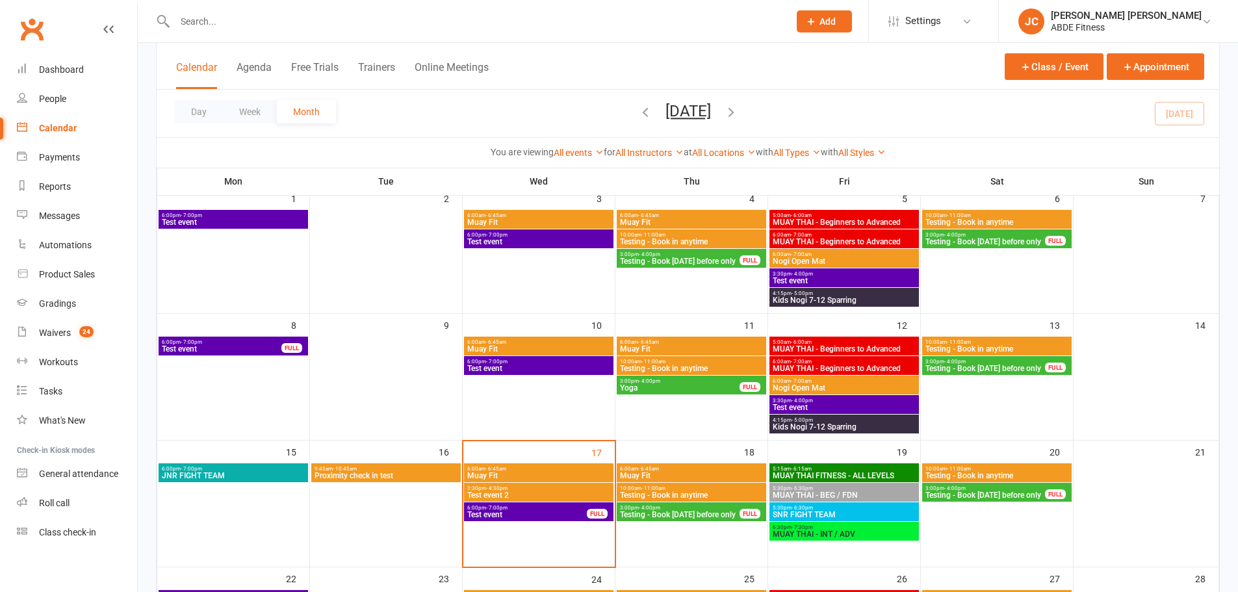
scroll to position [86, 0]
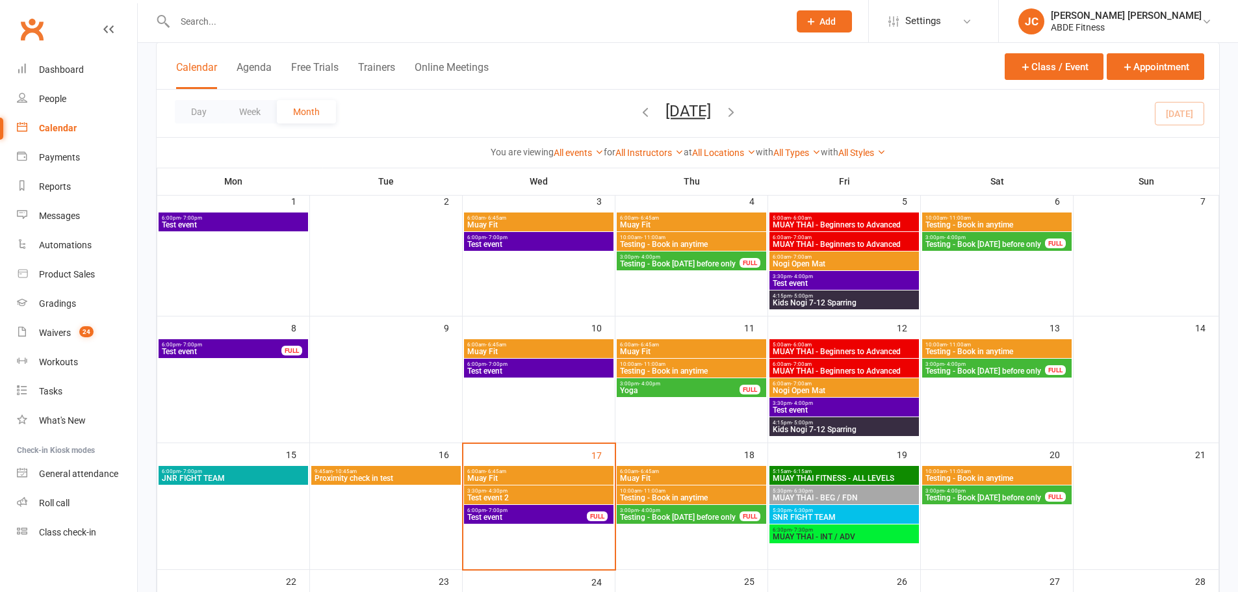
click at [244, 219] on div "6:00pm - 7:00pm Test event 6:00am - 6:45am Muay Fit 6:00pm - 7:00pm Test event …" at bounding box center [688, 556] width 1062 height 791
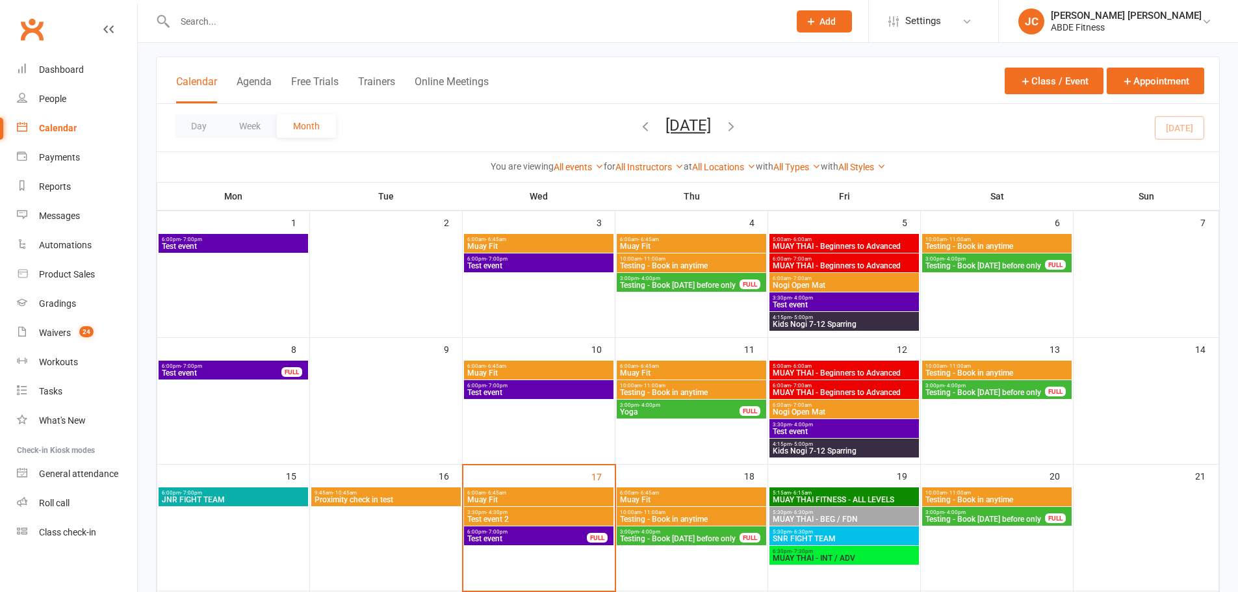
click at [231, 238] on span "6:00pm - 7:00pm" at bounding box center [233, 240] width 144 height 6
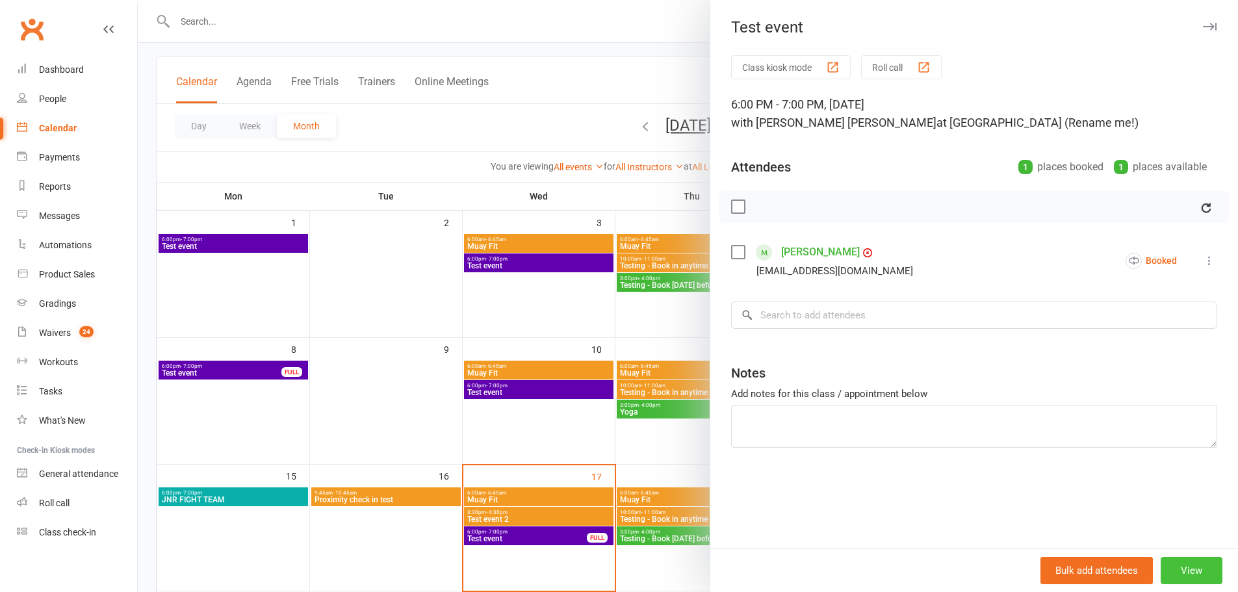
click at [1173, 567] on button "View" at bounding box center [1191, 570] width 62 height 27
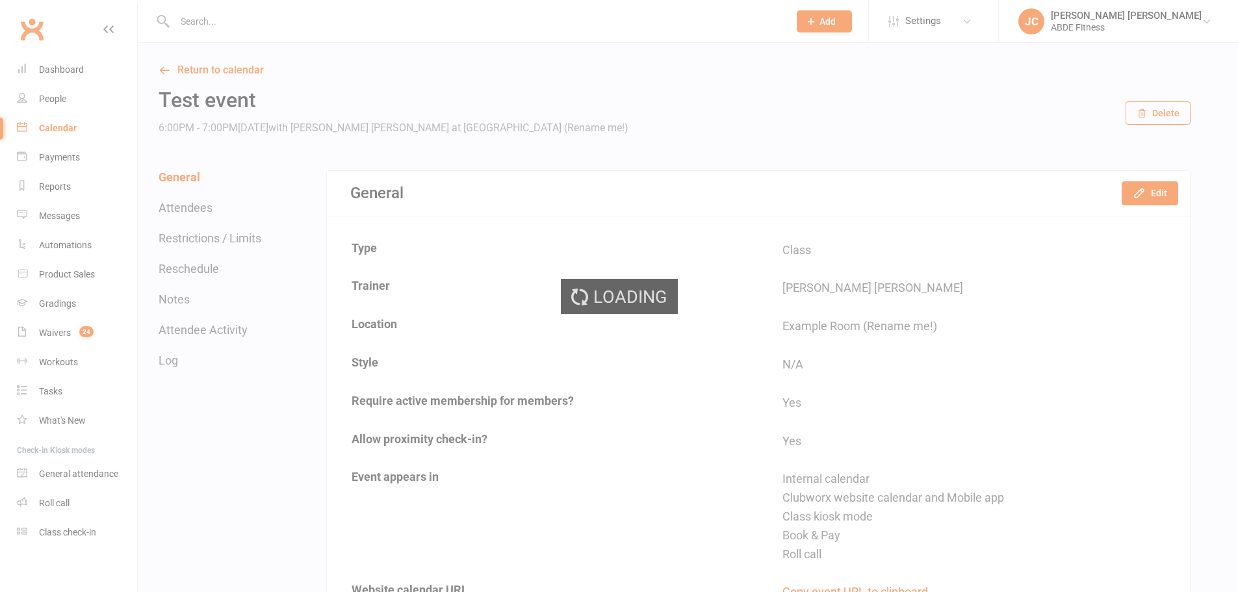
click at [1156, 102] on div "Loading" at bounding box center [619, 296] width 1238 height 592
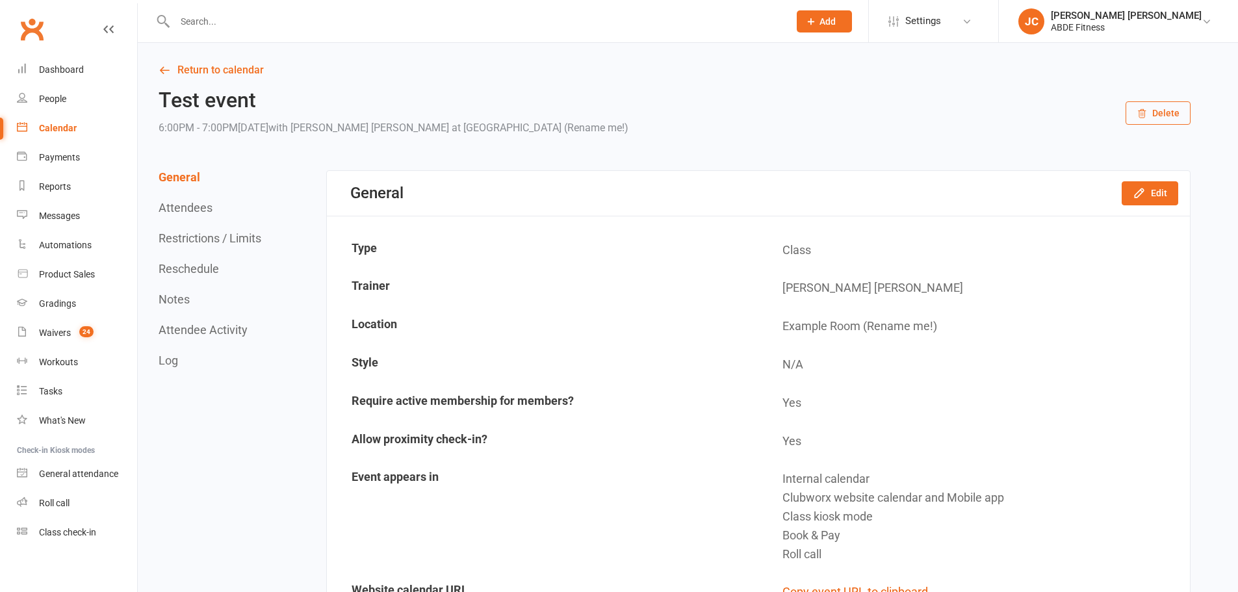
click at [1151, 110] on button "Delete" at bounding box center [1157, 112] width 65 height 23
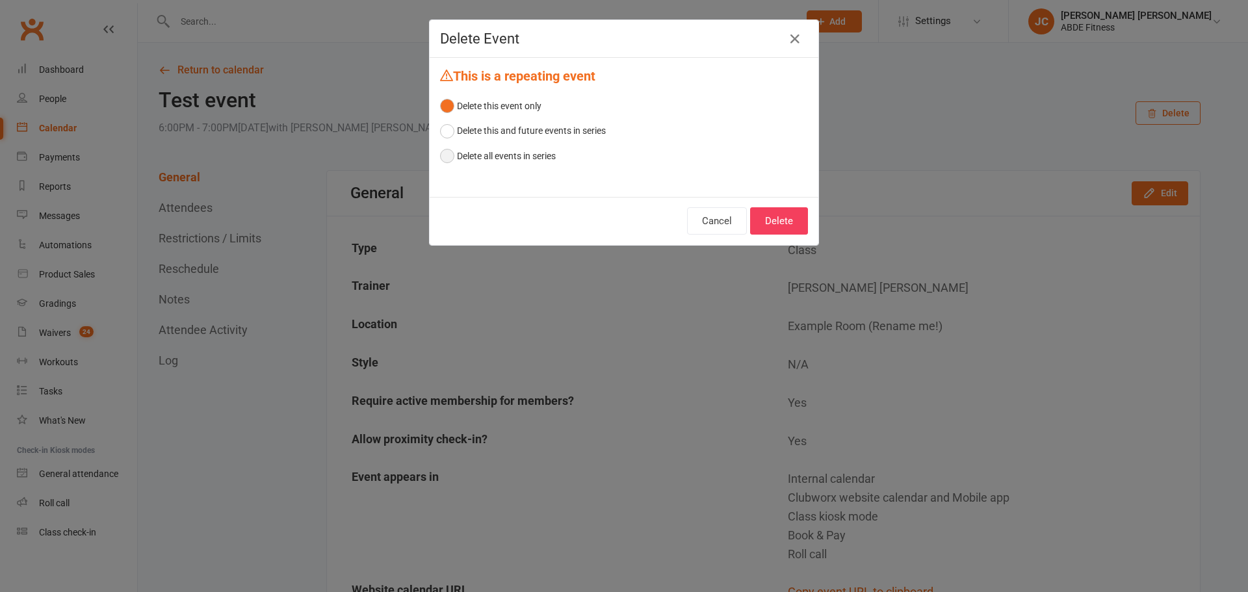
click at [507, 160] on button "Delete all events in series" at bounding box center [498, 156] width 116 height 25
click at [791, 223] on button "Delete" at bounding box center [779, 220] width 58 height 27
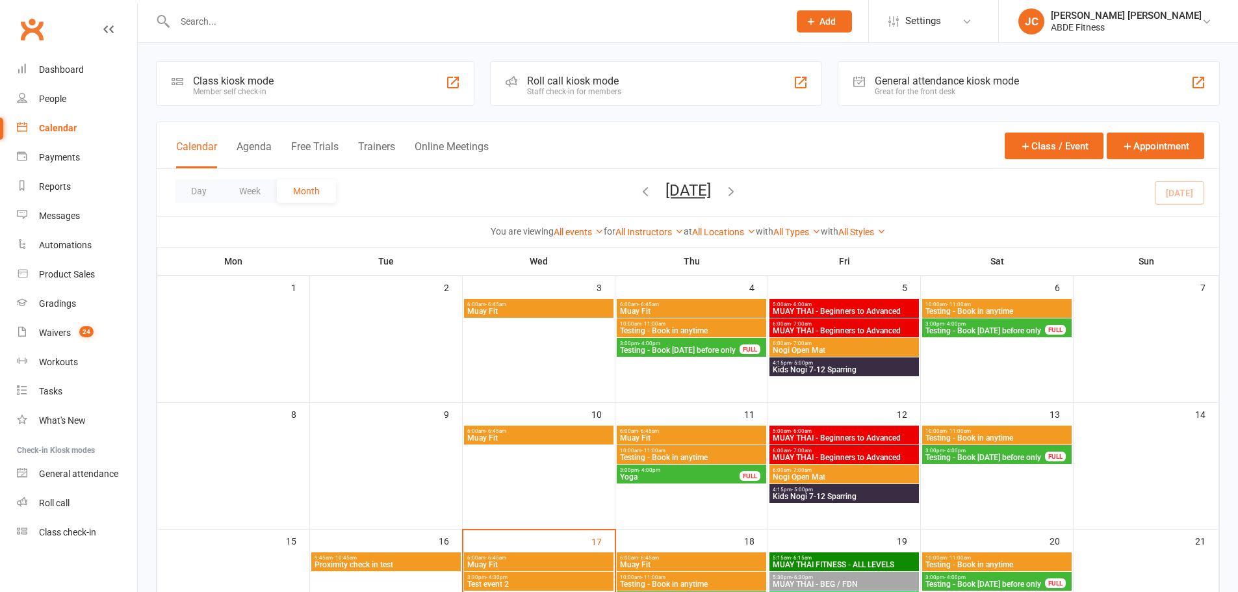
click at [255, 317] on div at bounding box center [233, 338] width 149 height 78
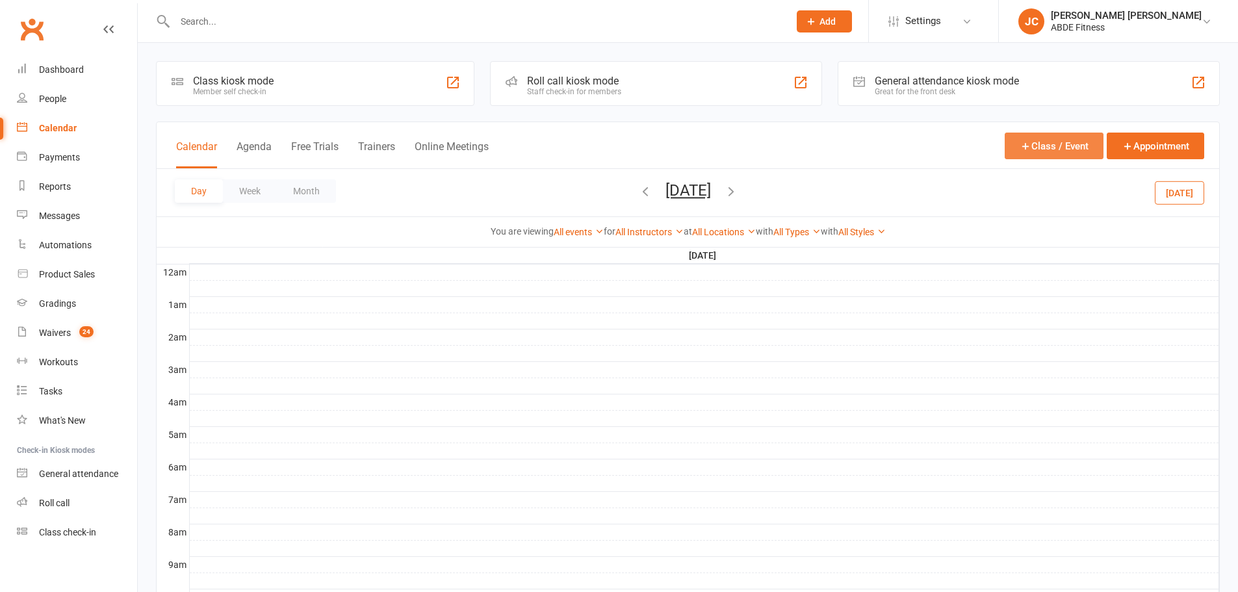
click at [1051, 150] on button "Class / Event" at bounding box center [1054, 146] width 99 height 27
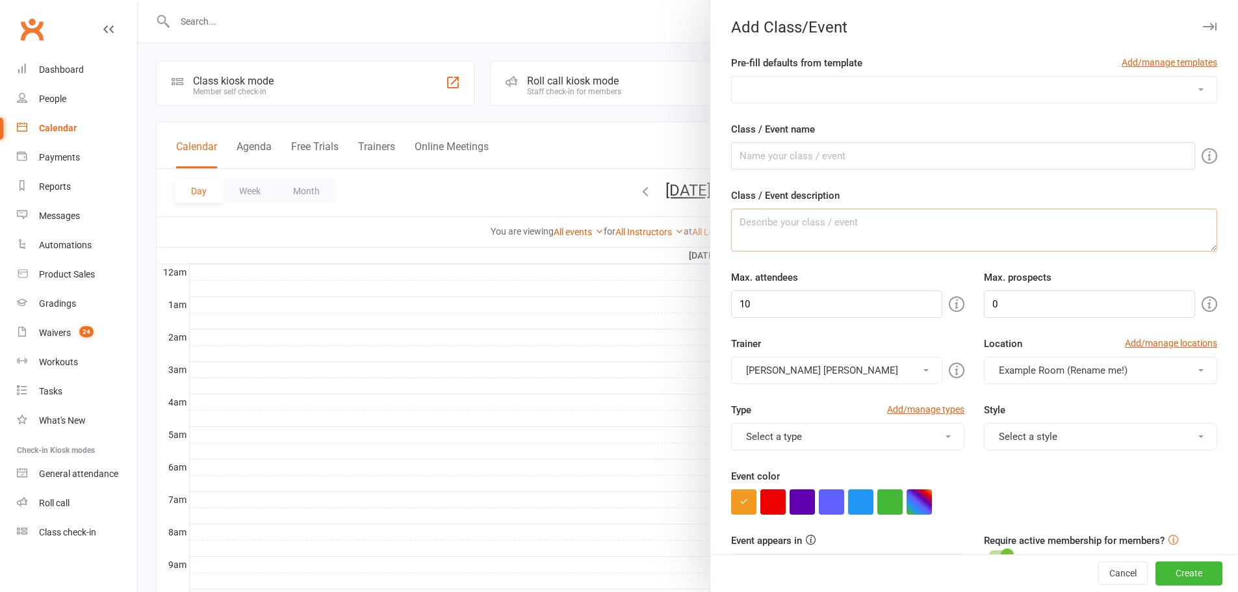
click at [756, 229] on textarea "Class / Event description" at bounding box center [974, 230] width 486 height 43
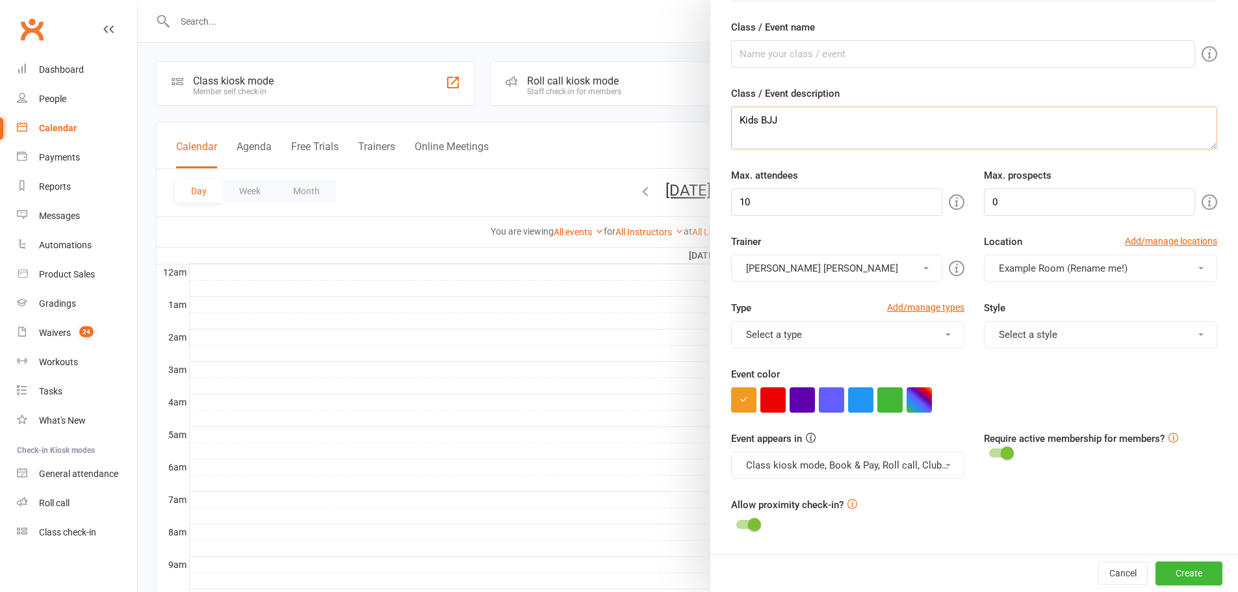
scroll to position [151, 0]
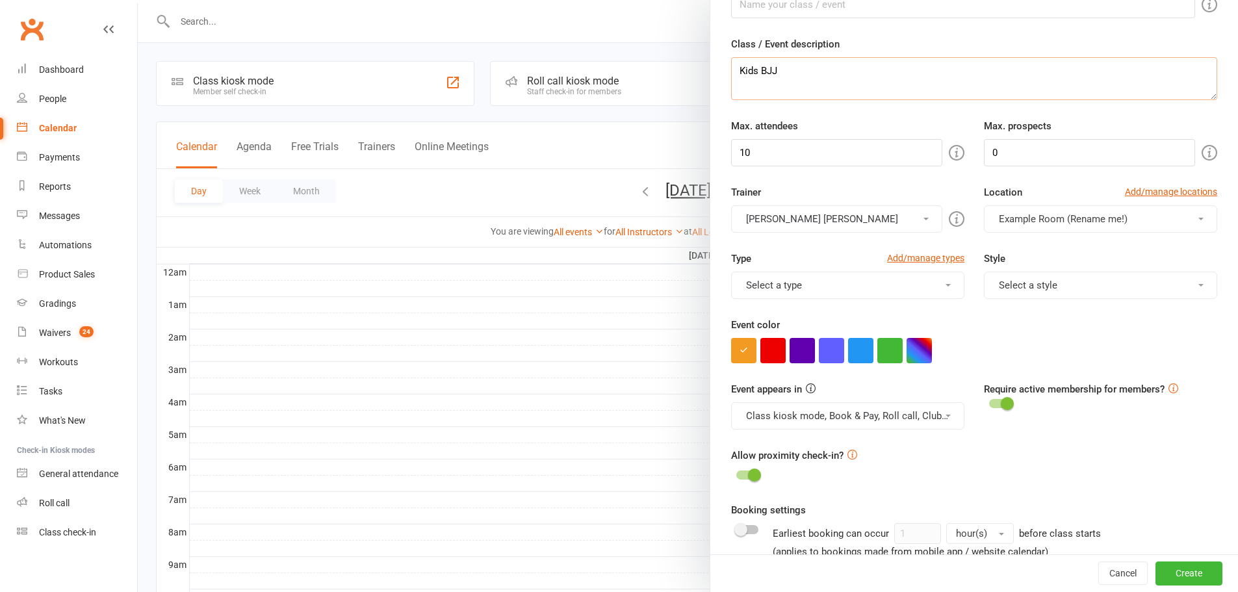
type textarea "Kids BJJ"
click at [1008, 283] on button "Select a style" at bounding box center [1100, 285] width 233 height 27
click at [1020, 339] on link "Kids BJJ" at bounding box center [1097, 342] width 226 height 26
click at [1033, 289] on button "Kids BJJ" at bounding box center [1100, 285] width 233 height 27
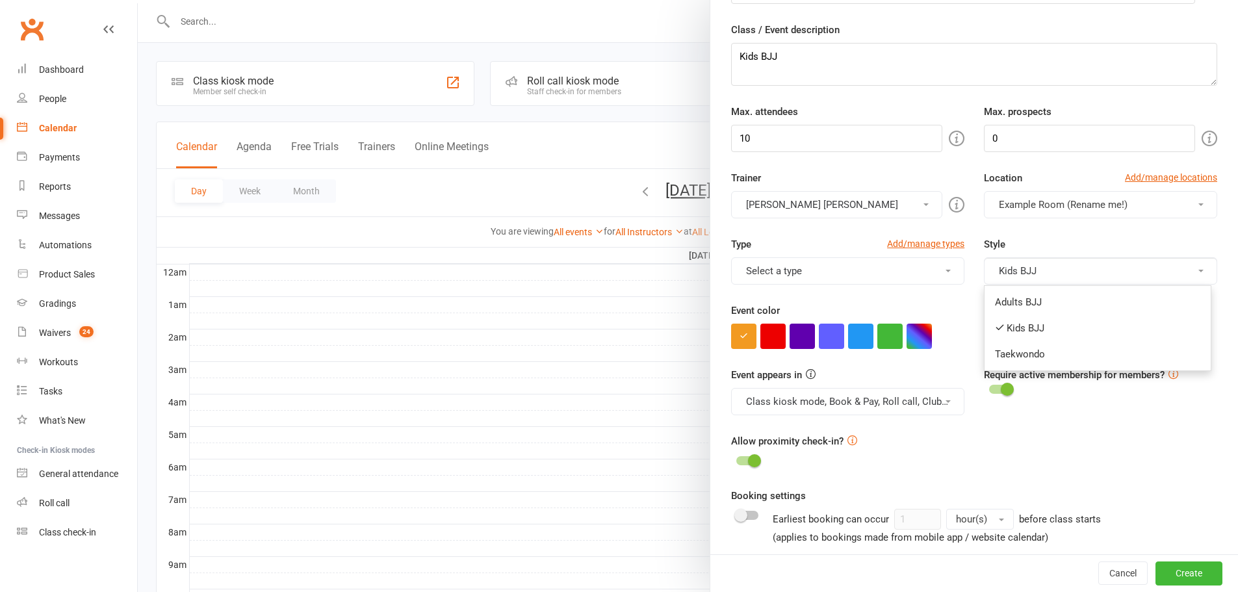
scroll to position [173, 0]
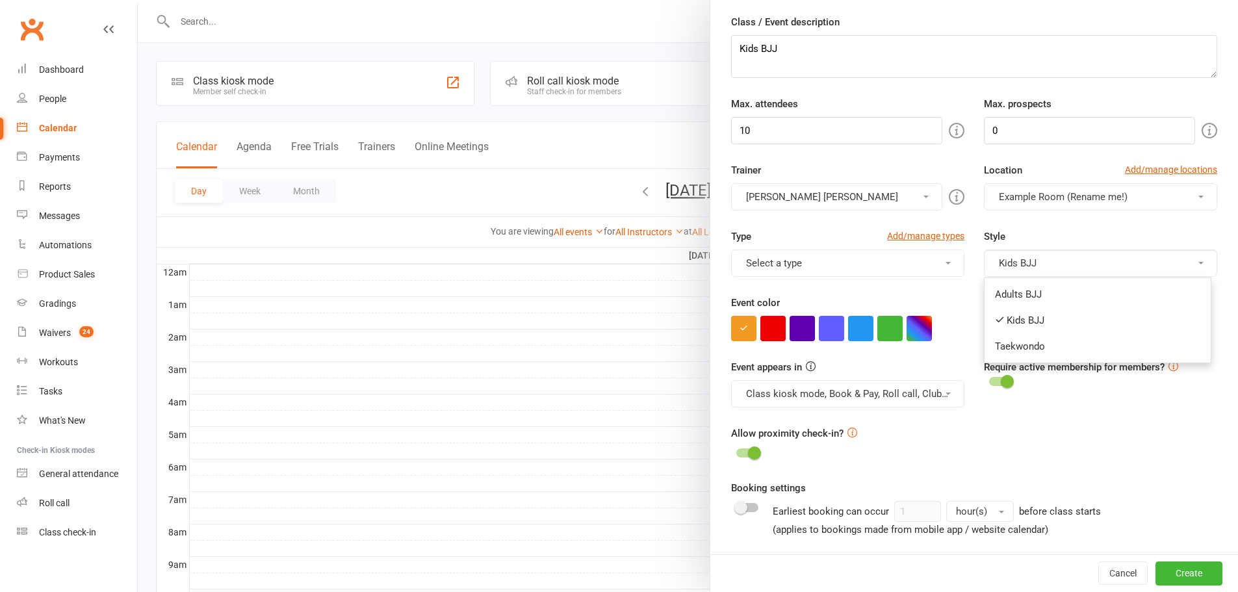
click at [1034, 344] on link "Taekwondo" at bounding box center [1097, 346] width 226 height 26
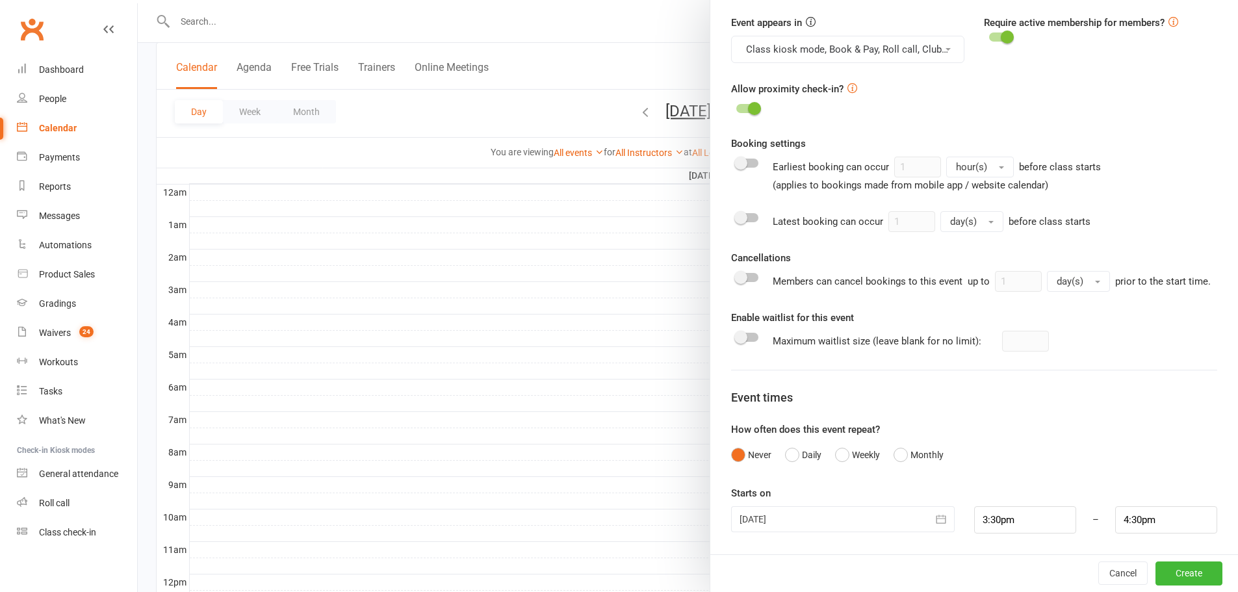
scroll to position [86, 0]
click at [795, 452] on button "Daily" at bounding box center [803, 454] width 36 height 25
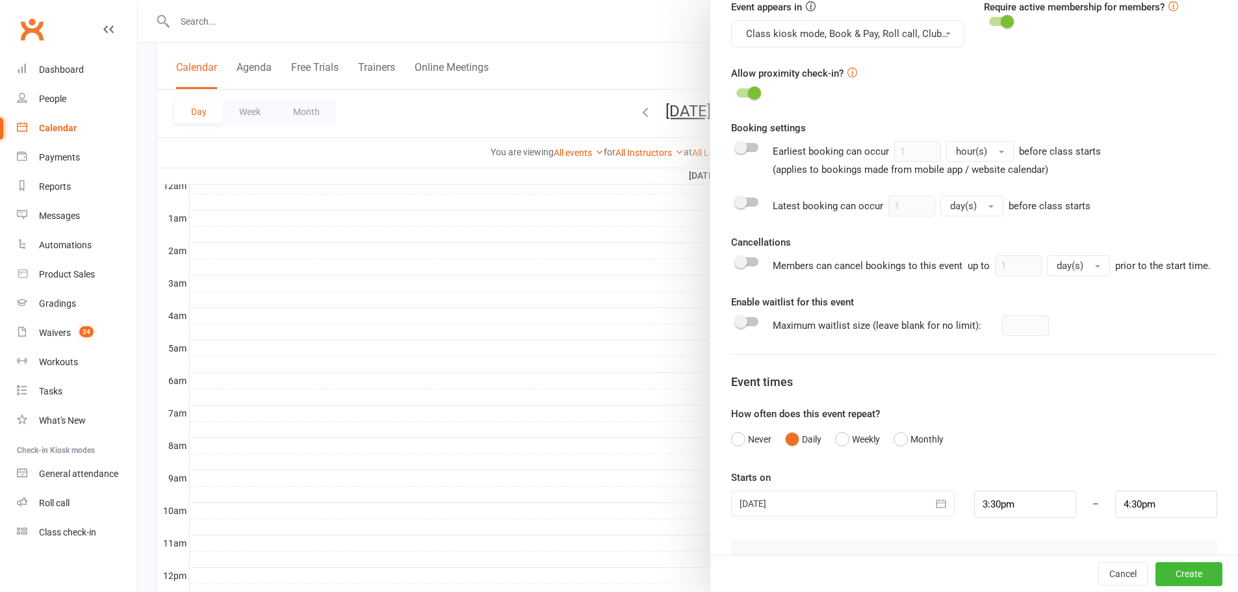
scroll to position [760, 0]
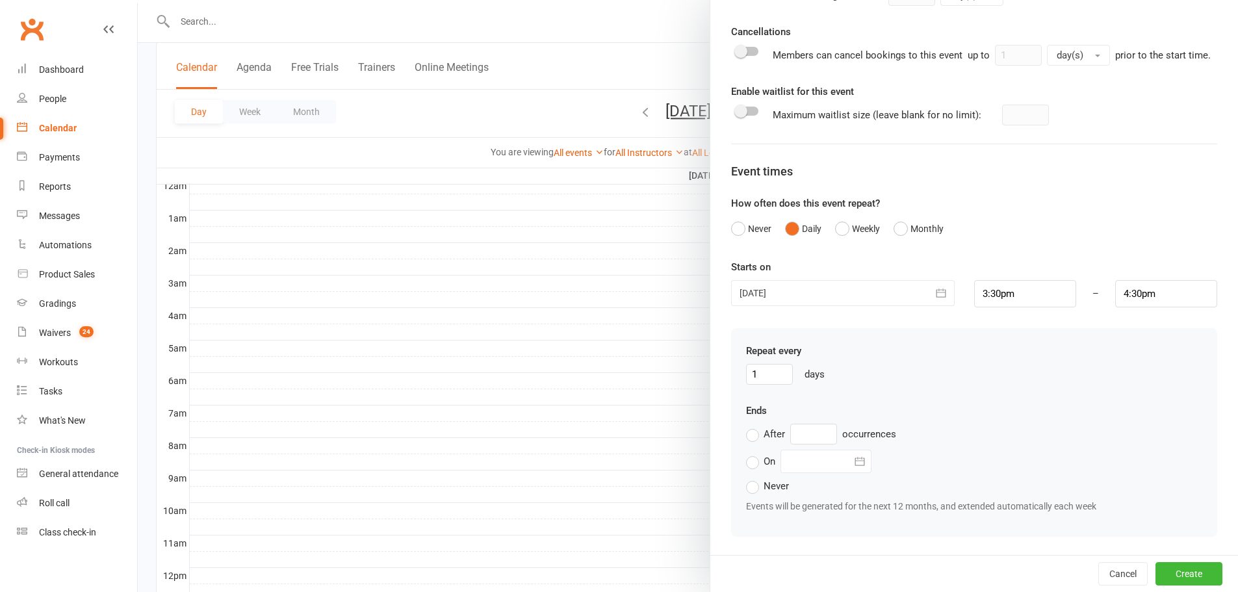
click at [747, 462] on label "On" at bounding box center [760, 462] width 29 height 16
click at [747, 454] on input "On" at bounding box center [750, 454] width 8 height 0
type input "[DATE]"
click at [834, 463] on div at bounding box center [825, 461] width 91 height 23
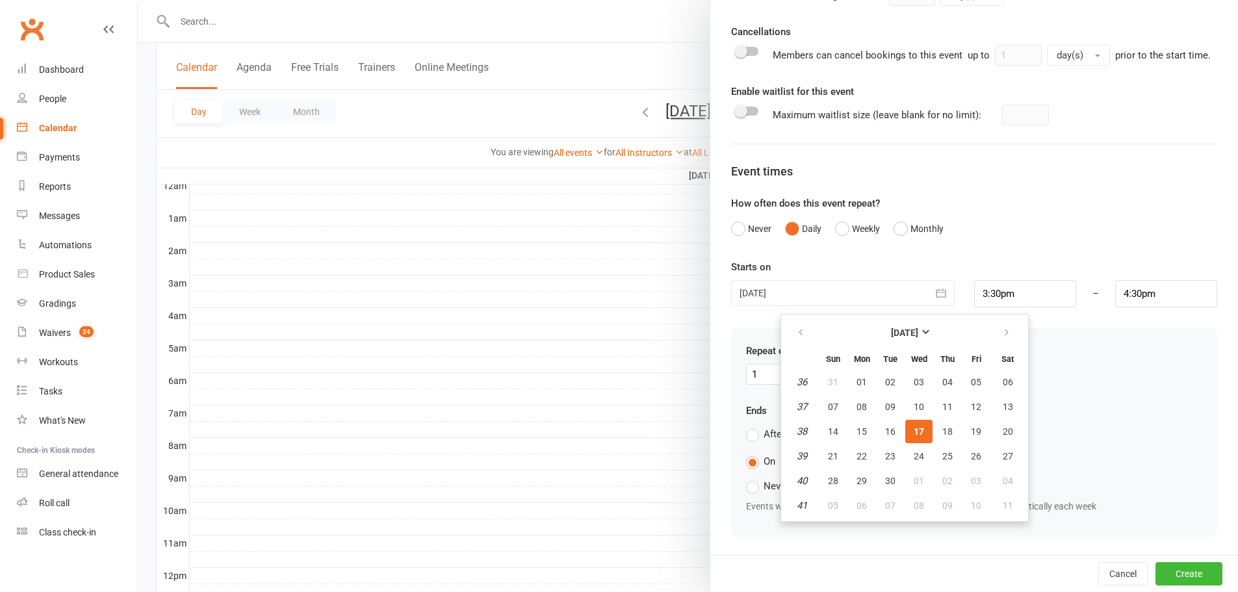
click at [1149, 348] on div "Repeat every 1 days" at bounding box center [974, 364] width 456 height 42
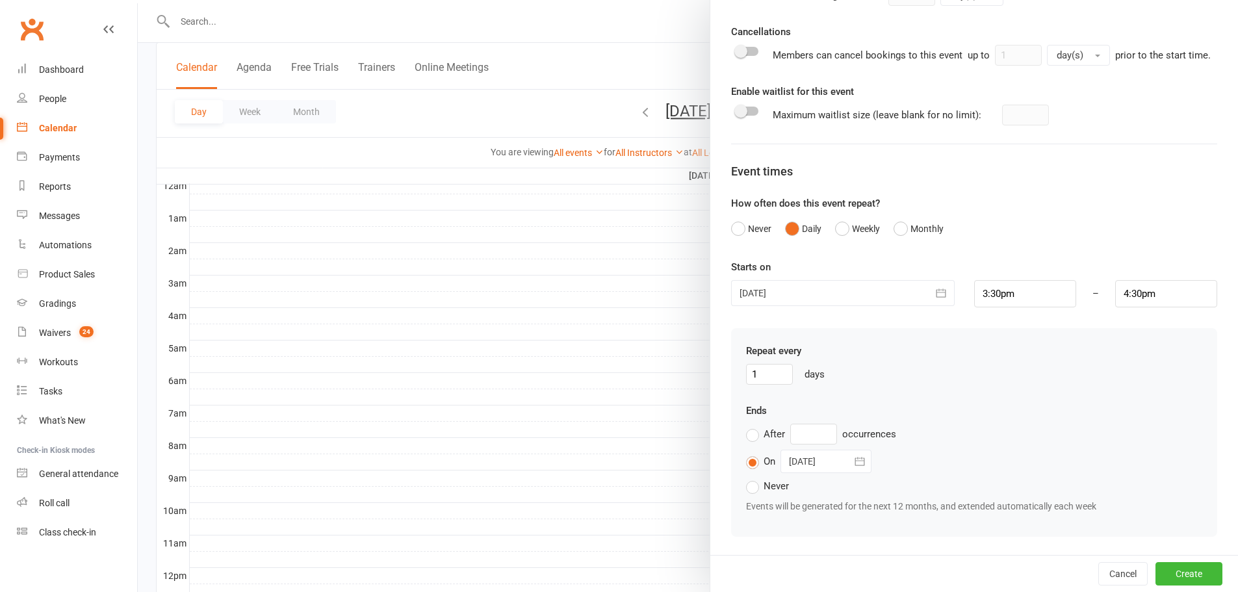
click at [800, 288] on div at bounding box center [842, 293] width 223 height 26
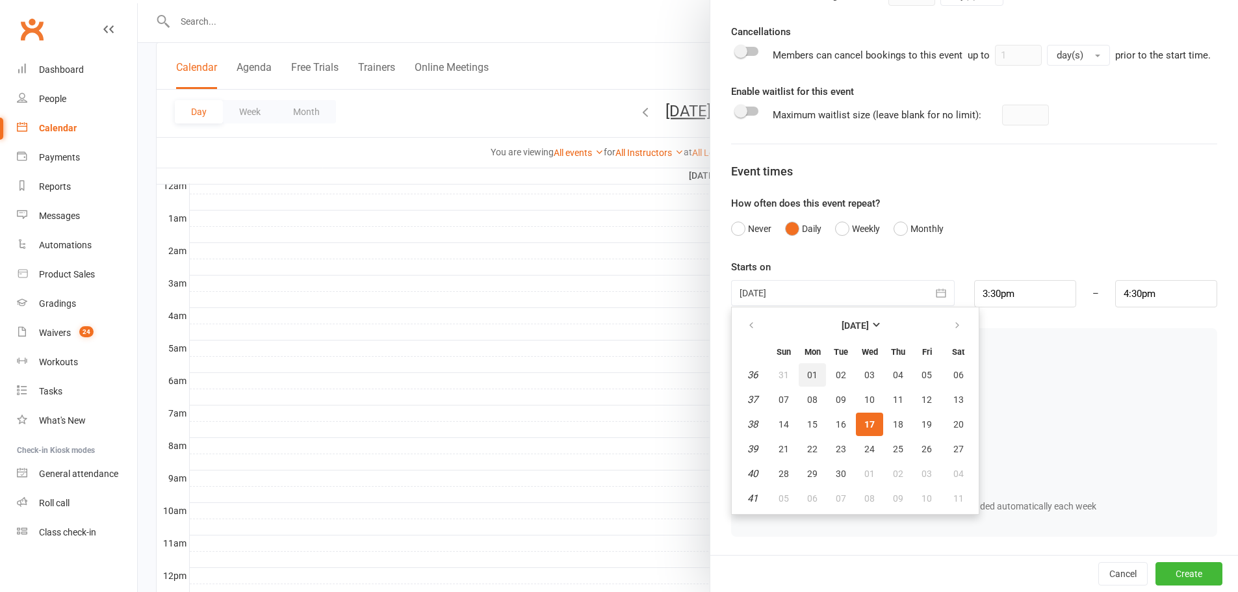
click at [807, 378] on span "01" at bounding box center [812, 375] width 10 height 10
type input "01 Sep 2025"
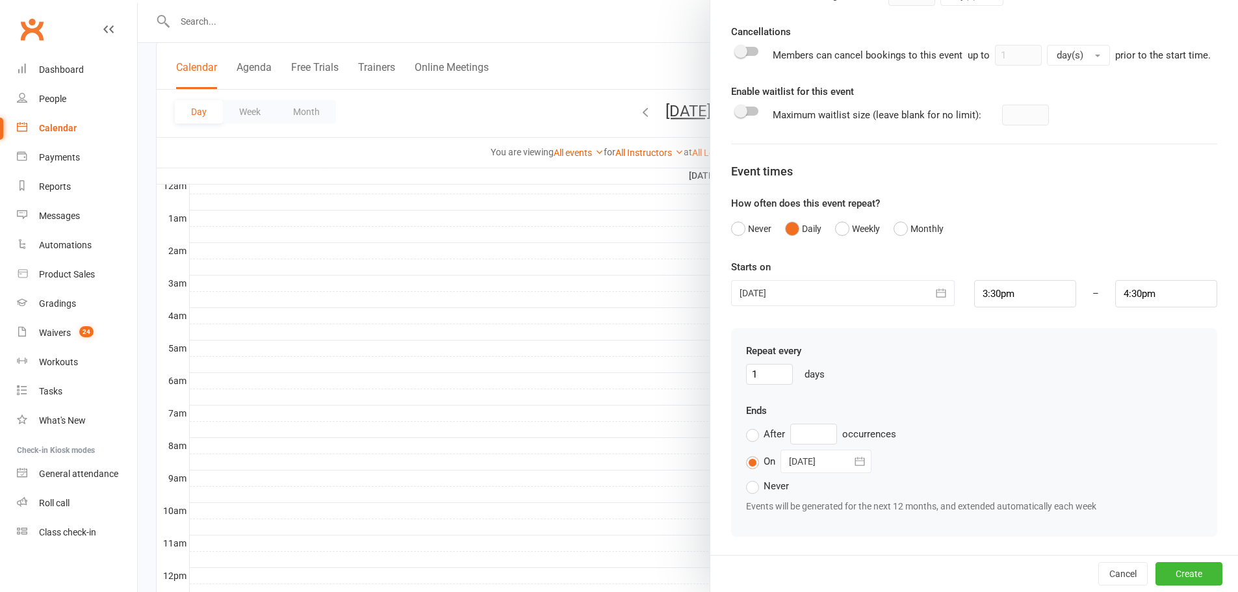
click at [828, 463] on div at bounding box center [825, 461] width 91 height 23
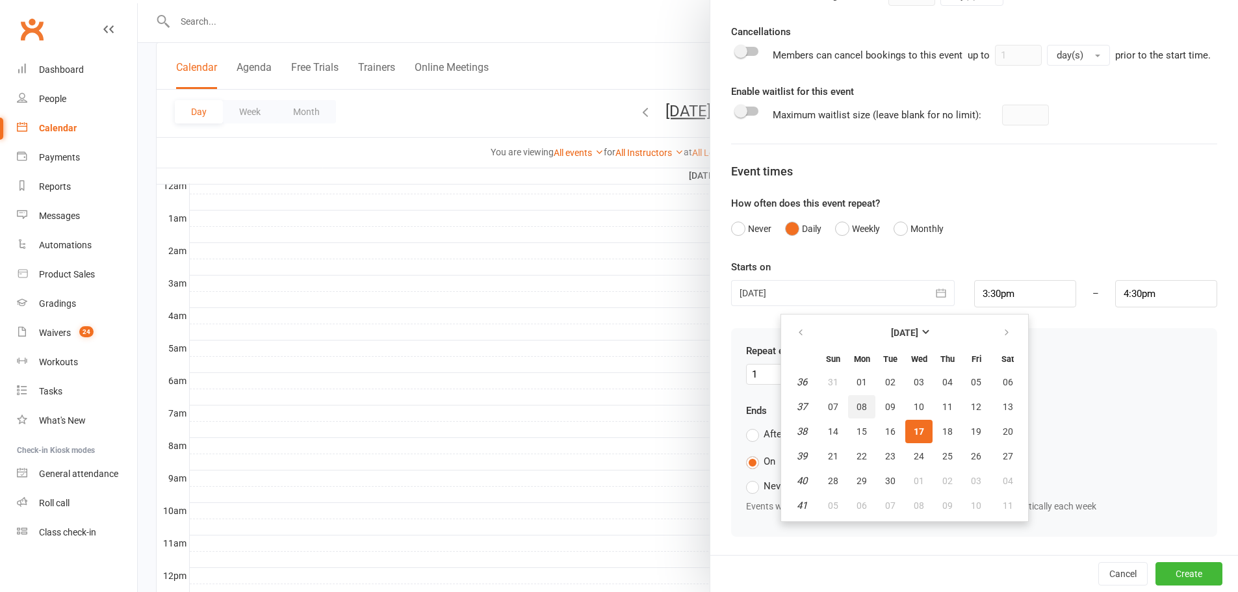
click at [856, 402] on span "08" at bounding box center [861, 407] width 10 height 10
type input "08 Sep 2025"
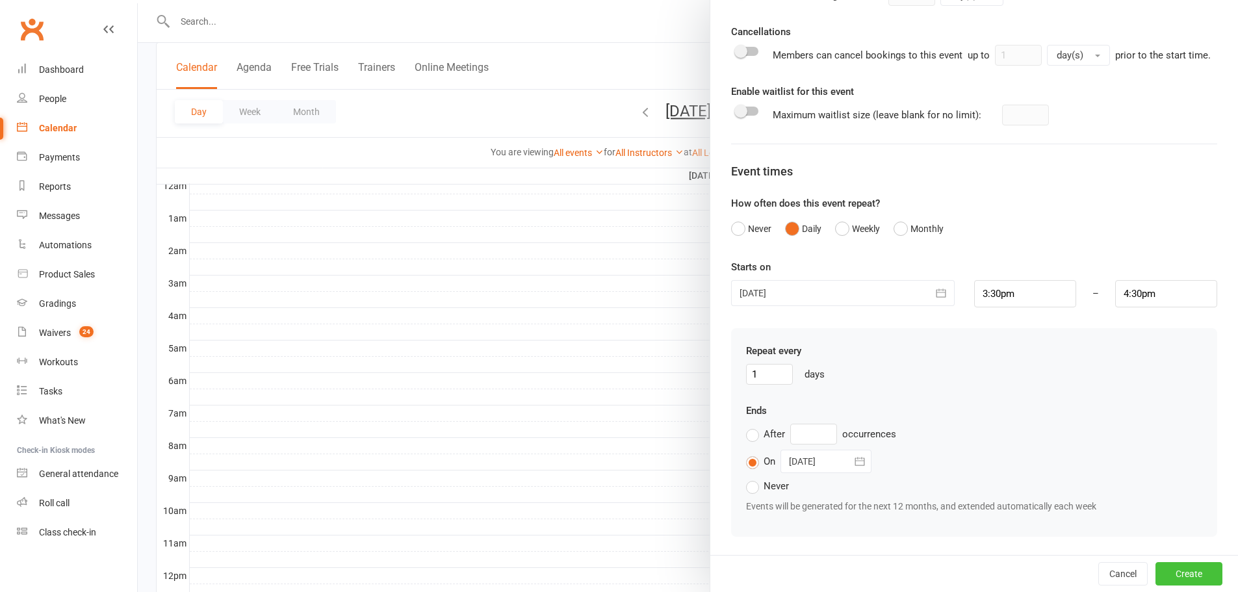
click at [1181, 573] on button "Create" at bounding box center [1188, 573] width 67 height 23
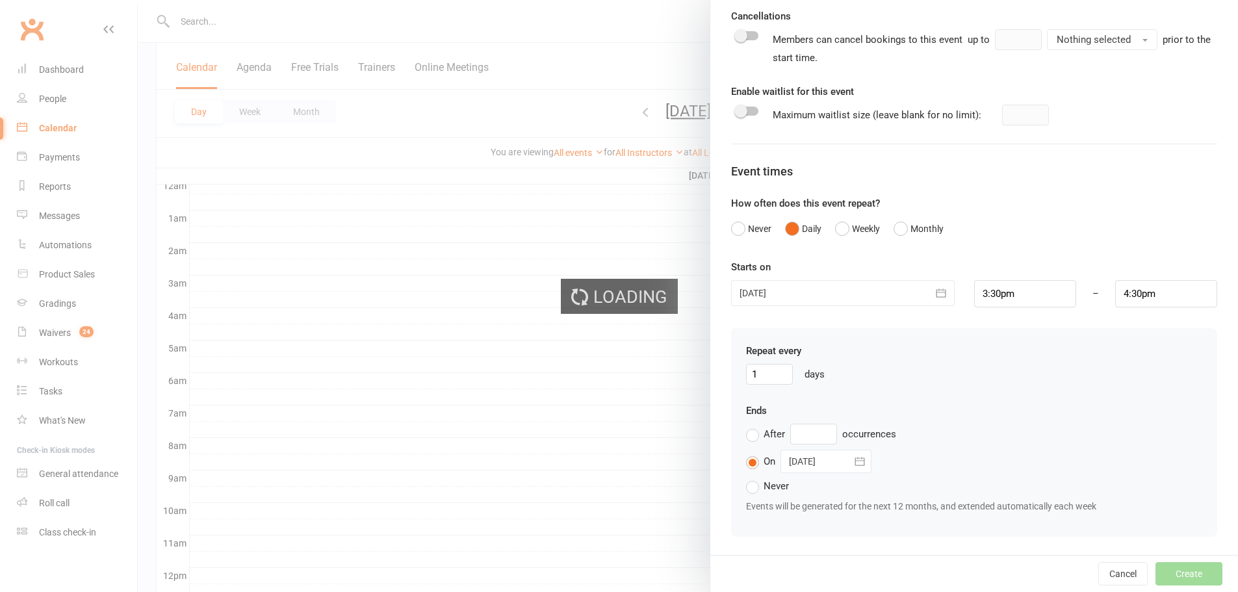
type input "1"
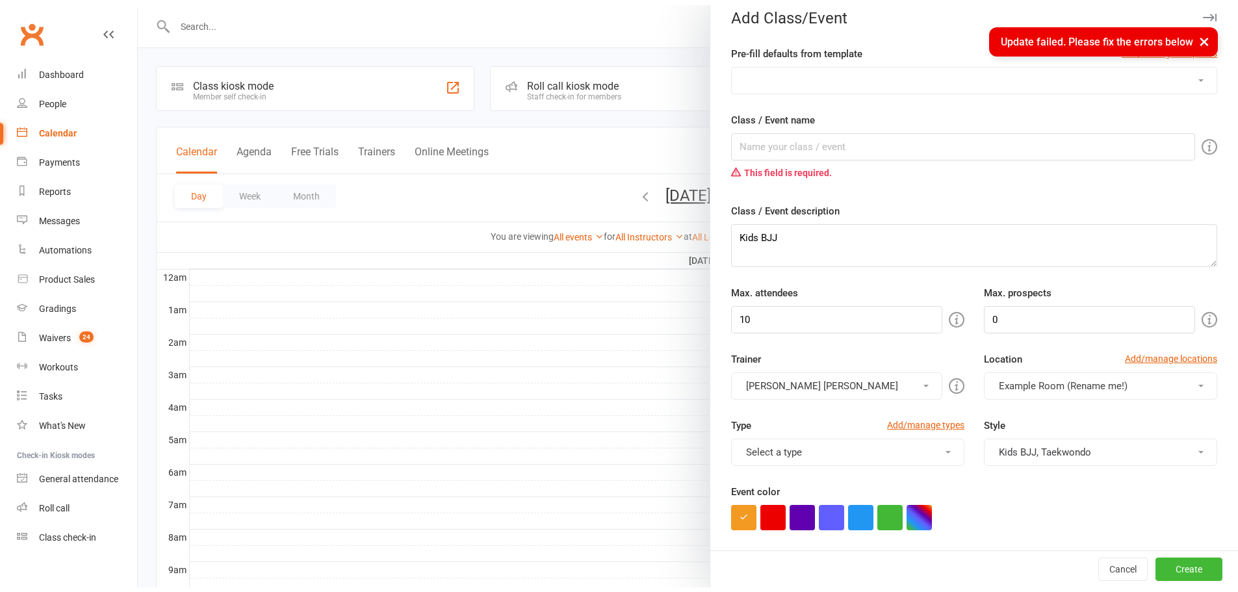
scroll to position [0, 0]
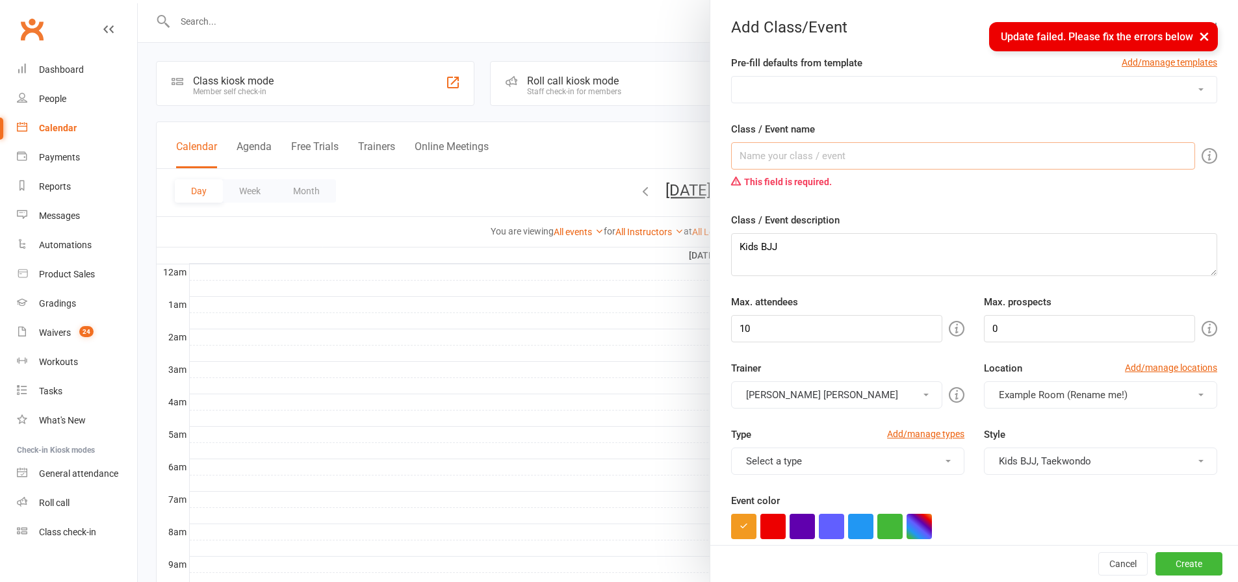
click at [750, 156] on input "Class / Event name" at bounding box center [963, 155] width 464 height 27
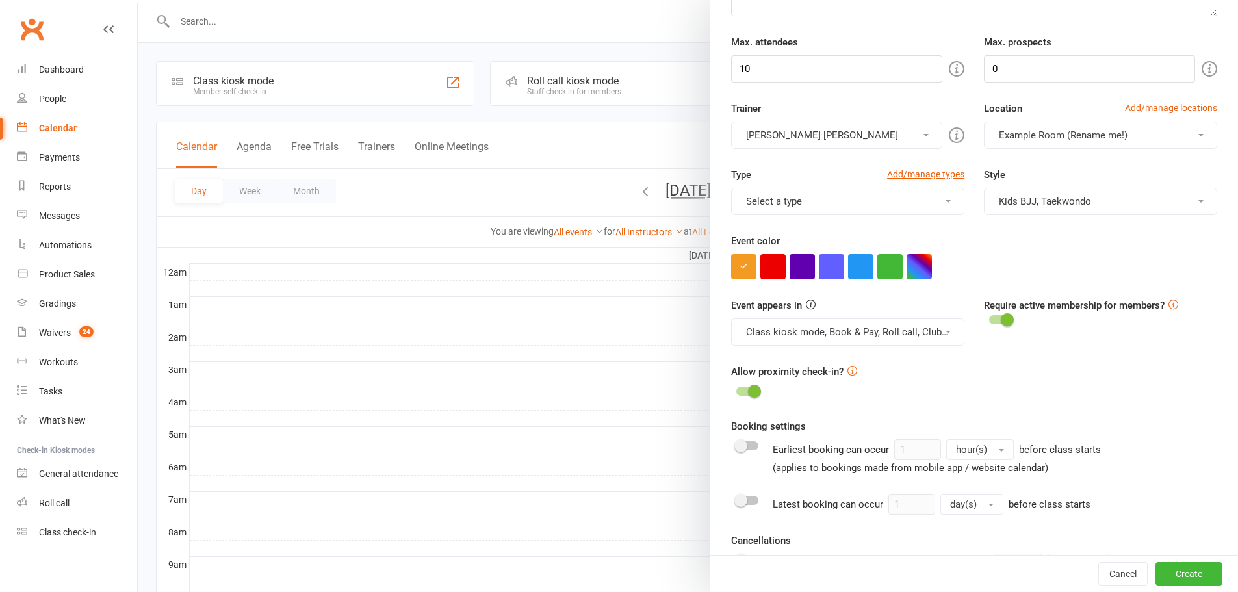
type input "Kids BJJ & Taek"
click at [1173, 578] on button "Create" at bounding box center [1188, 573] width 67 height 23
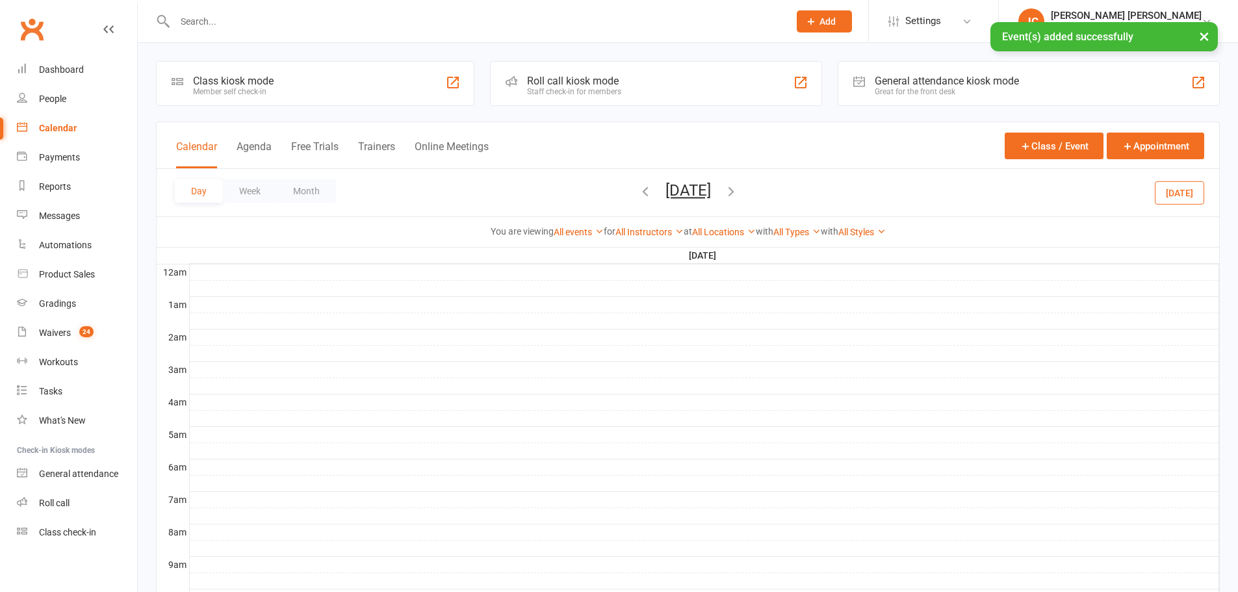
click at [309, 191] on button "Month" at bounding box center [306, 190] width 59 height 23
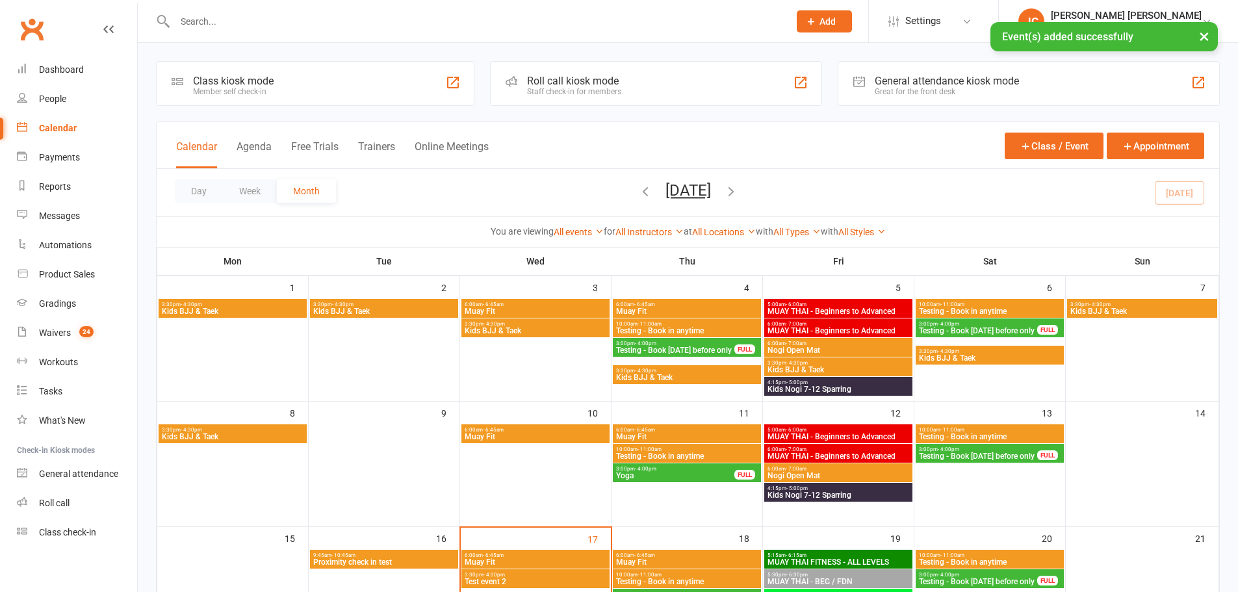
click at [250, 307] on span "Kids BJJ & Taek" at bounding box center [232, 311] width 143 height 8
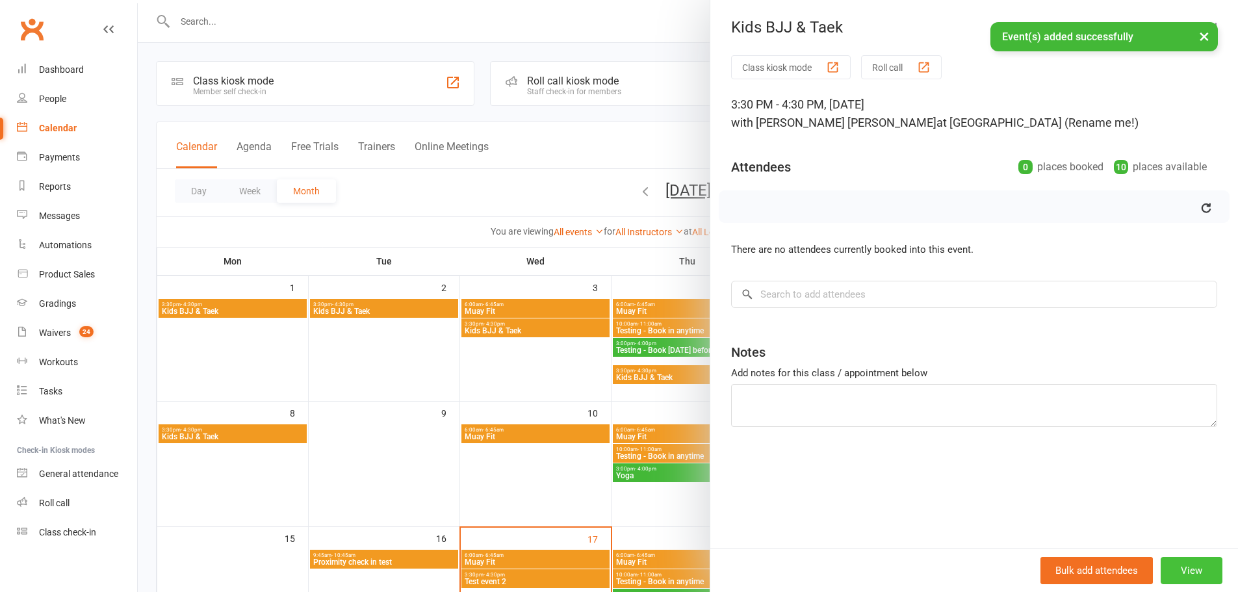
click at [1177, 569] on button "View" at bounding box center [1191, 570] width 62 height 27
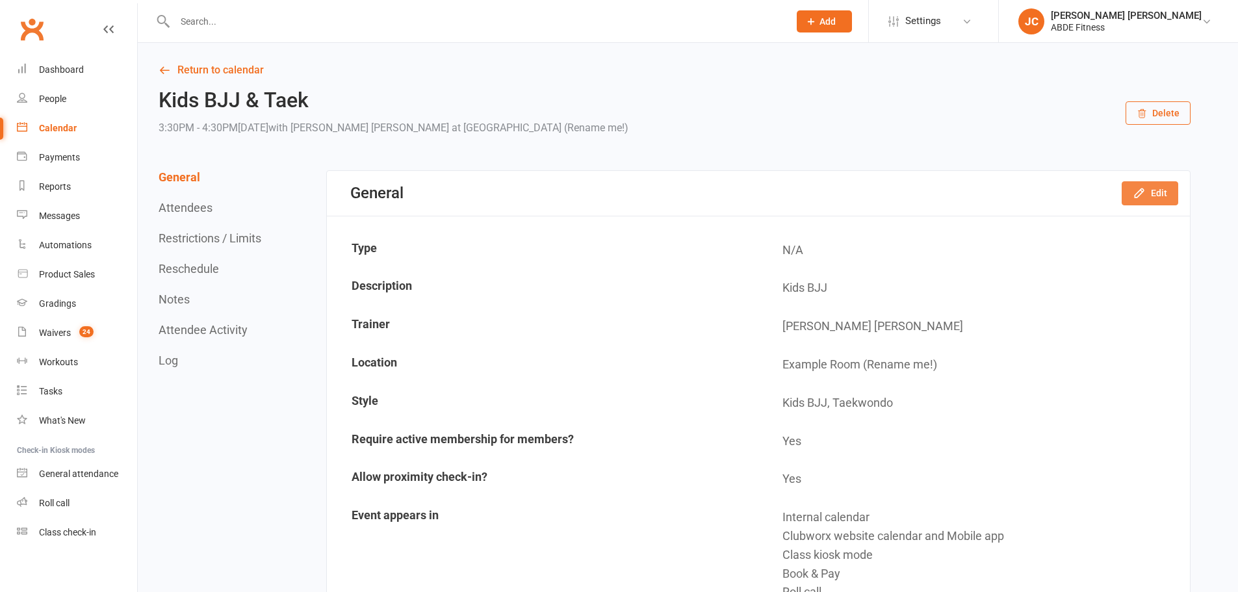
click at [1151, 183] on button "Edit" at bounding box center [1149, 192] width 57 height 23
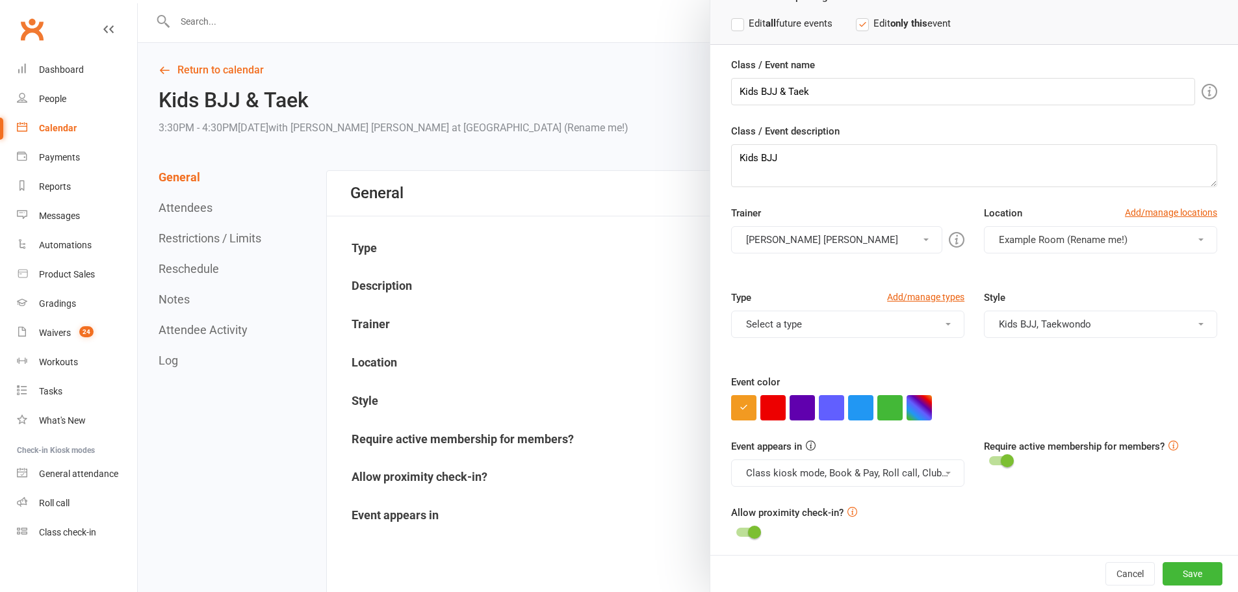
scroll to position [84, 0]
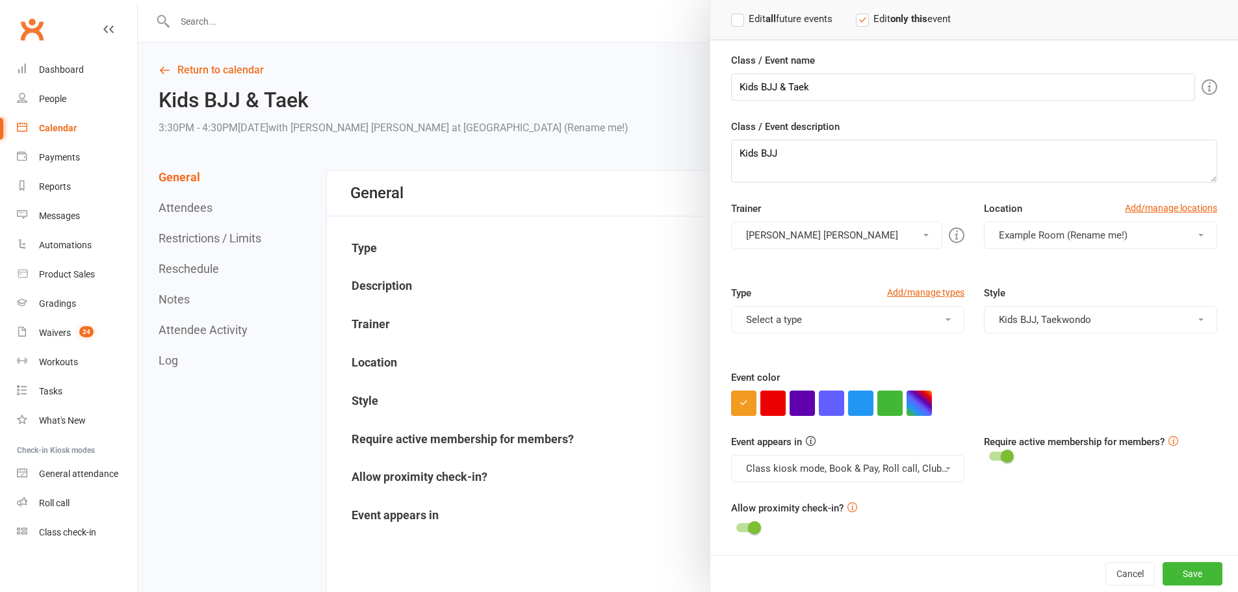
click at [890, 405] on button "button" at bounding box center [889, 402] width 25 height 25
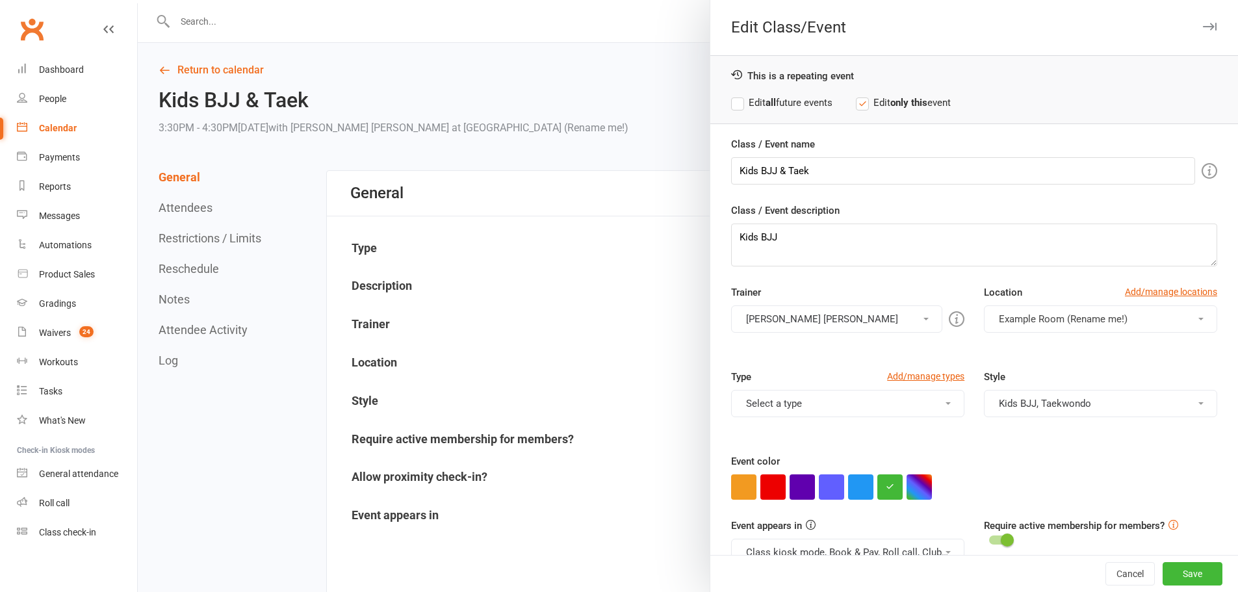
click at [778, 104] on label "Edit all future events" at bounding box center [781, 103] width 101 height 16
click at [1175, 573] on button "Save" at bounding box center [1192, 573] width 60 height 23
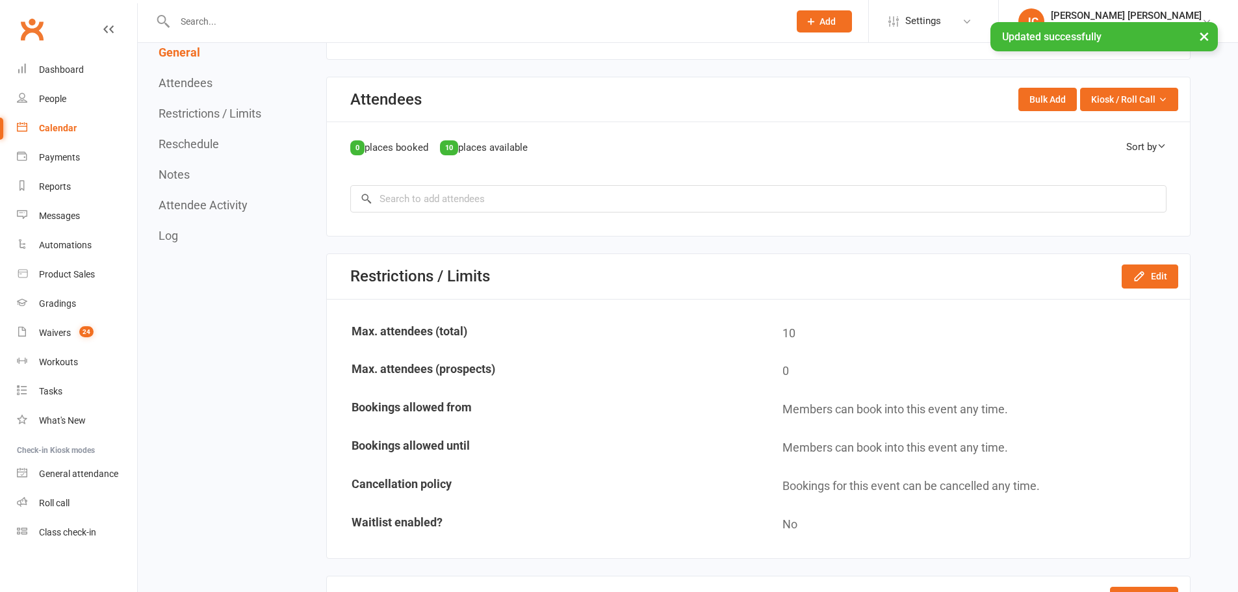
scroll to position [671, 0]
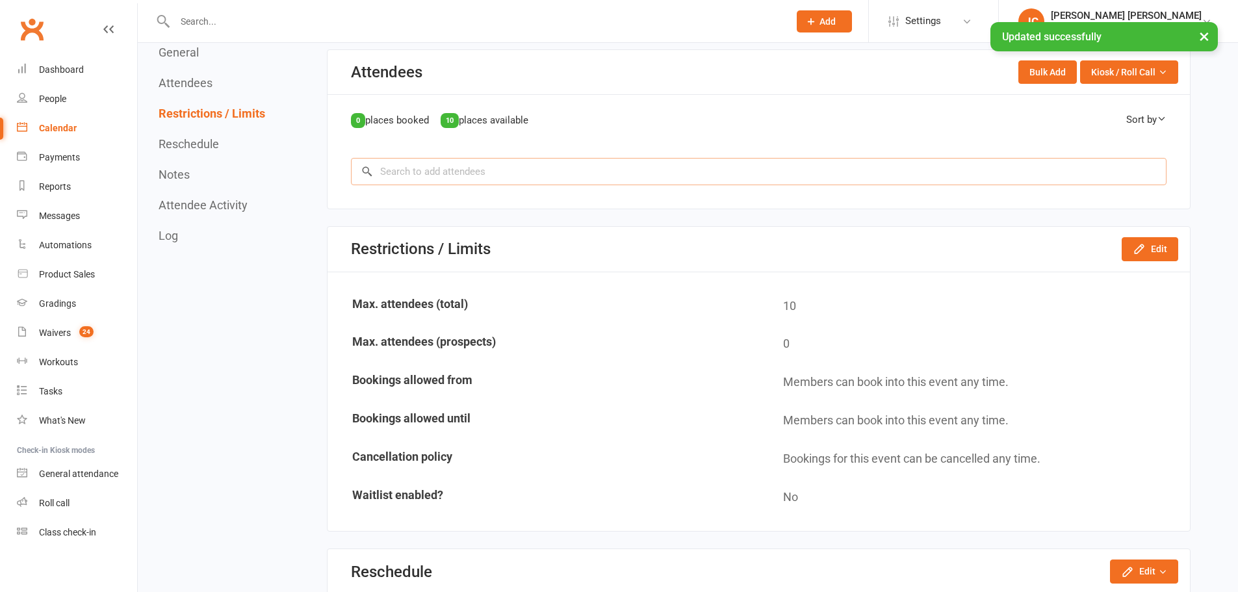
click at [488, 166] on input "search" at bounding box center [758, 171] width 815 height 27
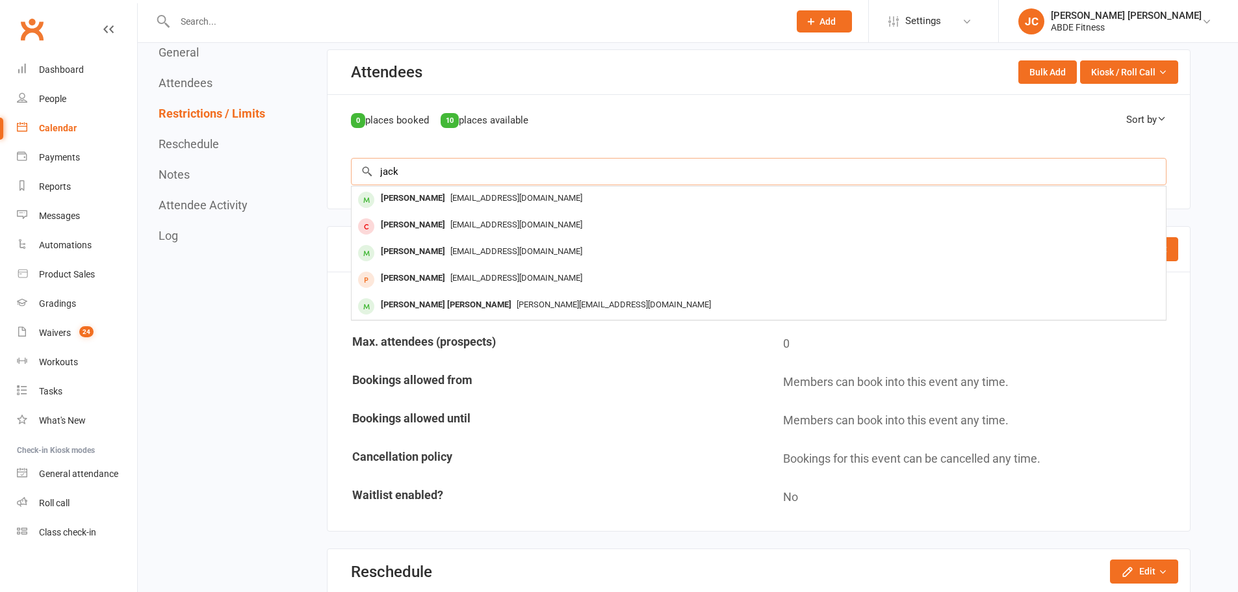
type input "jack"
click at [450, 201] on span "[EMAIL_ADDRESS][DOMAIN_NAME]" at bounding box center [516, 198] width 132 height 10
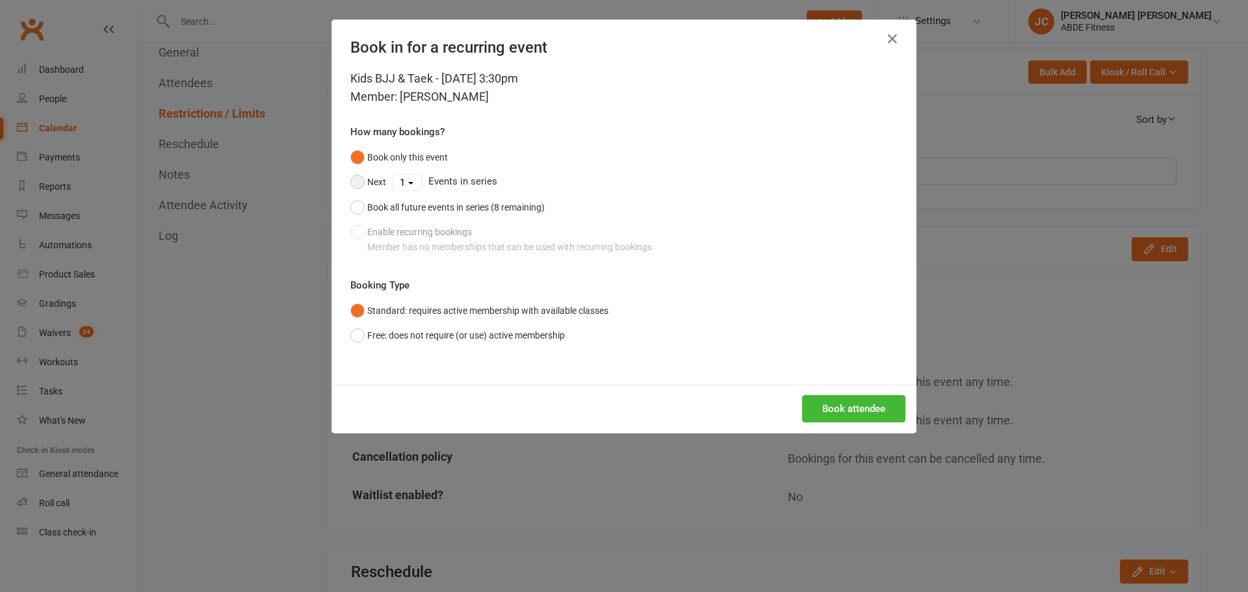
click at [355, 183] on button "Next" at bounding box center [368, 182] width 36 height 25
click at [393, 182] on select "1 2 3 4 5 6 7 8" at bounding box center [407, 183] width 28 height 16
click at [356, 154] on button "Book only this event" at bounding box center [398, 157] width 97 height 25
click at [875, 411] on button "Book attendee" at bounding box center [853, 408] width 103 height 27
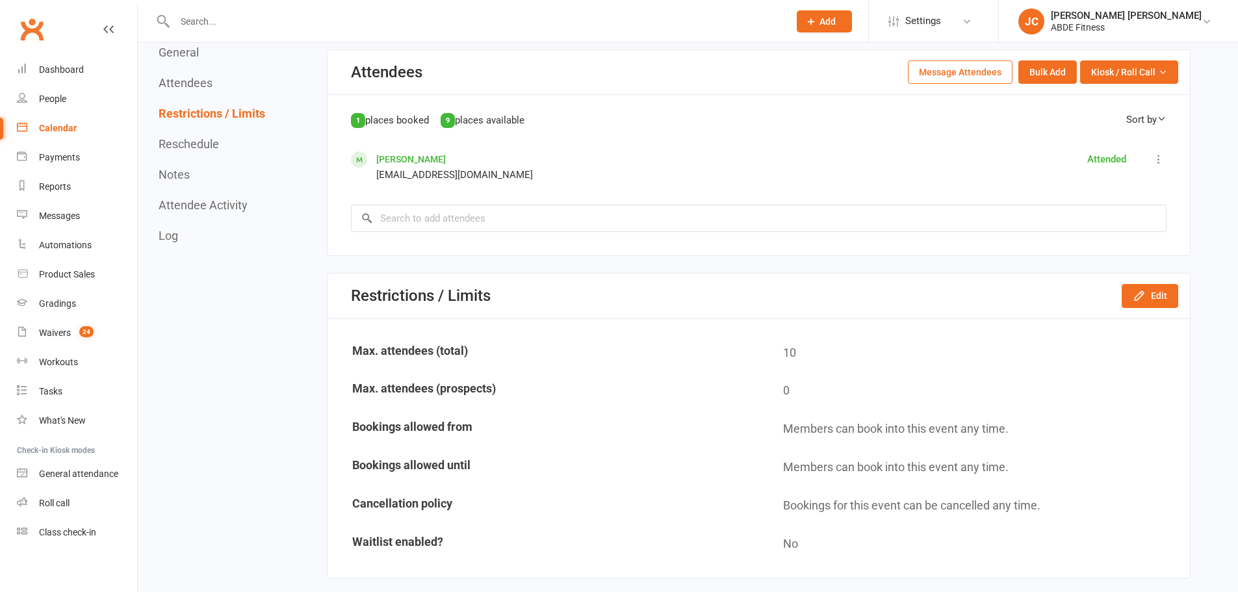
click at [112, 131] on link "Calendar" at bounding box center [77, 128] width 120 height 29
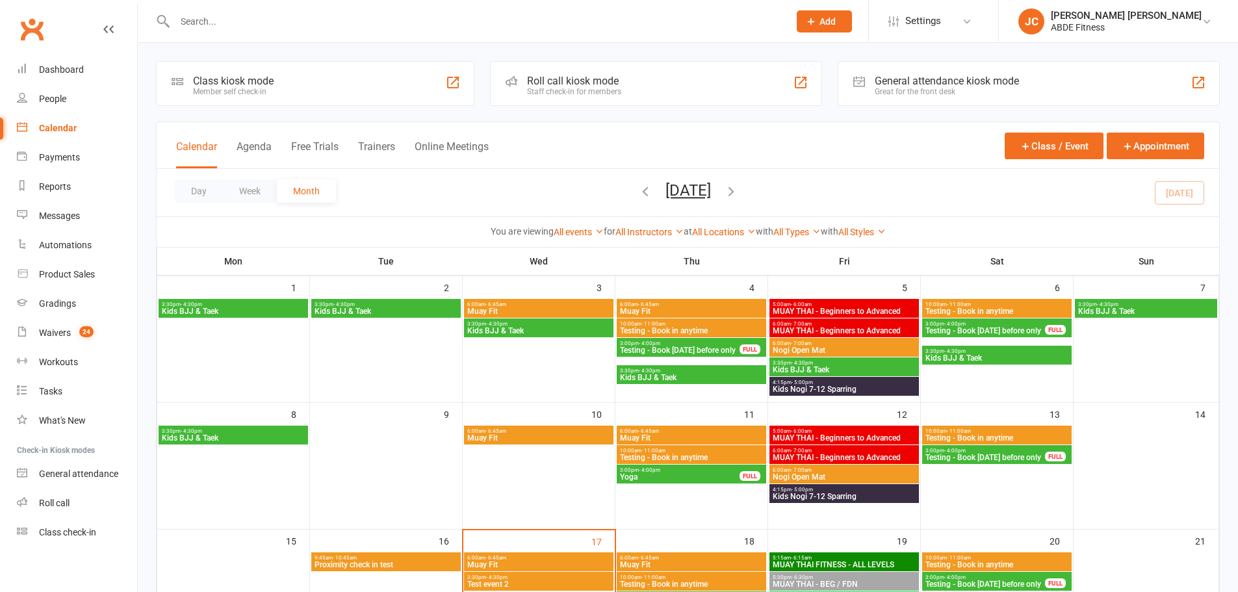
click at [535, 325] on span "3:30pm - 4:30pm" at bounding box center [539, 324] width 144 height 6
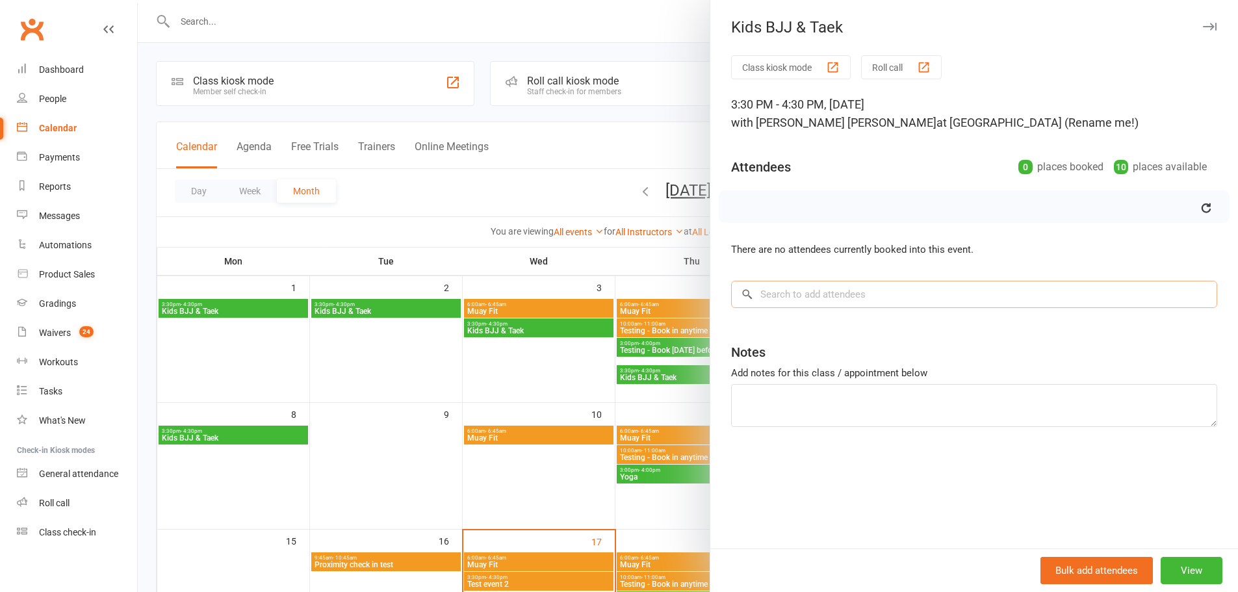
click at [887, 300] on input "search" at bounding box center [974, 294] width 486 height 27
type input "l"
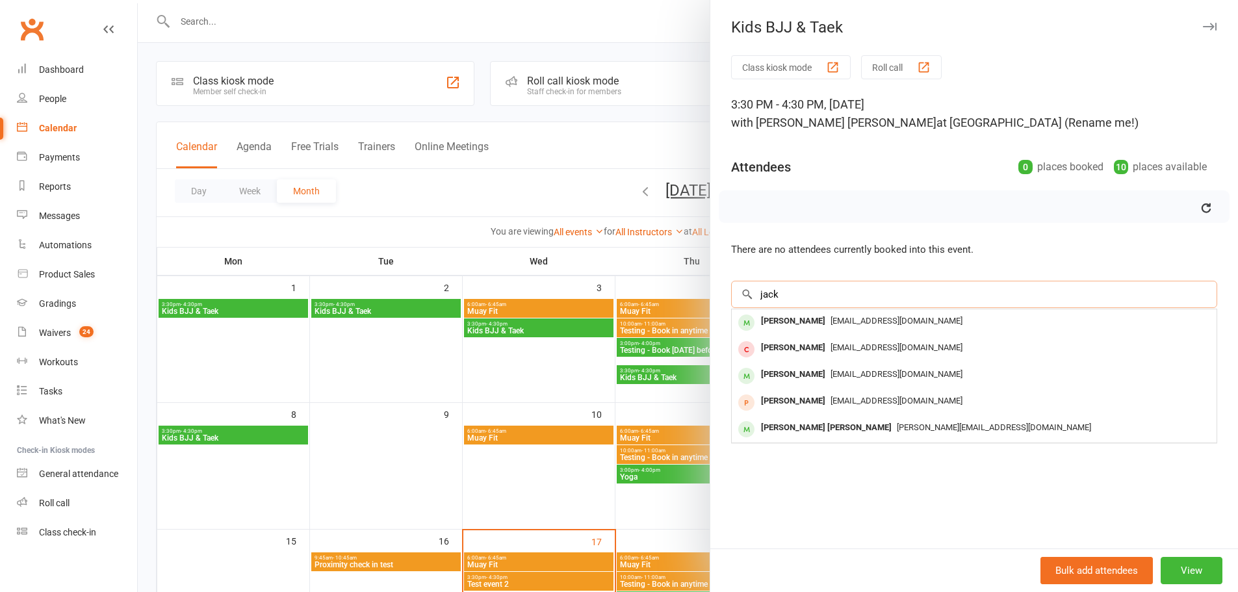
type input "jack"
click at [778, 323] on div "[PERSON_NAME]" at bounding box center [793, 321] width 75 height 19
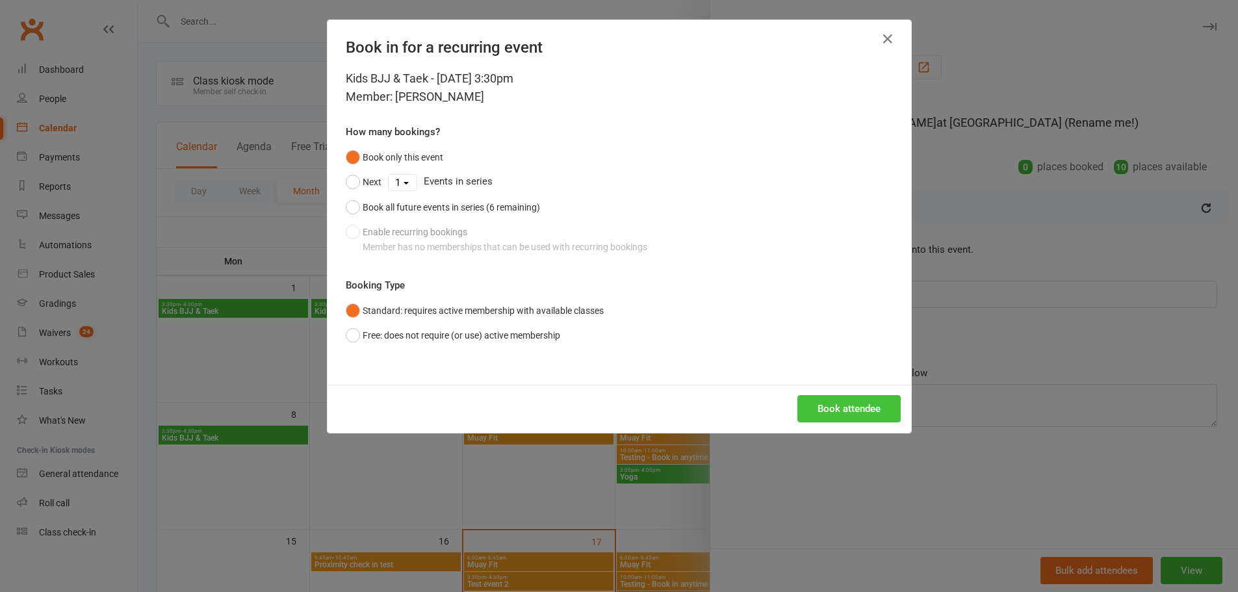
click at [879, 409] on button "Book attendee" at bounding box center [848, 408] width 103 height 27
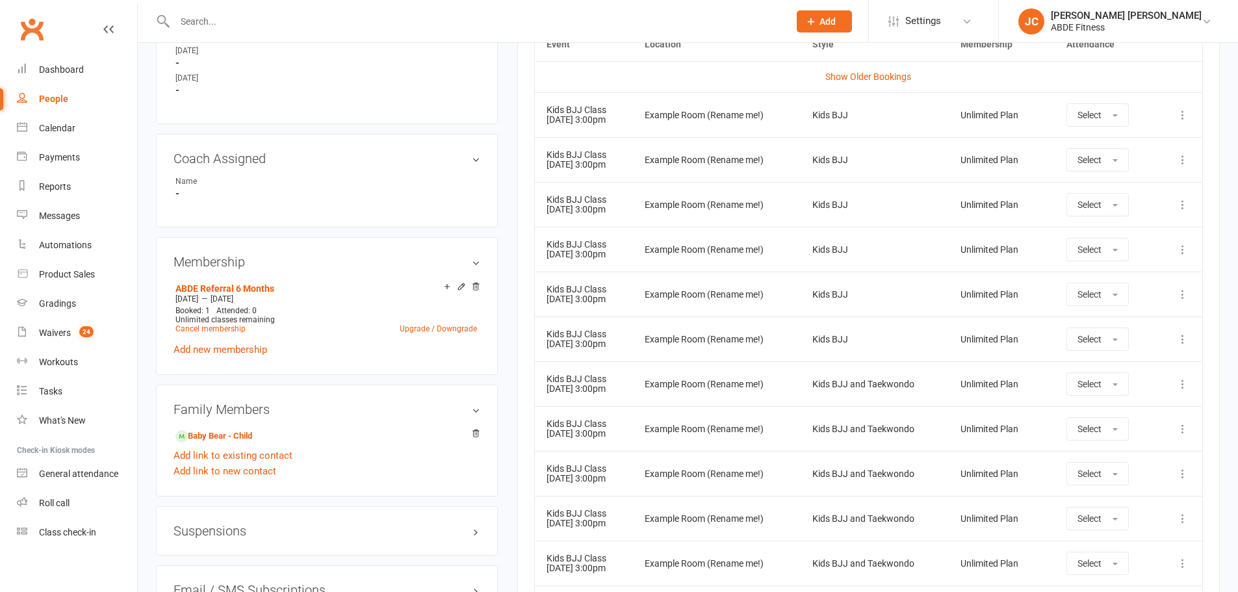
scroll to position [650, 0]
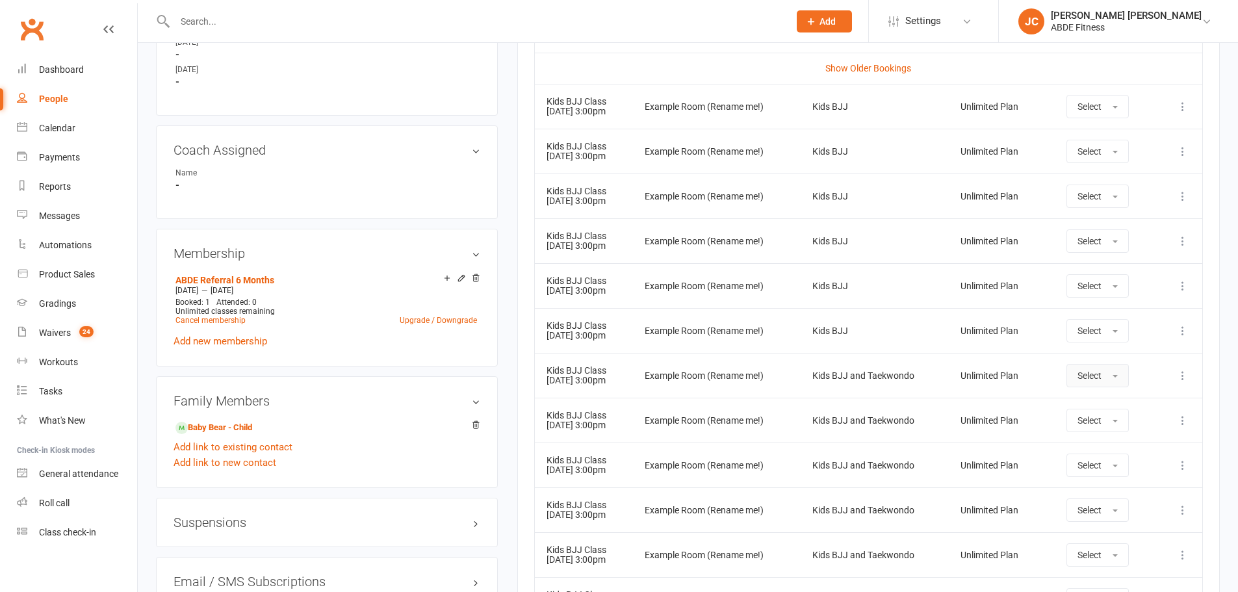
click at [1090, 372] on span "Select" at bounding box center [1089, 375] width 24 height 10
click at [1097, 402] on span "Attended" at bounding box center [1096, 405] width 39 height 12
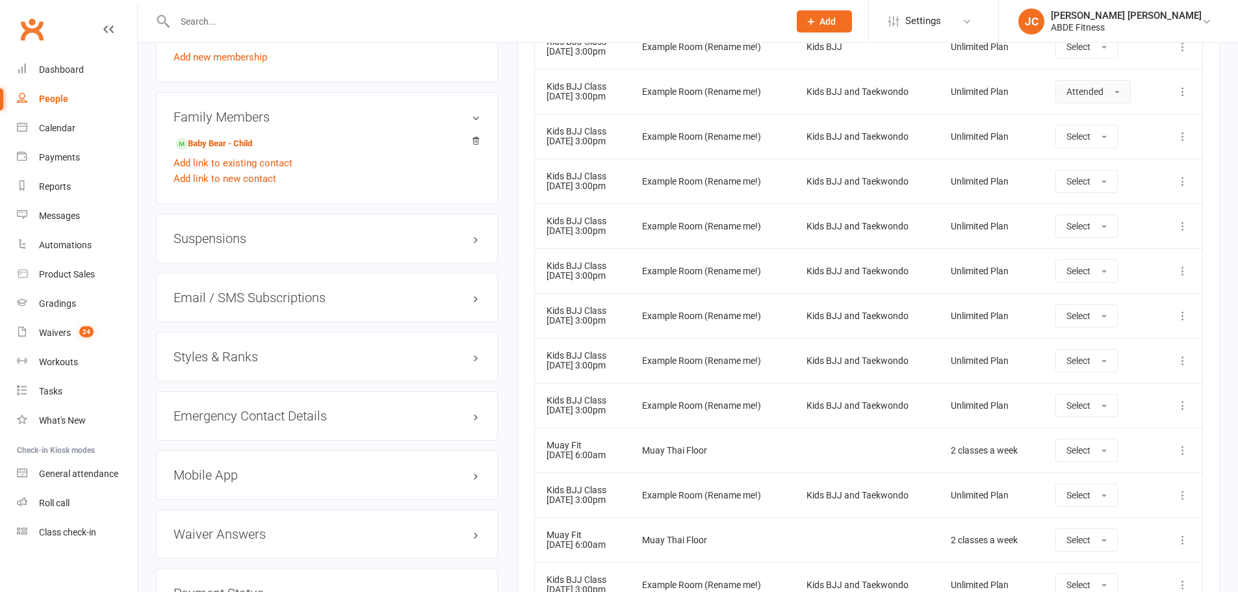
scroll to position [975, 0]
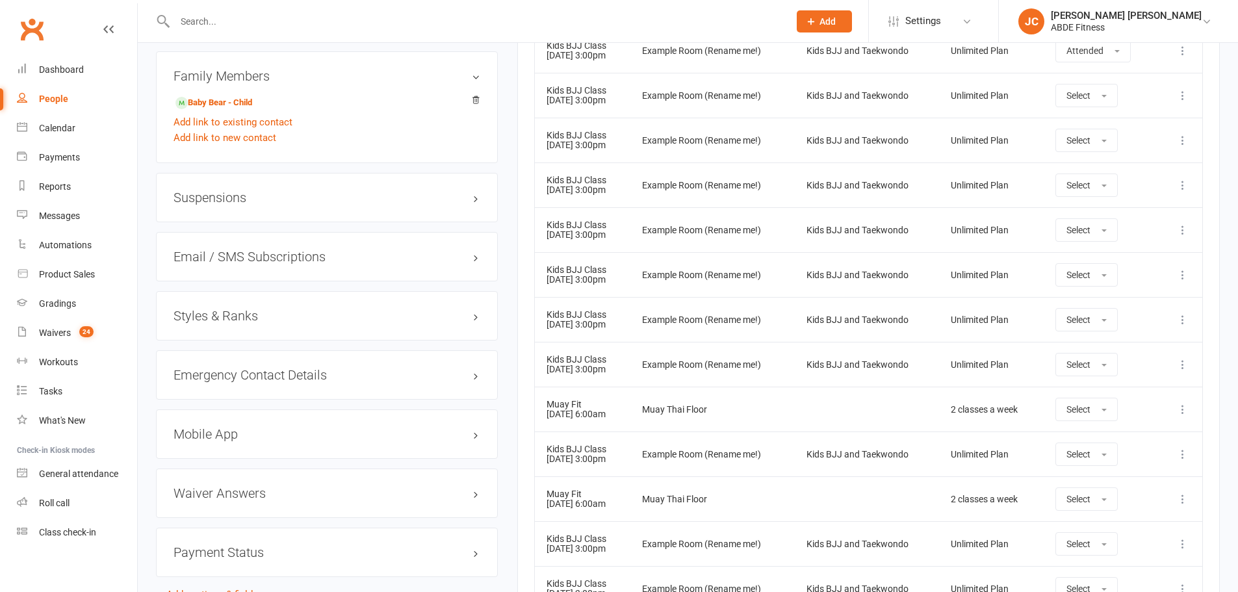
click at [238, 322] on h3 "Styles & Ranks" at bounding box center [326, 316] width 307 height 14
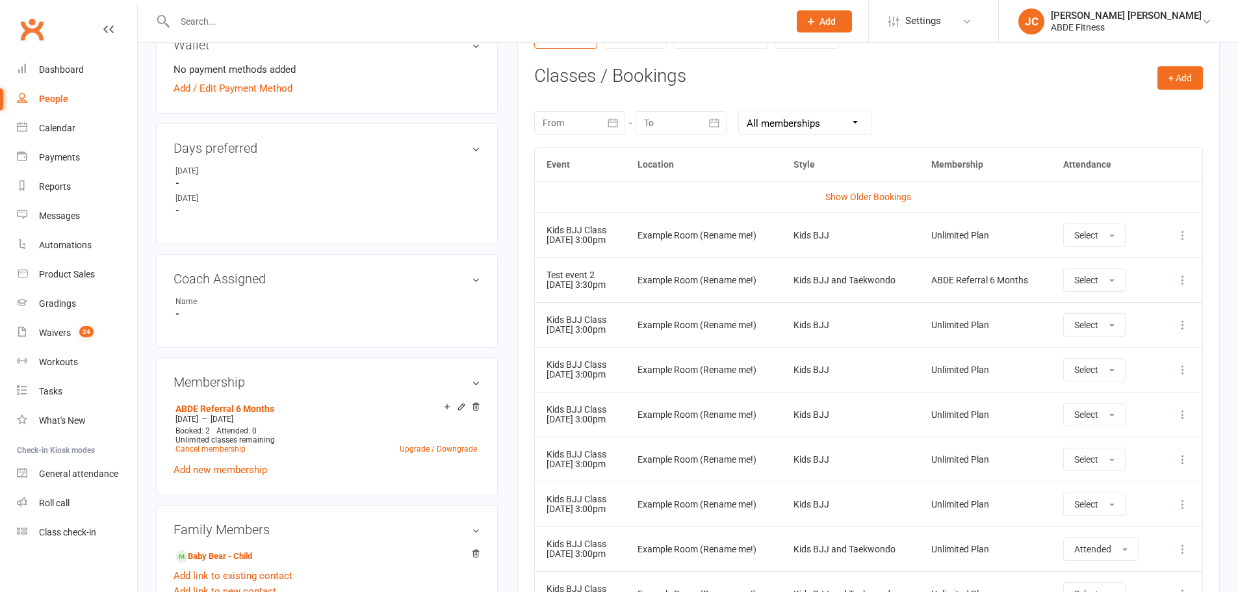
scroll to position [650, 0]
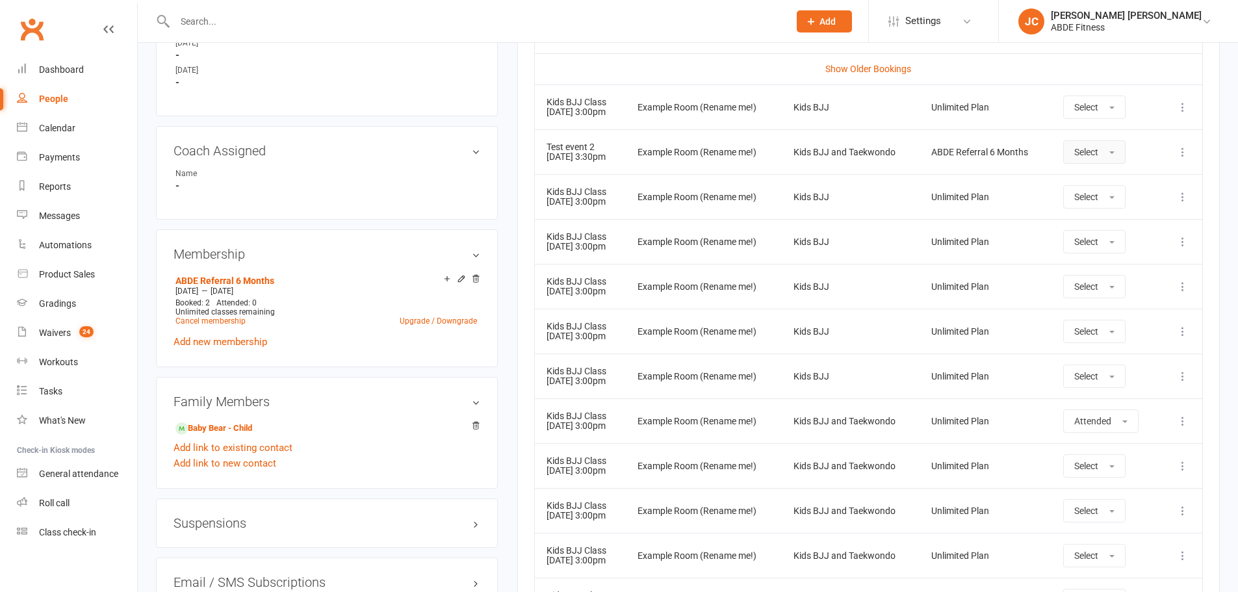
click at [1096, 155] on span "Select" at bounding box center [1086, 152] width 24 height 10
click at [1105, 187] on span "Attended" at bounding box center [1093, 181] width 39 height 12
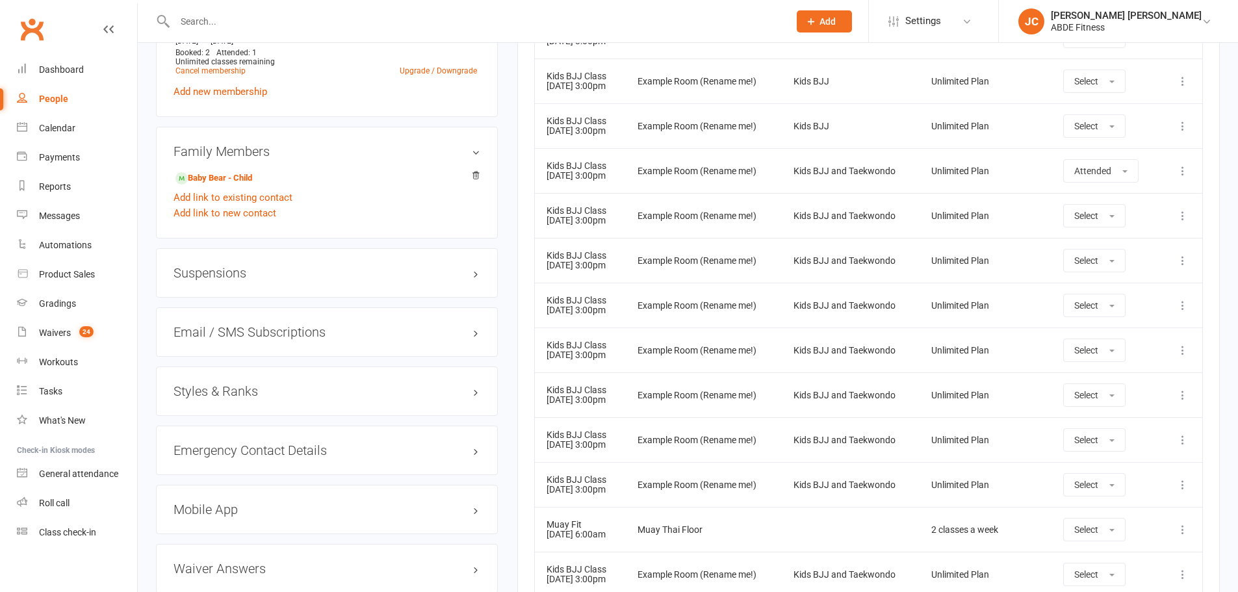
scroll to position [996, 0]
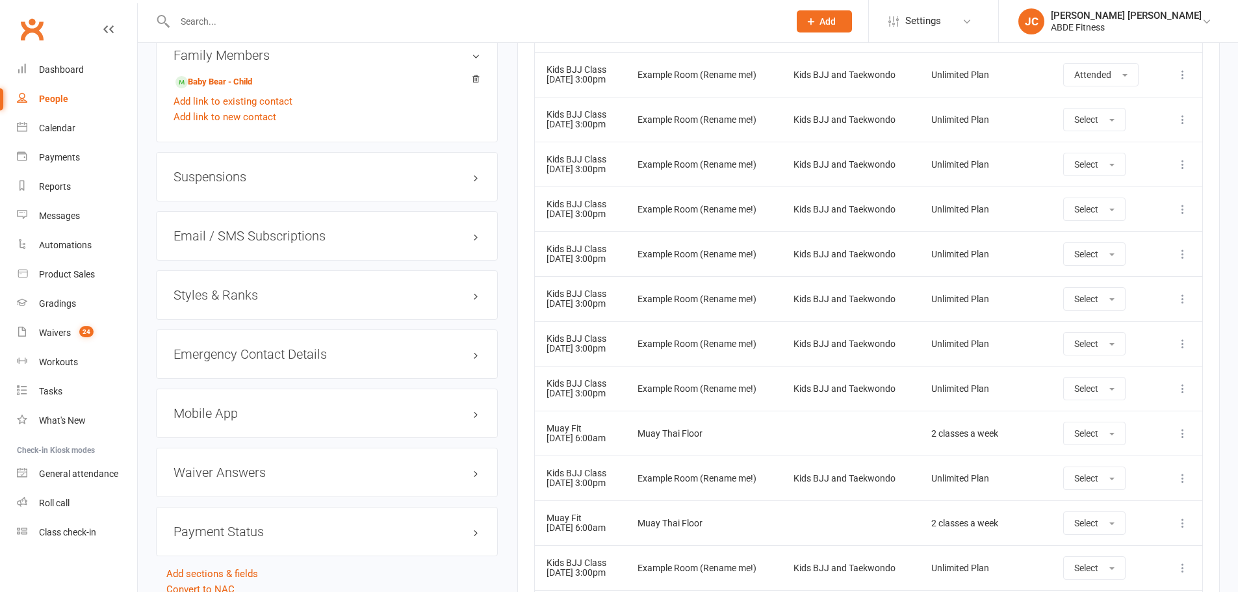
click at [264, 296] on h3 "Styles & Ranks" at bounding box center [326, 295] width 307 height 14
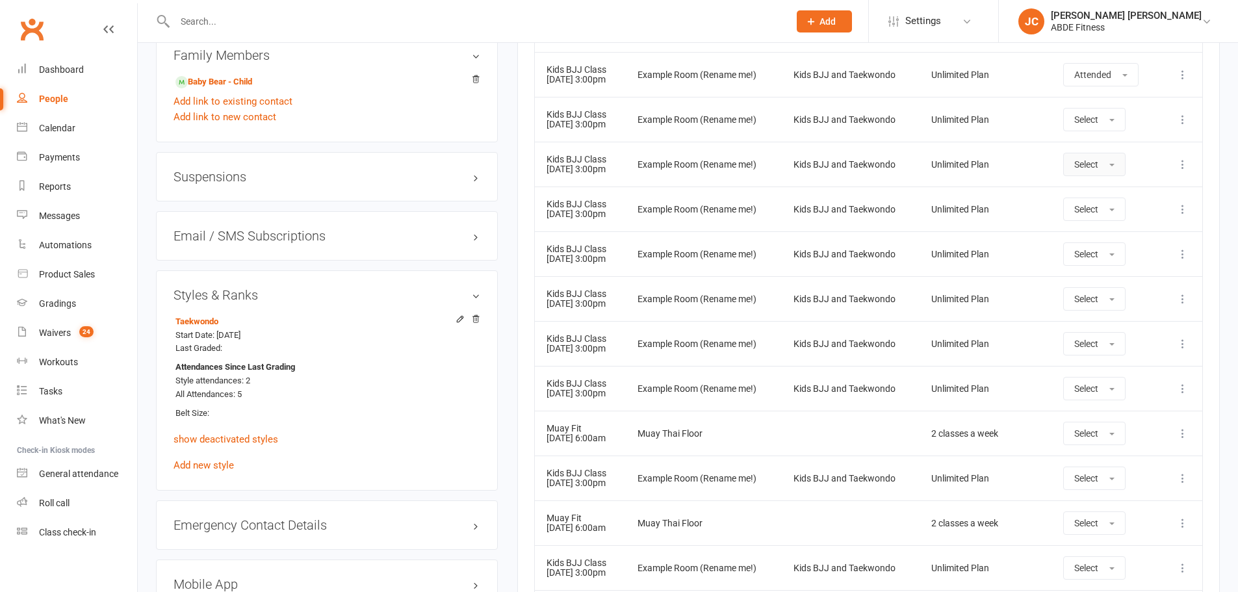
click at [1092, 158] on button "Select" at bounding box center [1094, 164] width 62 height 23
click at [1112, 194] on span "Attended" at bounding box center [1093, 194] width 39 height 12
click at [1107, 214] on button "Select" at bounding box center [1094, 209] width 62 height 23
click at [1107, 235] on span "Attended" at bounding box center [1093, 239] width 39 height 12
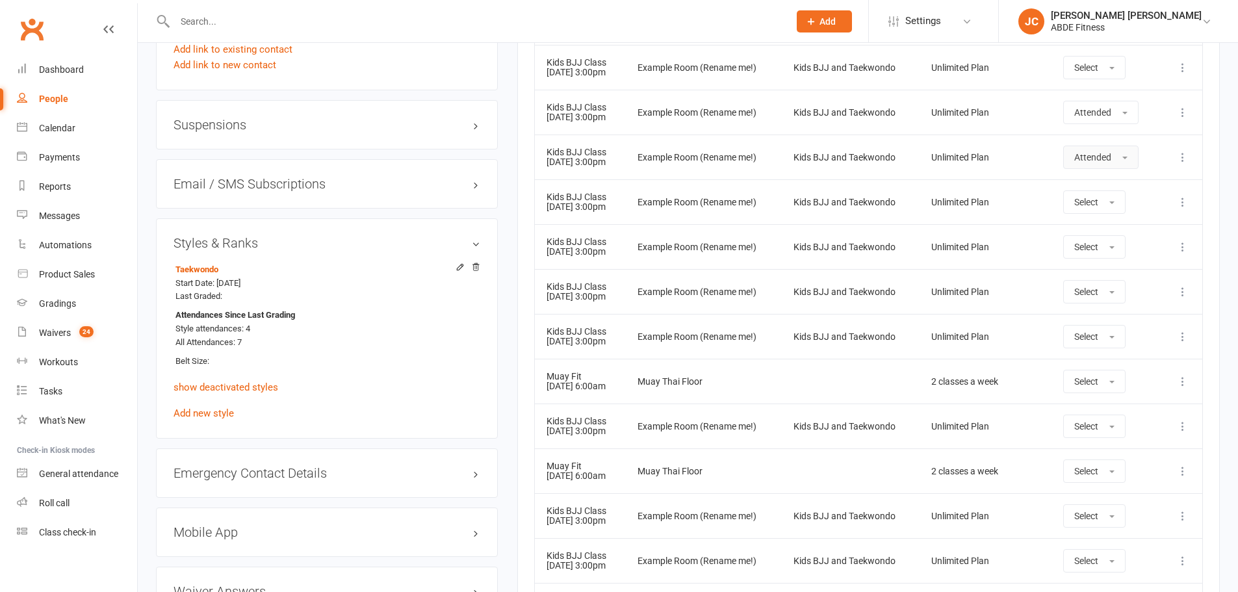
scroll to position [1061, 0]
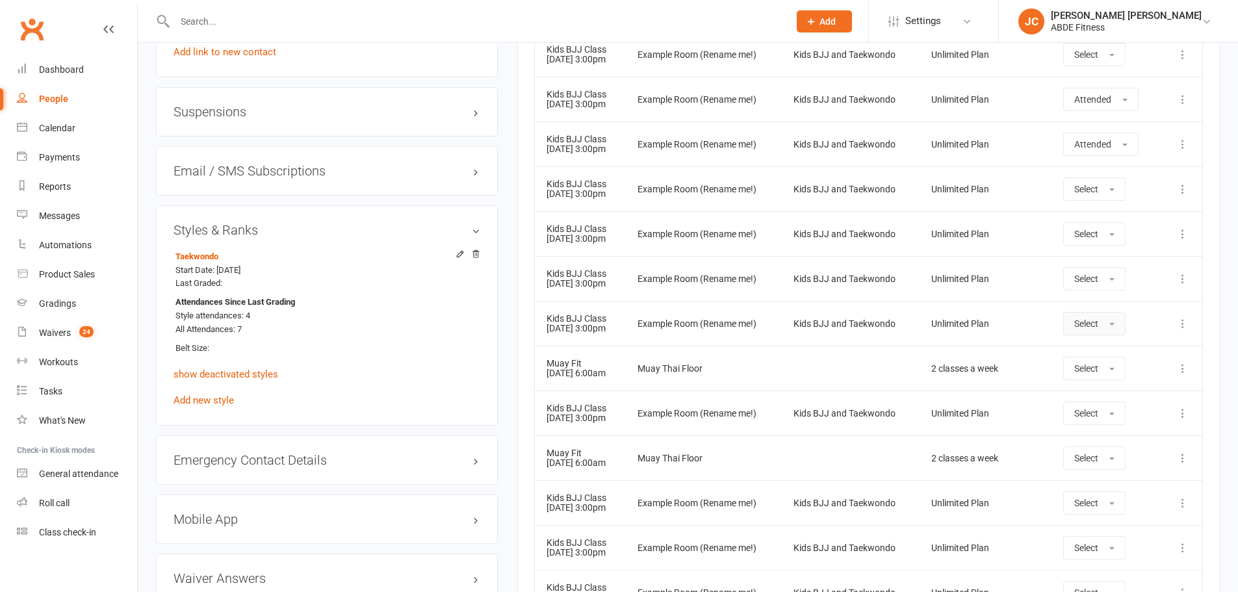
click at [1107, 322] on button "Select" at bounding box center [1094, 323] width 62 height 23
click at [1101, 353] on span "Attended" at bounding box center [1093, 353] width 39 height 12
click at [71, 96] on link "People" at bounding box center [77, 98] width 120 height 29
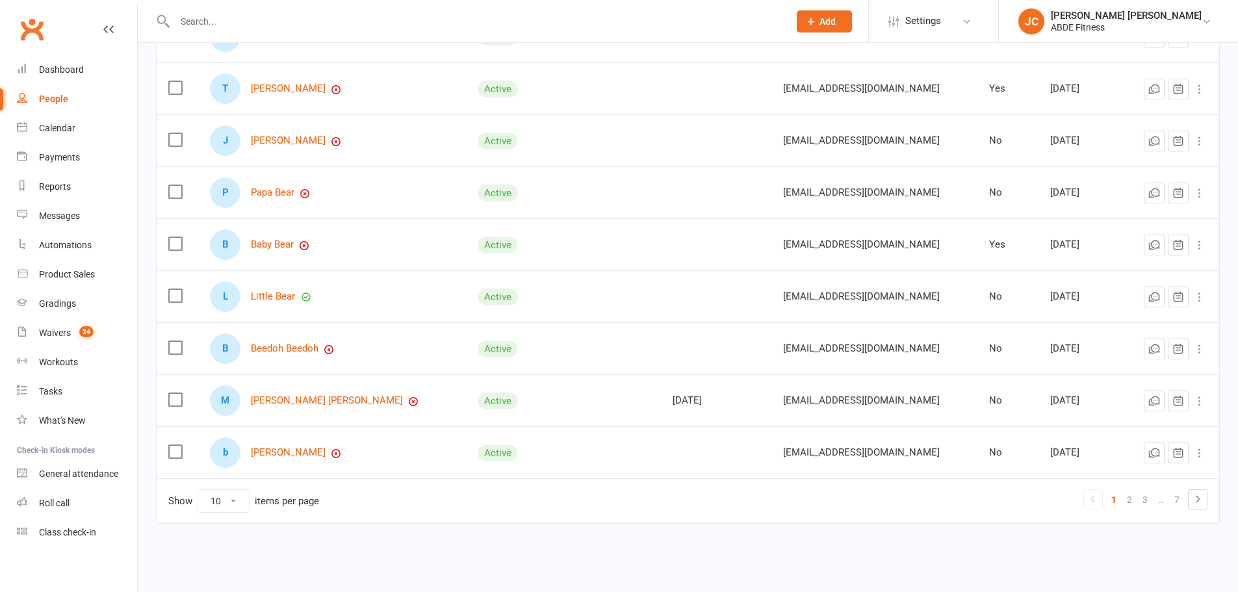
scroll to position [271, 0]
click at [1123, 497] on link "2" at bounding box center [1129, 498] width 16 height 18
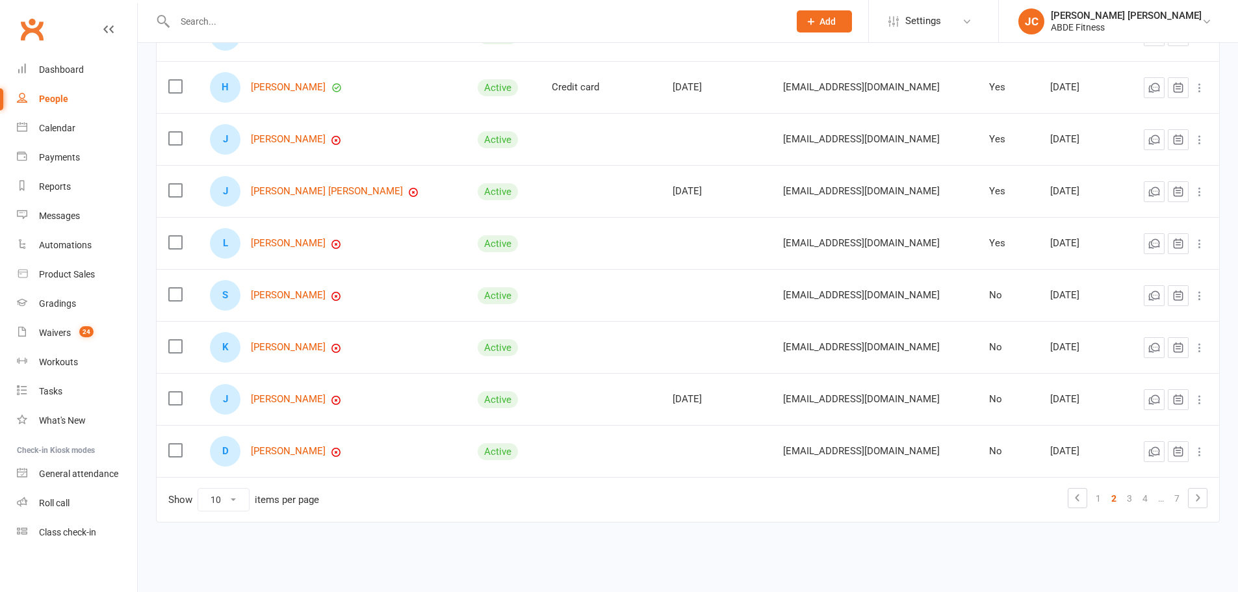
click at [1127, 501] on link "3" at bounding box center [1129, 498] width 16 height 18
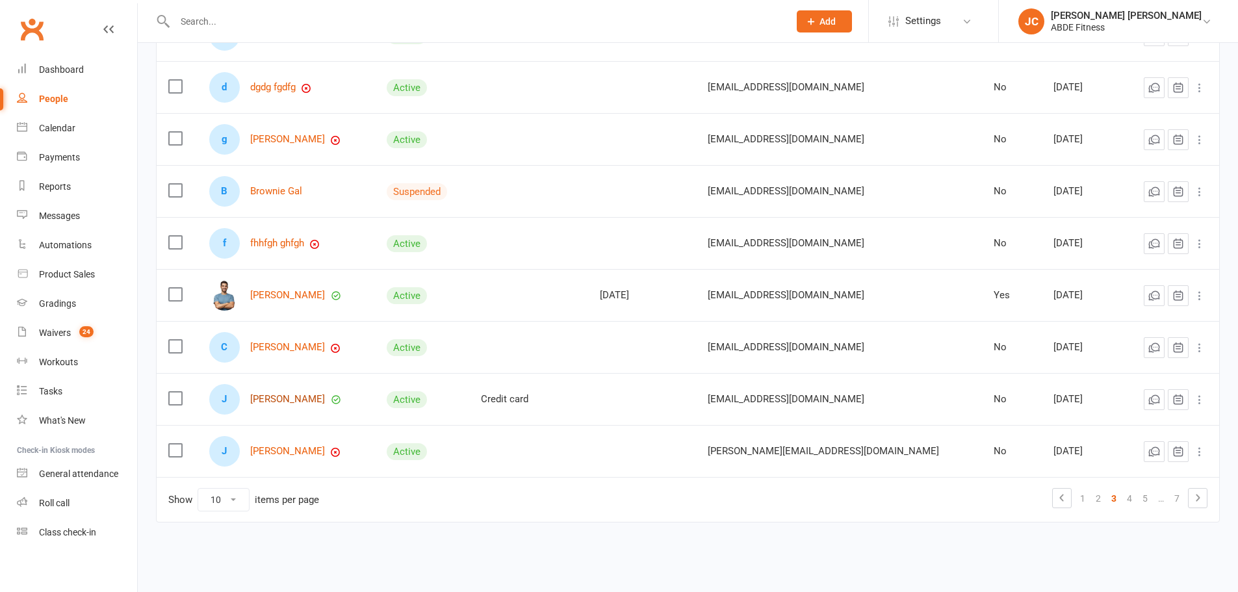
click at [285, 395] on link "[PERSON_NAME]" at bounding box center [287, 399] width 75 height 11
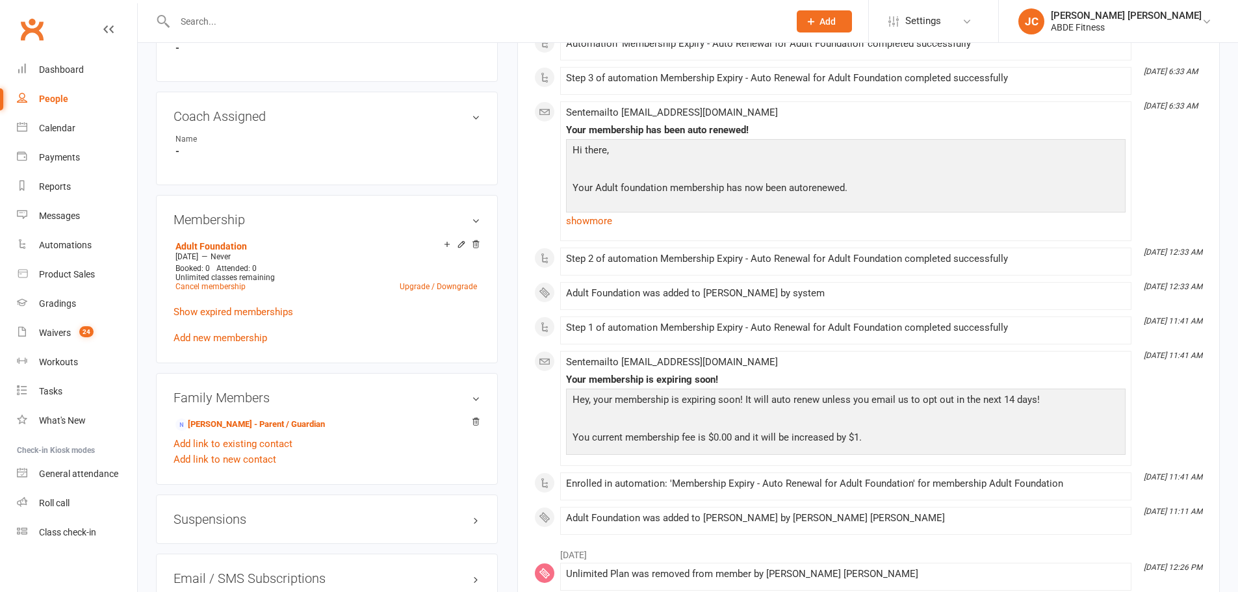
scroll to position [693, 0]
drag, startPoint x: 476, startPoint y: 421, endPoint x: 682, endPoint y: 47, distance: 427.2
click at [476, 422] on icon at bounding box center [475, 420] width 9 height 9
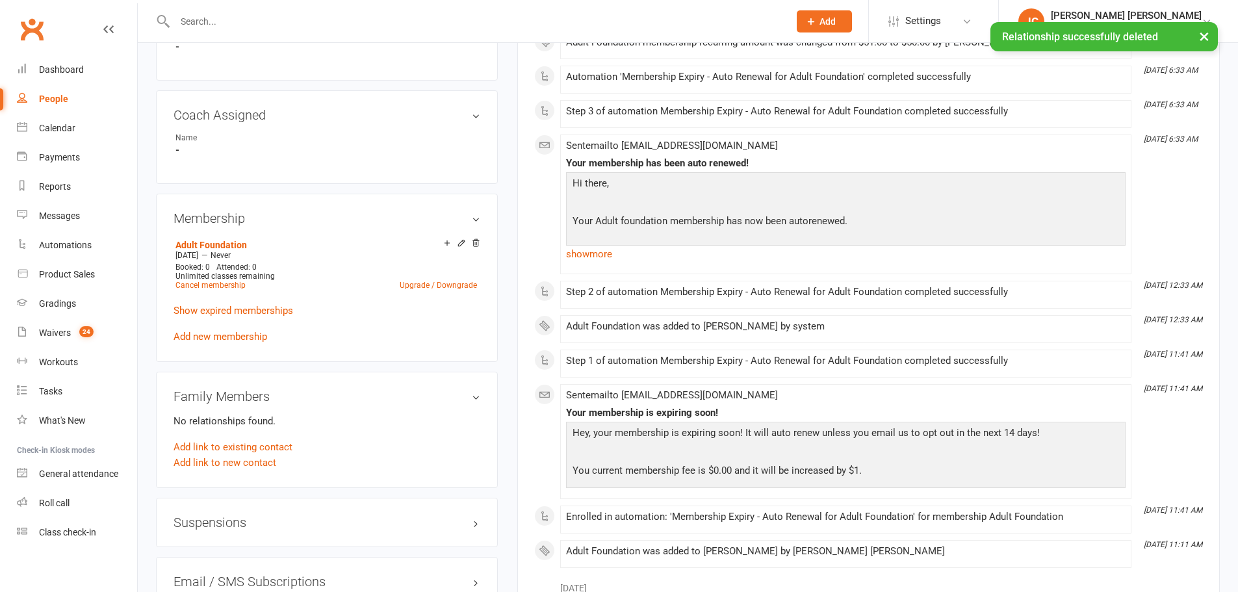
click at [476, 242] on icon at bounding box center [475, 242] width 9 height 9
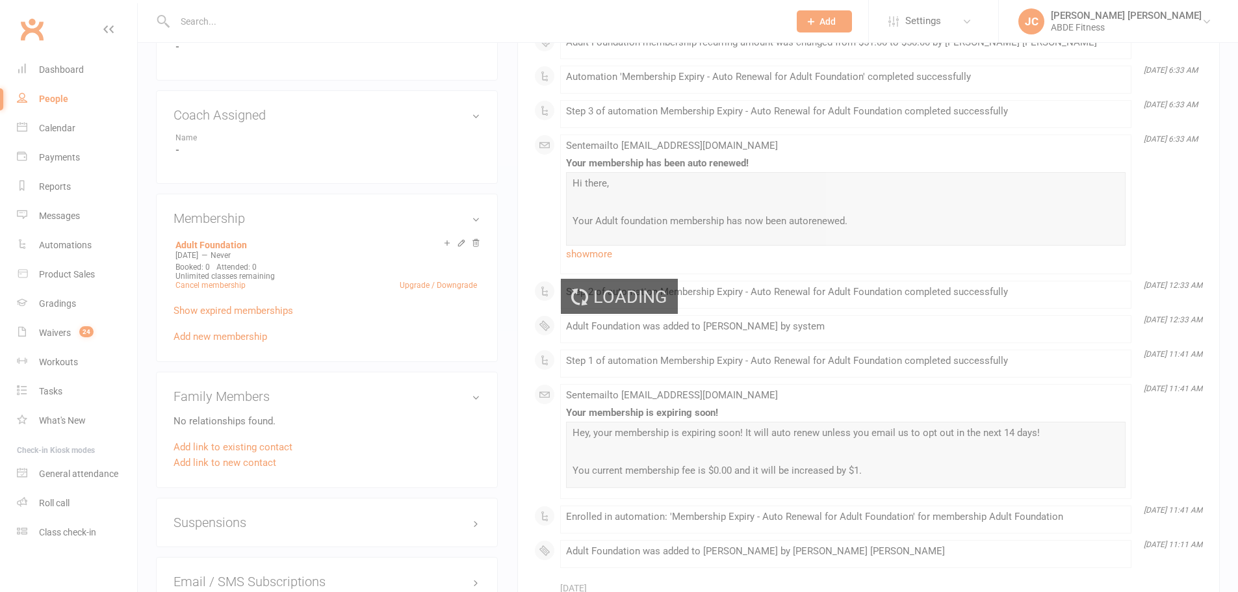
scroll to position [691, 0]
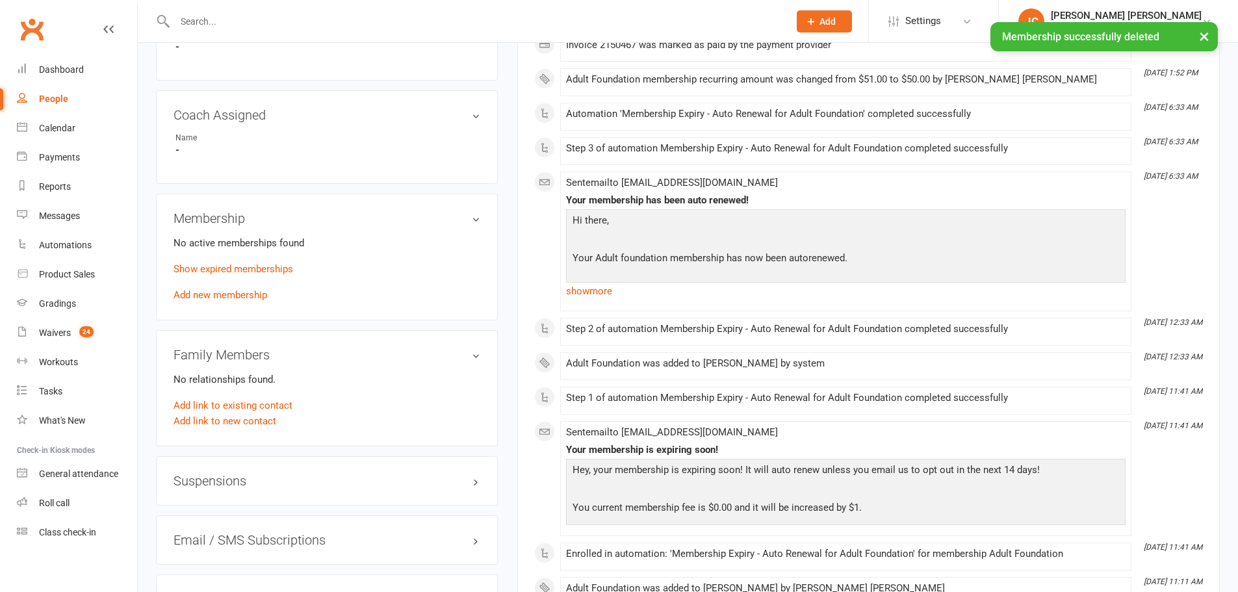
click at [228, 294] on link "Add new membership" at bounding box center [220, 295] width 94 height 12
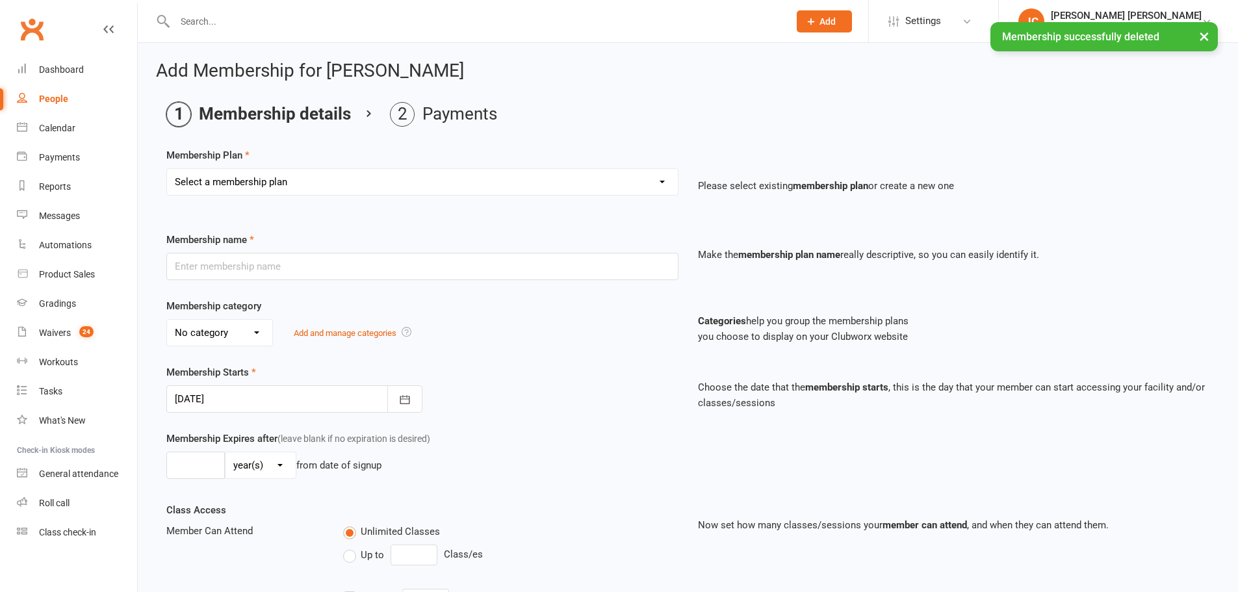
click at [247, 187] on select "Select a membership plan Create new Membership Plan ABDE Referral 2 Weeks Pass …" at bounding box center [422, 182] width 511 height 26
select select "4"
click at [167, 169] on select "Select a membership plan Create new Membership Plan ABDE Referral 2 Weeks Pass …" at bounding box center [422, 182] width 511 height 26
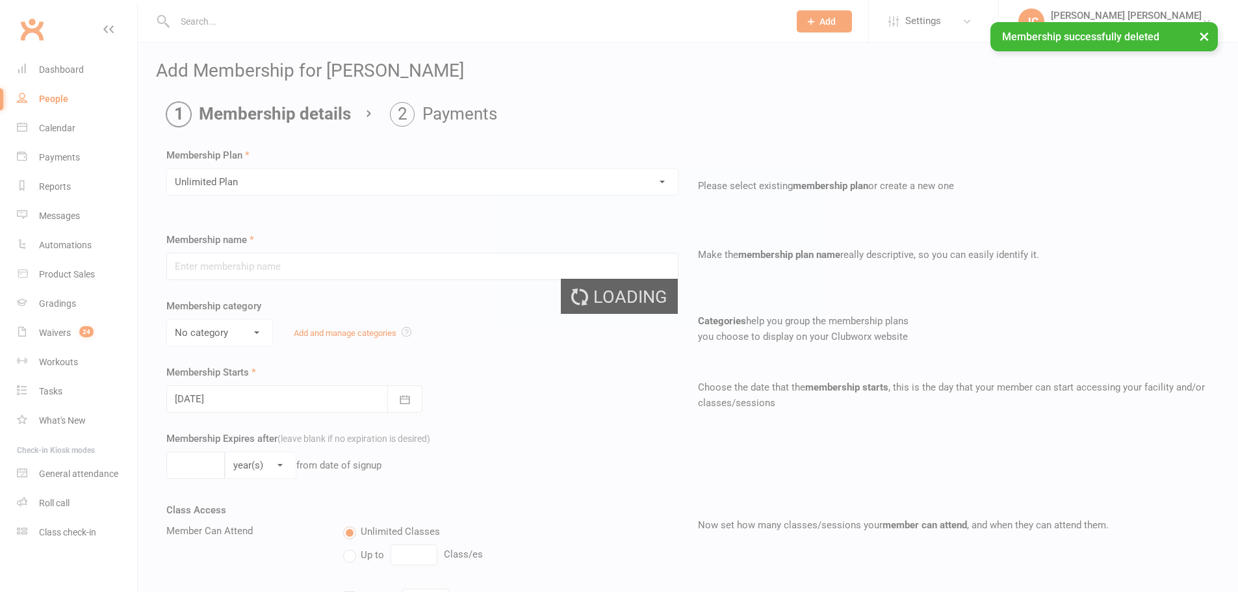
type input "Unlimited Plan"
type input "0"
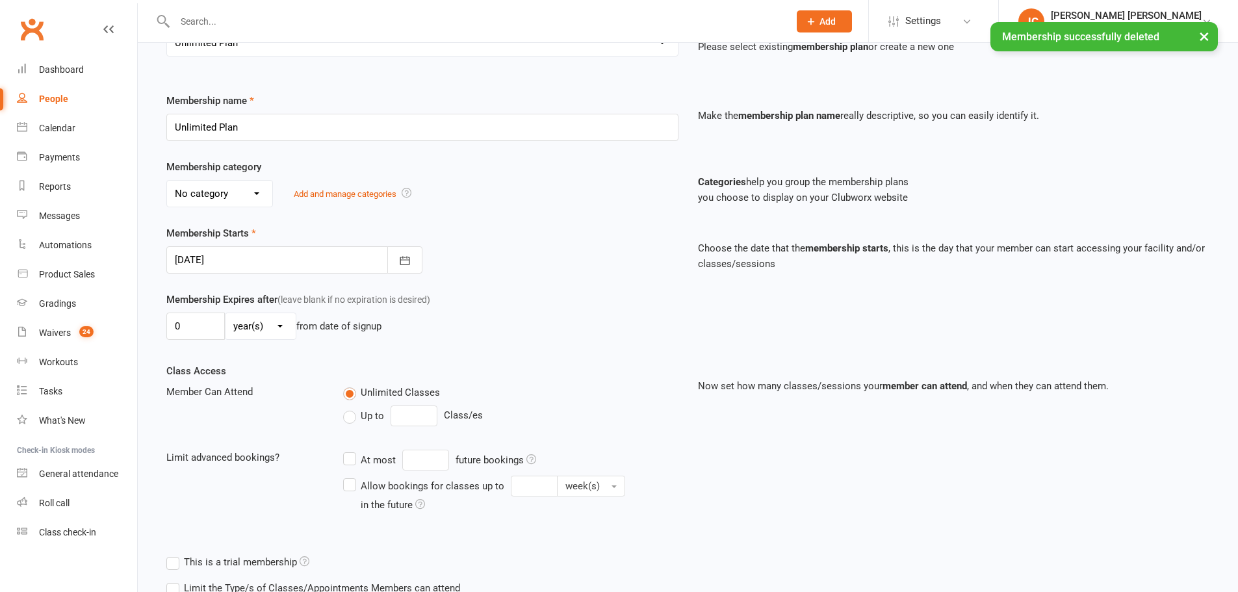
scroll to position [173, 0]
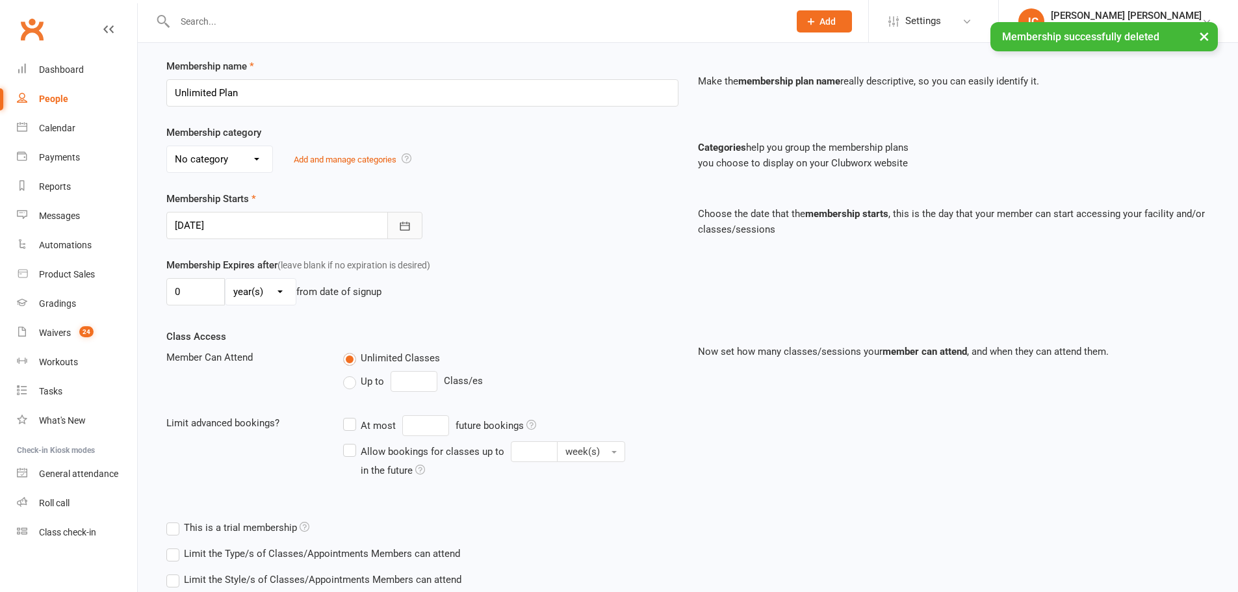
click at [402, 214] on button "button" at bounding box center [404, 225] width 35 height 27
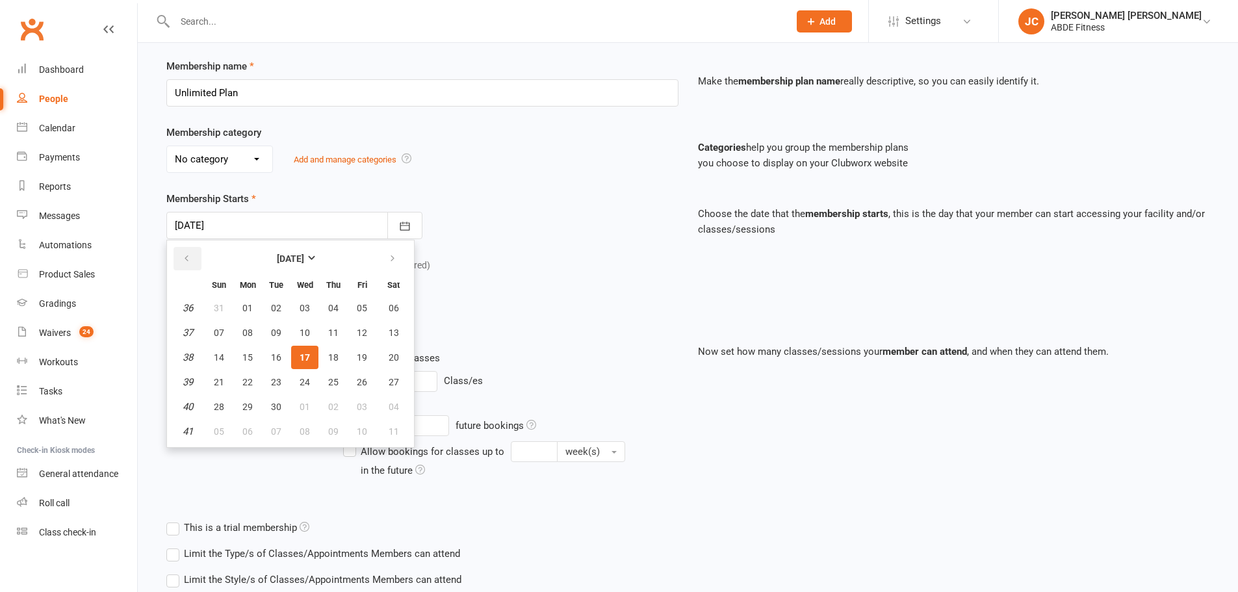
click at [192, 258] on button "button" at bounding box center [187, 258] width 28 height 23
click at [363, 300] on button "01" at bounding box center [361, 307] width 27 height 23
type input "[DATE]"
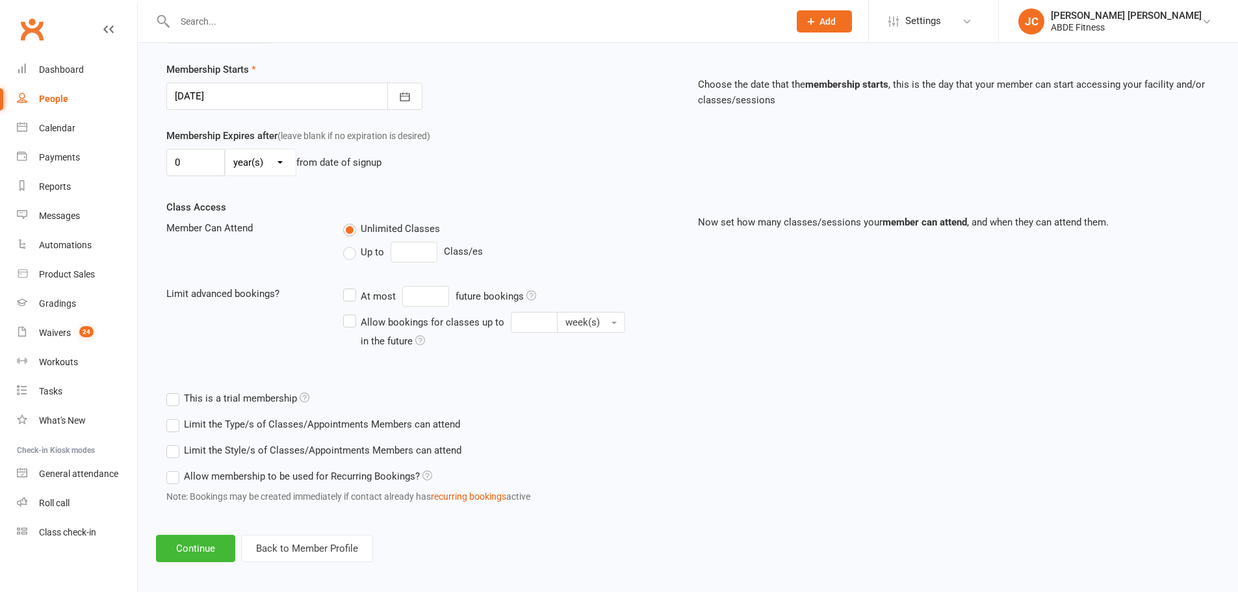
scroll to position [311, 0]
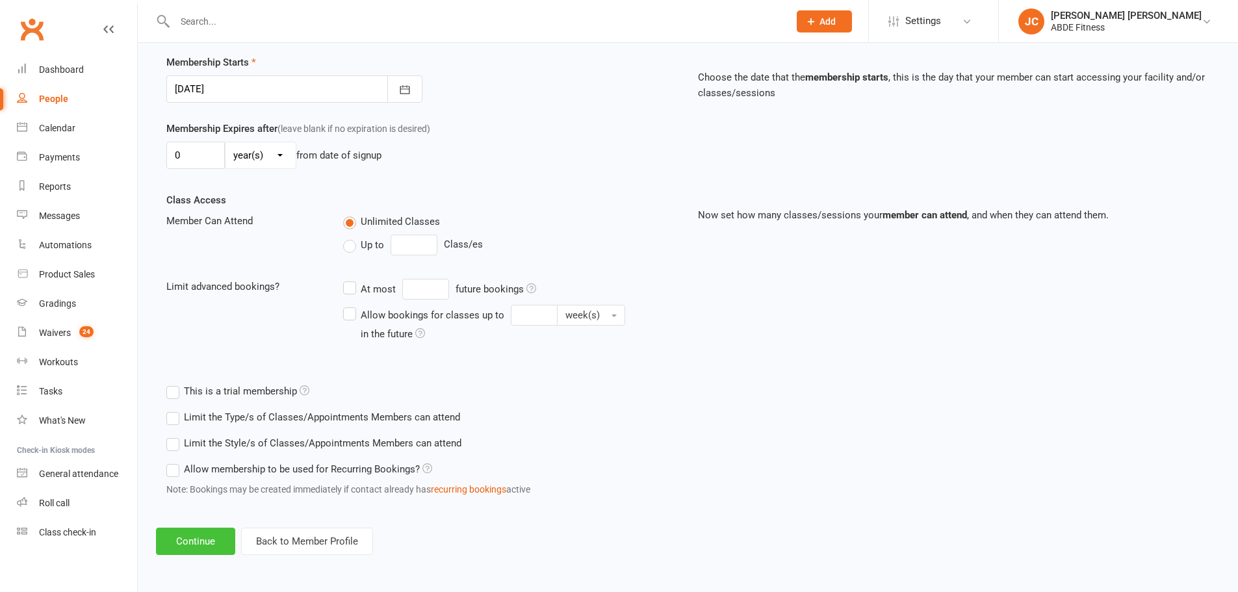
click at [207, 544] on button "Continue" at bounding box center [195, 541] width 79 height 27
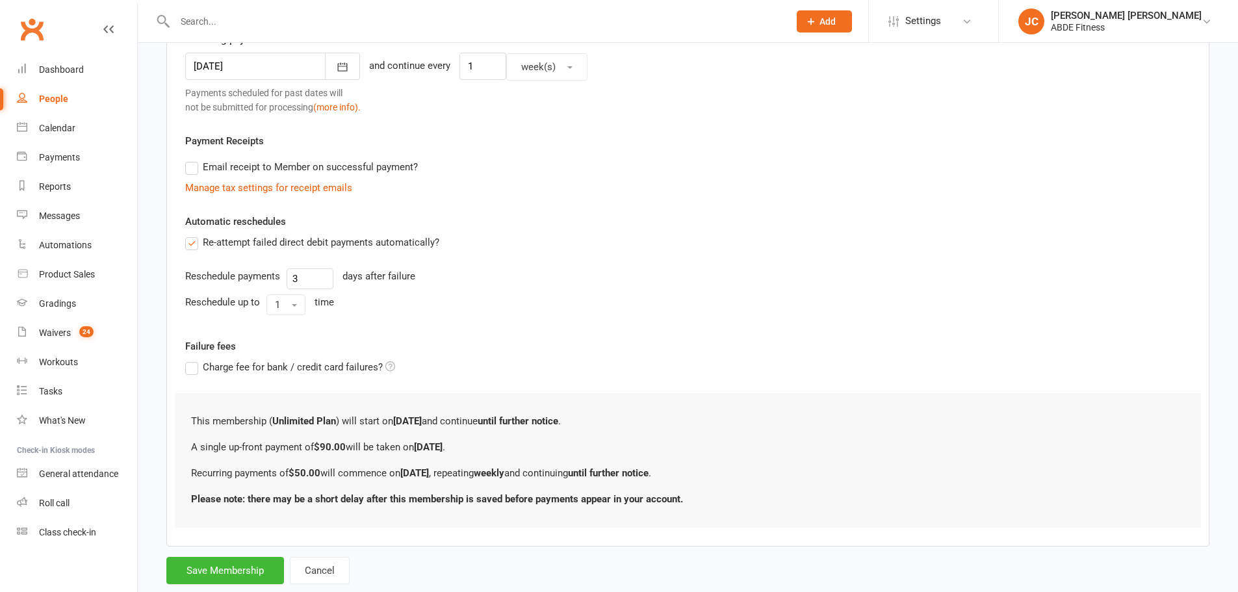
scroll to position [401, 0]
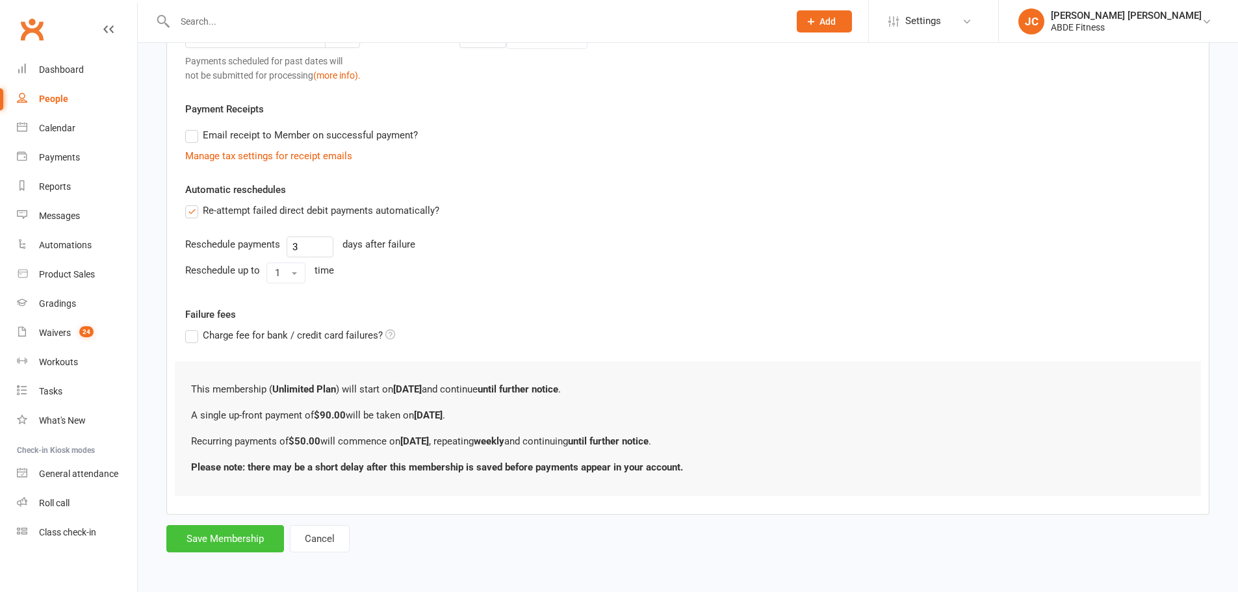
click at [240, 537] on button "Save Membership" at bounding box center [225, 538] width 118 height 27
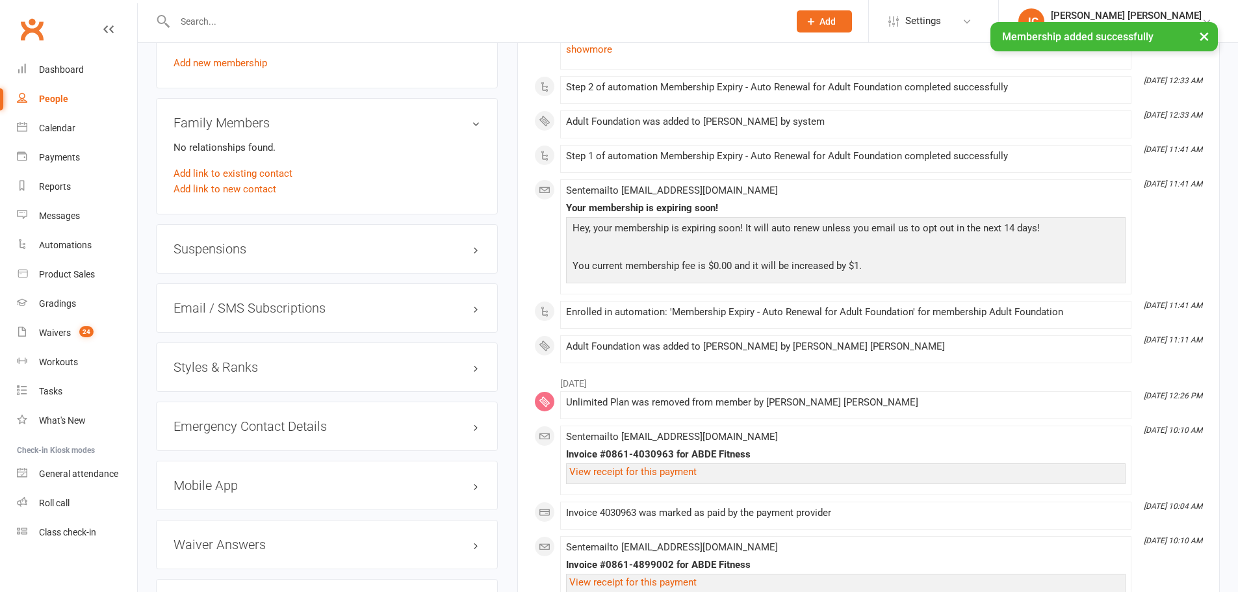
scroll to position [996, 0]
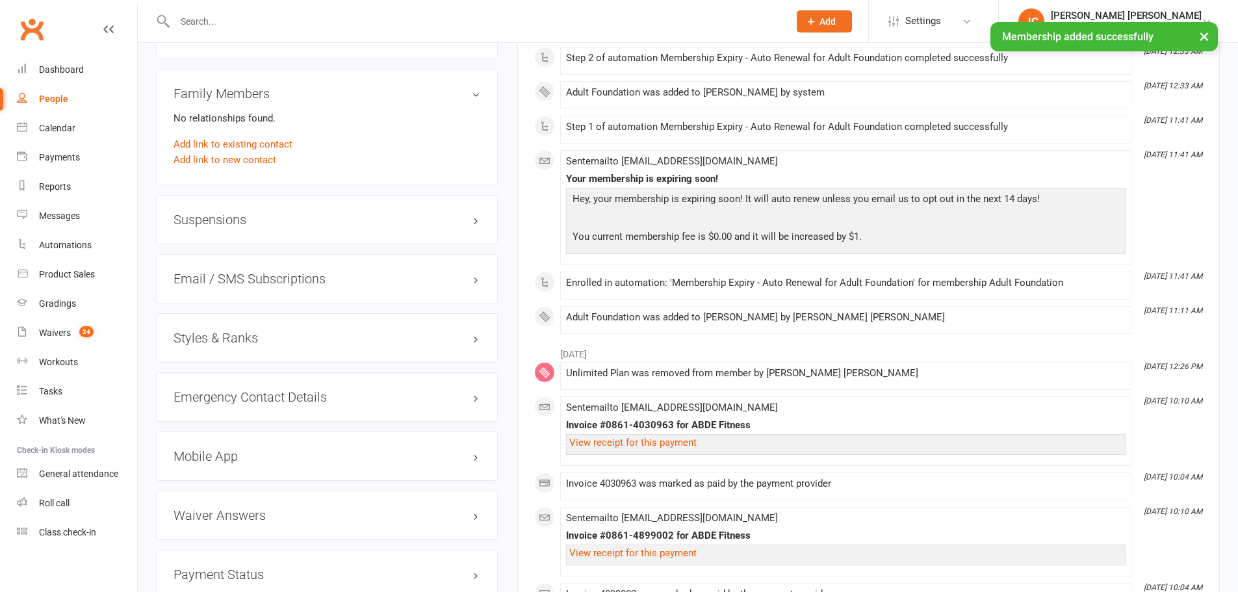
click at [268, 339] on h3 "Styles & Ranks" at bounding box center [326, 338] width 307 height 14
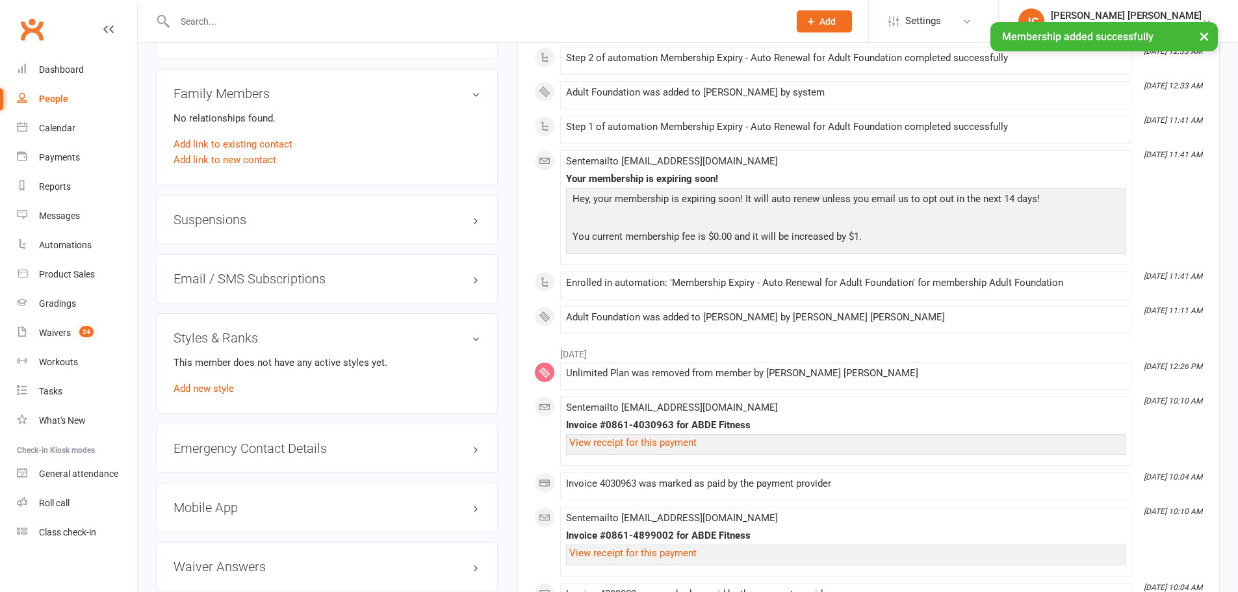
click at [210, 387] on link "Add new style" at bounding box center [203, 389] width 60 height 12
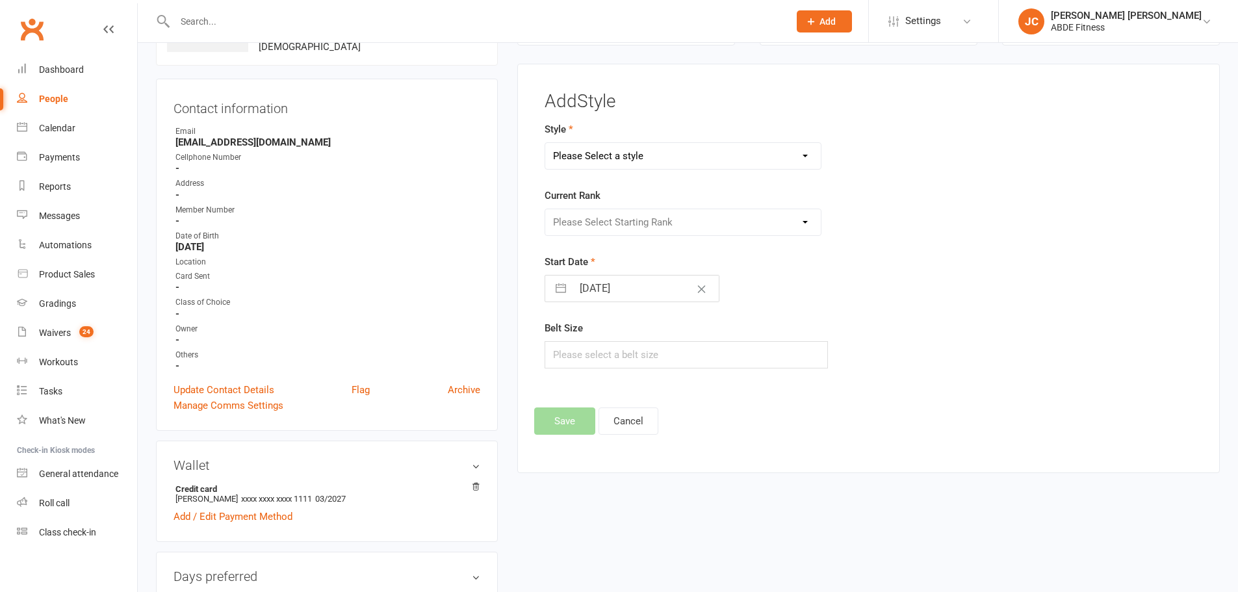
scroll to position [100, 0]
click at [617, 160] on select "Please Select a style Adults BJJ Kids BJJ Taekwondo" at bounding box center [683, 157] width 276 height 26
select select "273"
click at [545, 144] on select "Please Select a style Adults BJJ Kids BJJ Taekwondo" at bounding box center [683, 157] width 276 height 26
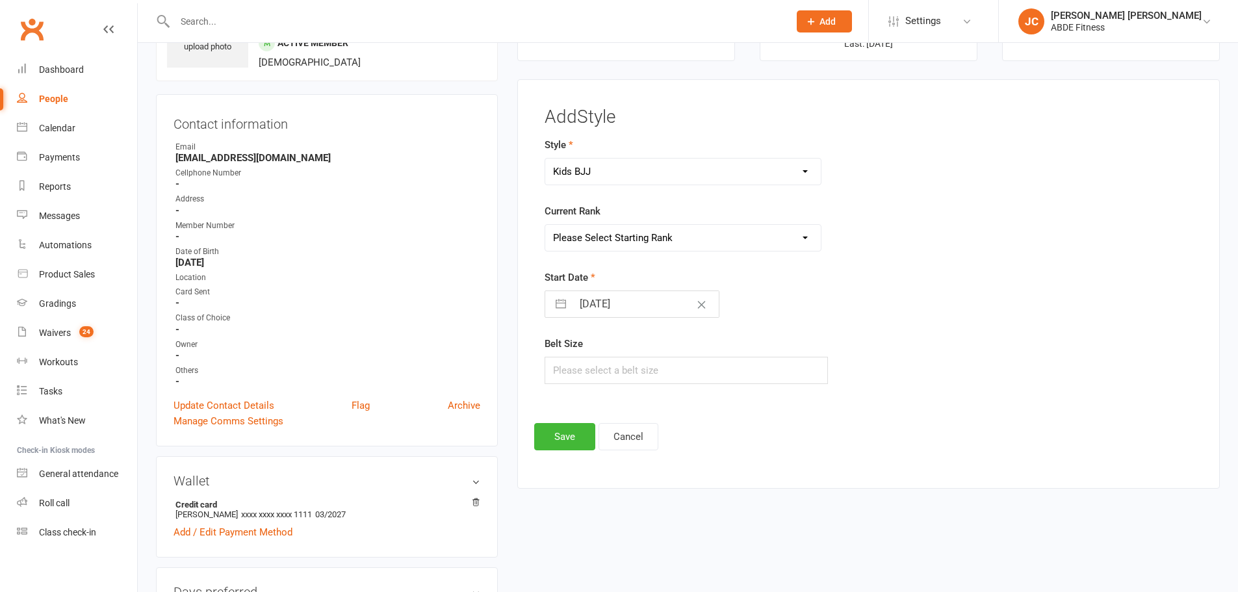
scroll to position [79, 0]
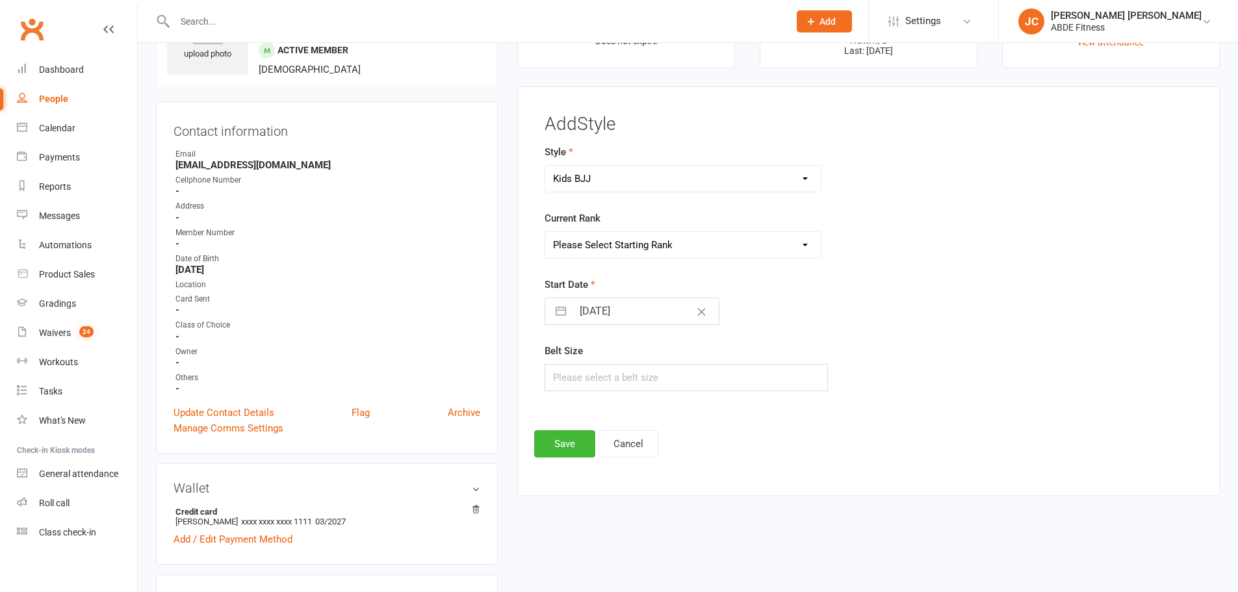
click at [629, 214] on div "Current Rank Please Select Starting Rank White Belt White Belt - 1 Stripe White…" at bounding box center [757, 235] width 426 height 48
click at [608, 240] on select "Please Select Starting Rank White Belt White Belt - 1 Stripe White Belt - 2 Str…" at bounding box center [683, 245] width 276 height 26
select select "998"
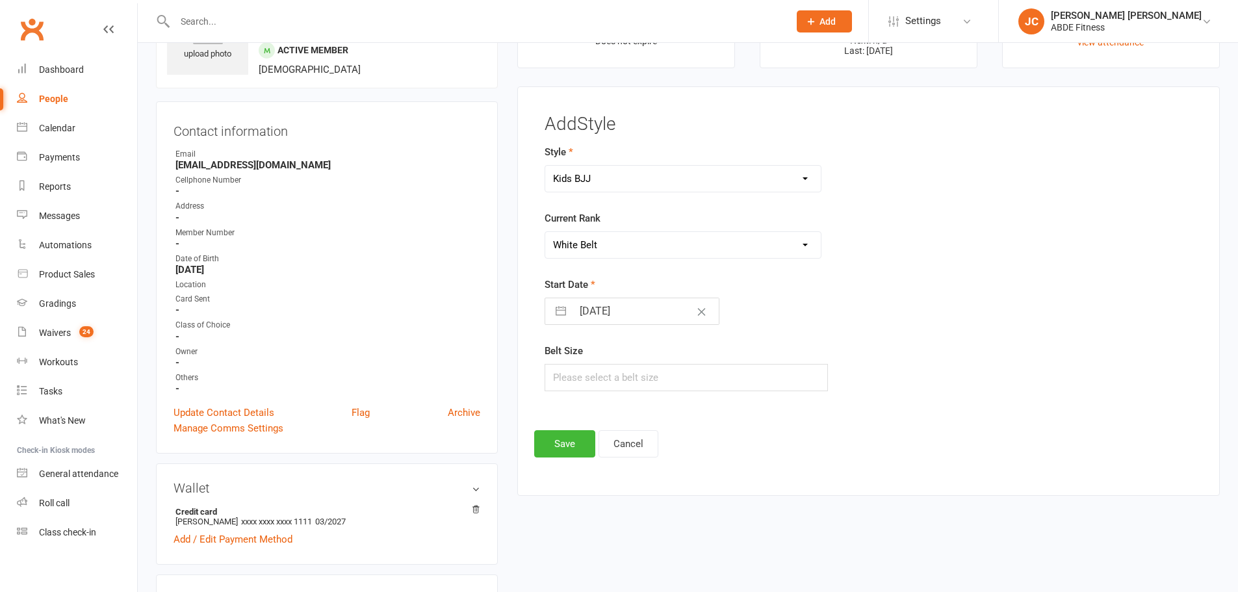
click at [545, 232] on select "Please Select Starting Rank White Belt White Belt - 1 Stripe White Belt - 2 Str…" at bounding box center [683, 245] width 276 height 26
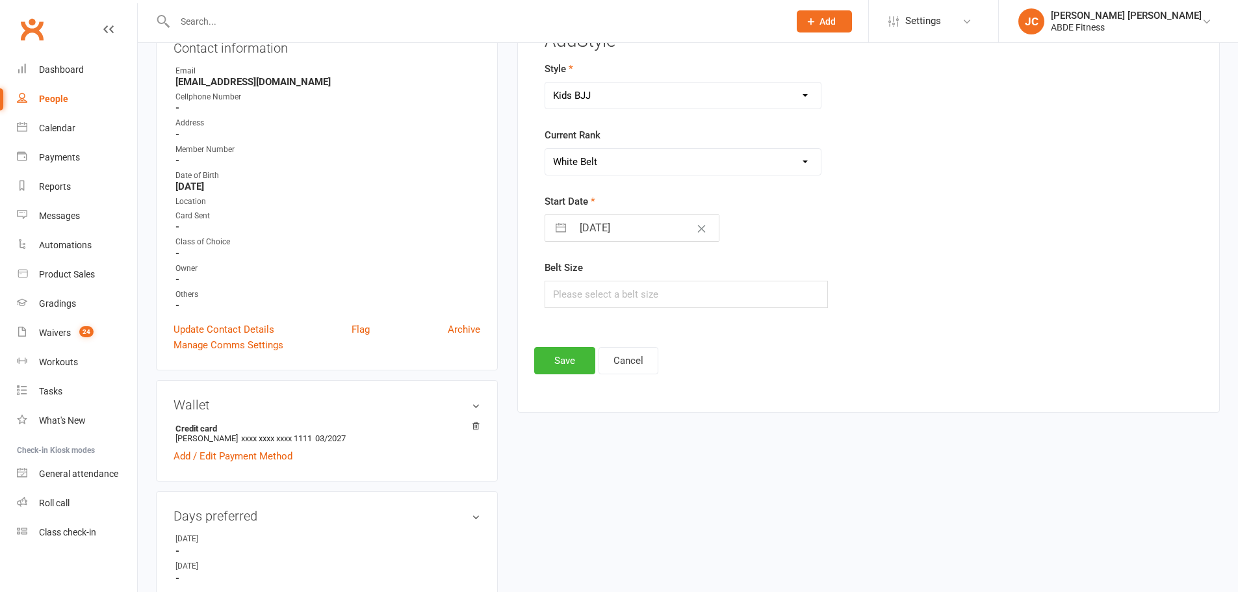
scroll to position [165, 0]
click at [561, 226] on button "button" at bounding box center [560, 225] width 23 height 26
select select "7"
select select "2025"
select select "8"
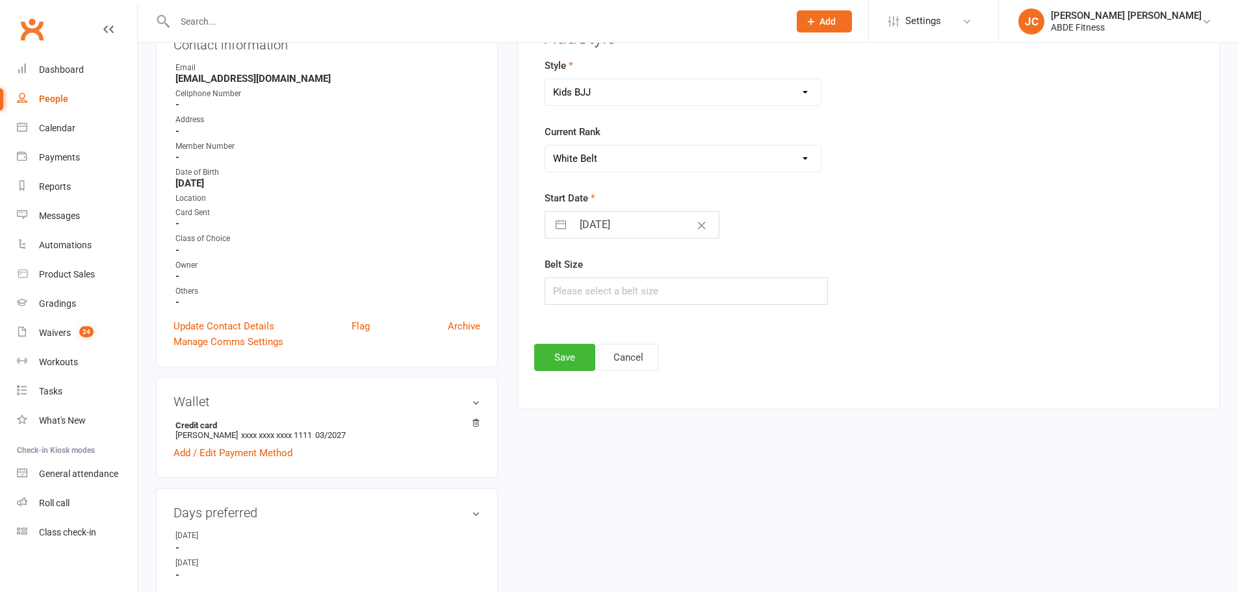
select select "2025"
select select "9"
select select "2025"
click at [574, 274] on icon "Move backward to switch to the previous month." at bounding box center [571, 276] width 12 height 12
select select "6"
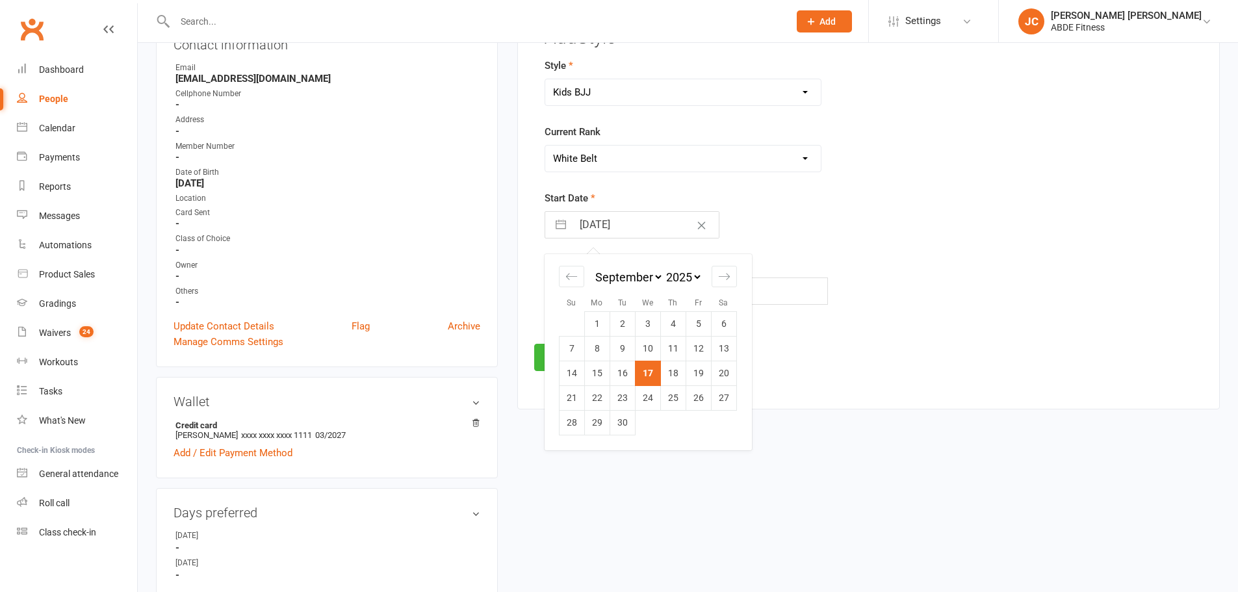
select select "2025"
click at [695, 319] on td "1" at bounding box center [697, 324] width 25 height 25
type input "[DATE]"
click at [574, 352] on button "Save" at bounding box center [564, 357] width 61 height 27
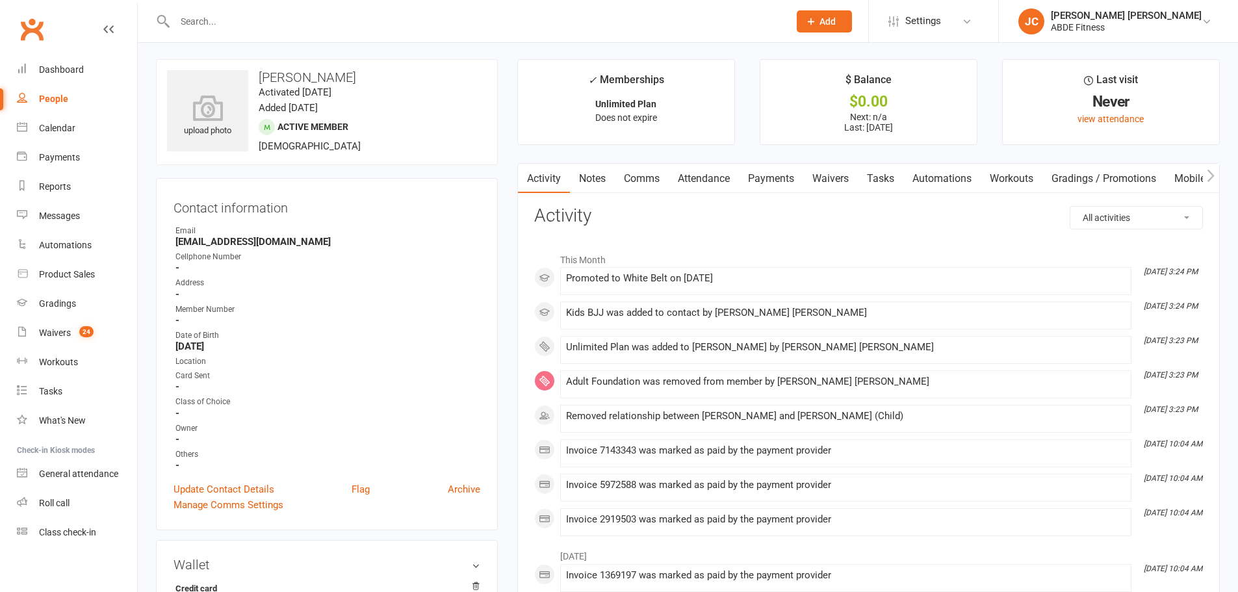
scroll to position [0, 0]
drag, startPoint x: 697, startPoint y: 177, endPoint x: 703, endPoint y: 170, distance: 9.2
click at [697, 177] on link "Attendance" at bounding box center [704, 181] width 70 height 30
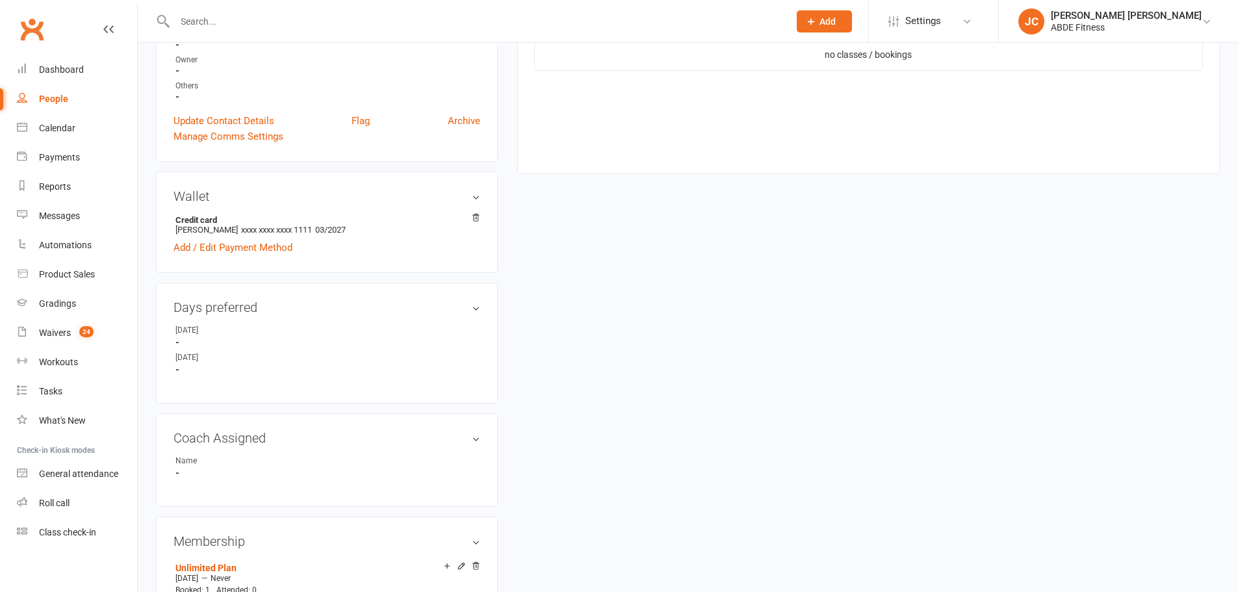
scroll to position [498, 0]
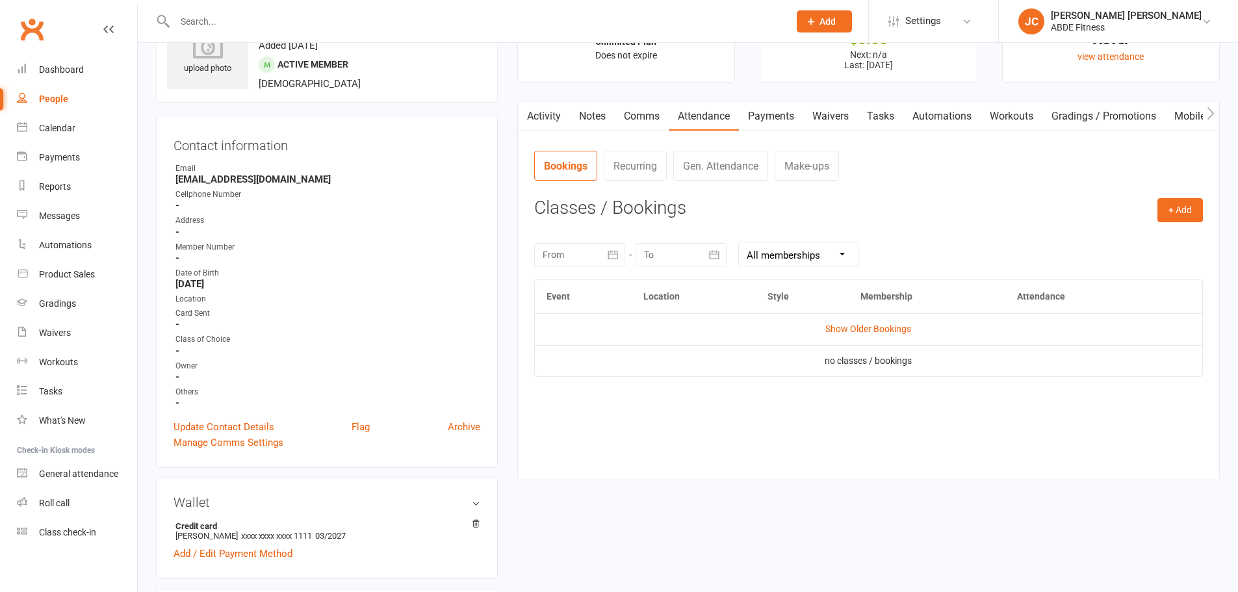
scroll to position [65, 0]
click at [871, 322] on td "Show Older Bookings" at bounding box center [868, 328] width 667 height 31
click at [868, 326] on link "Show Older Bookings" at bounding box center [868, 328] width 86 height 10
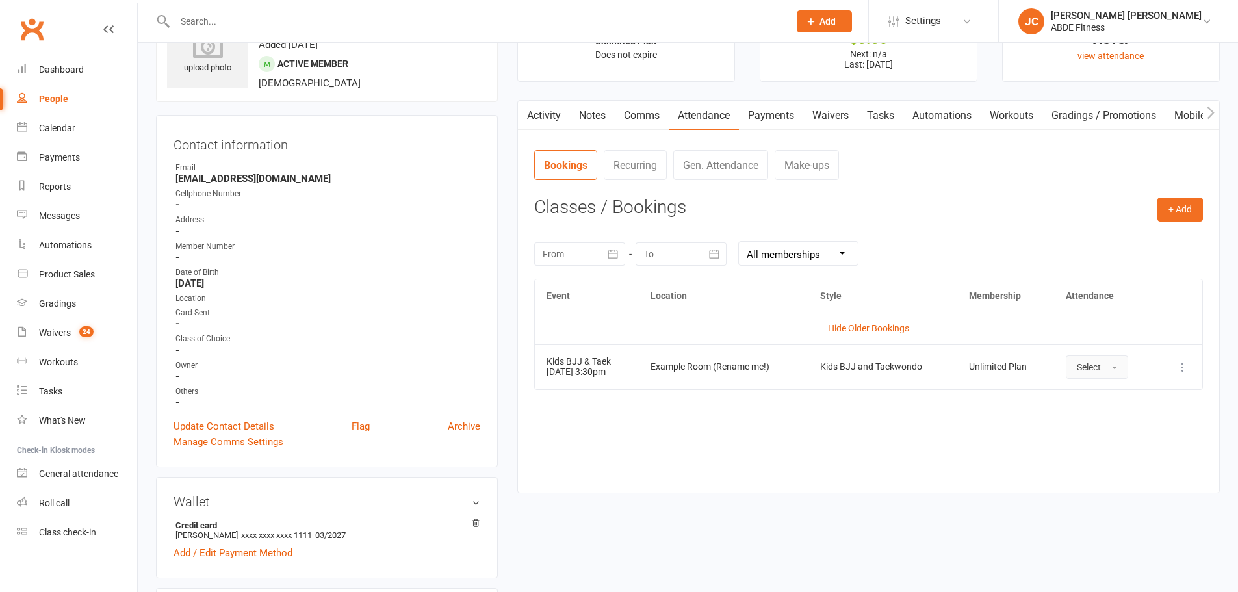
click at [1109, 367] on button "Select" at bounding box center [1097, 366] width 62 height 23
click at [1097, 402] on link "Attended" at bounding box center [1130, 396] width 129 height 26
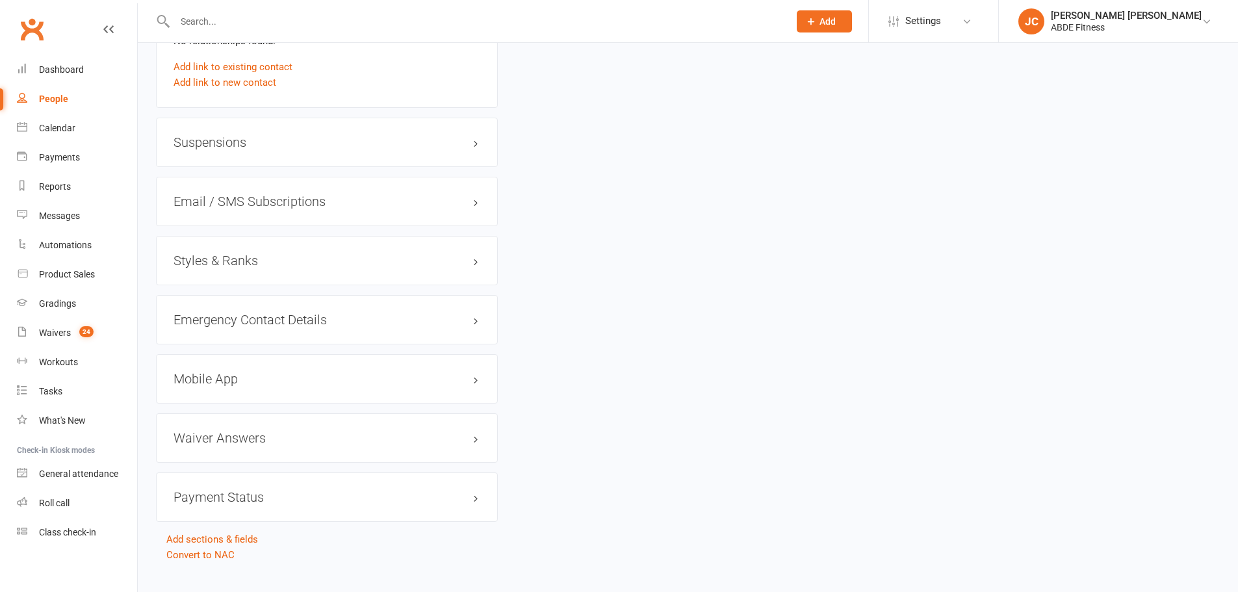
scroll to position [1095, 0]
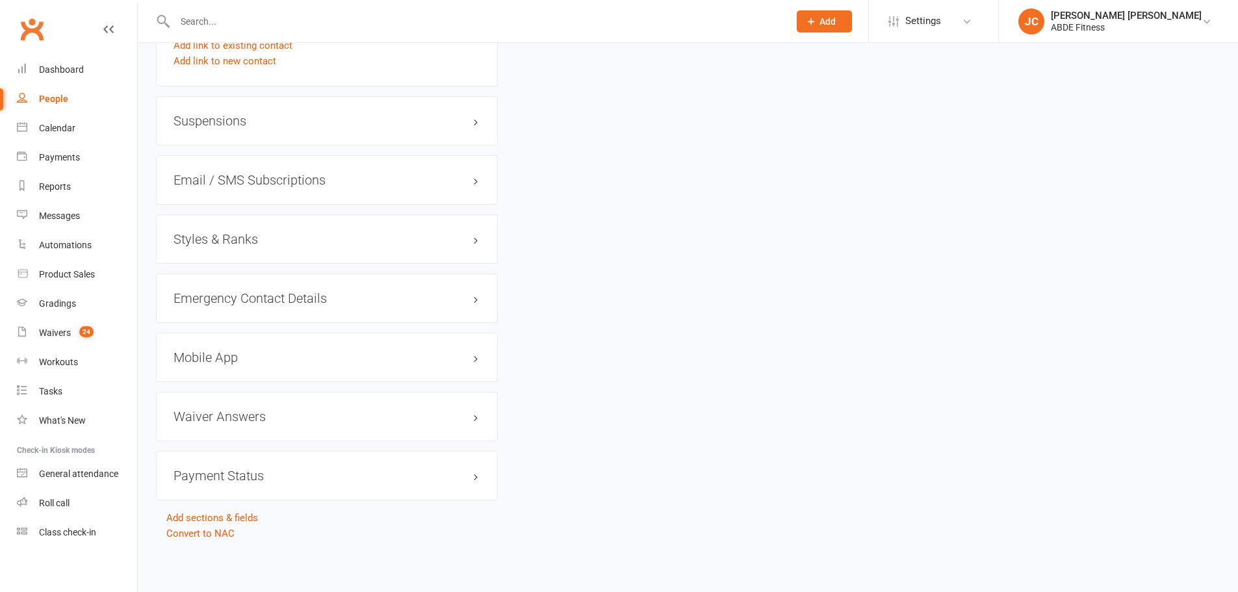
click at [298, 241] on h3 "Styles & Ranks" at bounding box center [326, 239] width 307 height 14
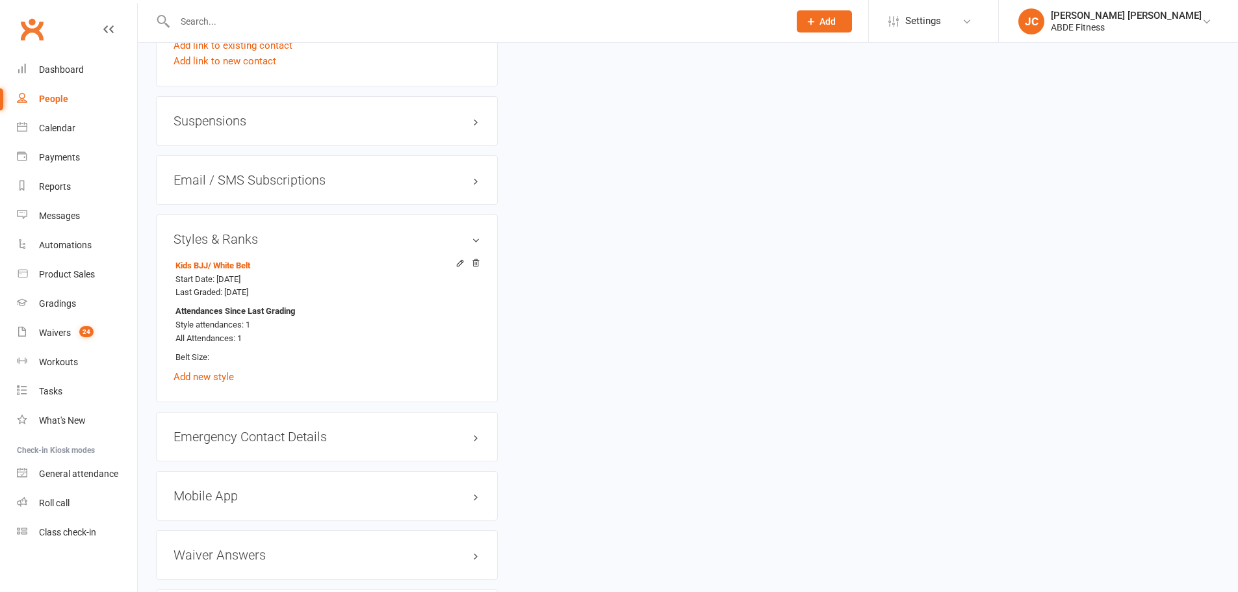
click at [457, 261] on icon at bounding box center [459, 263] width 9 height 9
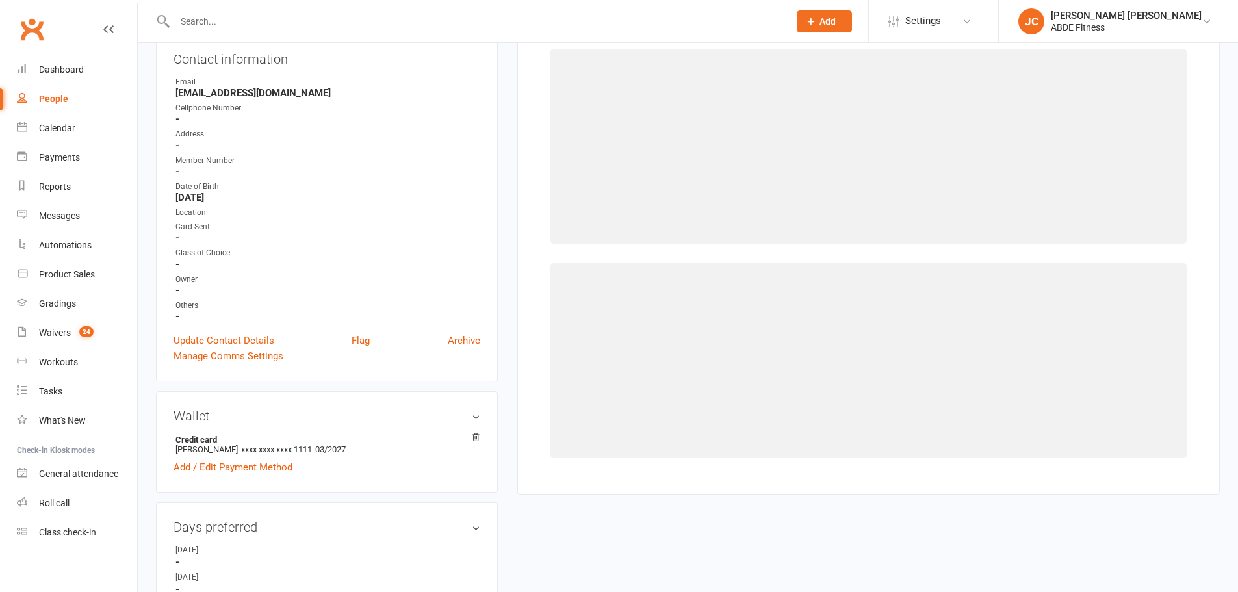
select select "273"
select select "998"
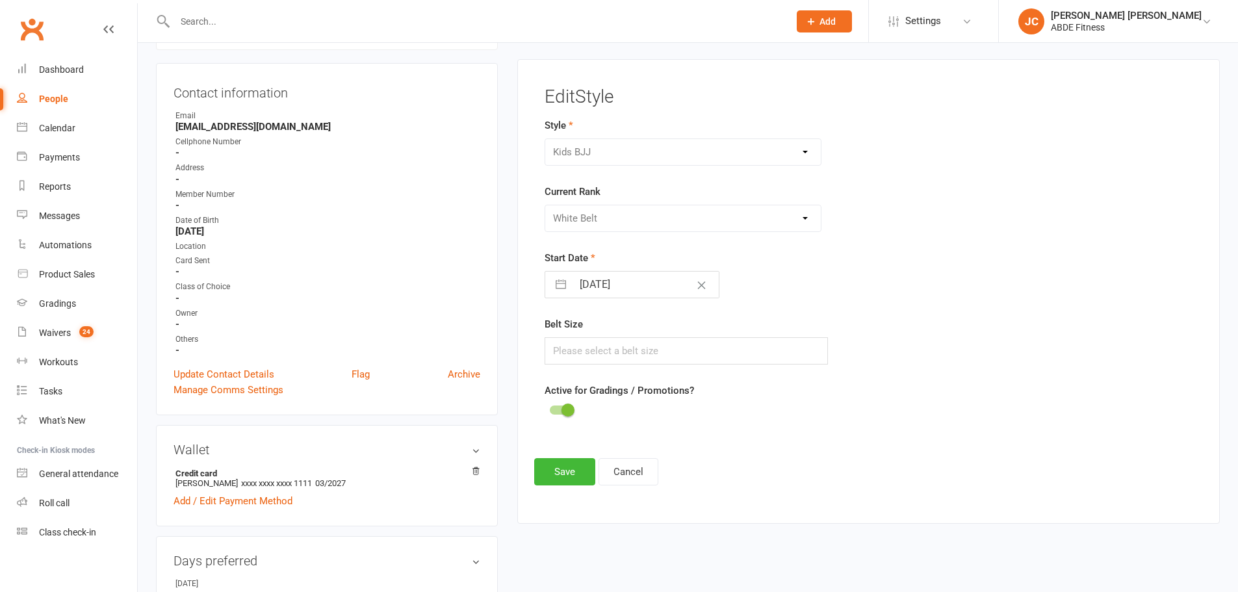
scroll to position [111, 0]
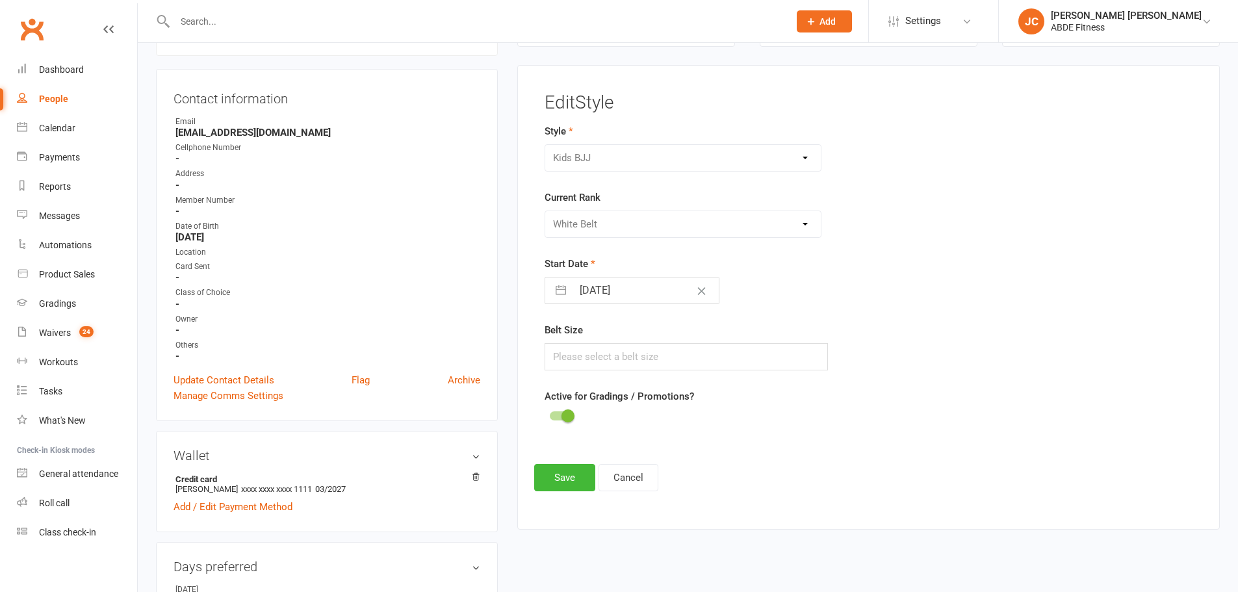
click at [572, 413] on span at bounding box center [567, 415] width 13 height 13
click at [550, 414] on input "checkbox" at bounding box center [550, 414] width 0 height 0
click at [576, 482] on button "Save" at bounding box center [564, 477] width 61 height 27
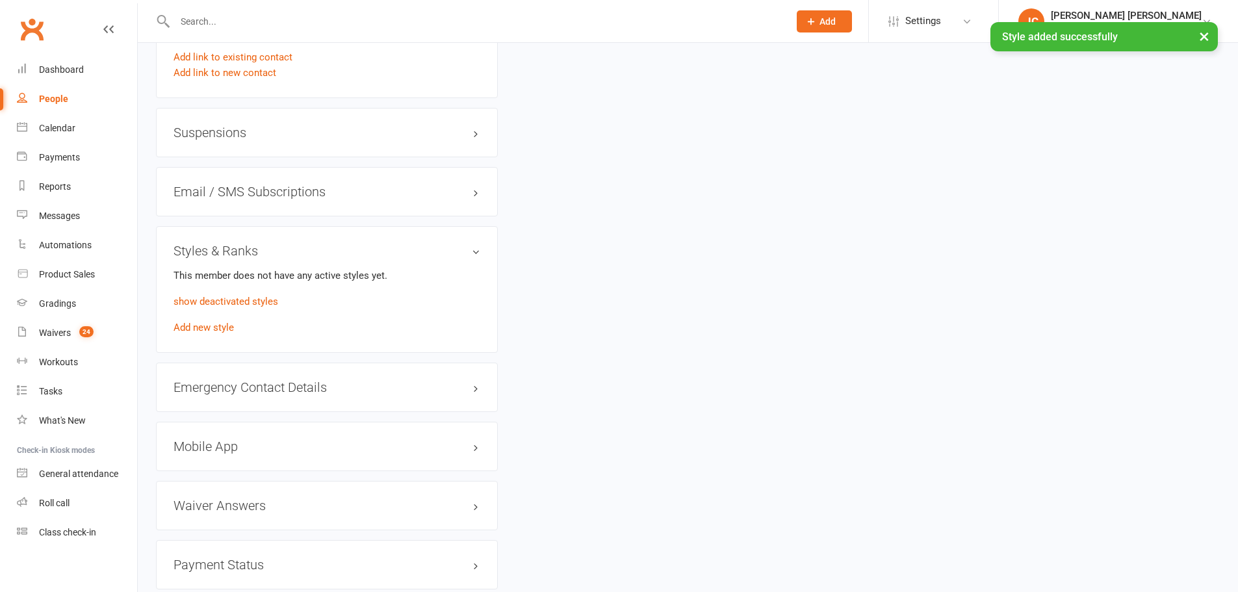
scroll to position [1107, 0]
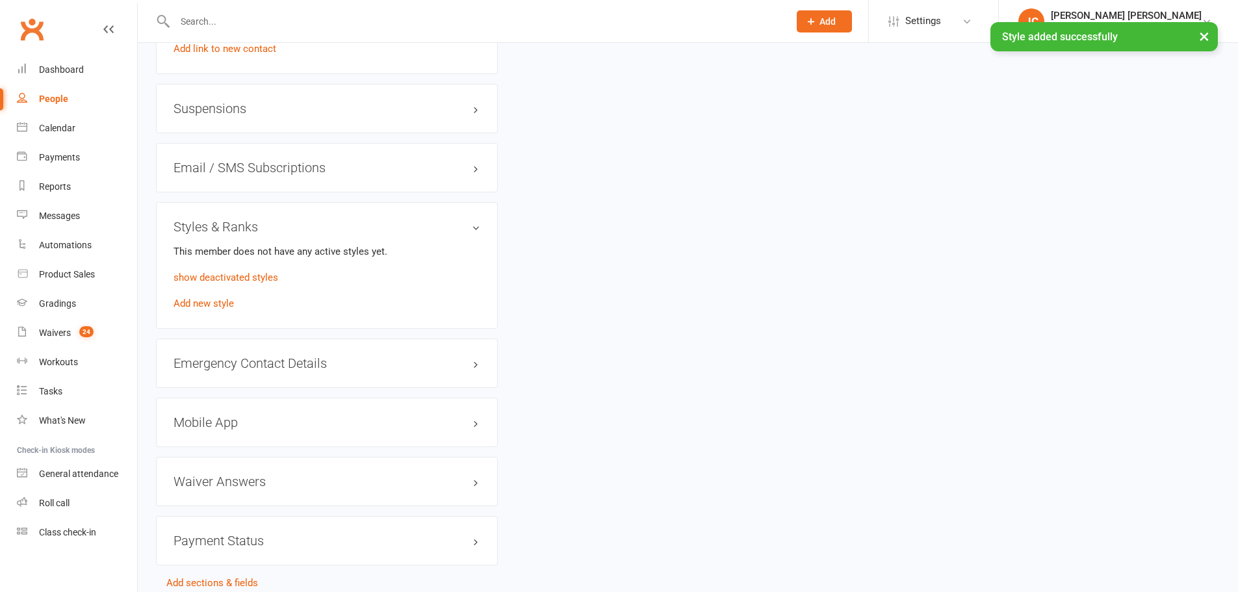
click at [214, 299] on link "Add new style" at bounding box center [203, 304] width 60 height 12
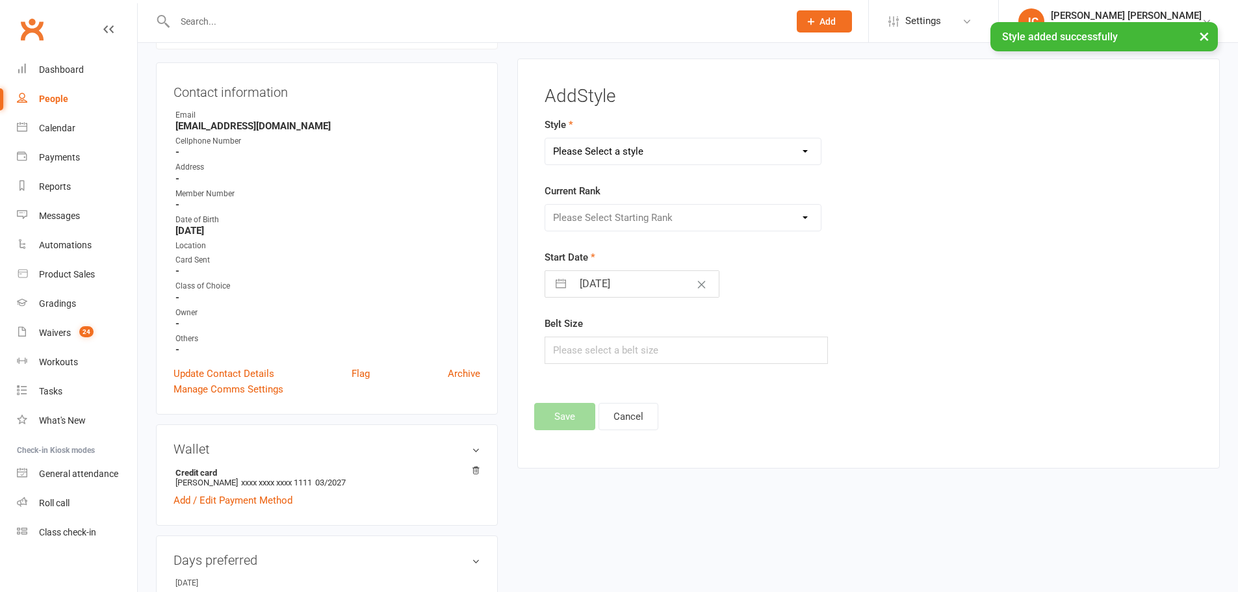
scroll to position [111, 0]
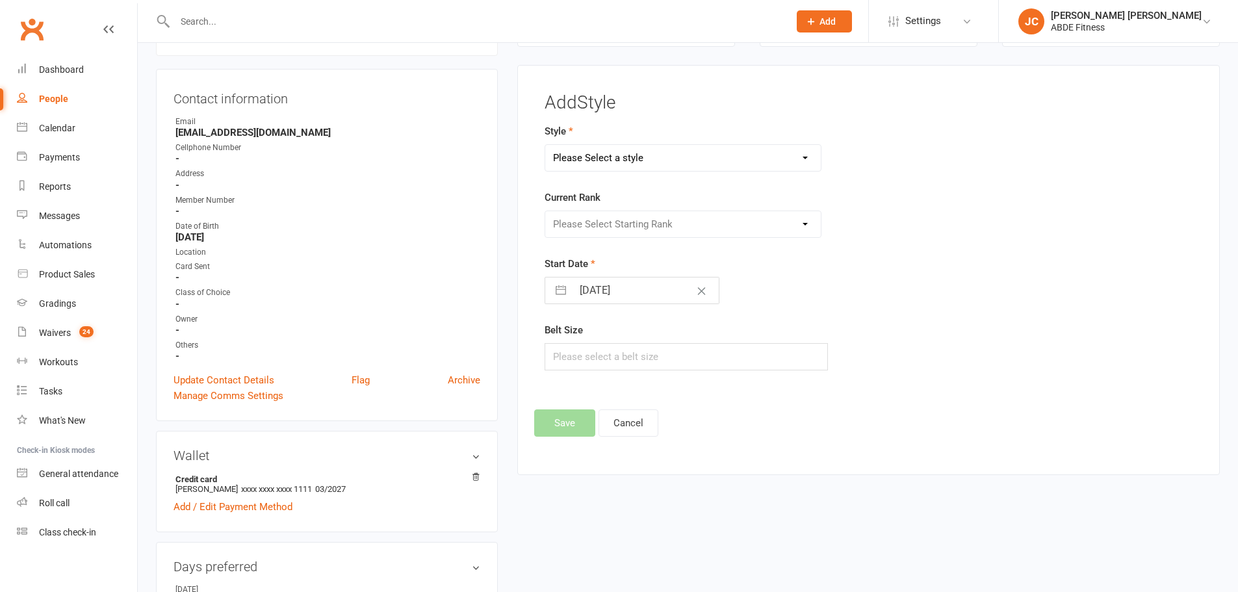
click at [621, 159] on select "Please Select a style Adults BJJ Kids BJJ Taekwondo" at bounding box center [683, 158] width 276 height 26
select select "260"
click at [545, 145] on select "Please Select a style Adults BJJ Kids BJJ Taekwondo" at bounding box center [683, 158] width 276 height 26
click at [654, 229] on select "Please Select Starting Rank White Belt Red belt 1 Black Belt 2 Yellow Belt Oran…" at bounding box center [683, 224] width 276 height 26
select select "947"
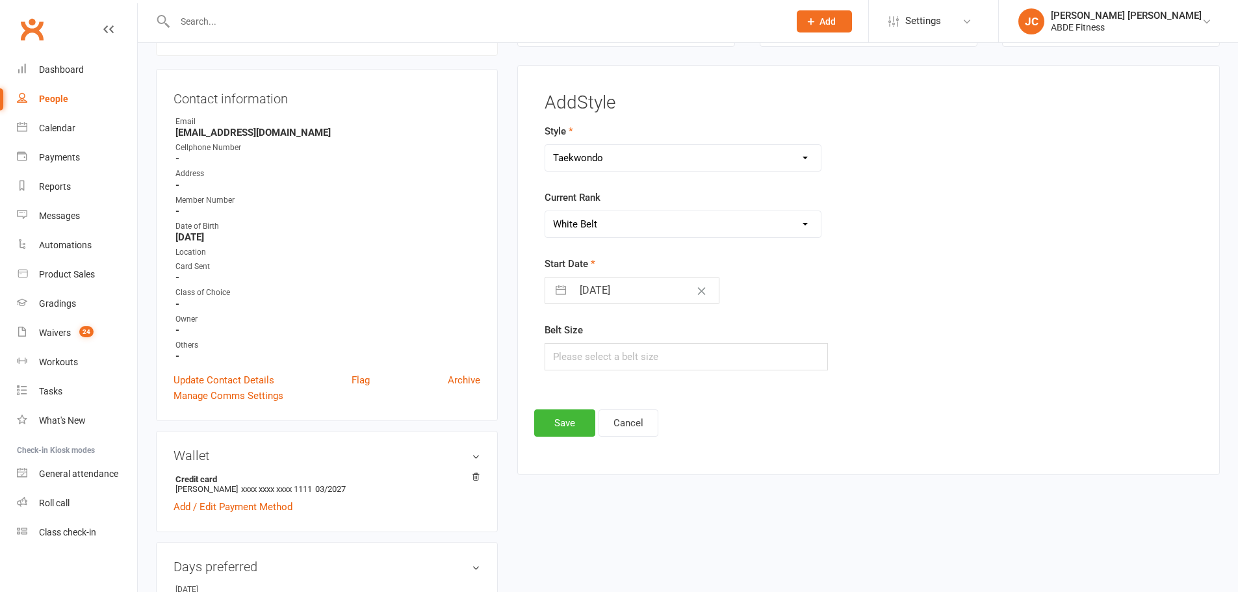
click at [545, 211] on select "Please Select Starting Rank White Belt Red belt 1 Black Belt 2 Yellow Belt Oran…" at bounding box center [683, 224] width 276 height 26
click at [604, 297] on input "[DATE]" at bounding box center [645, 290] width 146 height 26
select select "7"
select select "2025"
select select "8"
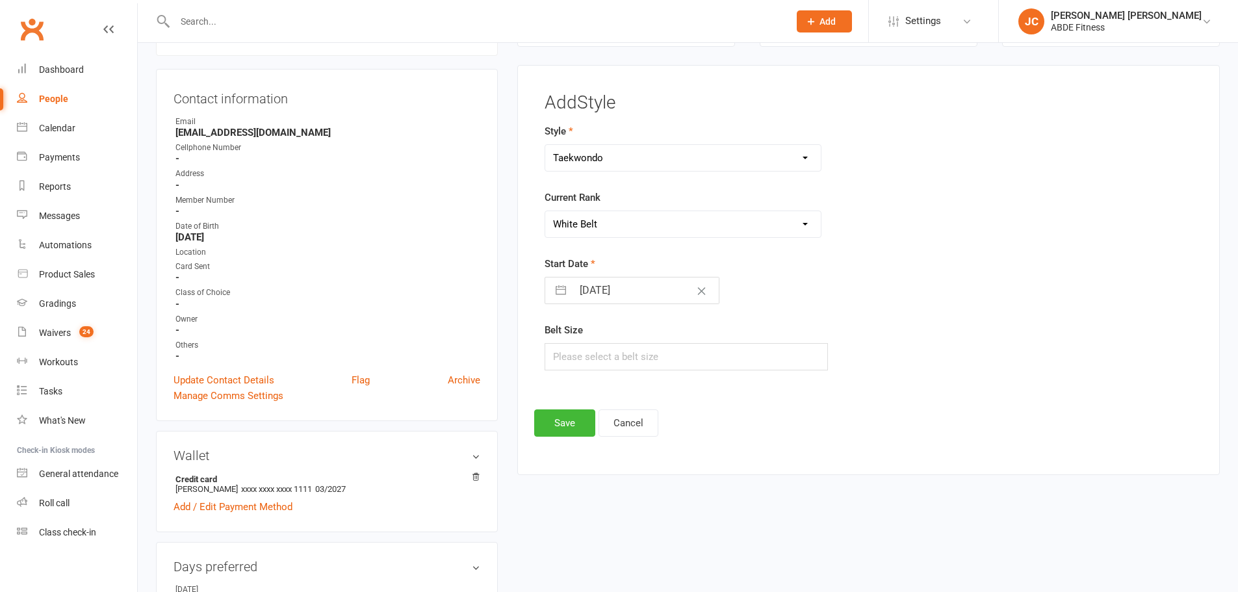
select select "2025"
select select "9"
select select "2025"
click at [575, 341] on icon "Move backward to switch to the previous month." at bounding box center [571, 342] width 12 height 12
select select "6"
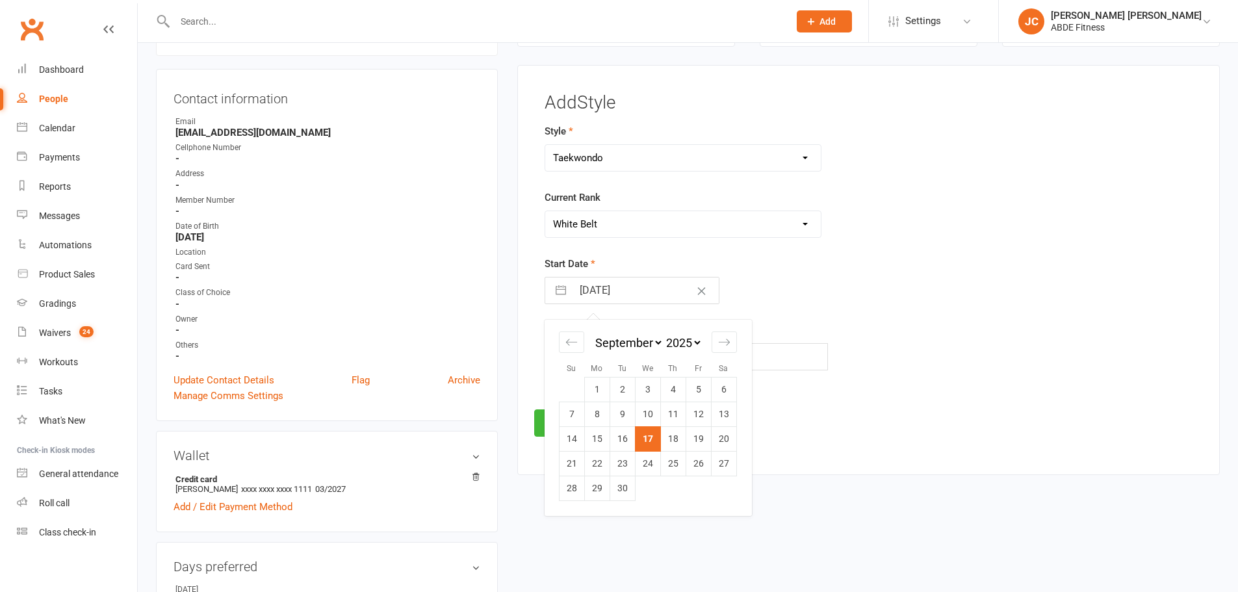
select select "2025"
click at [732, 387] on td "2" at bounding box center [723, 389] width 25 height 25
type input "[DATE]"
click at [561, 422] on button "Save" at bounding box center [564, 422] width 61 height 27
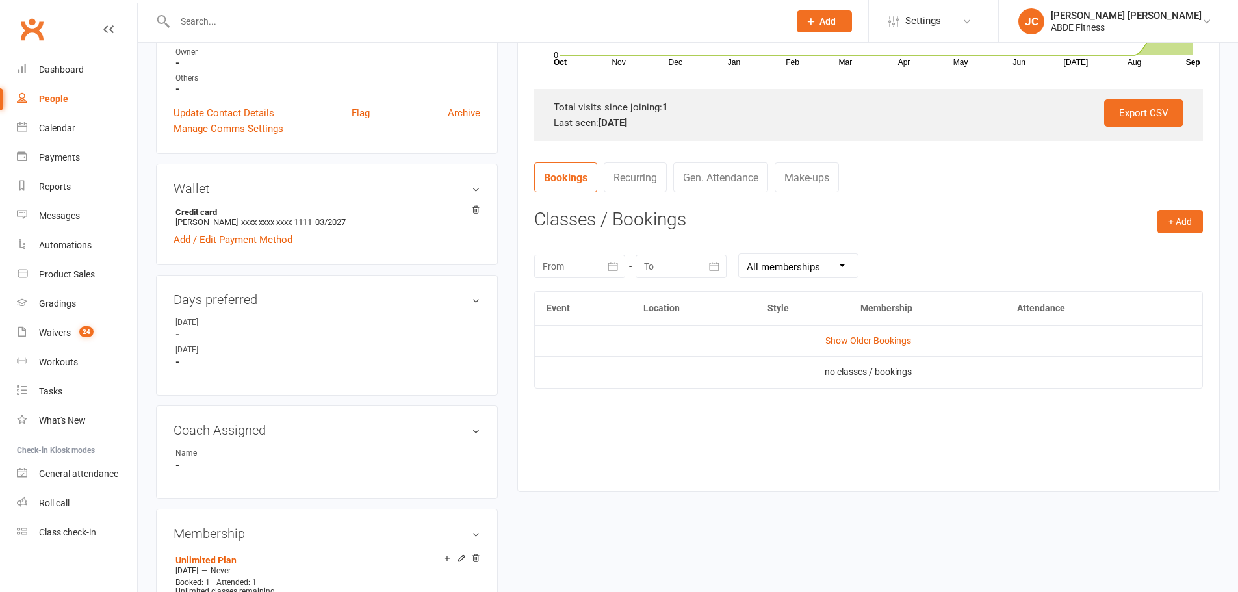
scroll to position [392, 0]
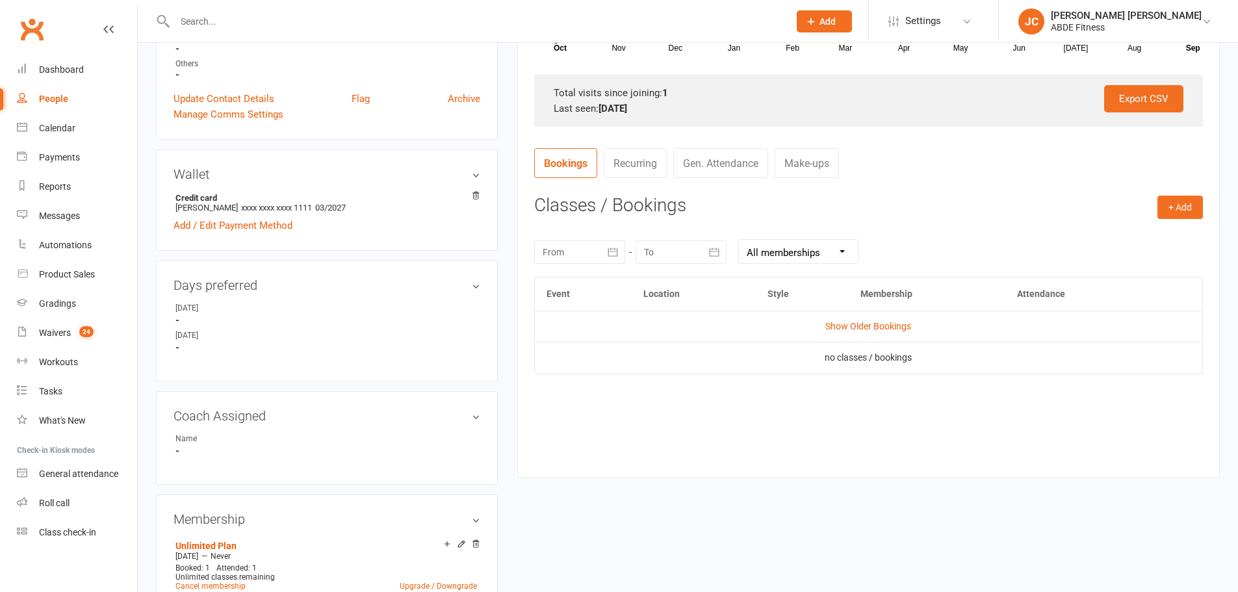
click at [887, 330] on link "Show Older Bookings" at bounding box center [868, 326] width 86 height 10
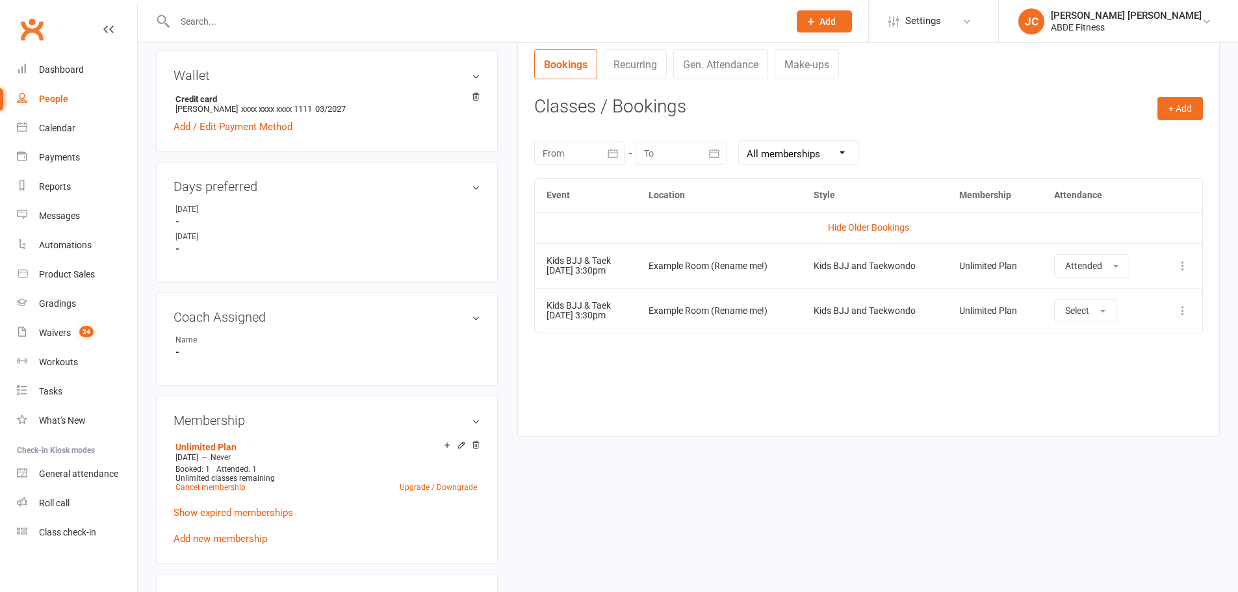
scroll to position [566, 0]
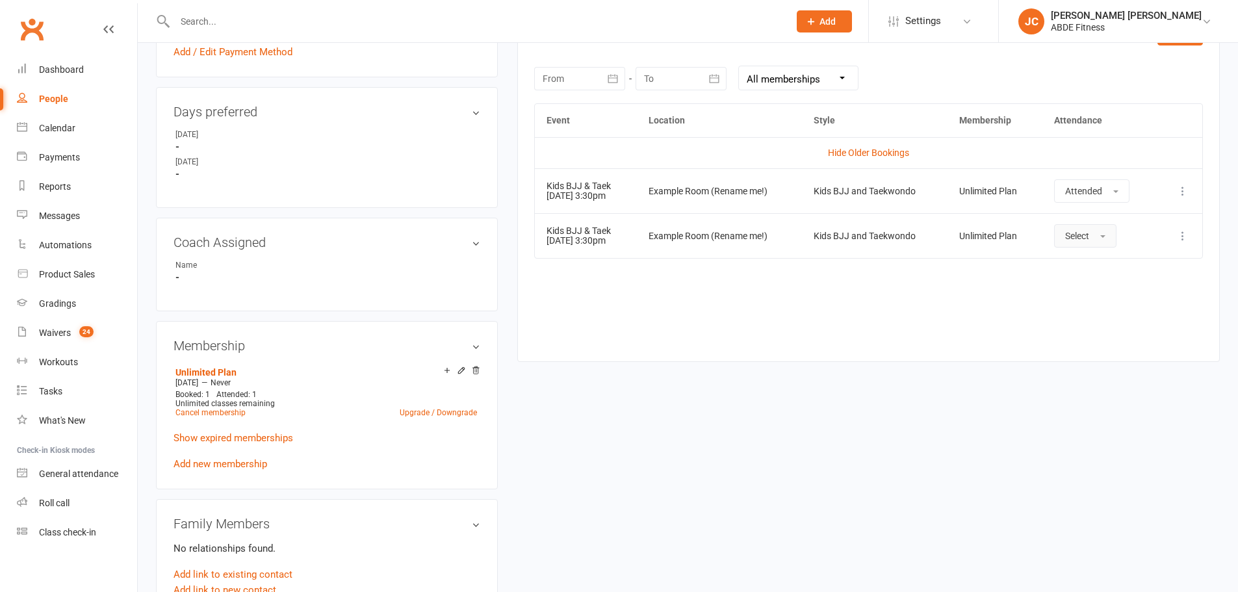
click at [1089, 238] on span "Select" at bounding box center [1077, 236] width 24 height 10
click at [1104, 265] on span "Attended" at bounding box center [1084, 265] width 39 height 12
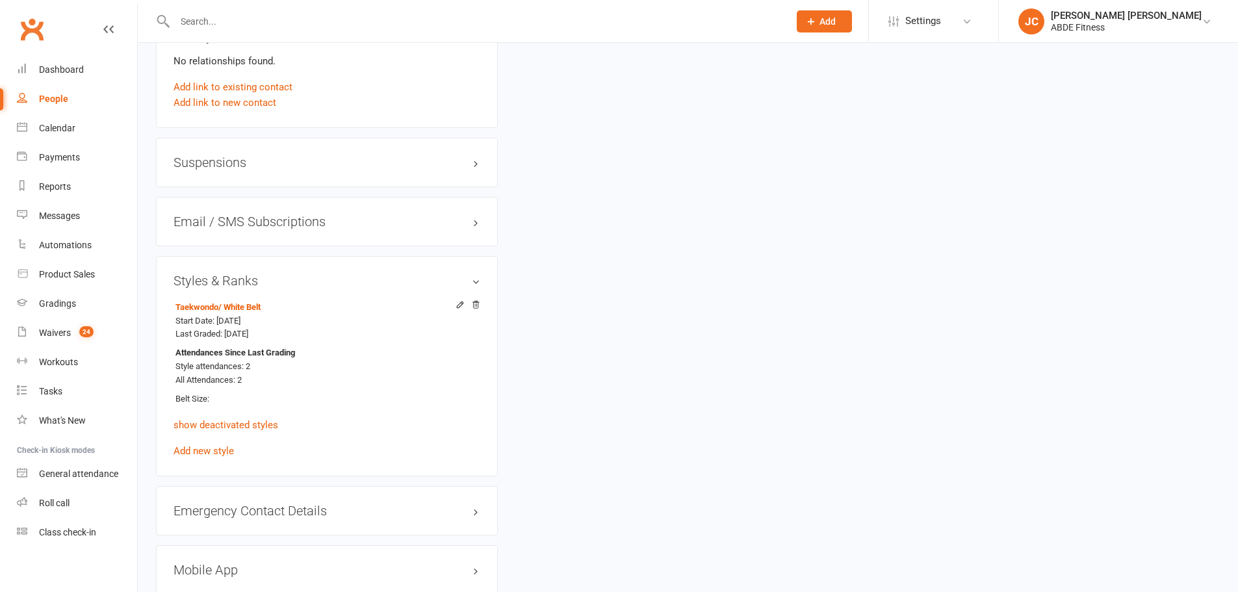
scroll to position [1064, 0]
